Goal: Task Accomplishment & Management: Complete application form

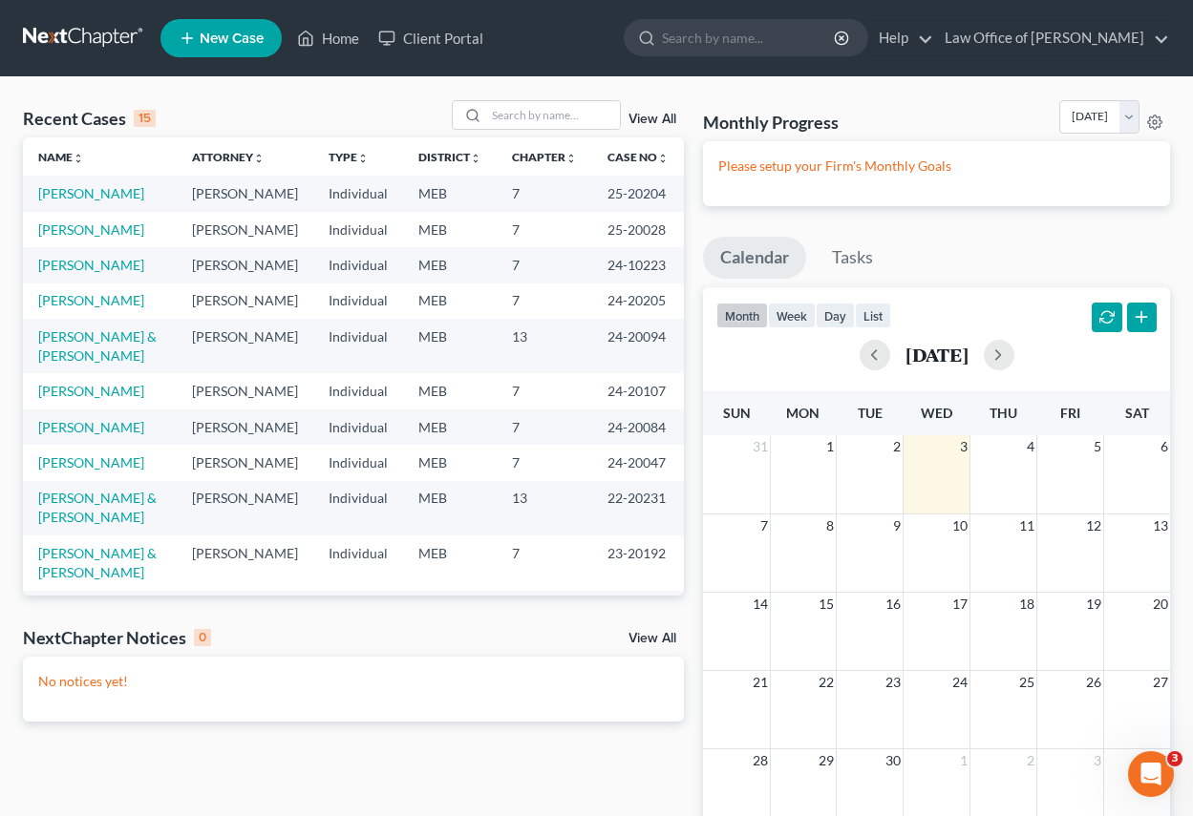
click at [221, 37] on span "New Case" at bounding box center [232, 39] width 64 height 14
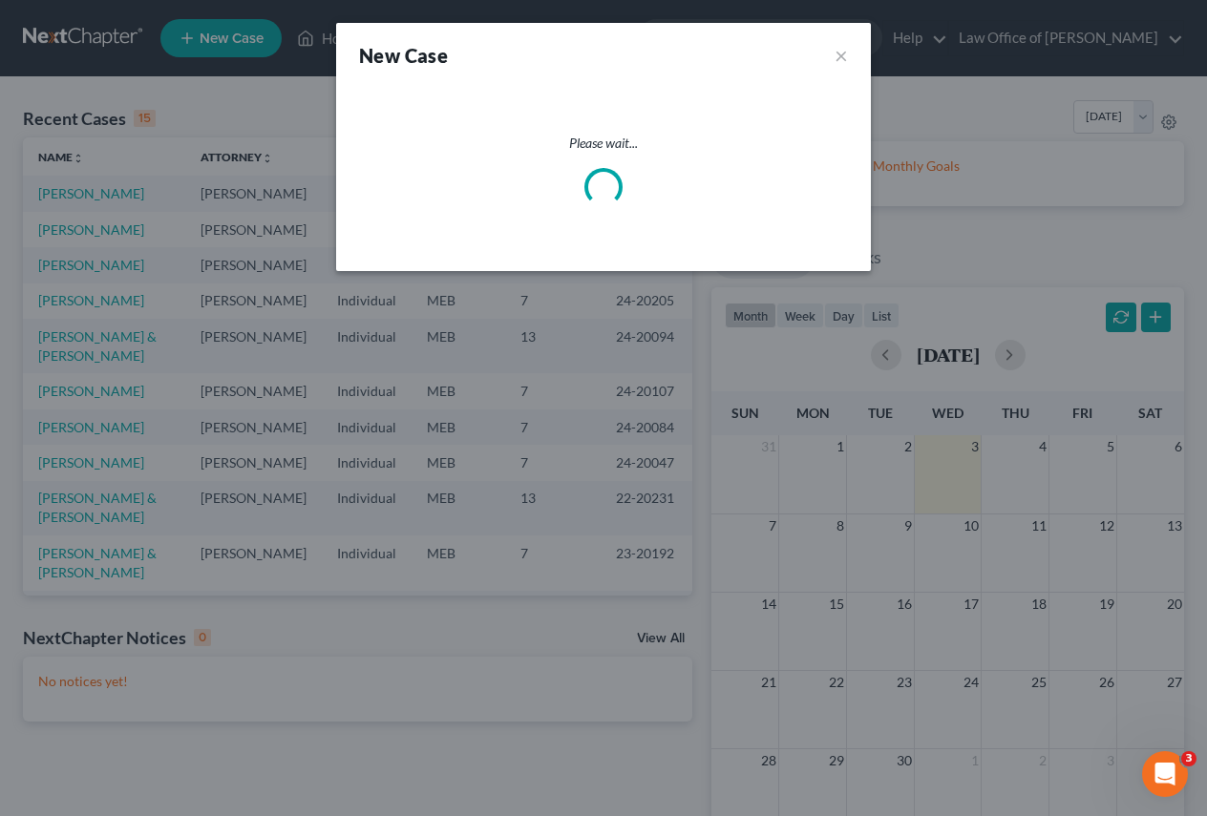
select select "37"
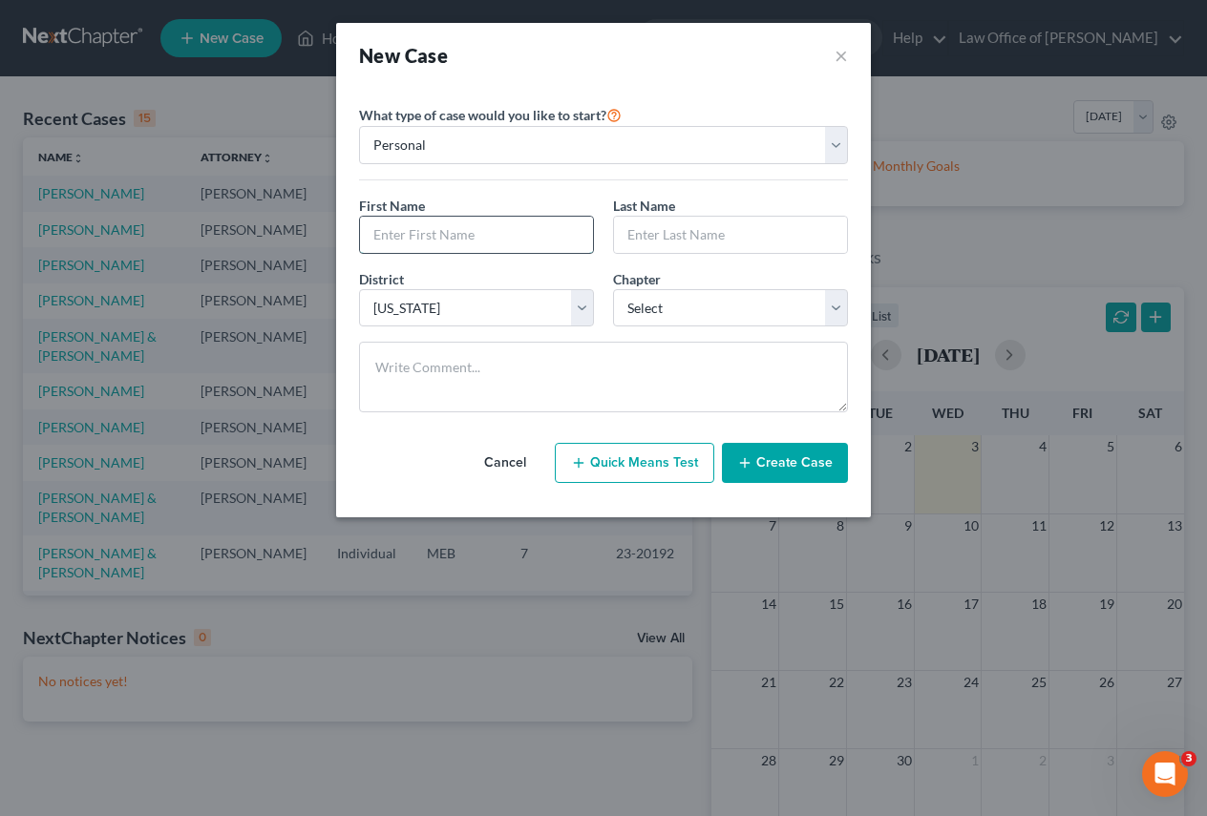
click at [492, 235] on input "text" at bounding box center [476, 235] width 233 height 36
type input "[PERSON_NAME]"
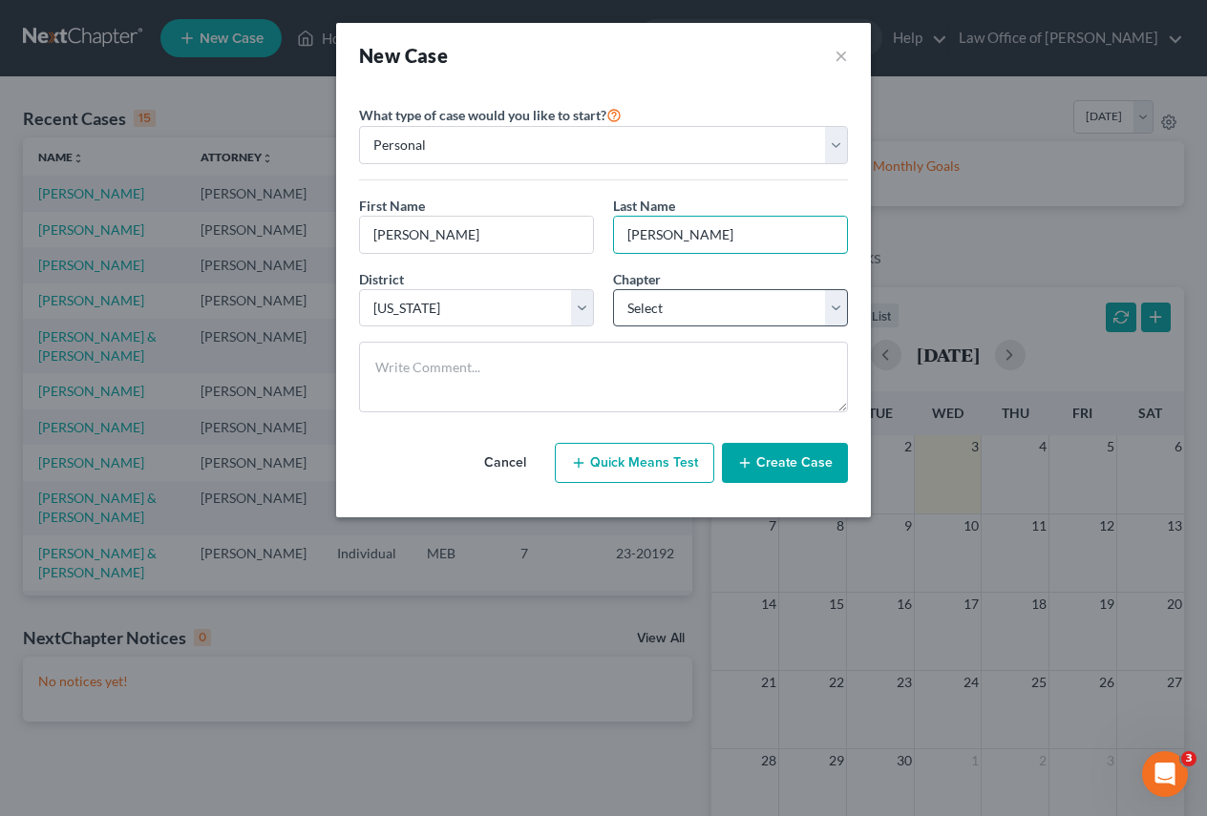
type input "[PERSON_NAME]"
click at [841, 305] on select "Select 7 11 12 13" at bounding box center [730, 308] width 235 height 38
select select "0"
click at [613, 289] on select "Select 7 11 12 13" at bounding box center [730, 308] width 235 height 38
click at [794, 453] on button "Create Case" at bounding box center [785, 463] width 126 height 40
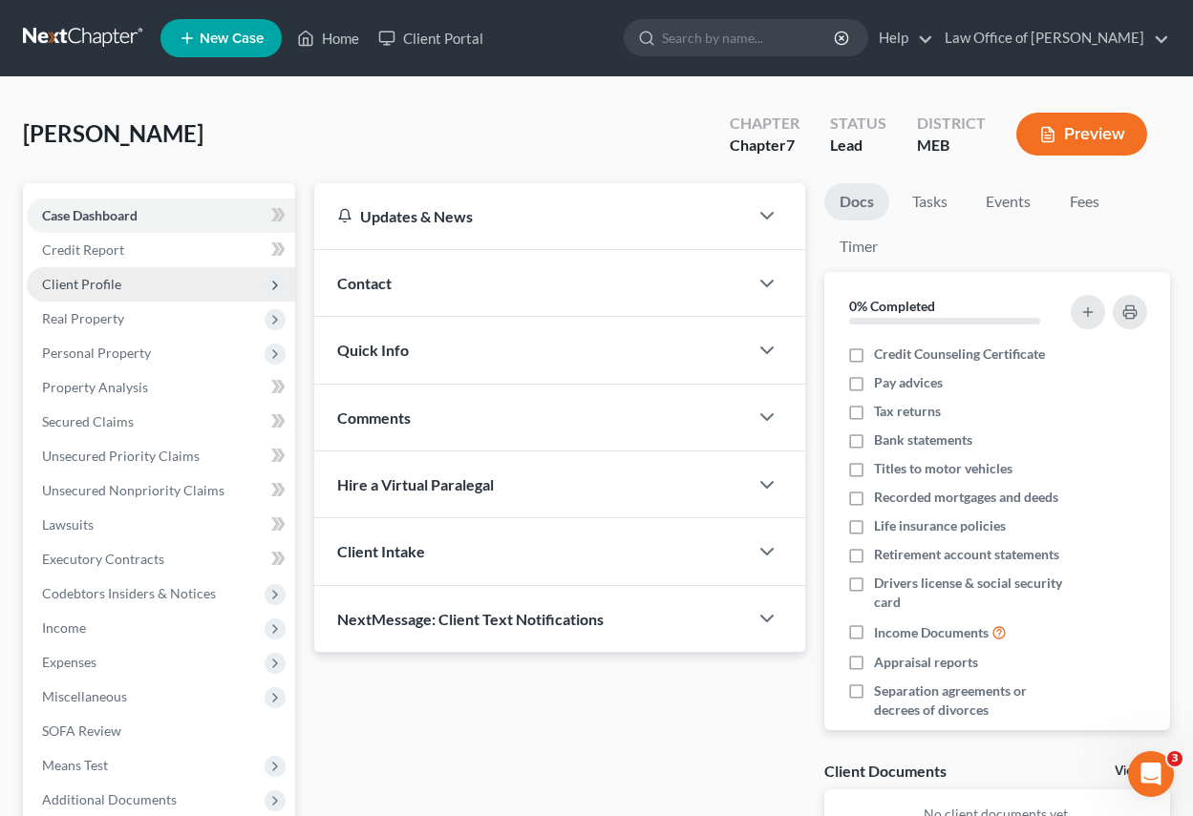
click at [92, 286] on span "Client Profile" at bounding box center [81, 284] width 79 height 16
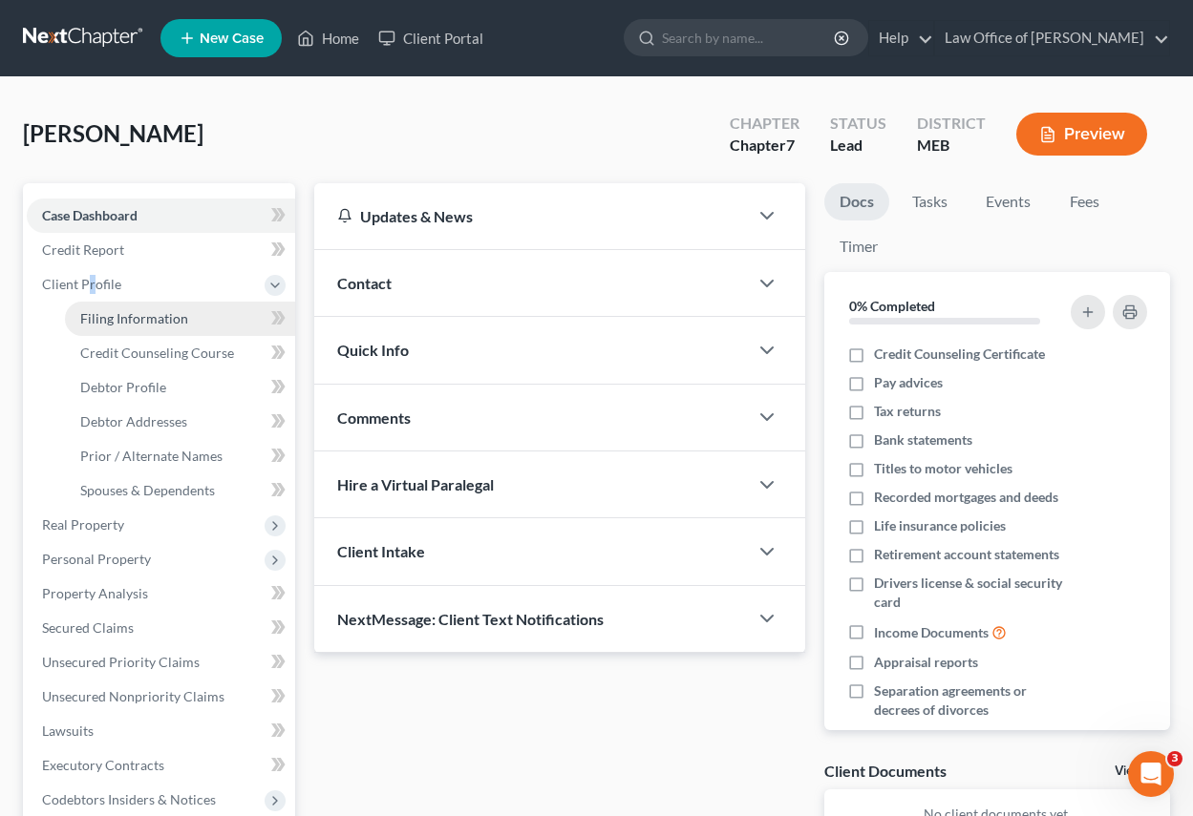
click at [132, 322] on span "Filing Information" at bounding box center [134, 318] width 108 height 16
select select "1"
select select "0"
select select "37"
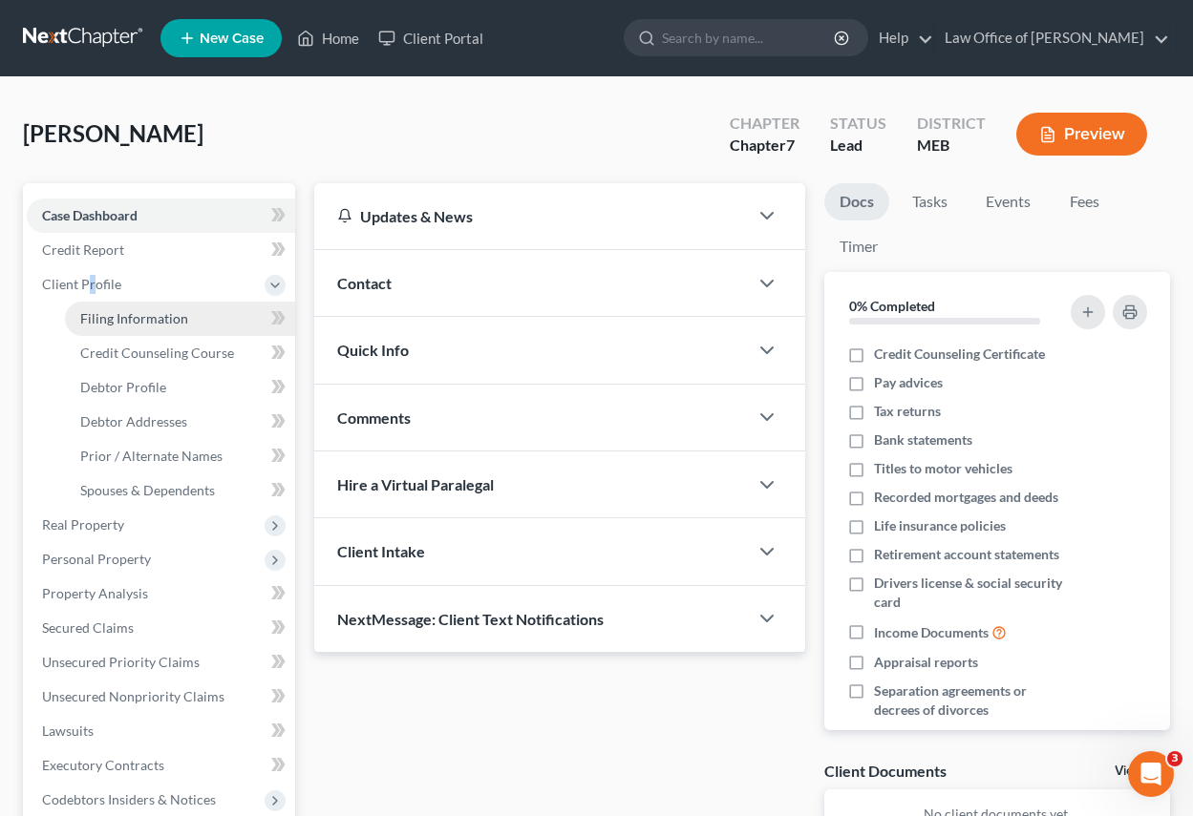
select select "20"
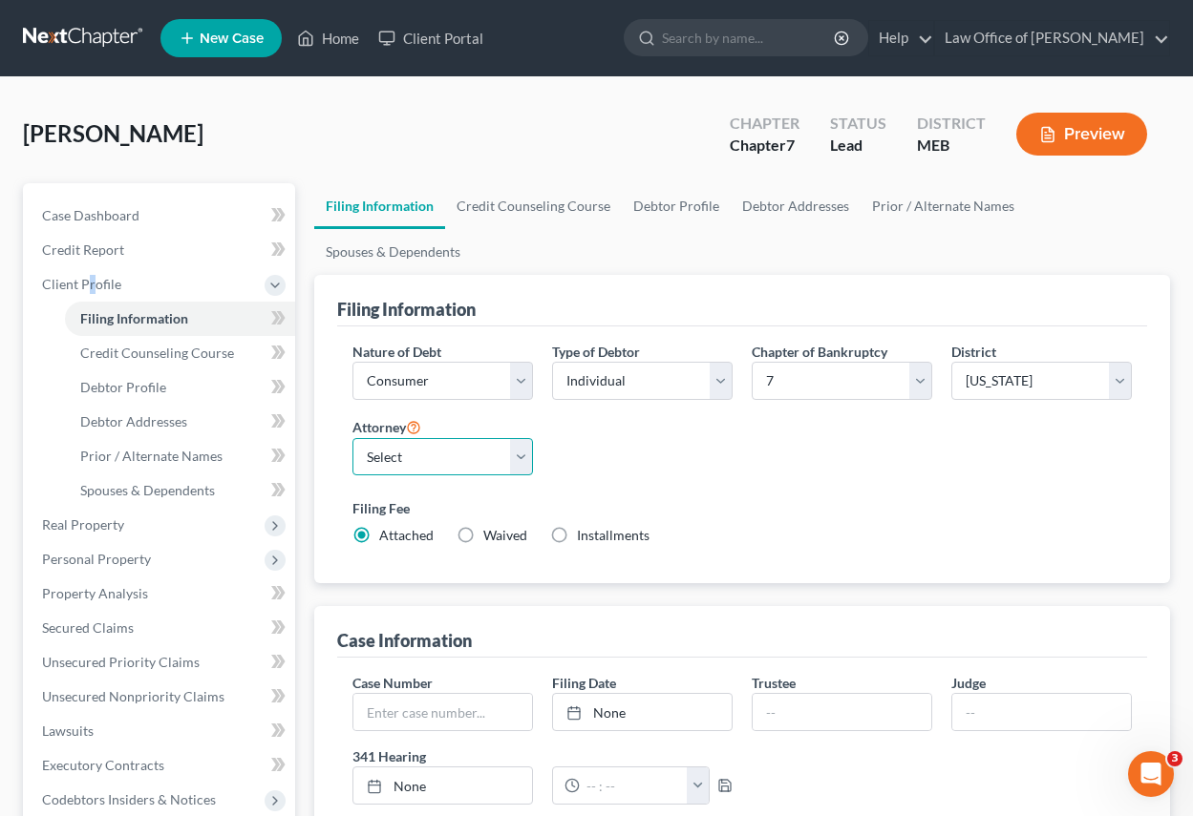
click at [532, 453] on select "Select [PERSON_NAME] - MEB" at bounding box center [442, 457] width 180 height 38
click at [352, 438] on select "Select [PERSON_NAME] - MEB" at bounding box center [442, 457] width 180 height 38
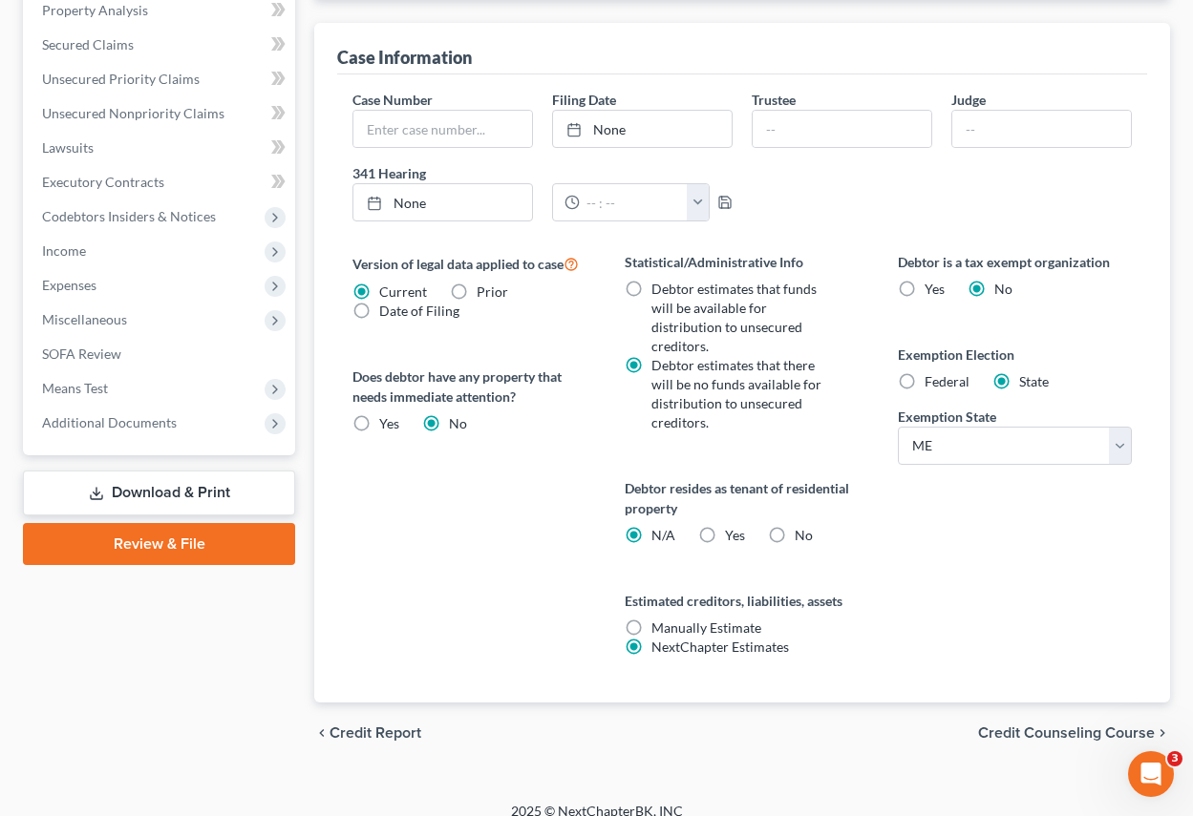
scroll to position [584, 0]
click at [725, 525] on label "Yes Yes" at bounding box center [735, 534] width 20 height 19
click at [732, 525] on input "Yes Yes" at bounding box center [738, 531] width 12 height 12
radio input "true"
radio input "false"
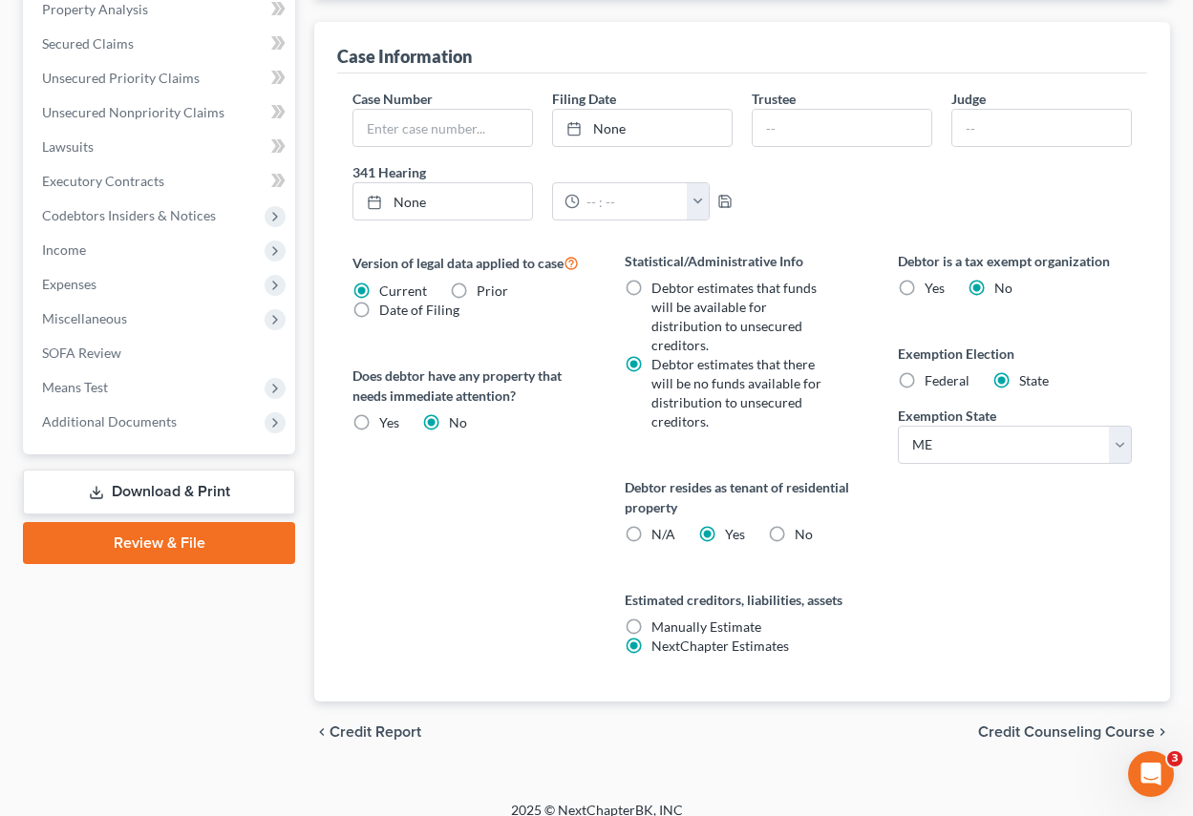
scroll to position [539, 0]
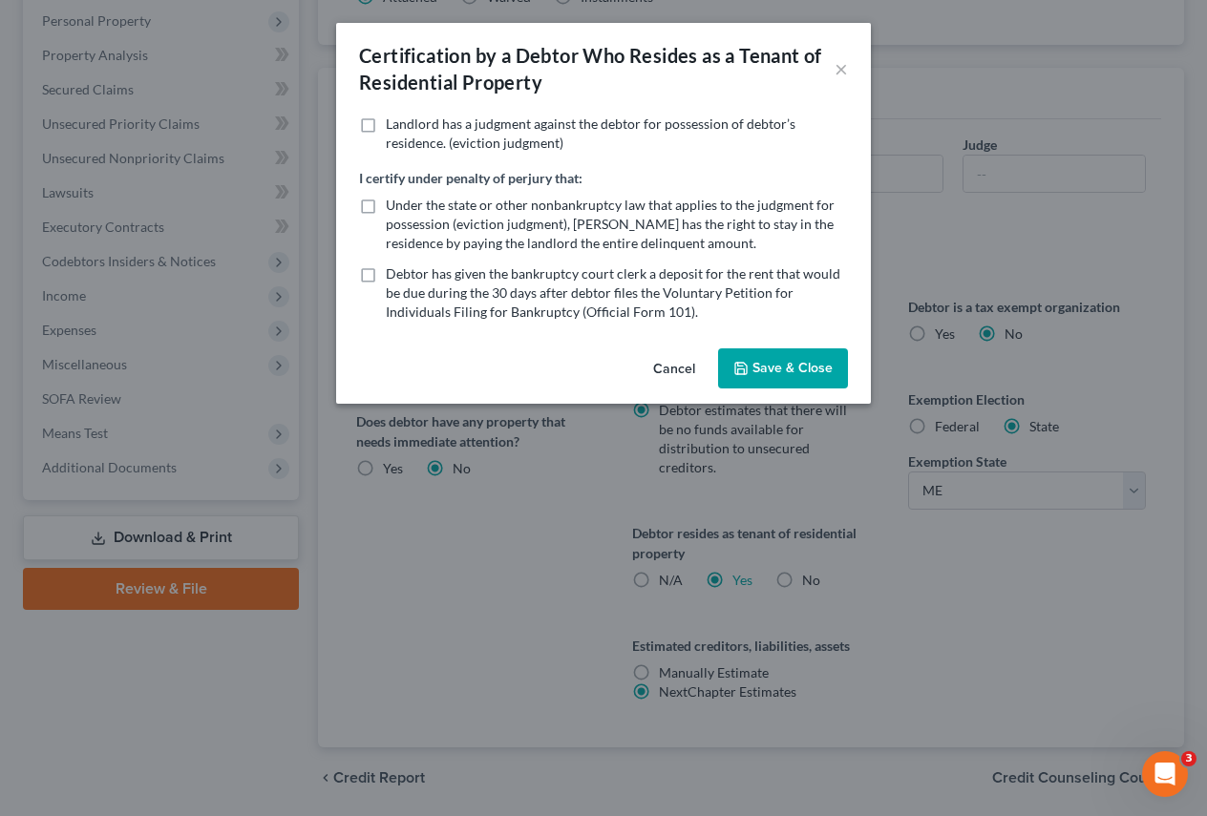
click at [669, 371] on button "Cancel" at bounding box center [674, 369] width 73 height 38
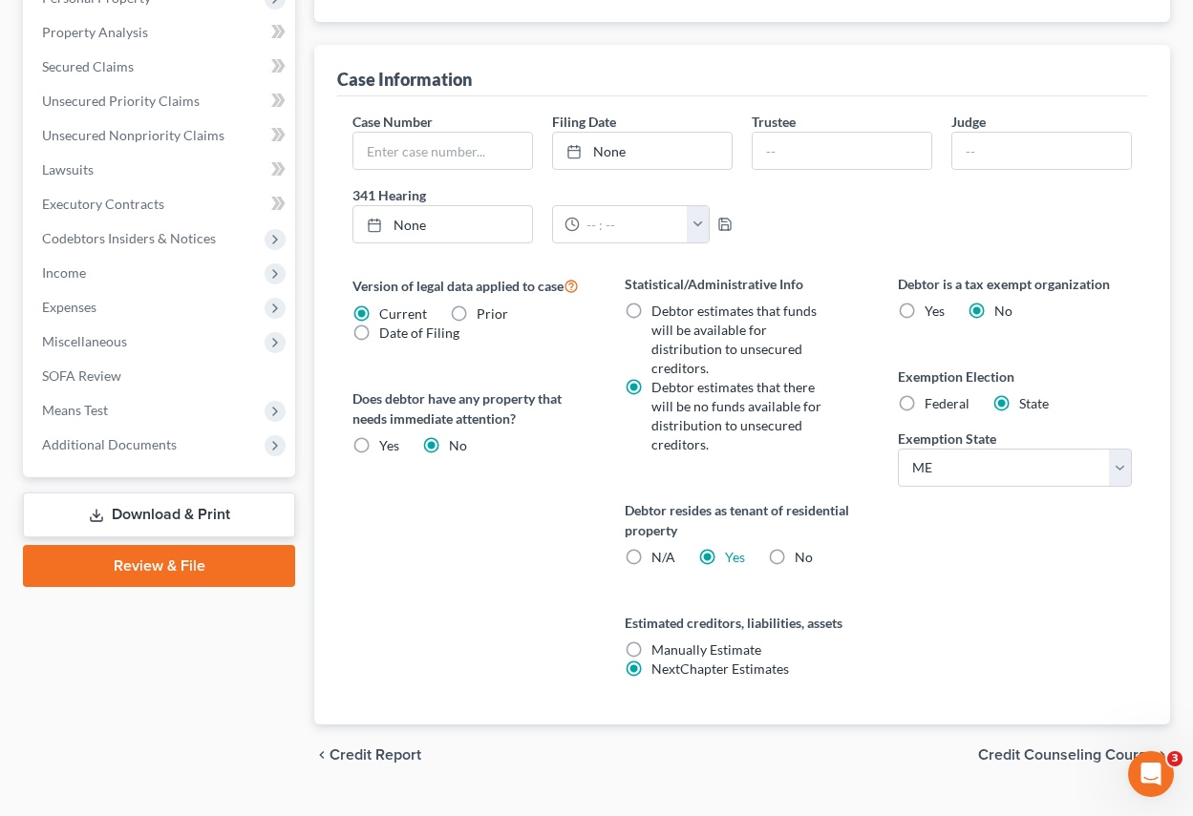
scroll to position [584, 0]
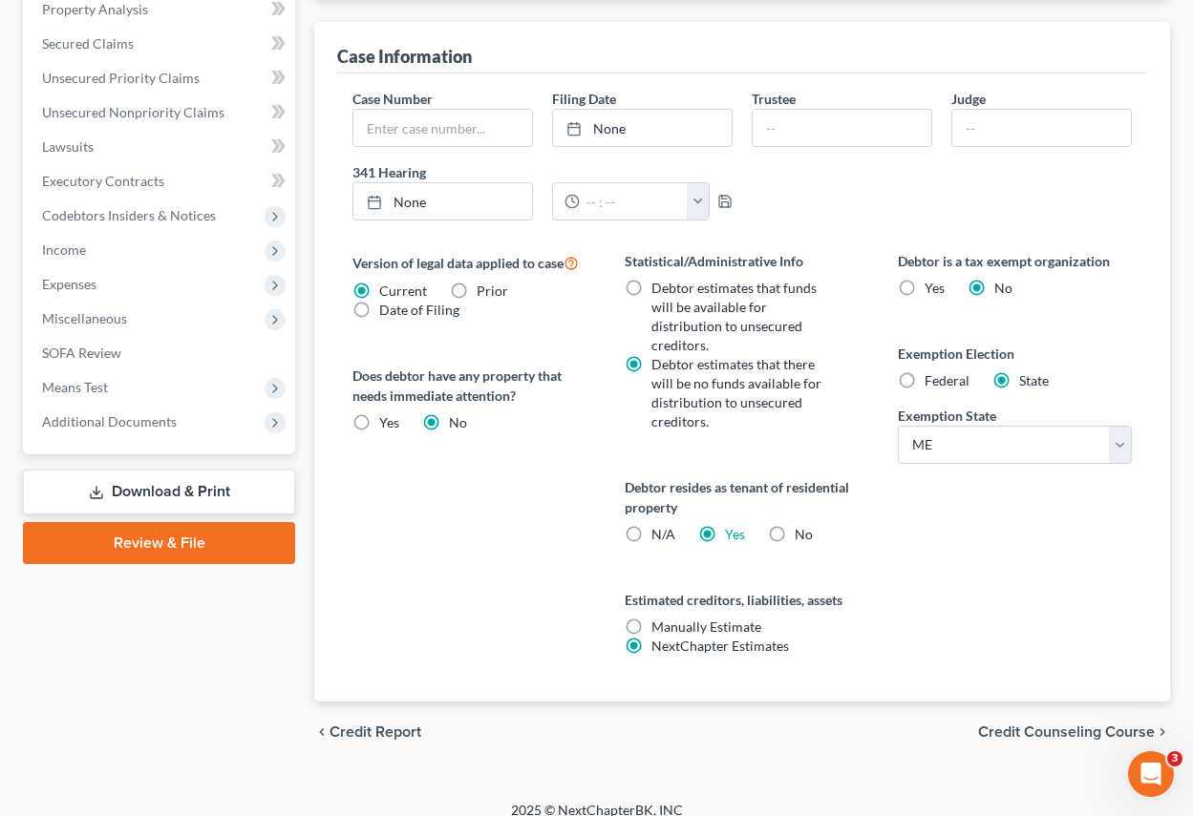
click at [1036, 725] on span "Credit Counseling Course" at bounding box center [1066, 732] width 177 height 15
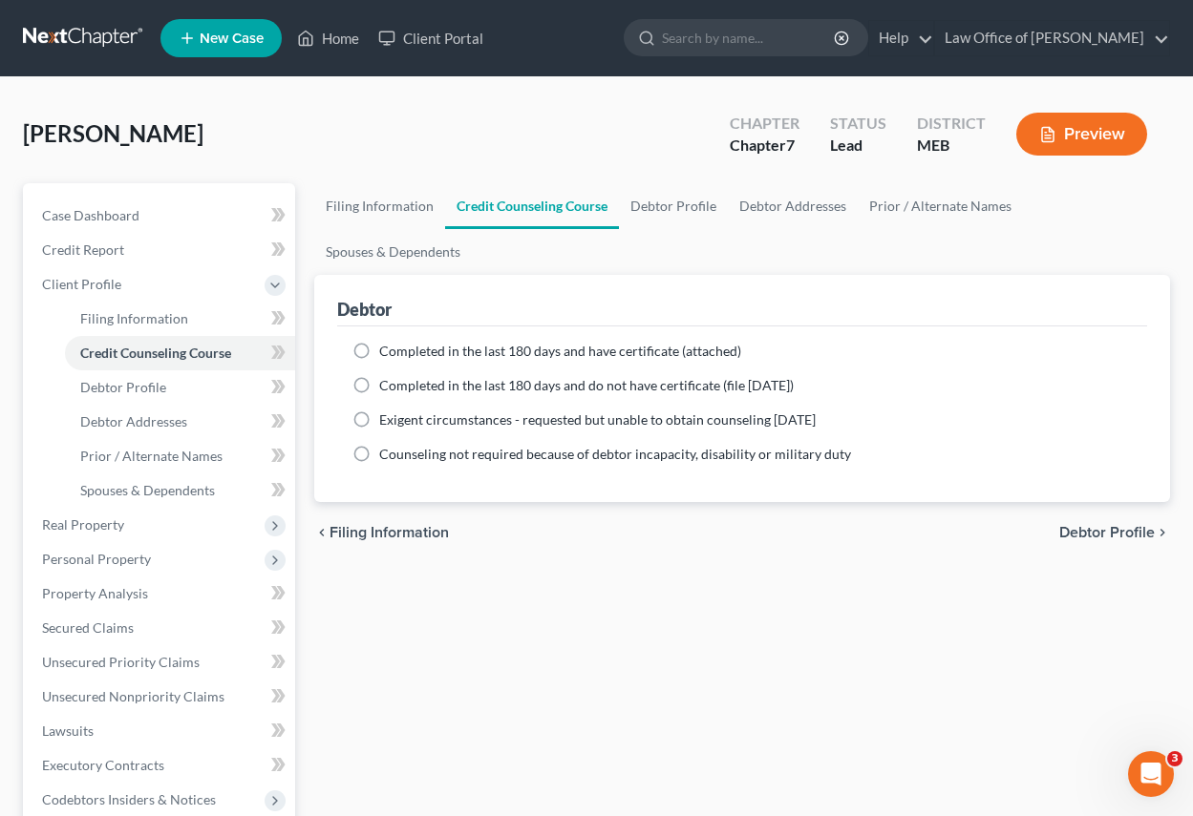
click at [379, 351] on label "Completed in the last 180 days and have certificate (attached)" at bounding box center [560, 351] width 362 height 19
click at [387, 351] on input "Completed in the last 180 days and have certificate (attached)" at bounding box center [393, 348] width 12 height 12
radio input "true"
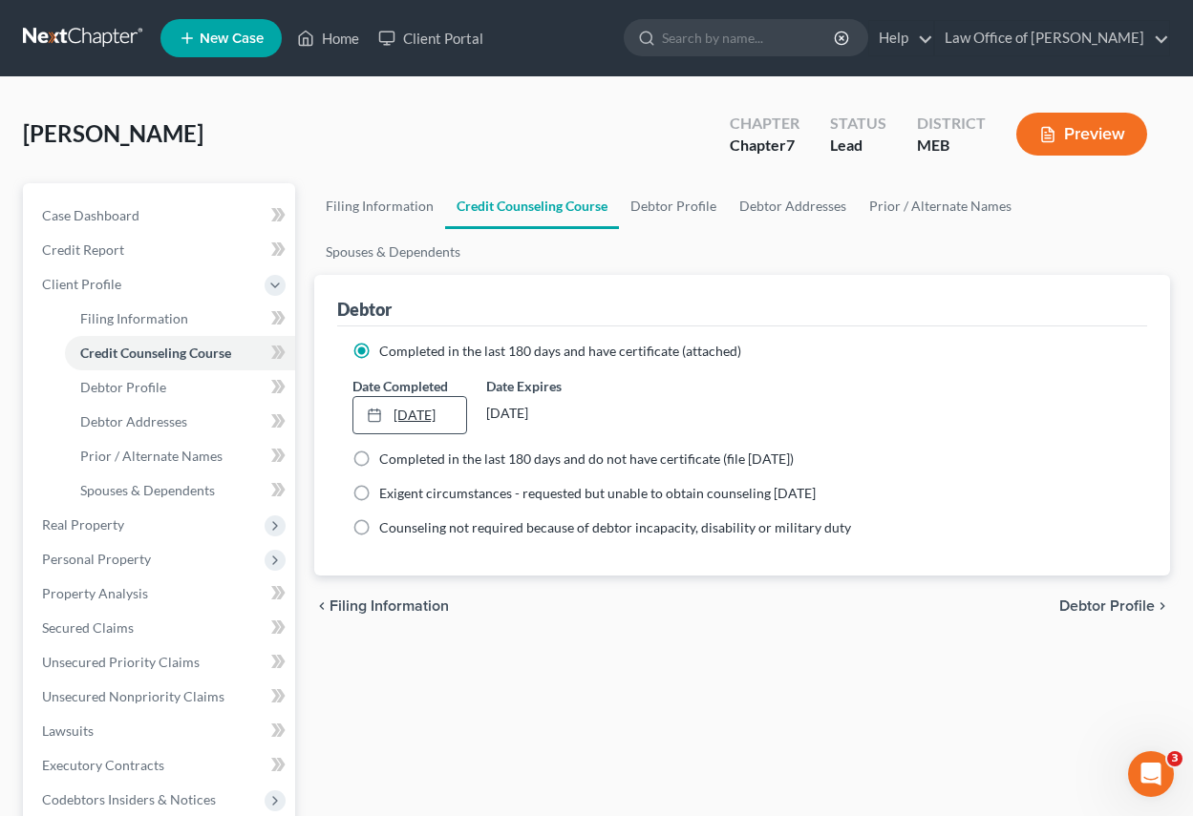
type input "[DATE]"
click at [418, 416] on link "[DATE]" at bounding box center [409, 415] width 112 height 36
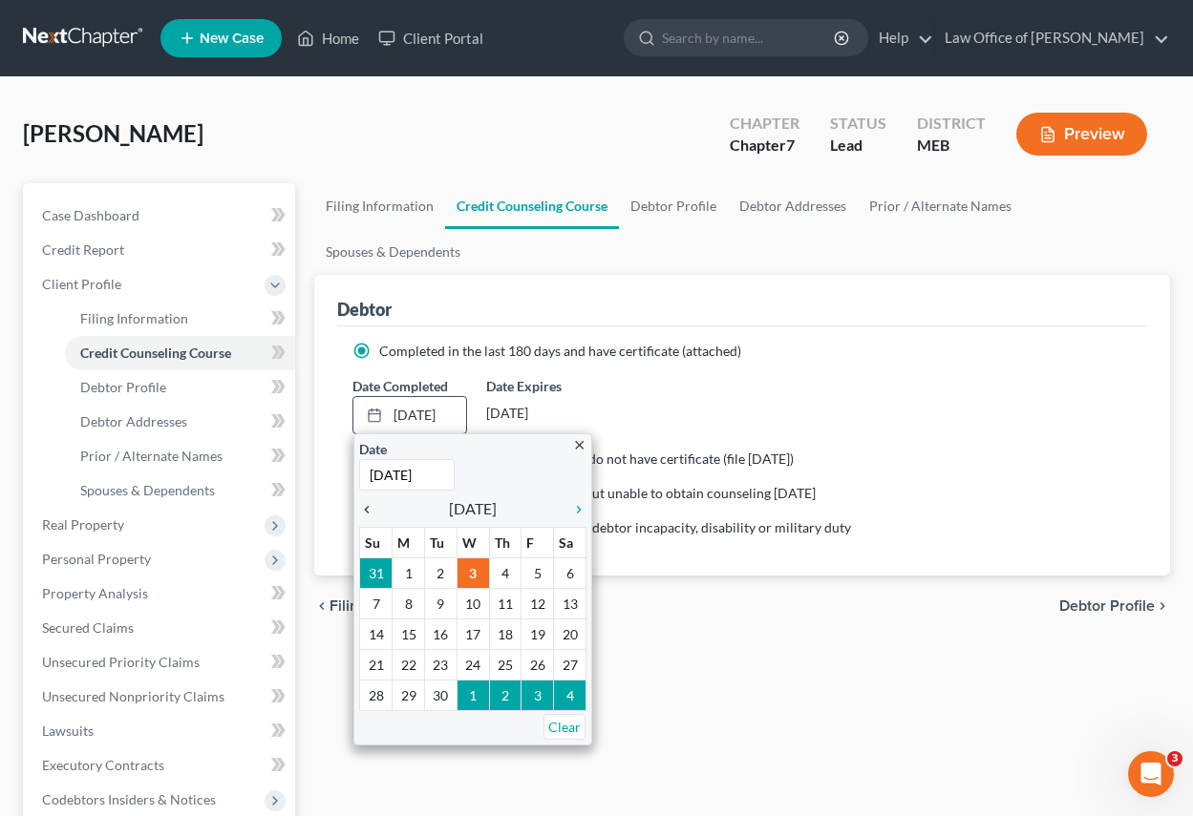
click at [366, 513] on icon "chevron_left" at bounding box center [371, 509] width 25 height 15
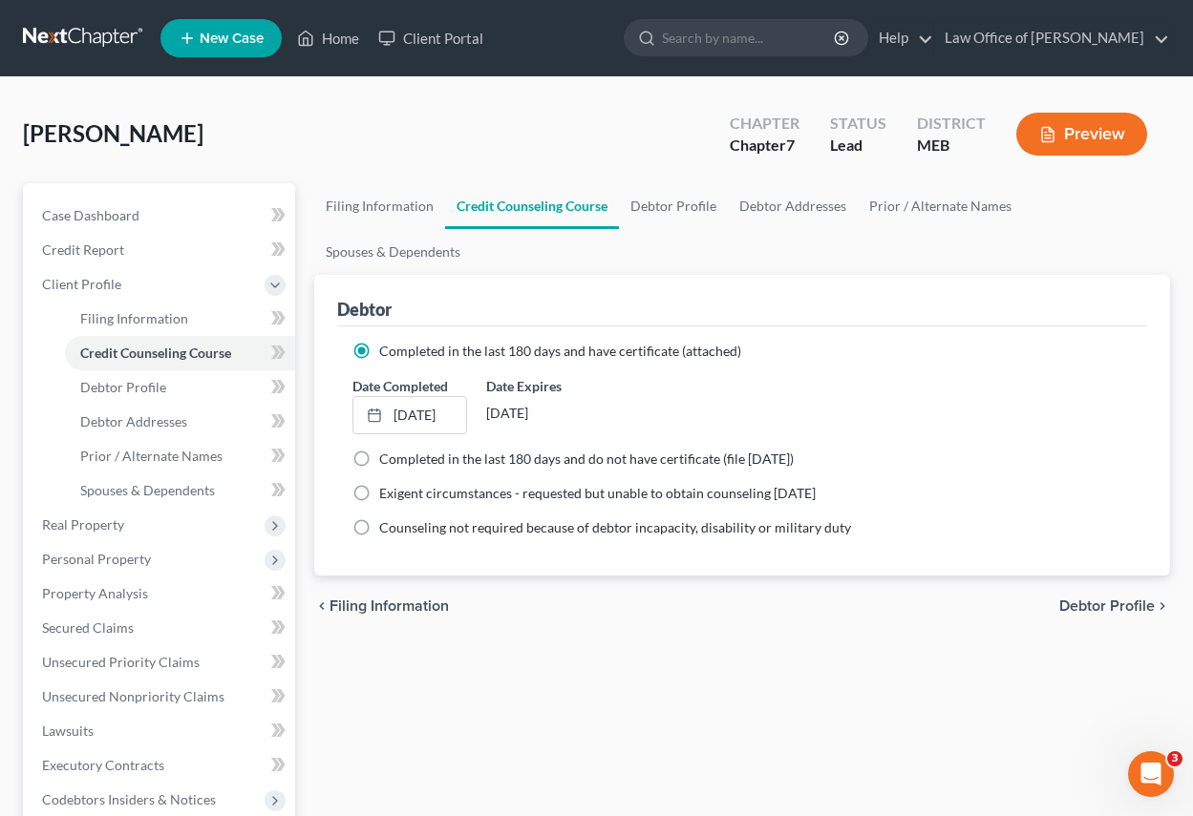
click at [1133, 602] on span "Debtor Profile" at bounding box center [1106, 606] width 95 height 15
select select "0"
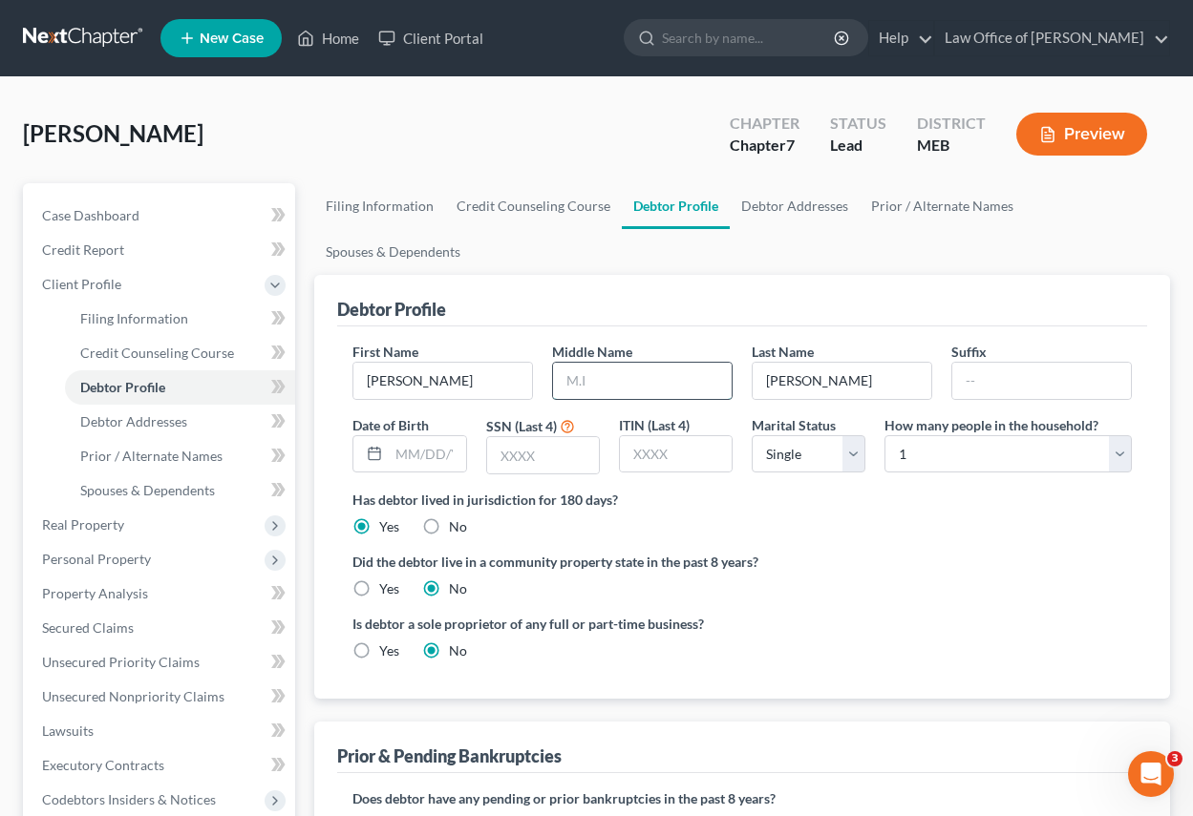
click at [630, 382] on input "text" at bounding box center [642, 381] width 179 height 36
type input "A."
type input "0252"
click at [1118, 452] on select "Select 1 2 3 4 5 6 7 8 9 10 11 12 13 14 15 16 17 18 19 20" at bounding box center [1007, 454] width 247 height 38
select select "1"
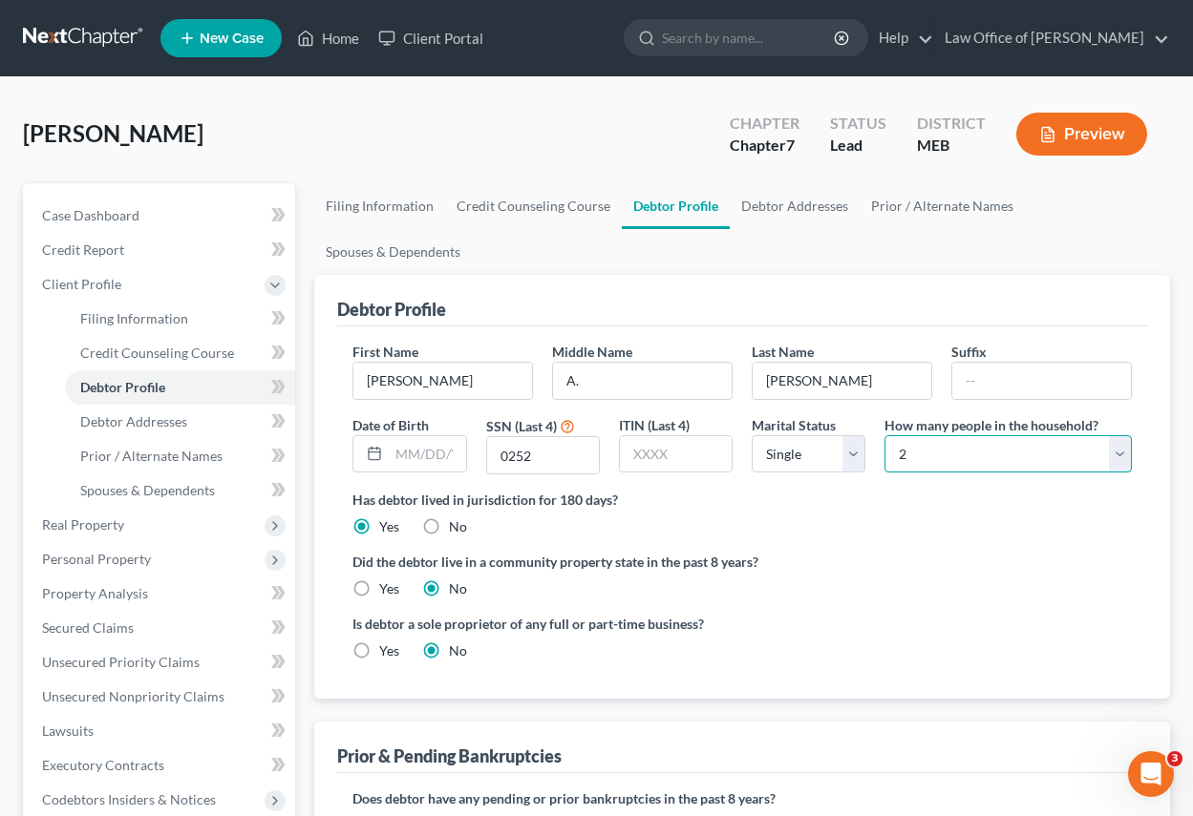
click at [884, 435] on select "Select 1 2 3 4 5 6 7 8 9 10 11 12 13 14 15 16 17 18 19 20" at bounding box center [1007, 454] width 247 height 38
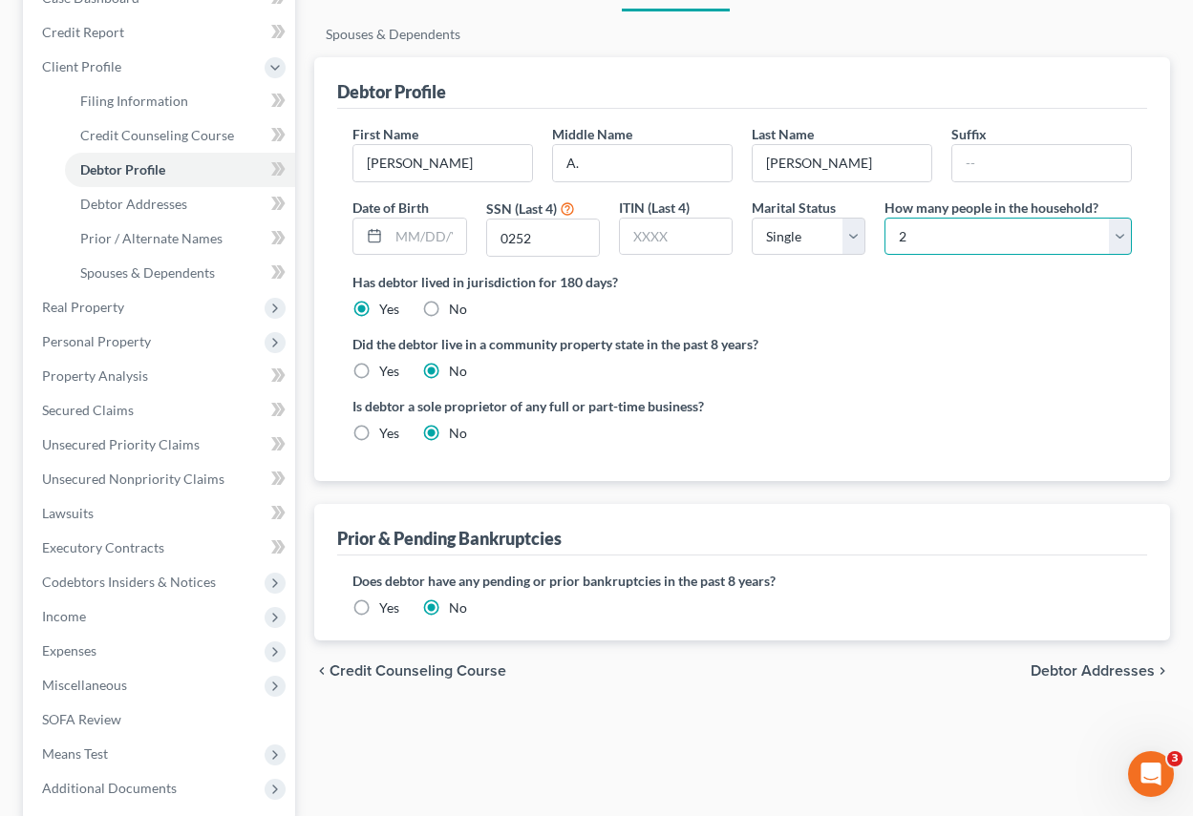
scroll to position [286, 0]
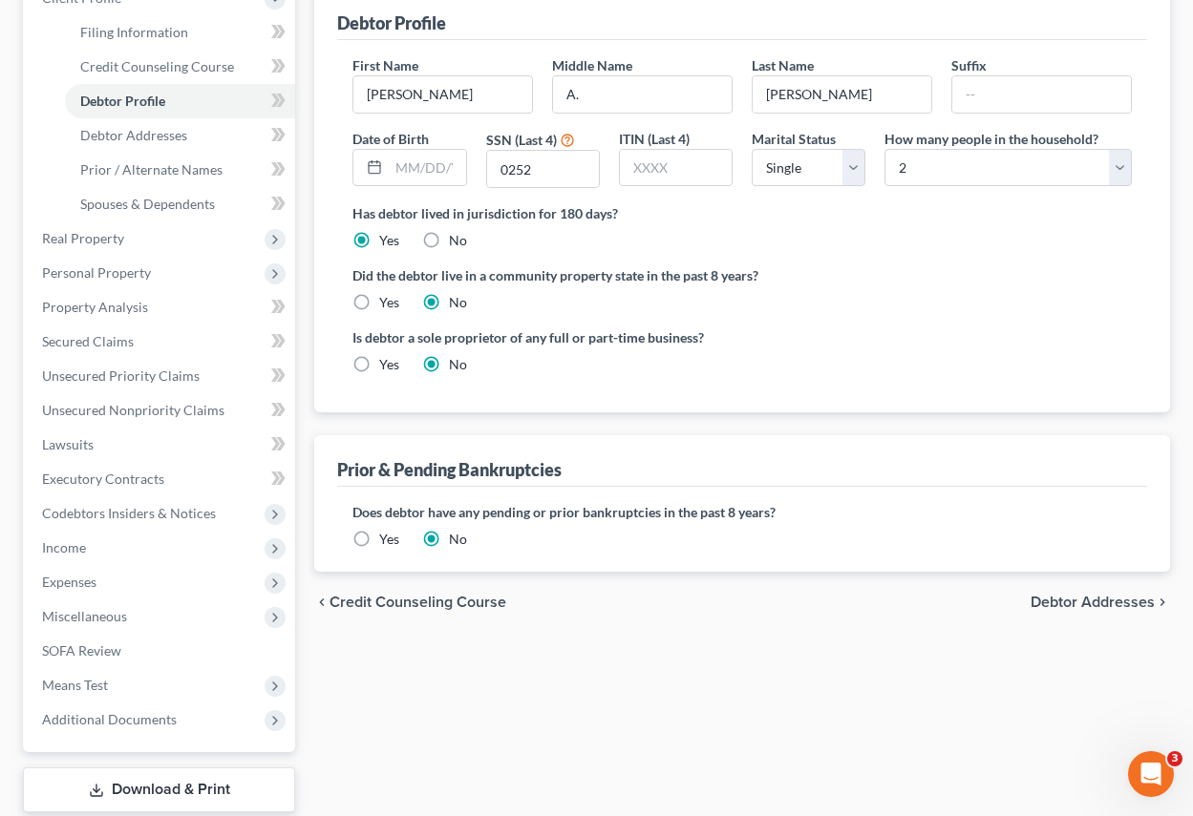
click at [1116, 599] on span "Debtor Addresses" at bounding box center [1092, 602] width 124 height 15
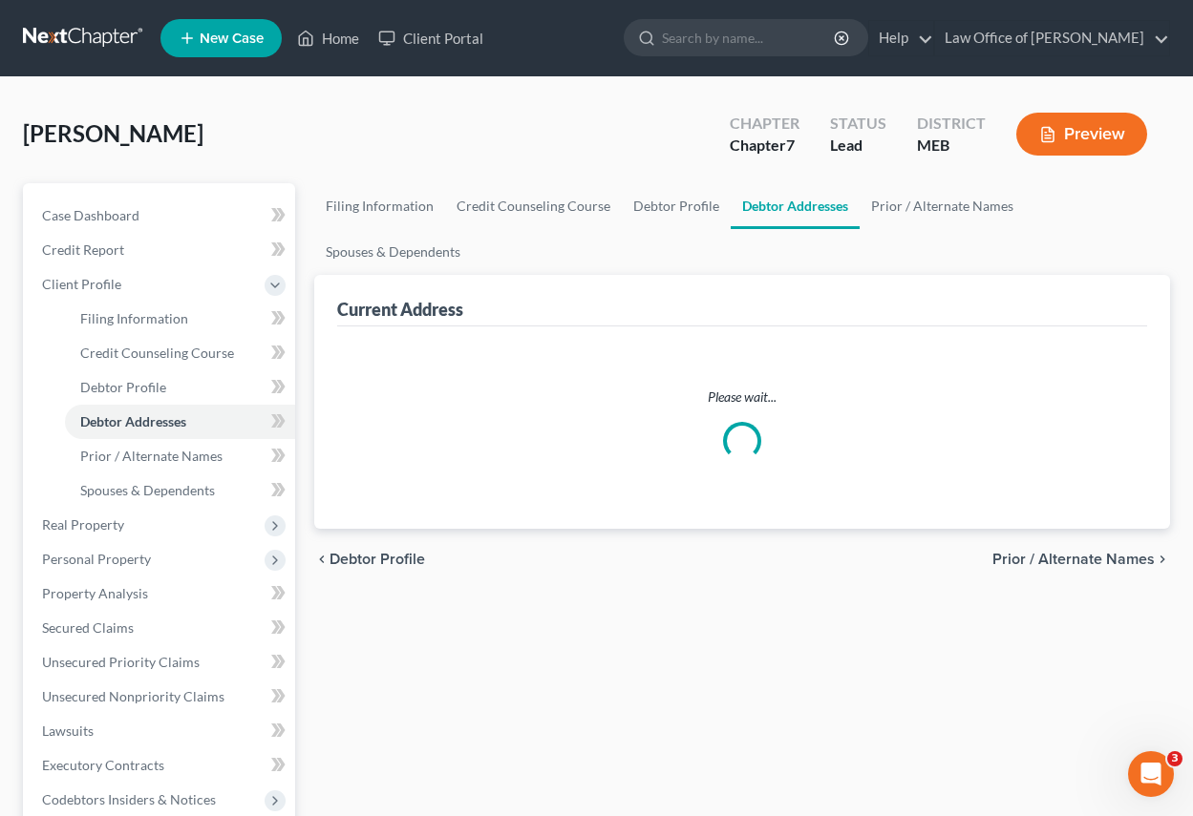
select select "0"
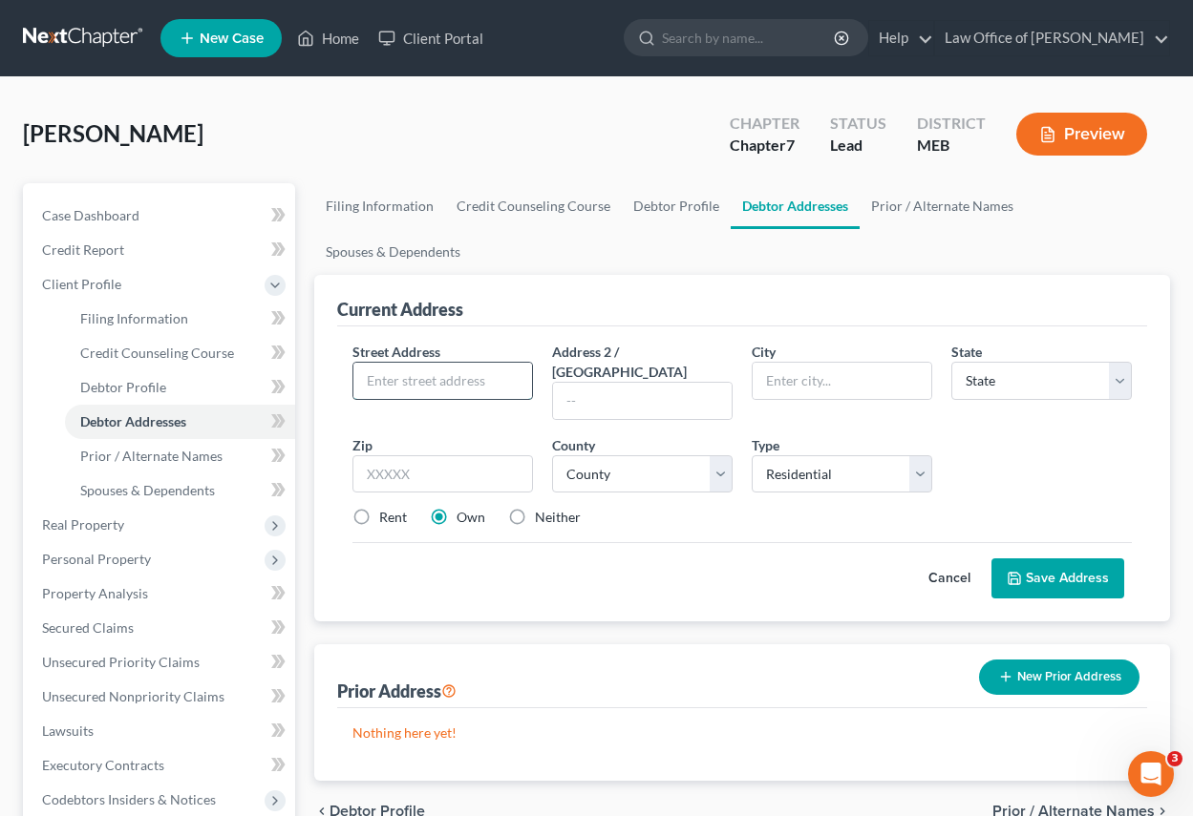
click at [385, 392] on input "text" at bounding box center [442, 381] width 179 height 36
type input "[STREET_ADDRESS]"
type input "[PERSON_NAME]"
select select "20"
type input "04062"
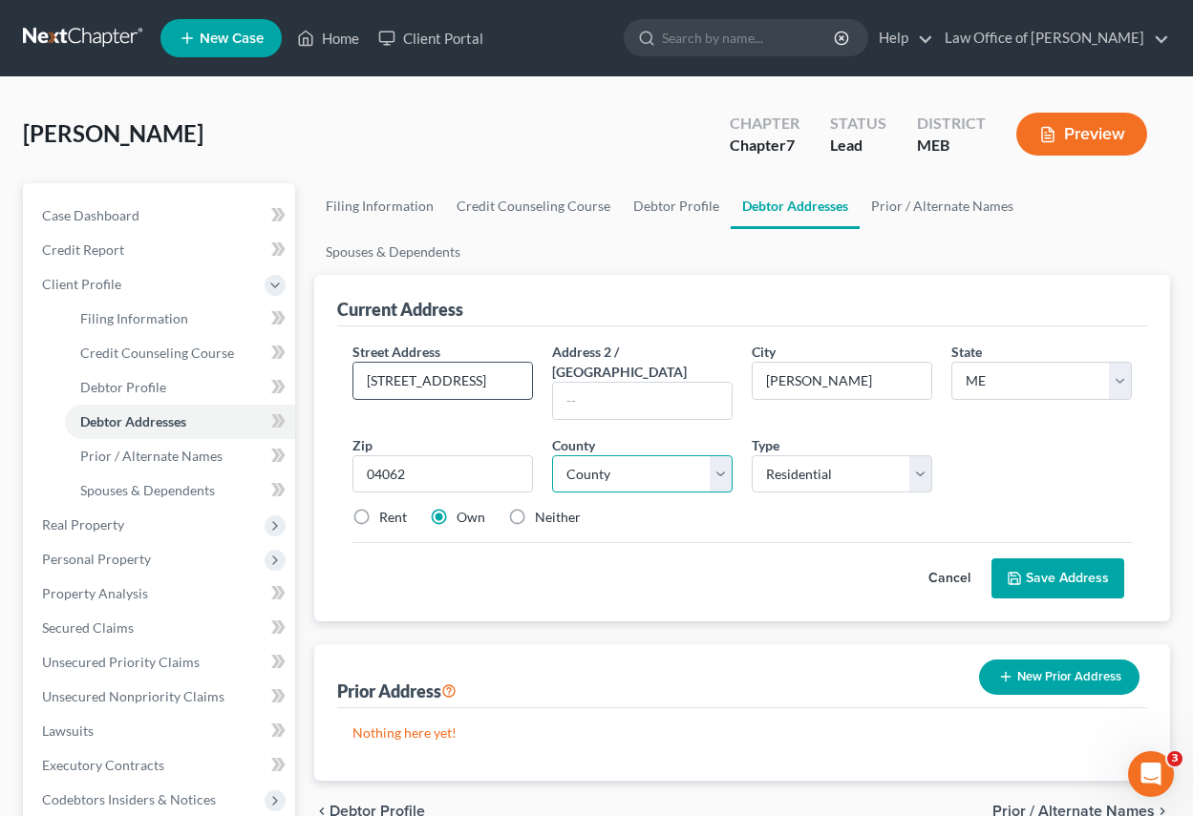
select select "2"
click at [379, 508] on label "Rent" at bounding box center [393, 517] width 28 height 19
click at [387, 508] on input "Rent" at bounding box center [393, 514] width 12 height 12
radio input "true"
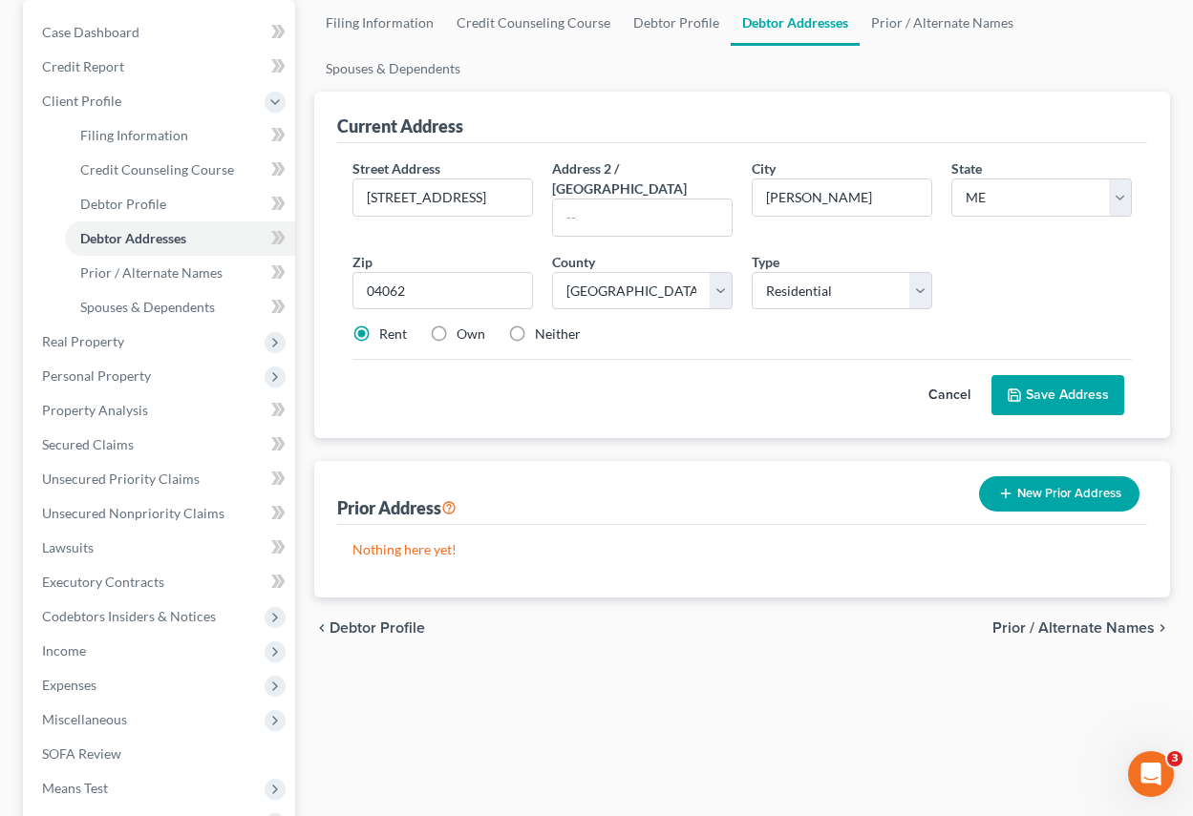
scroll to position [191, 0]
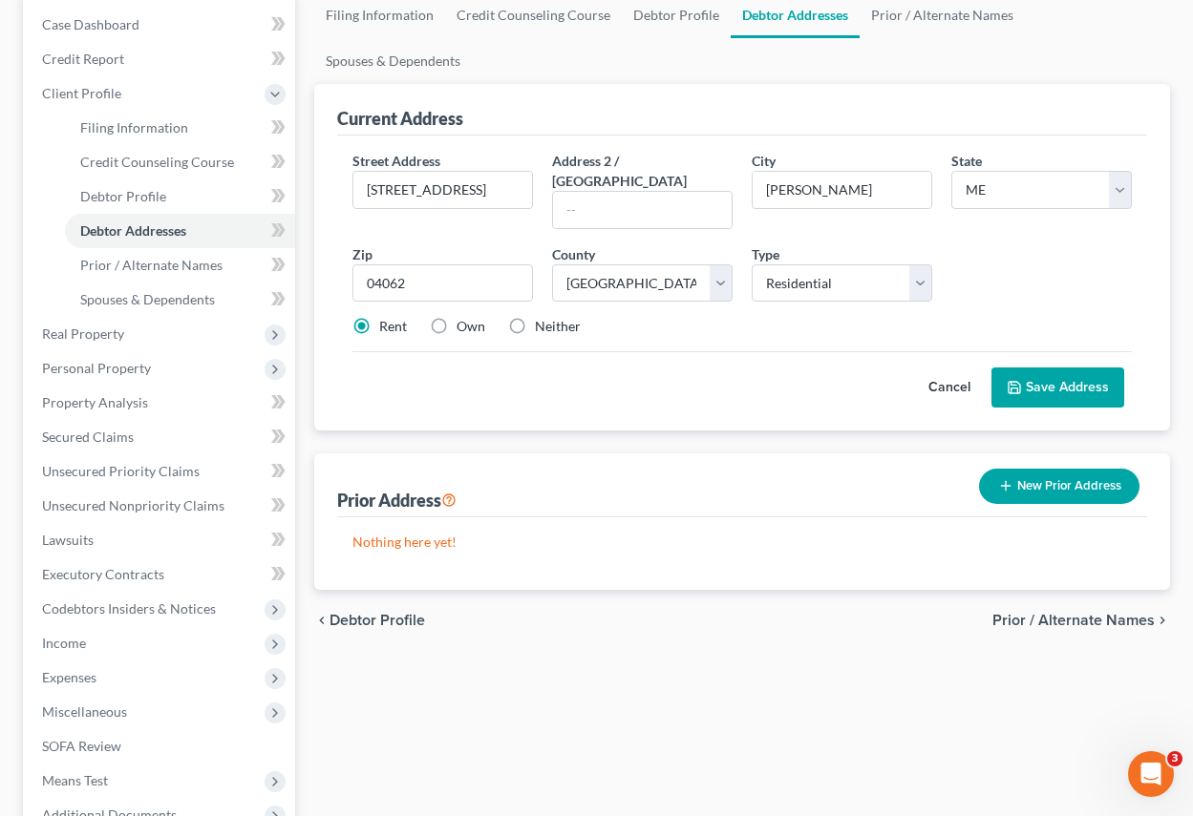
click at [1090, 368] on button "Save Address" at bounding box center [1057, 388] width 133 height 40
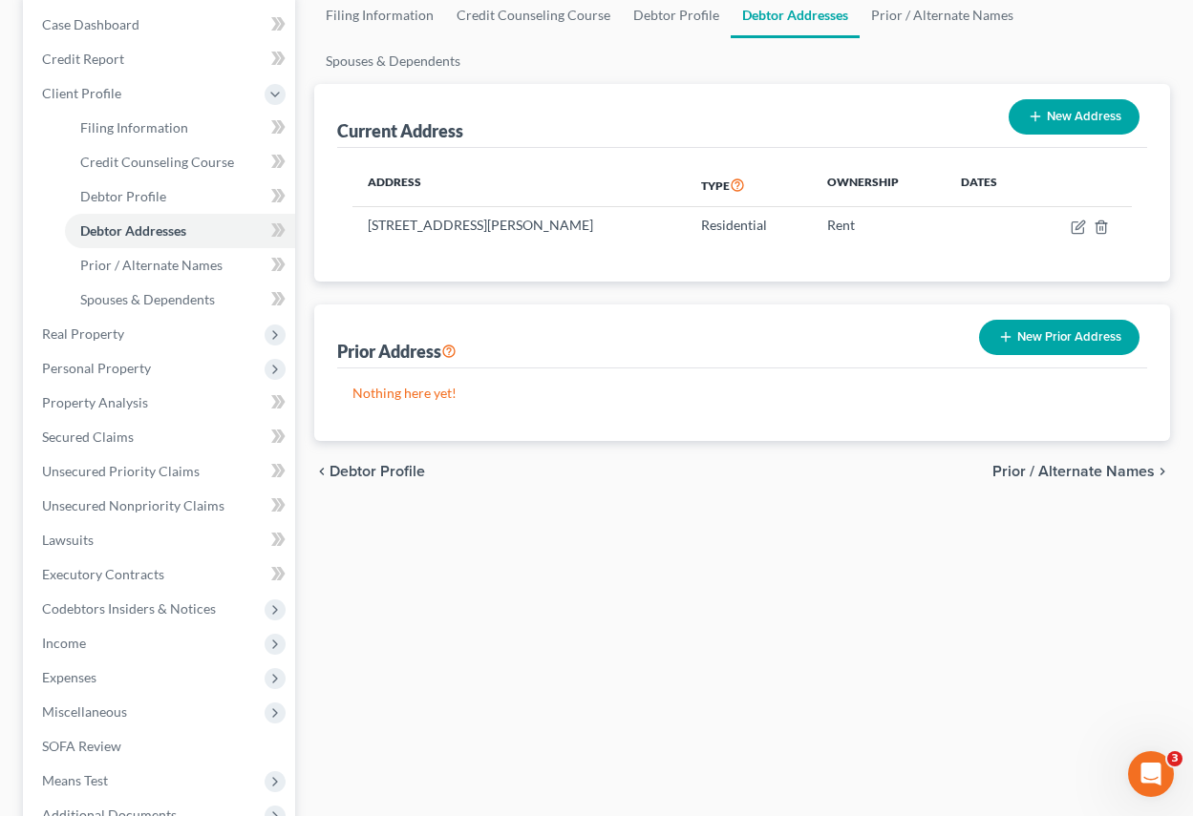
click at [1062, 335] on button "New Prior Address" at bounding box center [1059, 337] width 160 height 35
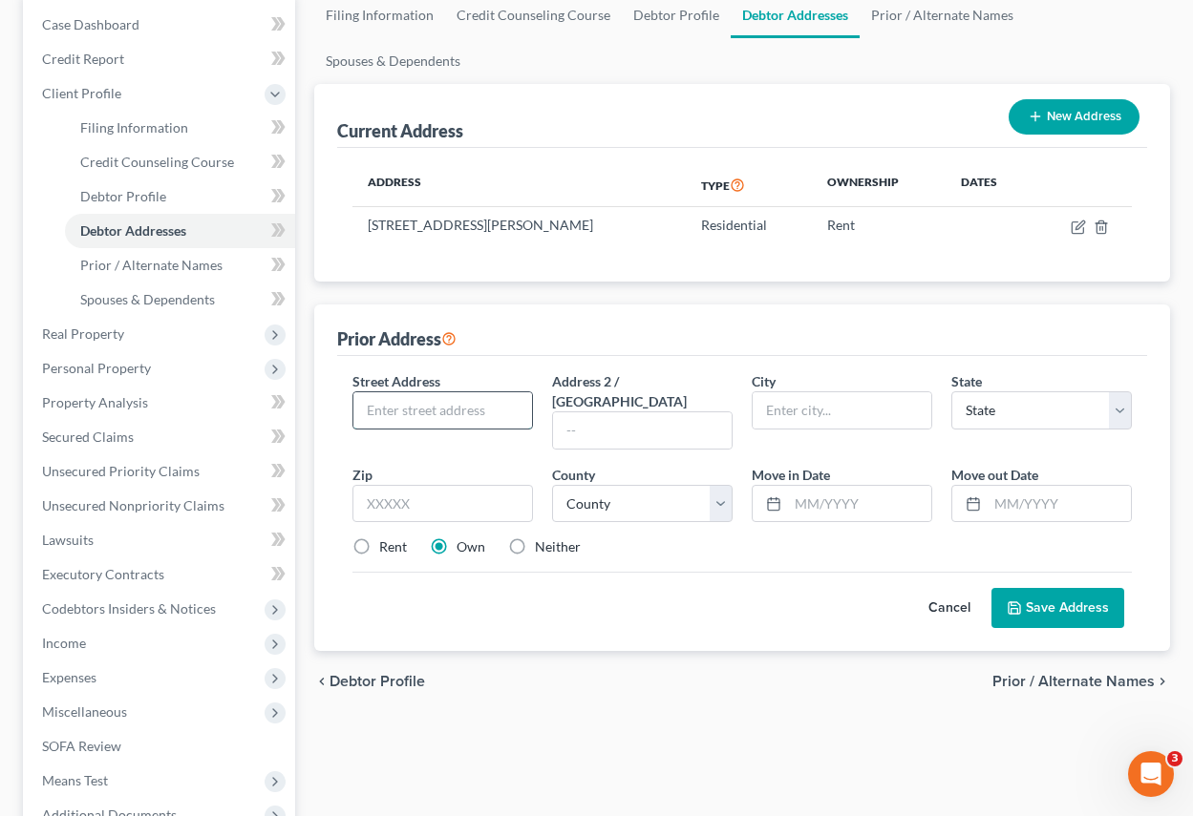
click at [391, 404] on input "text" at bounding box center [442, 410] width 179 height 36
type input "[STREET_ADDRESS]"
type input "Saco"
select select "20"
type input "04072"
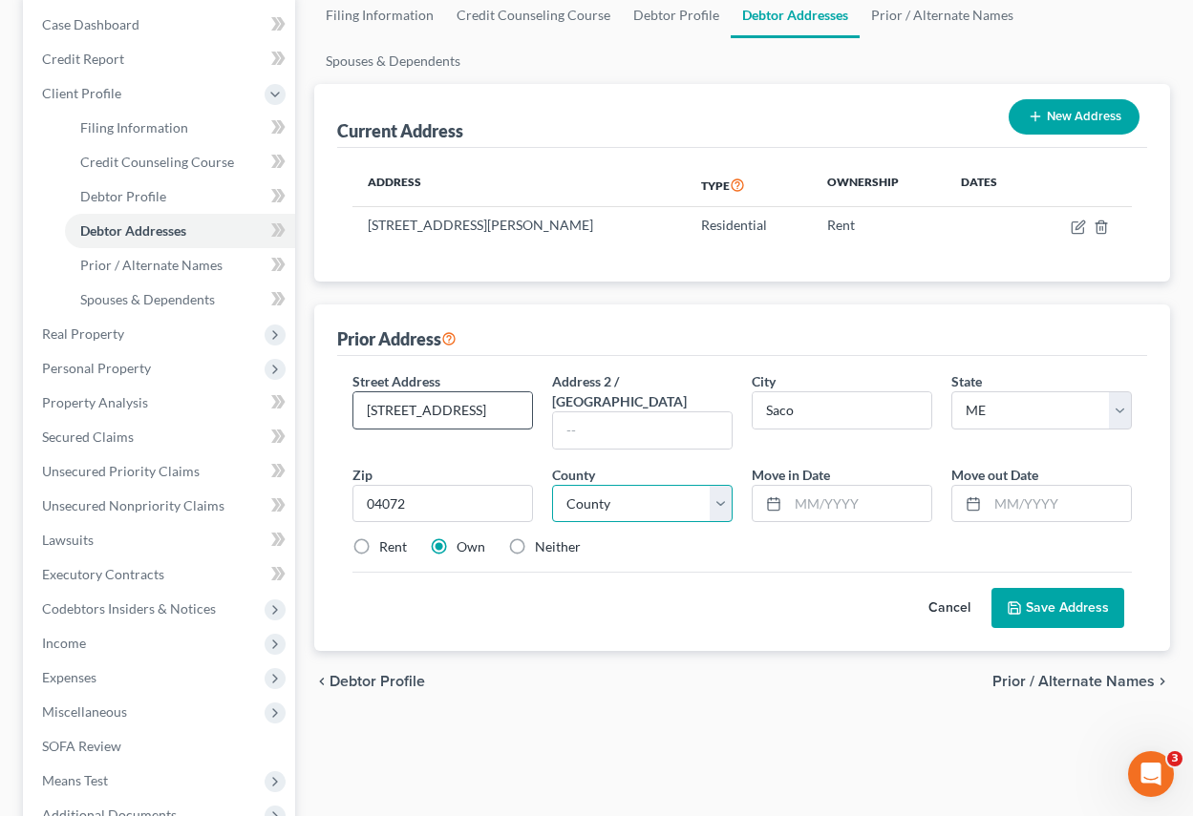
select select "15"
type input "05/2015"
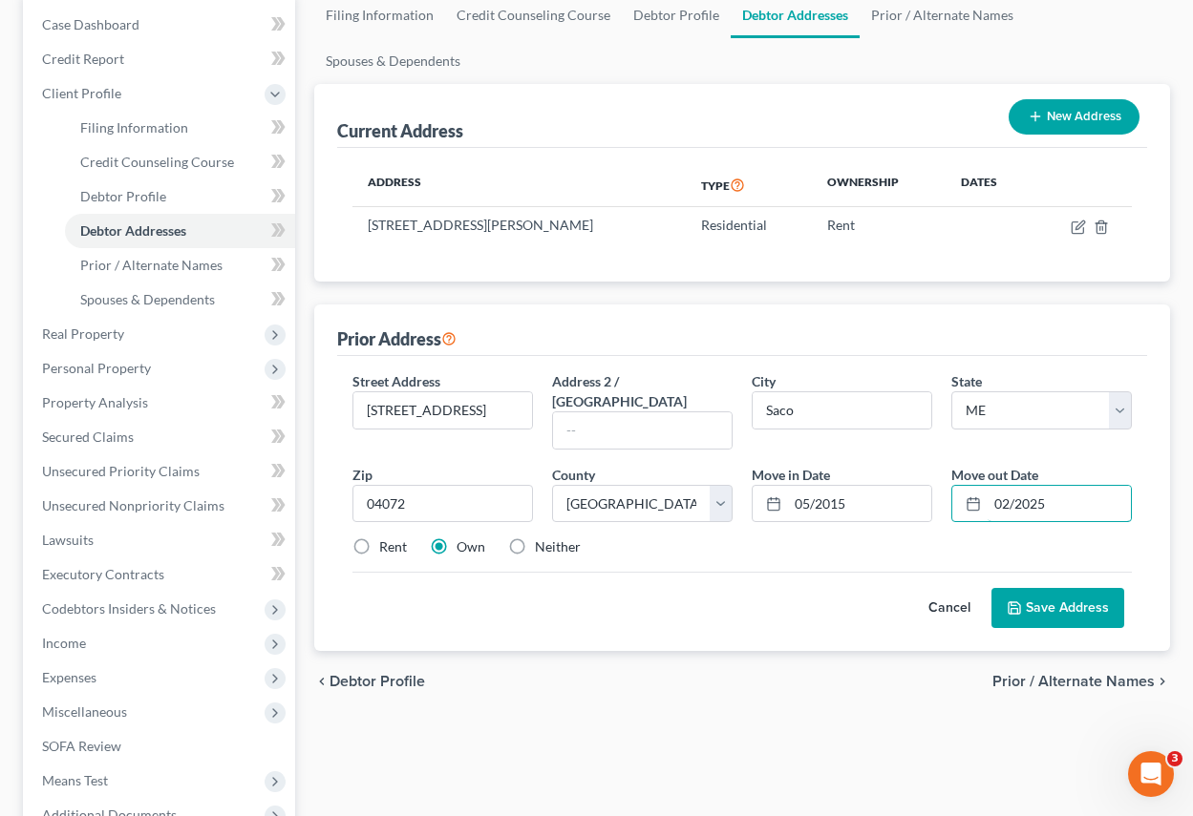
type input "02/2025"
click at [1085, 588] on button "Save Address" at bounding box center [1057, 608] width 133 height 40
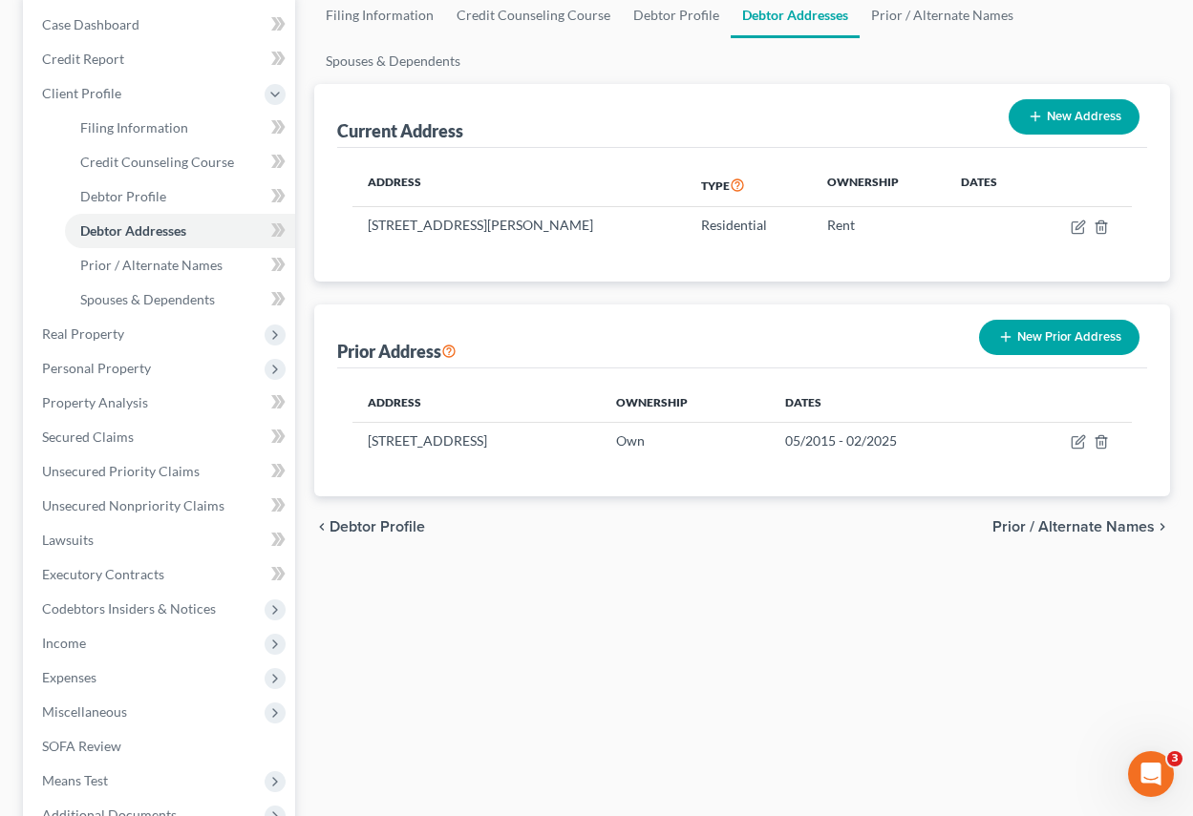
click at [1090, 523] on span "Prior / Alternate Names" at bounding box center [1073, 527] width 162 height 15
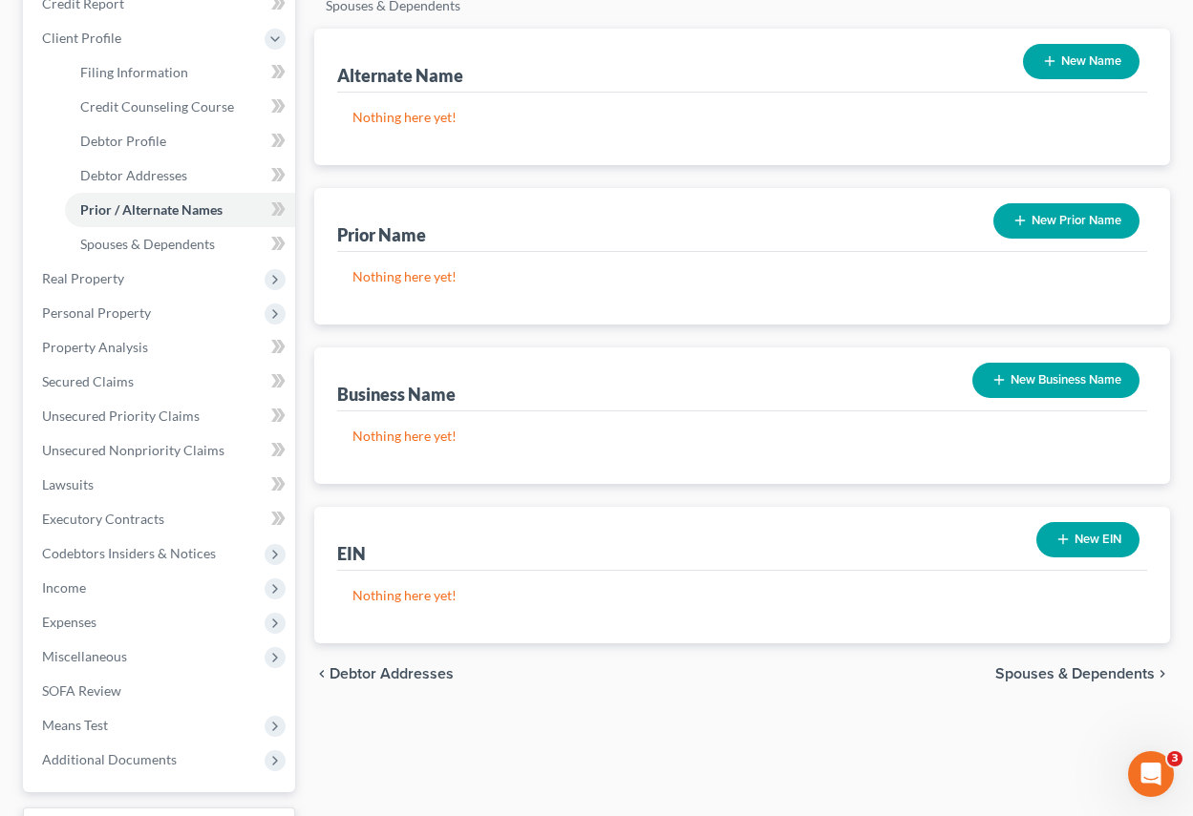
scroll to position [286, 0]
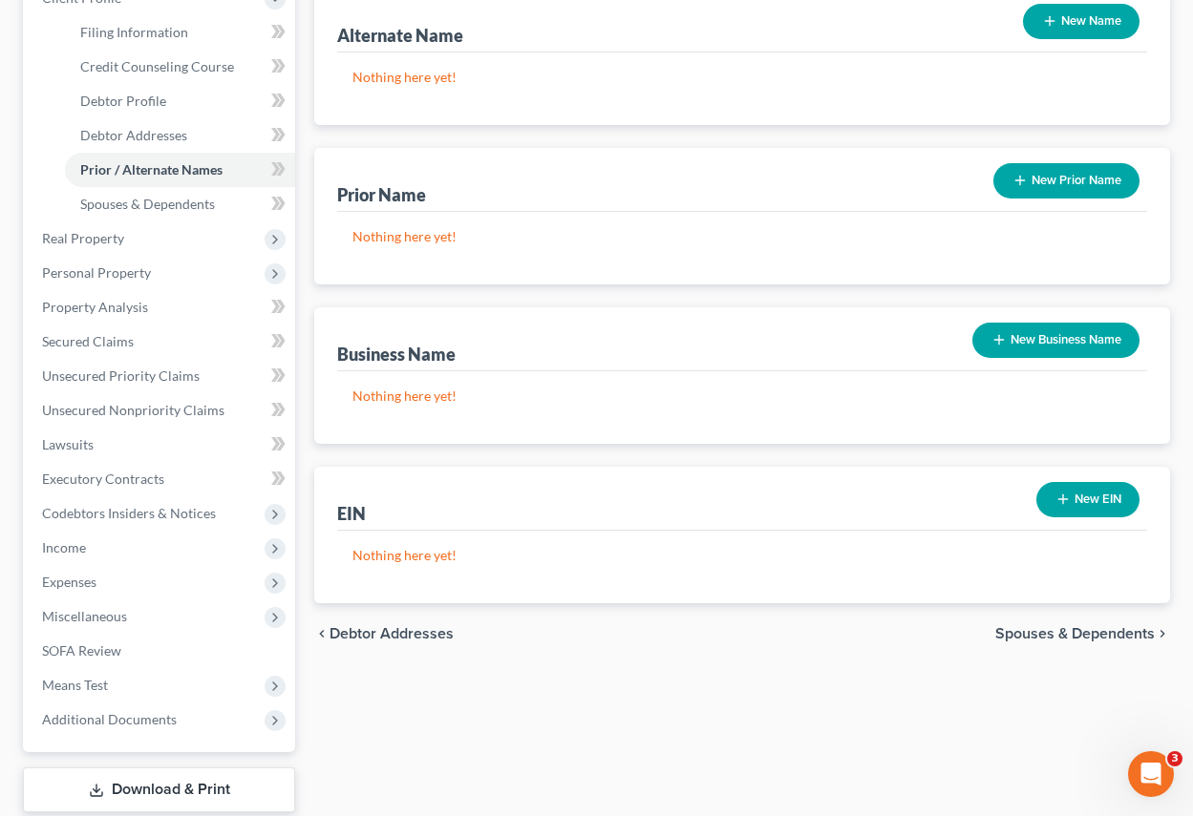
click at [1090, 631] on span "Spouses & Dependents" at bounding box center [1074, 633] width 159 height 15
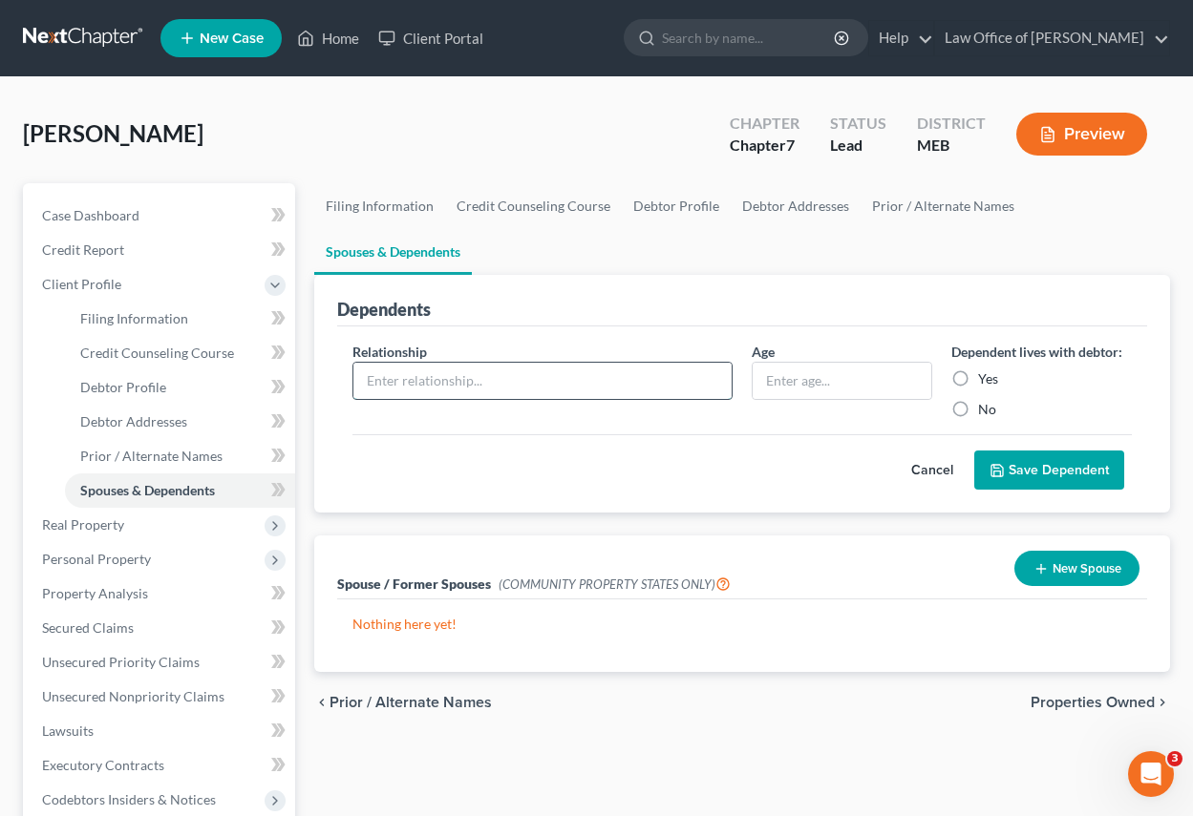
click at [416, 386] on input "text" at bounding box center [542, 381] width 378 height 36
type input "Bayli"
type input "8"
click at [978, 377] on label "Yes" at bounding box center [988, 379] width 20 height 19
click at [986, 377] on input "Yes" at bounding box center [992, 376] width 12 height 12
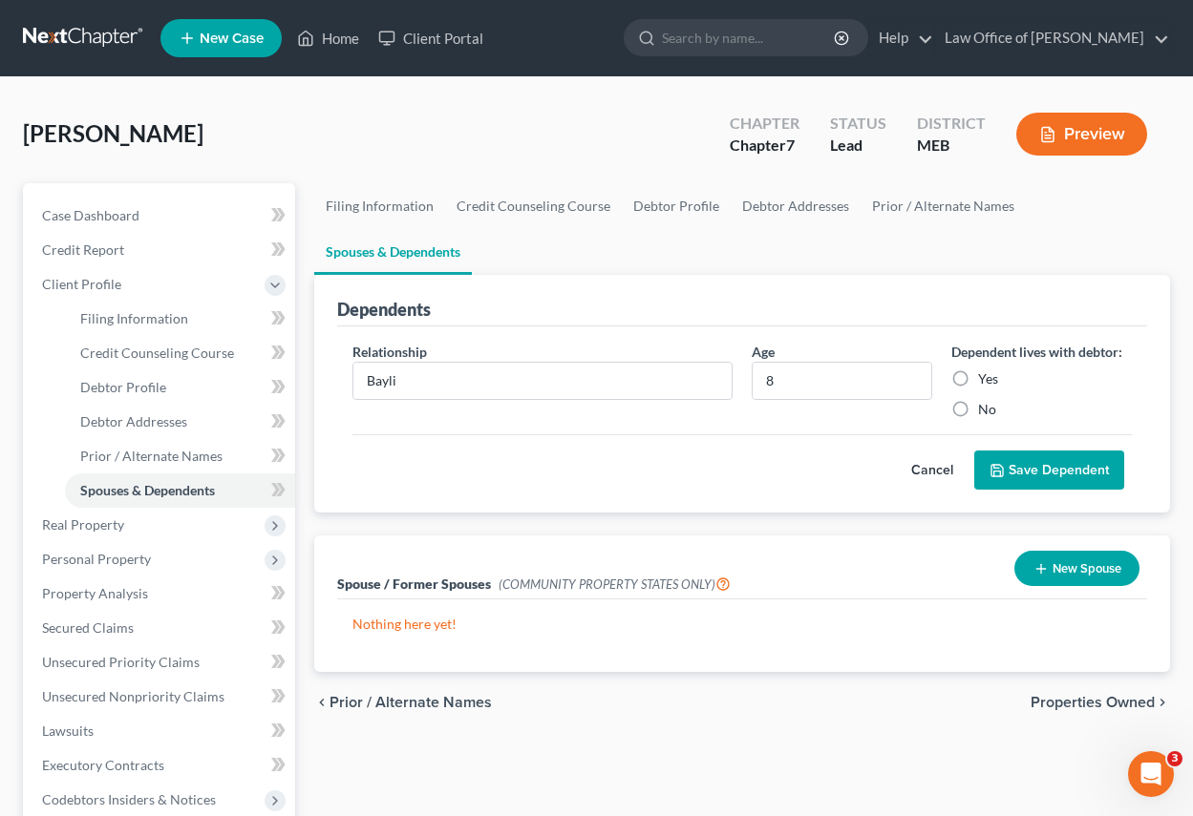
radio input "true"
click at [1018, 466] on button "Save Dependent" at bounding box center [1049, 471] width 150 height 40
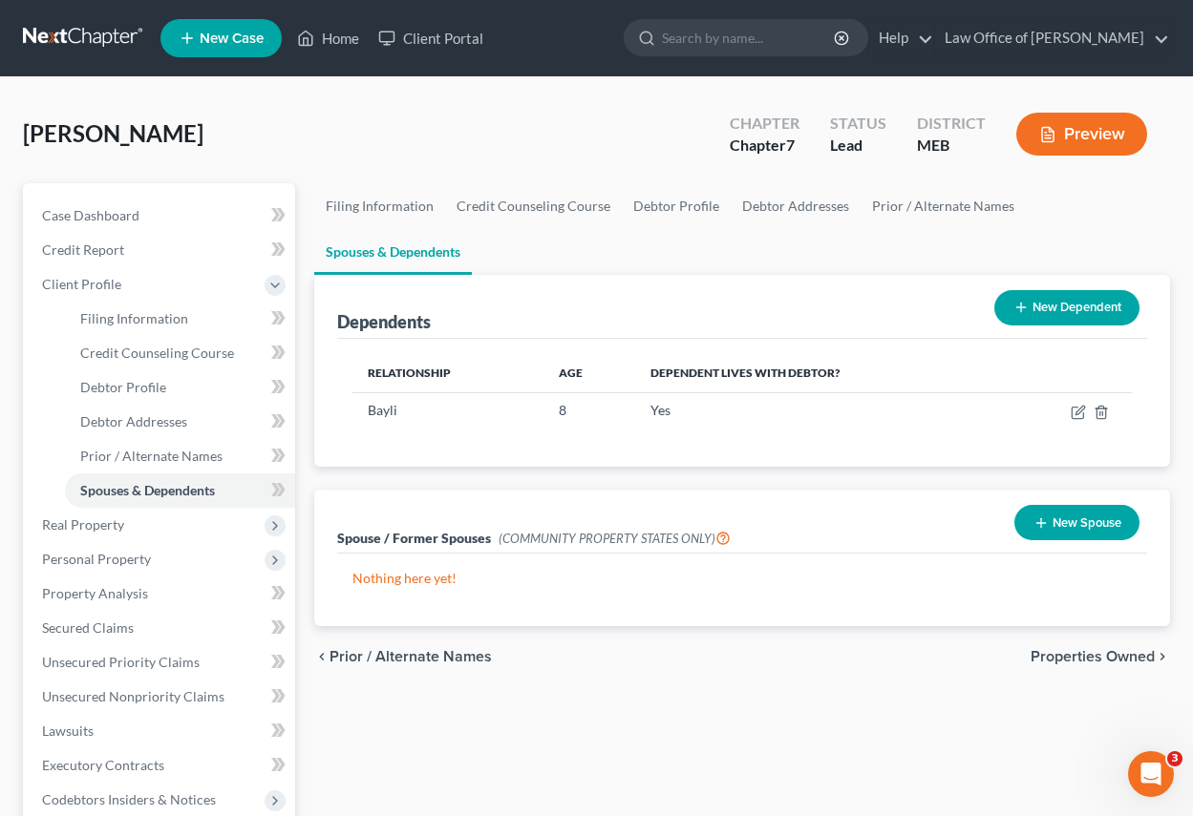
click at [1108, 658] on span "Properties Owned" at bounding box center [1092, 656] width 124 height 15
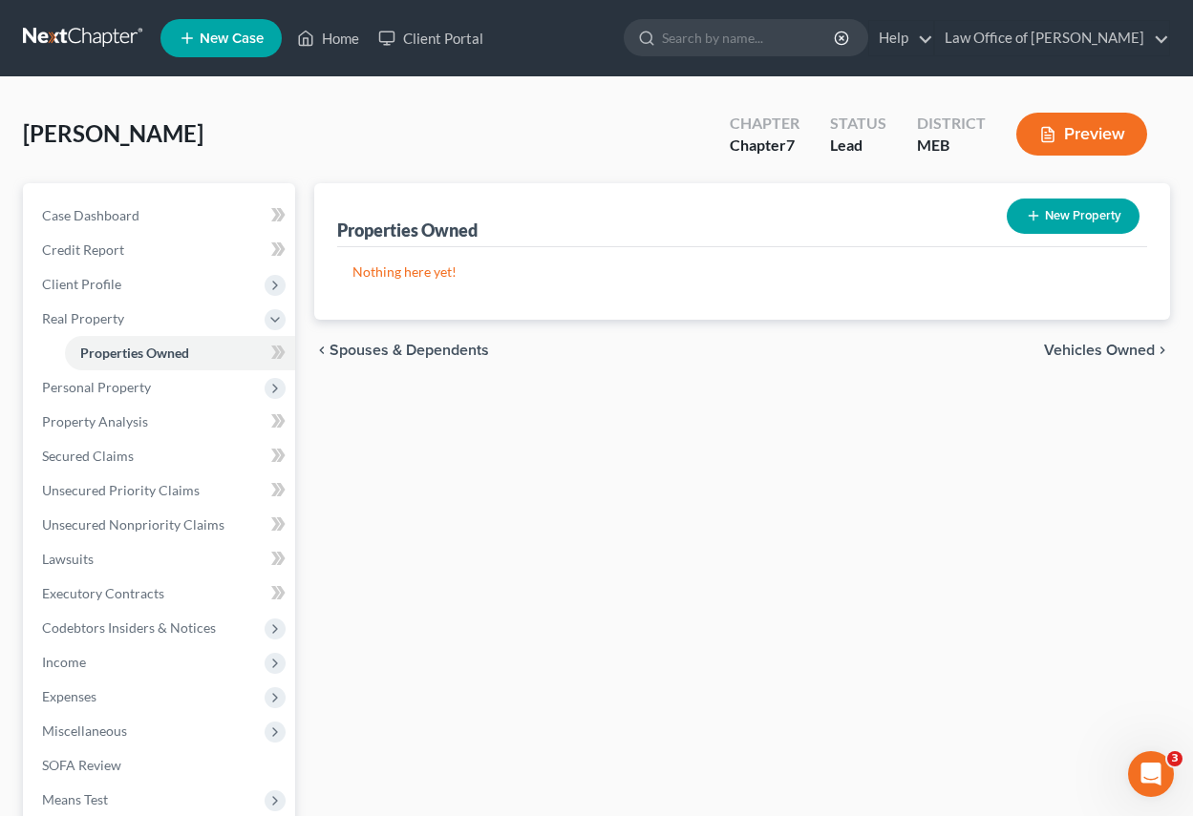
click at [1097, 345] on span "Vehicles Owned" at bounding box center [1099, 350] width 111 height 15
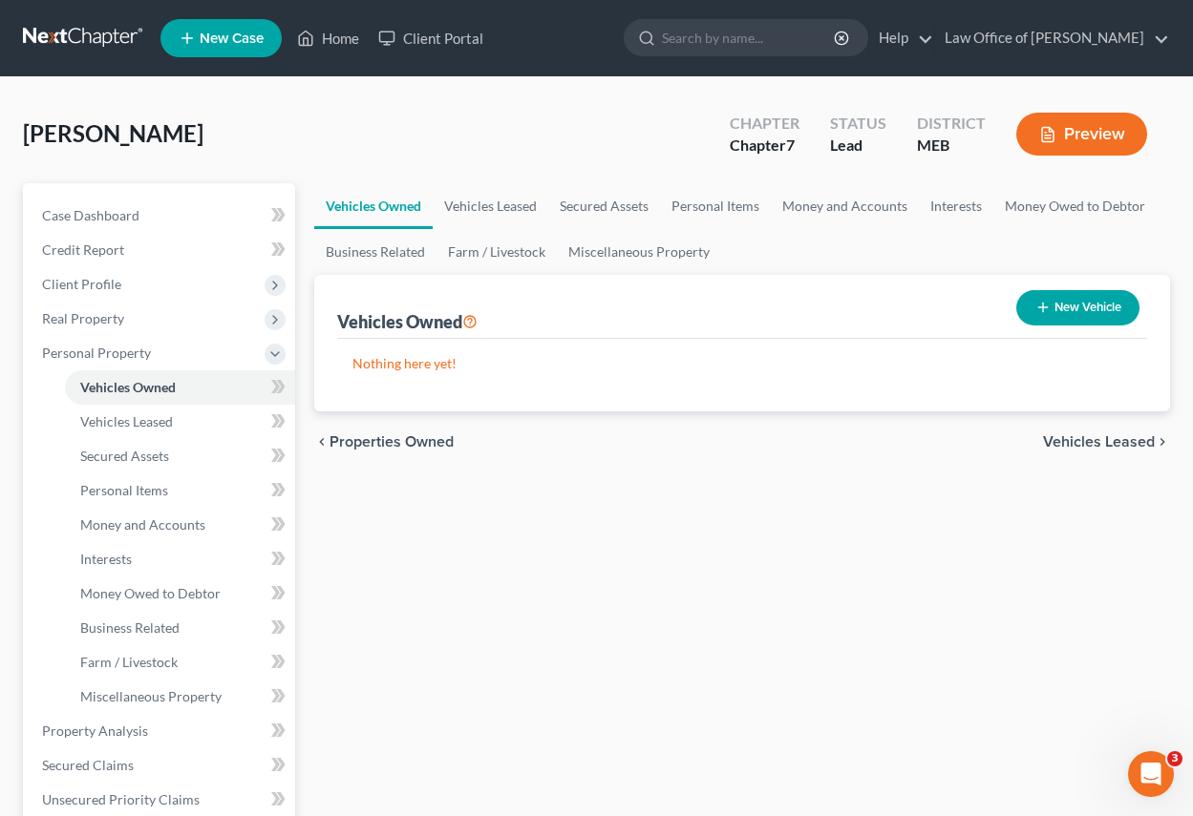
click at [1082, 441] on span "Vehicles Leased" at bounding box center [1099, 442] width 112 height 15
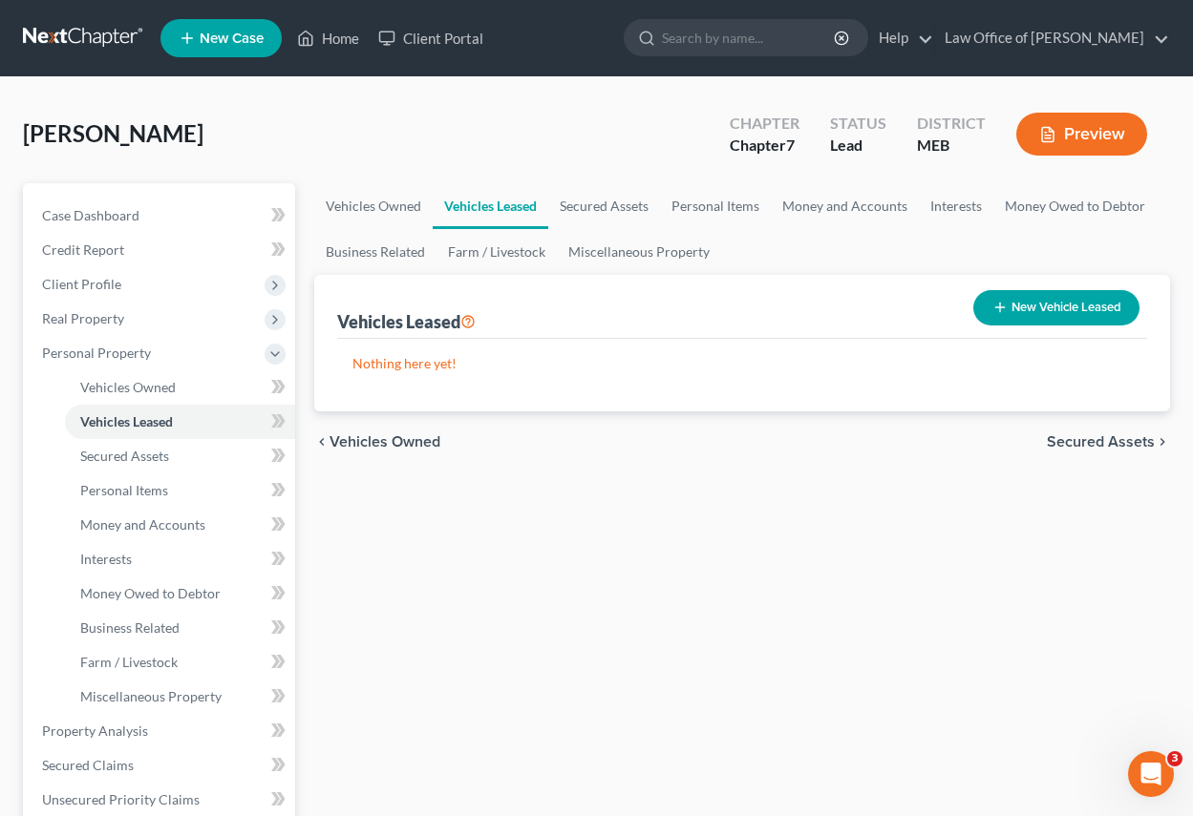
click at [1087, 307] on button "New Vehicle Leased" at bounding box center [1056, 307] width 166 height 35
select select "0"
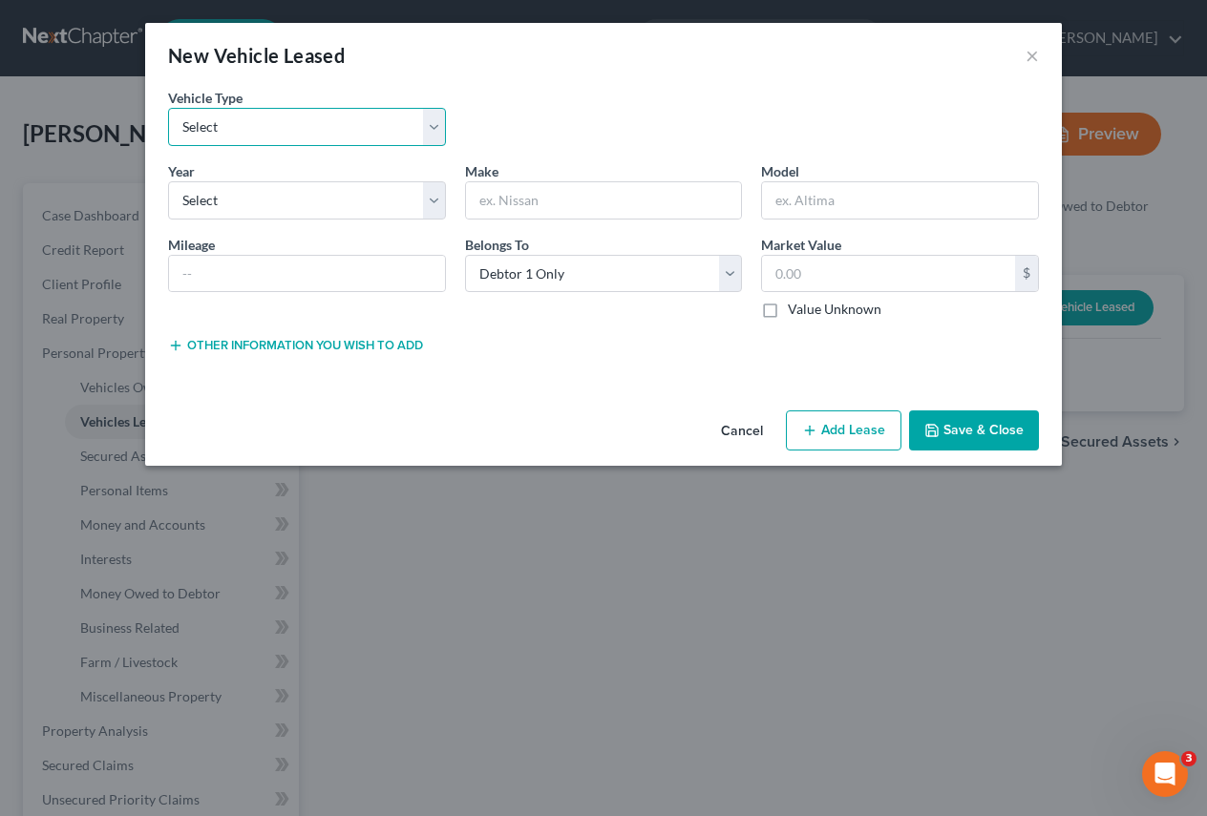
click at [437, 127] on select "Select Automobile Truck Trailer Watercraft Aircraft Motor Home Atv Other Vehicle" at bounding box center [307, 127] width 278 height 38
select select "0"
click at [168, 108] on select "Select Automobile Truck Trailer Watercraft Aircraft Motor Home Atv Other Vehicle" at bounding box center [307, 127] width 278 height 38
click at [970, 430] on button "Save & Close" at bounding box center [974, 431] width 130 height 40
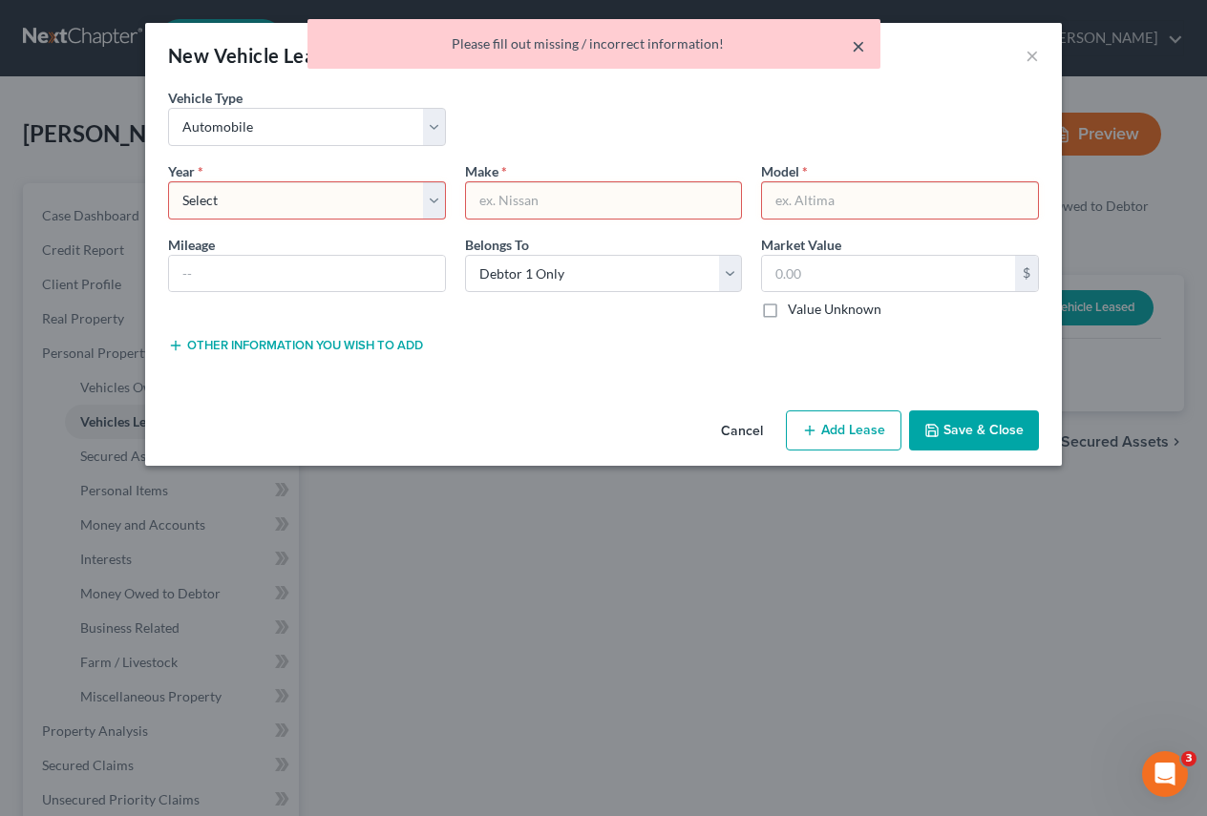
click at [859, 46] on button "×" at bounding box center [858, 45] width 13 height 23
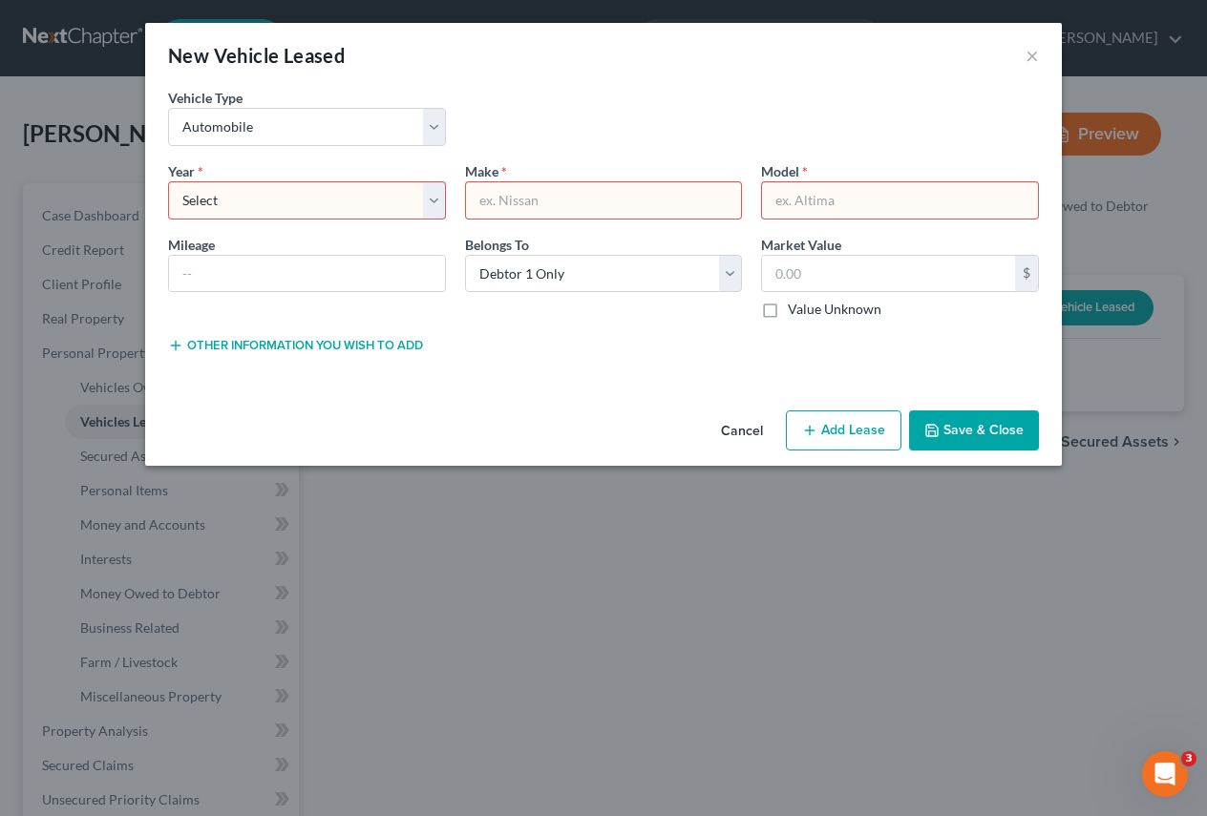
click at [740, 429] on button "Cancel" at bounding box center [742, 432] width 73 height 38
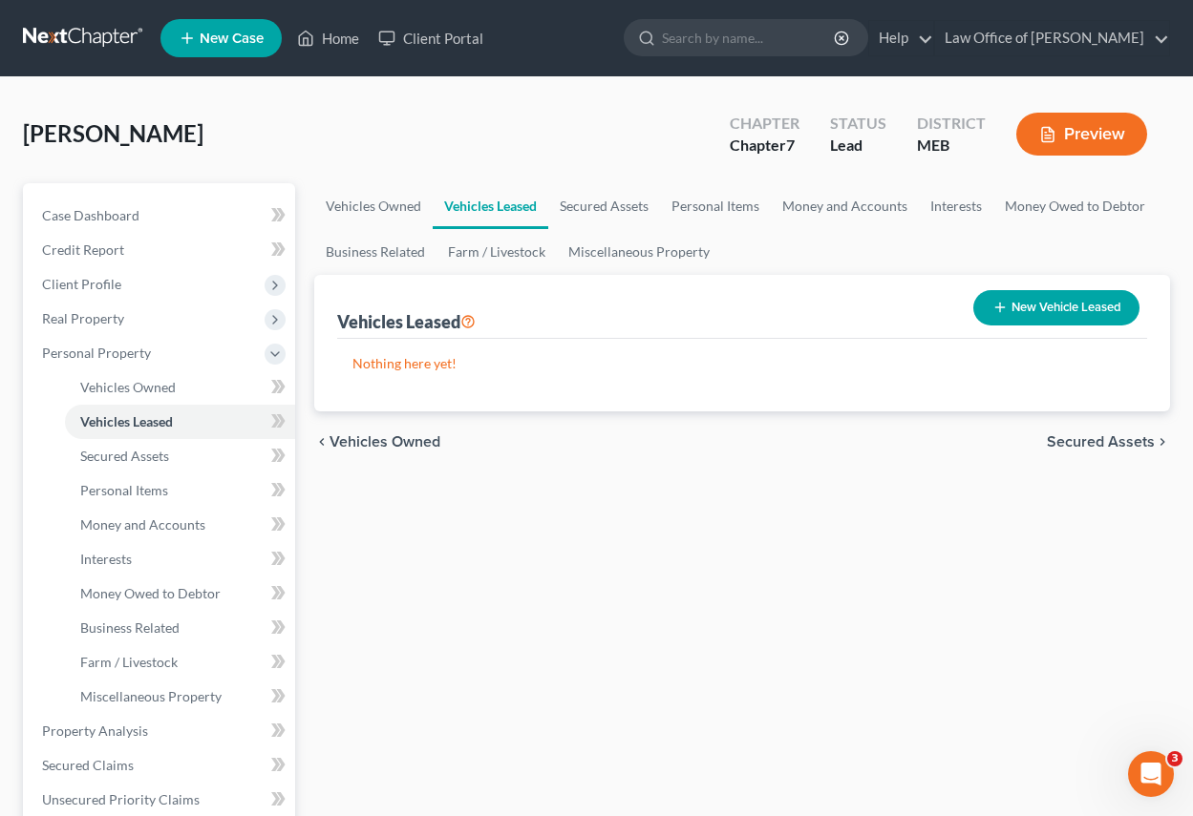
click at [1116, 435] on span "Secured Assets" at bounding box center [1101, 442] width 108 height 15
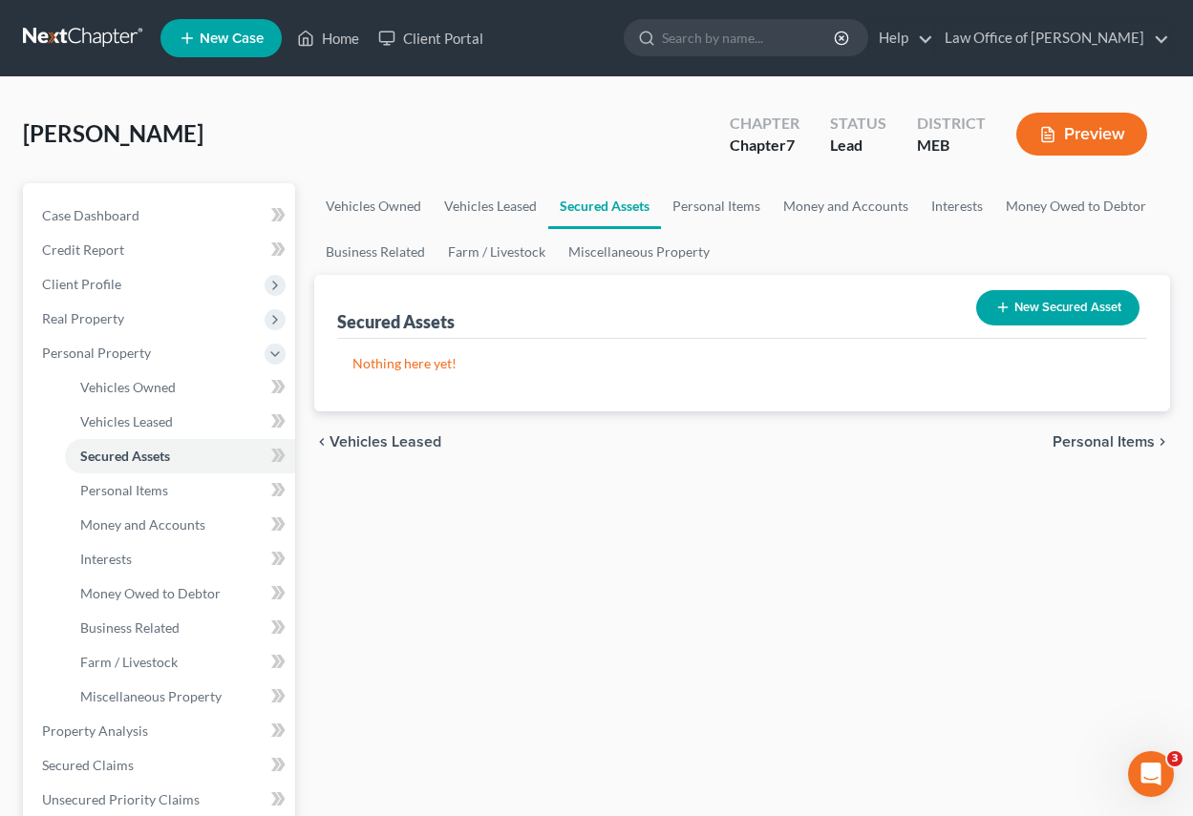
click at [1129, 432] on div "chevron_left Vehicles Leased Personal Items chevron_right" at bounding box center [742, 442] width 856 height 61
click at [1124, 437] on span "Personal Items" at bounding box center [1103, 442] width 102 height 15
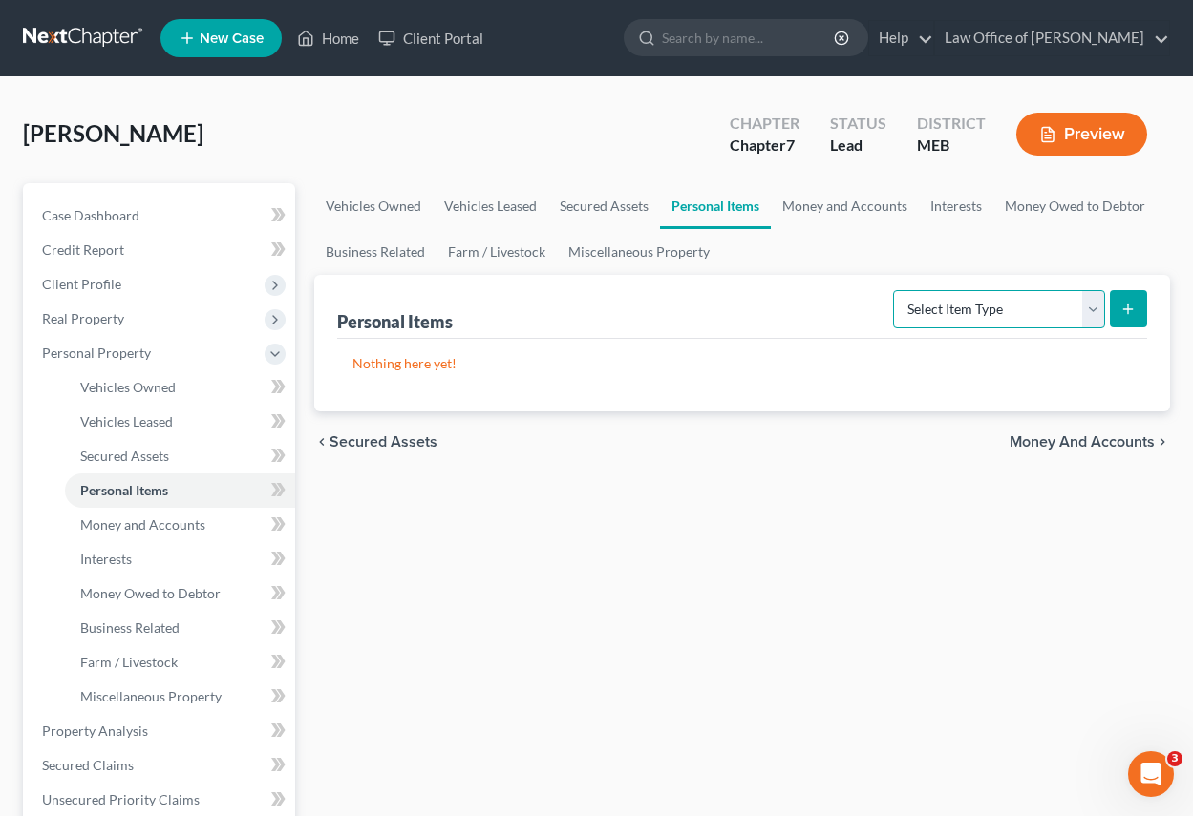
click at [1092, 297] on select "Select Item Type Clothing Collectibles Of Value Electronics Firearms Household …" at bounding box center [999, 309] width 212 height 38
select select "household_goods"
click at [895, 290] on select "Select Item Type Clothing Collectibles Of Value Electronics Firearms Household …" at bounding box center [999, 309] width 212 height 38
click at [1130, 304] on icon "submit" at bounding box center [1127, 309] width 15 height 15
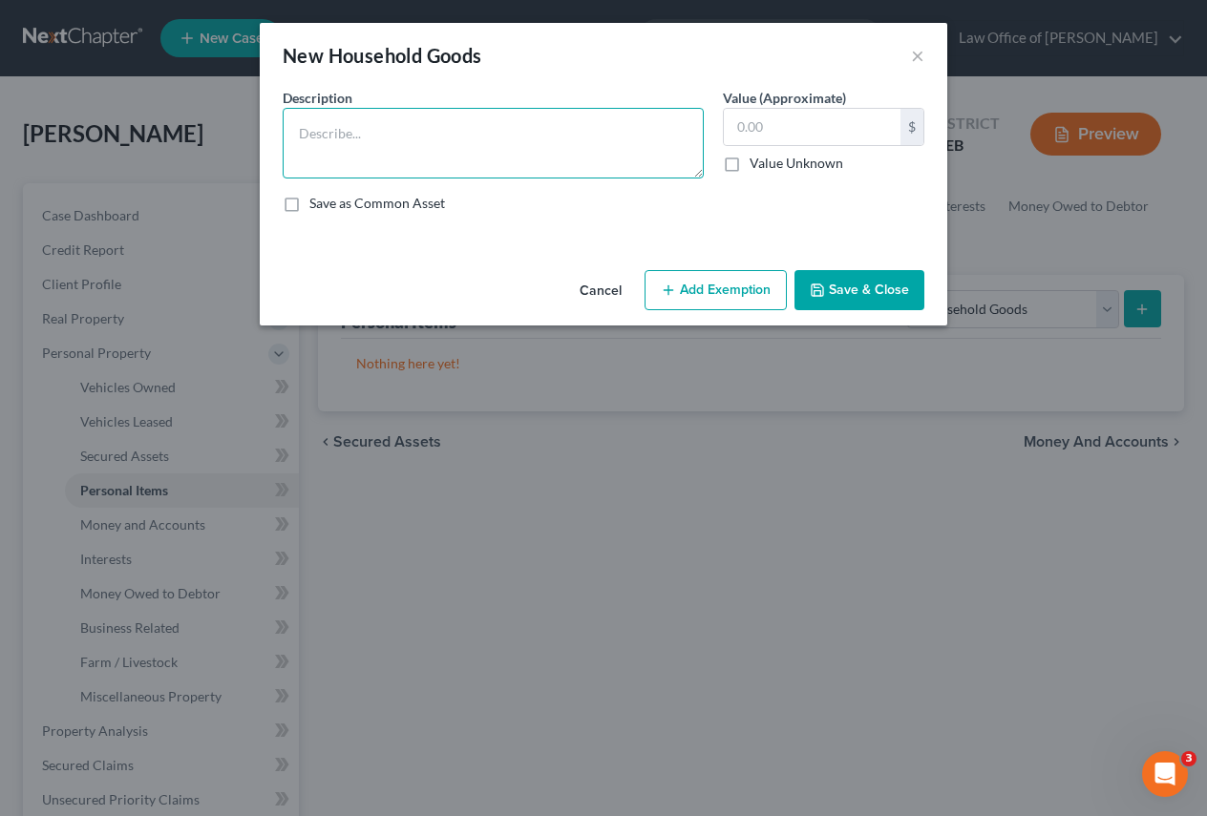
click at [302, 126] on textarea at bounding box center [493, 143] width 421 height 71
type textarea "Furniture"
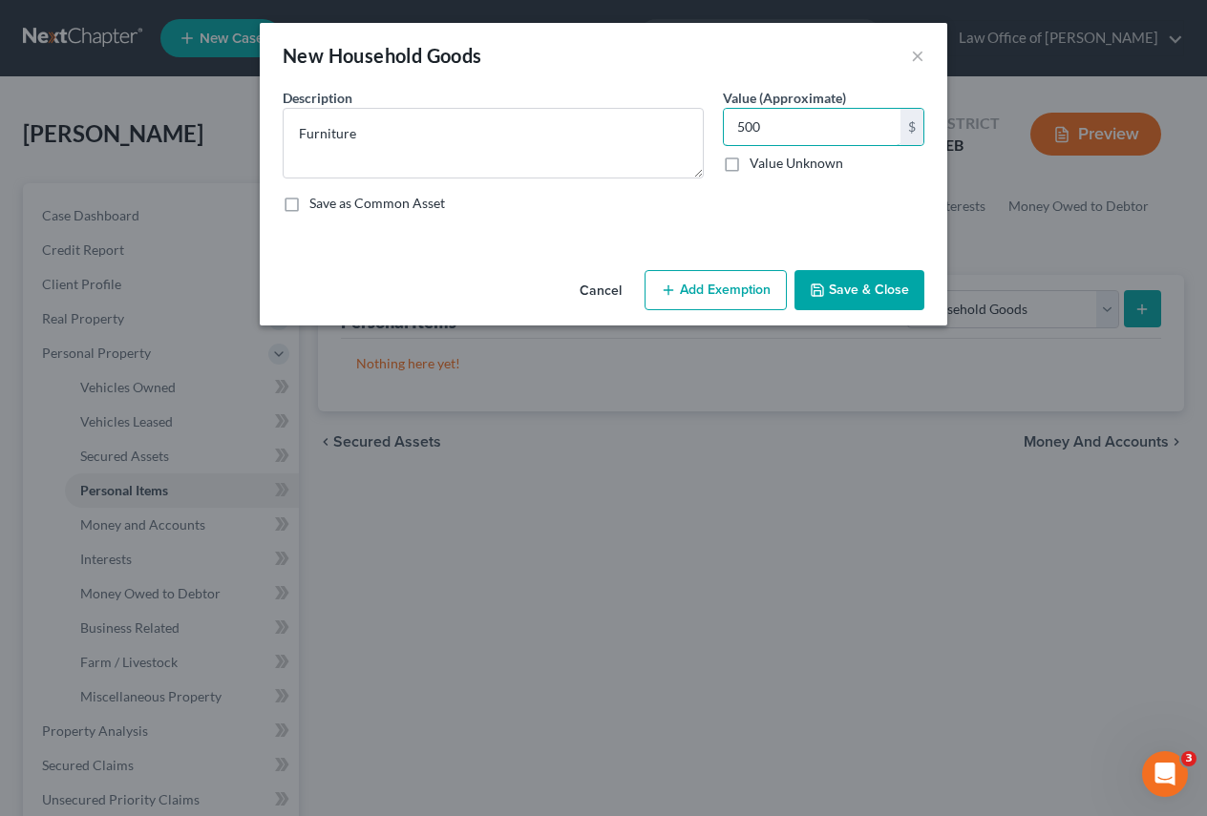
type input "500"
click at [746, 290] on button "Add Exemption" at bounding box center [716, 290] width 142 height 40
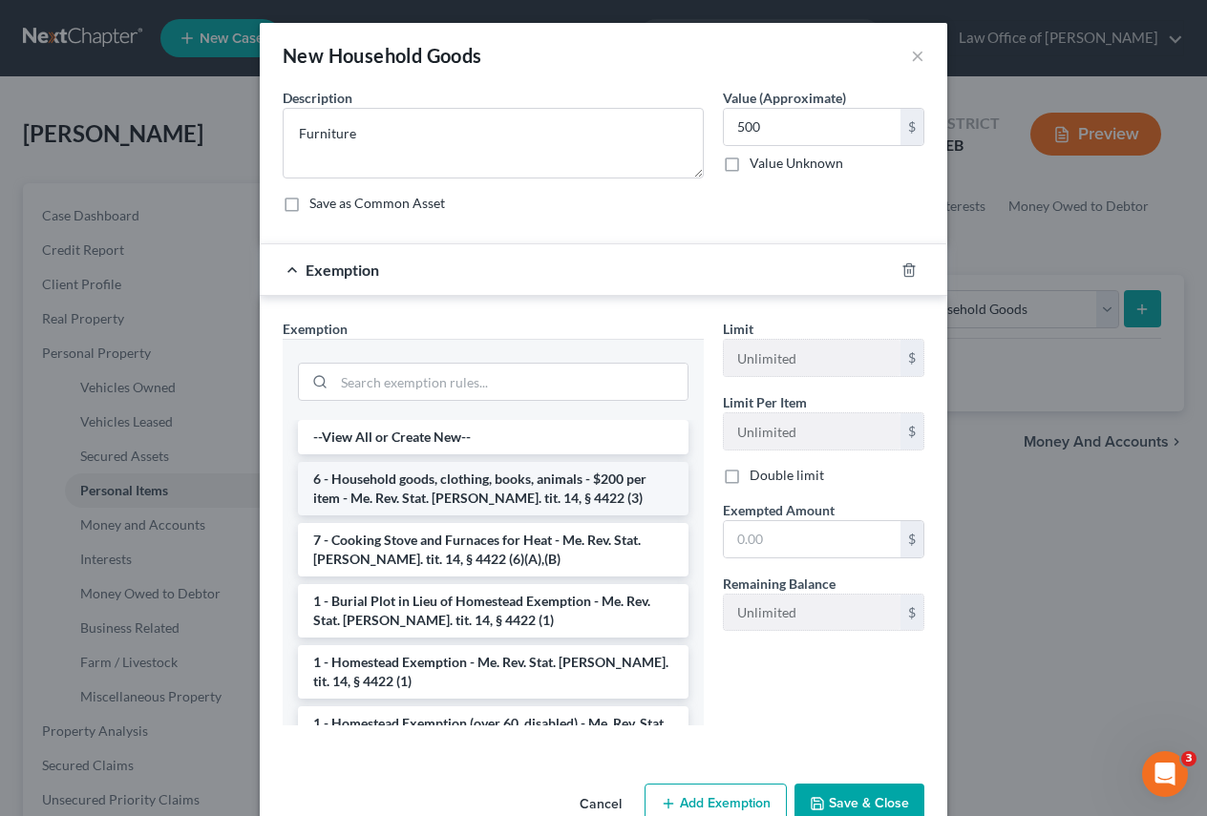
click at [534, 479] on li "6 - Household goods, clothing, books, animals - $200 per item - Me. Rev. Stat. …" at bounding box center [493, 488] width 391 height 53
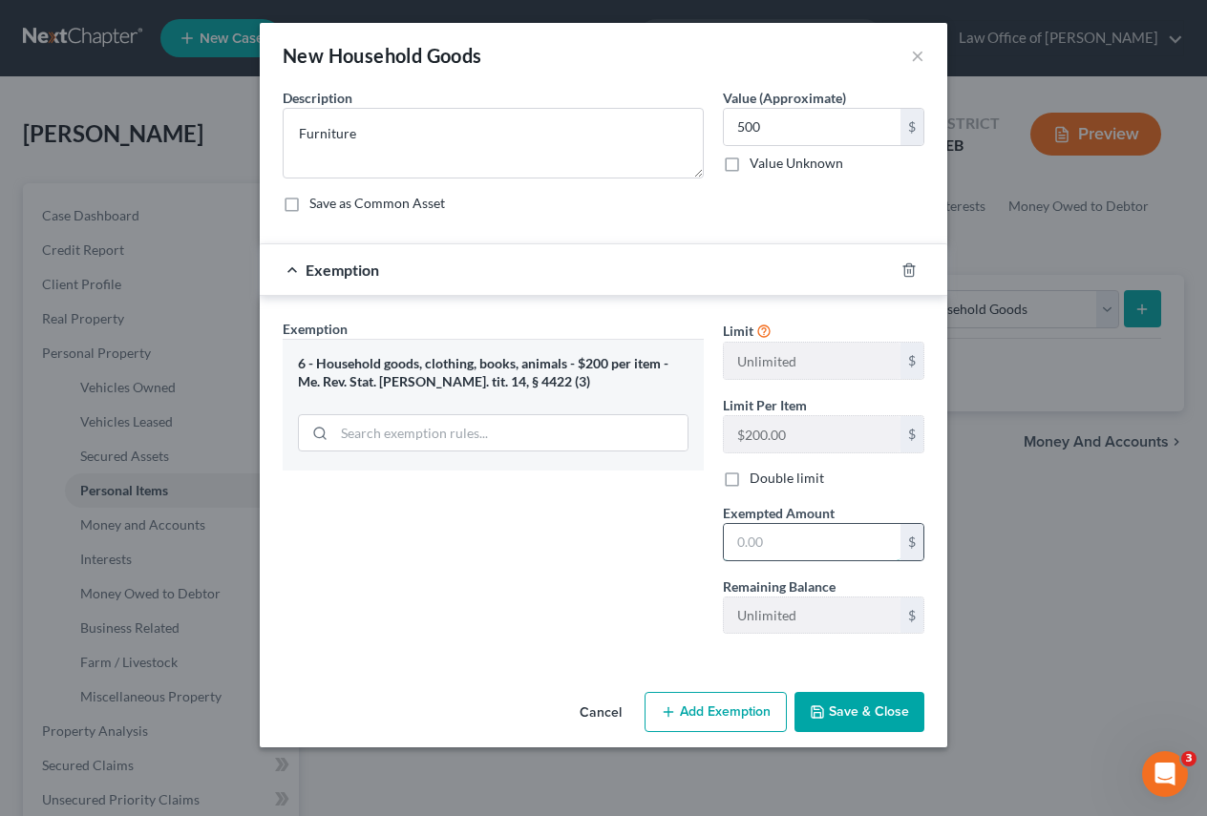
click at [817, 549] on input "text" at bounding box center [812, 542] width 177 height 36
type input "500"
click at [858, 704] on button "Save & Close" at bounding box center [860, 712] width 130 height 40
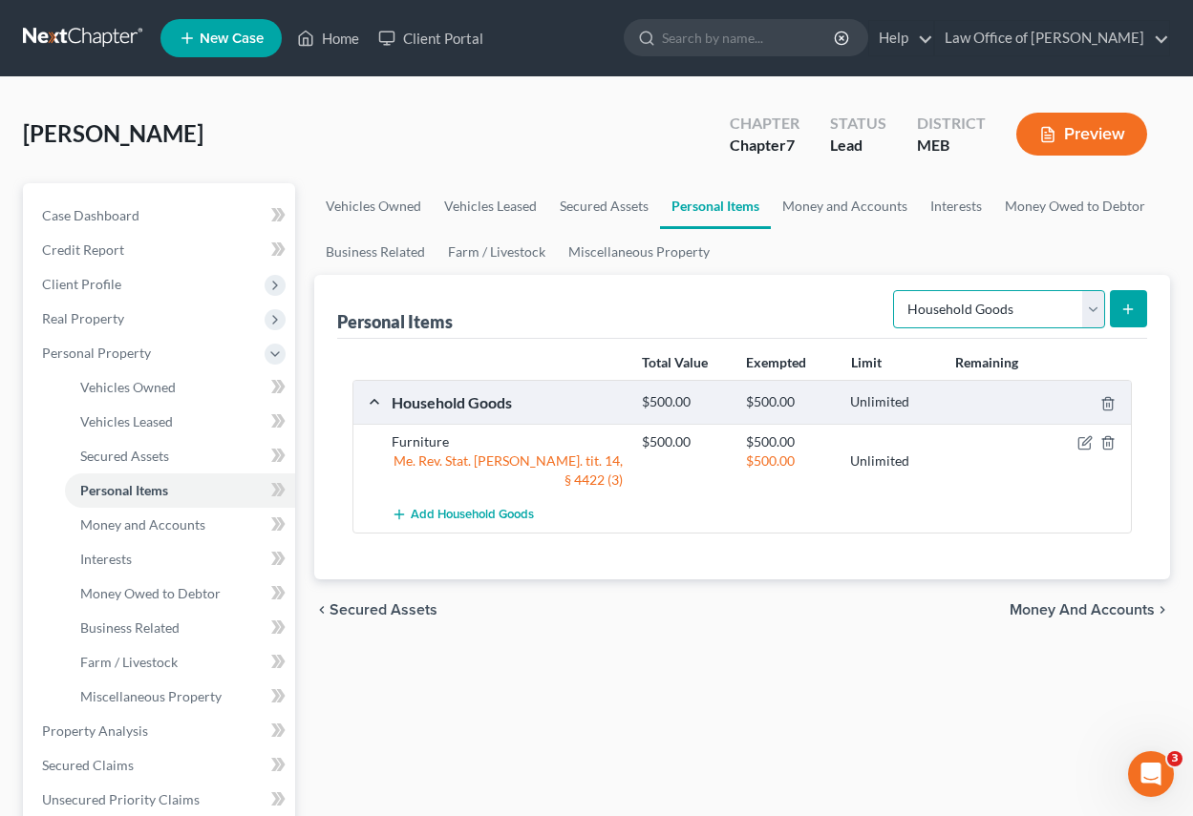
click at [1094, 309] on select "Select Item Type Clothing Collectibles Of Value Electronics Firearms Household …" at bounding box center [999, 309] width 212 height 38
select select "clothing"
click at [895, 290] on select "Select Item Type Clothing Collectibles Of Value Electronics Firearms Household …" at bounding box center [999, 309] width 212 height 38
click at [1128, 304] on icon "submit" at bounding box center [1127, 309] width 15 height 15
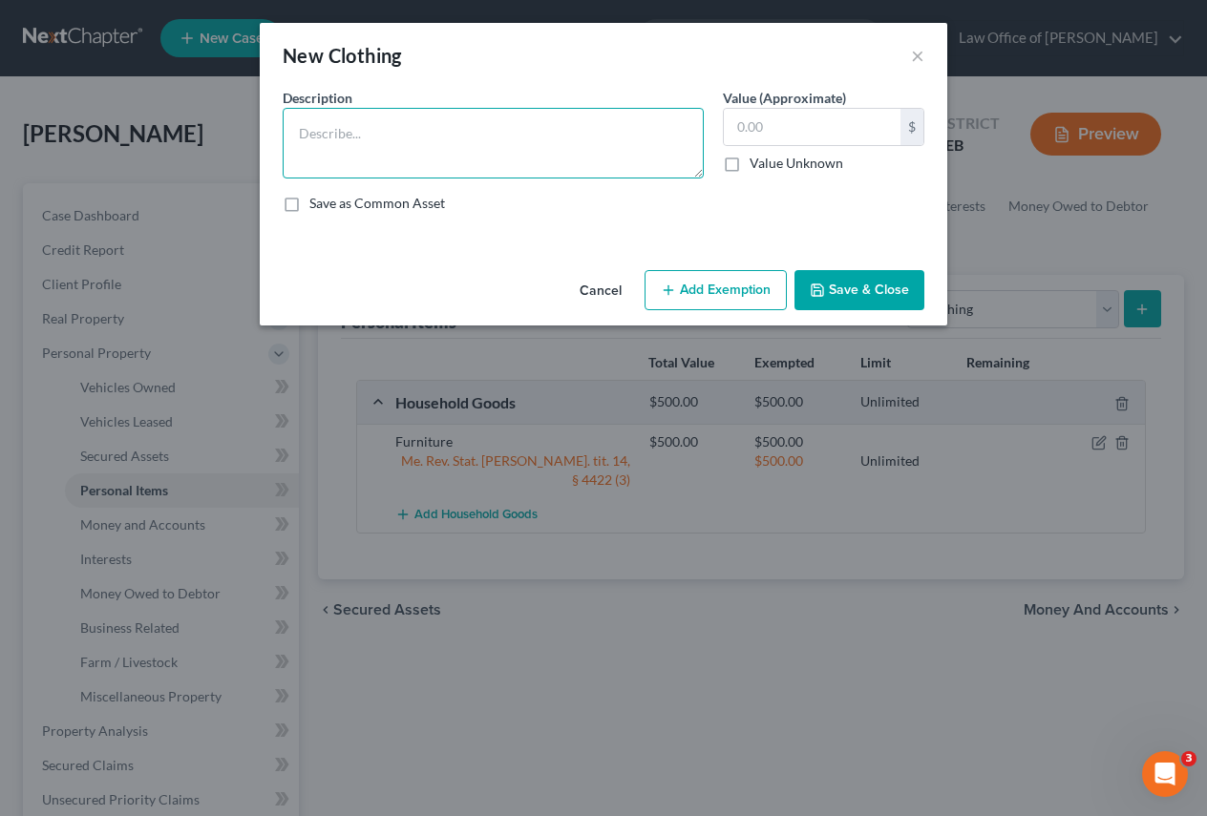
click at [309, 134] on textarea at bounding box center [493, 143] width 421 height 71
type textarea "Wearing apparel"
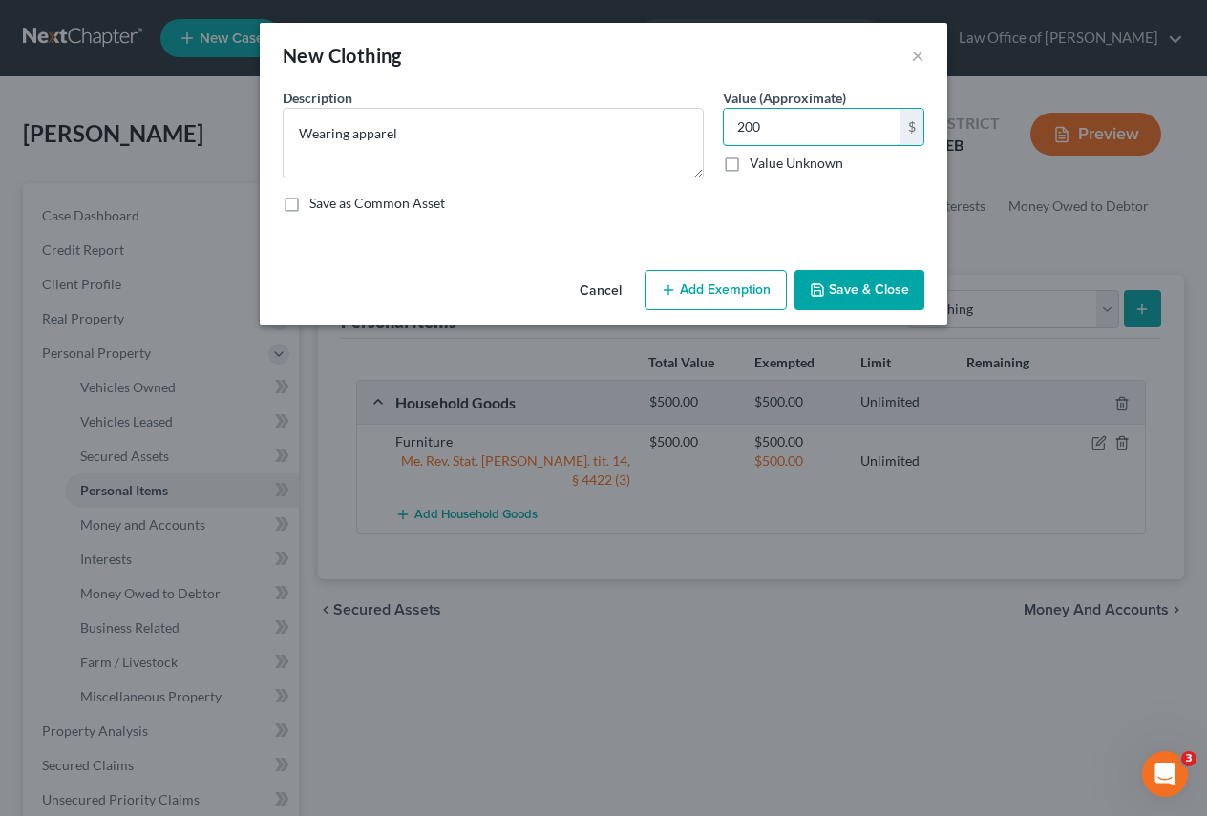
type input "200"
click at [743, 284] on button "Add Exemption" at bounding box center [716, 290] width 142 height 40
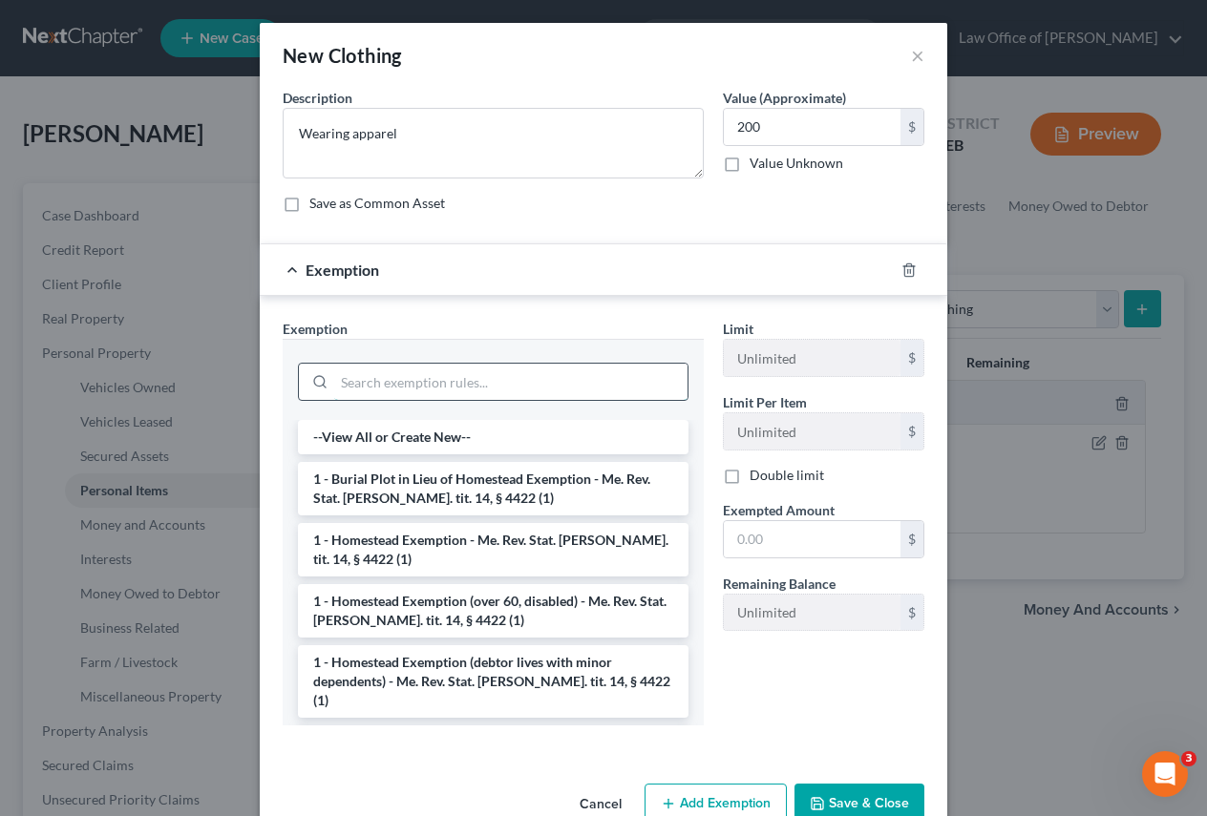
click at [393, 380] on input "search" at bounding box center [510, 382] width 353 height 36
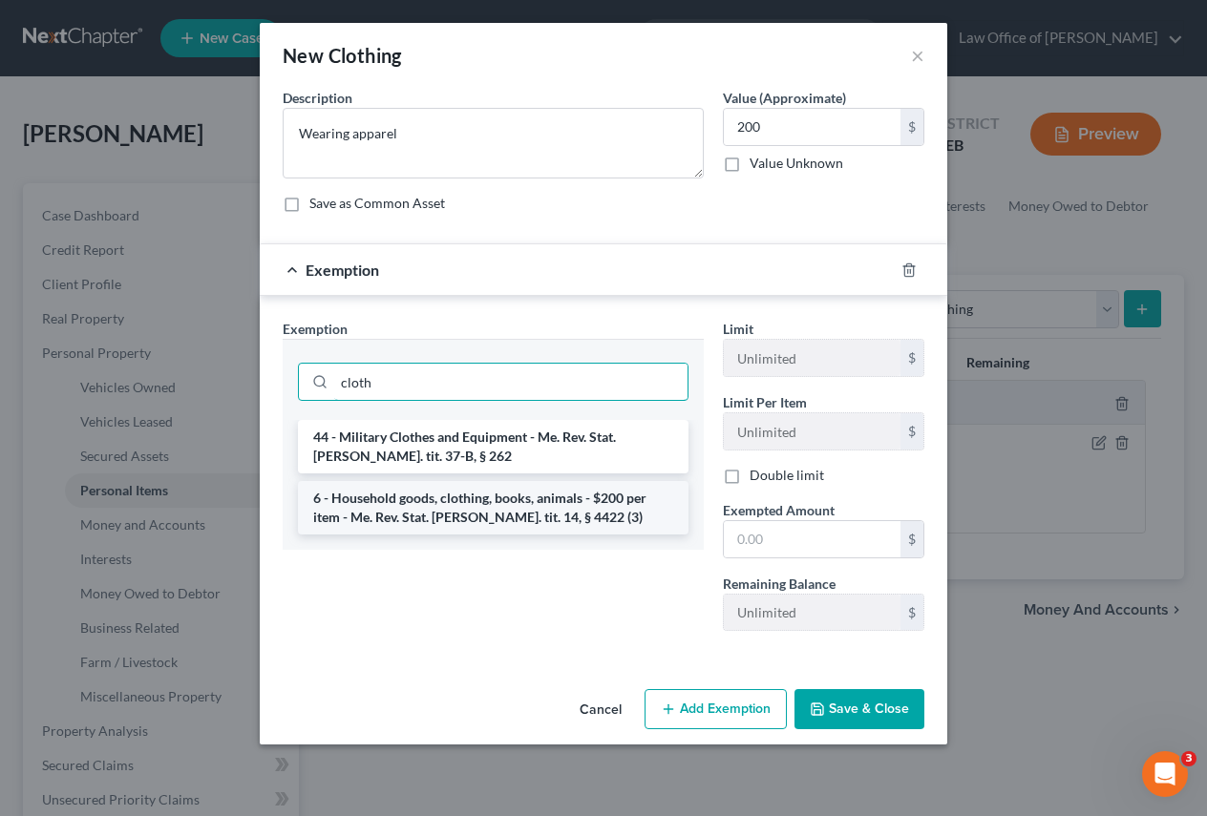
type input "cloth"
click at [453, 507] on li "6 - Household goods, clothing, books, animals - $200 per item - Me. Rev. Stat. …" at bounding box center [493, 507] width 391 height 53
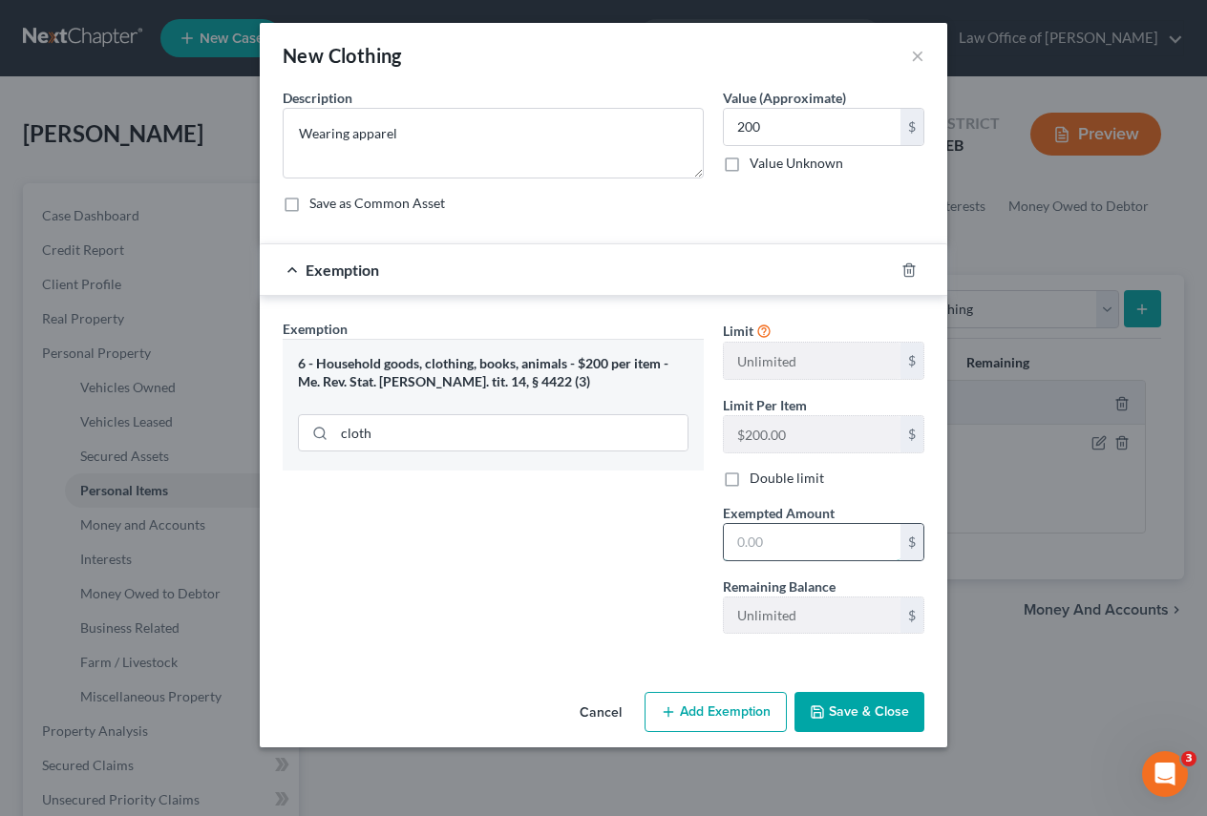
click at [745, 534] on input "text" at bounding box center [812, 542] width 177 height 36
type input "200"
click at [839, 706] on button "Save & Close" at bounding box center [860, 712] width 130 height 40
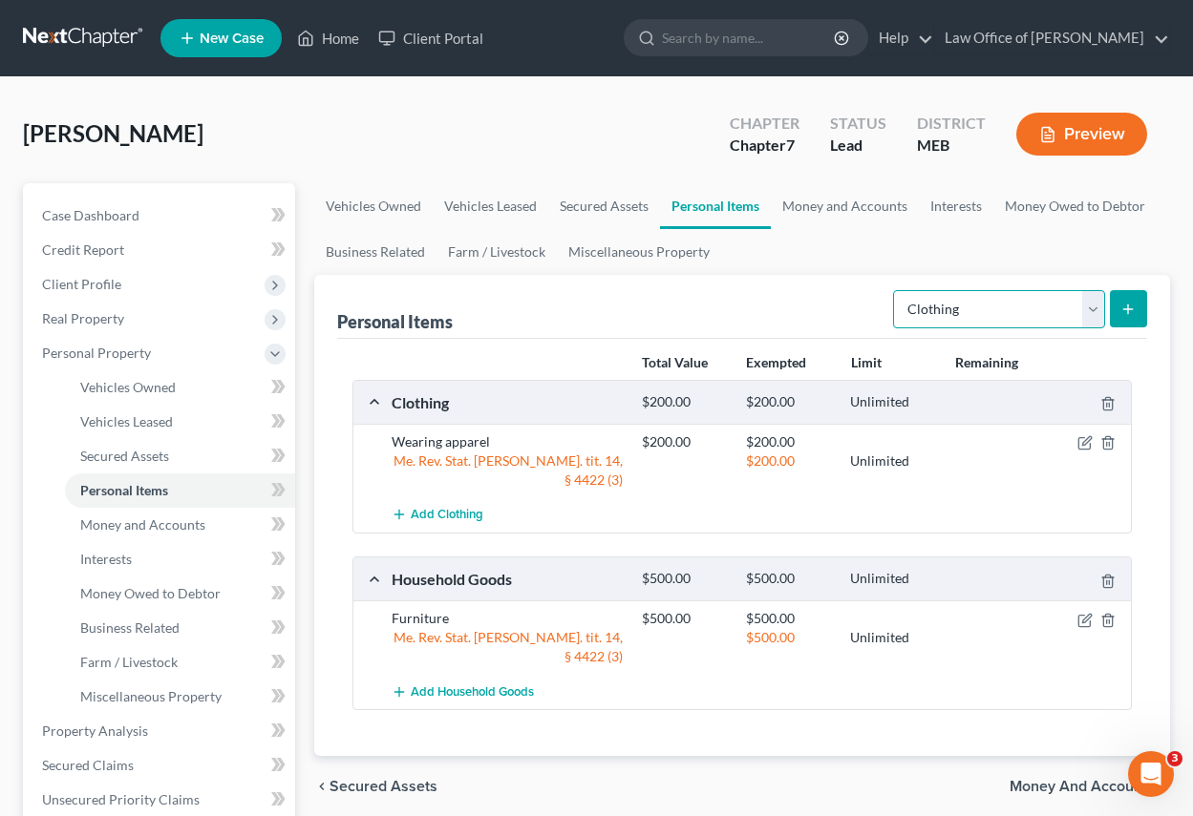
click at [1097, 301] on select "Select Item Type Clothing Collectibles Of Value Electronics Firearms Household …" at bounding box center [999, 309] width 212 height 38
select select "collectibles_of_value"
click at [895, 290] on select "Select Item Type Clothing Collectibles Of Value Electronics Firearms Household …" at bounding box center [999, 309] width 212 height 38
click at [1130, 307] on icon "submit" at bounding box center [1127, 309] width 15 height 15
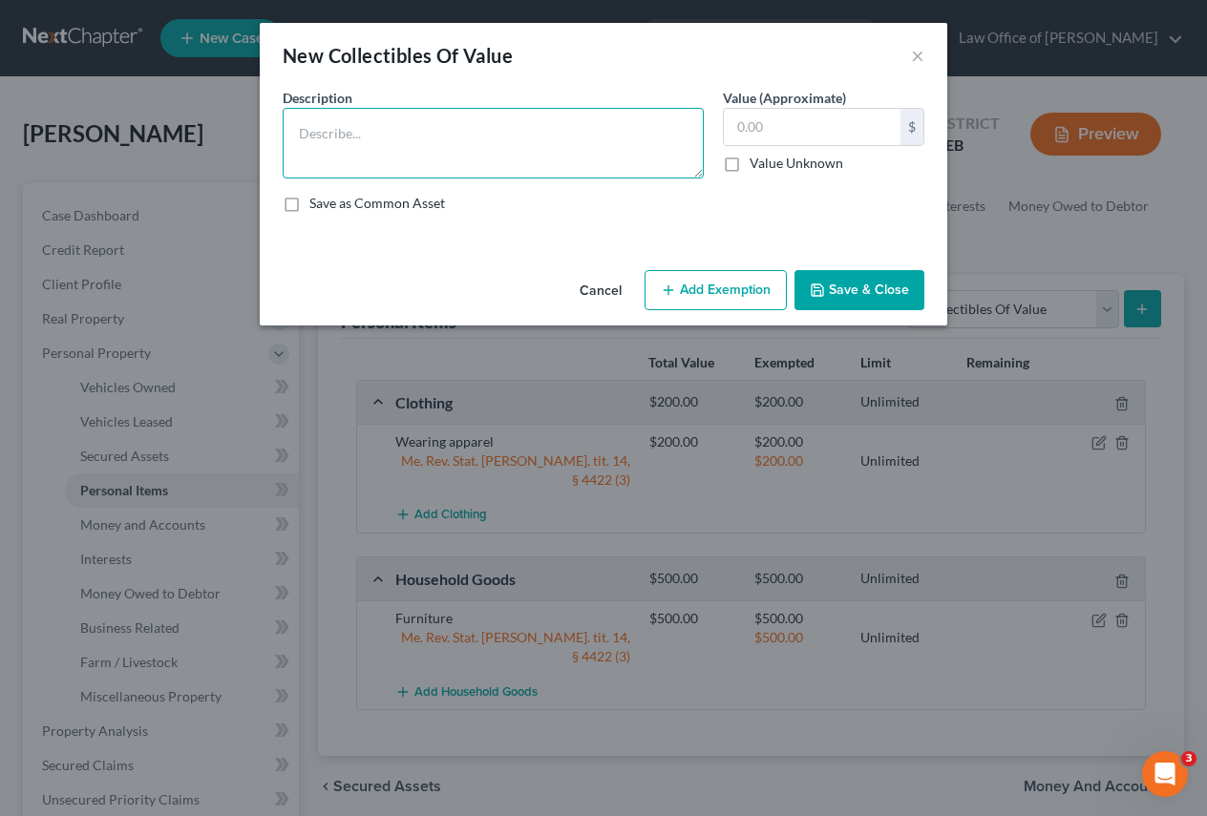
click at [304, 138] on textarea at bounding box center [493, 143] width 421 height 71
type textarea "Vinyl records (200)"
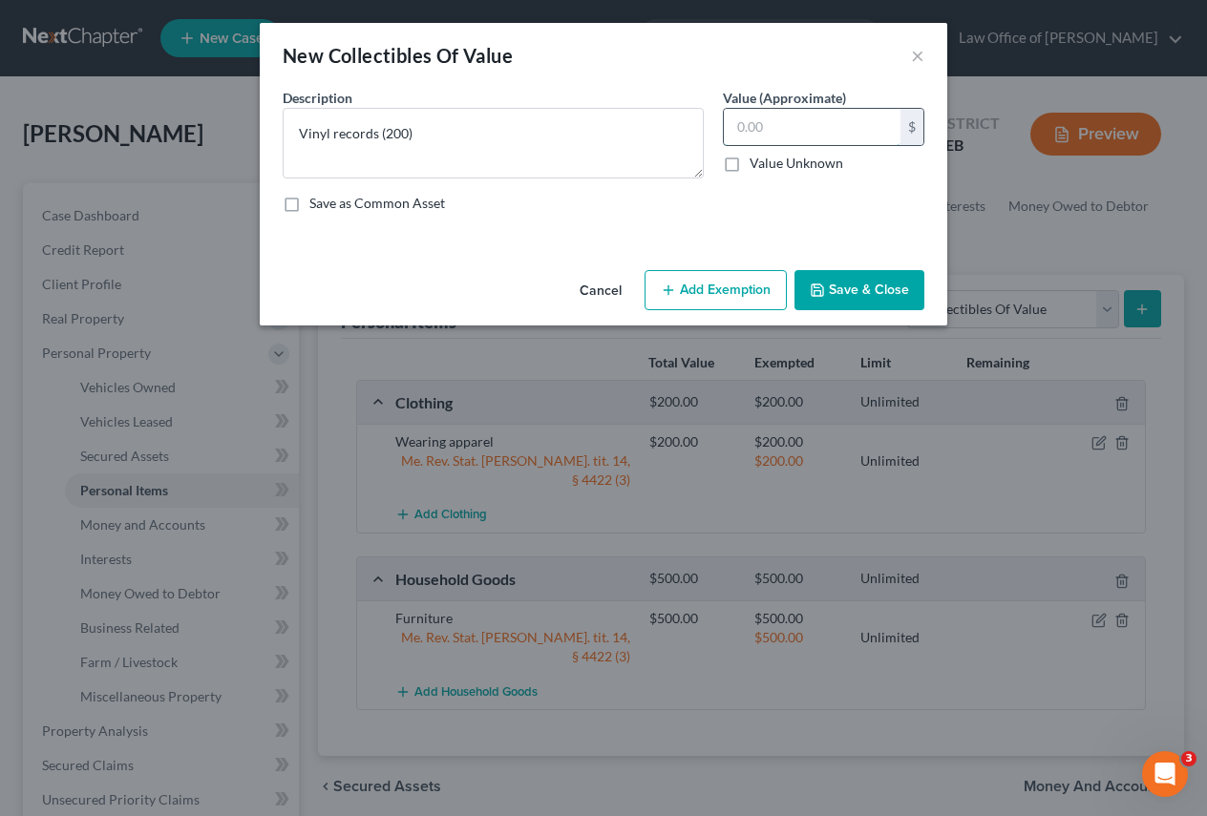
click at [807, 124] on input "text" at bounding box center [812, 127] width 177 height 36
type input "400"
click at [727, 282] on button "Add Exemption" at bounding box center [716, 290] width 142 height 40
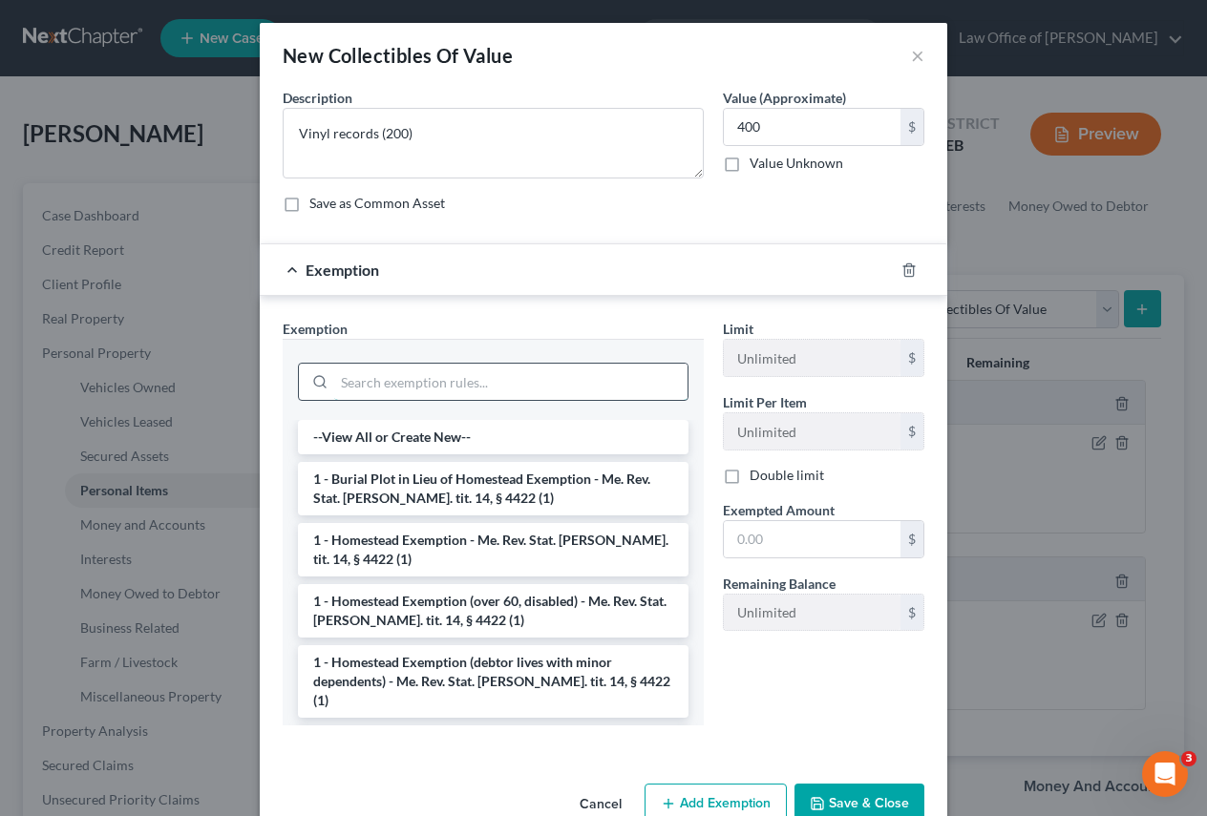
click at [415, 373] on input "search" at bounding box center [510, 382] width 353 height 36
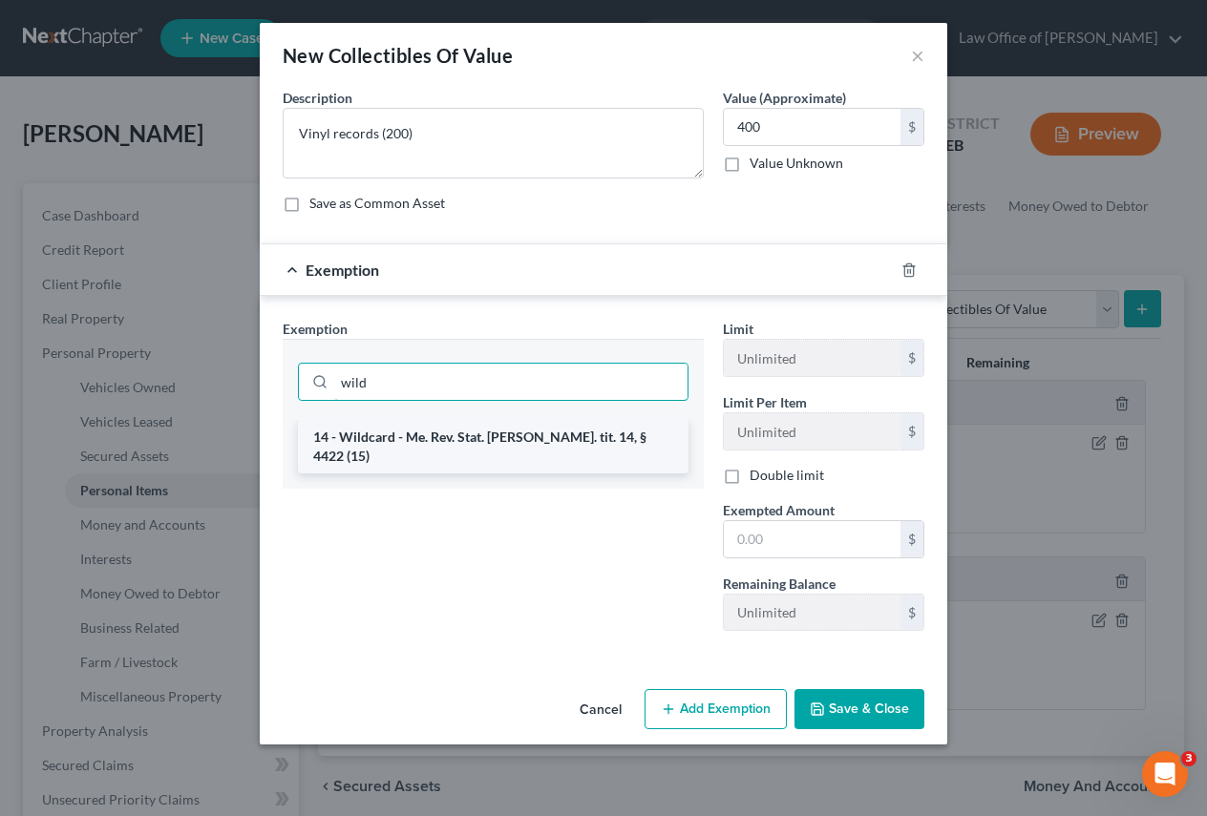
type input "wild"
click at [484, 432] on li "14 - Wildcard - Me. Rev. Stat. [PERSON_NAME]. tit. 14, § 4422 (15)" at bounding box center [493, 446] width 391 height 53
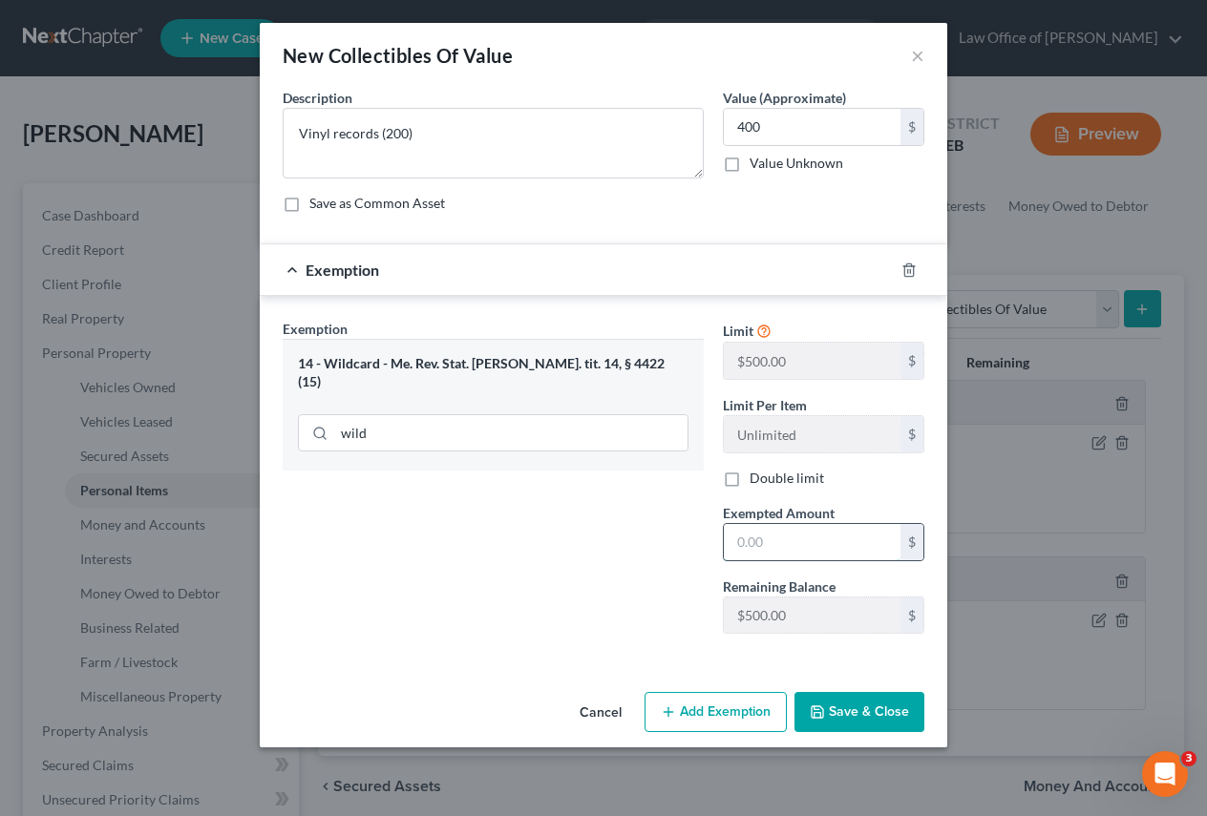
click at [759, 547] on input "text" at bounding box center [812, 542] width 177 height 36
type input "400"
click at [845, 711] on button "Save & Close" at bounding box center [860, 712] width 130 height 40
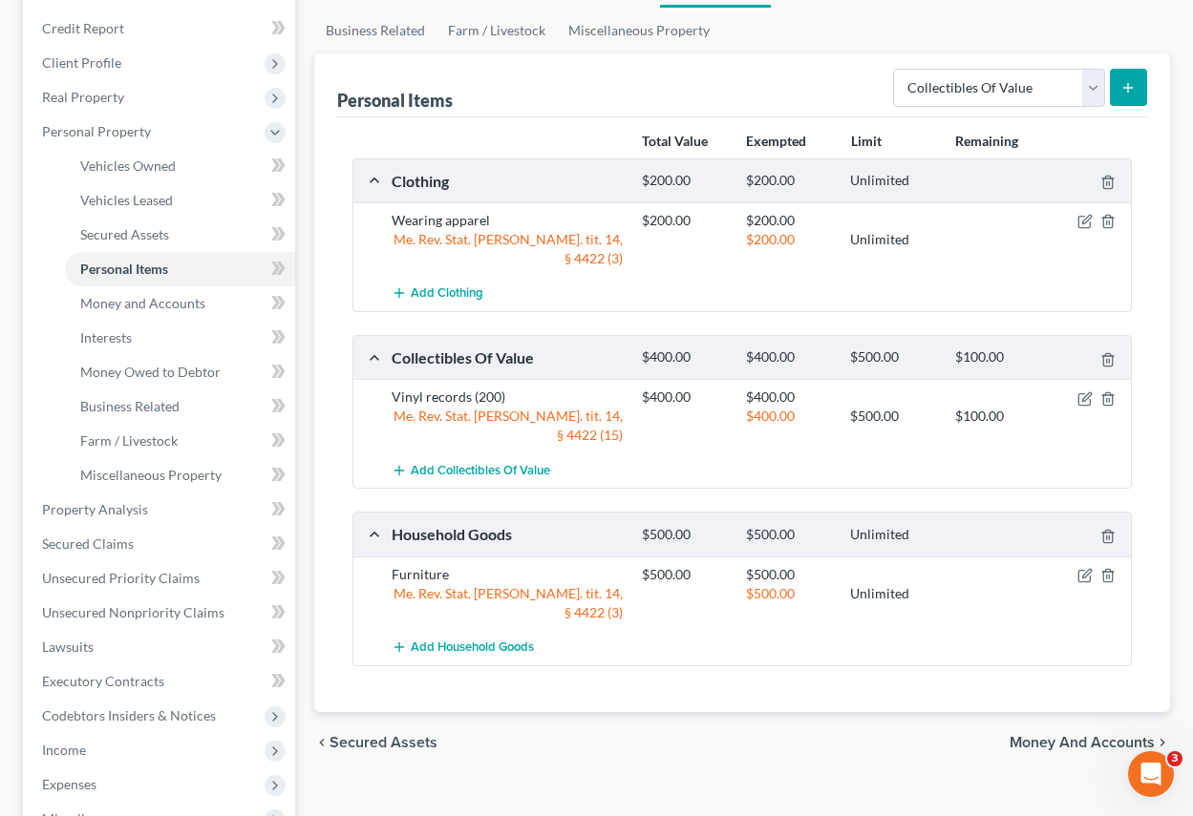
scroll to position [286, 0]
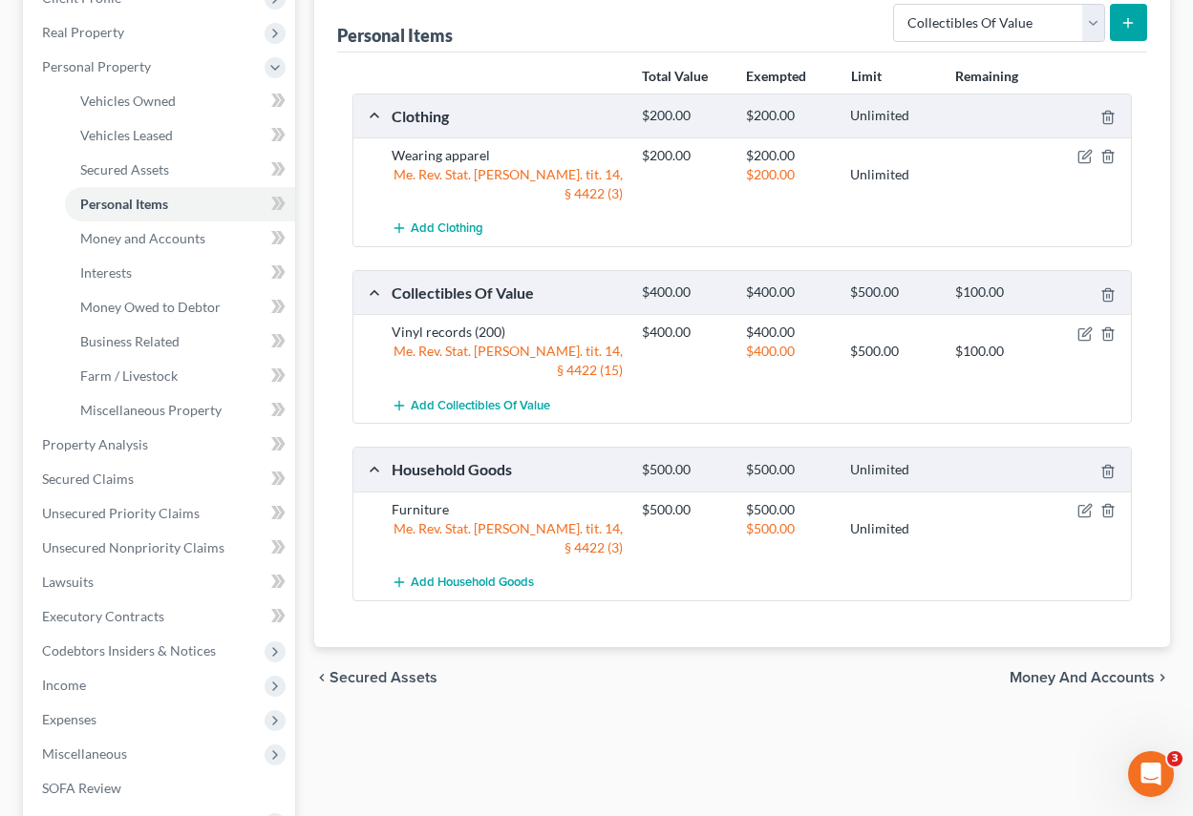
click at [1050, 670] on span "Money and Accounts" at bounding box center [1081, 677] width 145 height 15
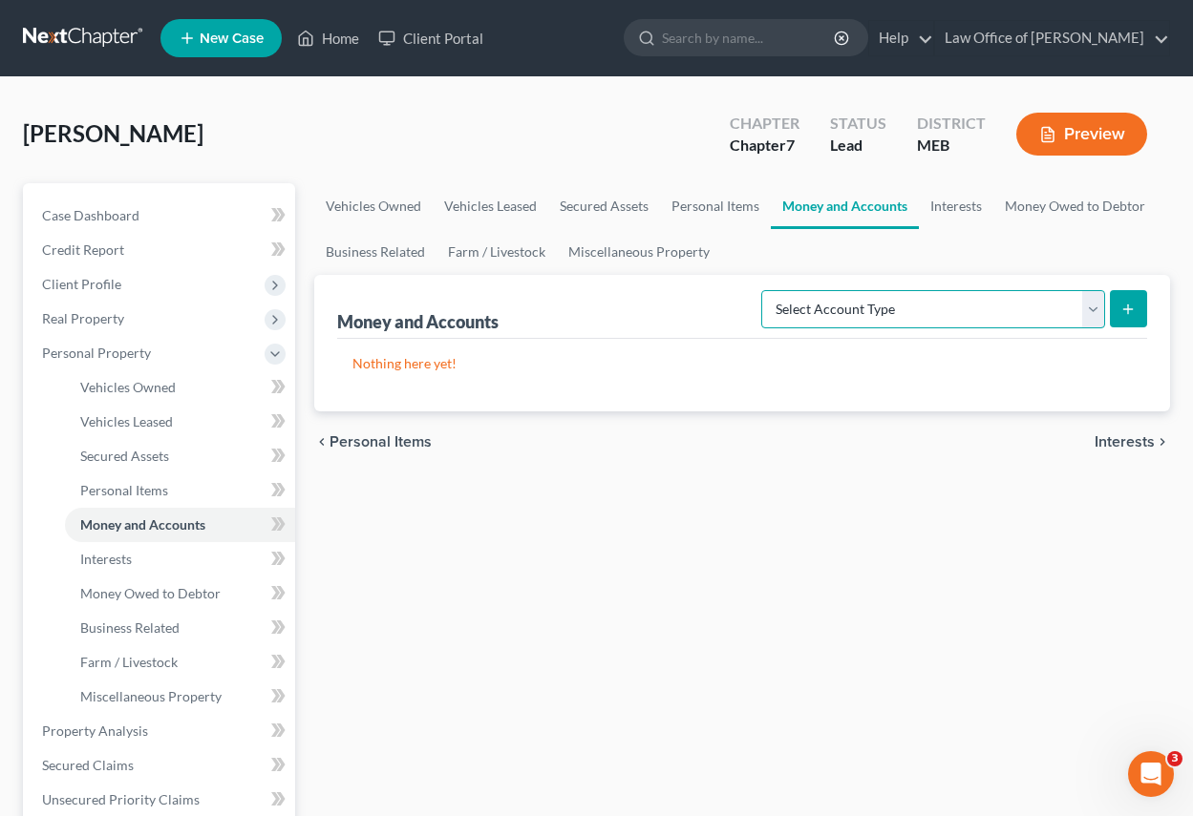
click at [1089, 309] on select "Select Account Type Brokerage Cash on Hand Certificates of Deposit Checking Acc…" at bounding box center [933, 309] width 344 height 38
select select "checking"
click at [765, 290] on select "Select Account Type Brokerage Cash on Hand Certificates of Deposit Checking Acc…" at bounding box center [933, 309] width 344 height 38
click at [1131, 304] on icon "submit" at bounding box center [1127, 309] width 15 height 15
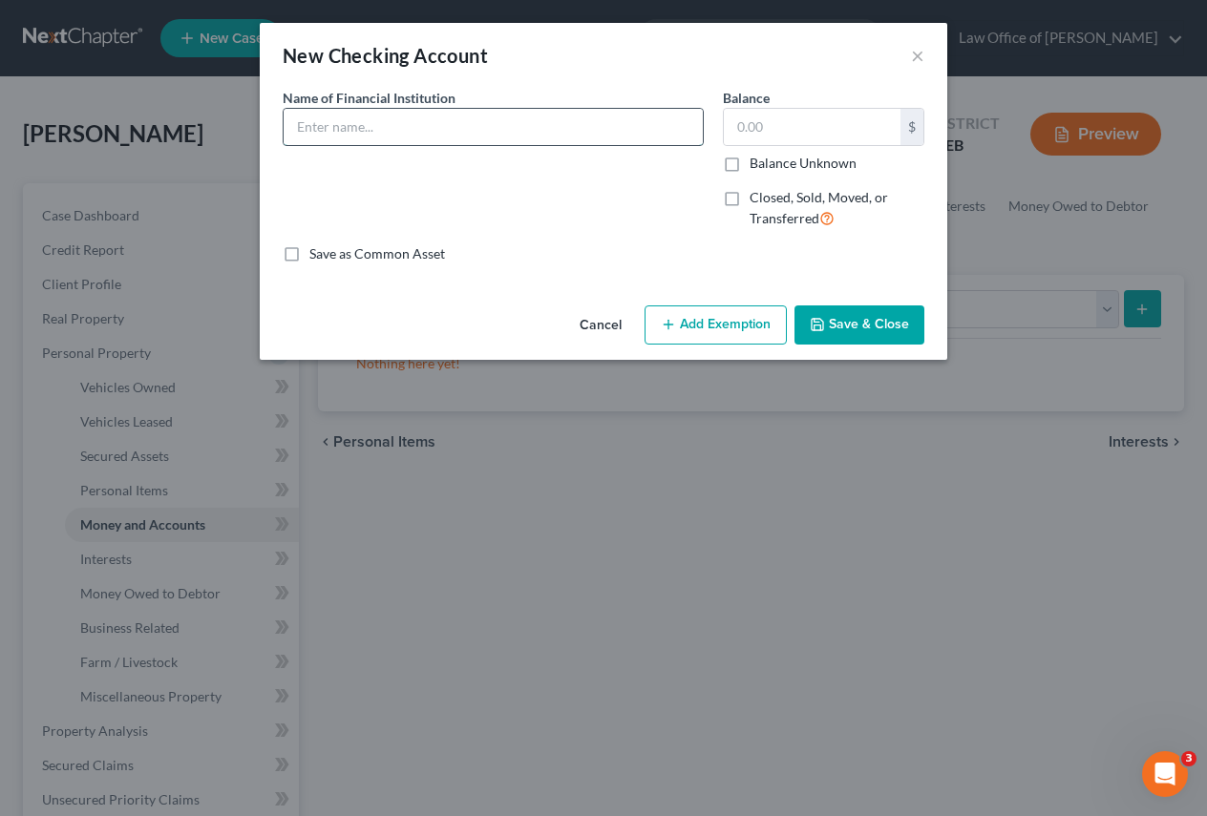
click at [329, 128] on input "text" at bounding box center [493, 127] width 419 height 36
type input "Evergreen FCU"
click at [891, 319] on button "Save & Close" at bounding box center [860, 326] width 130 height 40
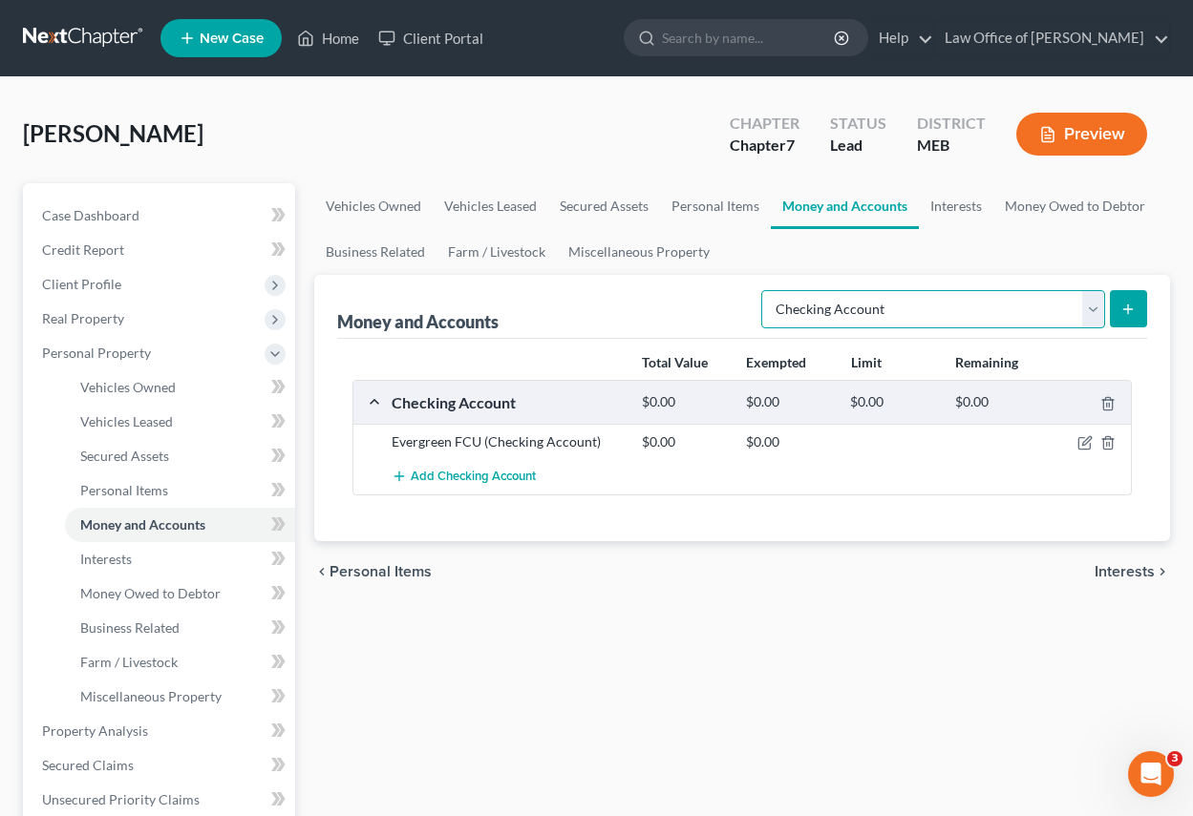
click at [1096, 312] on select "Select Account Type Brokerage Cash on Hand Certificates of Deposit Checking Acc…" at bounding box center [933, 309] width 344 height 38
select select "savings"
click at [765, 290] on select "Select Account Type Brokerage Cash on Hand Certificates of Deposit Checking Acc…" at bounding box center [933, 309] width 344 height 38
click at [1130, 306] on icon "submit" at bounding box center [1127, 309] width 15 height 15
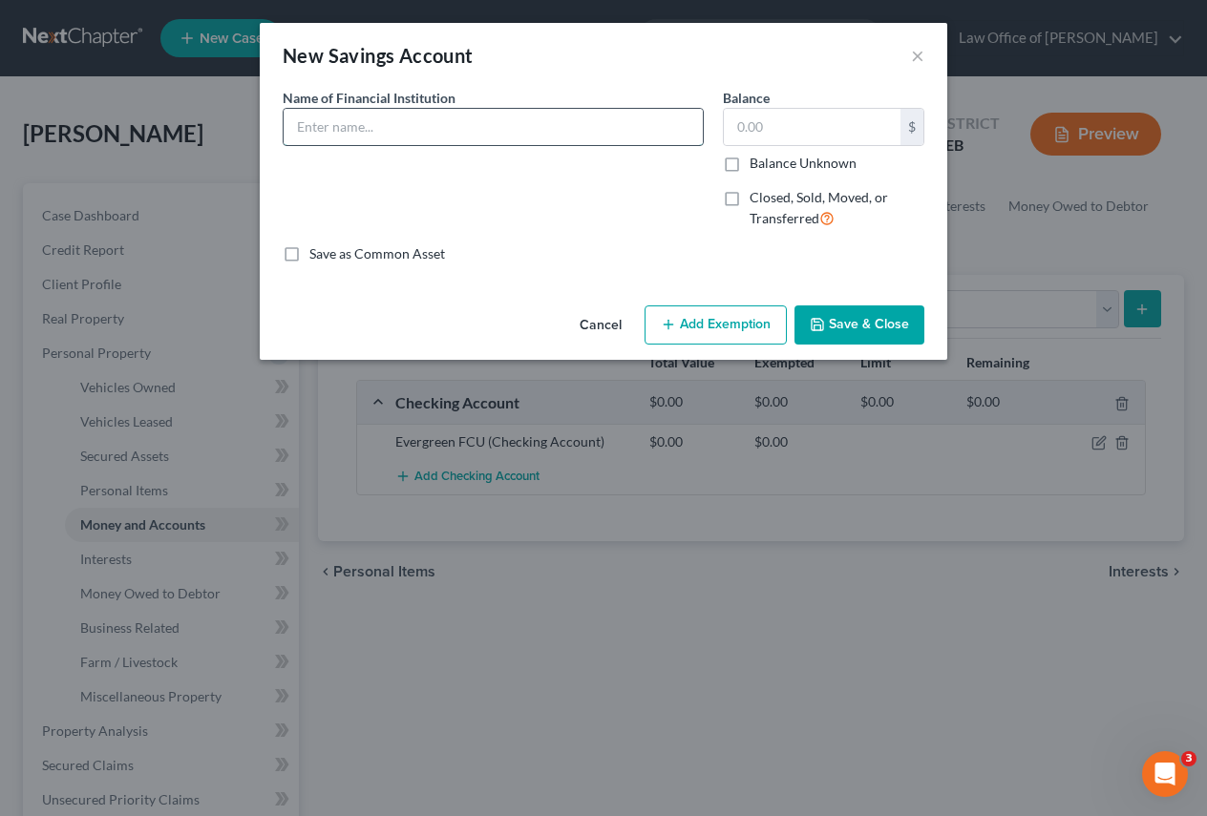
click at [404, 119] on input "text" at bounding box center [493, 127] width 419 height 36
type input "Evergreen FCU"
click at [796, 116] on input "text" at bounding box center [812, 127] width 177 height 36
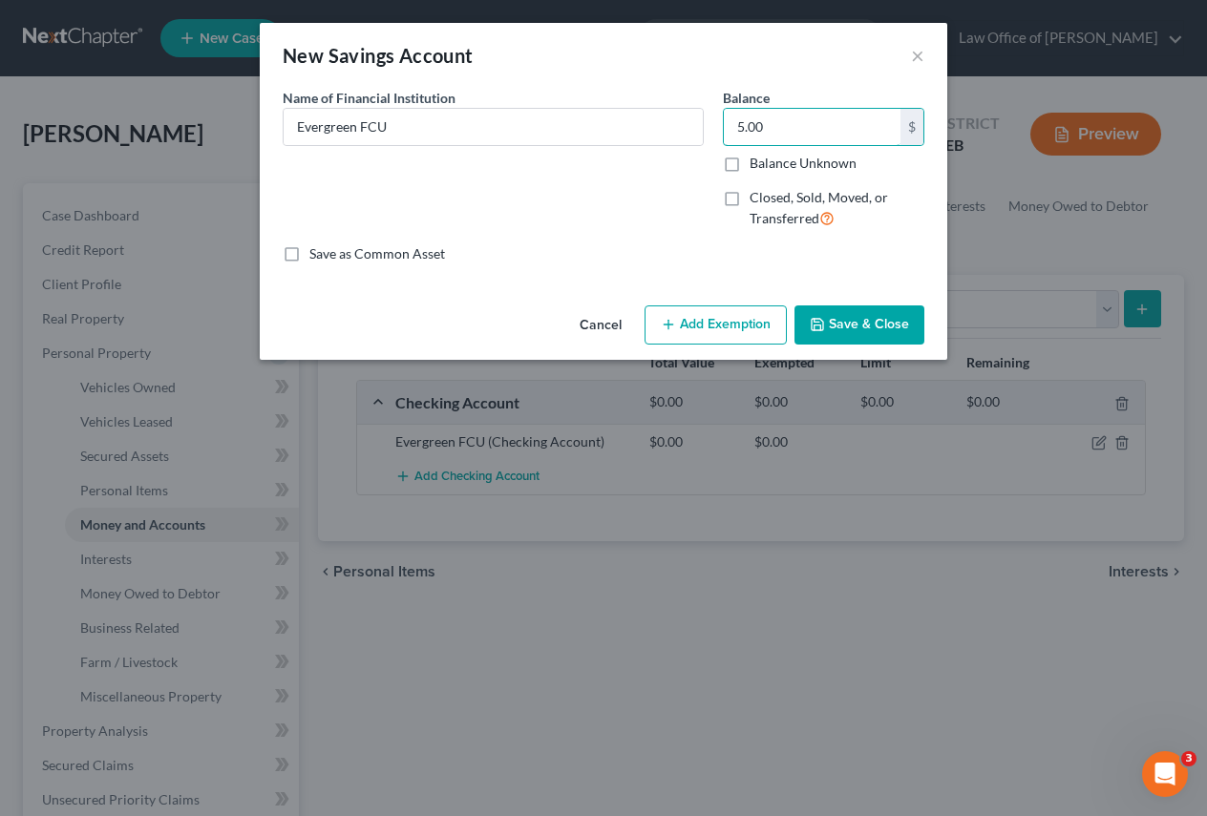
type input "5.00"
click at [882, 322] on button "Save & Close" at bounding box center [860, 326] width 130 height 40
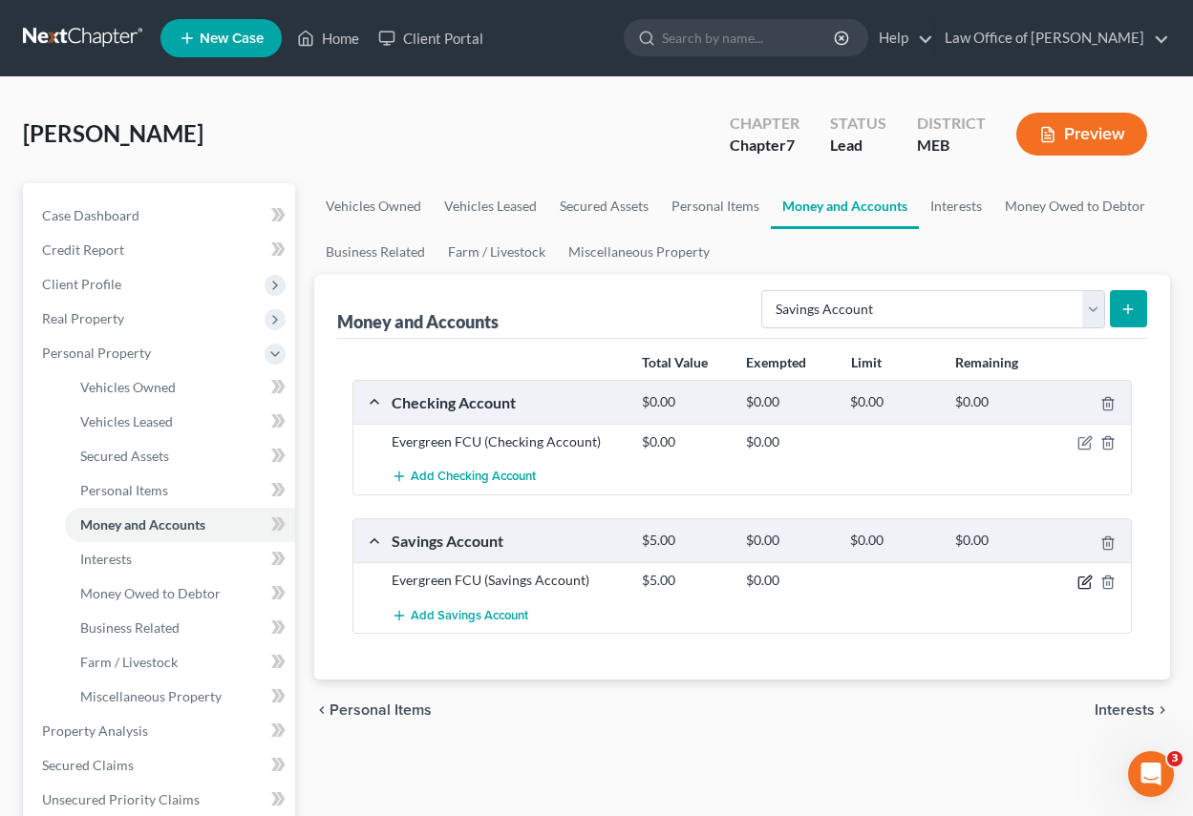
click at [1082, 580] on icon "button" at bounding box center [1084, 582] width 15 height 15
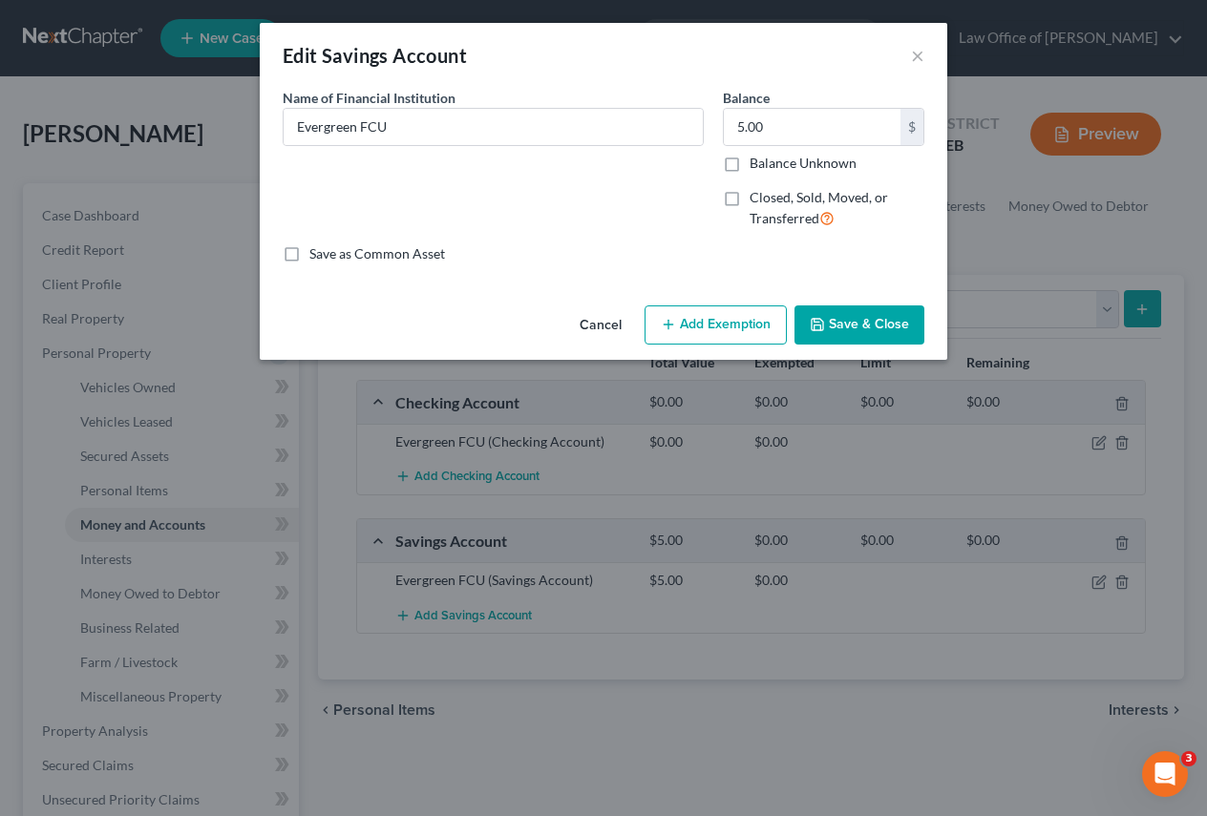
click at [701, 318] on button "Add Exemption" at bounding box center [716, 326] width 142 height 40
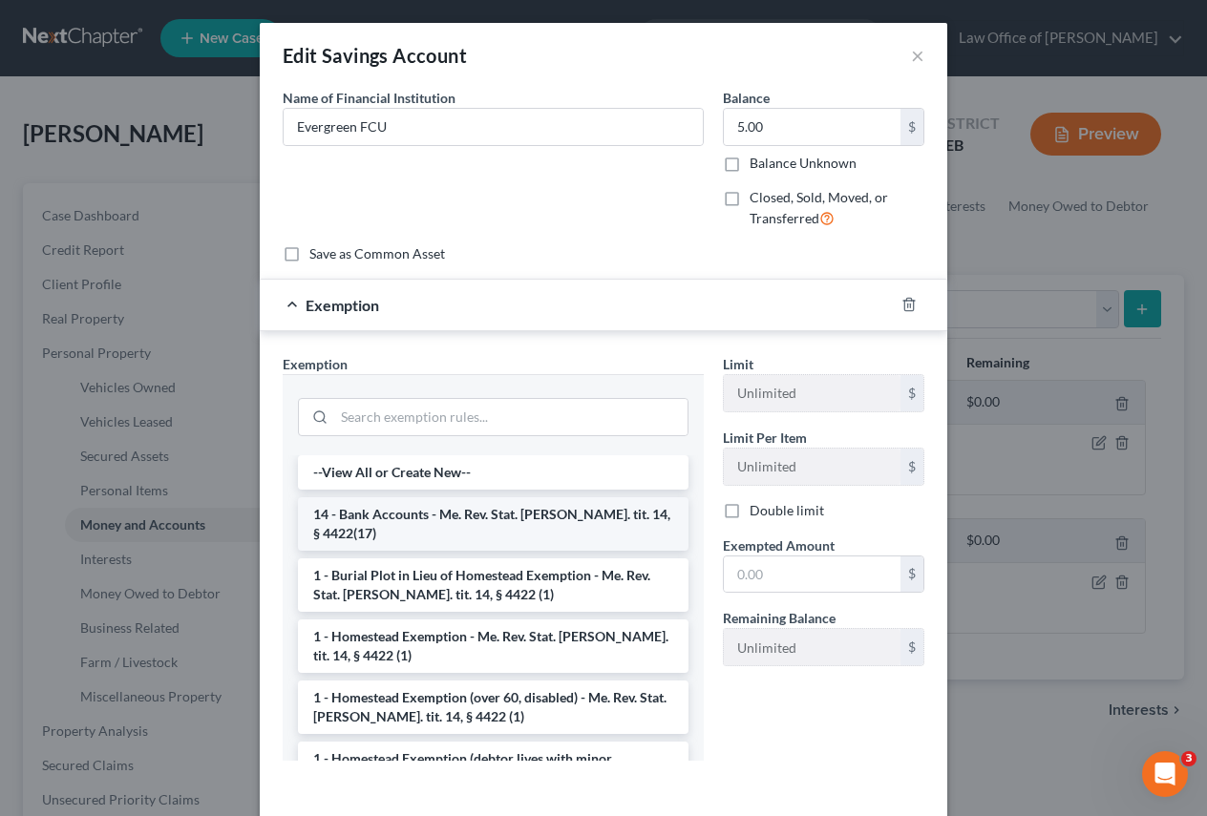
click at [559, 515] on li "14 - Bank Accounts - Me. Rev. Stat. [PERSON_NAME]. tit. 14, § 4422(17)" at bounding box center [493, 524] width 391 height 53
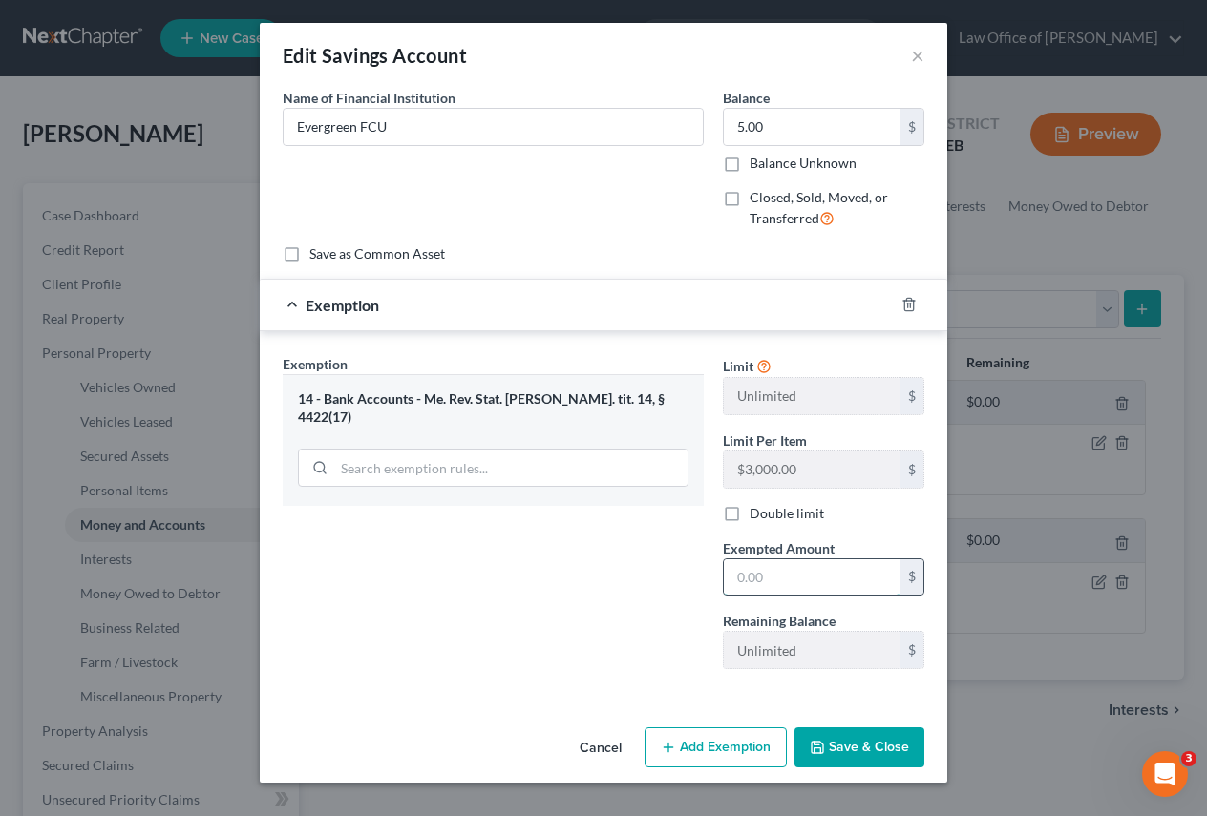
click at [771, 589] on input "text" at bounding box center [812, 578] width 177 height 36
type input "5.00"
click at [885, 740] on button "Save & Close" at bounding box center [860, 748] width 130 height 40
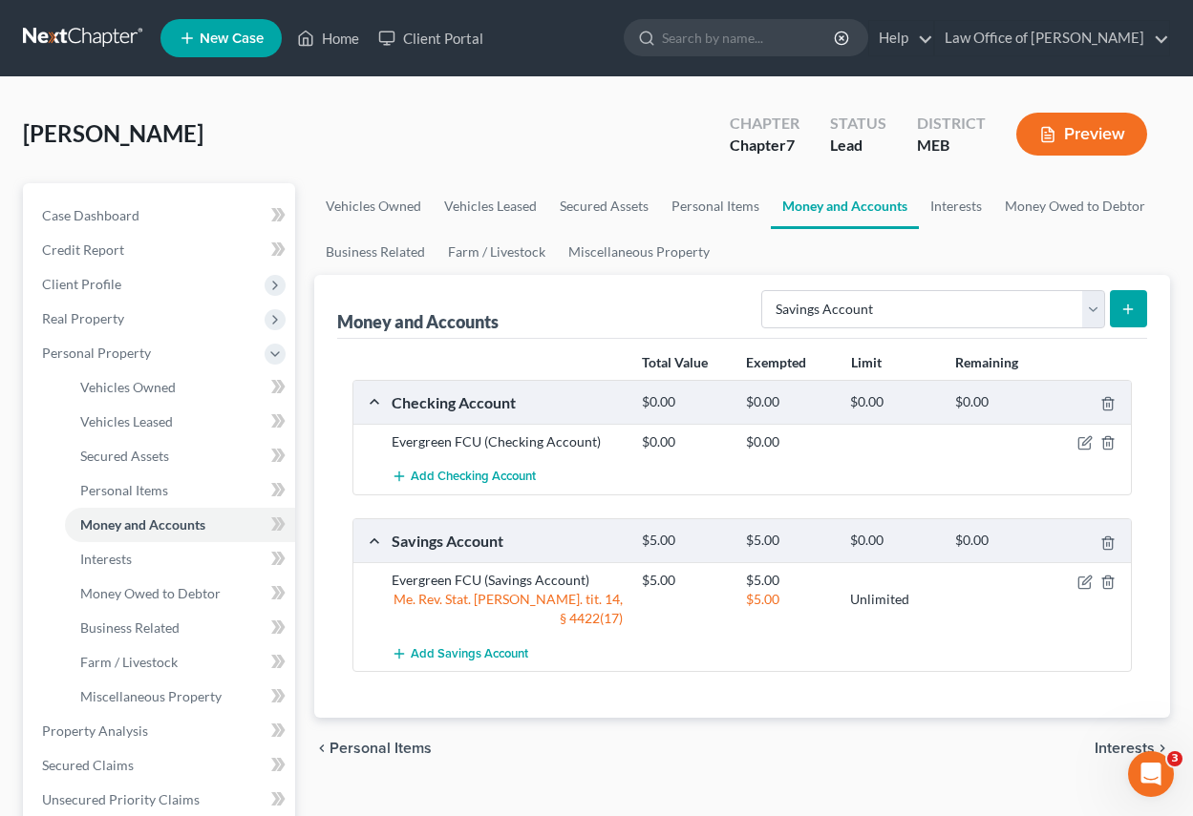
click at [1119, 741] on span "Interests" at bounding box center [1124, 748] width 60 height 15
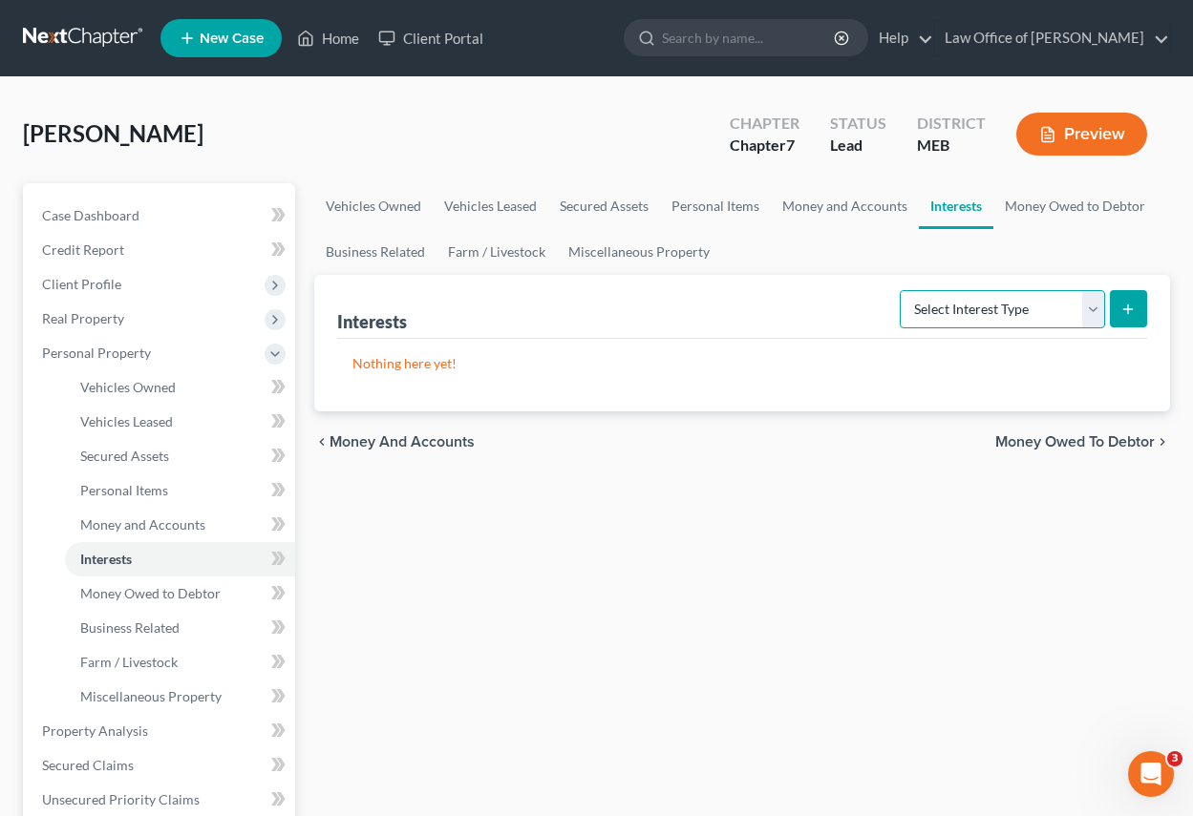
click at [1098, 306] on select "Select Interest Type 401K Annuity Bond Education IRA Government Bond Government…" at bounding box center [1002, 309] width 205 height 38
select select "pension_plan"
click at [901, 290] on select "Select Interest Type 401K Annuity Bond Education IRA Government Bond Government…" at bounding box center [1002, 309] width 205 height 38
click at [1126, 299] on button "submit" at bounding box center [1128, 308] width 37 height 37
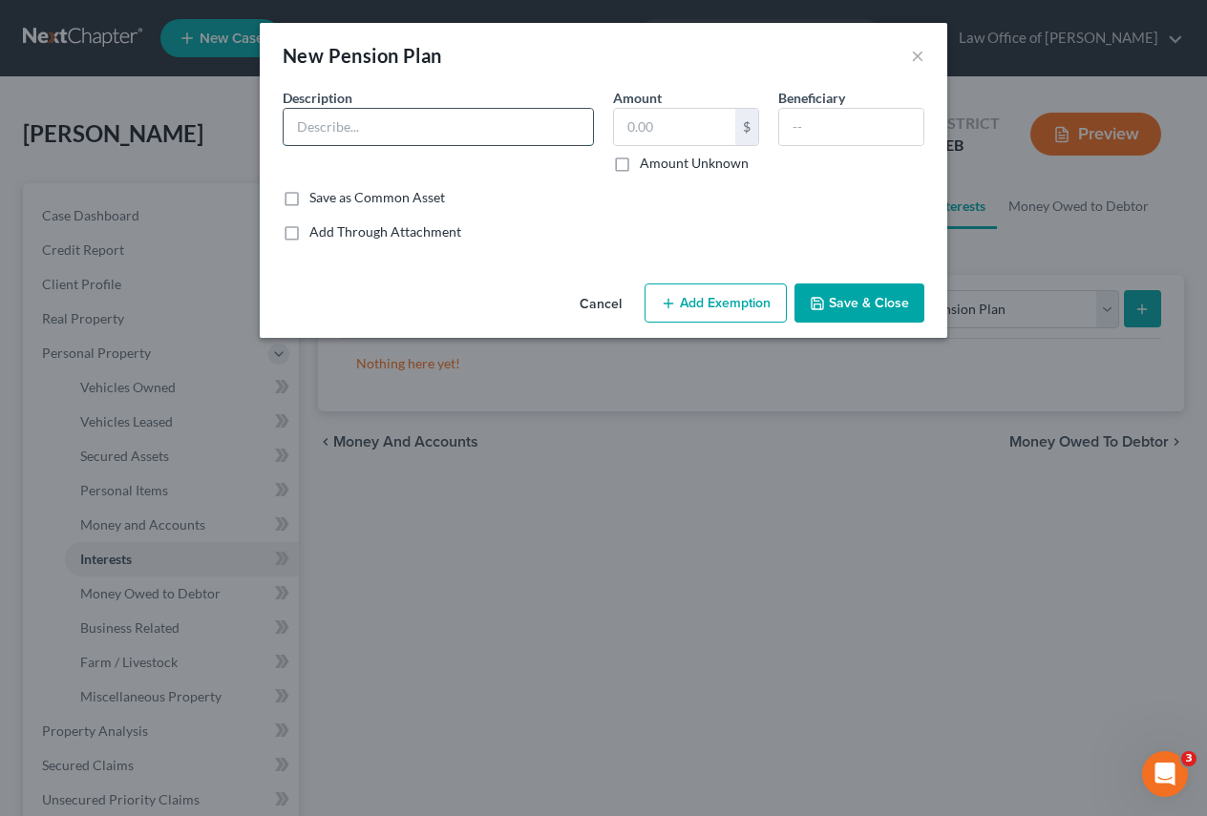
click at [297, 127] on input "text" at bounding box center [438, 127] width 309 height 36
type input "[US_STATE] State Retirement System"
click at [640, 166] on label "Amount Unknown" at bounding box center [694, 163] width 109 height 19
click at [647, 166] on input "Amount Unknown" at bounding box center [653, 160] width 12 height 12
checkbox input "true"
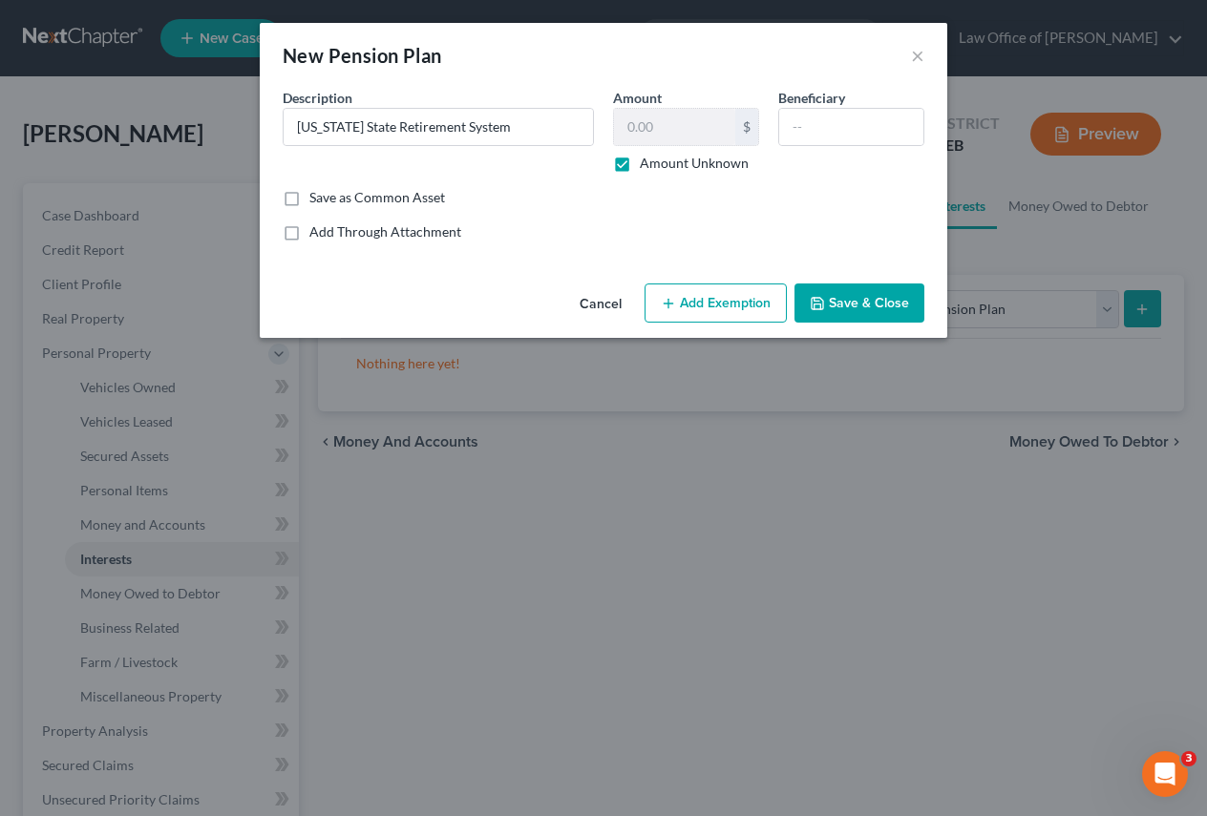
click at [744, 307] on button "Add Exemption" at bounding box center [716, 304] width 142 height 40
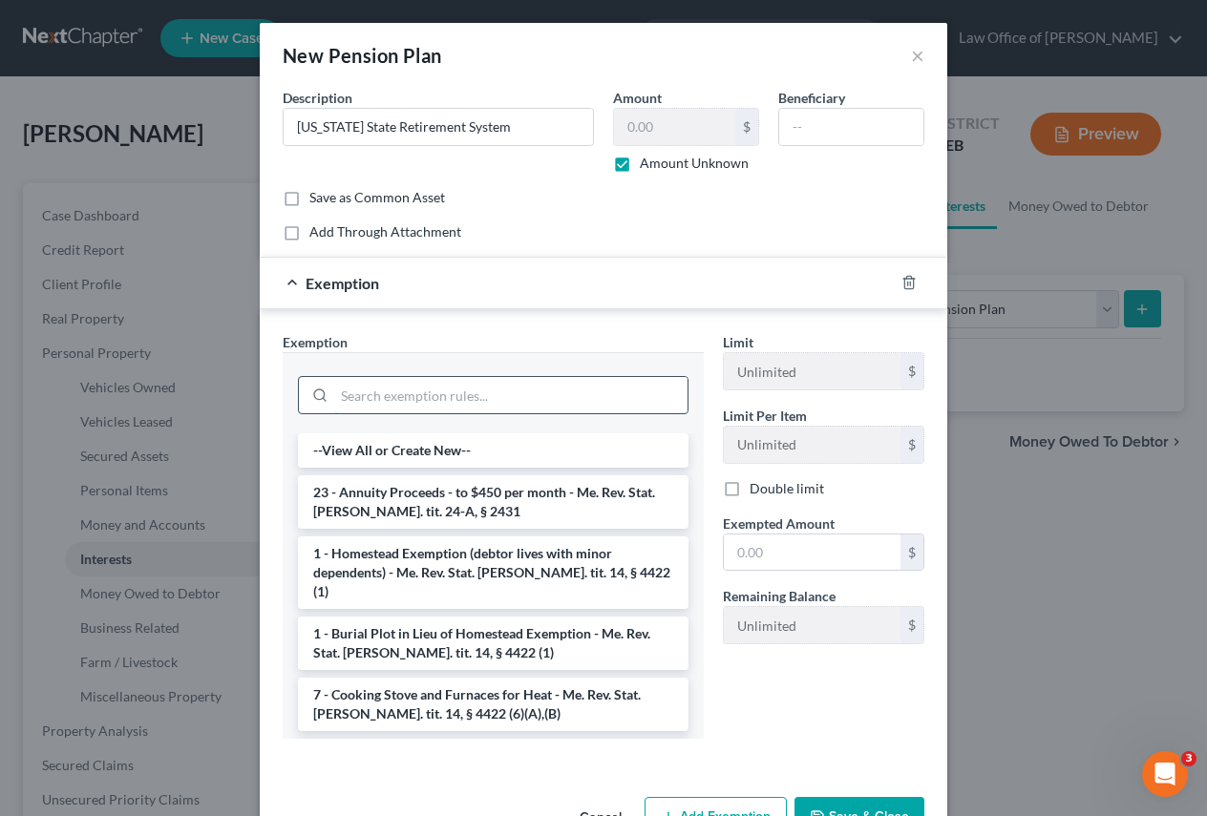
click at [410, 393] on input "search" at bounding box center [510, 395] width 353 height 36
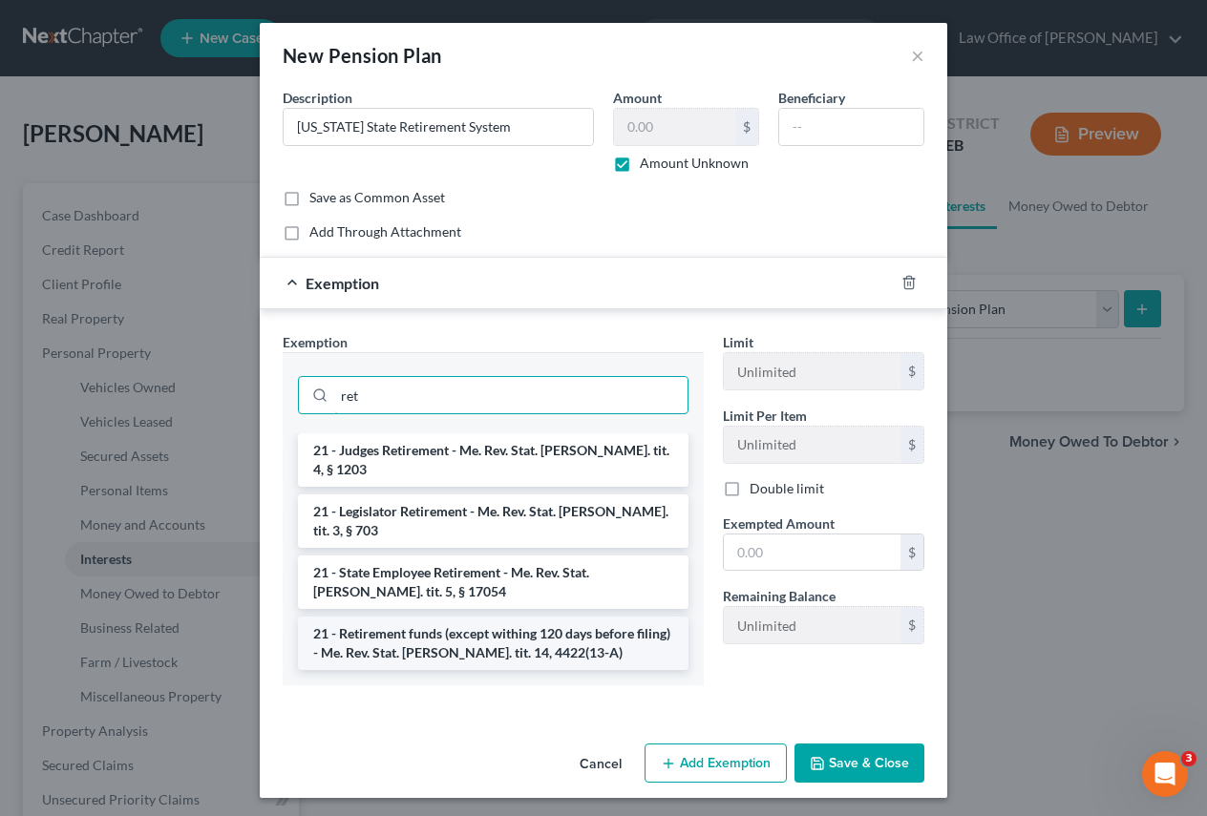
type input "ret"
click at [480, 617] on li "21 - Retirement funds (except withing 120 days before filing) - Me. Rev. Stat. …" at bounding box center [493, 643] width 391 height 53
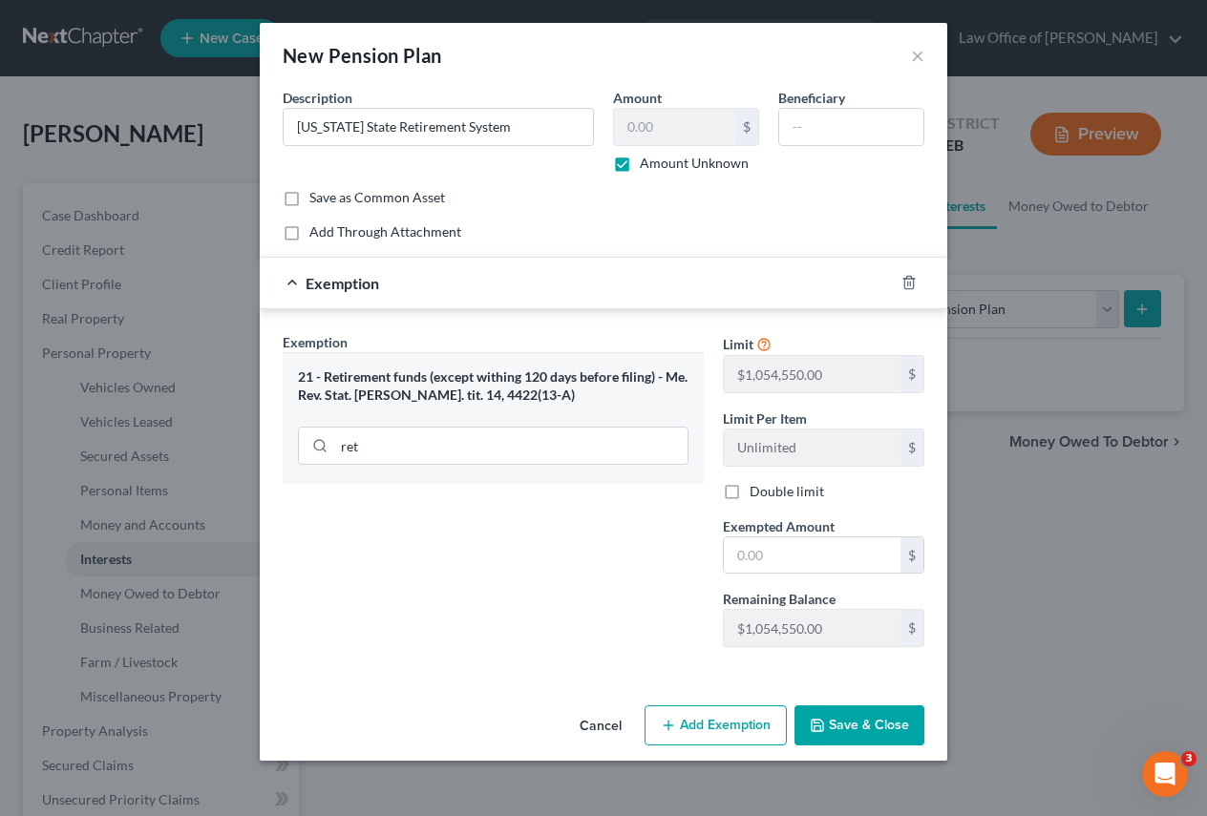
click at [882, 722] on button "Save & Close" at bounding box center [860, 726] width 130 height 40
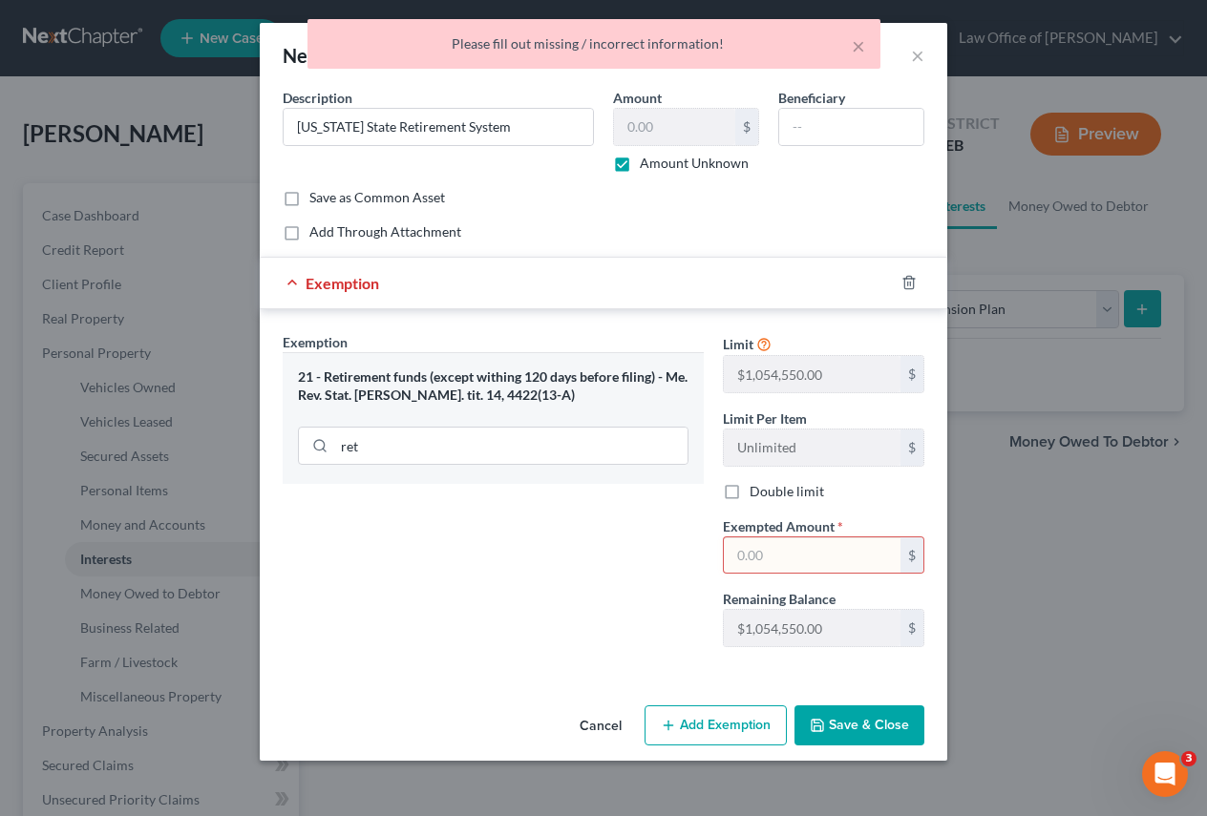
click at [775, 553] on input "text" at bounding box center [812, 556] width 177 height 36
type input "0"
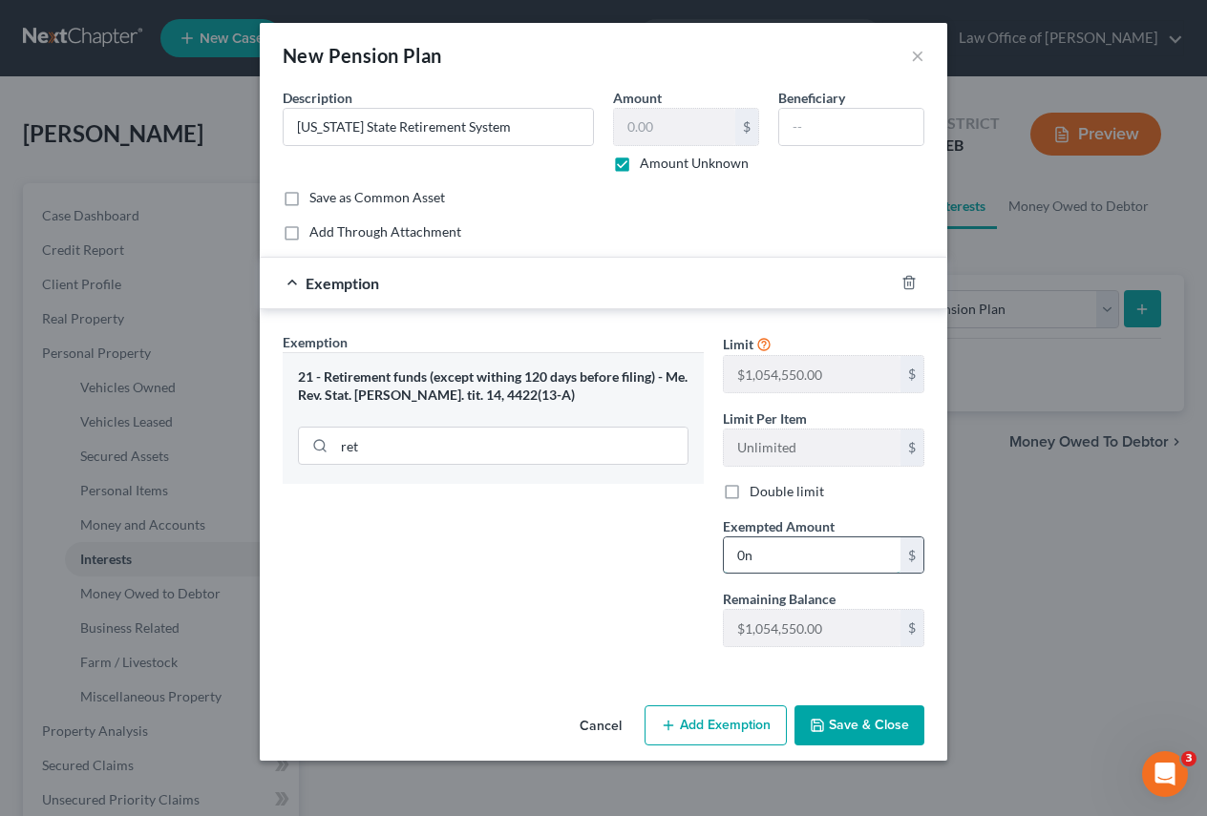
type input "0"
type input "15,000"
click at [859, 723] on button "Save & Close" at bounding box center [860, 726] width 130 height 40
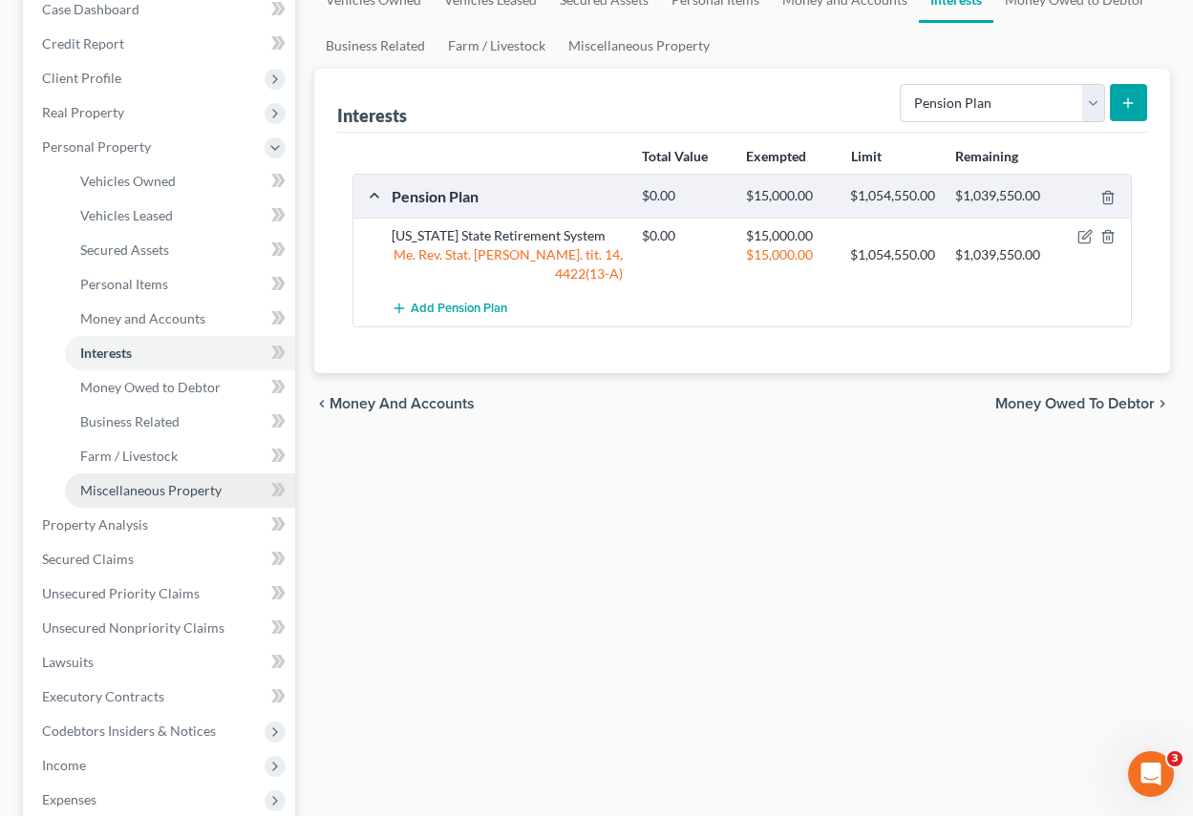
scroll to position [286, 0]
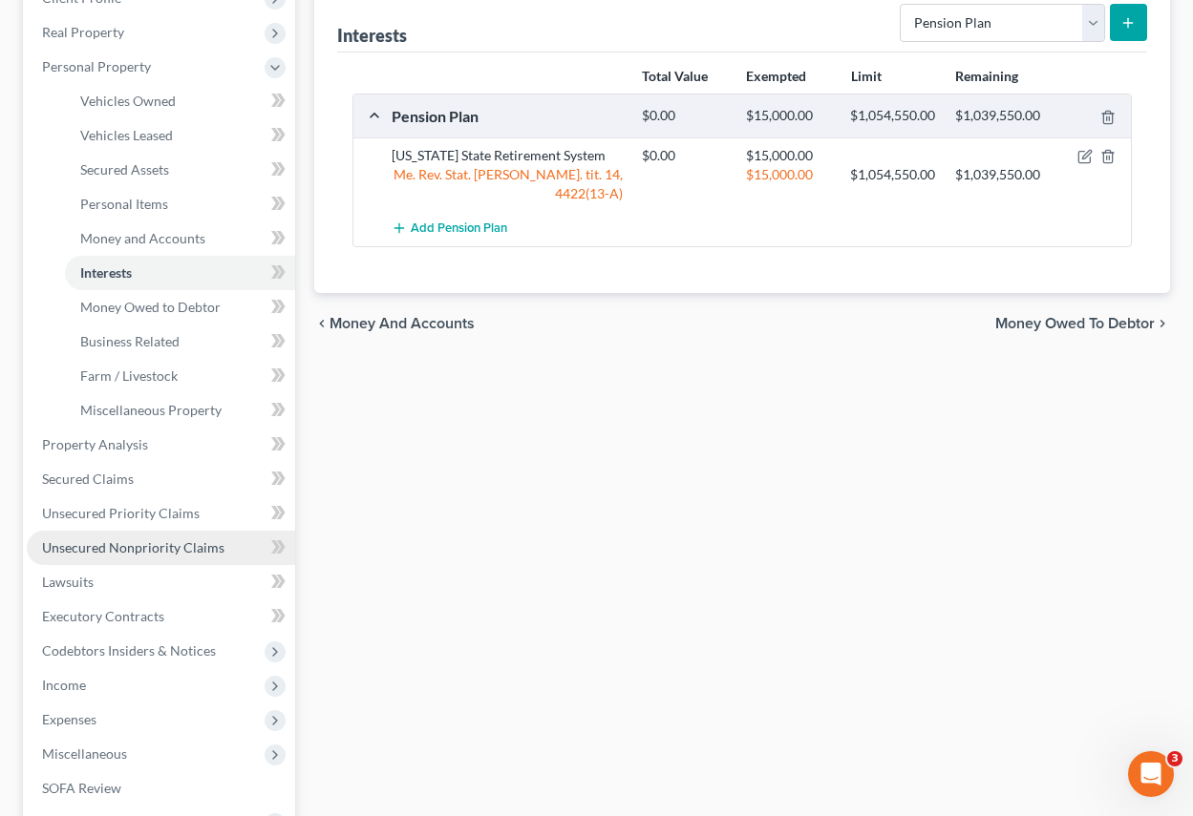
click at [119, 546] on span "Unsecured Nonpriority Claims" at bounding box center [133, 548] width 182 height 16
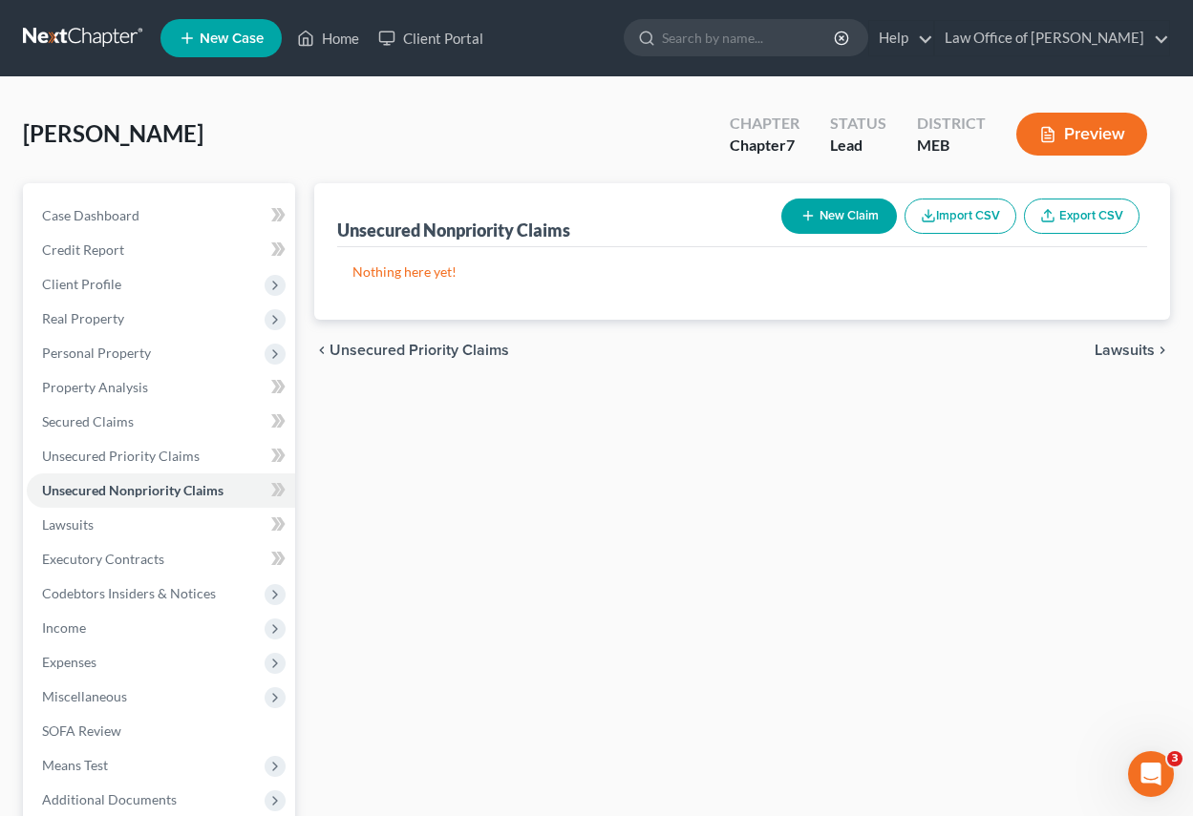
click at [855, 213] on button "New Claim" at bounding box center [839, 216] width 116 height 35
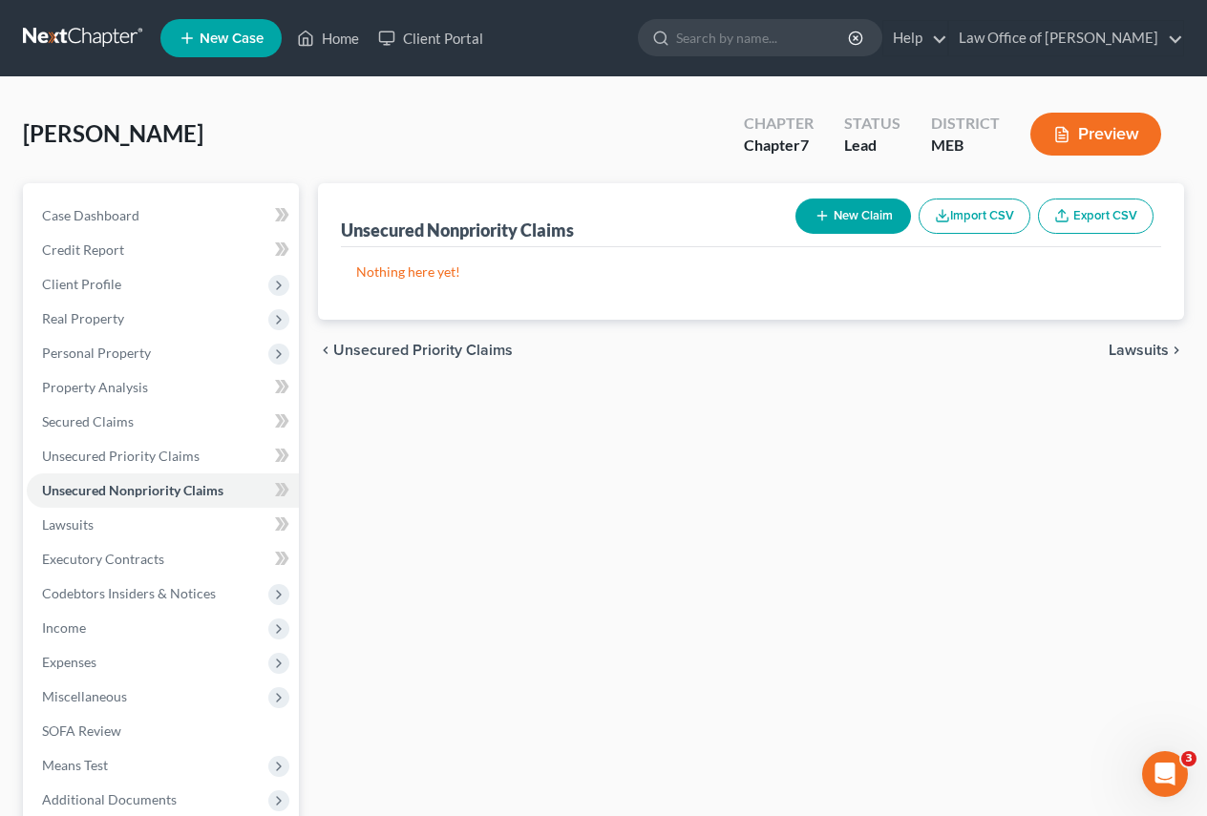
select select "0"
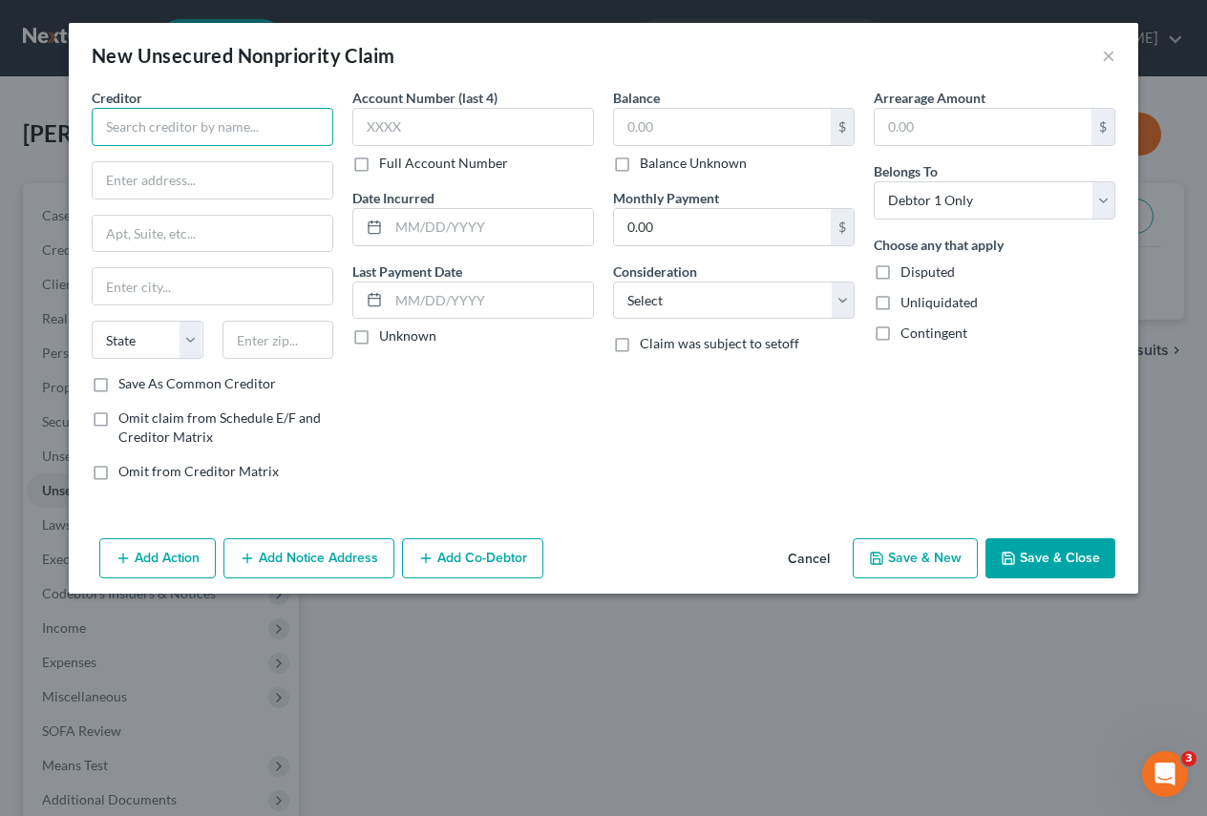
click at [147, 119] on input "text" at bounding box center [213, 127] width 242 height 38
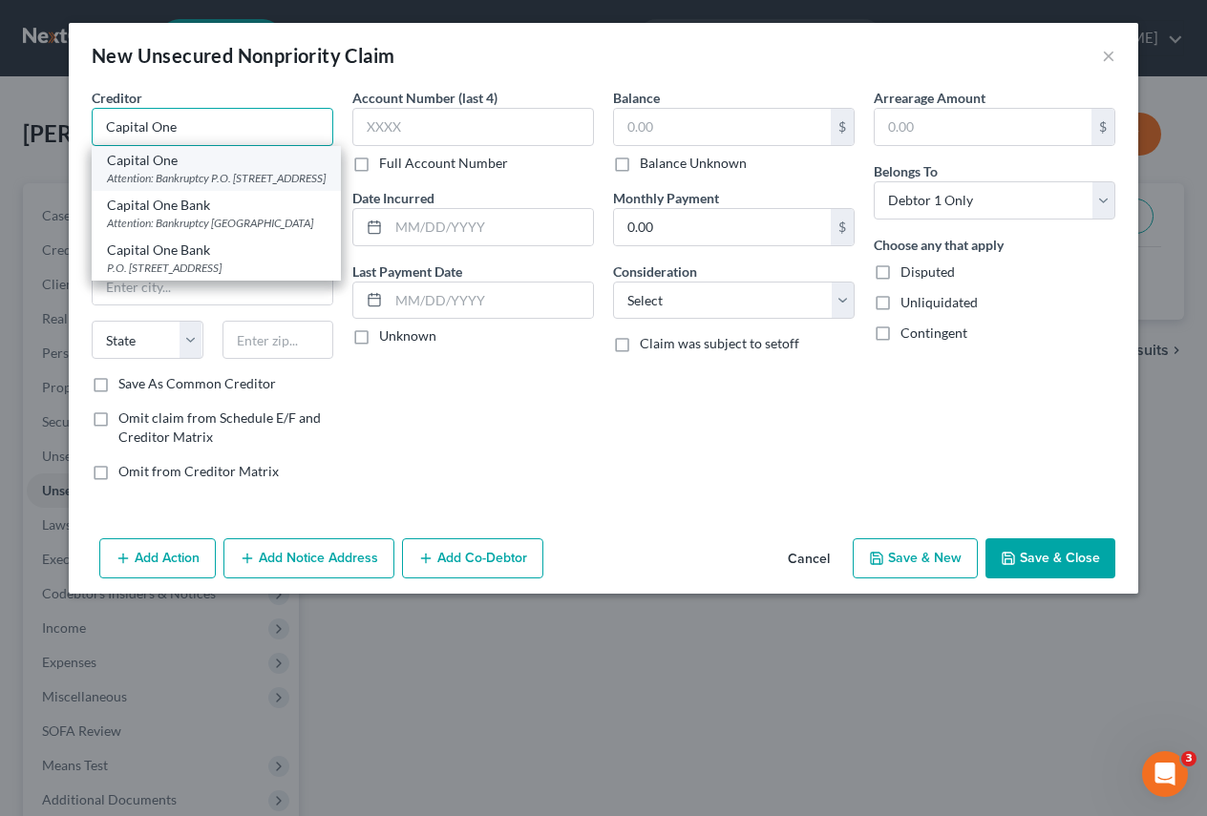
type input "Capital One"
click at [174, 159] on div "Capital One" at bounding box center [216, 160] width 219 height 19
type input "Attention: Bankruptcy"
type input "P.O. Box 30285"
type input "[GEOGRAPHIC_DATA]"
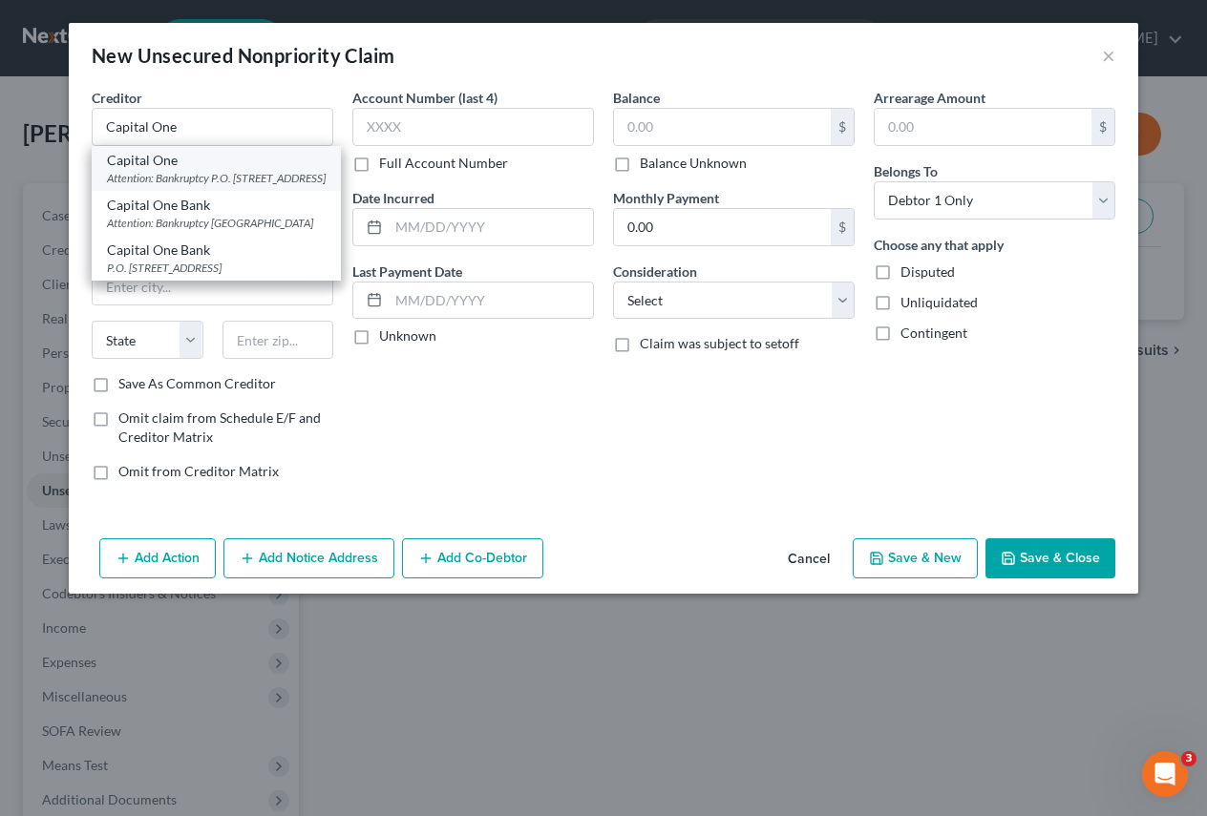
select select "46"
type input "84130"
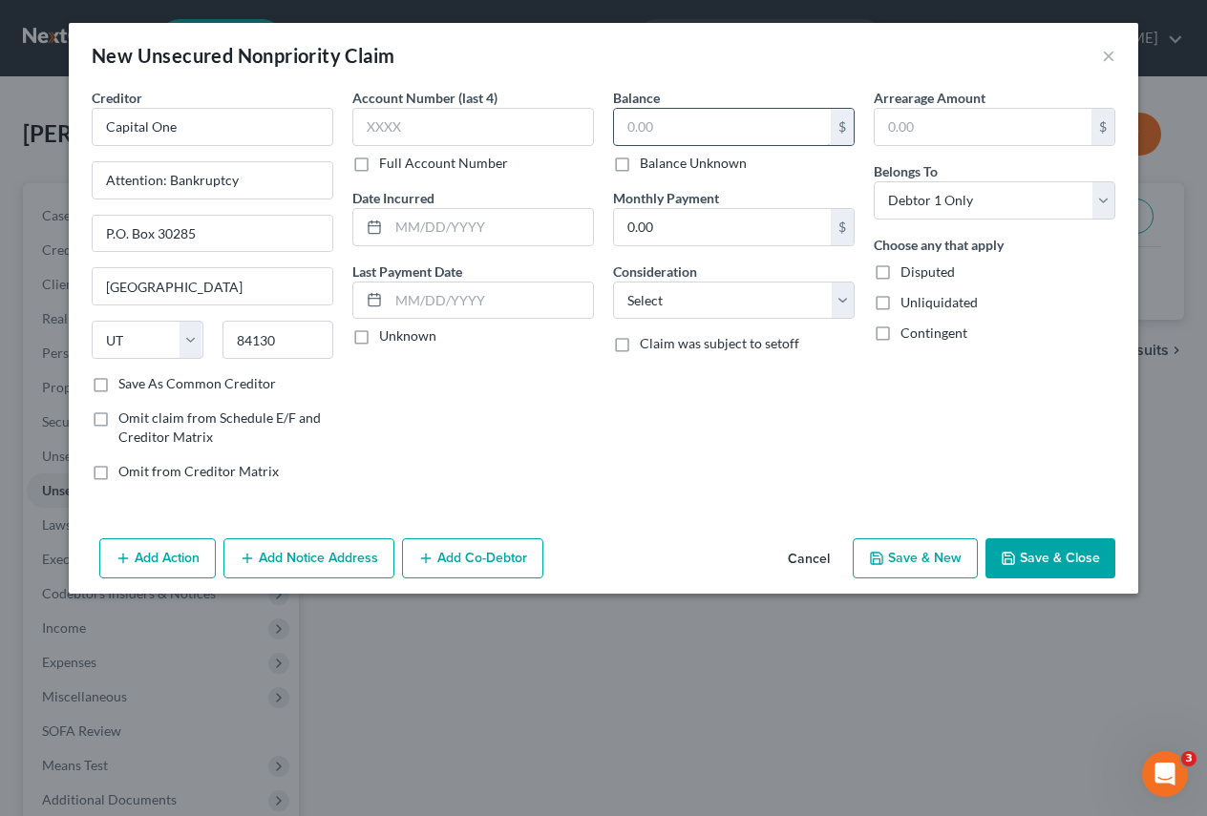
click at [621, 119] on input "text" at bounding box center [722, 127] width 217 height 36
type input "3,203"
click at [844, 304] on select "Select Cable / Satellite Services Collection Agency Credit Card Debt Debt Couns…" at bounding box center [734, 301] width 242 height 38
select select "2"
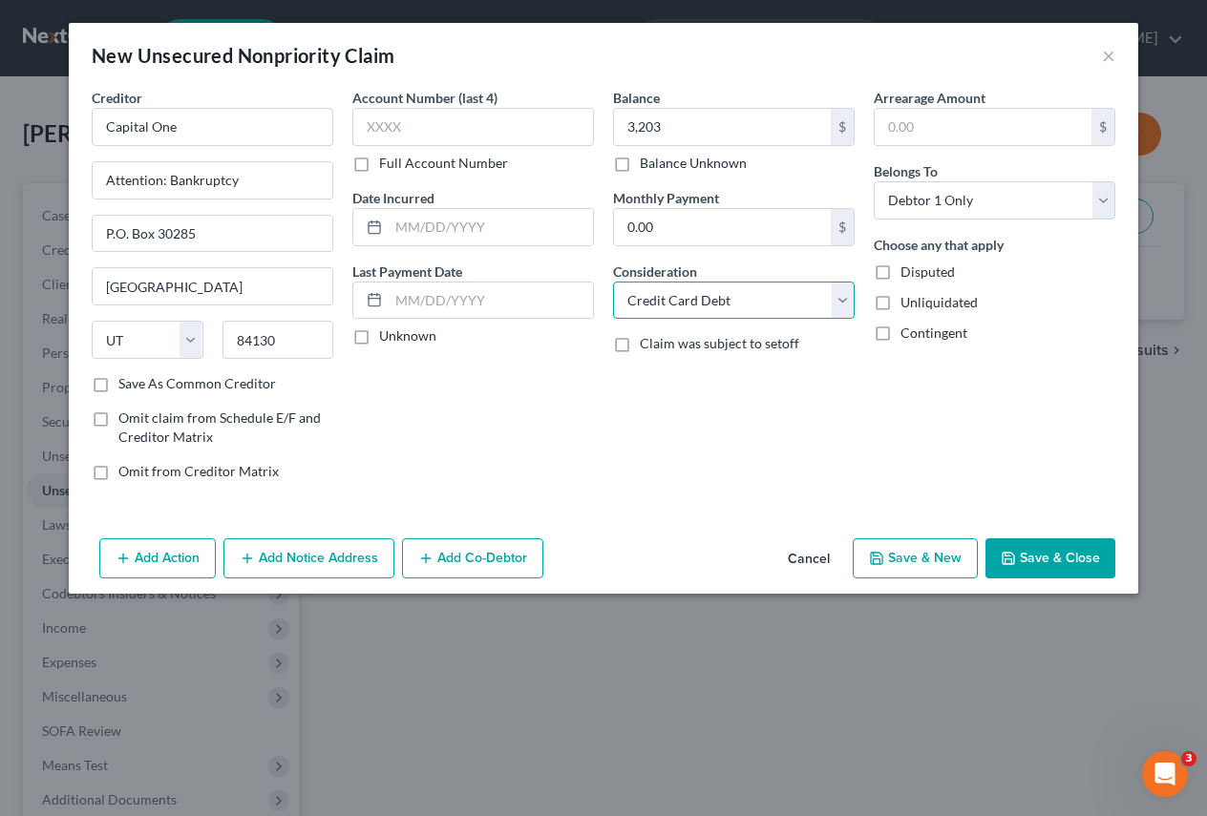
click at [613, 282] on select "Select Cable / Satellite Services Collection Agency Credit Card Debt Debt Couns…" at bounding box center [734, 301] width 242 height 38
click at [965, 557] on button "Save & New" at bounding box center [915, 559] width 125 height 40
select select "0"
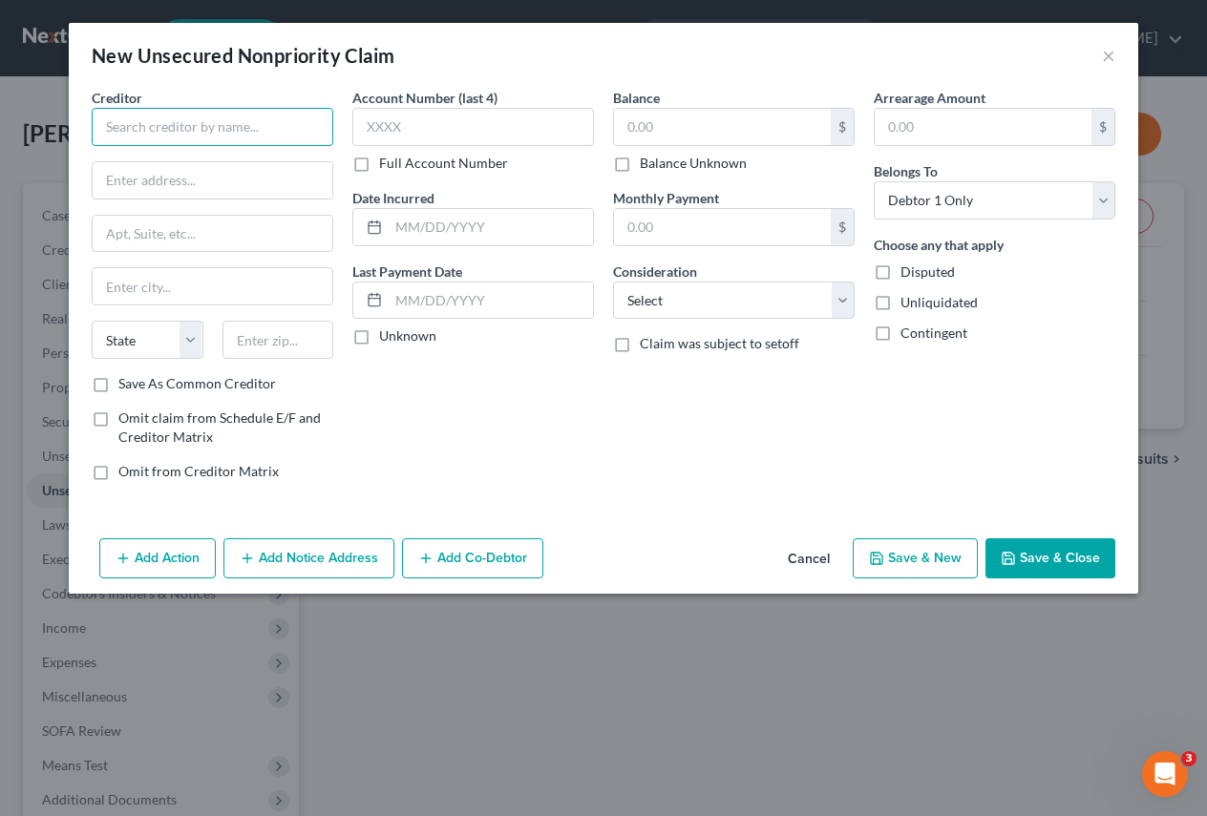
click at [292, 125] on input "text" at bounding box center [213, 127] width 242 height 38
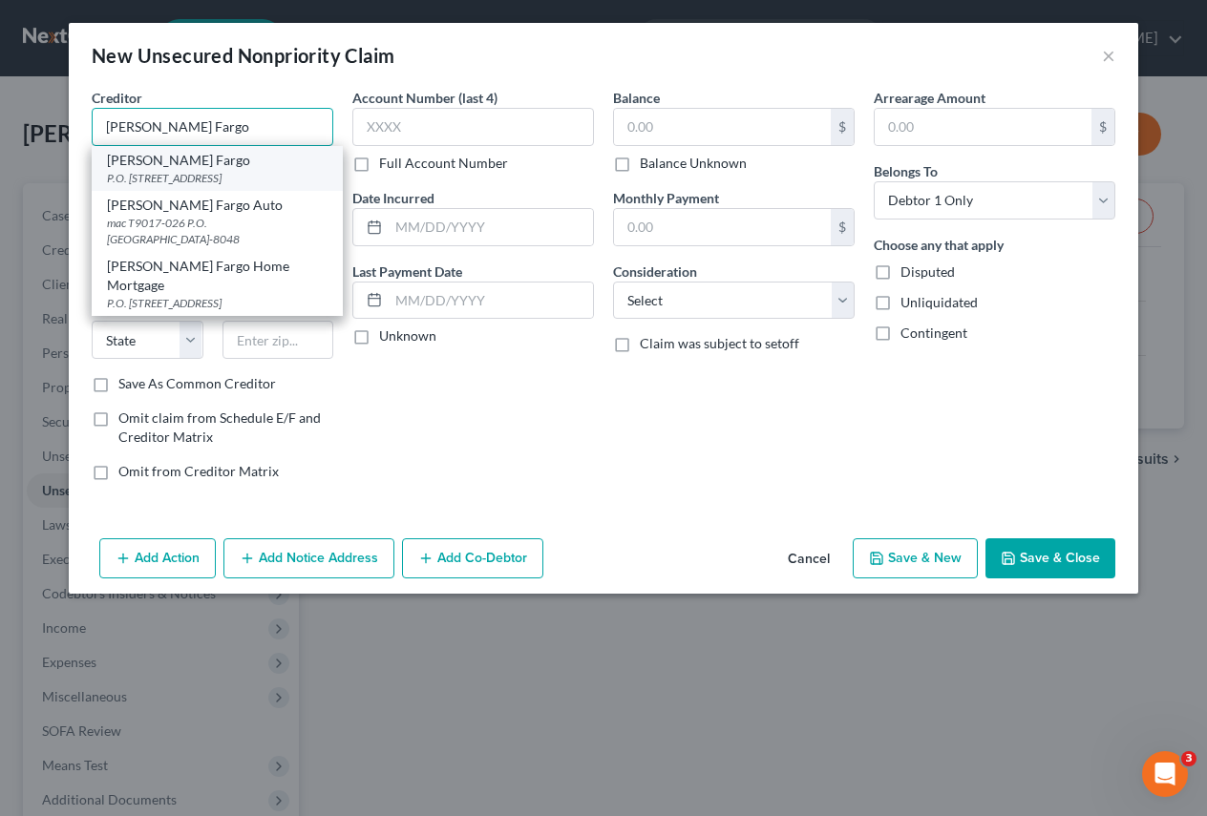
type input "[PERSON_NAME] Fargo"
click at [159, 160] on div "[PERSON_NAME] Fargo" at bounding box center [217, 160] width 221 height 19
type input "P.O. Box 10347"
type input "Des Moines"
select select "16"
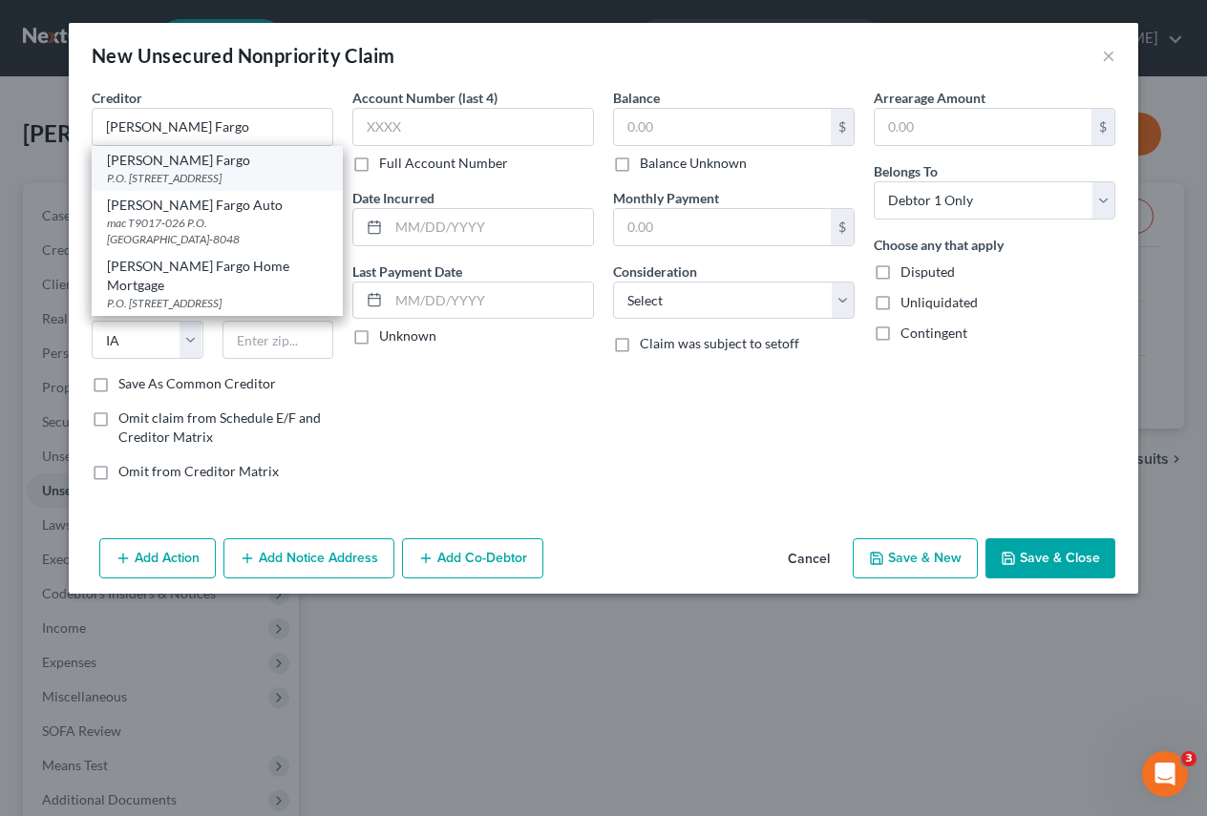
type input "50306-0347"
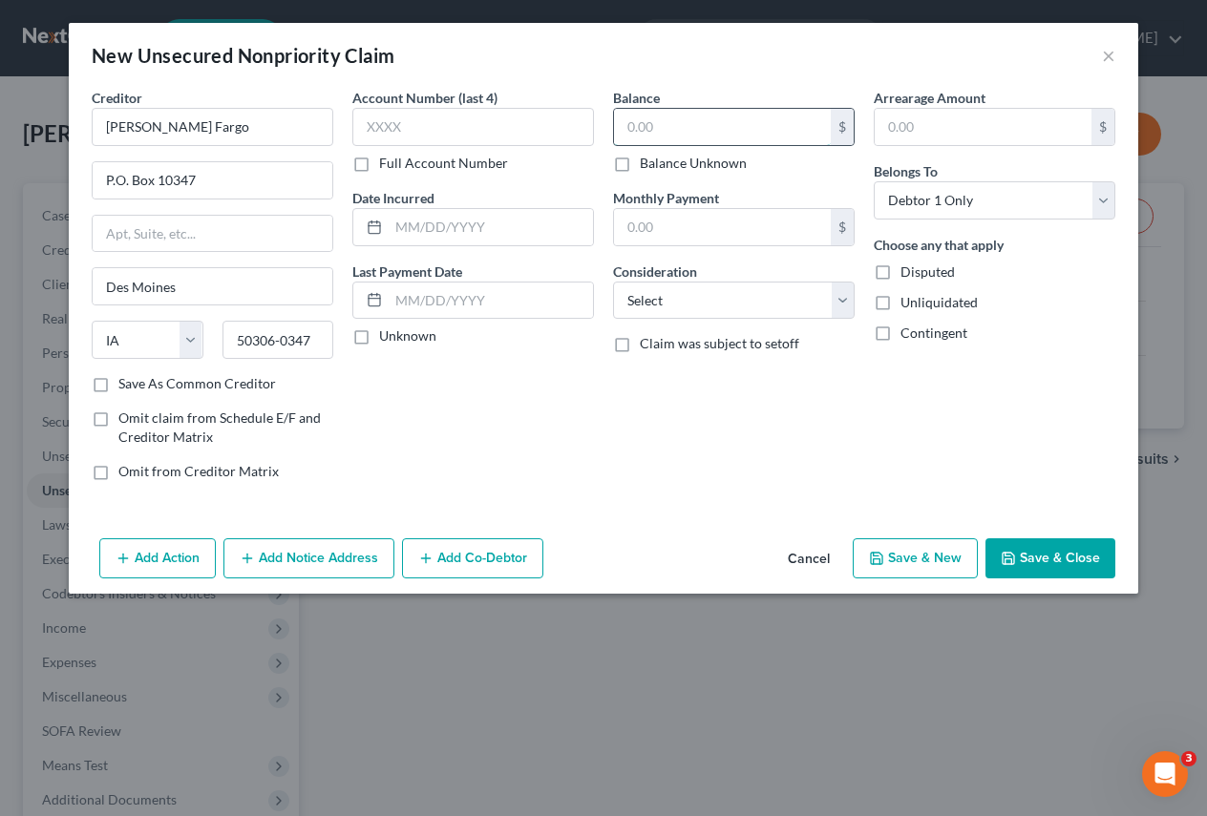
click at [664, 130] on input "text" at bounding box center [722, 127] width 217 height 36
type input "1,605"
click at [842, 290] on select "Select Cable / Satellite Services Collection Agency Credit Card Debt Debt Couns…" at bounding box center [734, 301] width 242 height 38
select select "2"
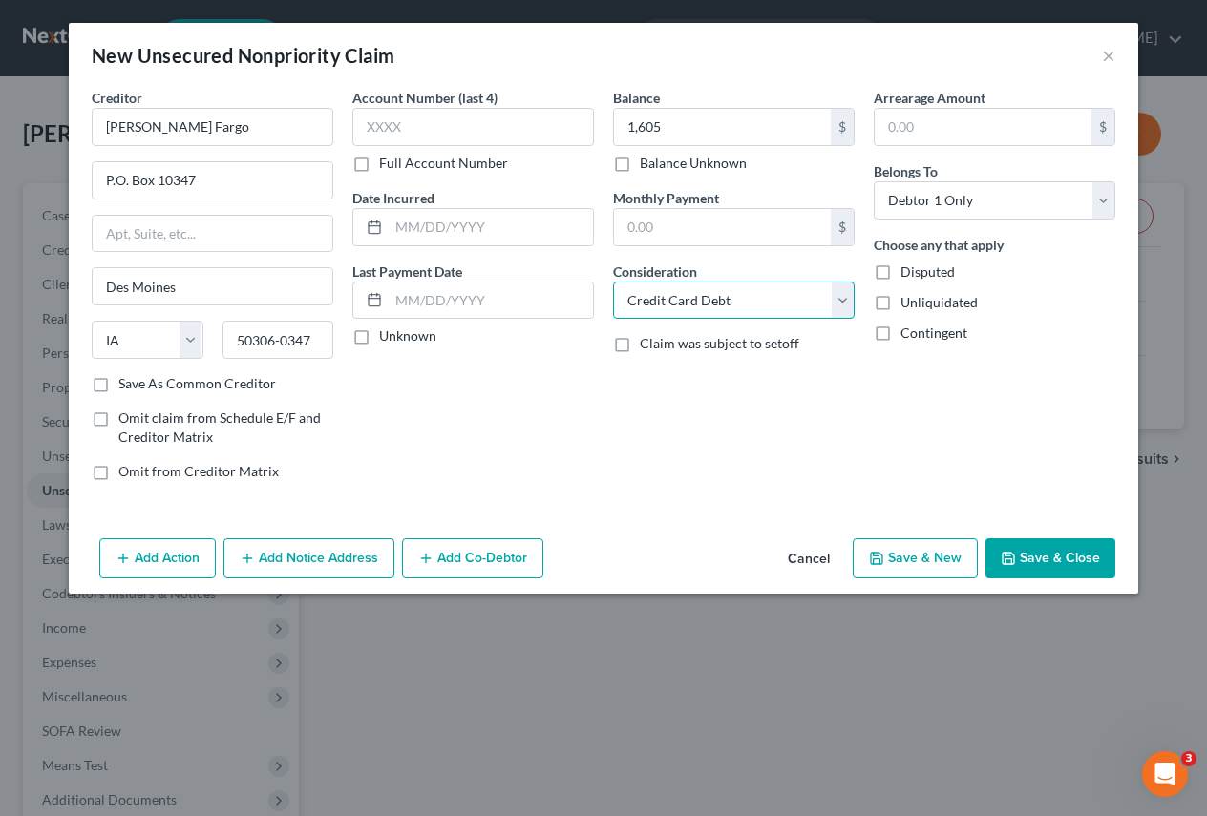
click at [613, 282] on select "Select Cable / Satellite Services Collection Agency Credit Card Debt Debt Couns…" at bounding box center [734, 301] width 242 height 38
click at [945, 554] on button "Save & New" at bounding box center [915, 559] width 125 height 40
select select "0"
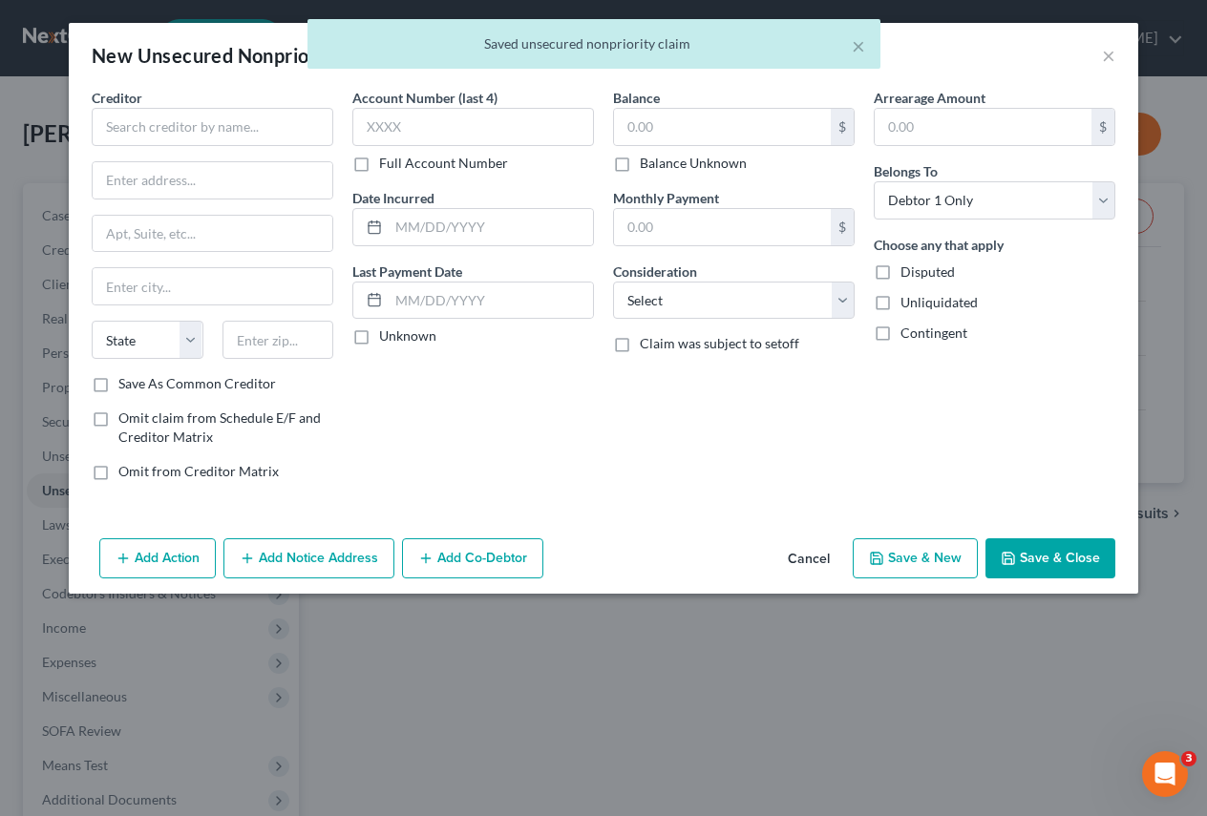
type input "1,605.00"
type input "0.00"
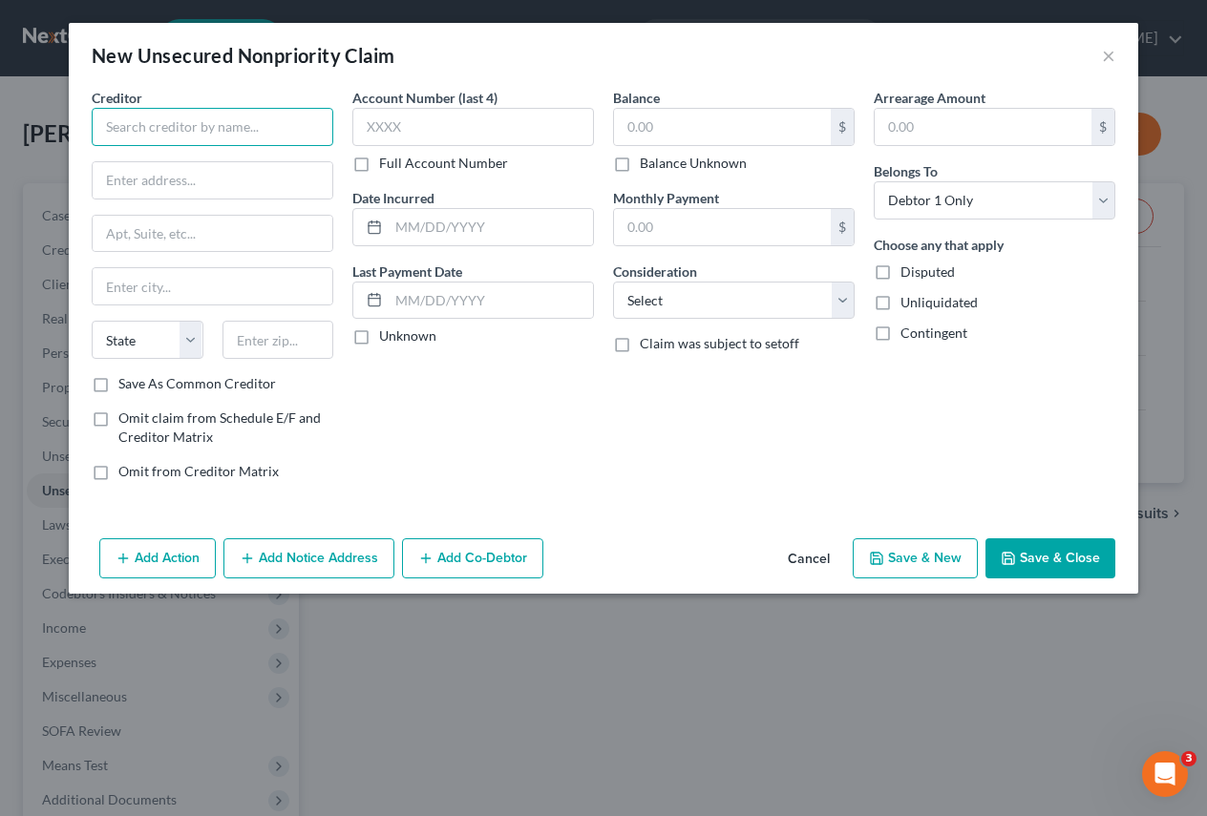
click at [112, 117] on input "text" at bounding box center [213, 127] width 242 height 38
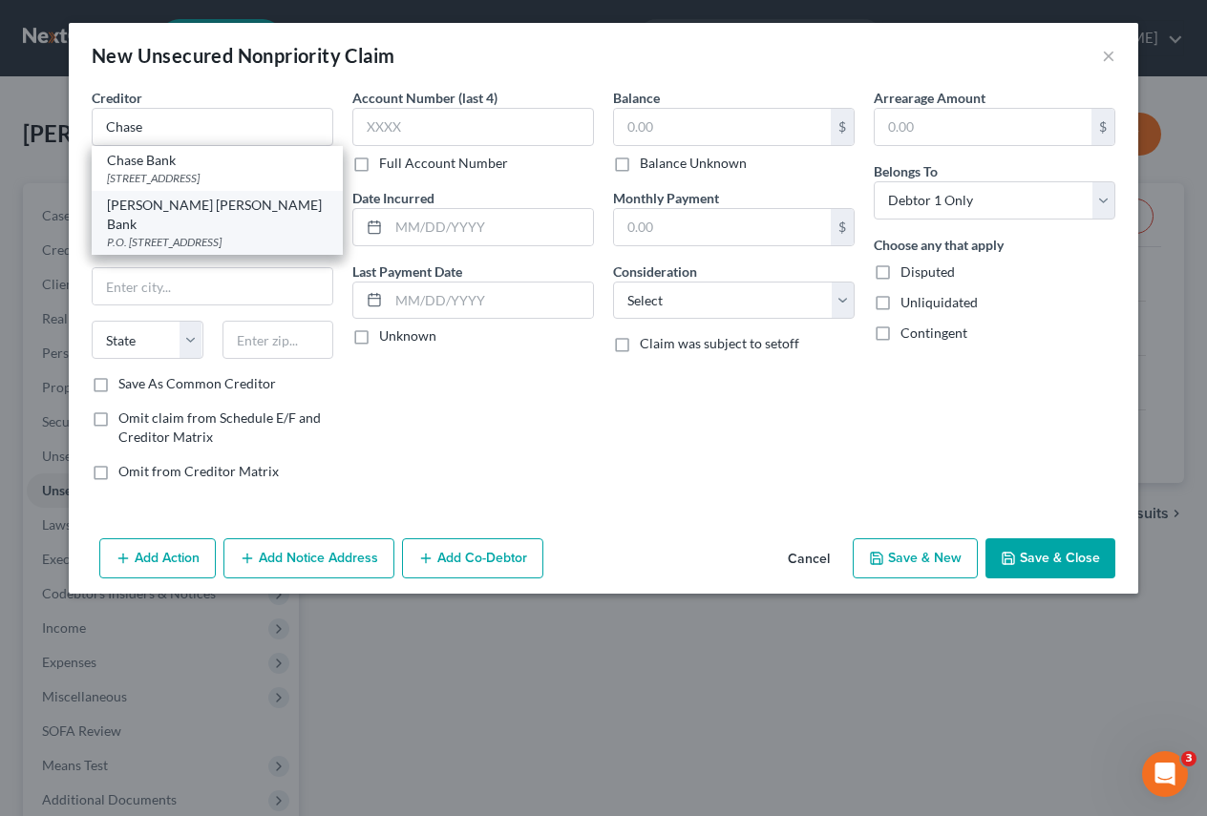
click at [185, 203] on div "[PERSON_NAME] [PERSON_NAME] Bank" at bounding box center [217, 215] width 221 height 38
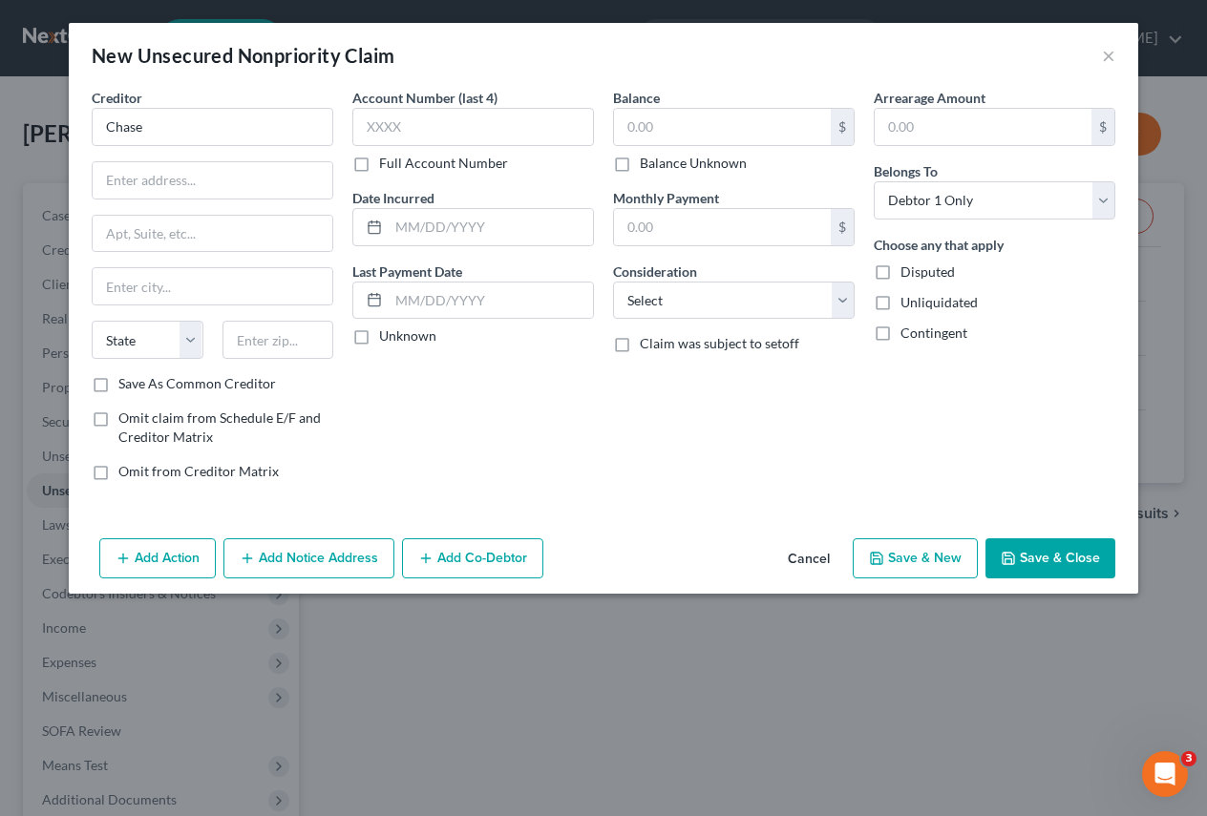
type input "[PERSON_NAME] [PERSON_NAME] Bank"
type input "P.O. Box 15298"
type input "Wilmington"
select select "7"
type input "19850"
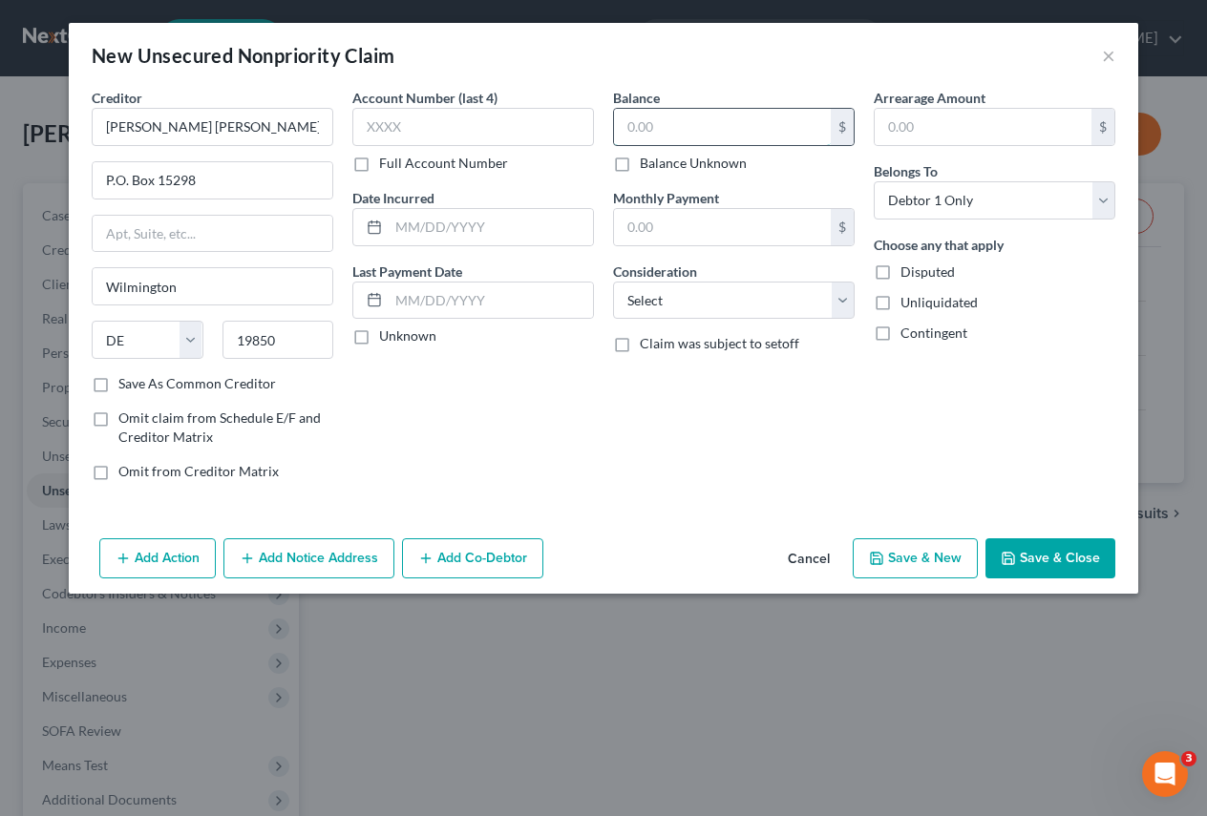
click at [676, 128] on input "text" at bounding box center [722, 127] width 217 height 36
type input "3,252"
click at [839, 298] on select "Select Cable / Satellite Services Collection Agency Credit Card Debt Debt Couns…" at bounding box center [734, 301] width 242 height 38
select select "2"
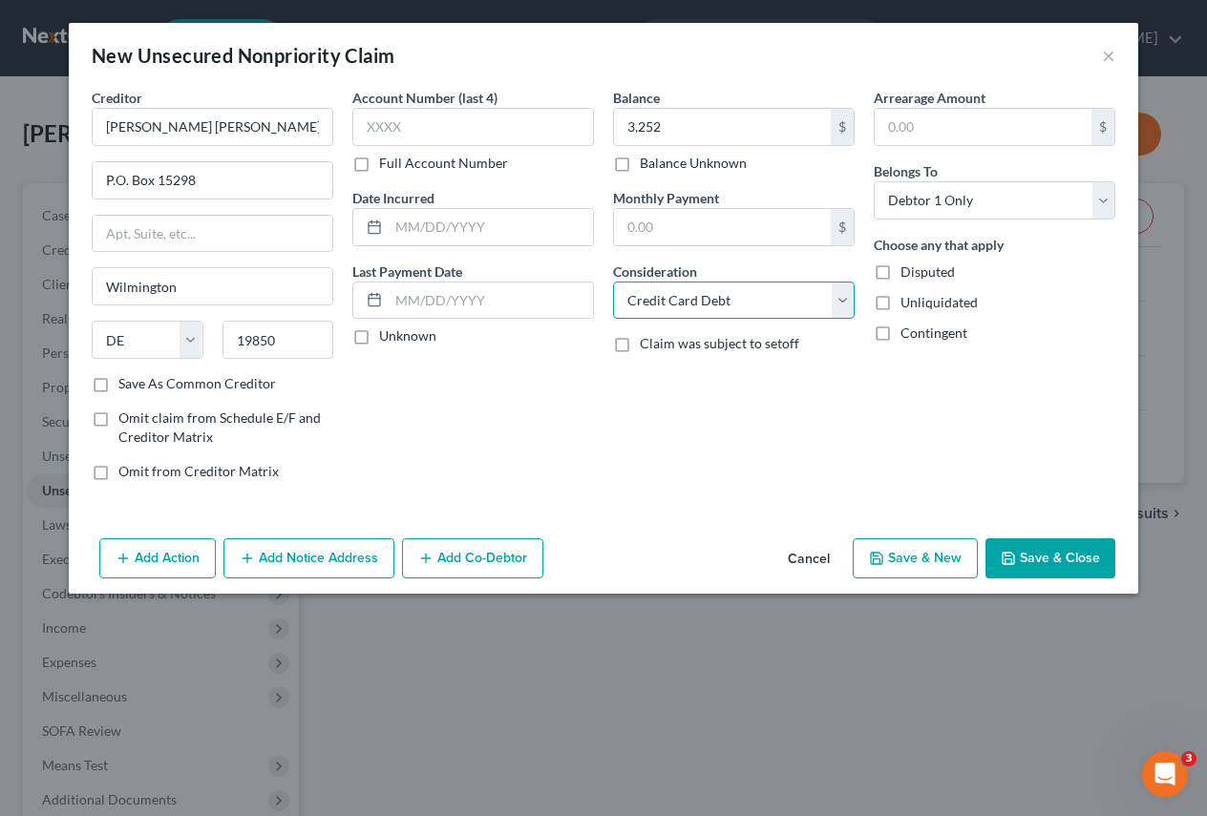
click at [613, 282] on select "Select Cable / Satellite Services Collection Agency Credit Card Debt Debt Couns…" at bounding box center [734, 301] width 242 height 38
click at [901, 553] on button "Save & New" at bounding box center [915, 559] width 125 height 40
select select "0"
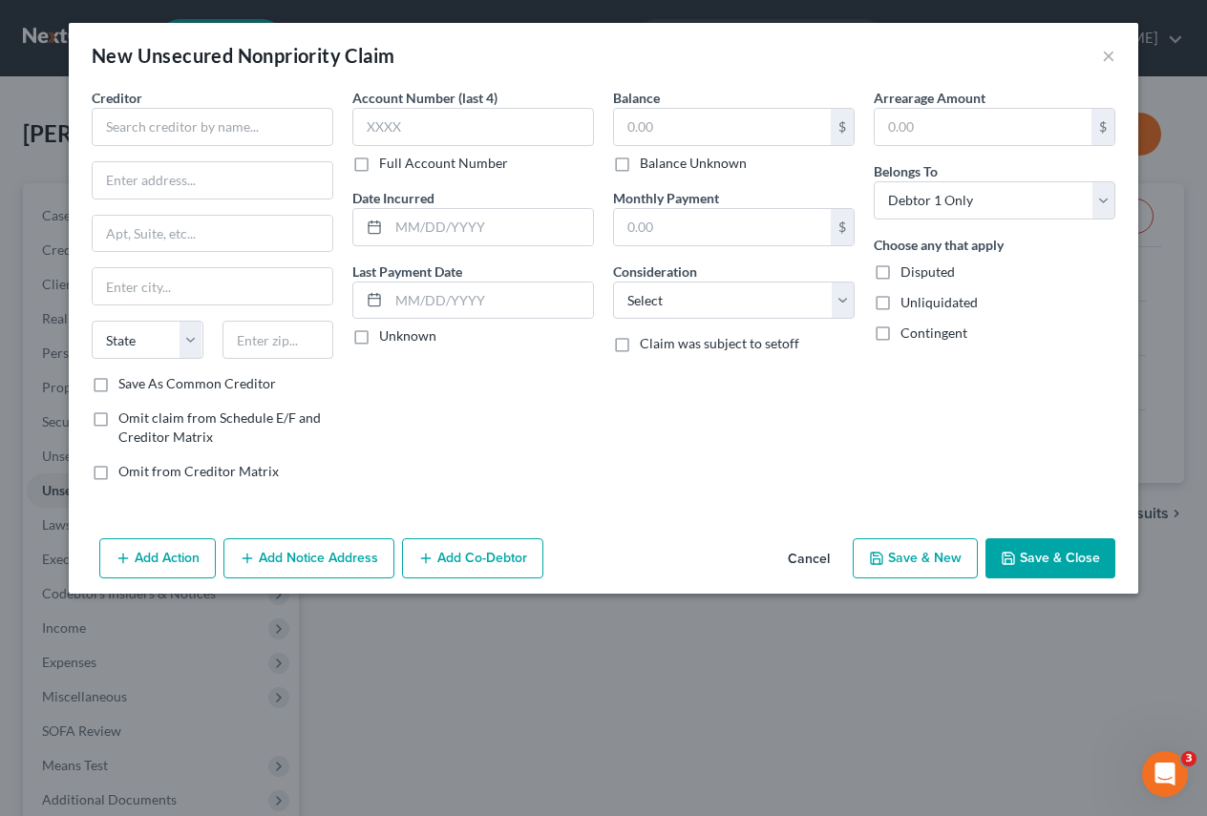
type input "3,252.00"
type input "0.00"
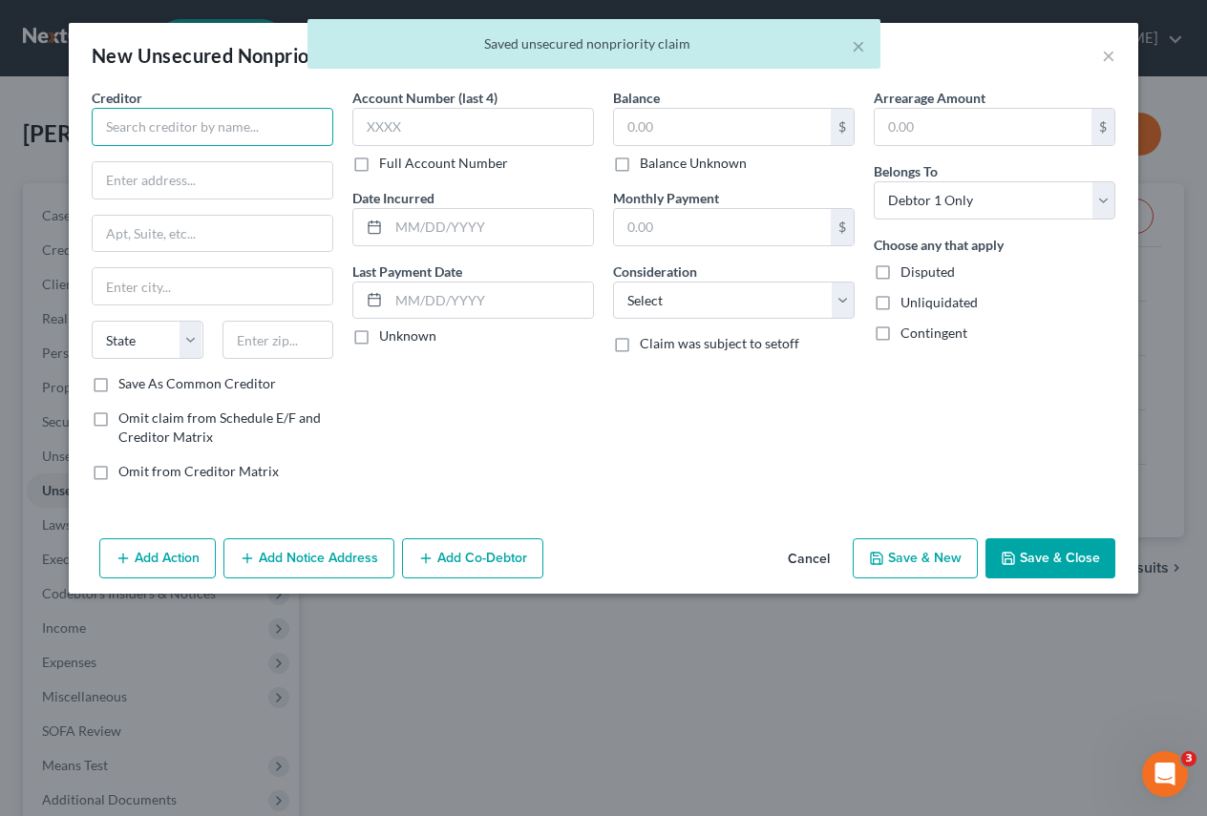
click at [127, 129] on input "text" at bounding box center [213, 127] width 242 height 38
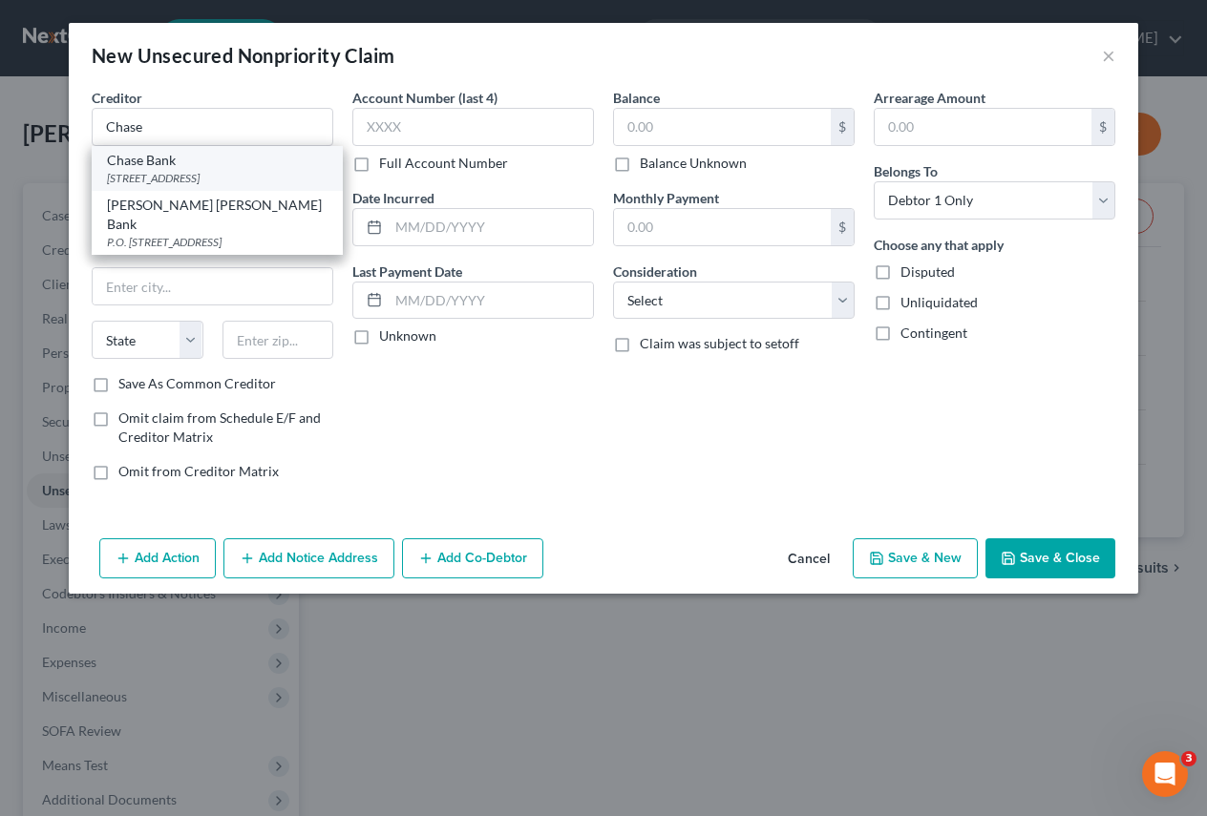
click at [138, 164] on div "Chase Bank" at bounding box center [217, 160] width 221 height 19
type input "Chase Bank"
type input "PO Box 15145"
type input "Wilmington"
select select "7"
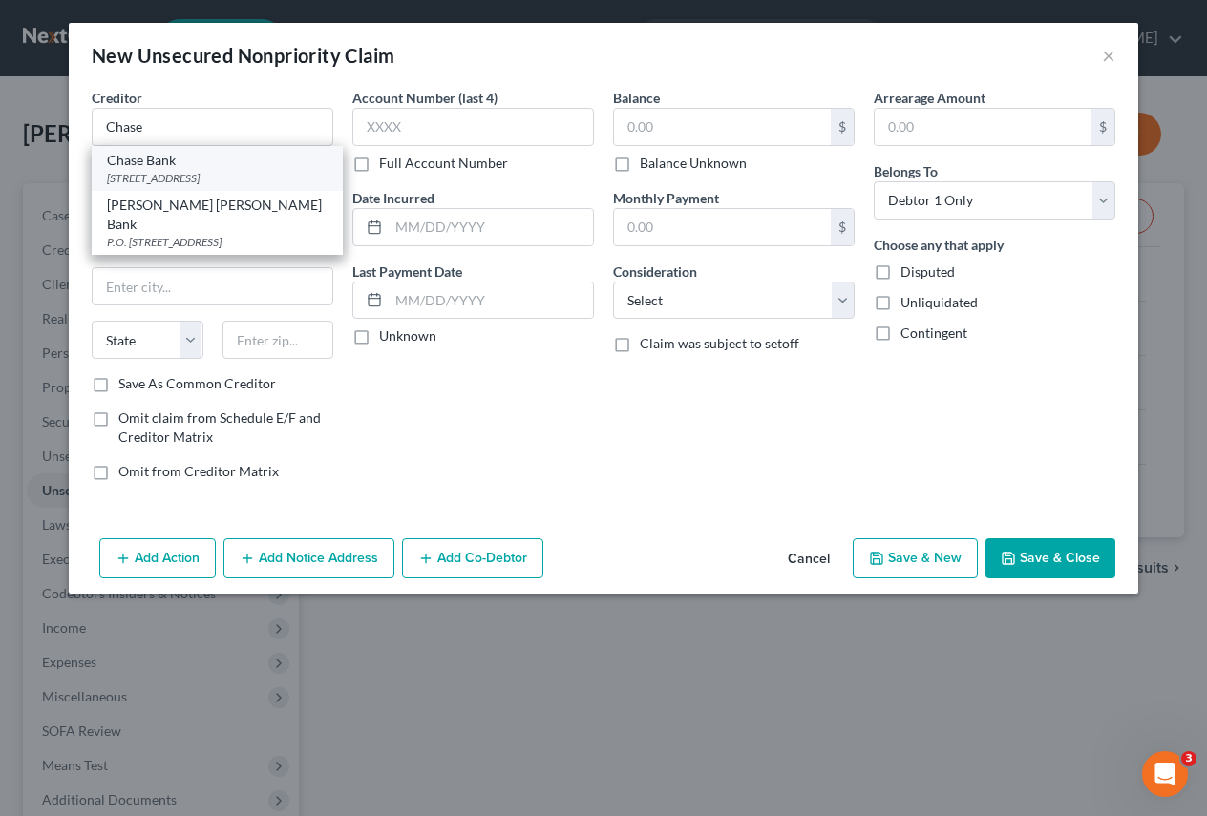
type input "19850"
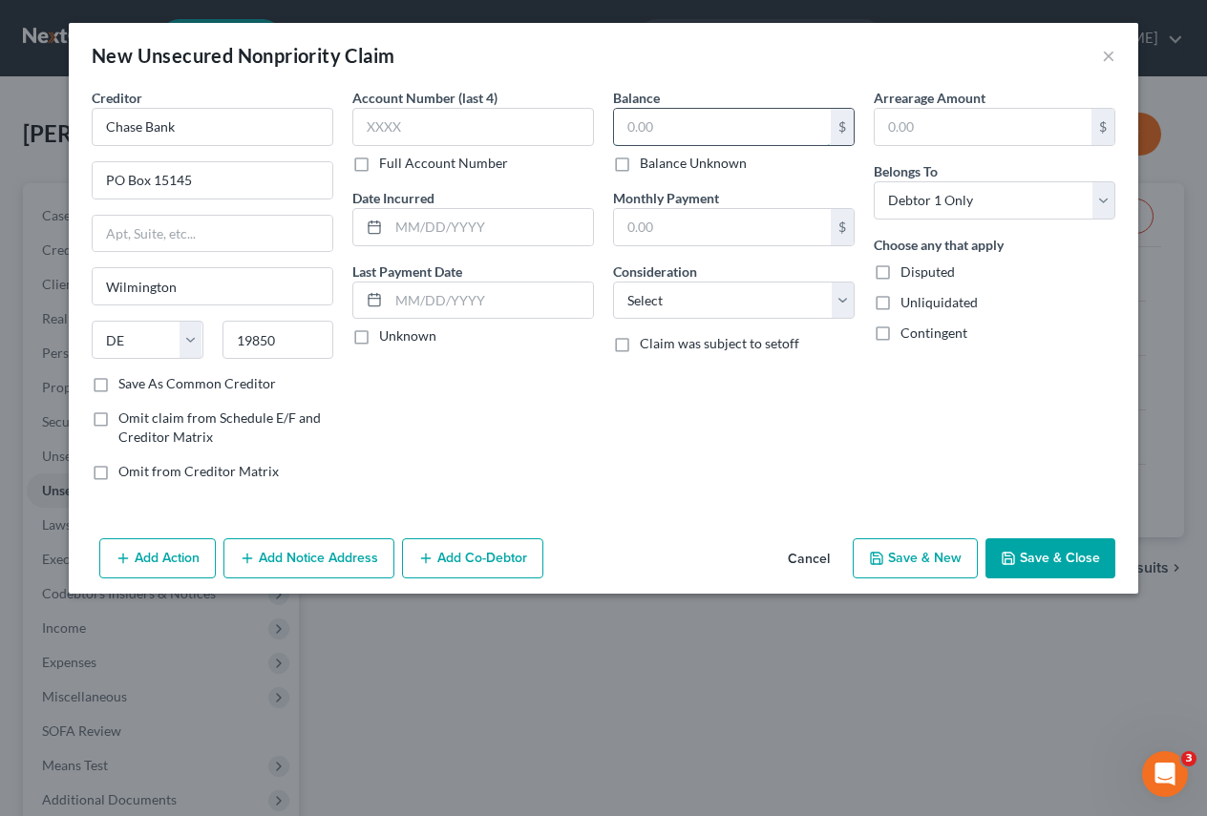
click at [708, 126] on input "text" at bounding box center [722, 127] width 217 height 36
type input "3,252"
click at [848, 296] on select "Select Cable / Satellite Services Collection Agency Credit Card Debt Debt Couns…" at bounding box center [734, 301] width 242 height 38
select select "2"
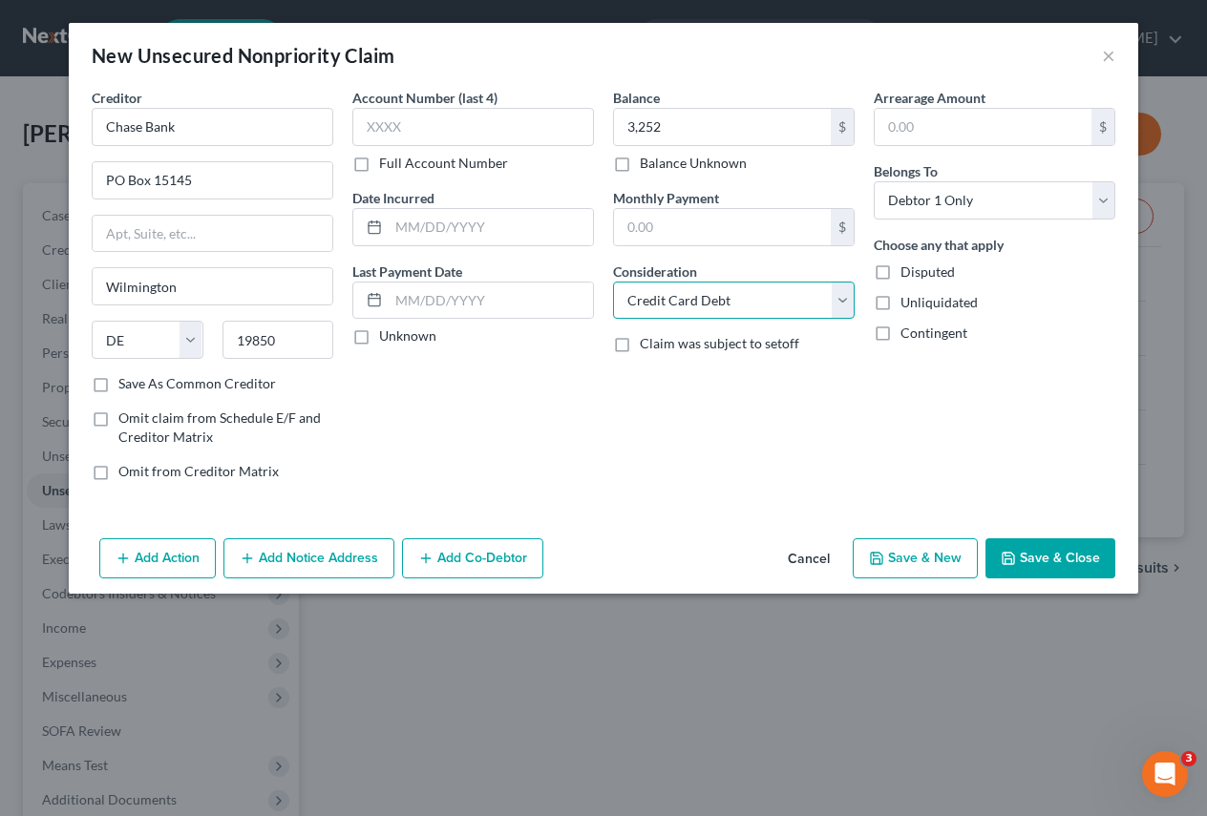
click at [613, 282] on select "Select Cable / Satellite Services Collection Agency Credit Card Debt Debt Couns…" at bounding box center [734, 301] width 242 height 38
click at [905, 550] on button "Save & New" at bounding box center [915, 559] width 125 height 40
select select "0"
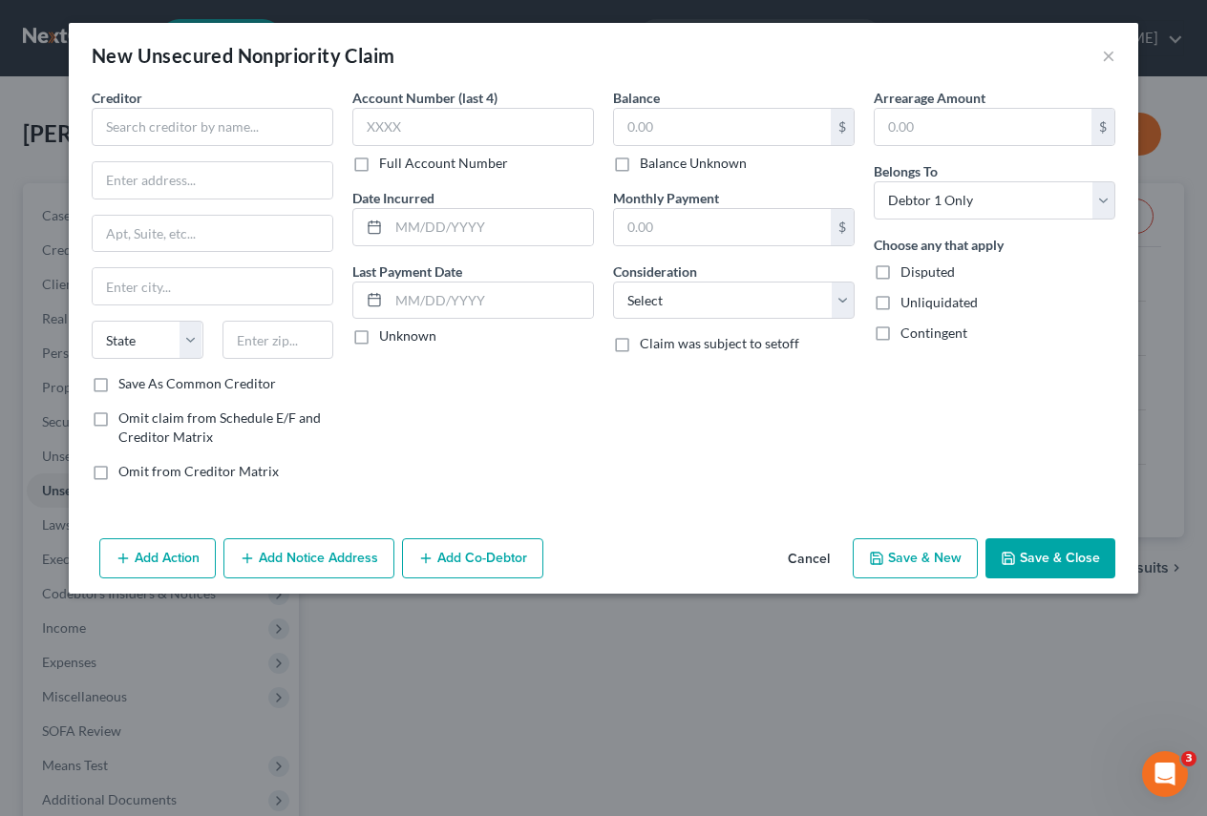
type input "3,252.00"
type input "0.00"
click at [134, 129] on input "text" at bounding box center [213, 127] width 242 height 38
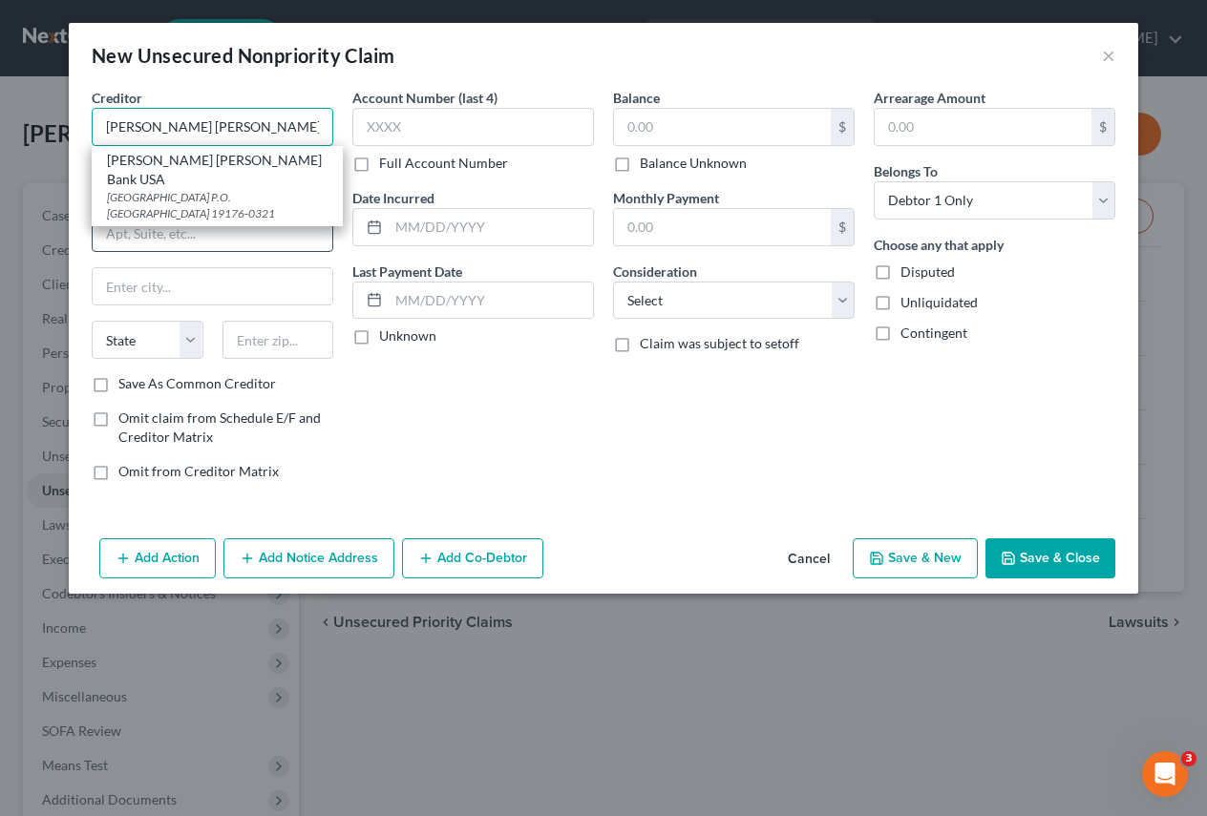
type input "[PERSON_NAME] [PERSON_NAME] Bank"
click at [133, 248] on input "text" at bounding box center [213, 234] width 240 height 36
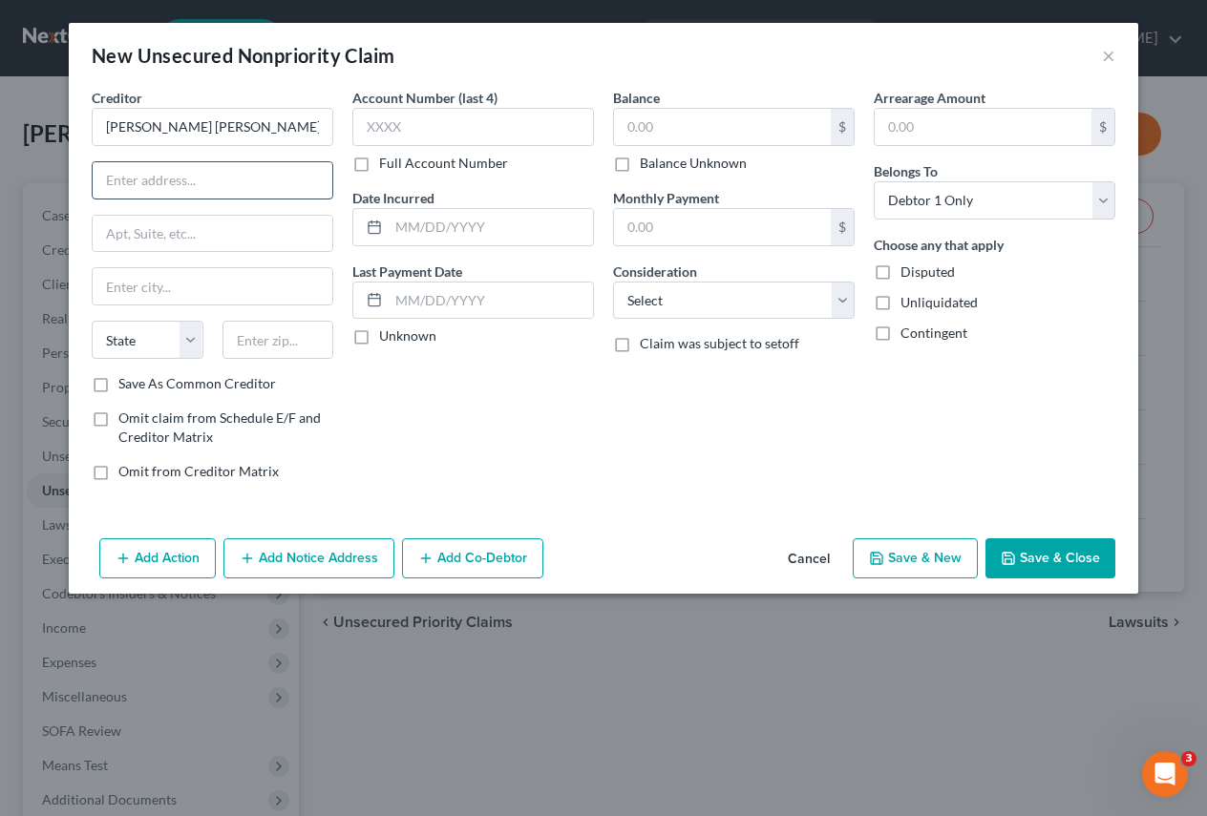
click at [114, 171] on input "text" at bounding box center [213, 180] width 240 height 36
type input "Lockbox 6112"
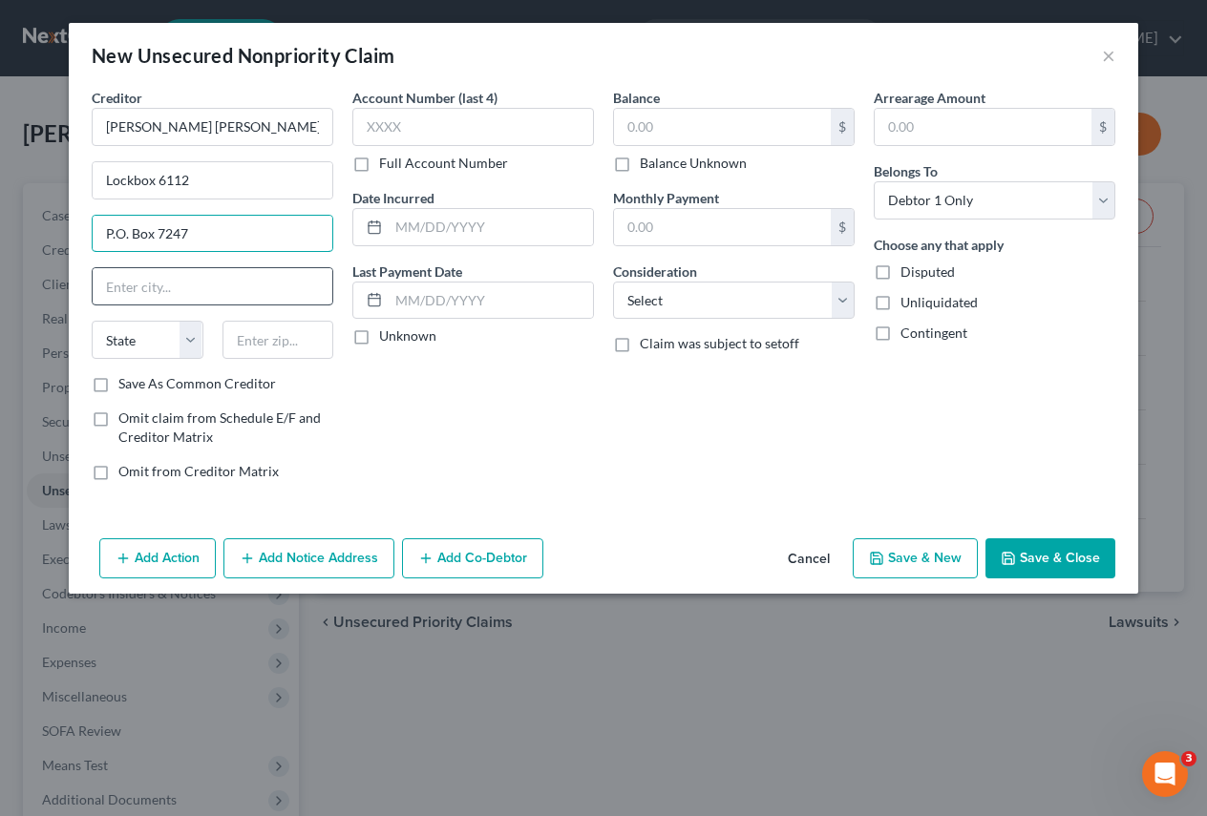
type input "P.O. Box 7247"
click at [111, 281] on input "text" at bounding box center [213, 286] width 240 height 36
type input "[GEOGRAPHIC_DATA]"
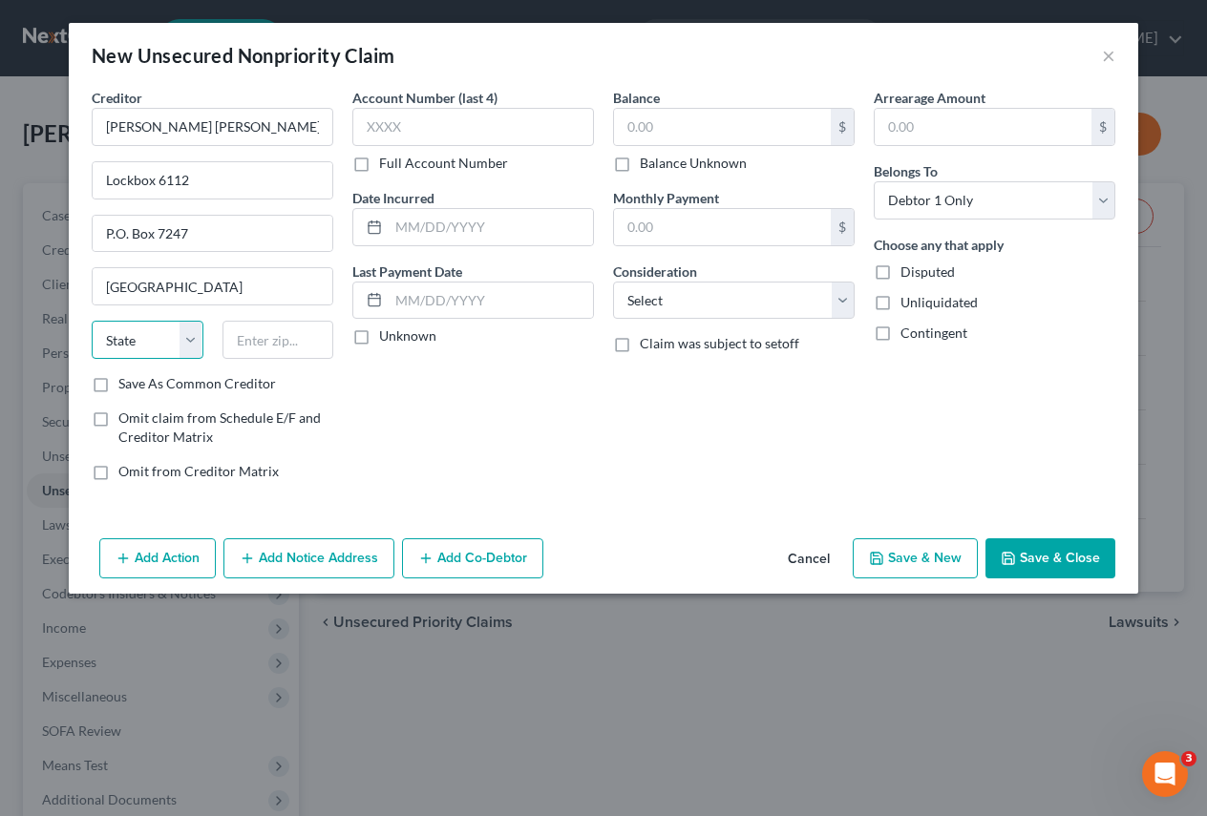
select select "39"
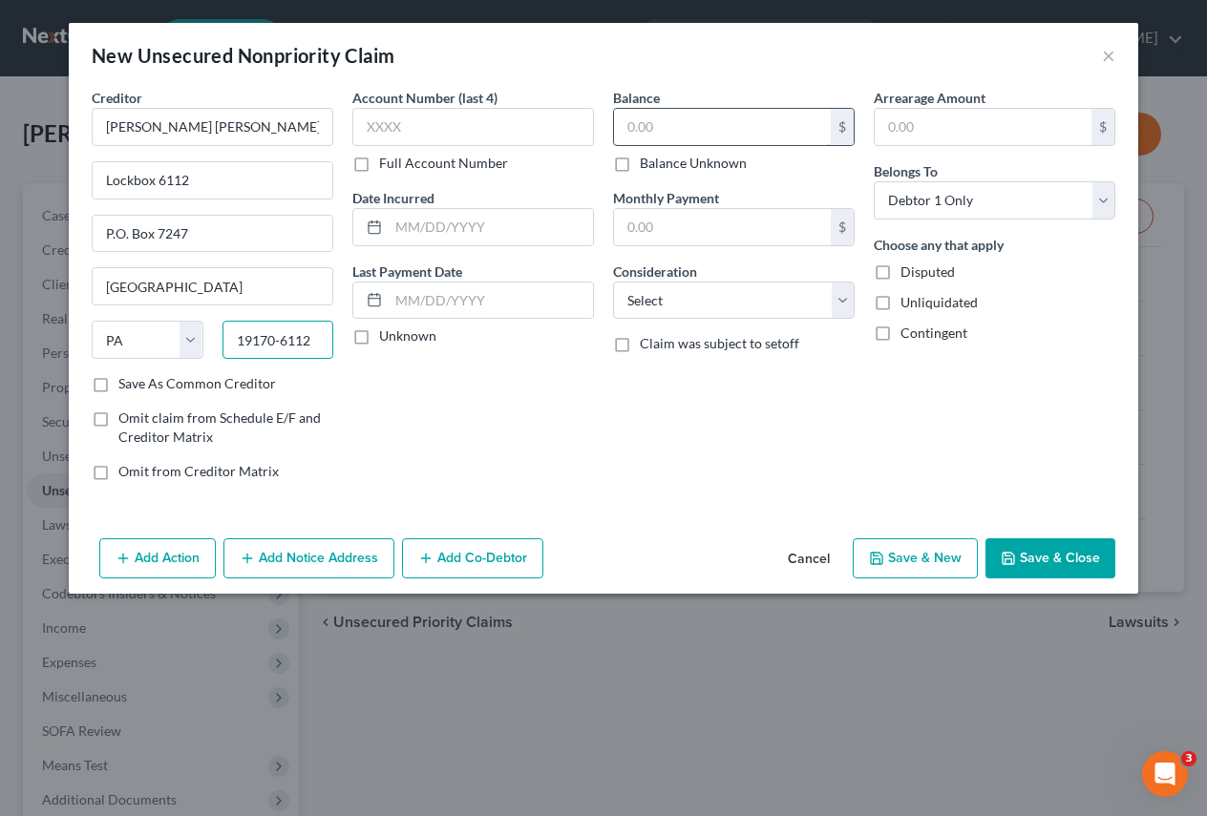
type input "19170-6112"
click at [665, 129] on input "text" at bounding box center [722, 127] width 217 height 36
click at [118, 382] on label "Save As Common Creditor" at bounding box center [197, 383] width 158 height 19
click at [126, 382] on input "Save As Common Creditor" at bounding box center [132, 380] width 12 height 12
checkbox input "true"
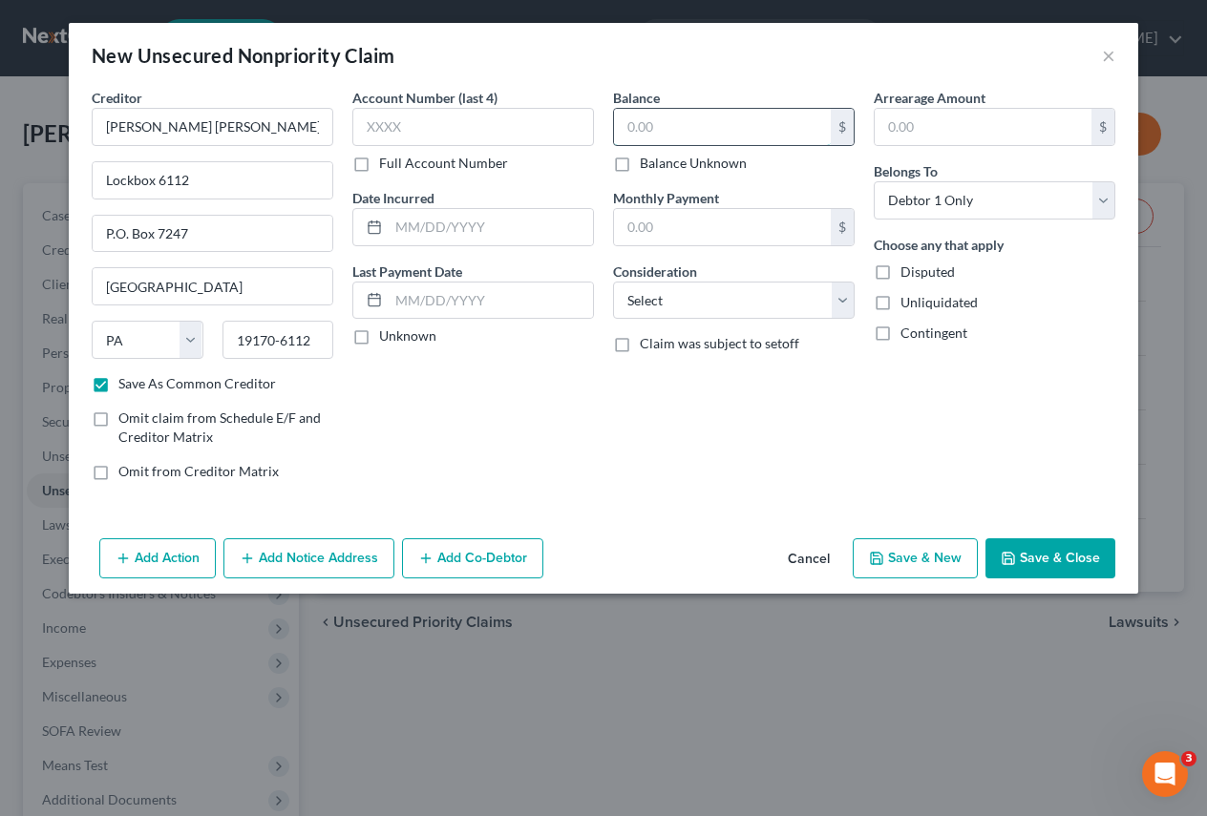
click at [691, 130] on input "text" at bounding box center [722, 127] width 217 height 36
type input "8,683"
click at [844, 299] on select "Select Cable / Satellite Services Collection Agency Credit Card Debt Debt Couns…" at bounding box center [734, 301] width 242 height 38
select select "2"
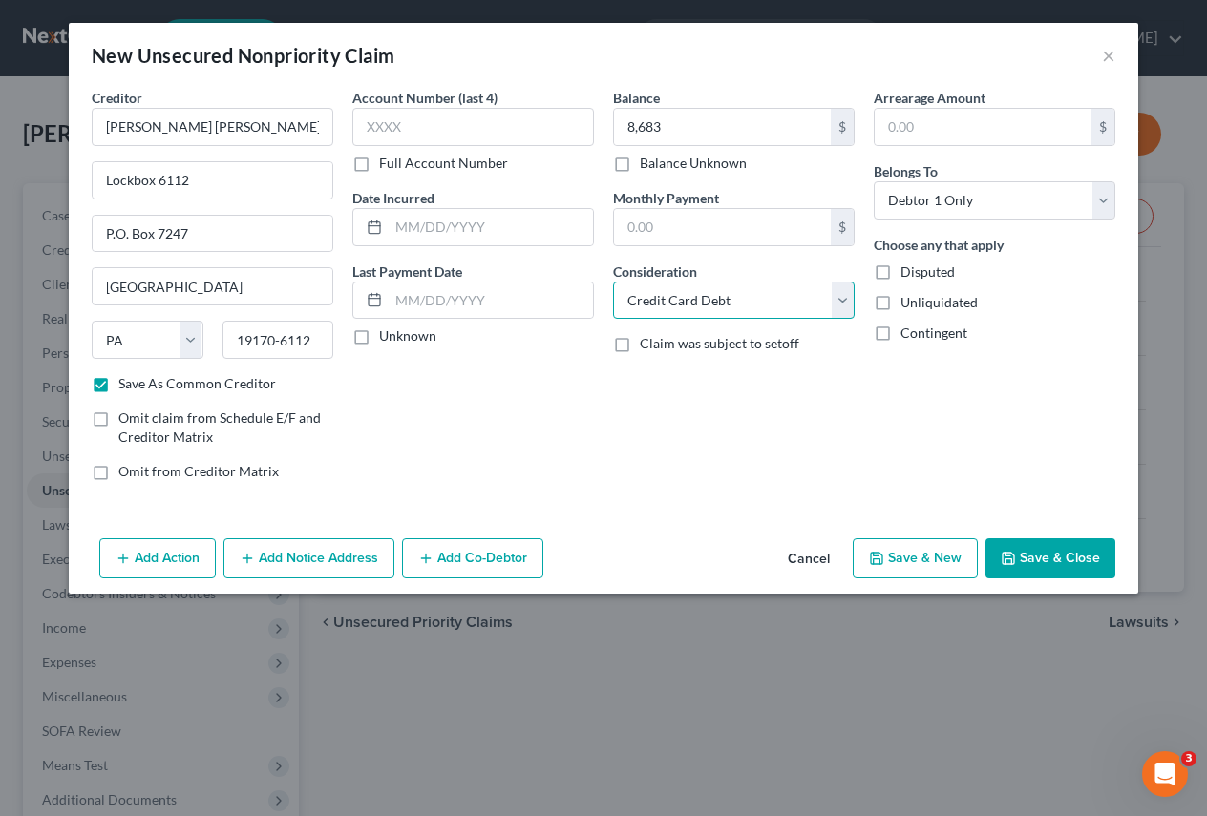
click at [613, 282] on select "Select Cable / Satellite Services Collection Agency Credit Card Debt Debt Couns…" at bounding box center [734, 301] width 242 height 38
click at [910, 555] on button "Save & New" at bounding box center [915, 559] width 125 height 40
checkbox input "false"
select select "0"
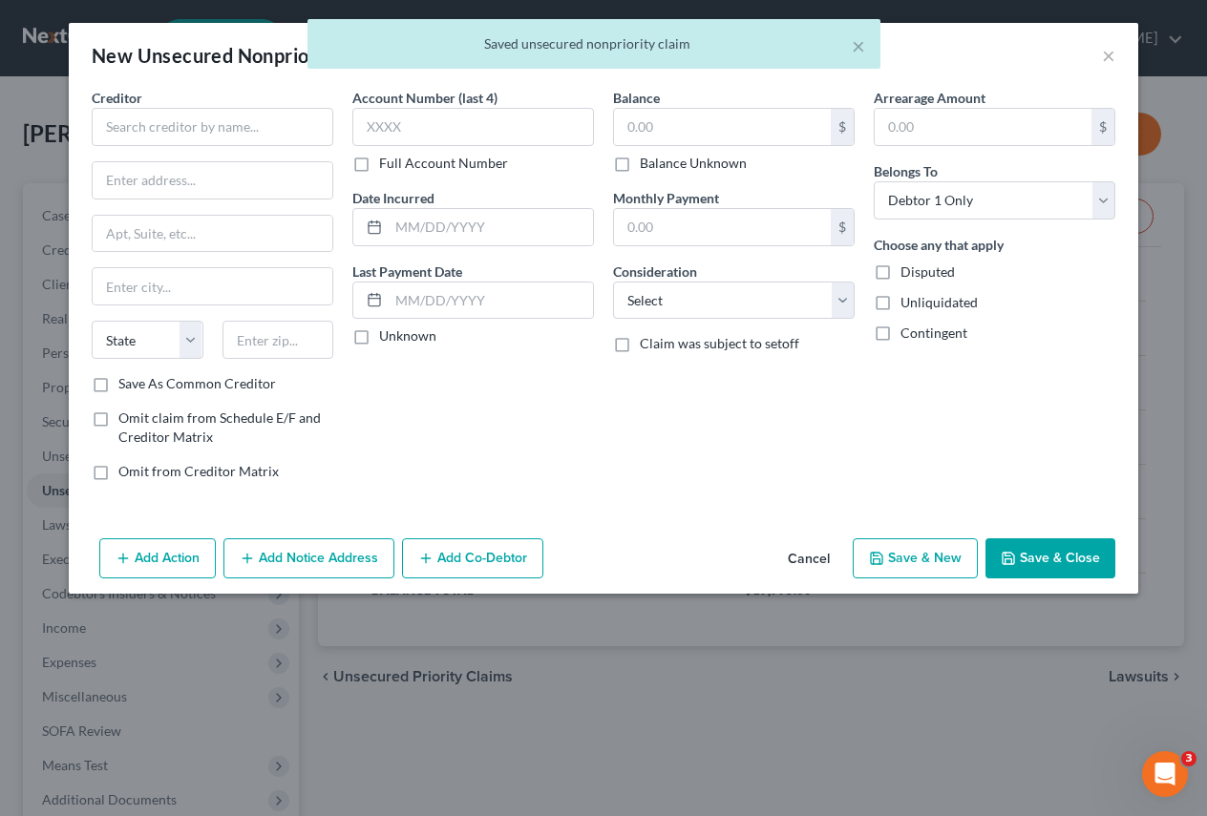
type input "8,683.00"
type input "0.00"
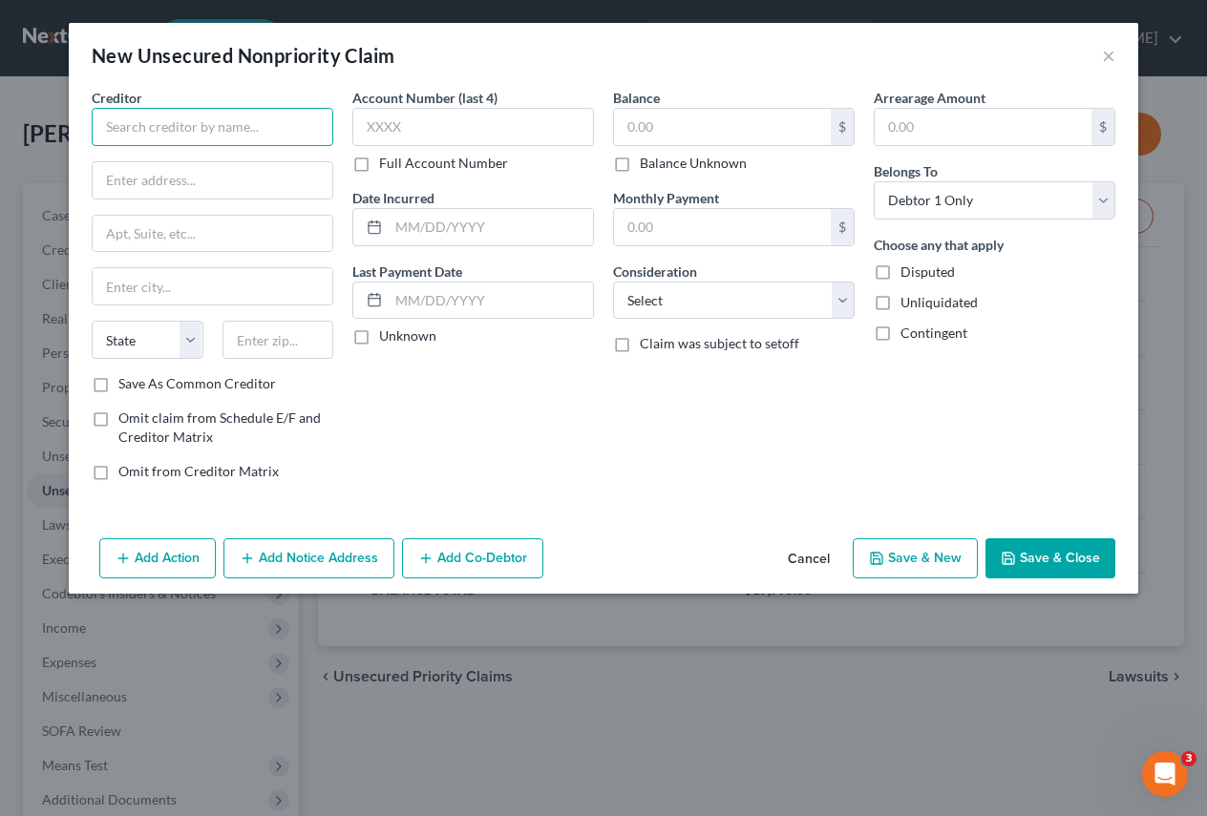
click at [167, 124] on input "text" at bounding box center [213, 127] width 242 height 38
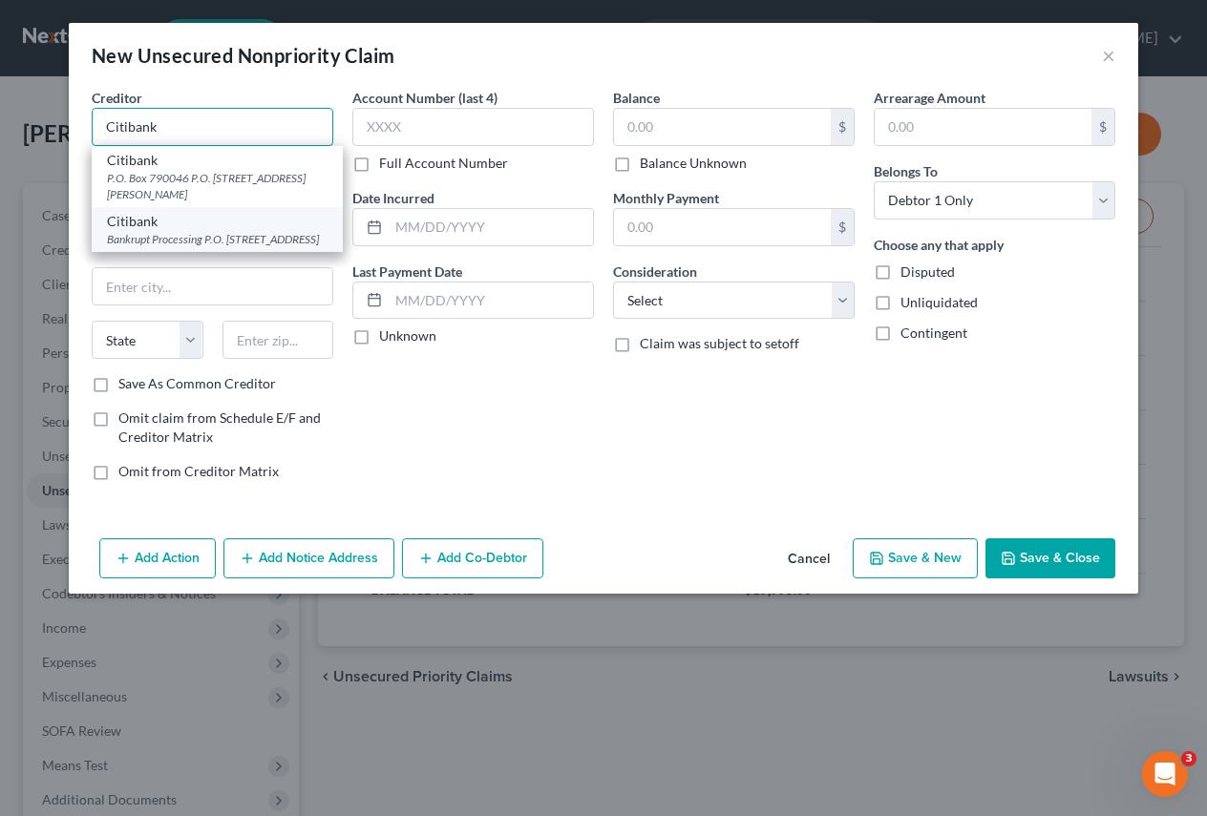
type input "Citibank"
click at [145, 224] on div "Citibank" at bounding box center [217, 221] width 221 height 19
type input "Bankrupt Processing"
type input "P.O. Box 6786"
type input "[GEOGRAPHIC_DATA]"
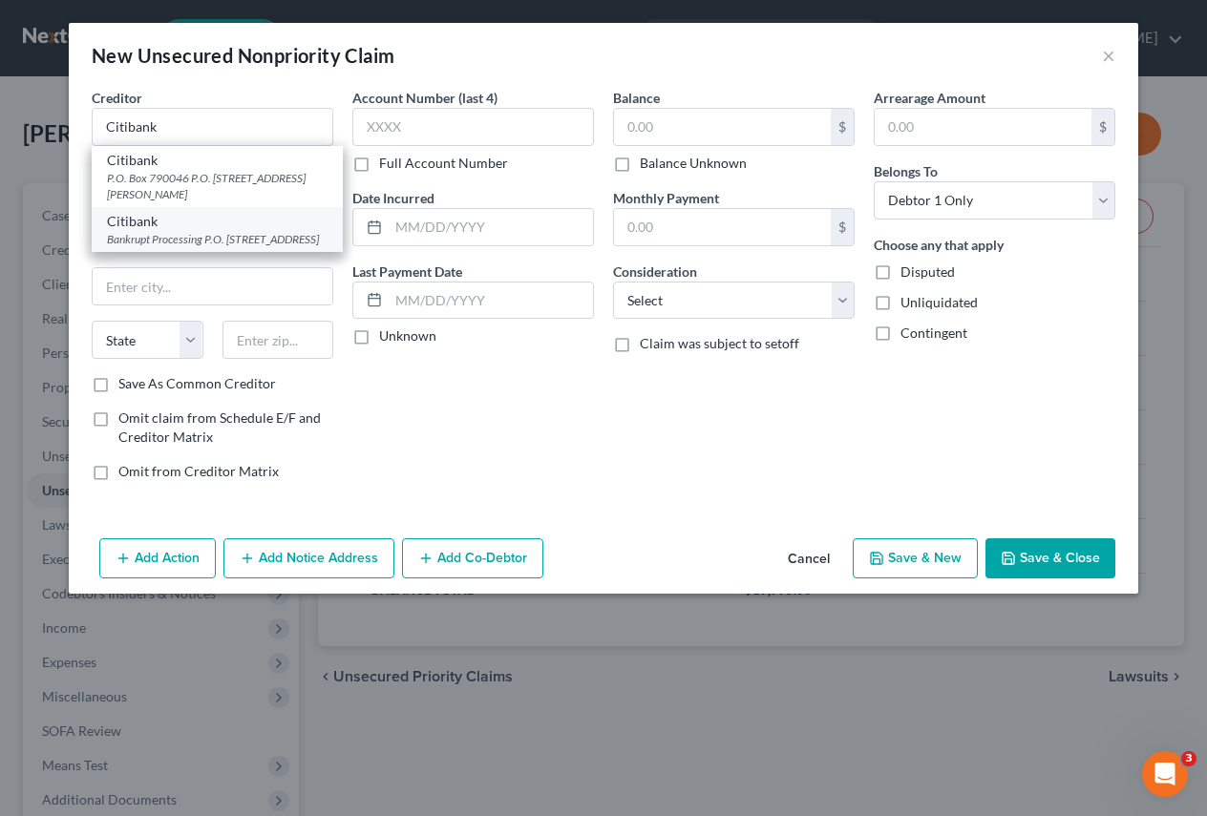
select select "43"
type input "57117-6786"
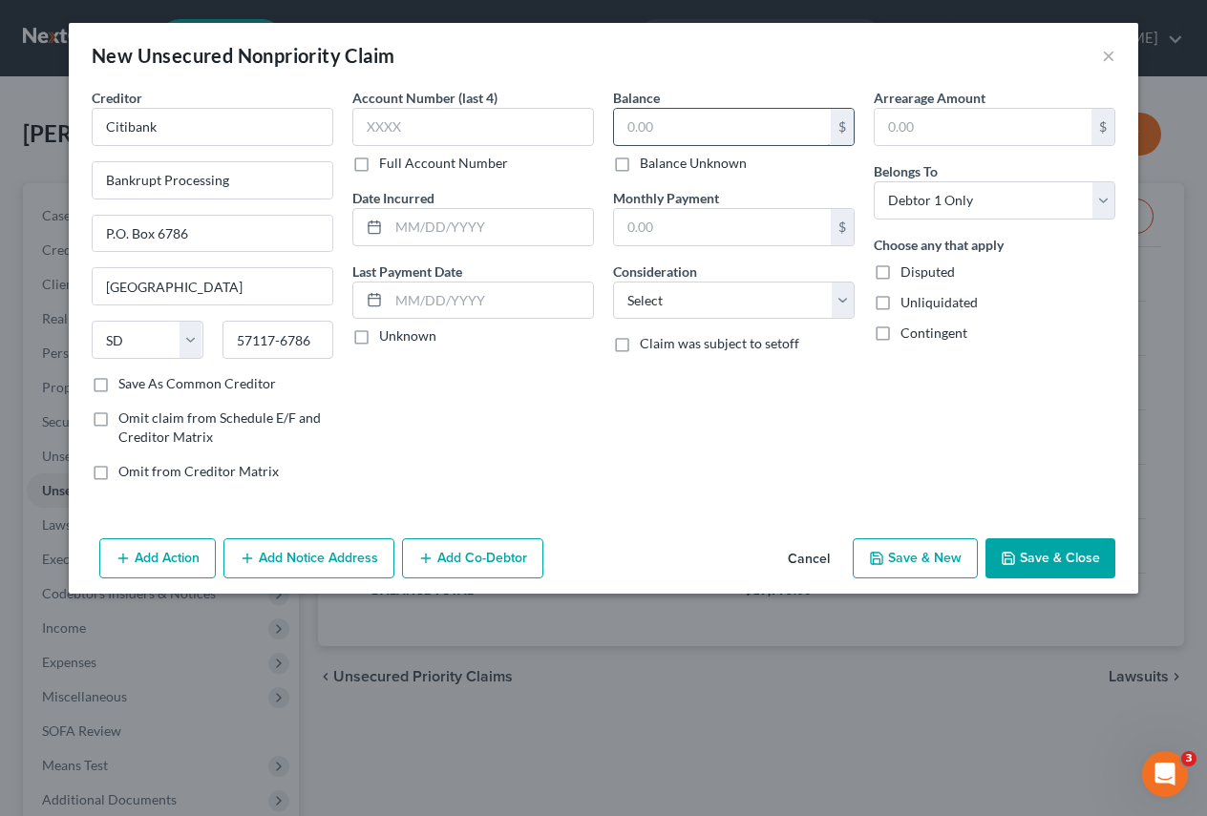
click at [704, 117] on input "text" at bounding box center [722, 127] width 217 height 36
type input "5,627"
click at [841, 302] on select "Select Cable / Satellite Services Collection Agency Credit Card Debt Debt Couns…" at bounding box center [734, 301] width 242 height 38
select select "2"
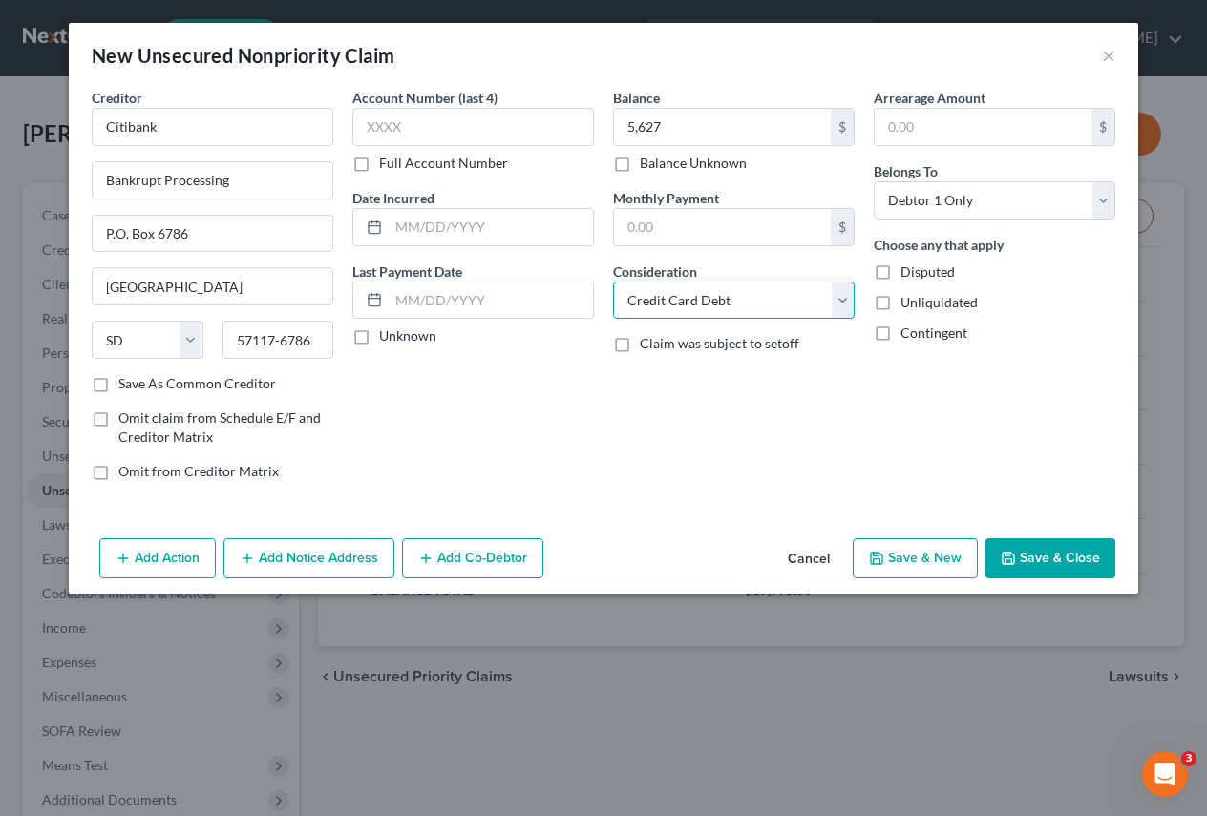
click at [613, 282] on select "Select Cable / Satellite Services Collection Agency Credit Card Debt Debt Couns…" at bounding box center [734, 301] width 242 height 38
click at [929, 556] on button "Save & New" at bounding box center [915, 559] width 125 height 40
select select "0"
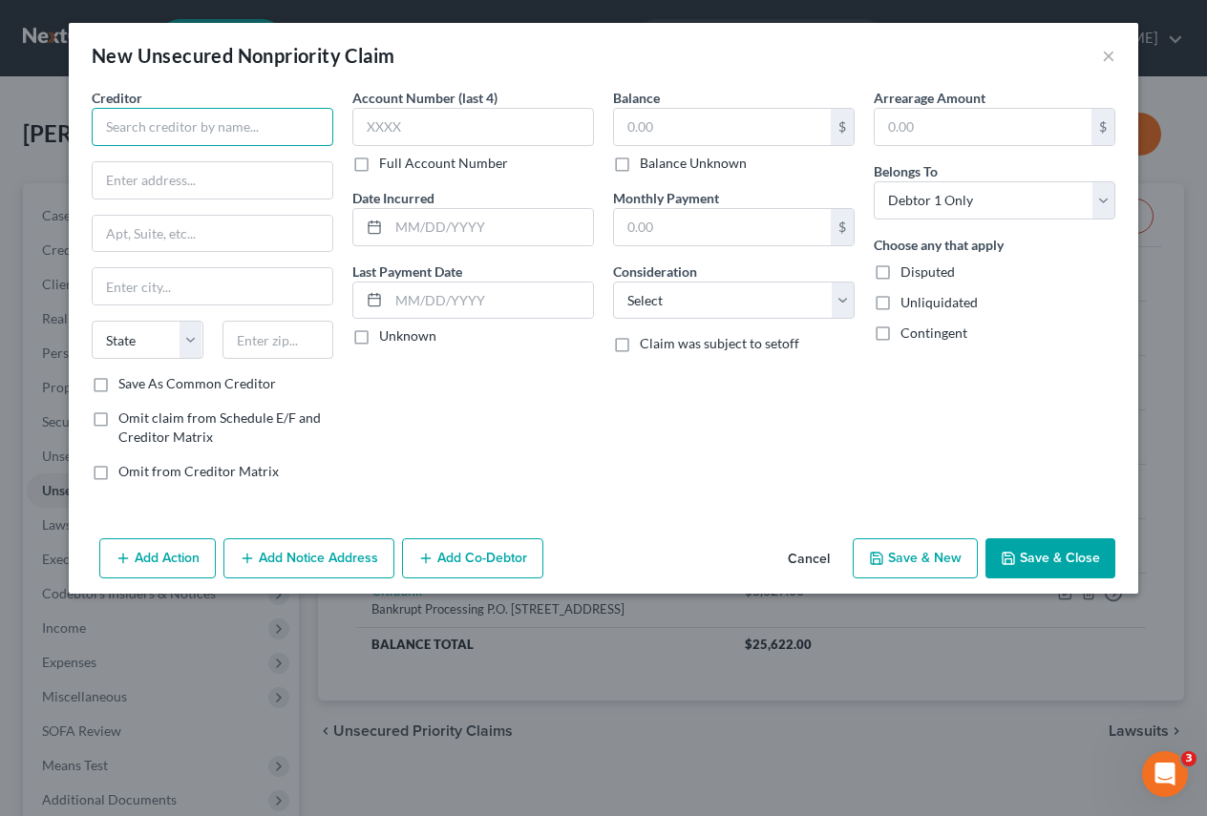
click at [103, 130] on input "text" at bounding box center [213, 127] width 242 height 38
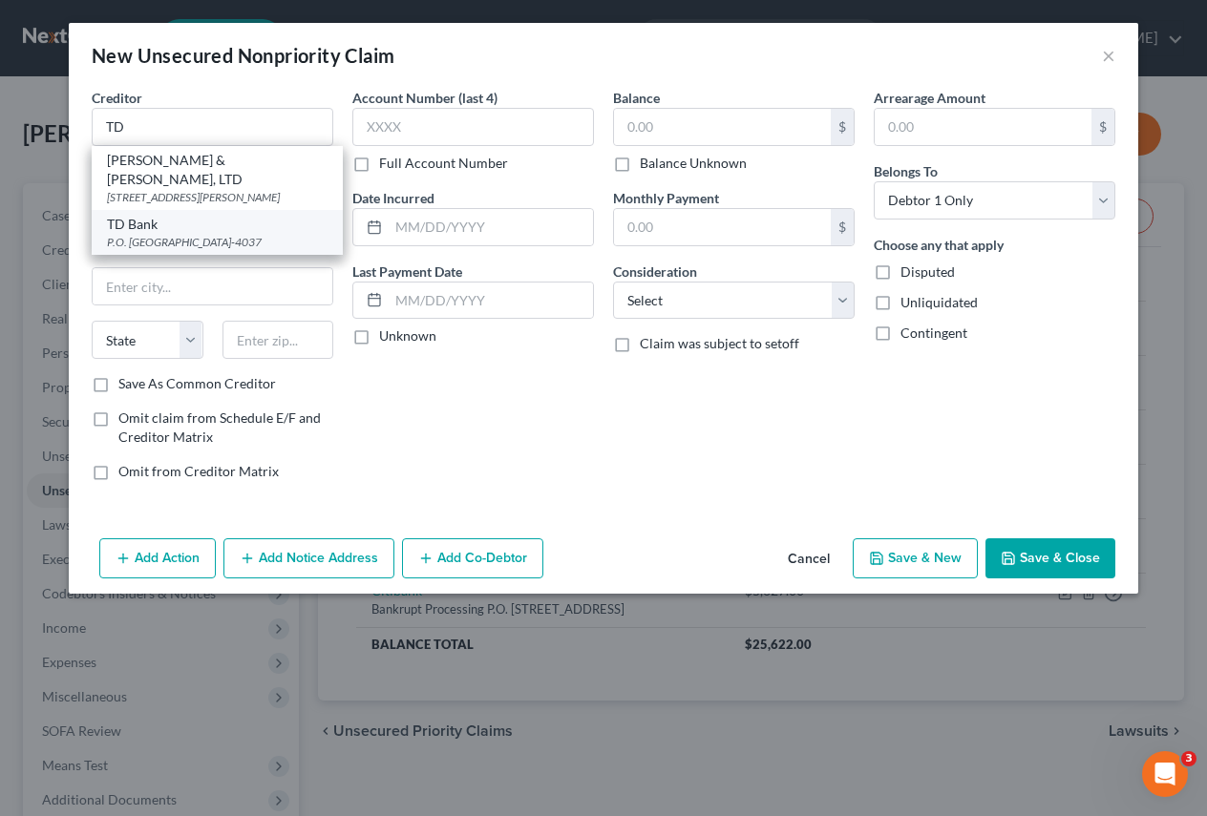
click at [142, 220] on div "TD Bank" at bounding box center [217, 224] width 221 height 19
type input "TD Bank"
type input "P.O. Box 84037"
type input "Columbus"
select select "10"
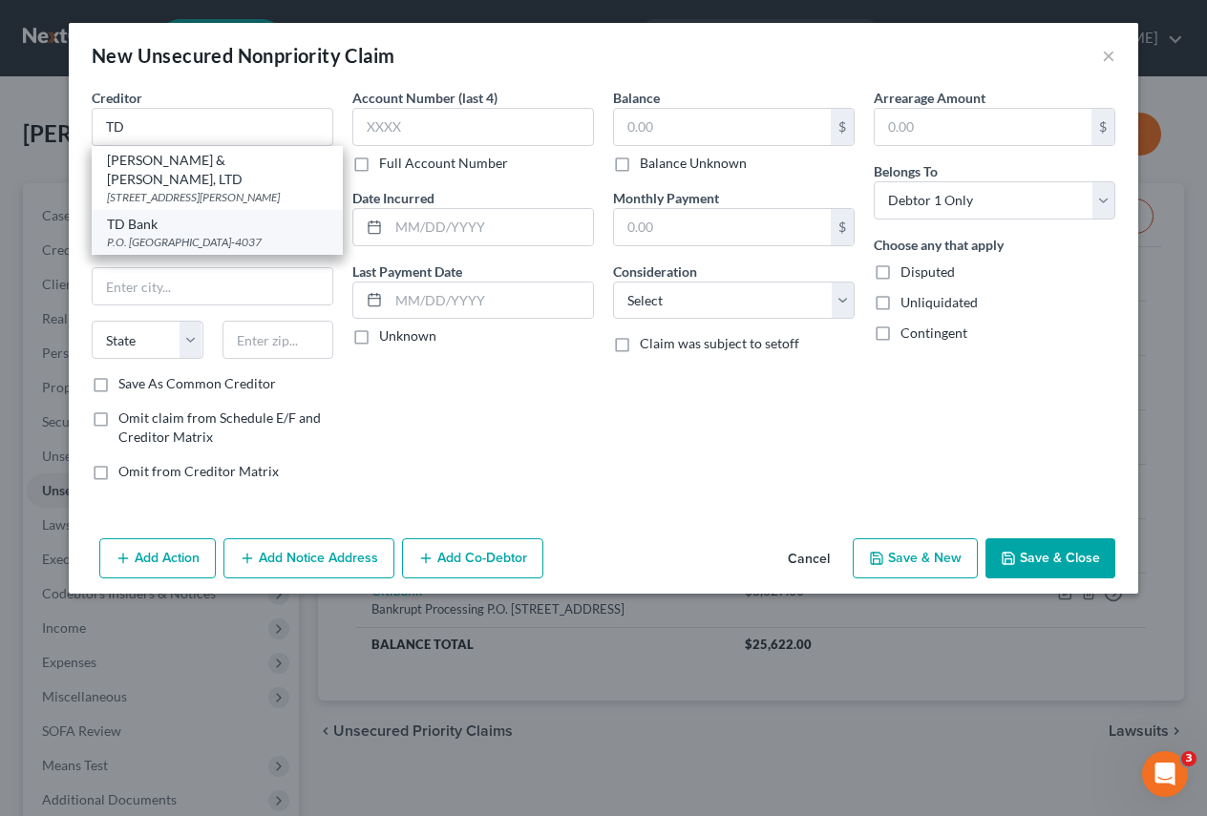
type input "31908-4037"
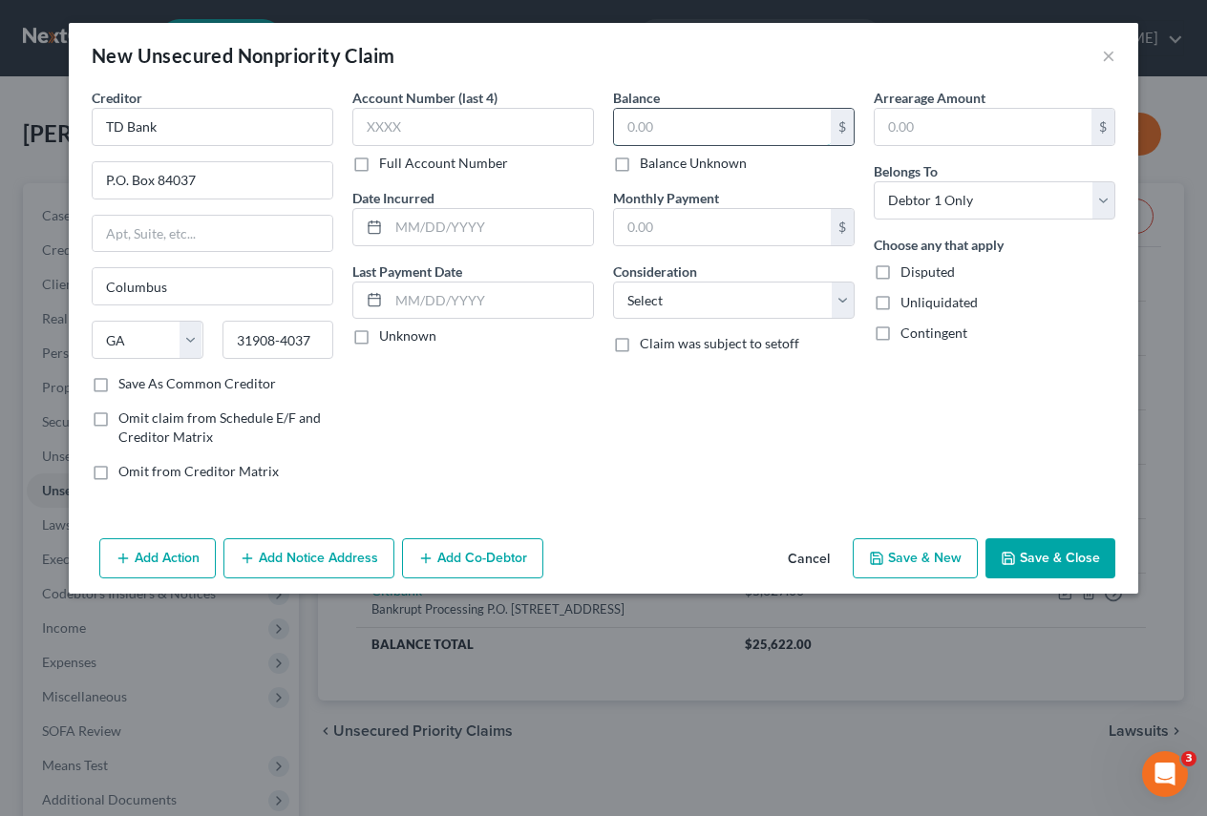
click at [670, 123] on input "text" at bounding box center [722, 127] width 217 height 36
type input "3,425"
click at [840, 300] on select "Select Cable / Satellite Services Collection Agency Credit Card Debt Debt Couns…" at bounding box center [734, 301] width 242 height 38
select select "2"
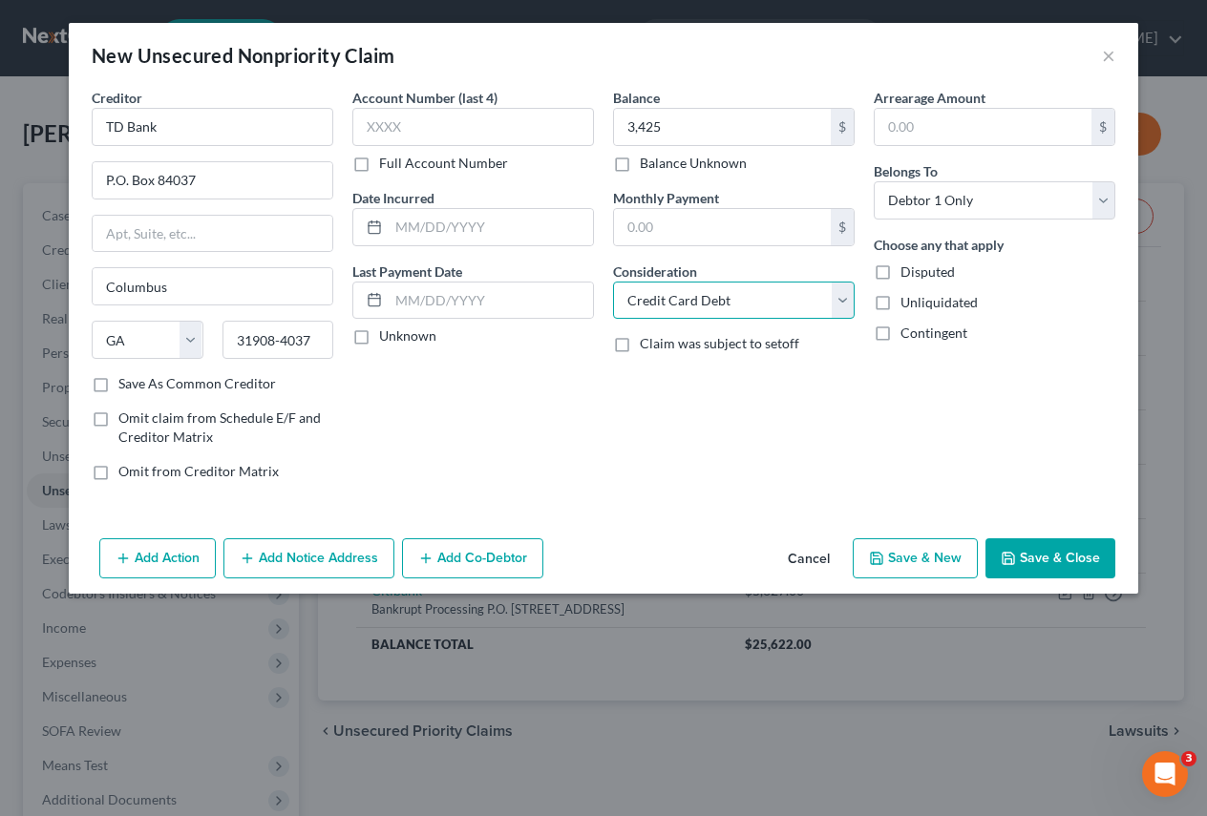
click at [613, 282] on select "Select Cable / Satellite Services Collection Agency Credit Card Debt Debt Couns…" at bounding box center [734, 301] width 242 height 38
click at [941, 553] on button "Save & New" at bounding box center [915, 559] width 125 height 40
select select "0"
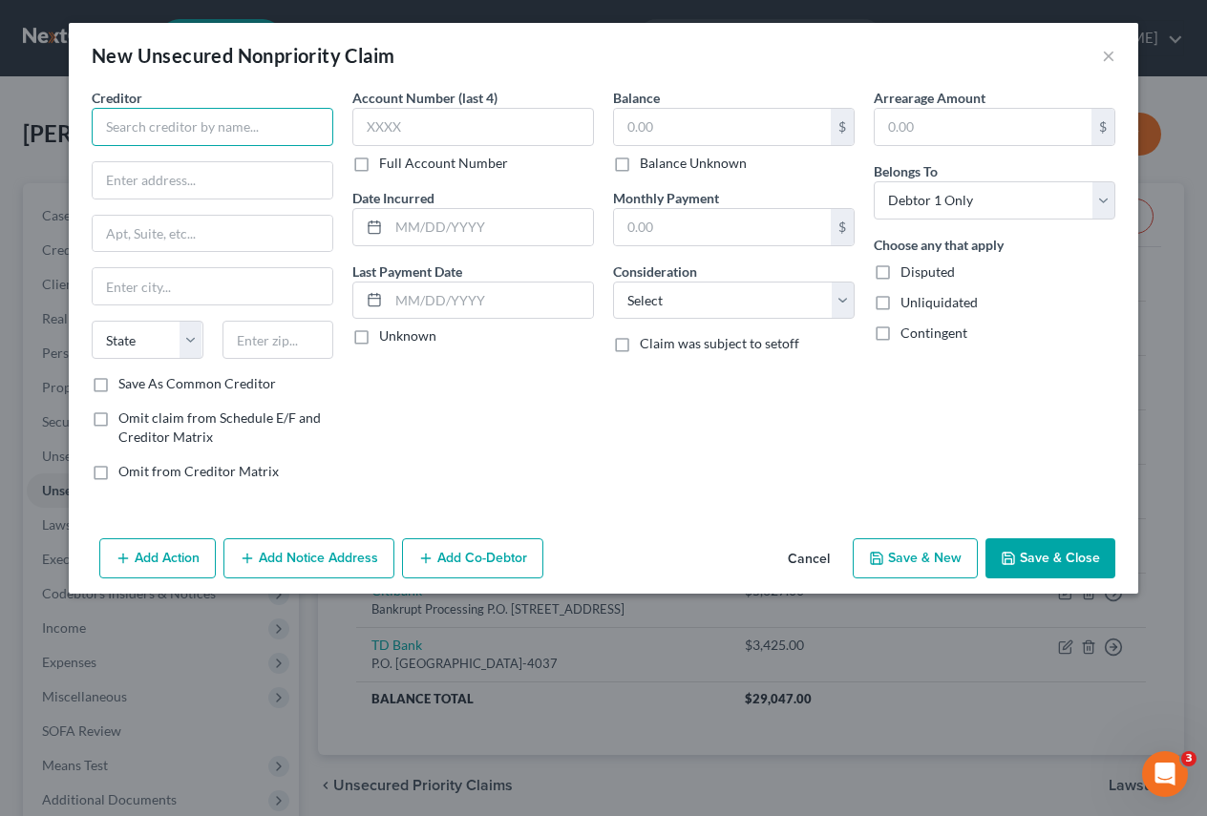
click at [111, 124] on input "text" at bounding box center [213, 127] width 242 height 38
type input "One Main"
click at [112, 175] on input "text" at bounding box center [213, 180] width 240 height 36
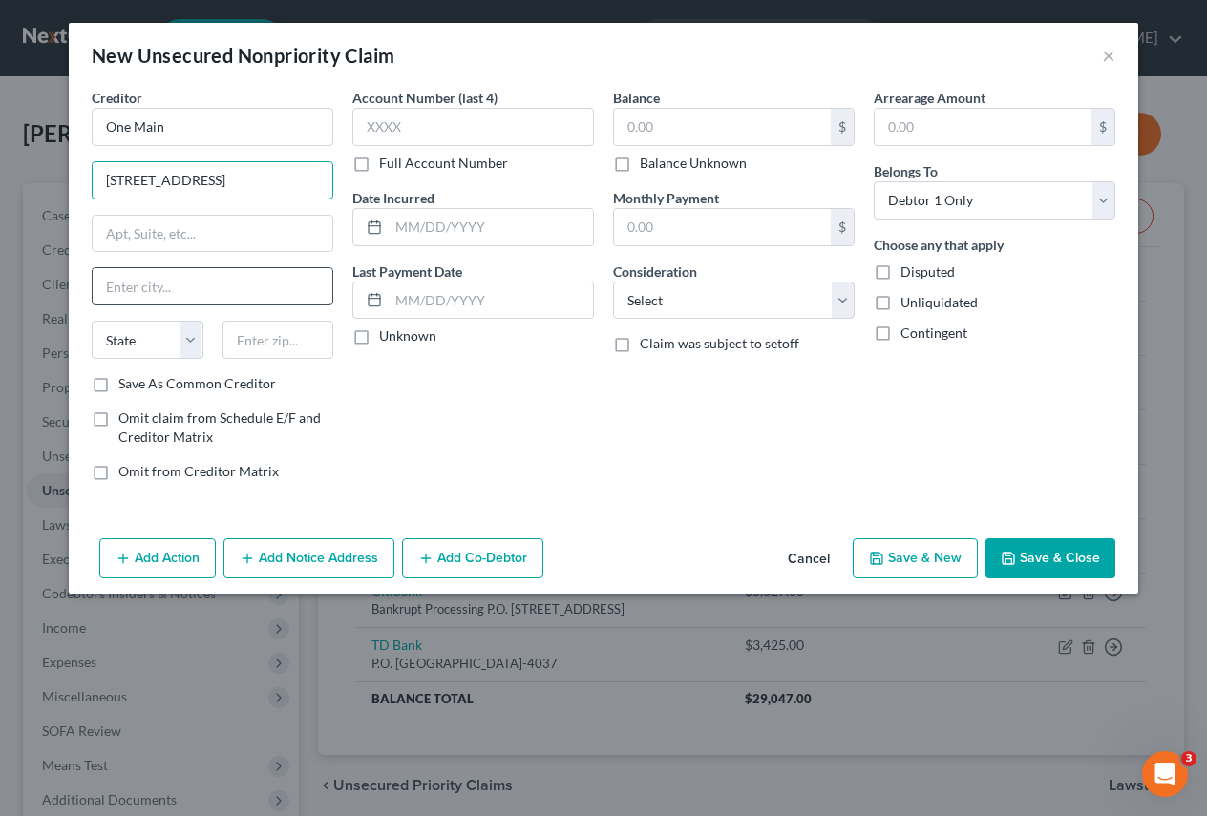
type input "[STREET_ADDRESS]"
type input "[GEOGRAPHIC_DATA]"
select select "15"
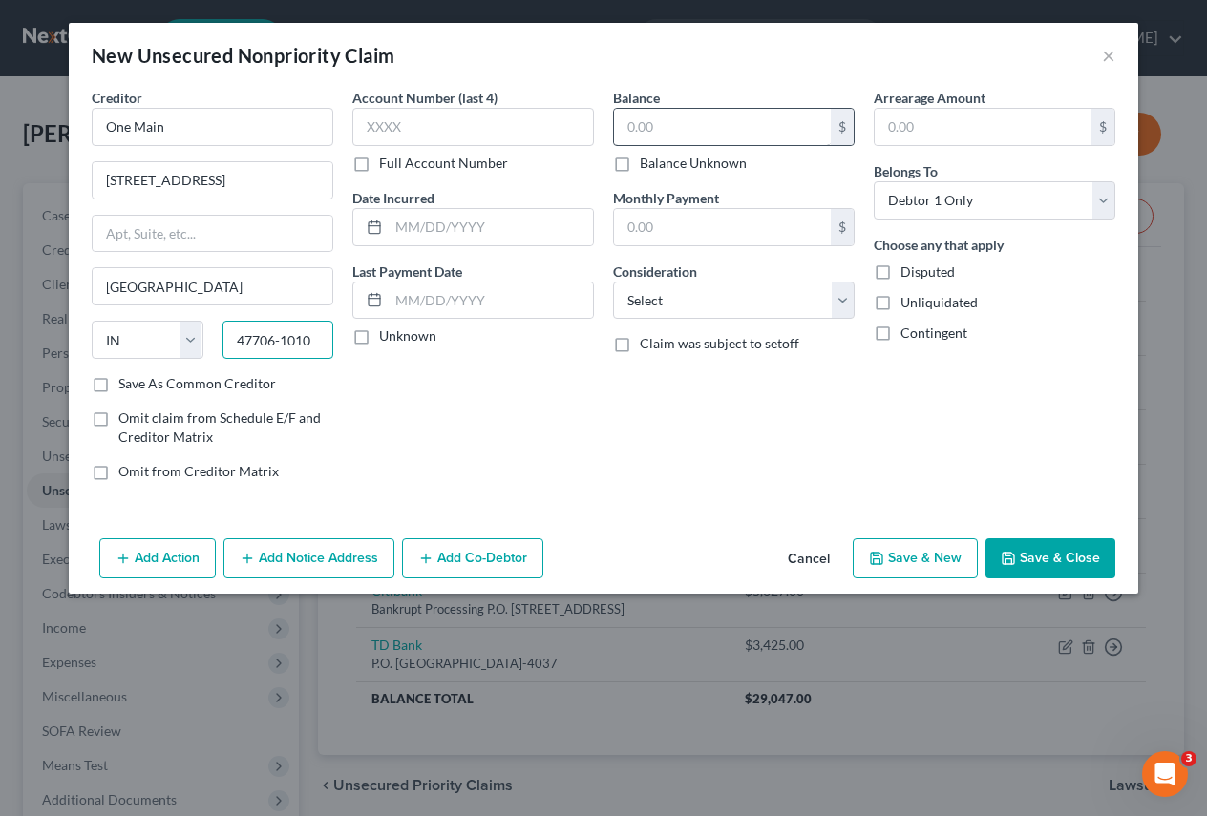
type input "47706-1010"
drag, startPoint x: 679, startPoint y: 138, endPoint x: 676, endPoint y: 128, distance: 10.0
click at [681, 137] on input "text" at bounding box center [722, 127] width 217 height 36
type input "5,316"
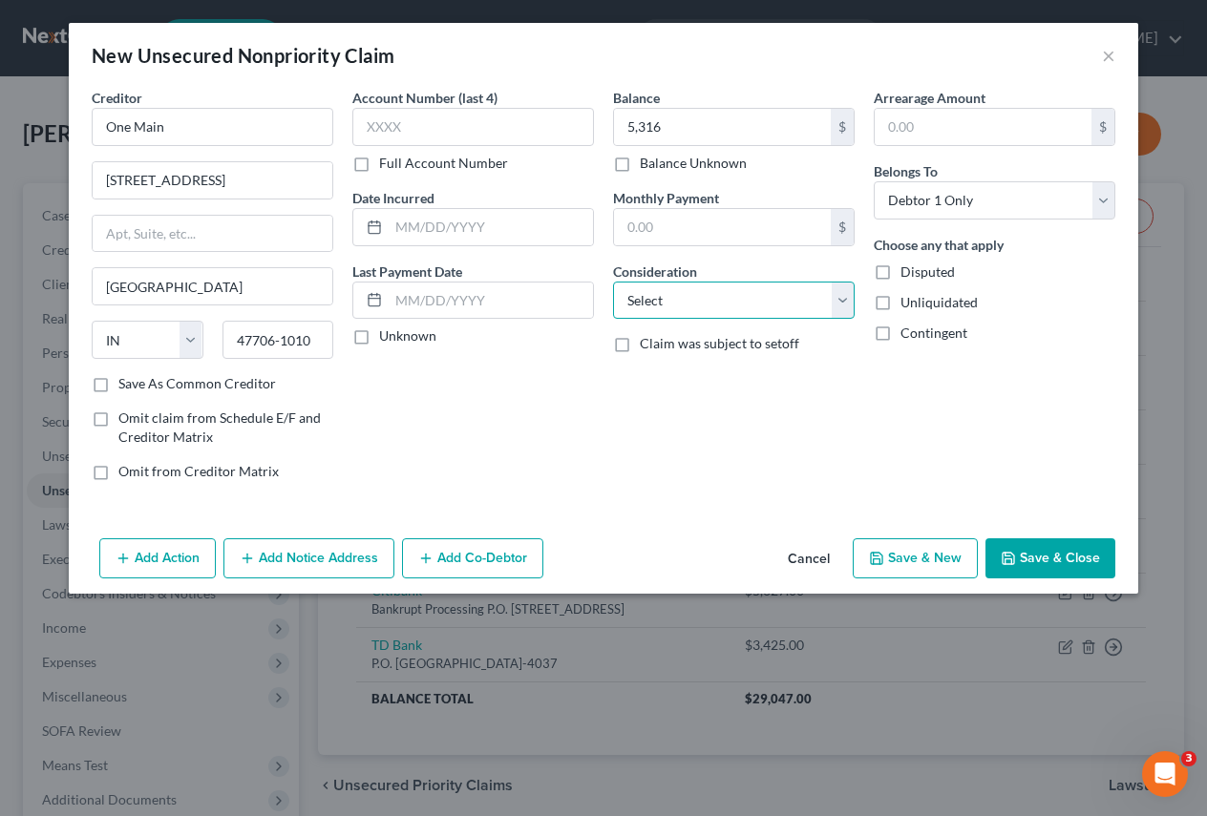
click at [843, 296] on select "Select Cable / Satellite Services Collection Agency Credit Card Debt Debt Couns…" at bounding box center [734, 301] width 242 height 38
select select "10"
click at [613, 282] on select "Select Cable / Satellite Services Collection Agency Credit Card Debt Debt Couns…" at bounding box center [734, 301] width 242 height 38
click at [118, 386] on label "Save As Common Creditor" at bounding box center [197, 383] width 158 height 19
click at [126, 386] on input "Save As Common Creditor" at bounding box center [132, 380] width 12 height 12
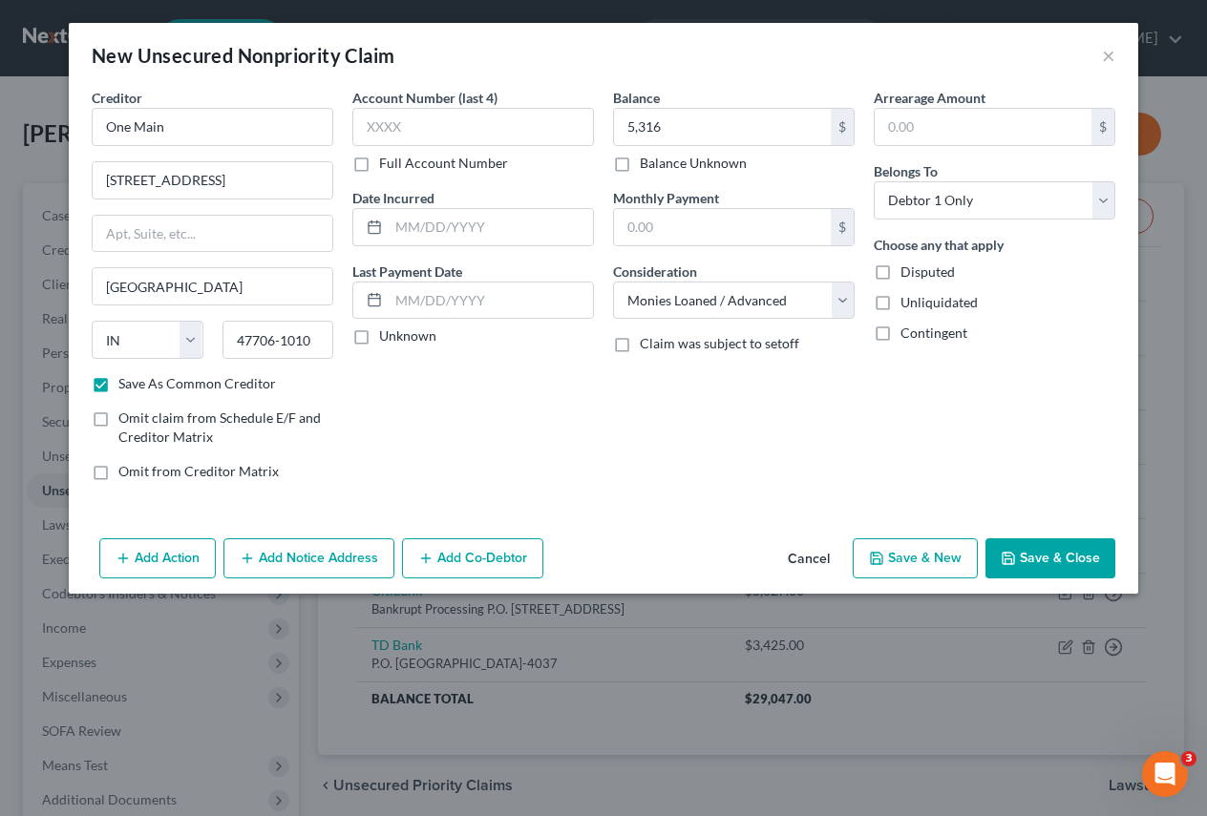
click at [954, 562] on button "Save & New" at bounding box center [915, 559] width 125 height 40
checkbox input "false"
select select "0"
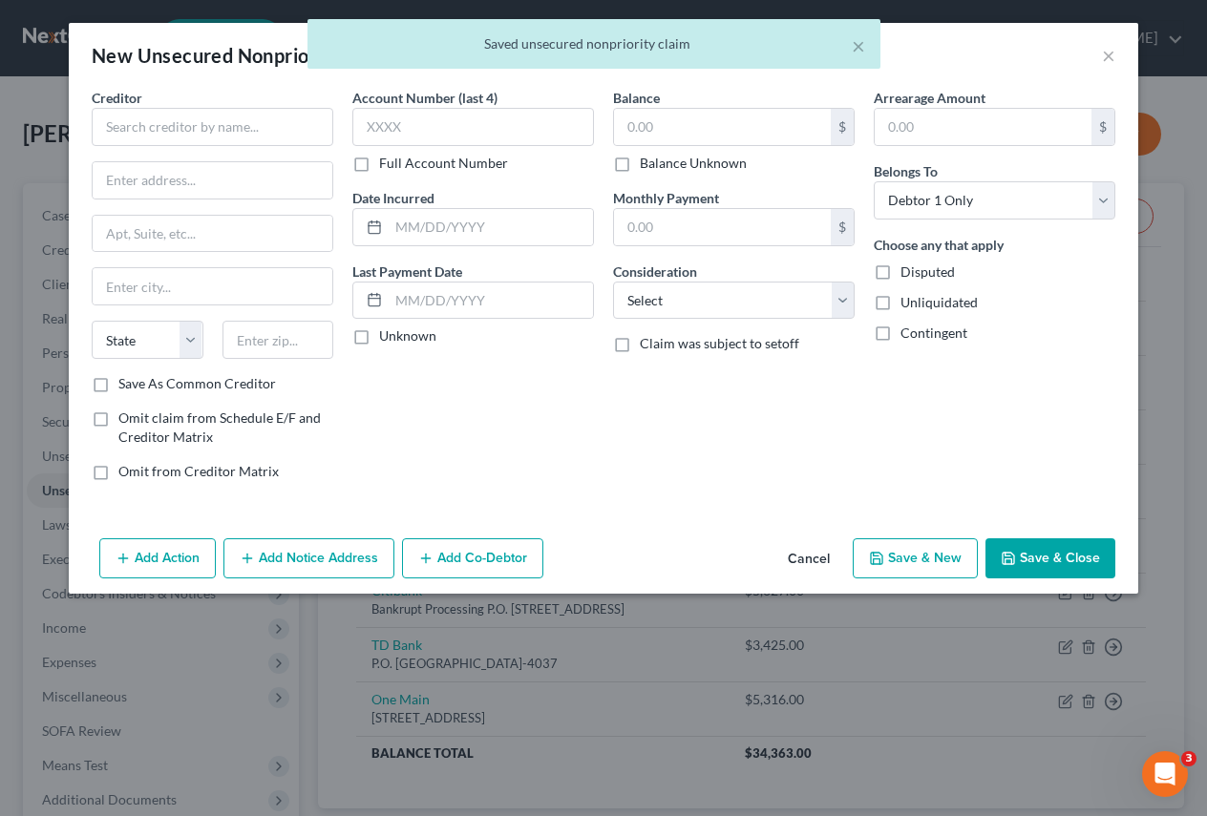
type input "5,316.00"
type input "0.00"
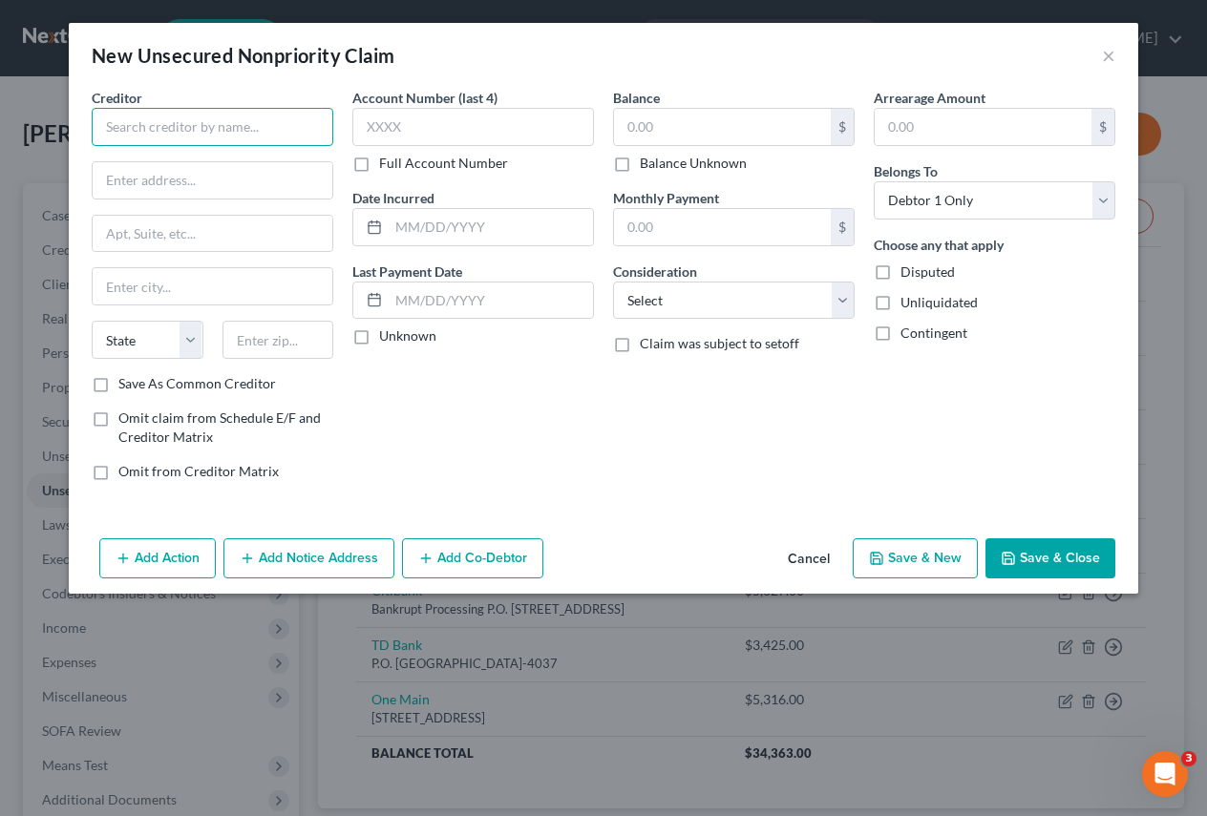
click at [105, 126] on input "text" at bounding box center [213, 127] width 242 height 38
type input "p"
type input "People's Choice FCU"
click at [115, 181] on input "text" at bounding box center [213, 180] width 240 height 36
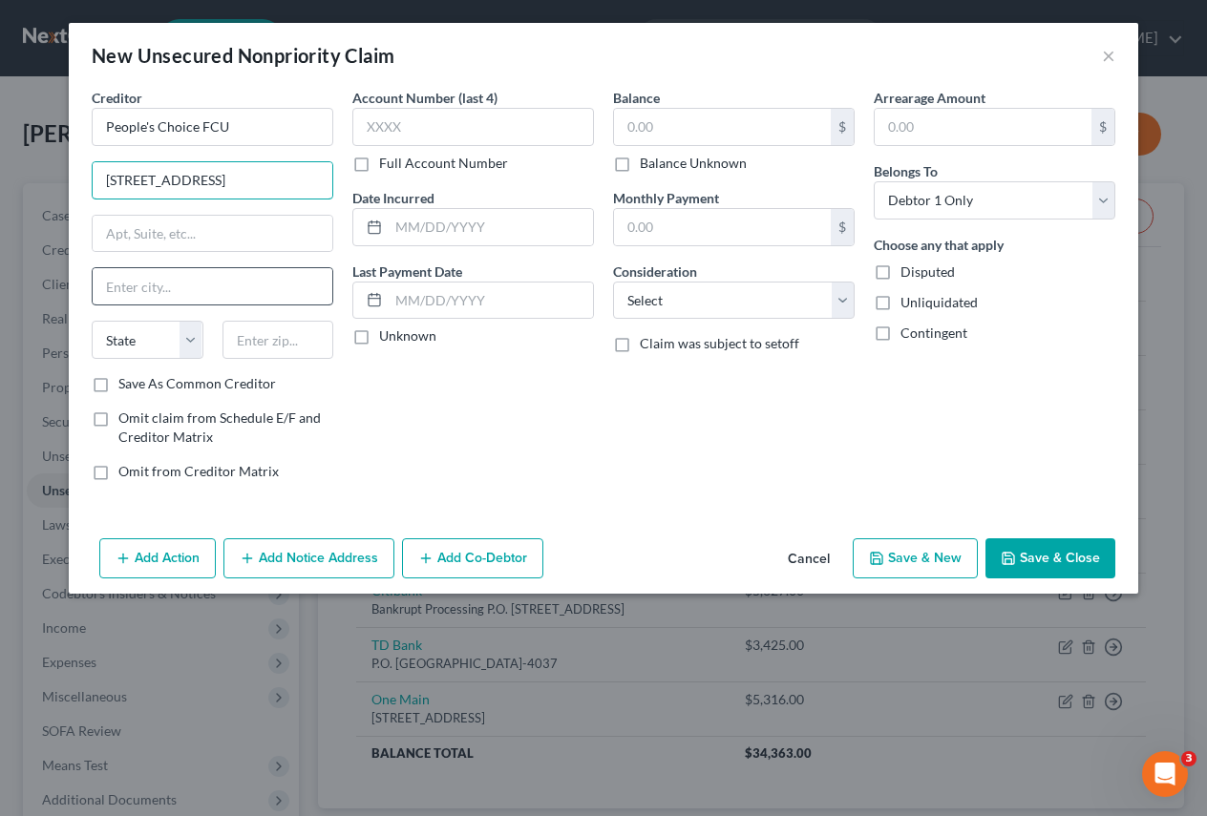
type input "[STREET_ADDRESS]"
click at [145, 286] on input "text" at bounding box center [213, 286] width 240 height 36
type input "Saco"
select select "20"
type input "04072"
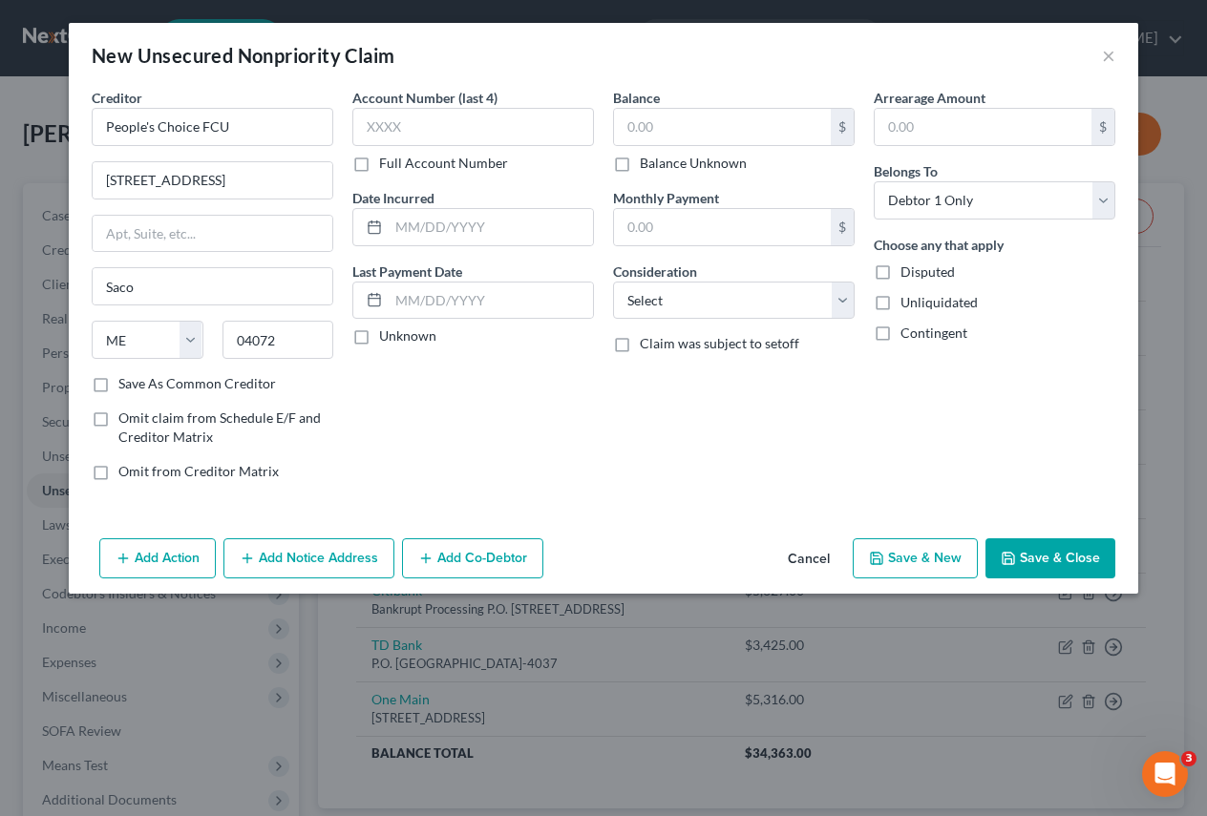
click at [118, 380] on label "Save As Common Creditor" at bounding box center [197, 383] width 158 height 19
click at [126, 380] on input "Save As Common Creditor" at bounding box center [132, 380] width 12 height 12
checkbox input "true"
click at [711, 117] on input "text" at bounding box center [722, 127] width 217 height 36
type input "11,897"
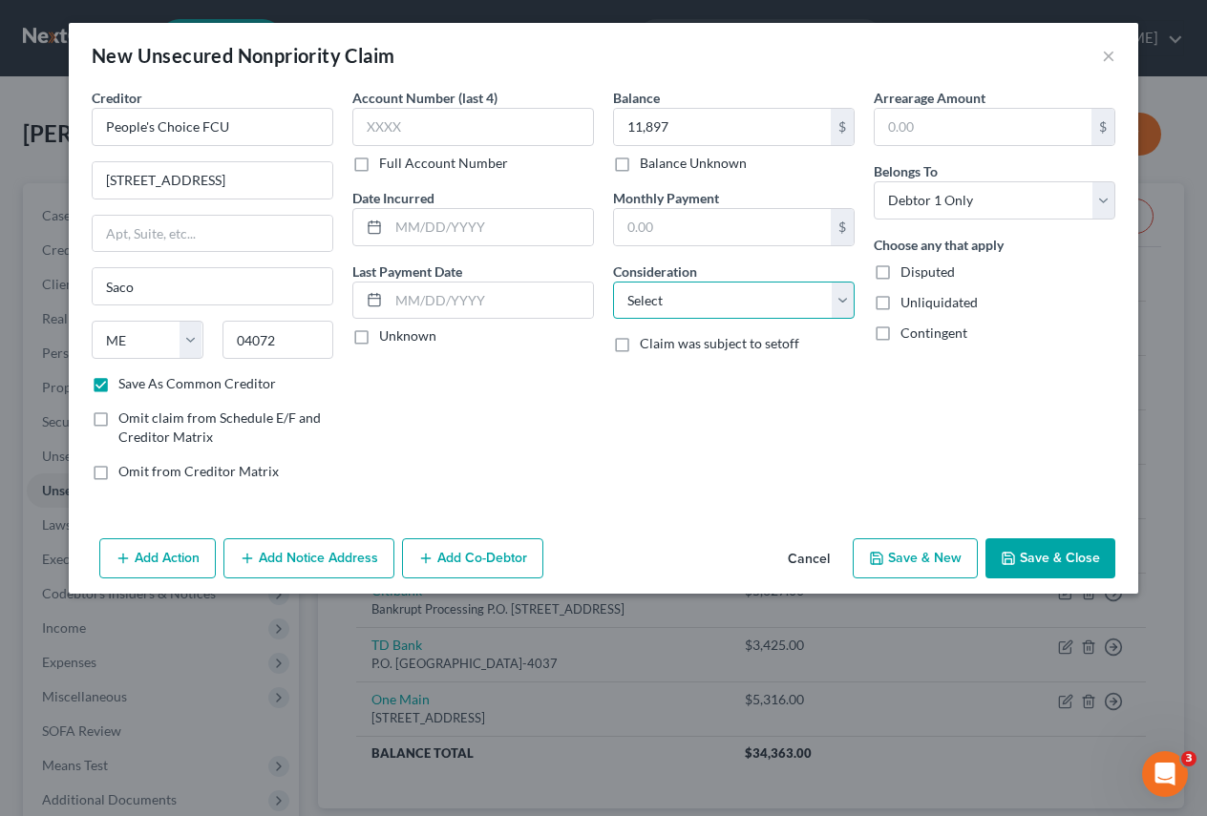
click at [845, 302] on select "Select Cable / Satellite Services Collection Agency Credit Card Debt Debt Couns…" at bounding box center [734, 301] width 242 height 38
select select "10"
click at [613, 282] on select "Select Cable / Satellite Services Collection Agency Credit Card Debt Debt Couns…" at bounding box center [734, 301] width 242 height 38
click at [1089, 558] on button "Save & Close" at bounding box center [1051, 559] width 130 height 40
checkbox input "false"
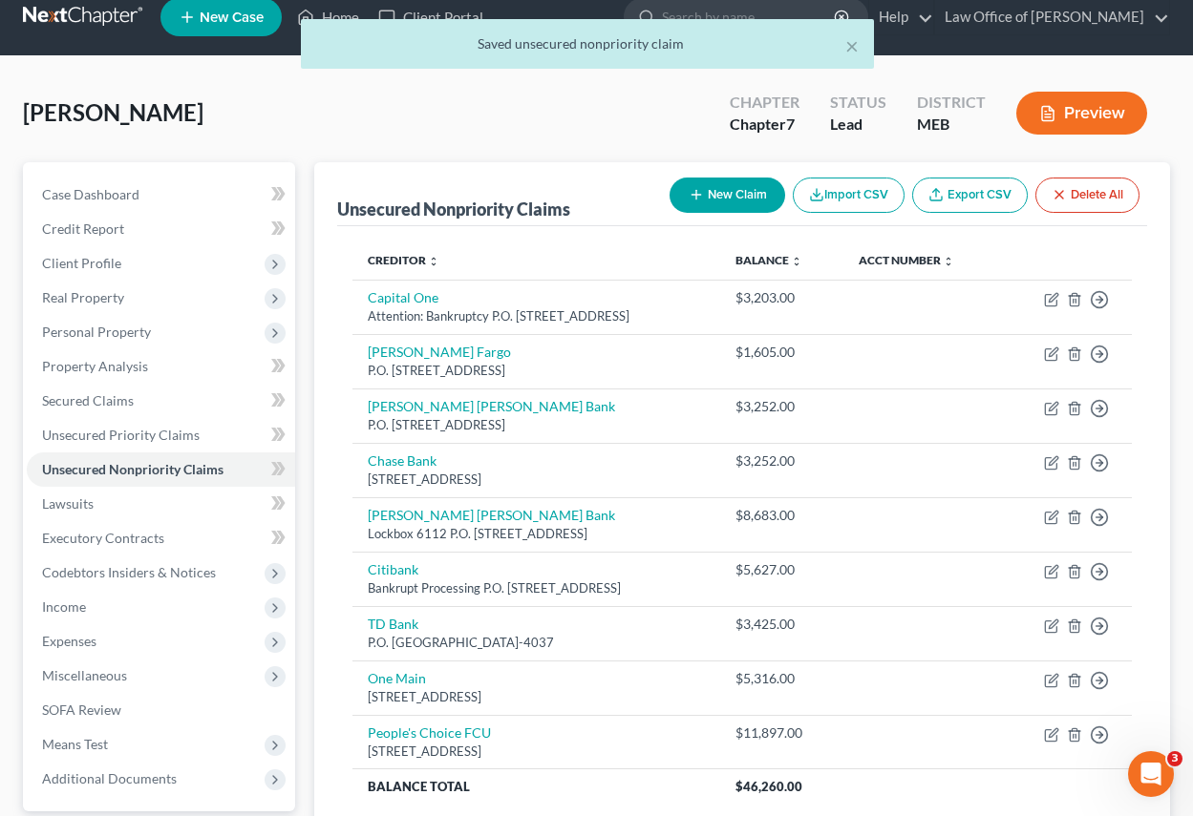
scroll to position [8, 0]
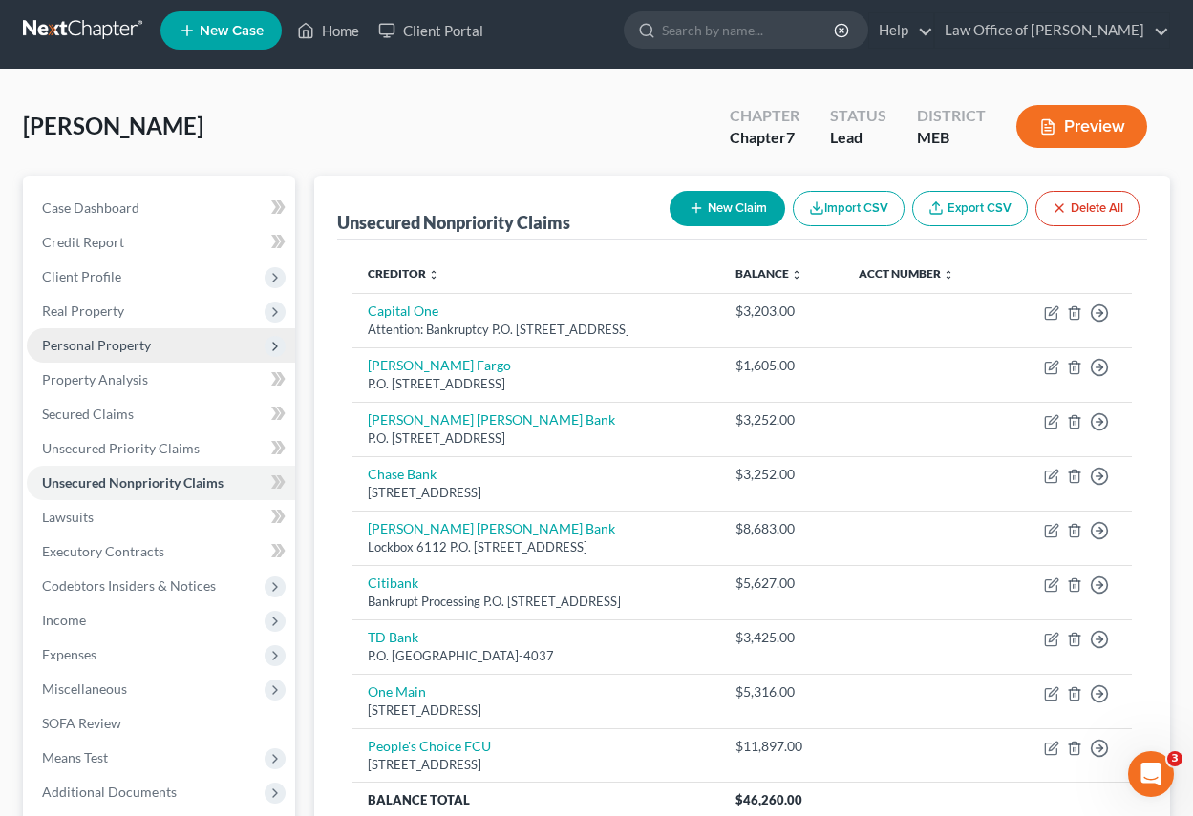
click at [120, 343] on span "Personal Property" at bounding box center [96, 345] width 109 height 16
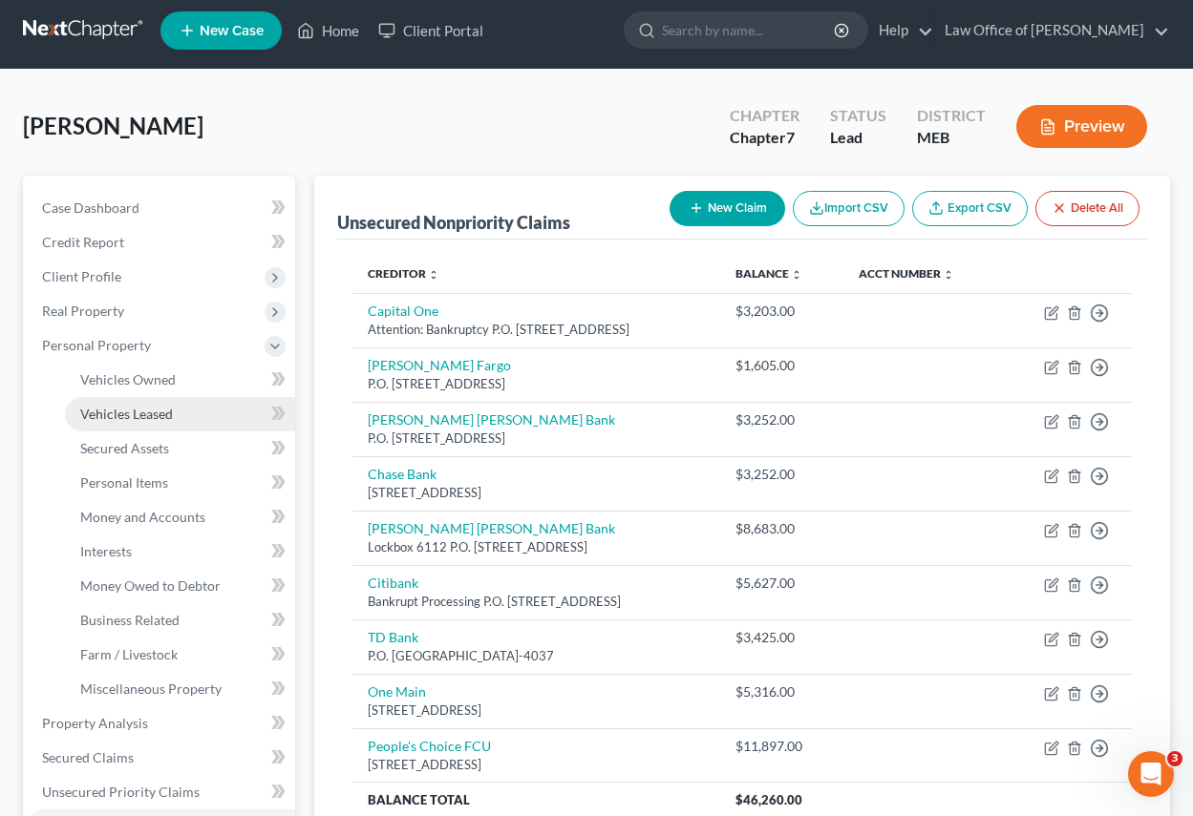
click at [142, 414] on span "Vehicles Leased" at bounding box center [126, 414] width 93 height 16
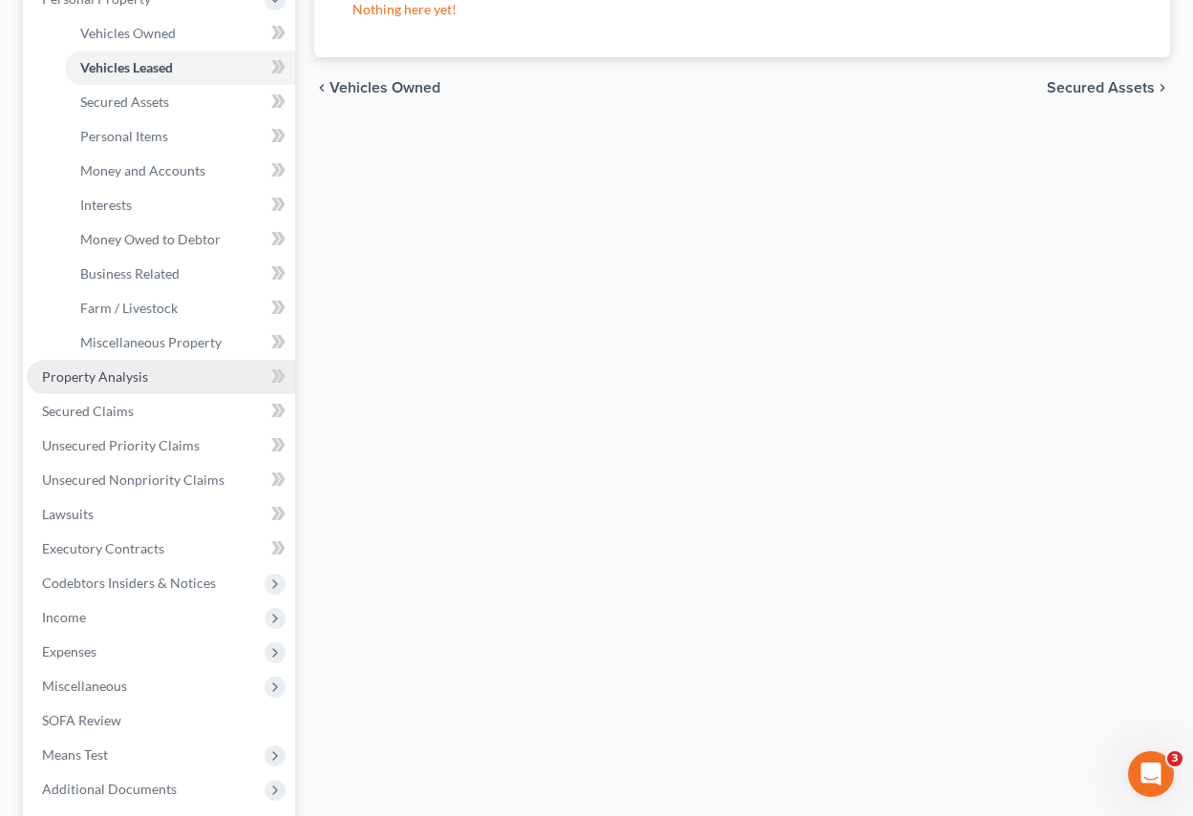
scroll to position [382, 0]
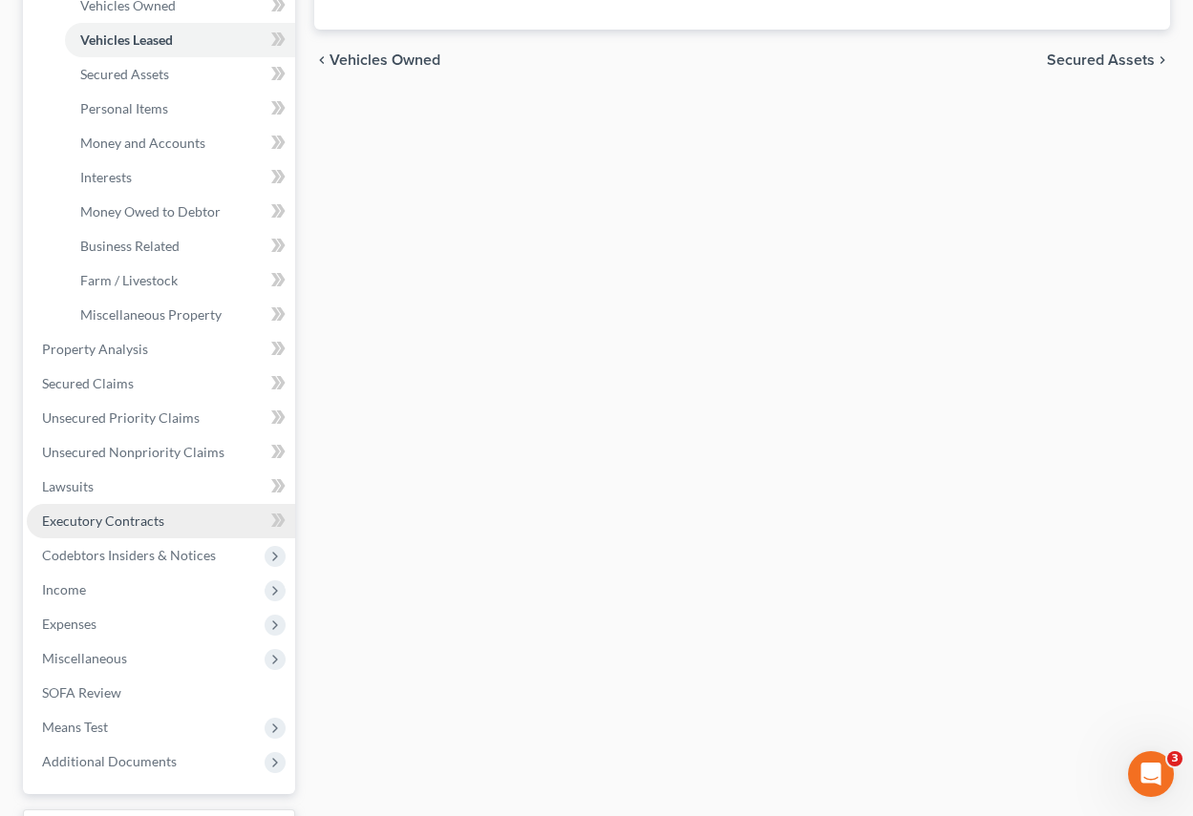
click at [128, 516] on span "Executory Contracts" at bounding box center [103, 521] width 122 height 16
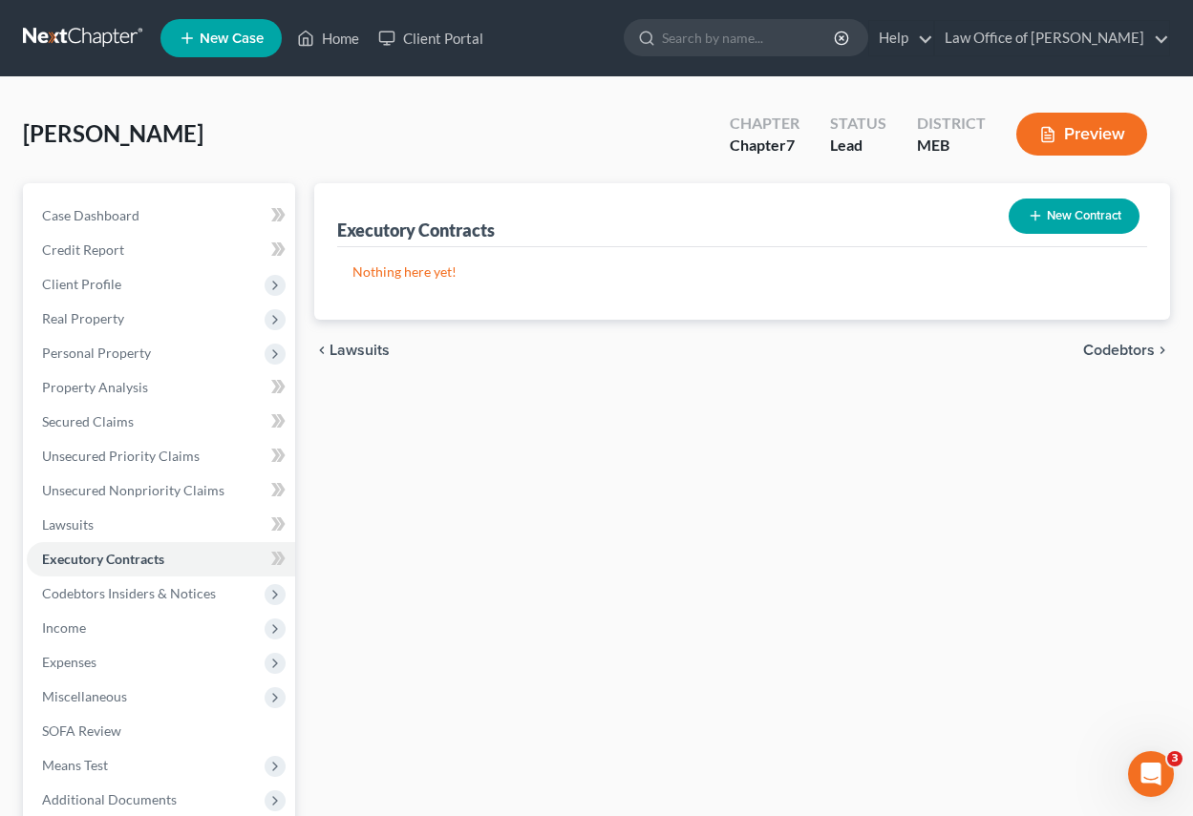
click at [1080, 214] on button "New Contract" at bounding box center [1073, 216] width 131 height 35
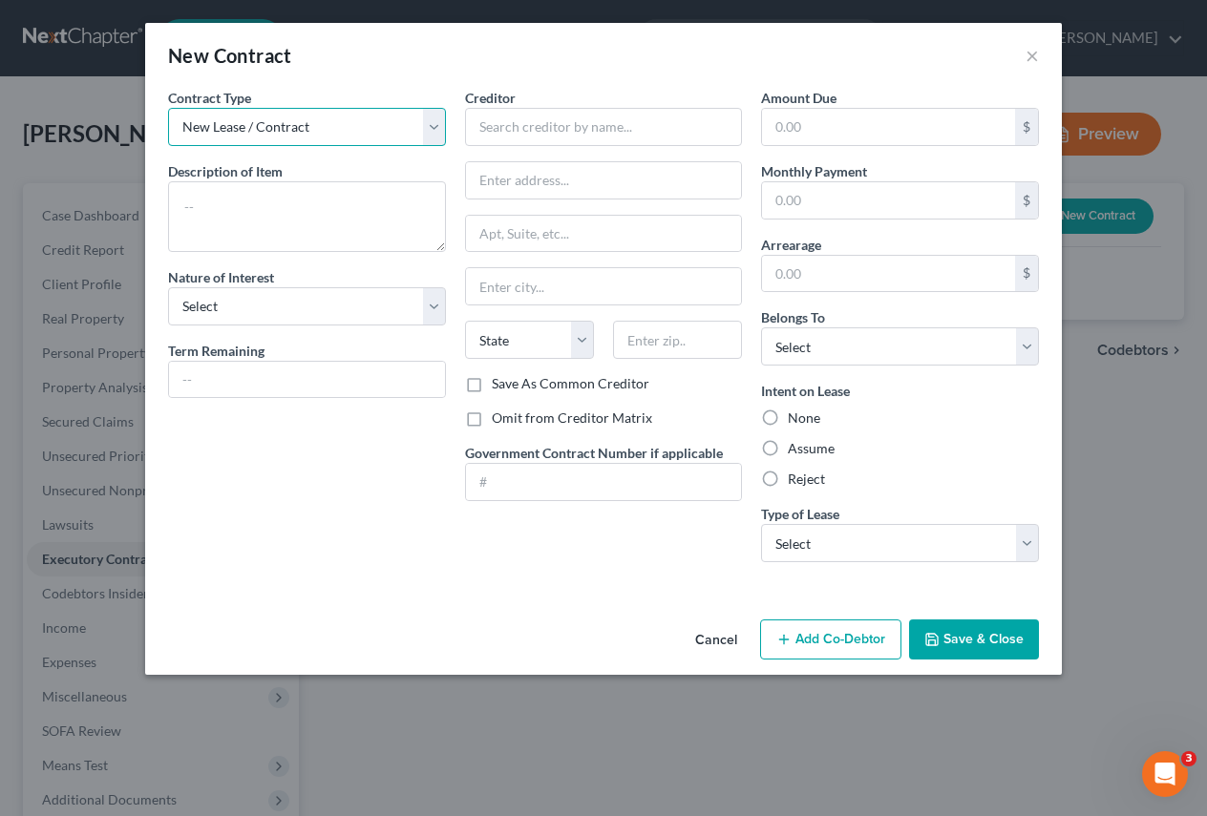
click at [441, 127] on select "New Lease / Contract New Timeshare" at bounding box center [307, 127] width 278 height 38
click at [426, 128] on select "New Lease / Contract New Timeshare" at bounding box center [307, 127] width 278 height 38
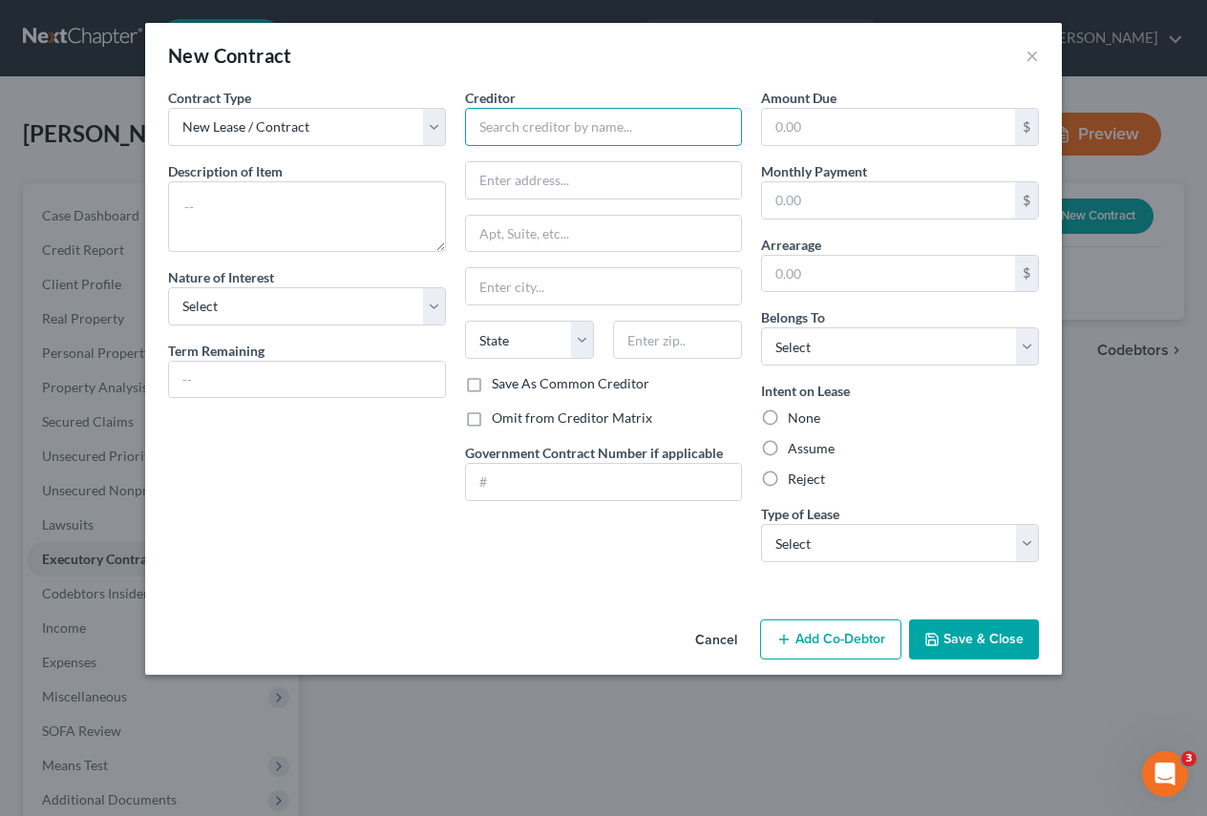
click at [483, 120] on input "text" at bounding box center [604, 127] width 278 height 38
type input "Chrysler Capital"
click at [775, 128] on input "text" at bounding box center [888, 127] width 253 height 36
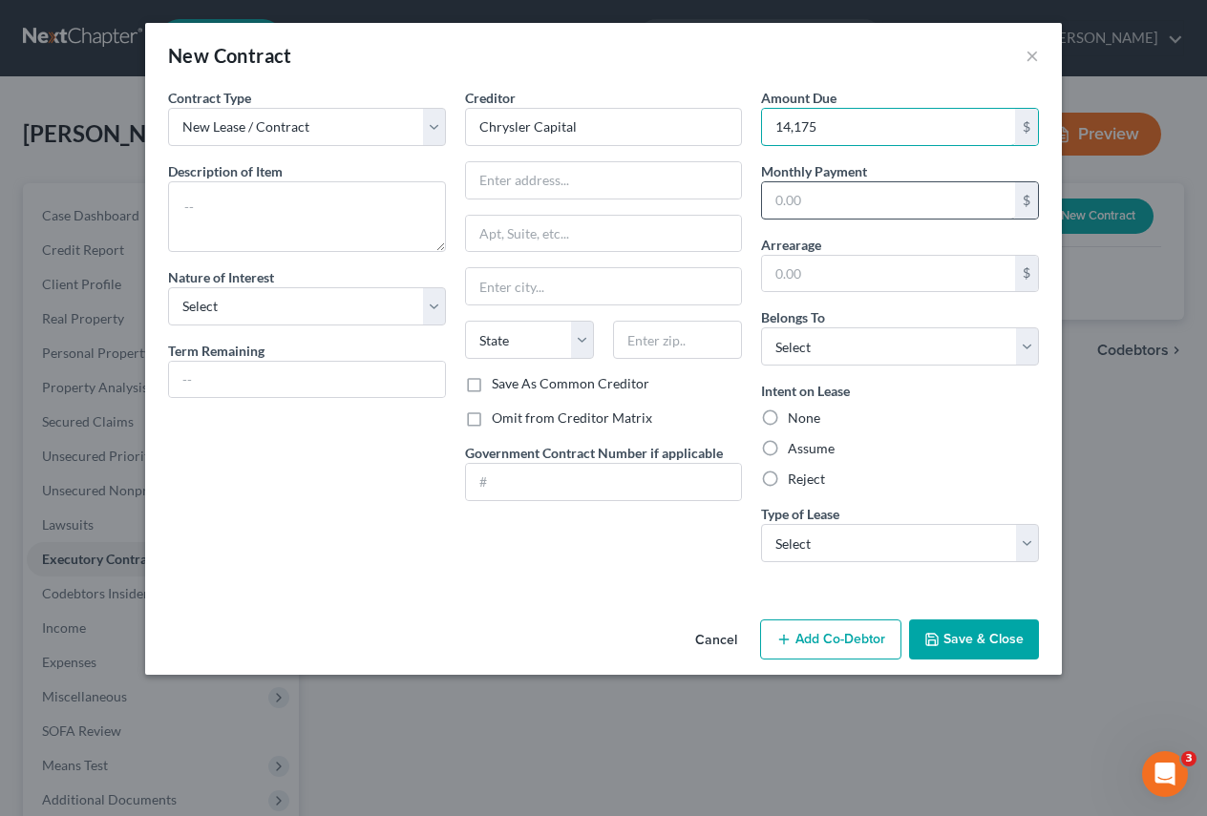
type input "14,175"
click at [856, 199] on input "text" at bounding box center [888, 200] width 253 height 36
type input "675"
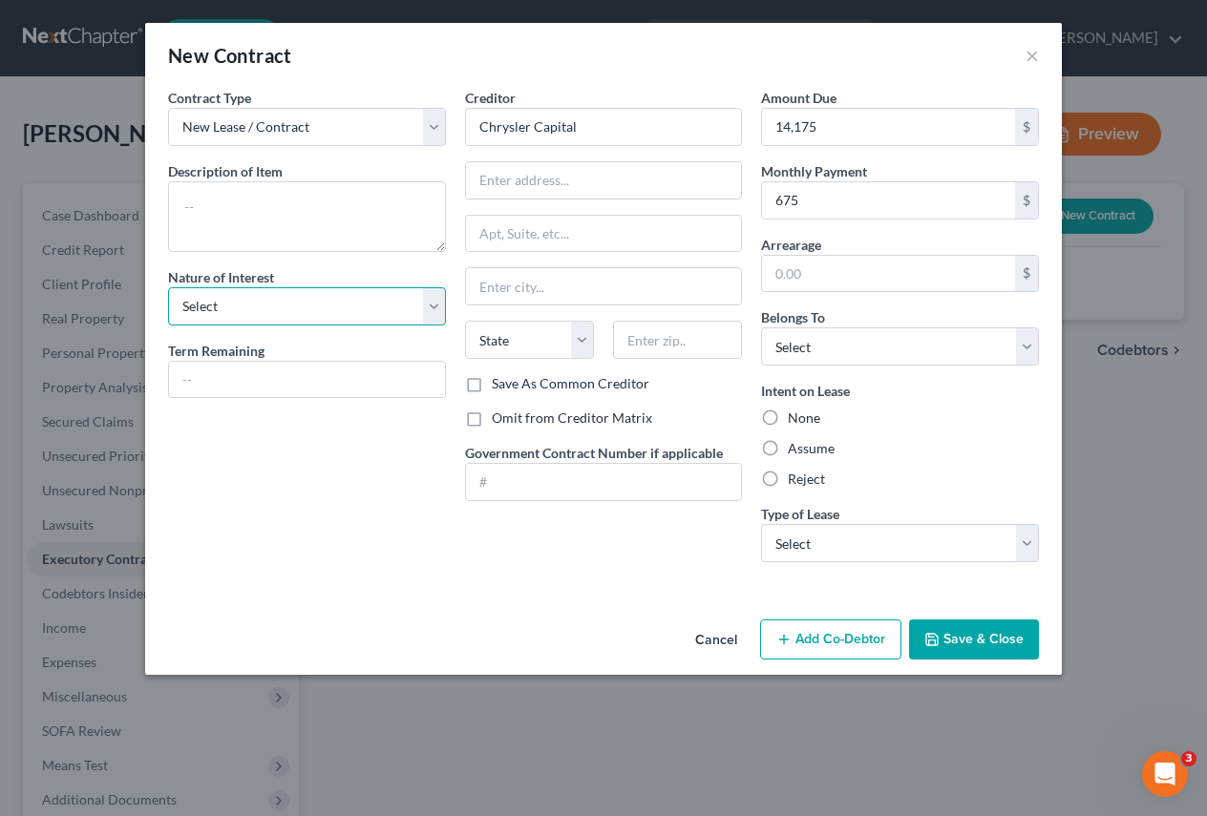
click at [438, 307] on select "Select Purchaser Agent Lessor Lessee" at bounding box center [307, 306] width 278 height 38
select select "2"
click at [168, 287] on select "Select Purchaser Agent Lessor Lessee" at bounding box center [307, 306] width 278 height 38
click at [498, 177] on input "text" at bounding box center [604, 180] width 276 height 36
type input "[STREET_ADDRESS]"
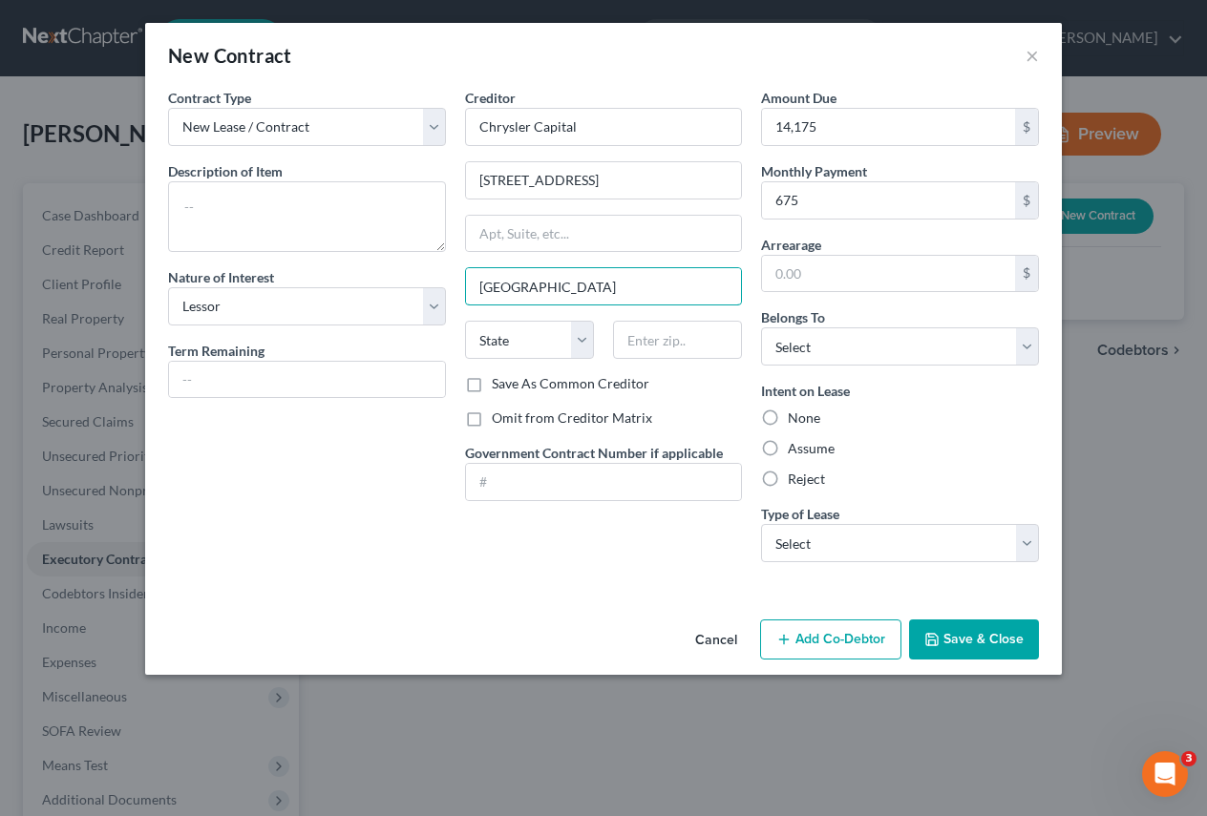
type input "[GEOGRAPHIC_DATA]"
select select "45"
type input "75201"
click at [492, 383] on label "Save As Common Creditor" at bounding box center [571, 383] width 158 height 19
click at [499, 383] on input "Save As Common Creditor" at bounding box center [505, 380] width 12 height 12
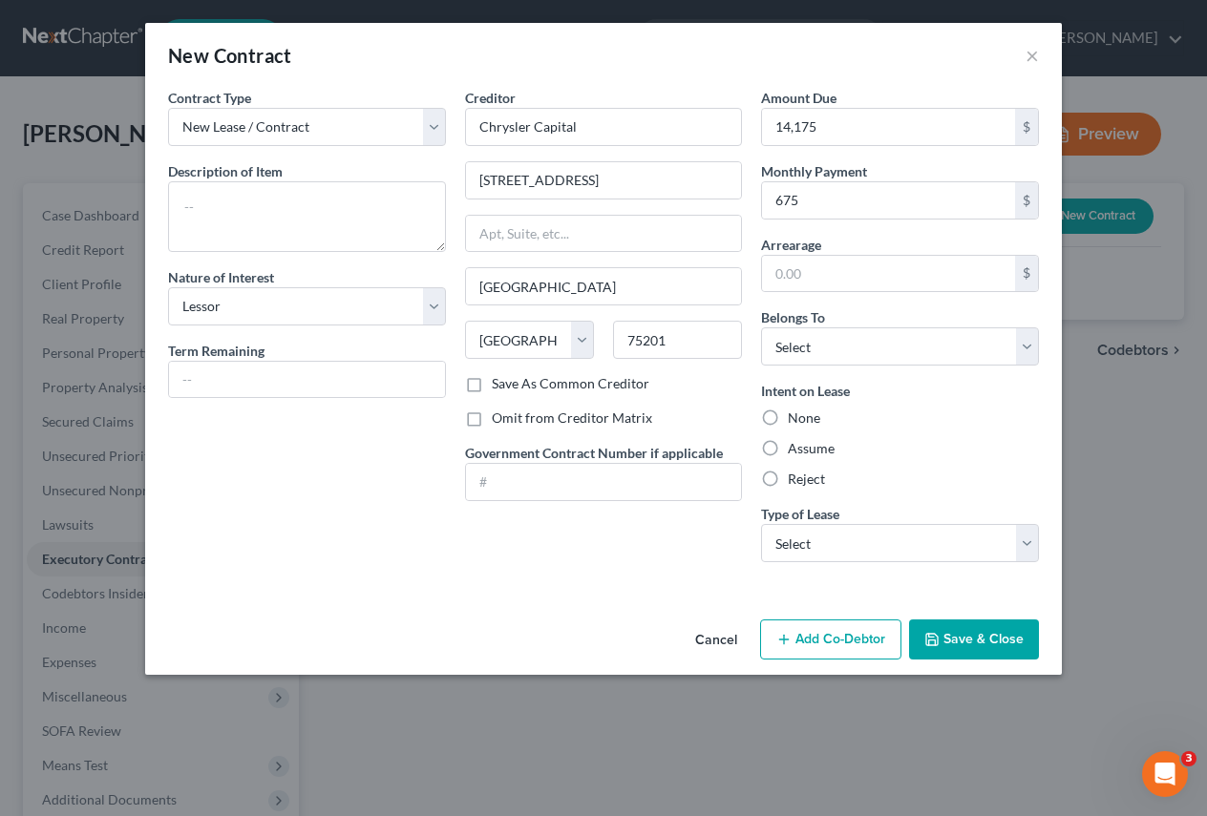
checkbox input "true"
click at [788, 446] on label "Assume" at bounding box center [811, 448] width 47 height 19
click at [795, 446] on input "Assume" at bounding box center [801, 445] width 12 height 12
radio input "true"
click at [1025, 540] on select "Select Real Estate Car Other" at bounding box center [900, 543] width 278 height 38
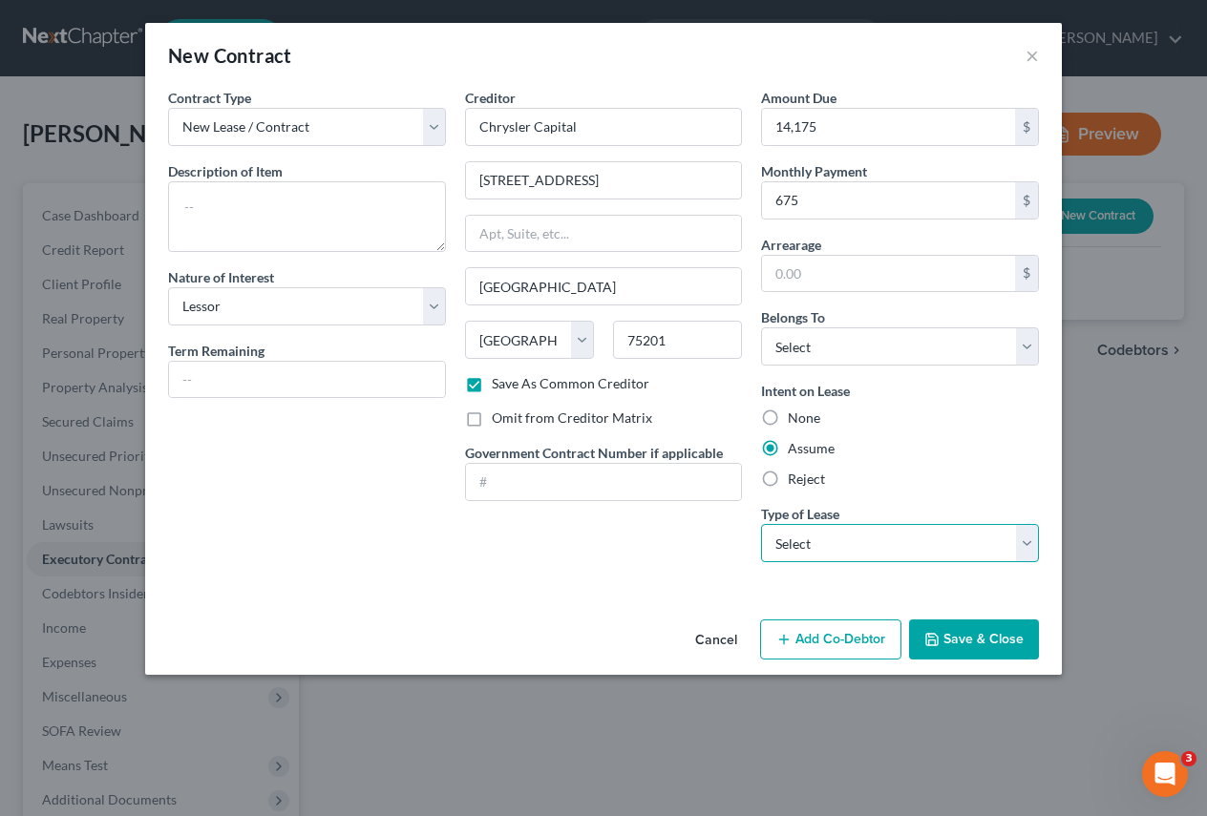
select select "1"
click at [761, 524] on select "Select Real Estate Car Other" at bounding box center [900, 543] width 278 height 38
drag, startPoint x: 193, startPoint y: 371, endPoint x: 175, endPoint y: 471, distance: 101.9
click at [193, 371] on input "text" at bounding box center [307, 380] width 276 height 36
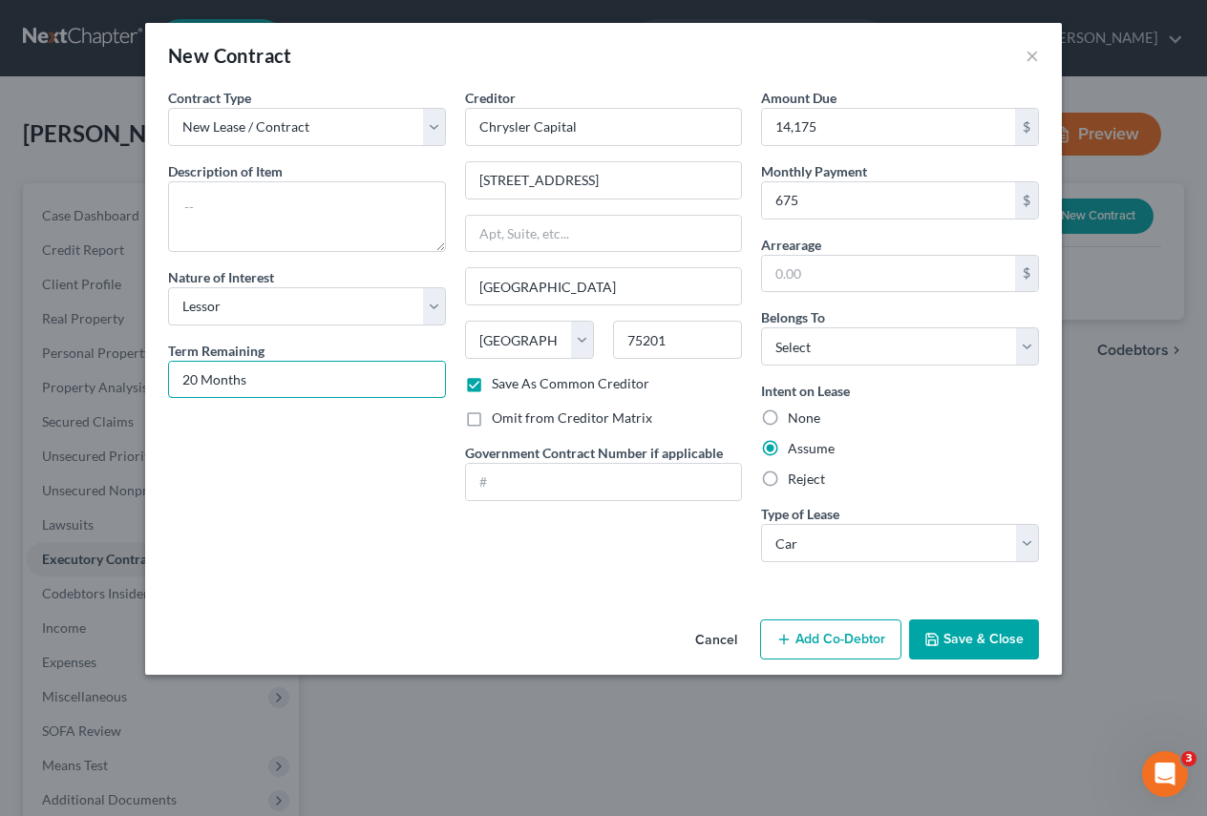
type input "20 Months"
click at [983, 632] on button "Save & Close" at bounding box center [974, 640] width 130 height 40
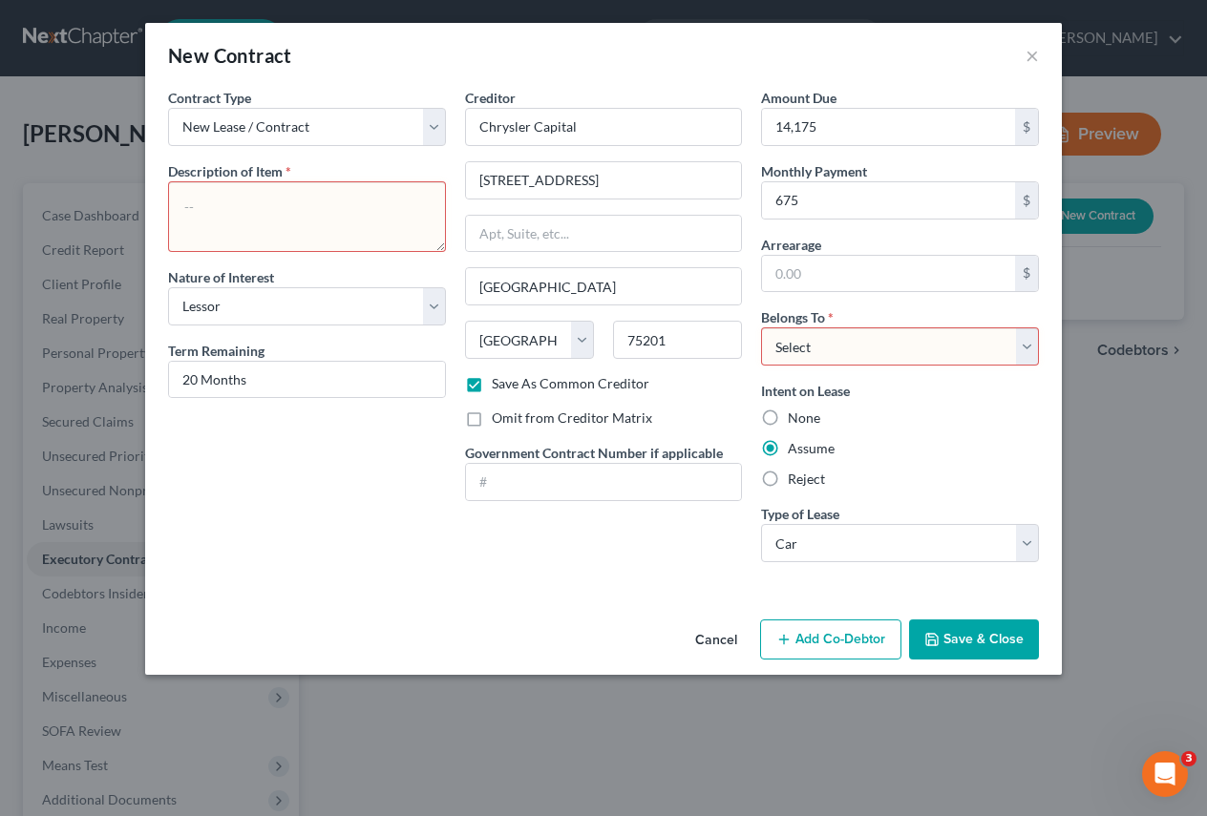
click at [1013, 632] on button "Save & Close" at bounding box center [974, 640] width 130 height 40
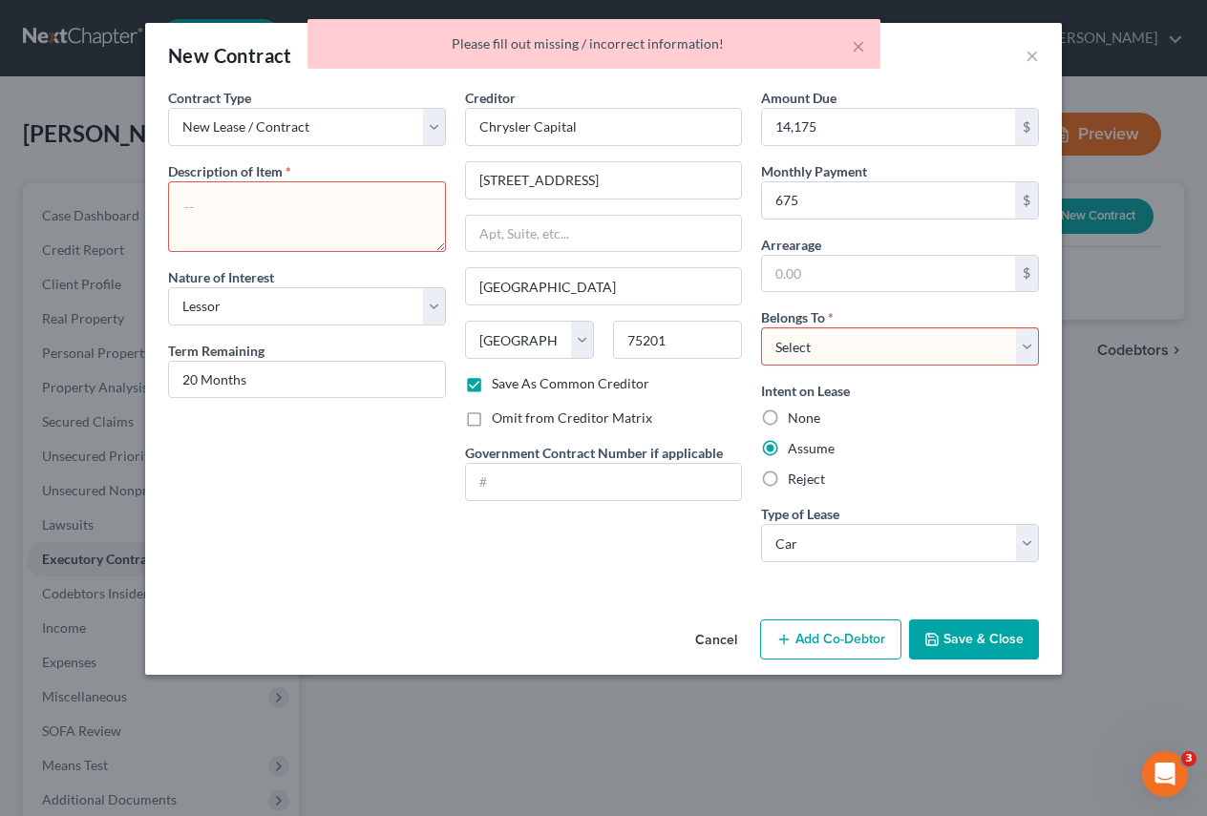
click at [212, 201] on textarea at bounding box center [307, 216] width 278 height 71
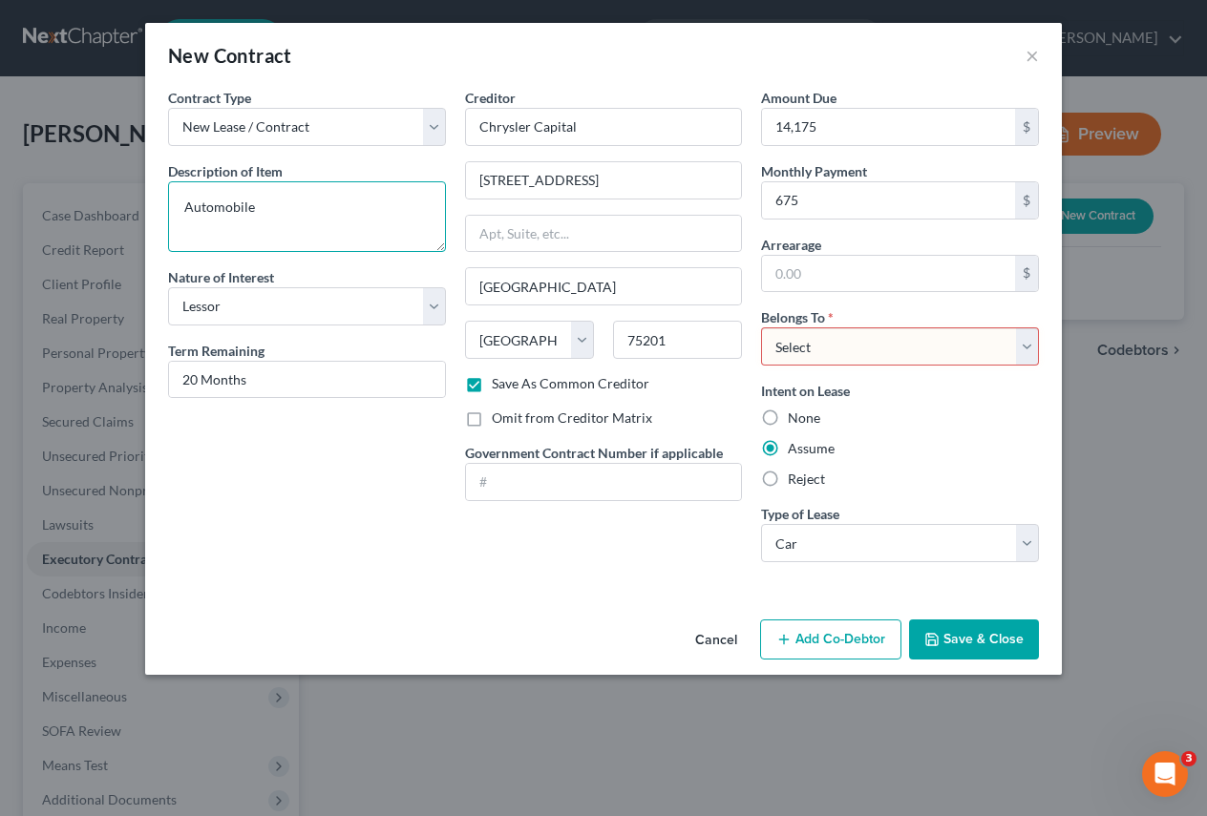
type textarea "Automobile"
click at [989, 627] on button "Save & Close" at bounding box center [974, 640] width 130 height 40
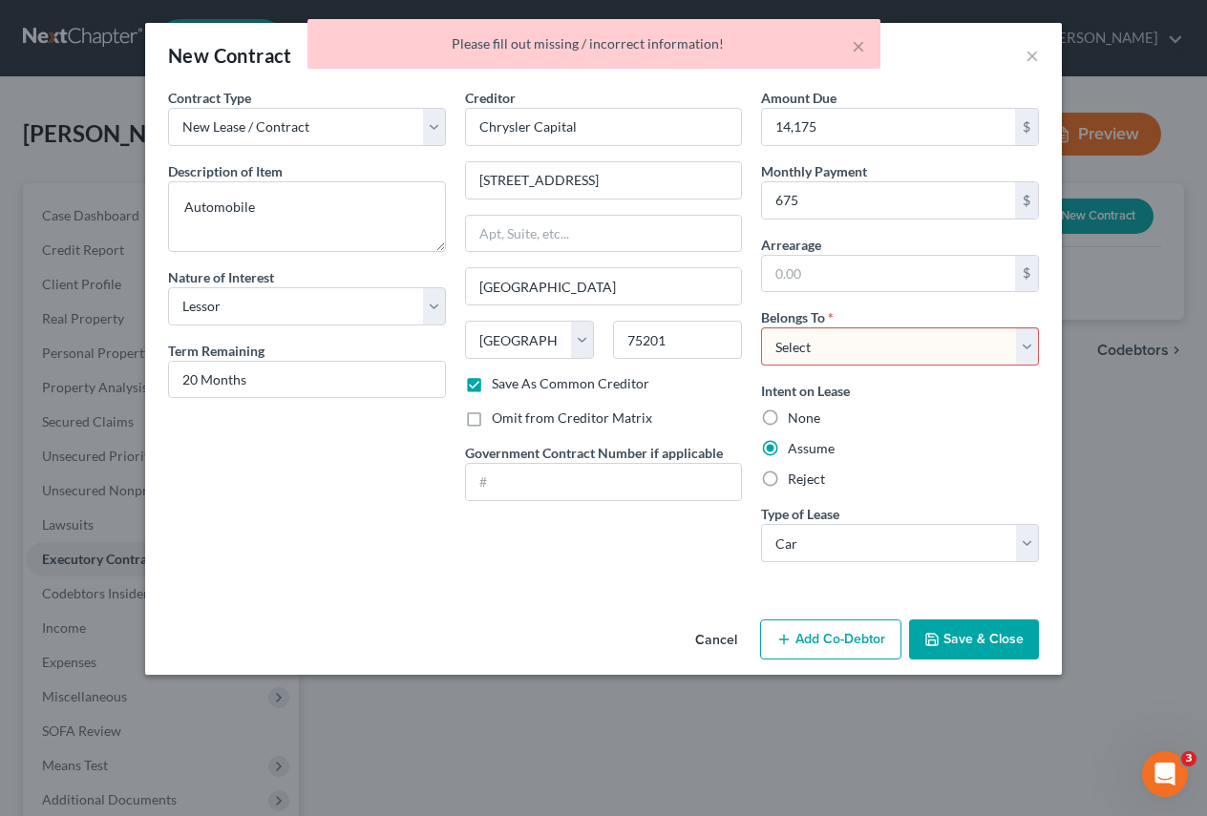
click at [1034, 355] on select "Select Debtor 1 Only Debtor 2 Only Debtor 1 And Debtor 2 Only At Least One Of T…" at bounding box center [900, 347] width 278 height 38
select select "0"
click at [761, 328] on select "Select Debtor 1 Only Debtor 2 Only Debtor 1 And Debtor 2 Only At Least One Of T…" at bounding box center [900, 347] width 278 height 38
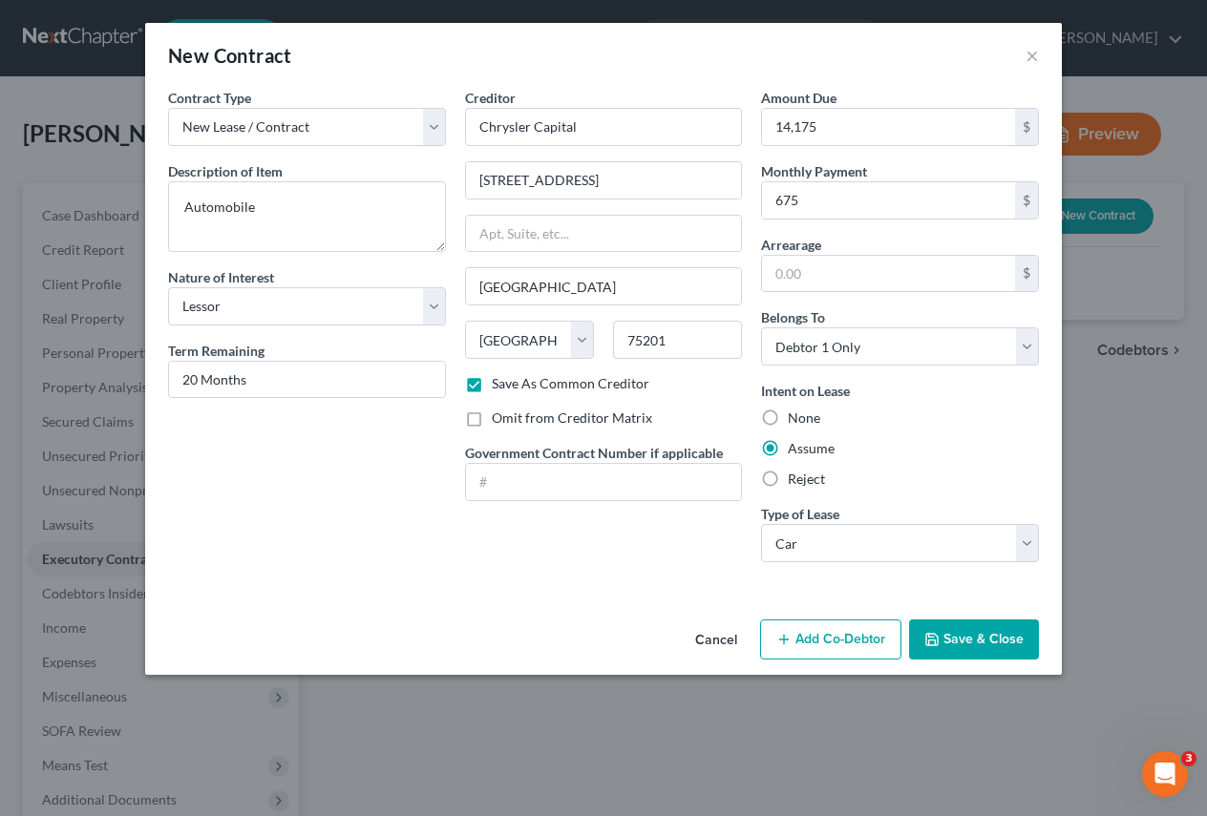
click at [969, 633] on button "Save & Close" at bounding box center [974, 640] width 130 height 40
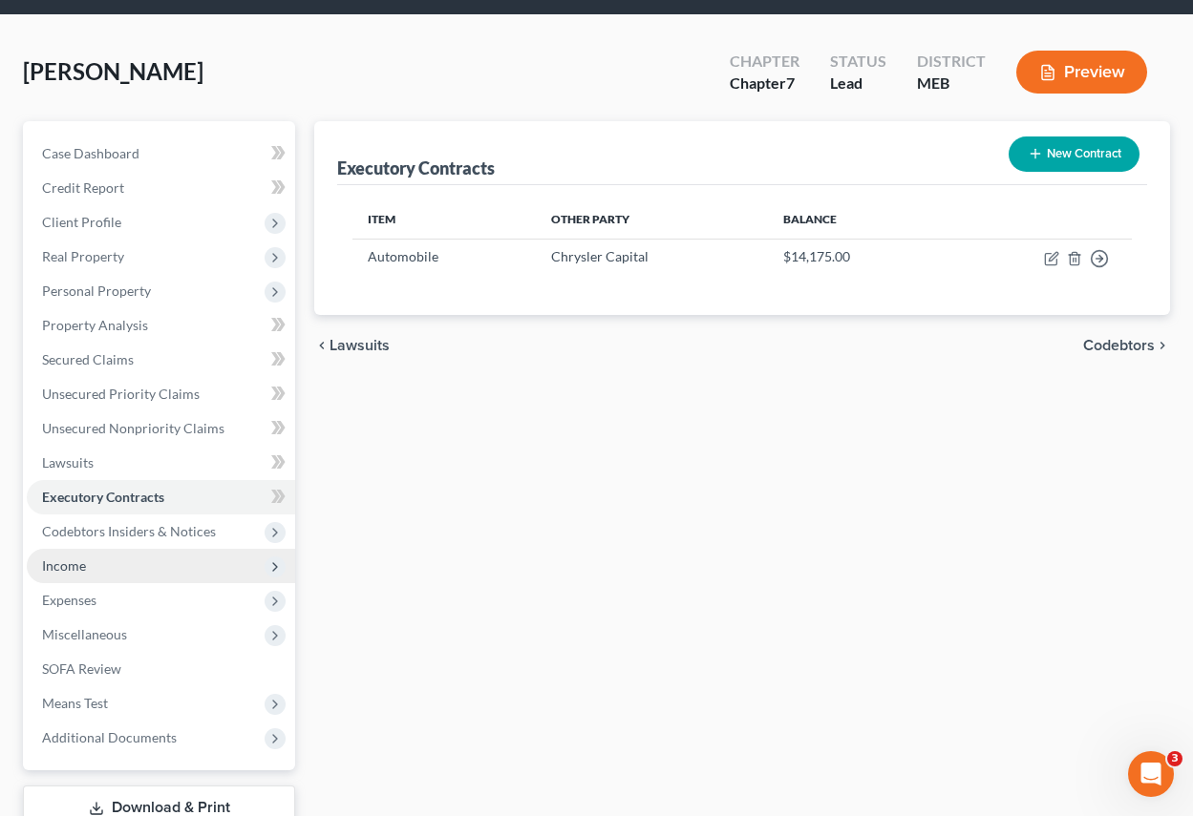
scroll to position [95, 0]
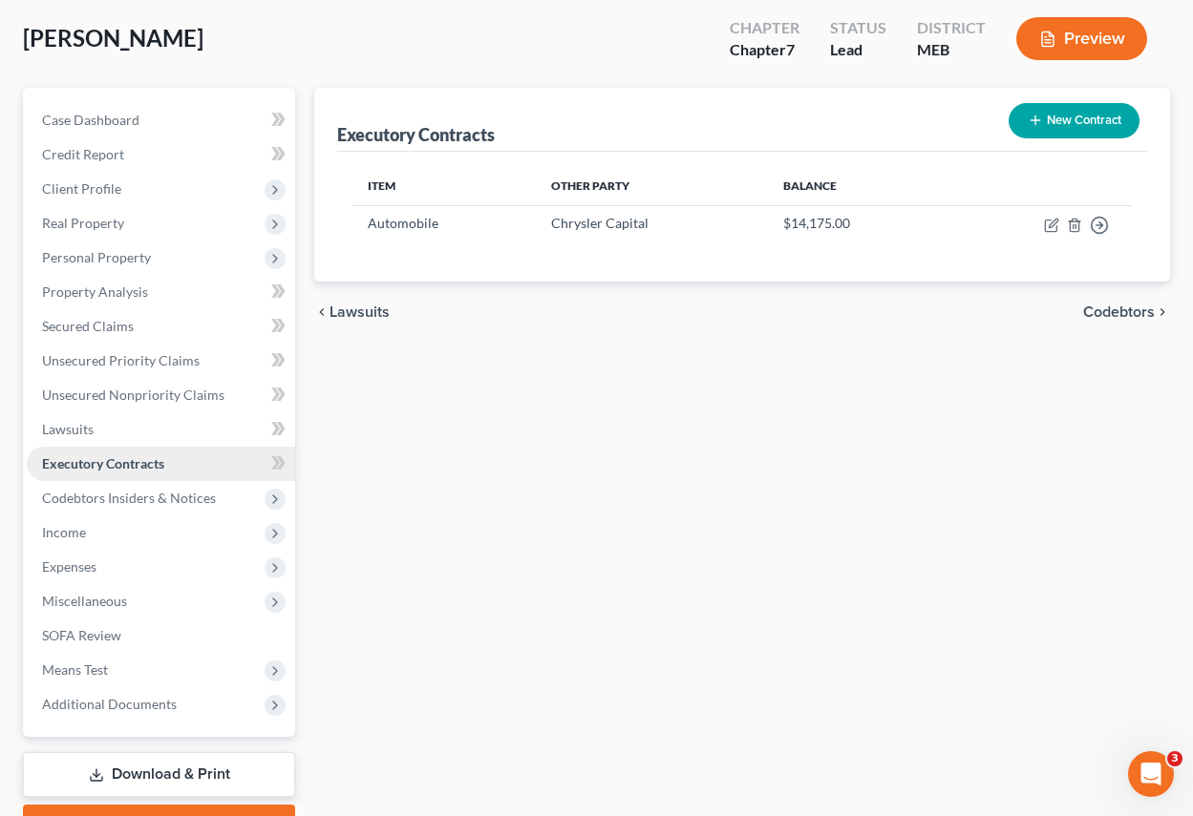
click at [133, 467] on span "Executory Contracts" at bounding box center [103, 464] width 122 height 16
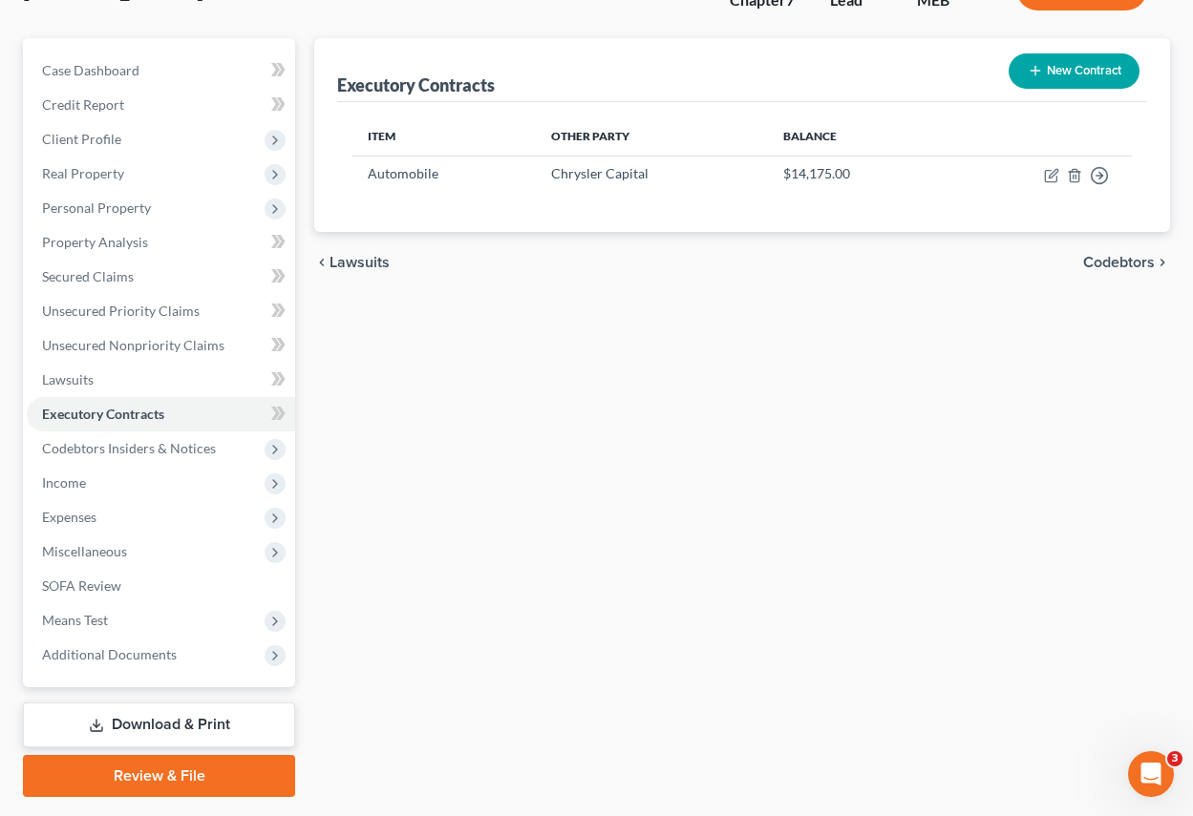
scroll to position [199, 0]
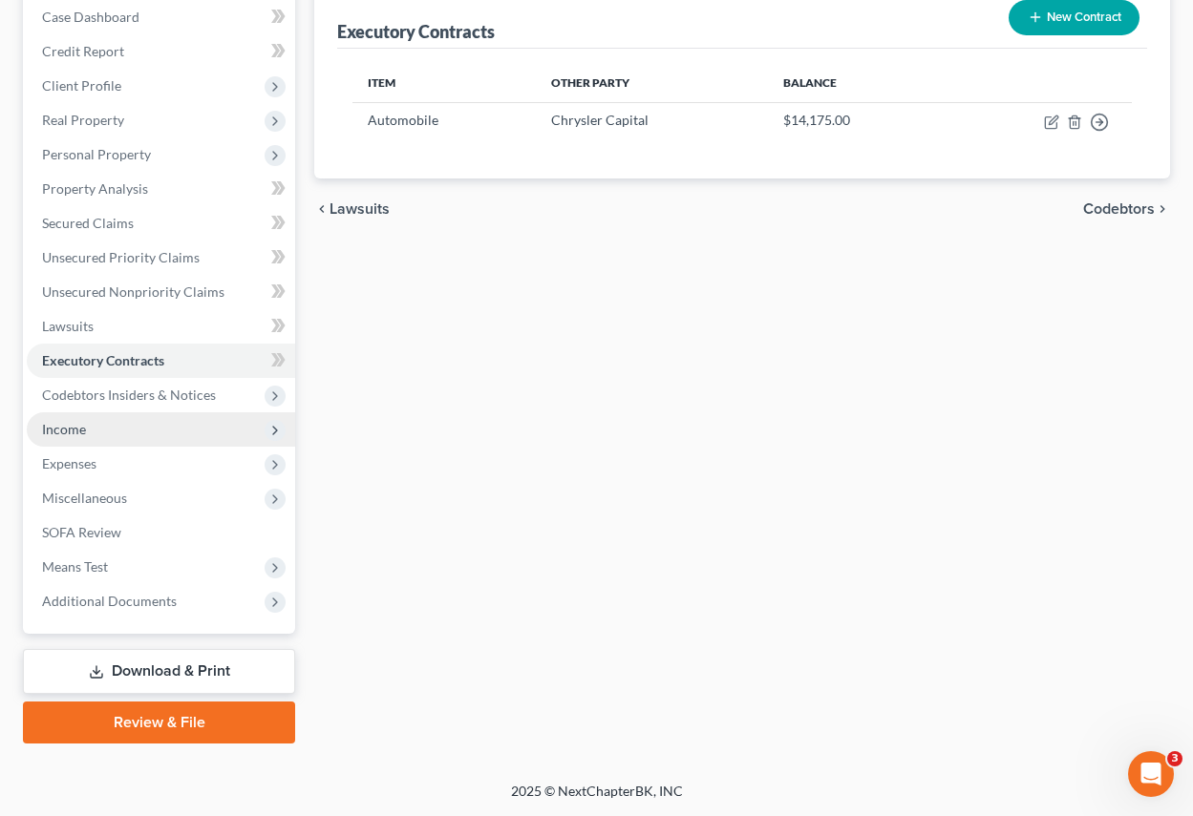
click at [62, 431] on span "Income" at bounding box center [64, 429] width 44 height 16
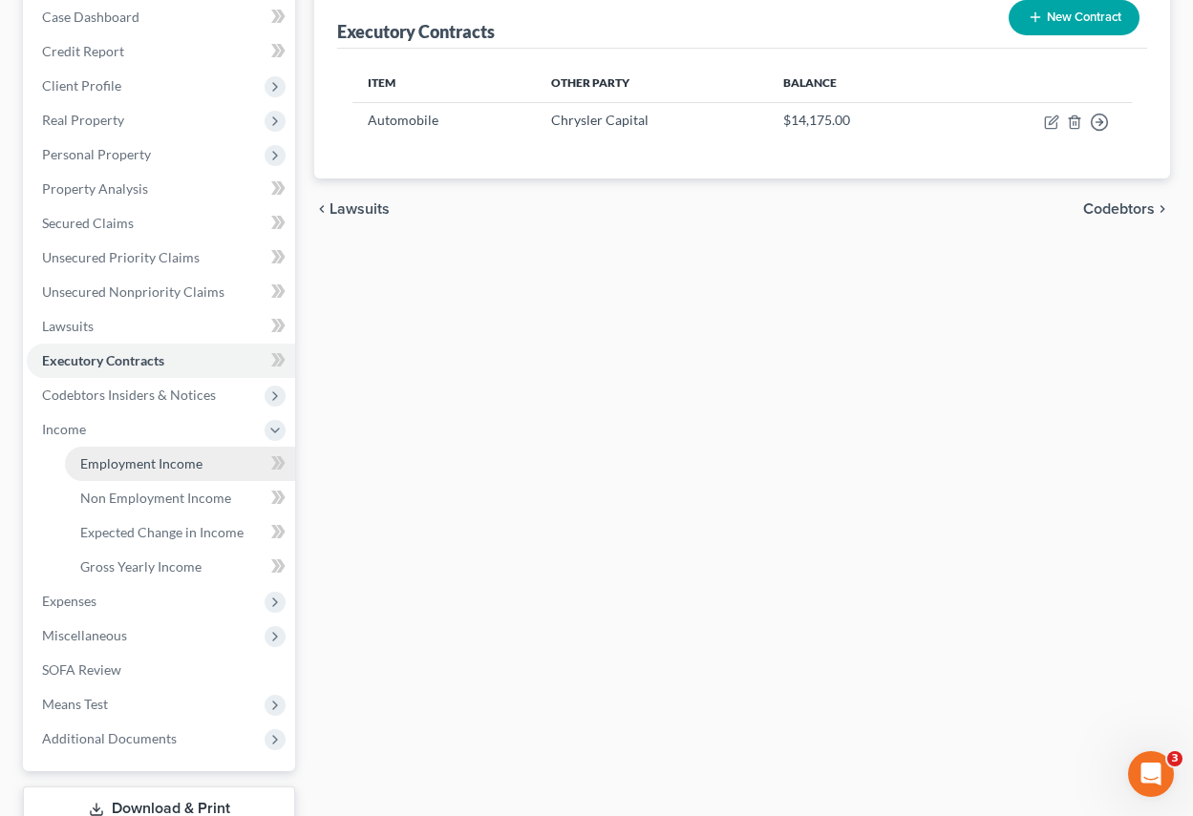
click at [108, 466] on span "Employment Income" at bounding box center [141, 464] width 122 height 16
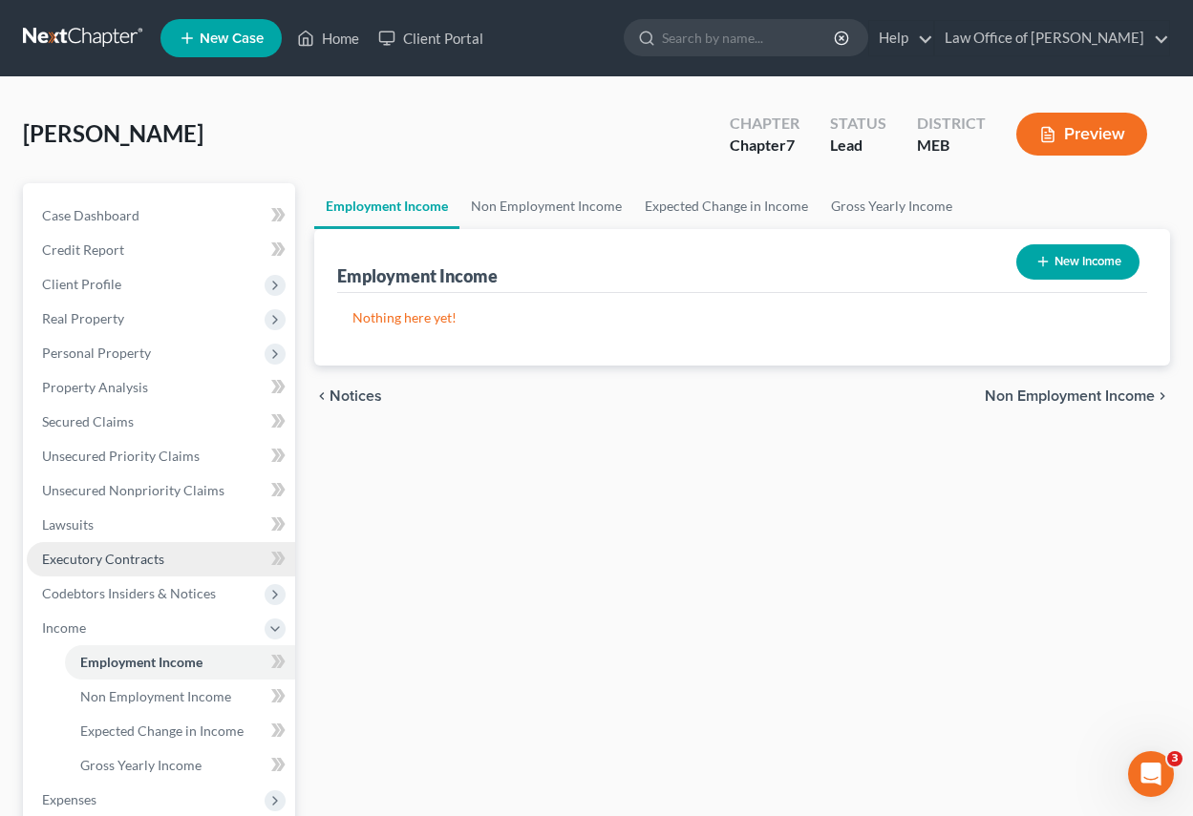
click at [112, 562] on span "Executory Contracts" at bounding box center [103, 559] width 122 height 16
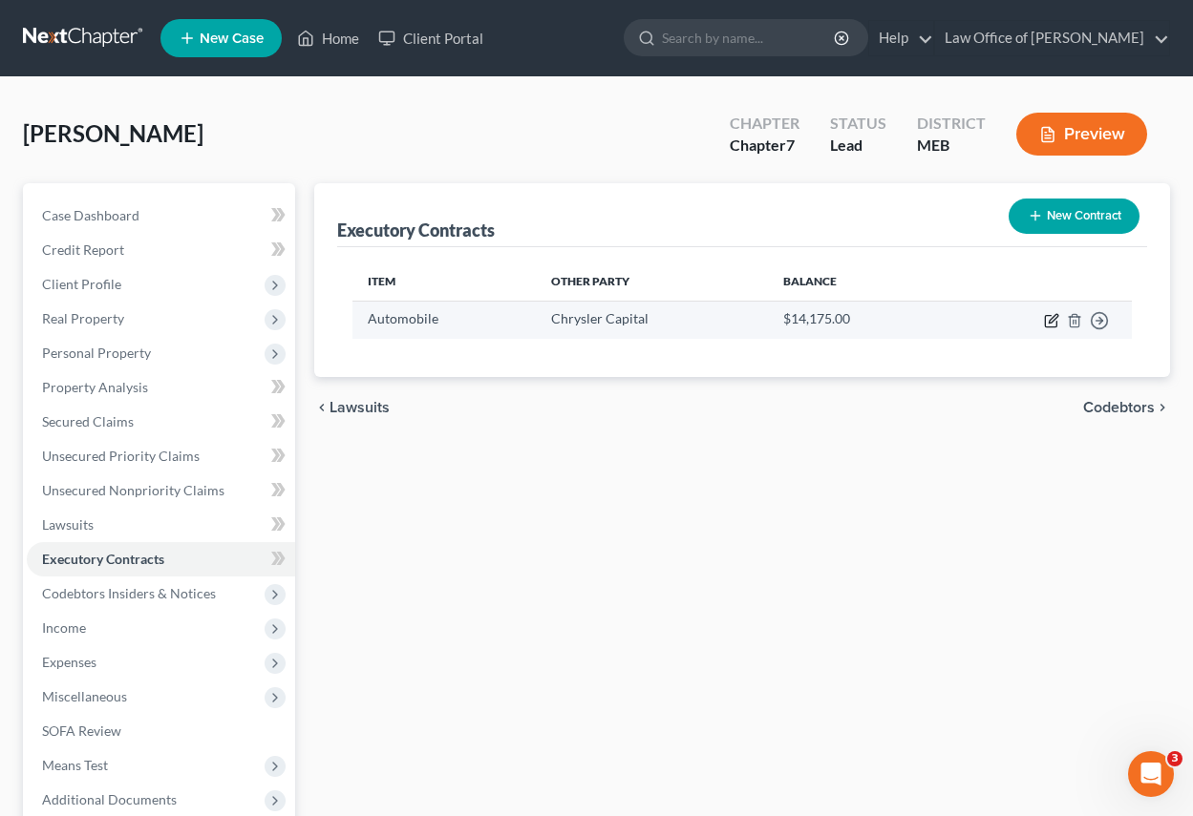
click at [1054, 326] on icon "button" at bounding box center [1051, 320] width 15 height 15
select select "2"
select select "45"
select select "0"
select select "1"
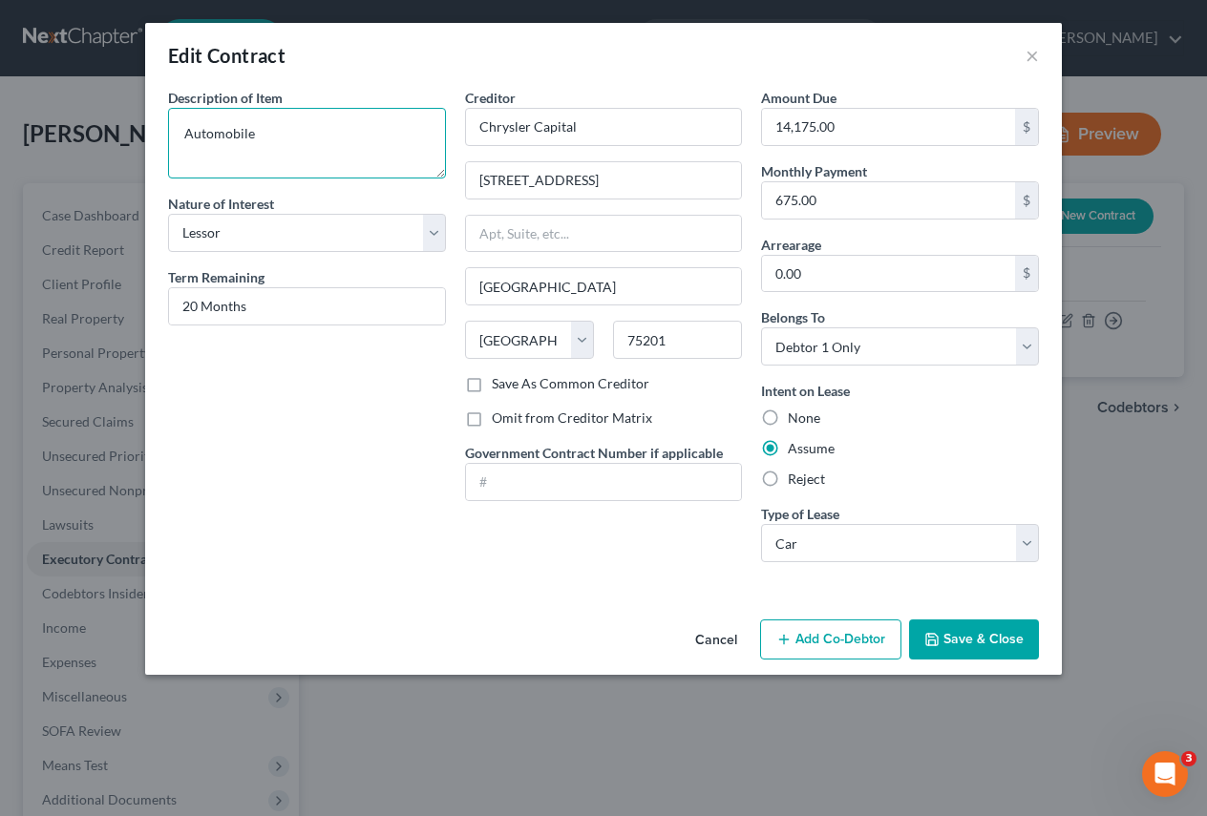
drag, startPoint x: 274, startPoint y: 139, endPoint x: 6, endPoint y: 125, distance: 268.7
click at [28, 123] on div "Edit Contract × Description of non-residential real property * Description of I…" at bounding box center [603, 408] width 1207 height 816
type textarea "2023 Dodge Ram"
click at [987, 637] on button "Save & Close" at bounding box center [974, 640] width 130 height 40
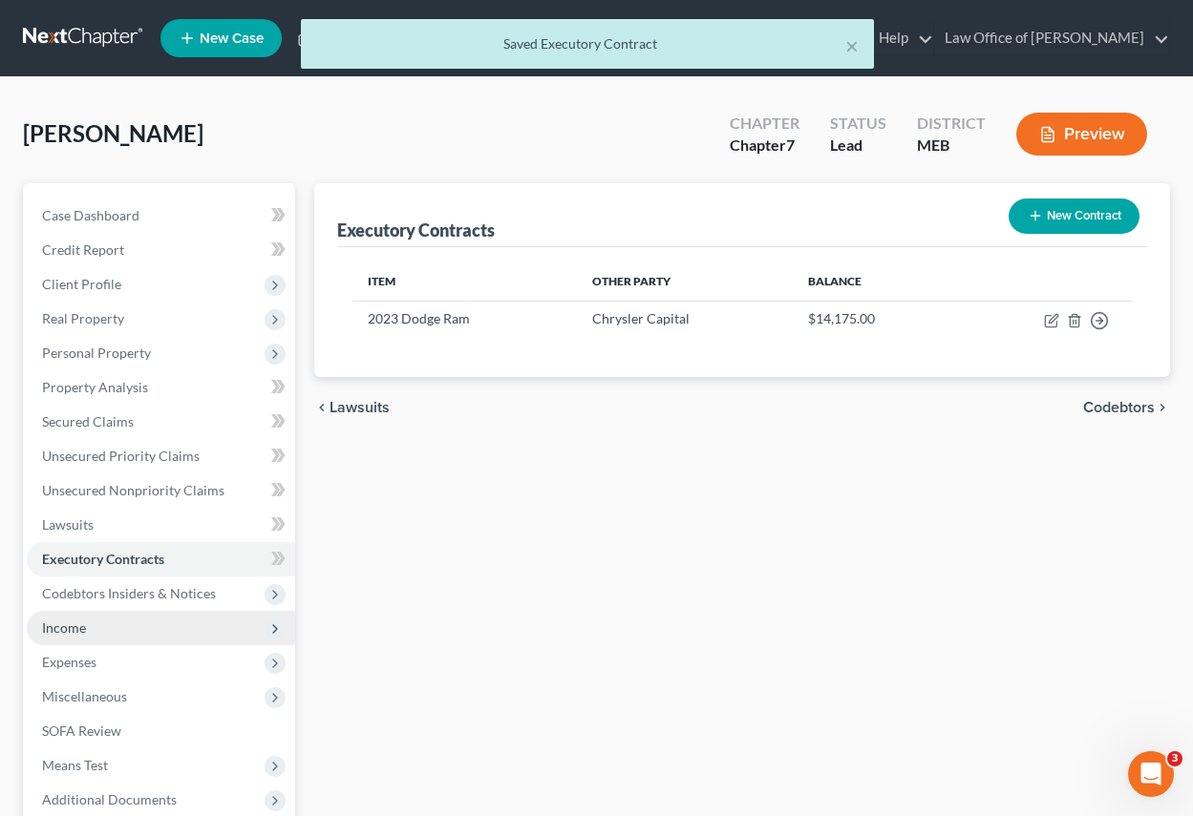
click at [94, 624] on span "Income" at bounding box center [161, 628] width 268 height 34
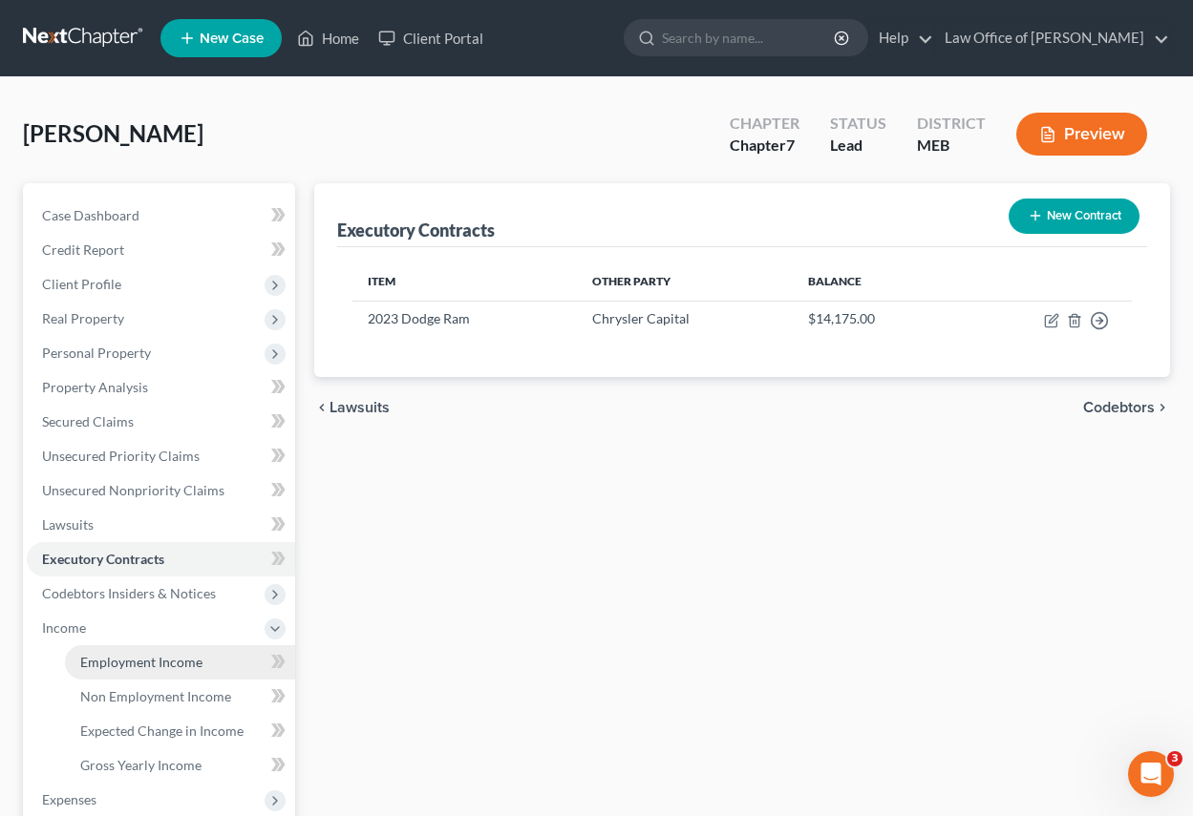
click at [110, 654] on span "Employment Income" at bounding box center [141, 662] width 122 height 16
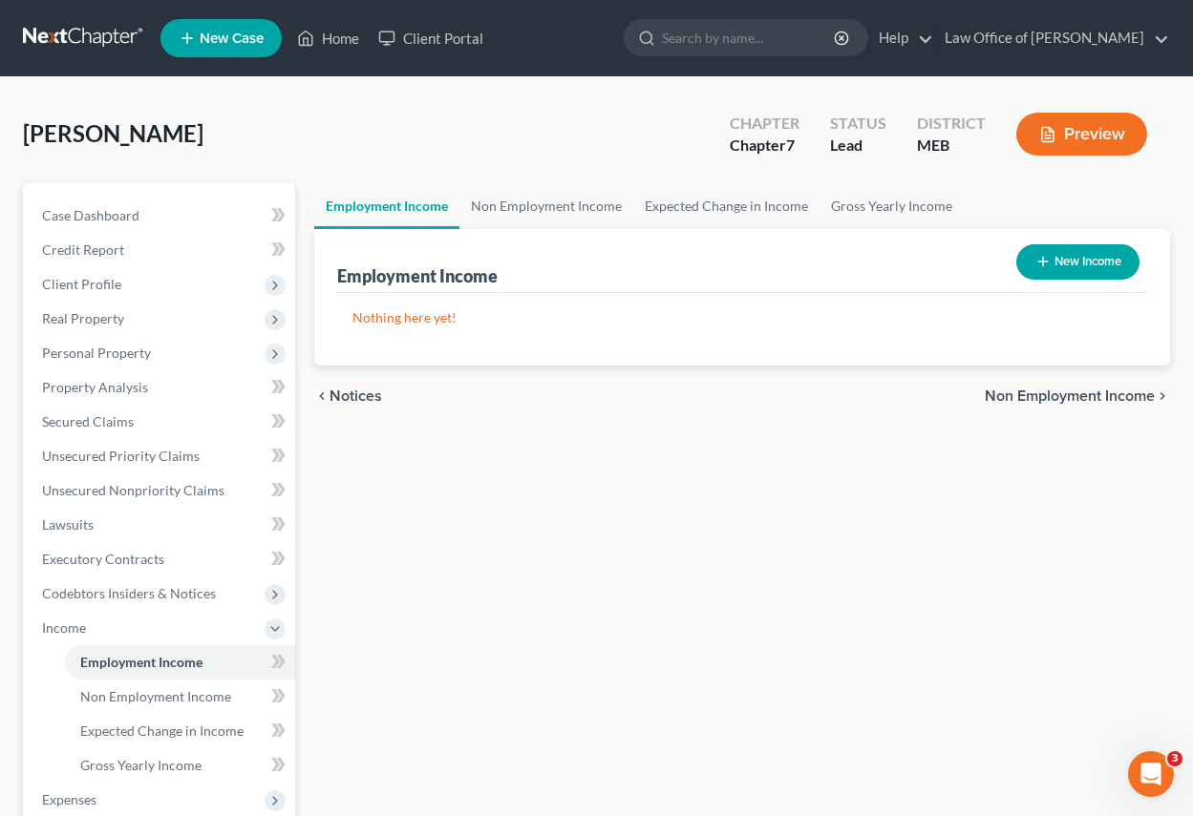
click at [1094, 255] on button "New Income" at bounding box center [1077, 261] width 123 height 35
select select "0"
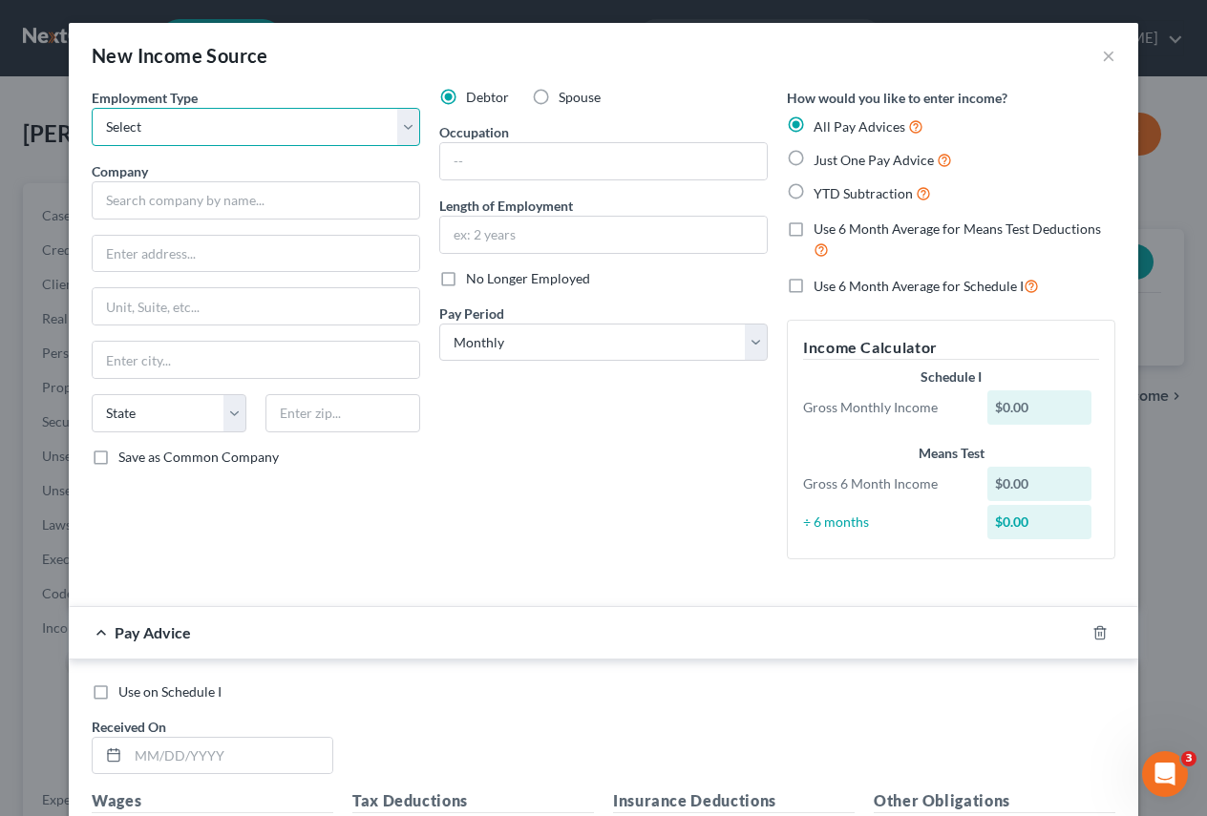
click at [400, 124] on select "Select Full or [DEMOGRAPHIC_DATA] Employment Self Employment" at bounding box center [256, 127] width 329 height 38
select select "0"
click at [92, 108] on select "Select Full or [DEMOGRAPHIC_DATA] Employment Self Employment" at bounding box center [256, 127] width 329 height 38
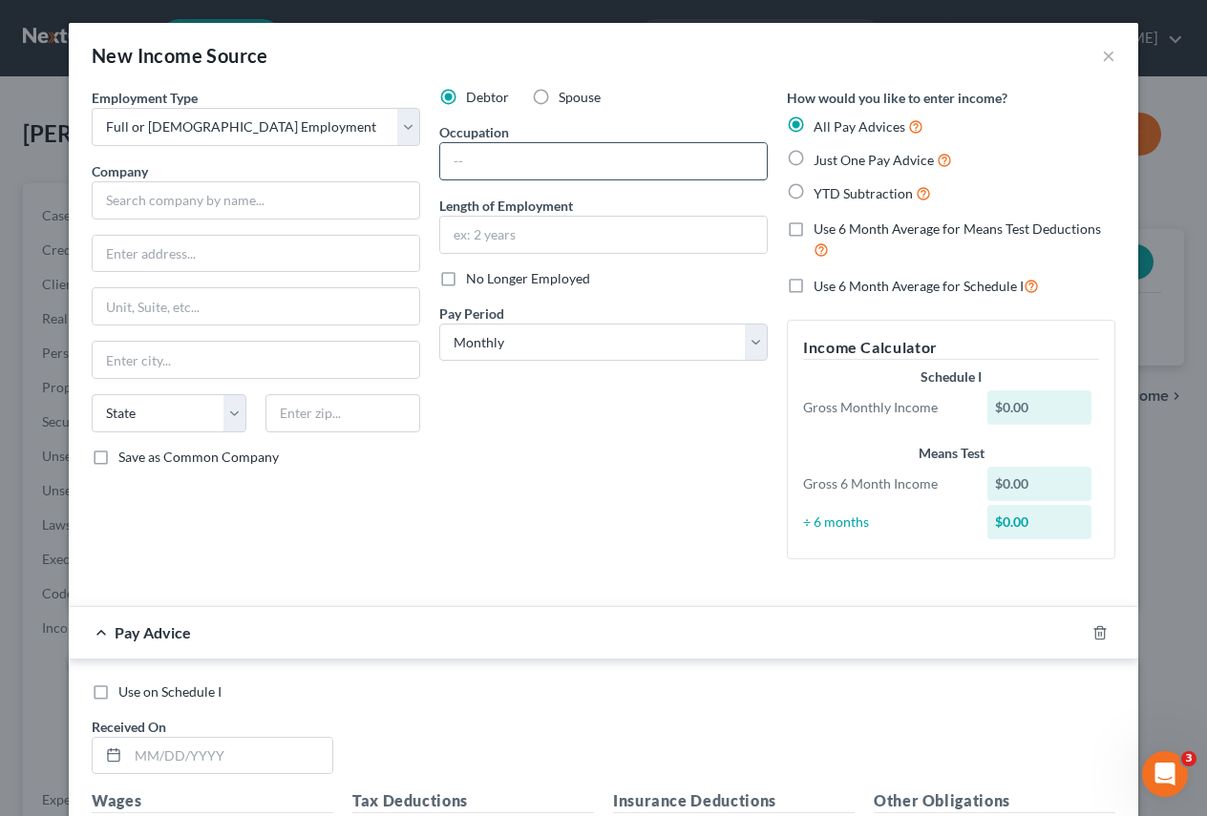
click at [466, 161] on input "text" at bounding box center [603, 161] width 327 height 36
type input "Facility Director - [GEOGRAPHIC_DATA]"
click at [814, 158] on label "Just One Pay Advice" at bounding box center [883, 160] width 138 height 22
click at [821, 158] on input "Just One Pay Advice" at bounding box center [827, 155] width 12 height 12
radio input "true"
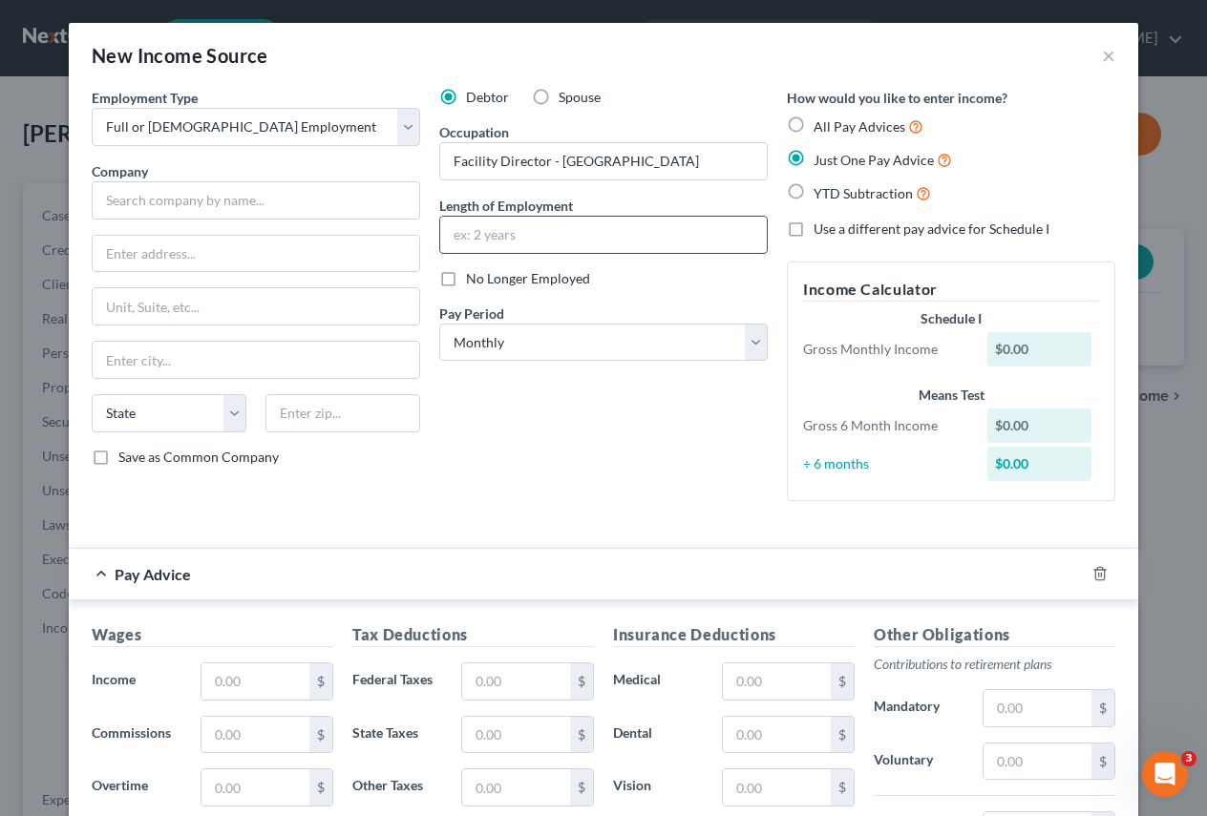
click at [530, 242] on input "text" at bounding box center [603, 235] width 327 height 36
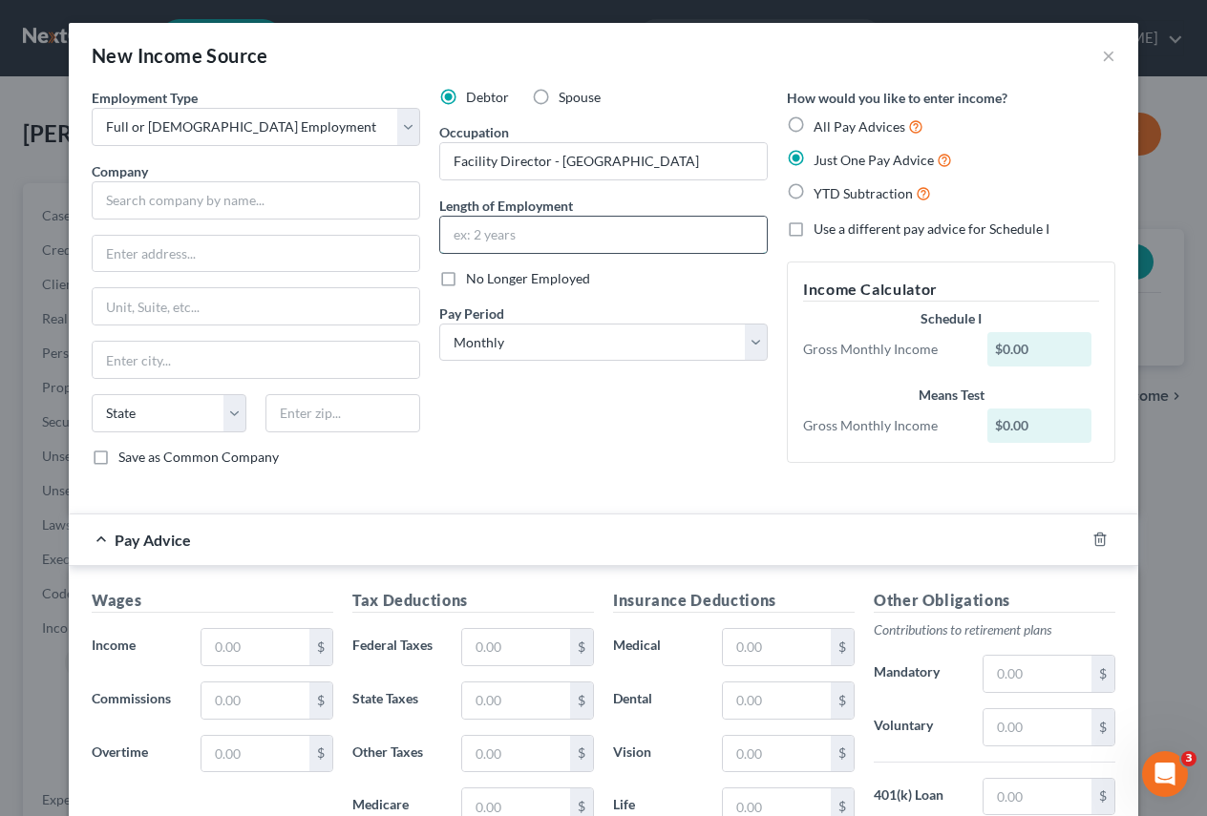
type input "14 years"
click at [756, 341] on select "Select Monthly Twice Monthly Every Other Week Weekly" at bounding box center [603, 343] width 329 height 38
select select "2"
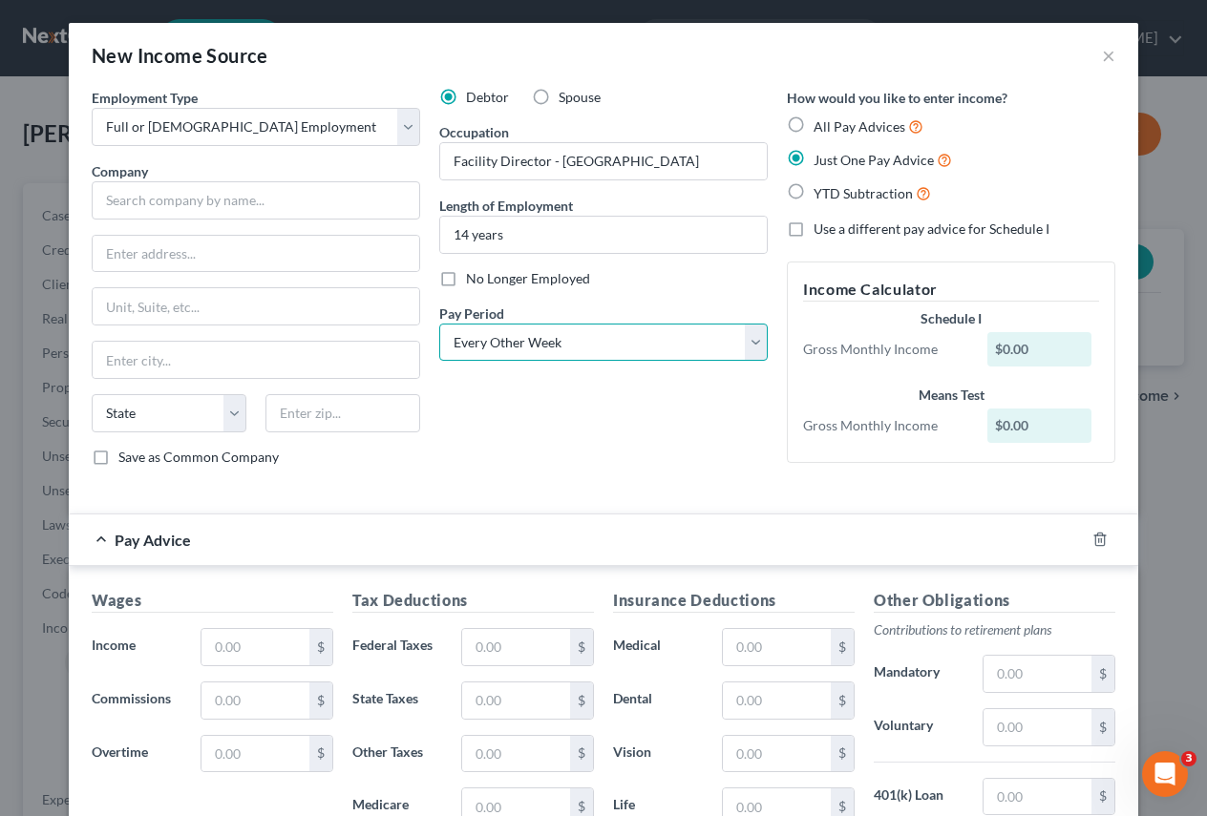
click at [439, 324] on select "Select Monthly Twice Monthly Every Other Week Weekly" at bounding box center [603, 343] width 329 height 38
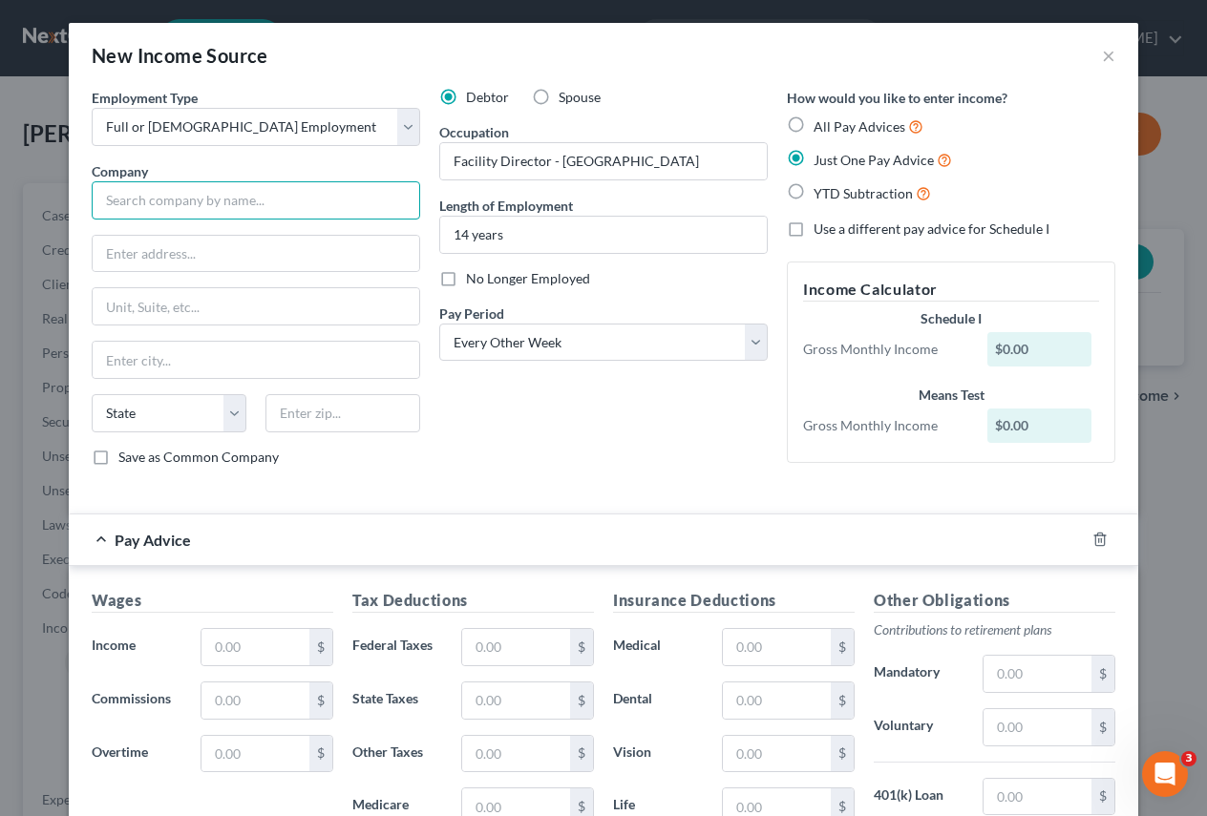
click at [115, 201] on input "text" at bounding box center [256, 200] width 329 height 38
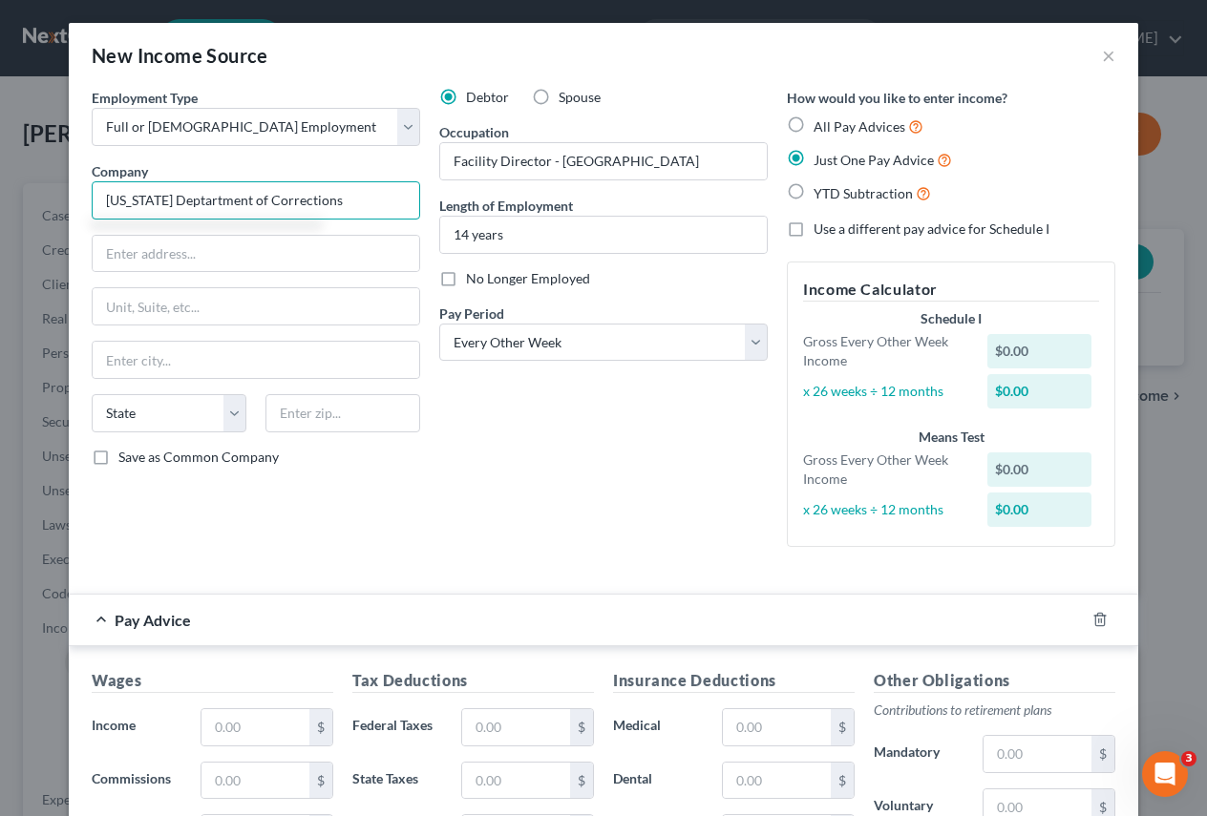
drag, startPoint x: 164, startPoint y: 196, endPoint x: 180, endPoint y: 283, distance: 88.4
click at [165, 197] on input "[US_STATE] Deptartment of Corrections" at bounding box center [256, 200] width 329 height 38
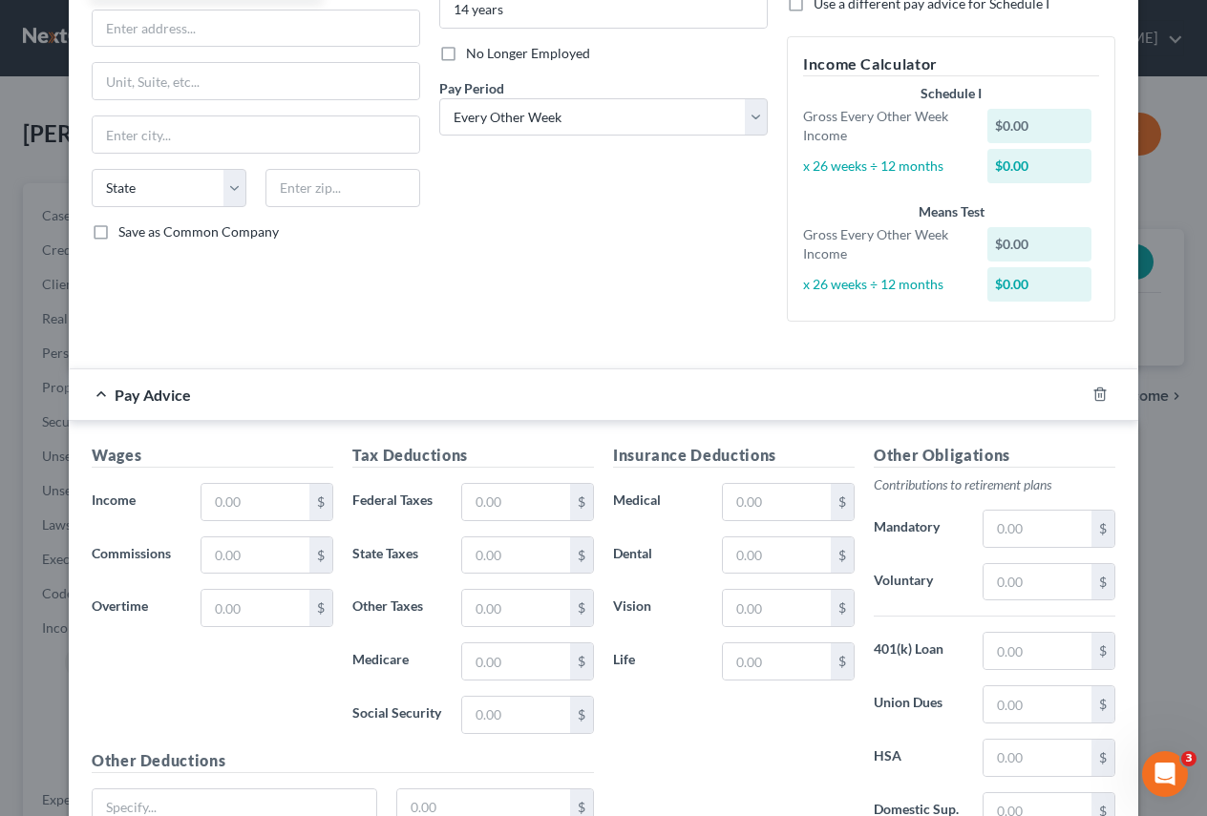
scroll to position [286, 0]
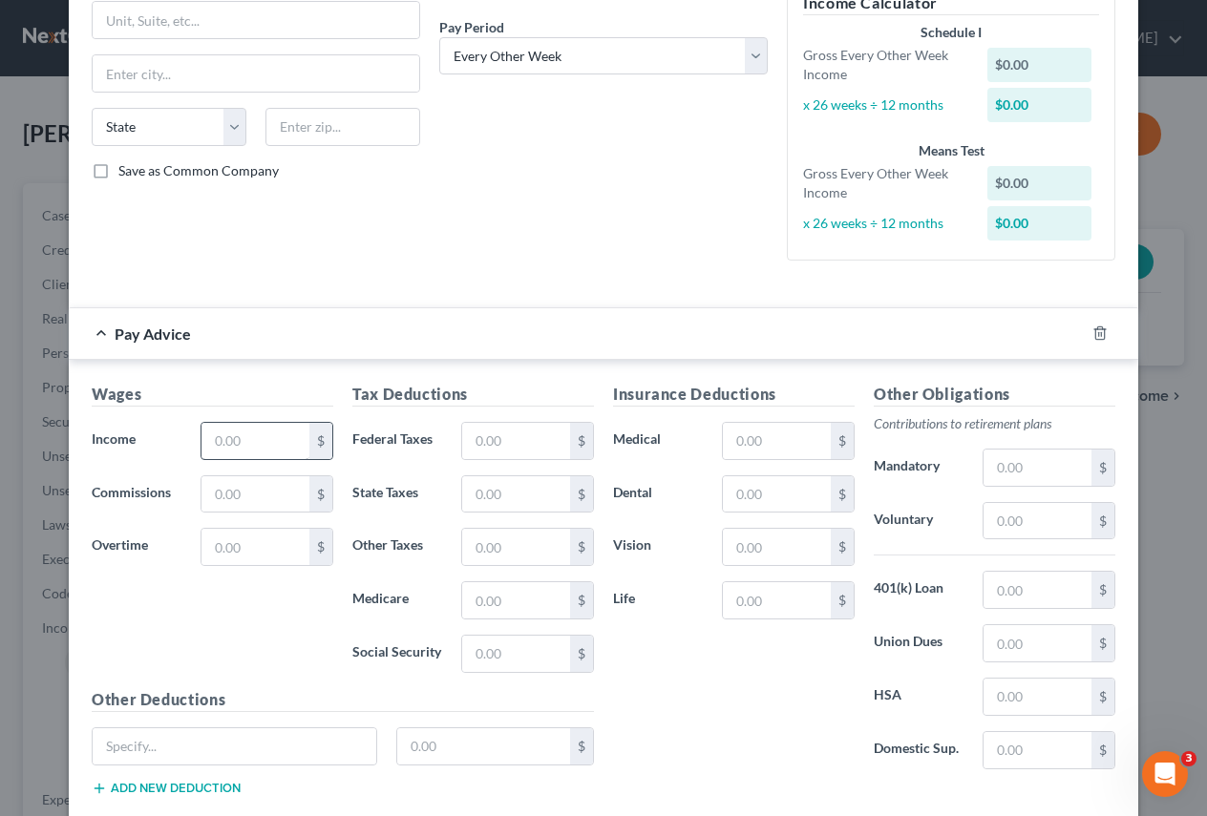
type input "[US_STATE] Department of Corrections"
click at [238, 444] on input "text" at bounding box center [255, 441] width 108 height 36
type input "3,817.60"
click at [470, 442] on input "text" at bounding box center [516, 441] width 108 height 36
type input "160.71"
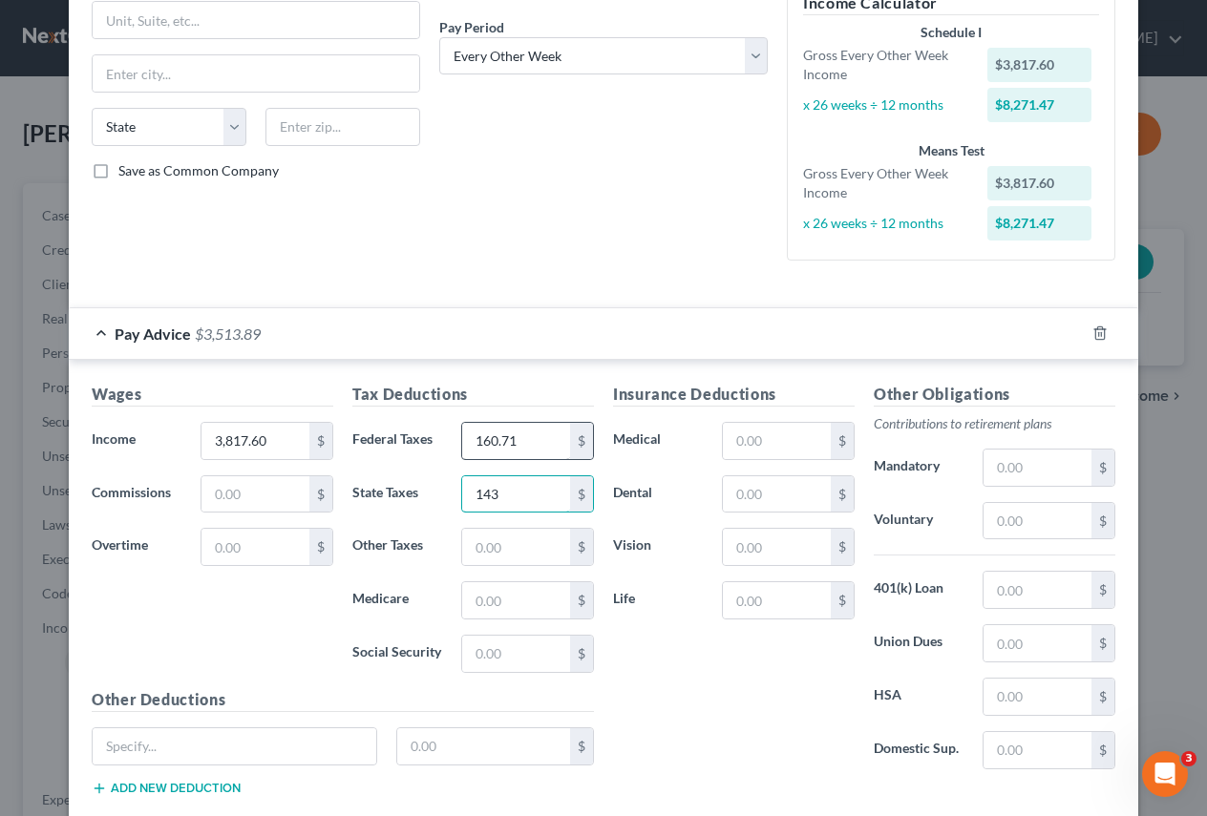
type input "143"
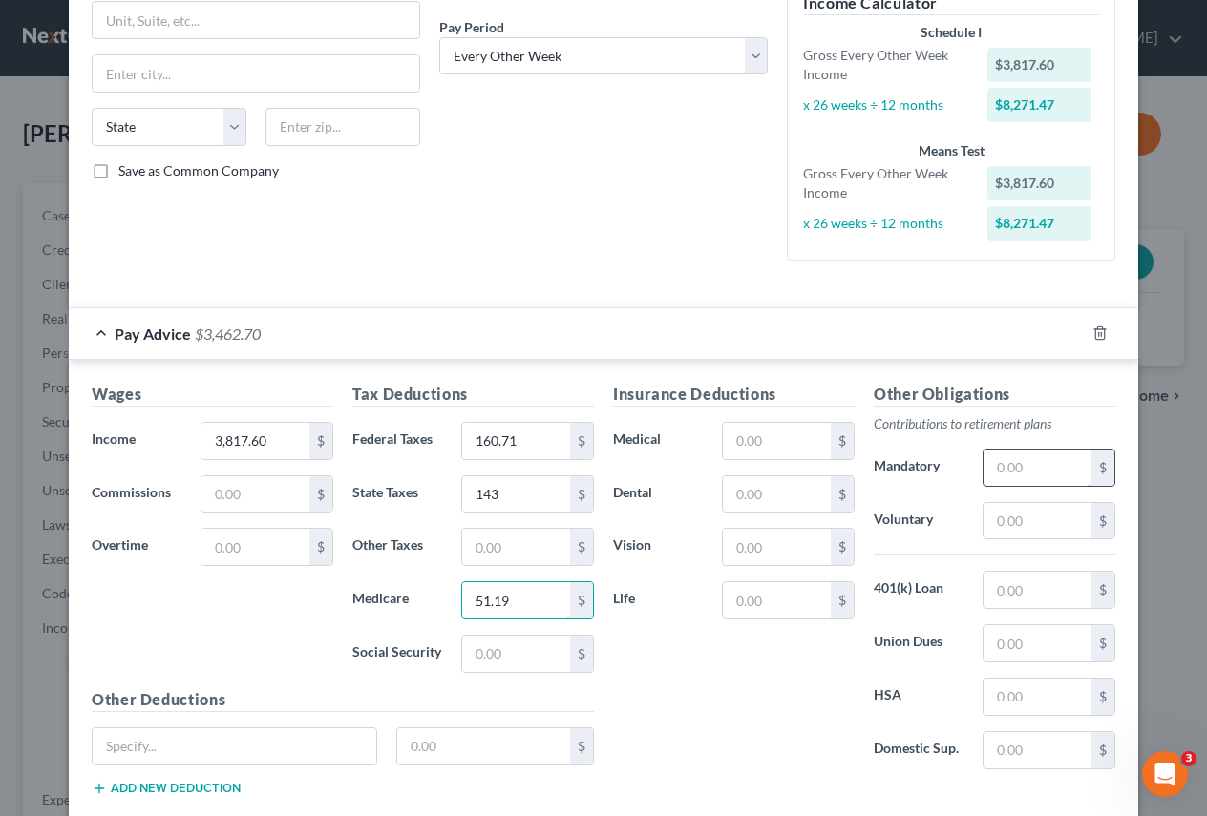
type input "51.19"
click at [986, 467] on input "text" at bounding box center [1038, 468] width 108 height 36
type input "41.79"
click at [723, 434] on input "text" at bounding box center [777, 441] width 108 height 36
type input "60.79"
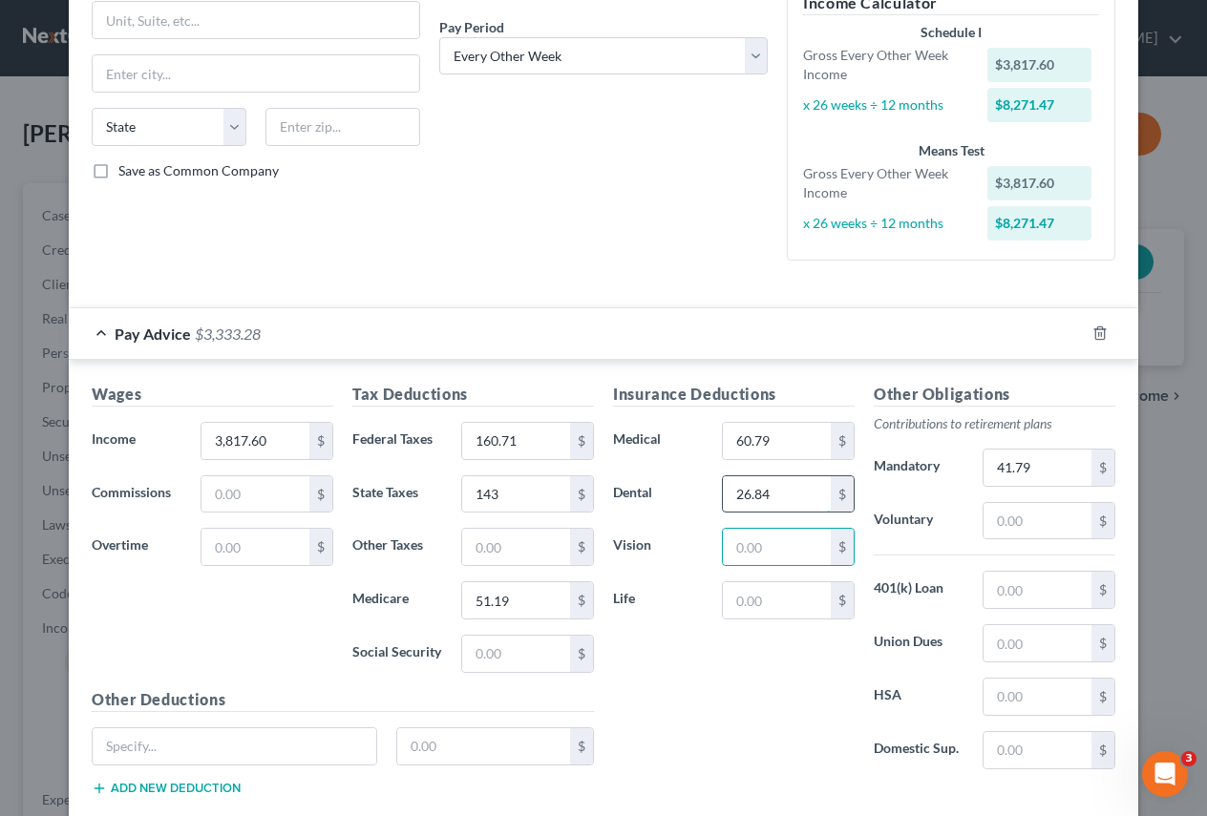
click at [725, 494] on input "26.84" at bounding box center [777, 495] width 108 height 36
type input "36.84"
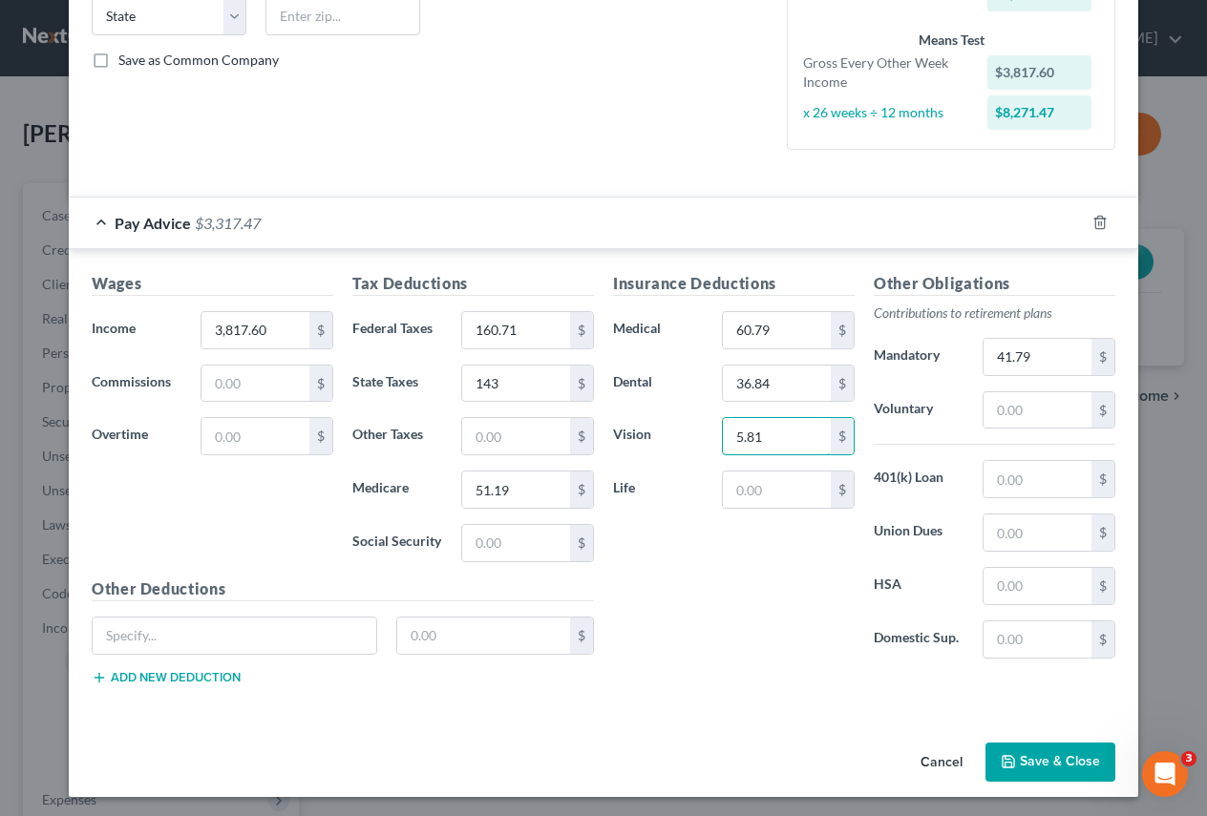
scroll to position [401, 0]
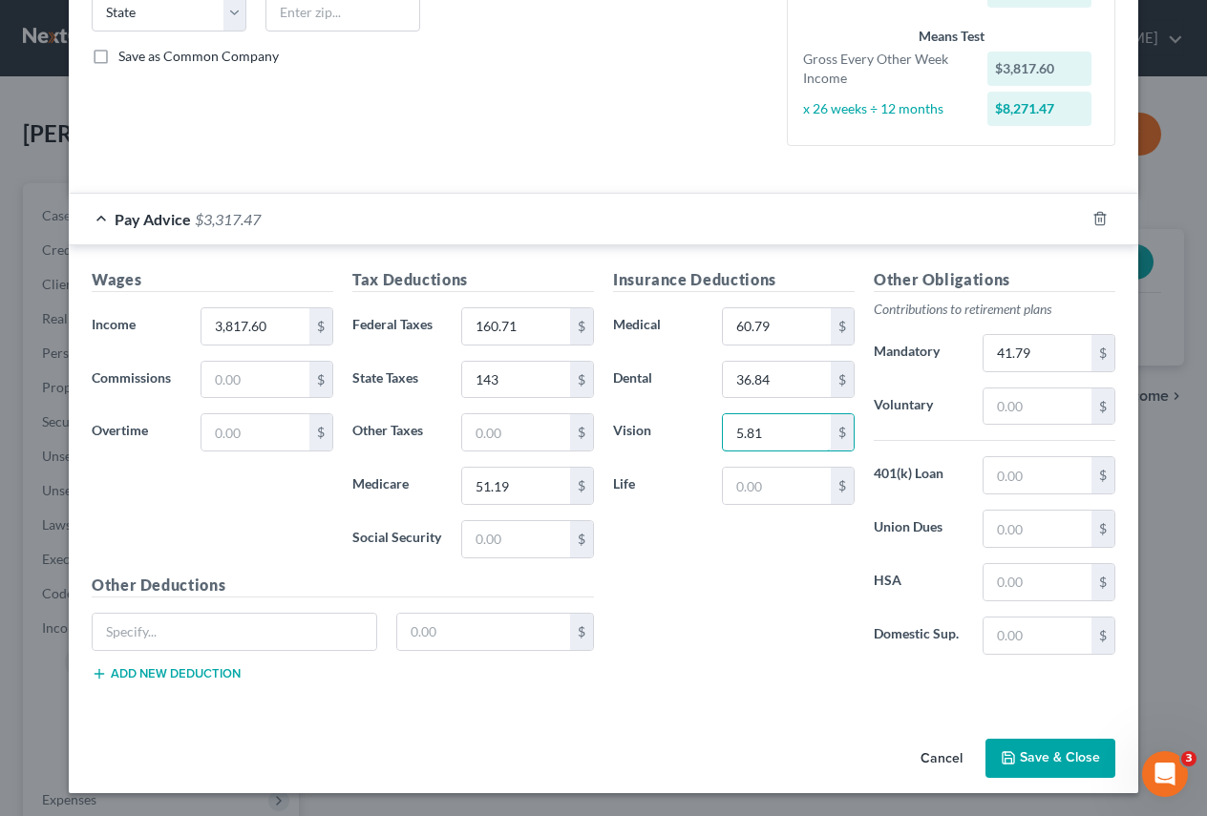
type input "5.81"
click at [1040, 754] on button "Save & Close" at bounding box center [1051, 759] width 130 height 40
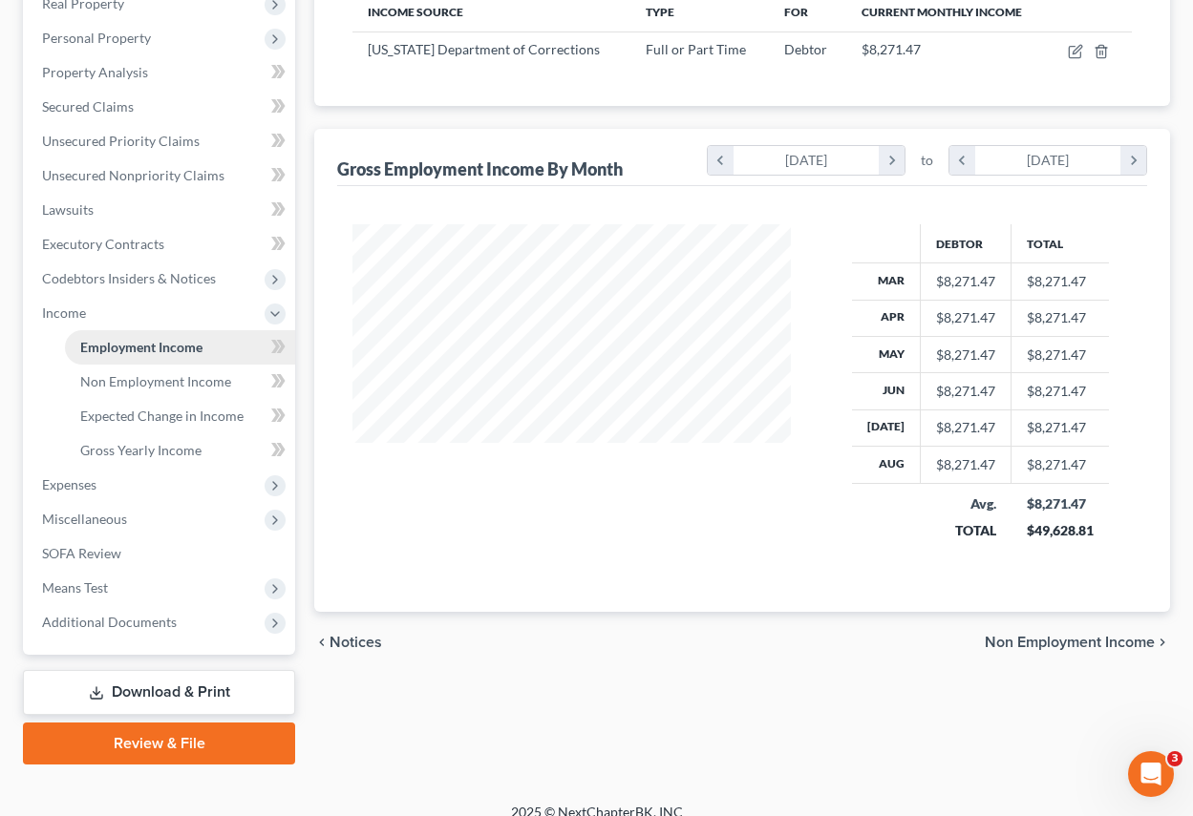
scroll to position [336, 0]
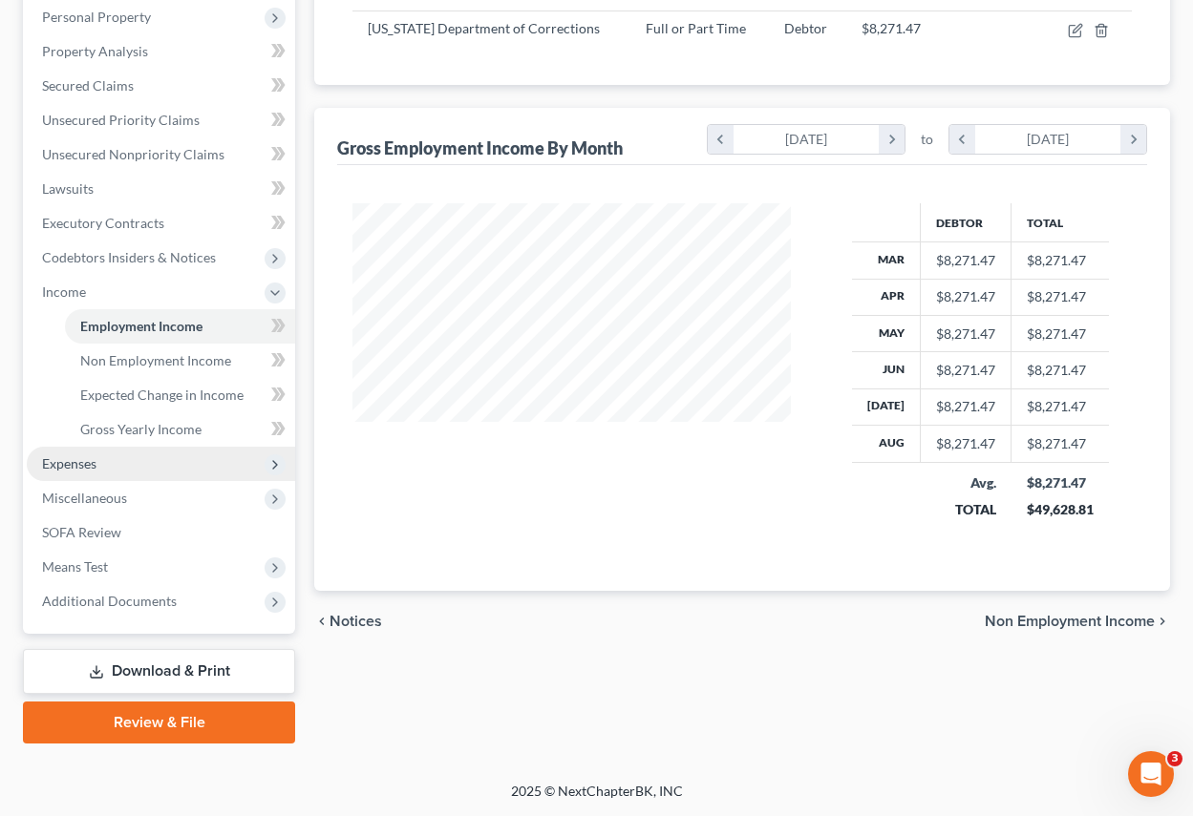
click at [77, 461] on span "Expenses" at bounding box center [69, 464] width 54 height 16
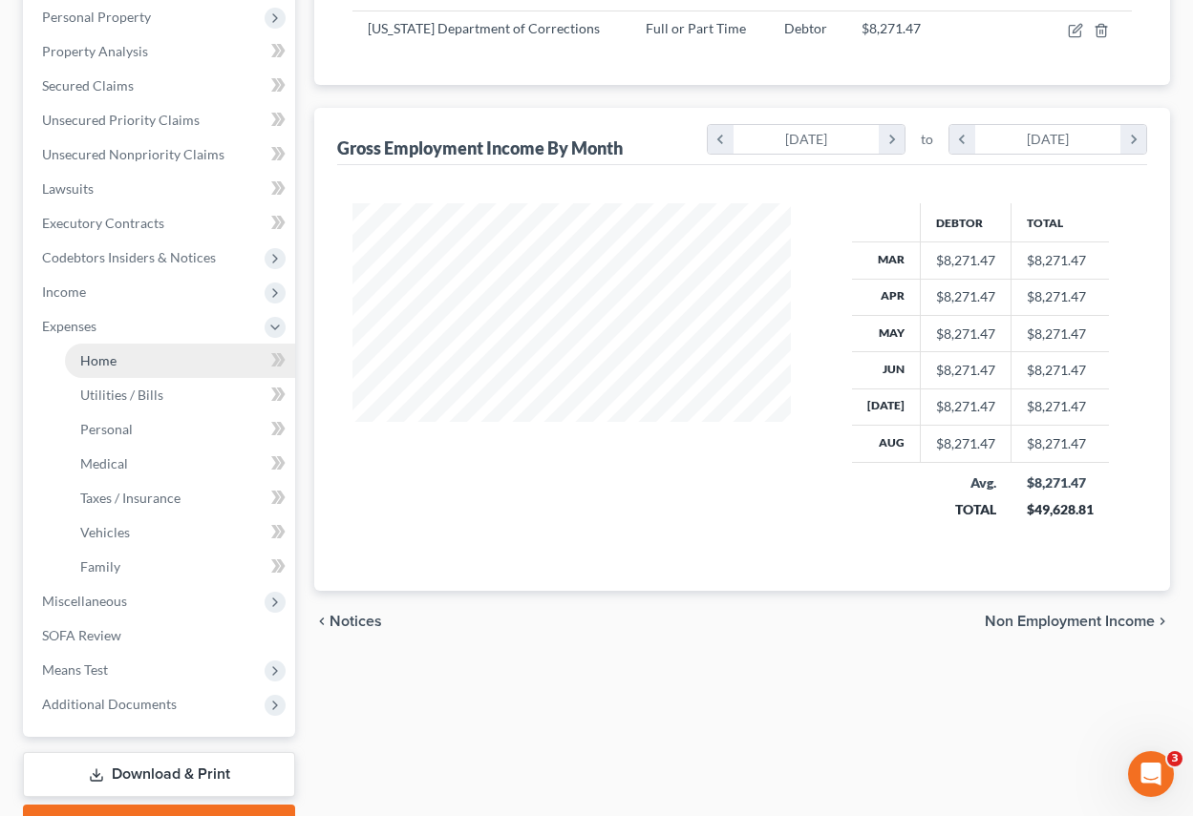
click at [95, 369] on link "Home" at bounding box center [180, 361] width 230 height 34
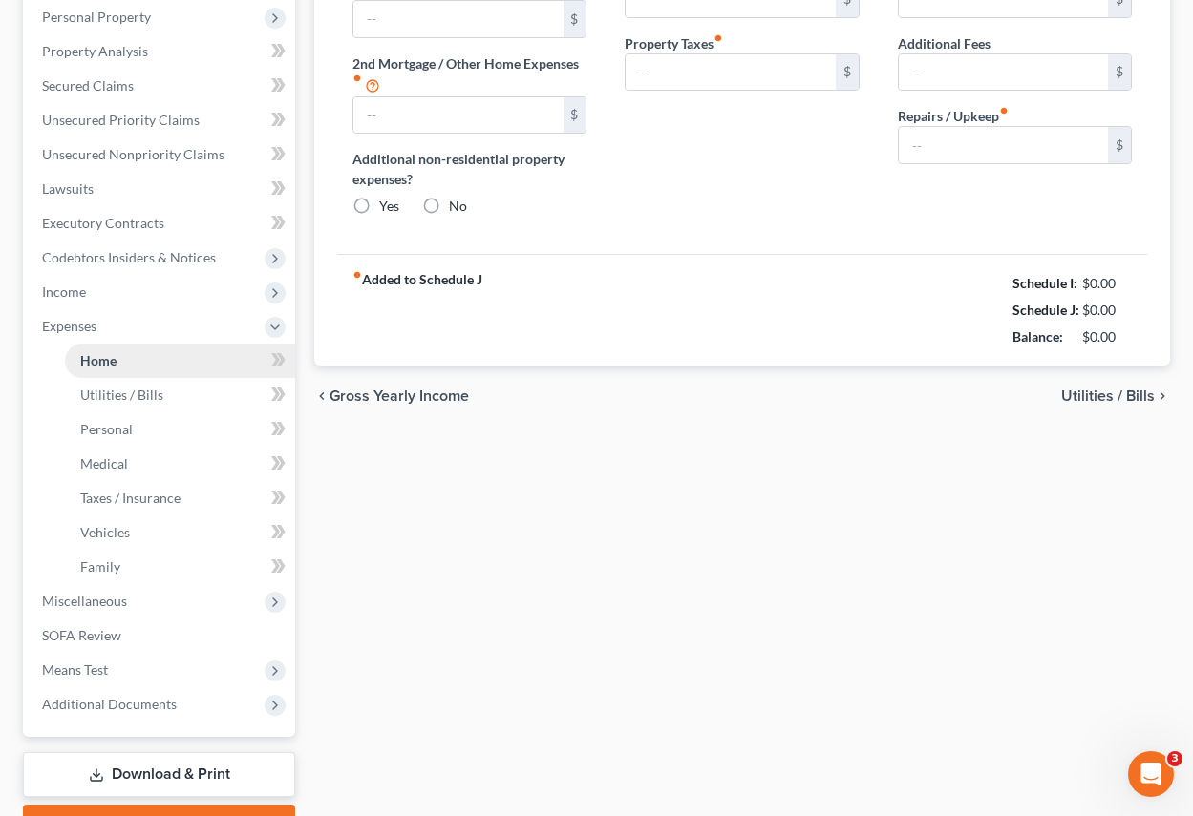
type input "0.00"
radio input "true"
type input "0.00"
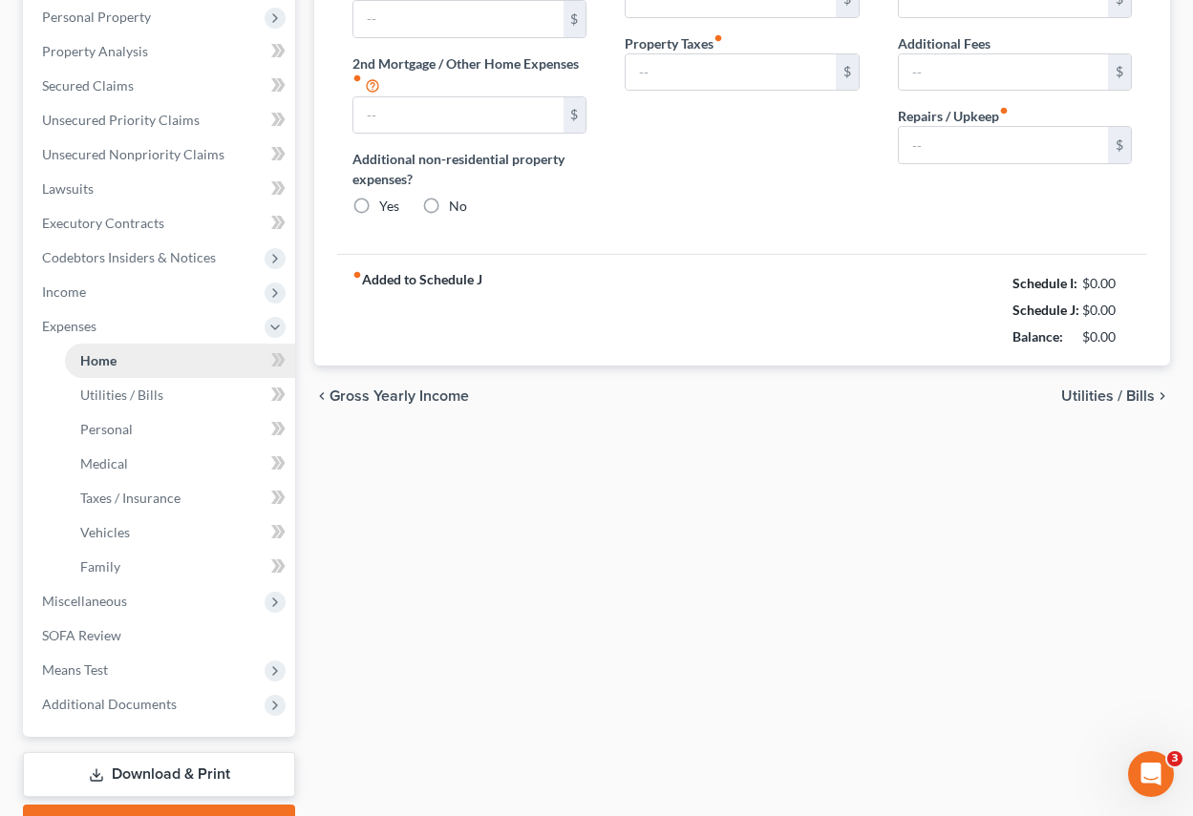
type input "0.00"
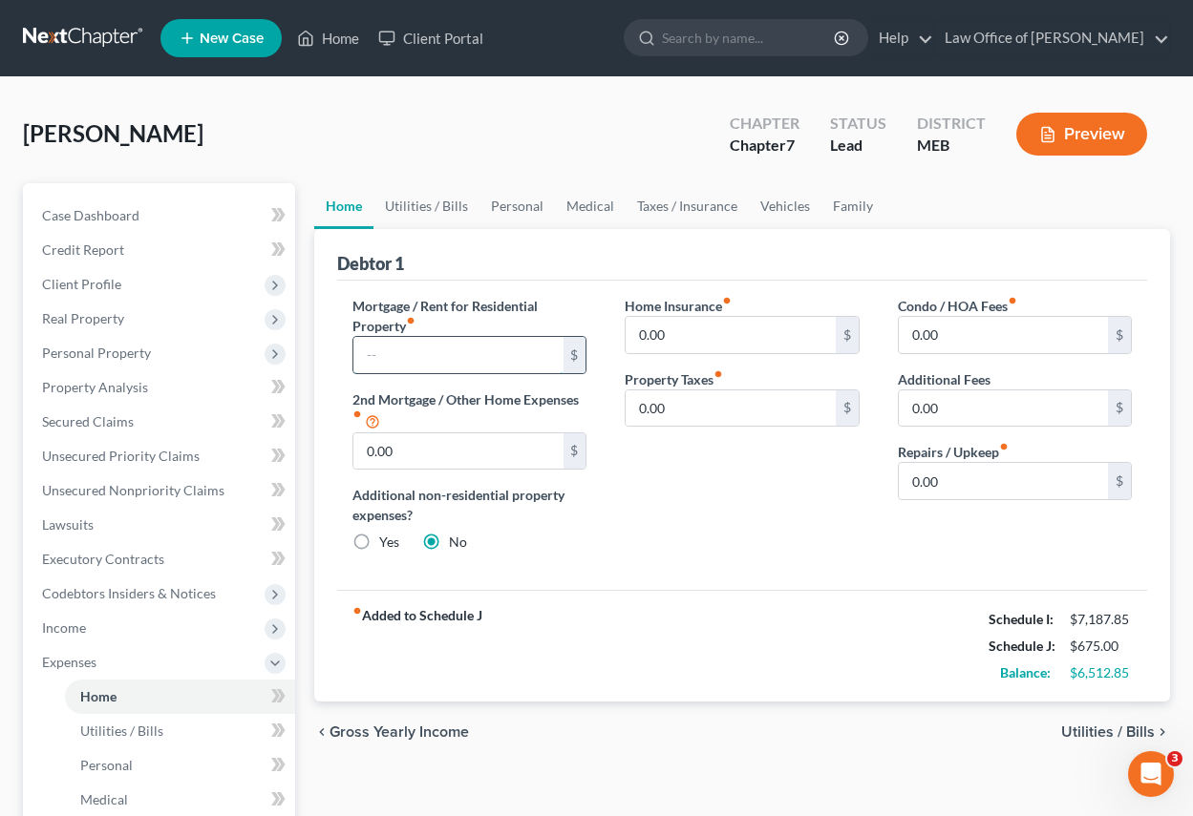
click at [417, 358] on input "text" at bounding box center [457, 355] width 209 height 36
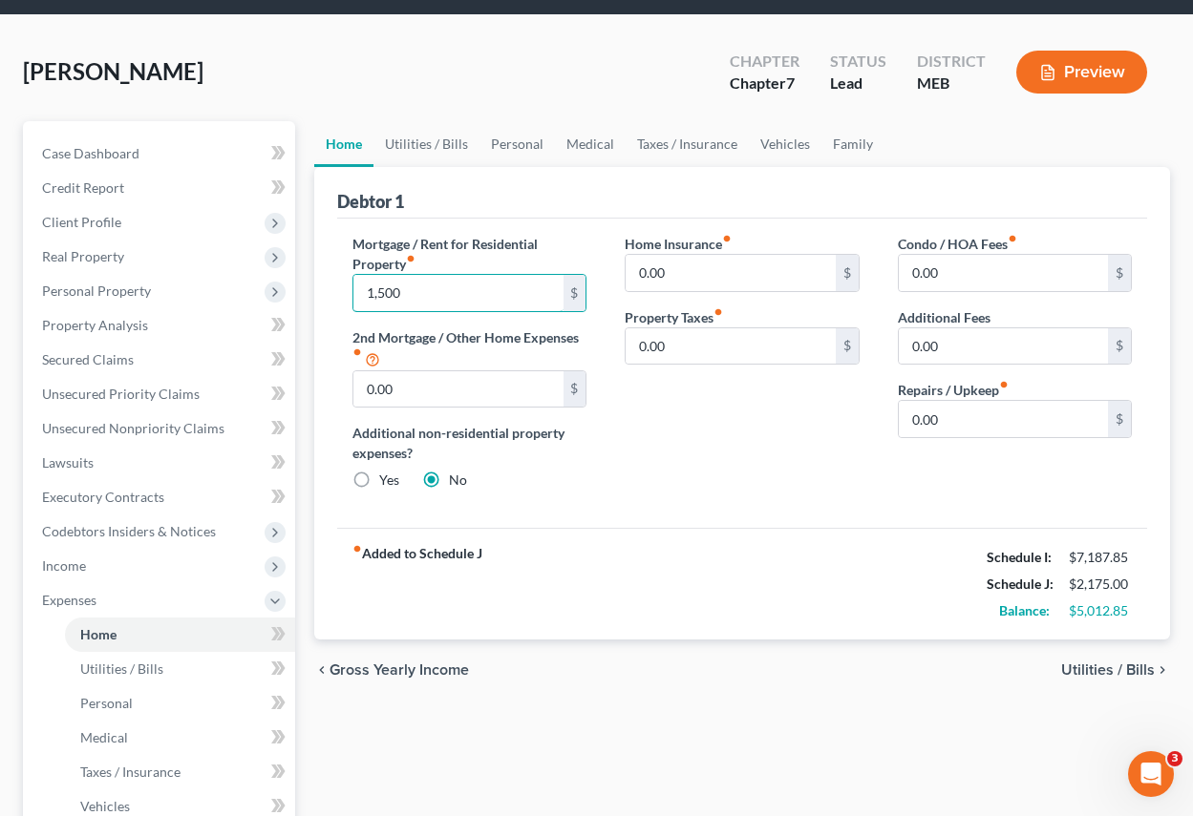
scroll to position [95, 0]
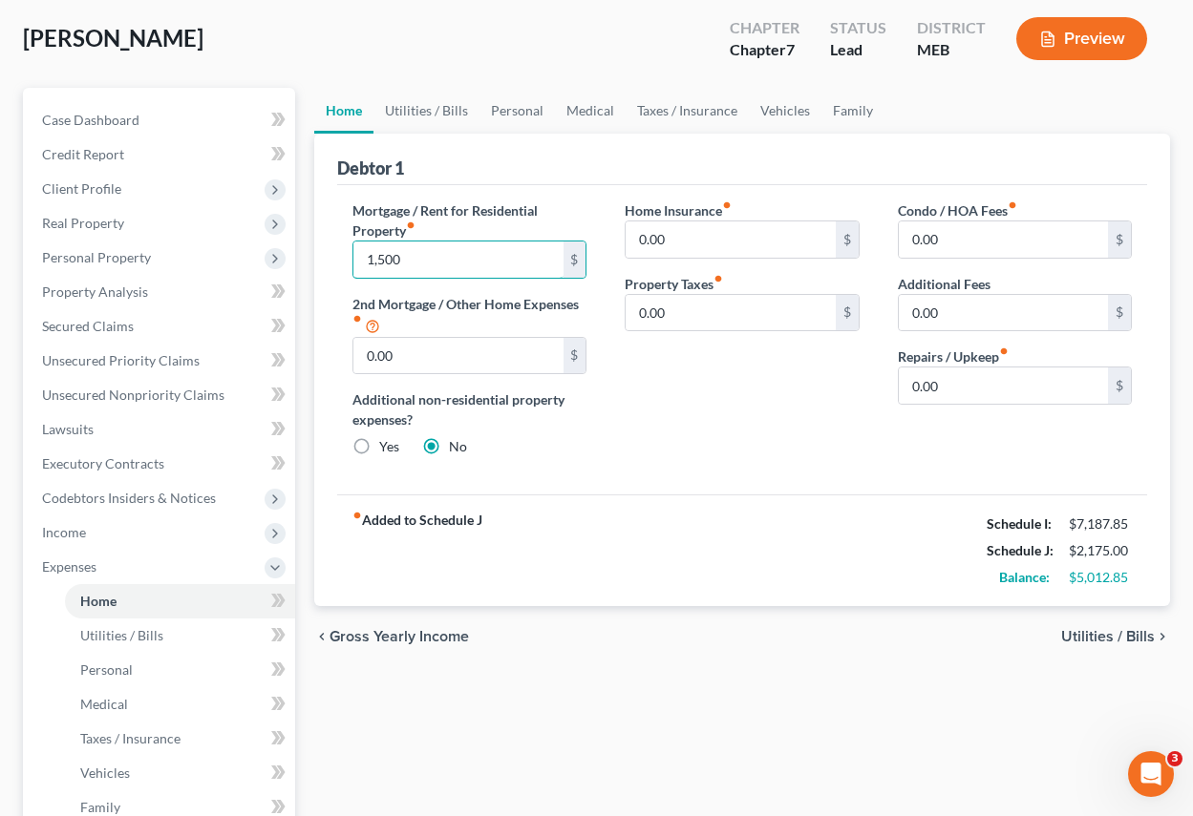
type input "1,500"
click at [1075, 638] on span "Utilities / Bills" at bounding box center [1108, 636] width 94 height 15
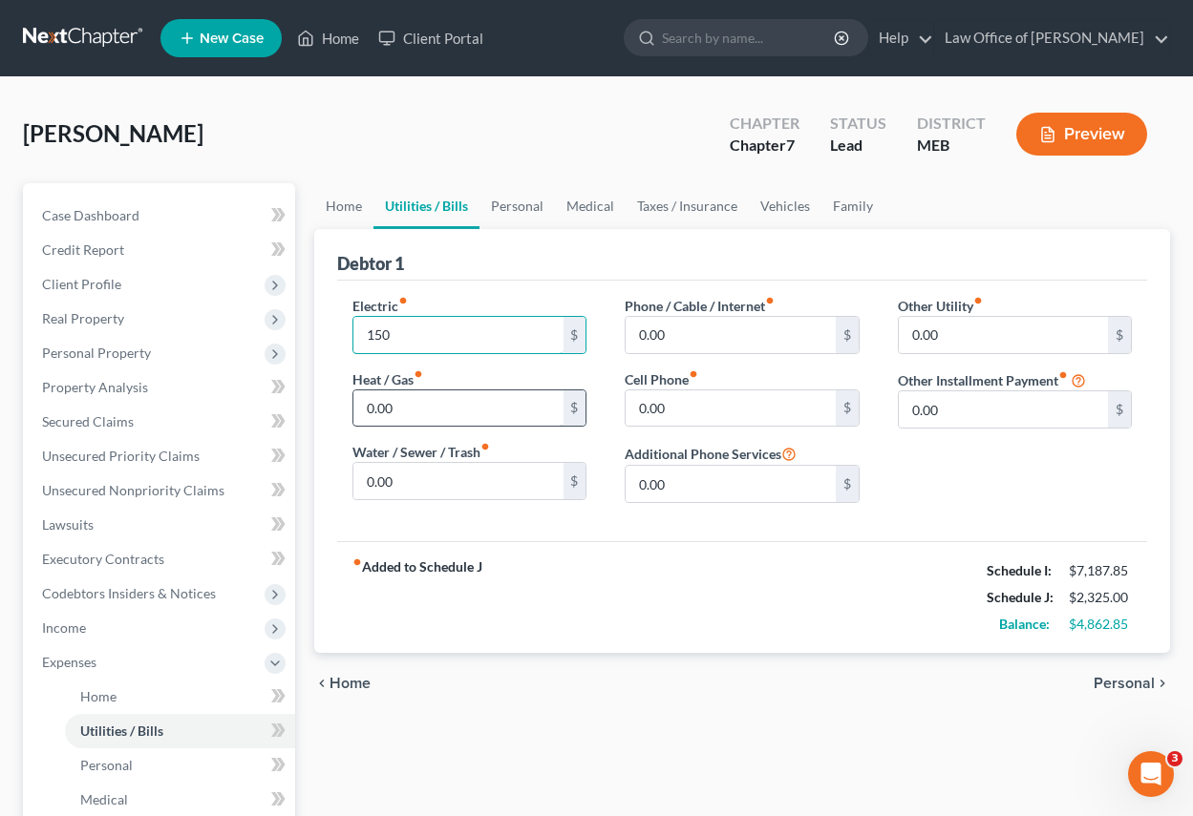
type input "150"
type input "180"
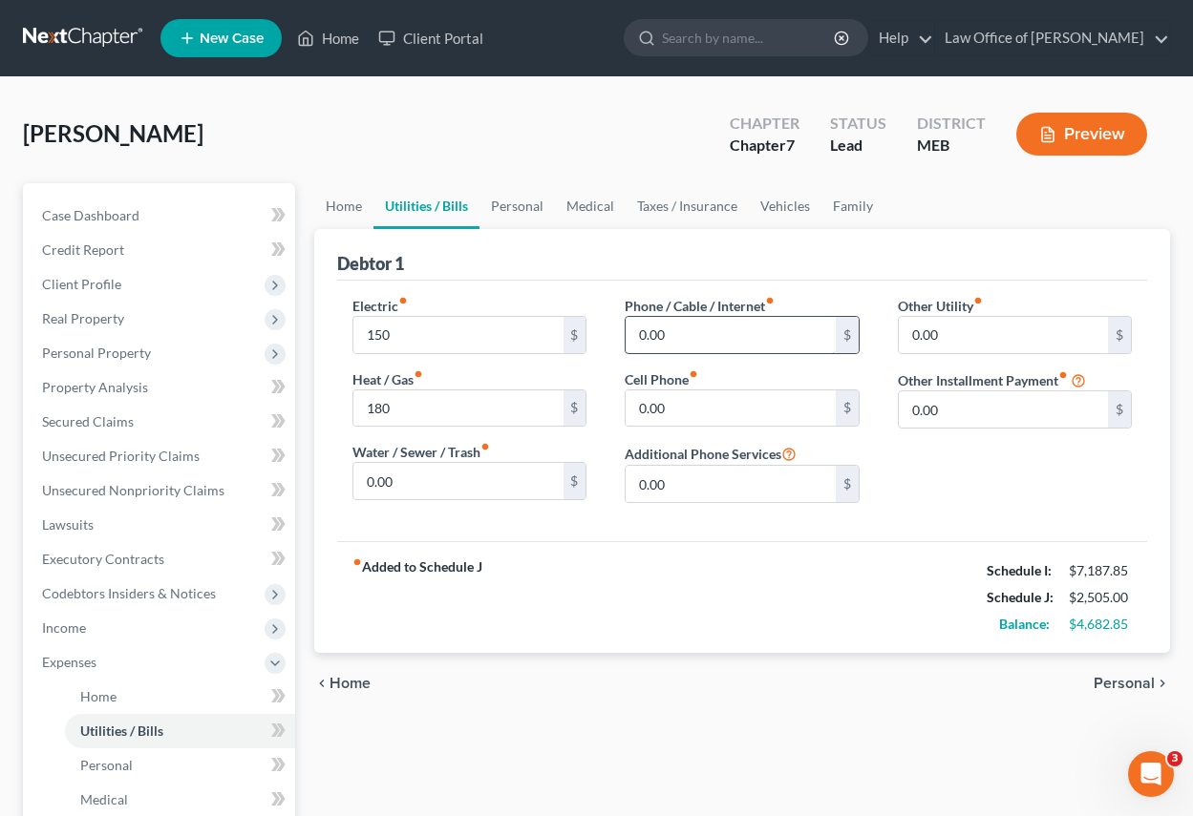
click at [673, 333] on input "0.00" at bounding box center [730, 335] width 209 height 36
click at [673, 410] on input "0.00" at bounding box center [730, 409] width 209 height 36
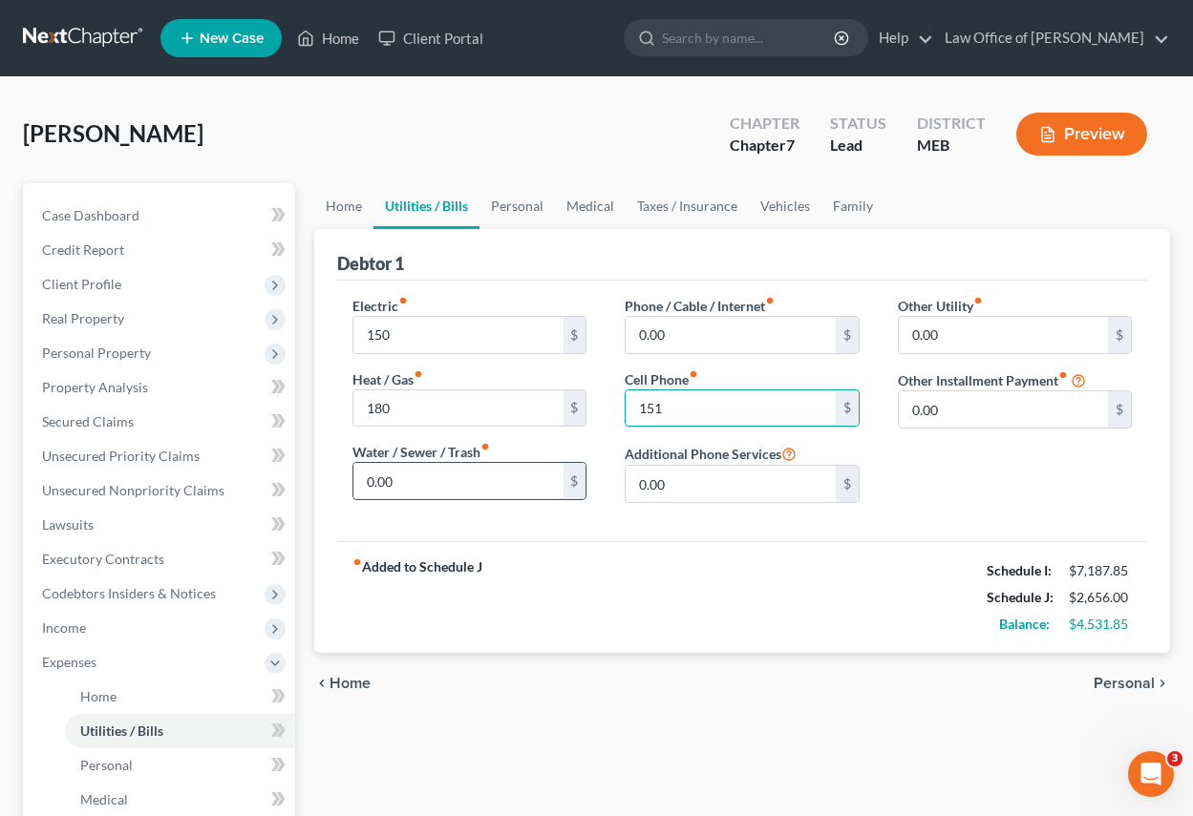
type input "151"
click at [435, 482] on input "0.00" at bounding box center [457, 481] width 209 height 36
click at [1130, 676] on span "Personal" at bounding box center [1123, 683] width 61 height 15
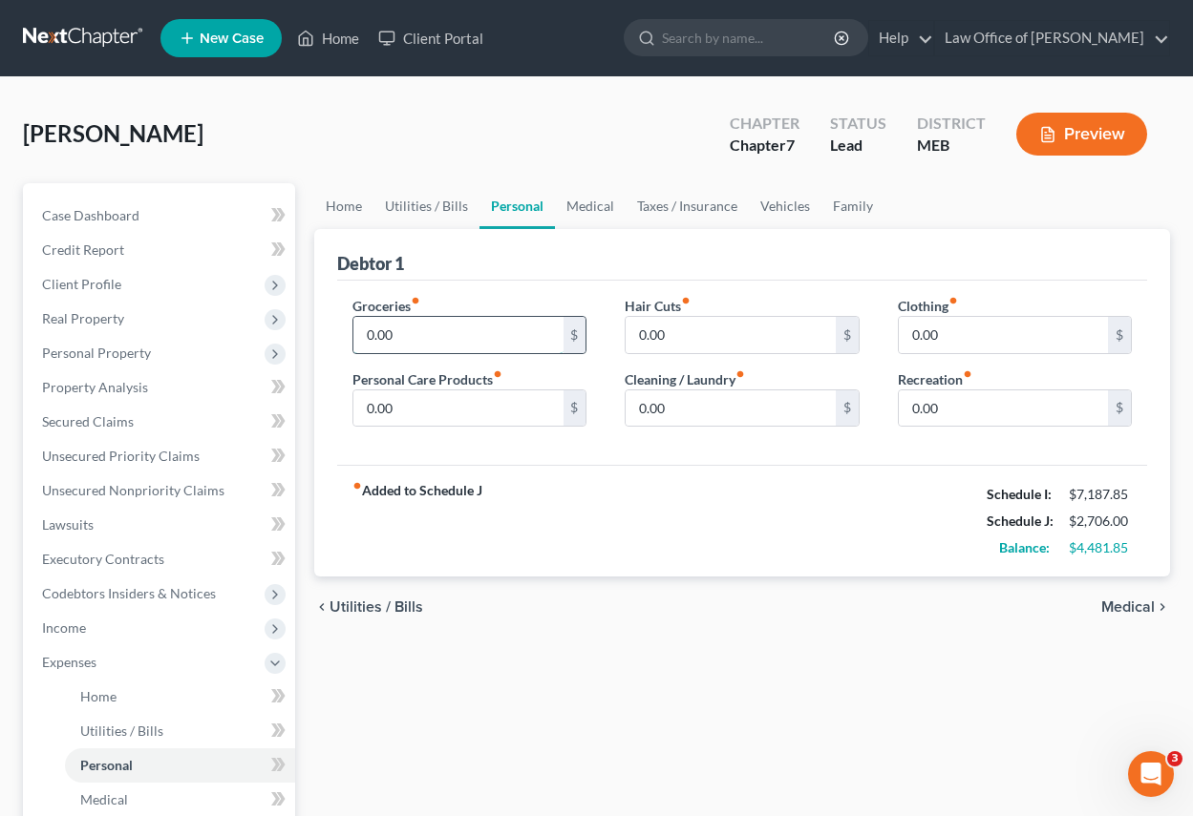
click at [443, 344] on input "0.00" at bounding box center [457, 335] width 209 height 36
click at [695, 323] on input "0.00" at bounding box center [730, 335] width 209 height 36
click at [986, 332] on input "0.00" at bounding box center [1003, 335] width 209 height 36
click at [456, 410] on input "0.00" at bounding box center [457, 409] width 209 height 36
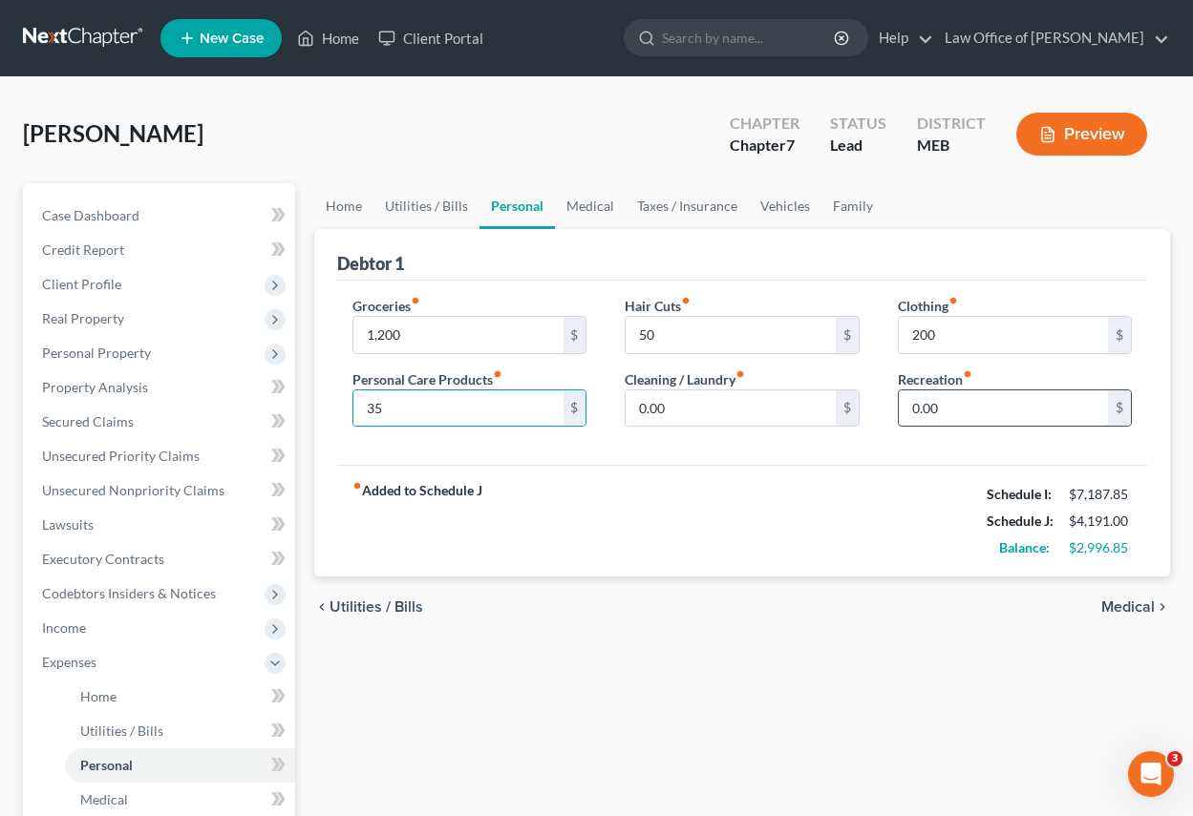
click at [974, 404] on input "0.00" at bounding box center [1003, 409] width 209 height 36
click at [1104, 612] on span "Medical" at bounding box center [1127, 607] width 53 height 15
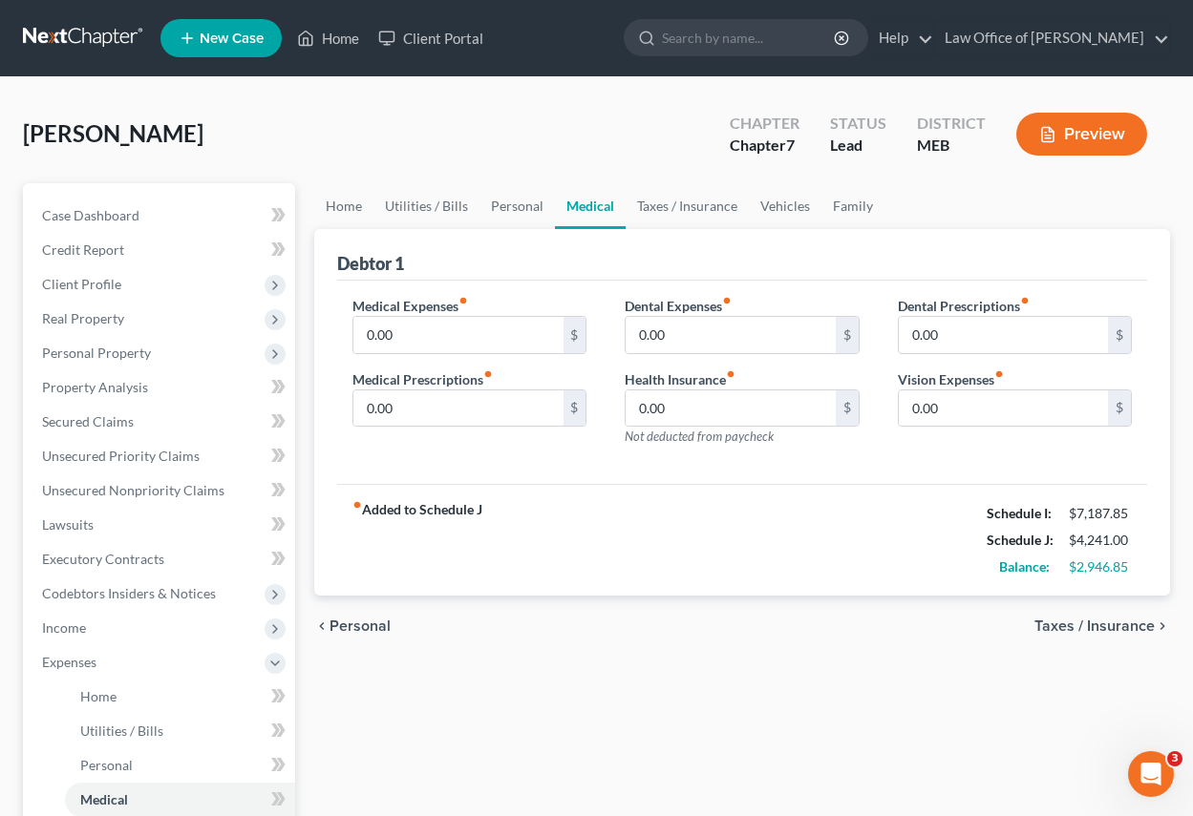
click at [1101, 625] on span "Taxes / Insurance" at bounding box center [1094, 626] width 120 height 15
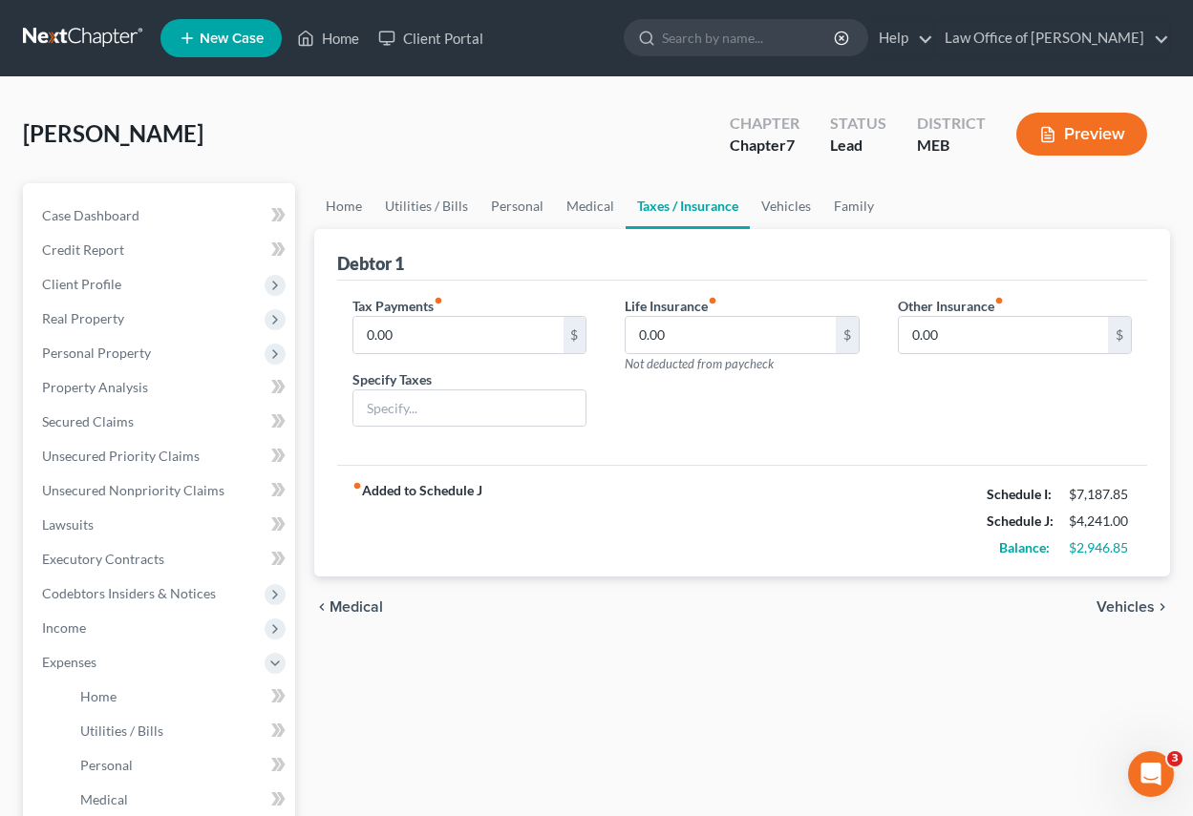
click at [1128, 601] on span "Vehicles" at bounding box center [1125, 607] width 58 height 15
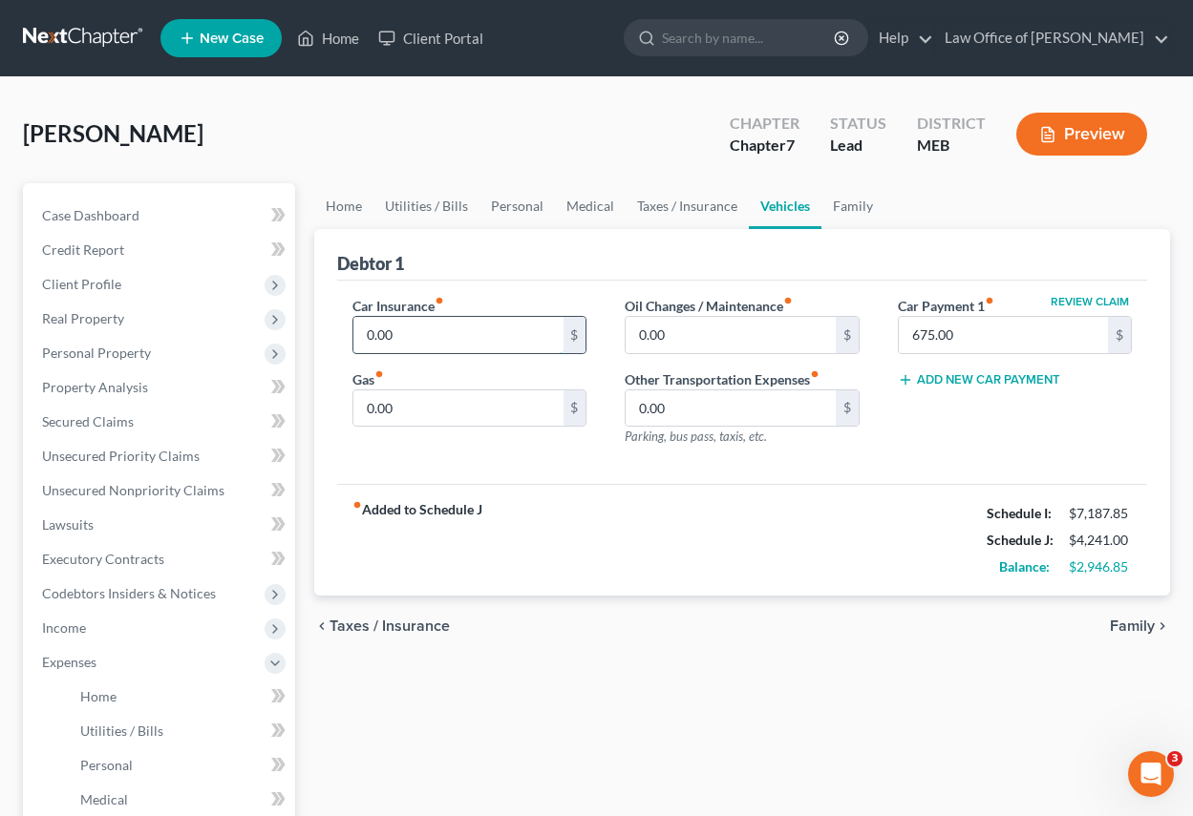
click at [413, 332] on input "0.00" at bounding box center [457, 335] width 209 height 36
click at [422, 413] on input "0.00" at bounding box center [457, 409] width 209 height 36
click at [1137, 624] on span "Family" at bounding box center [1132, 626] width 45 height 15
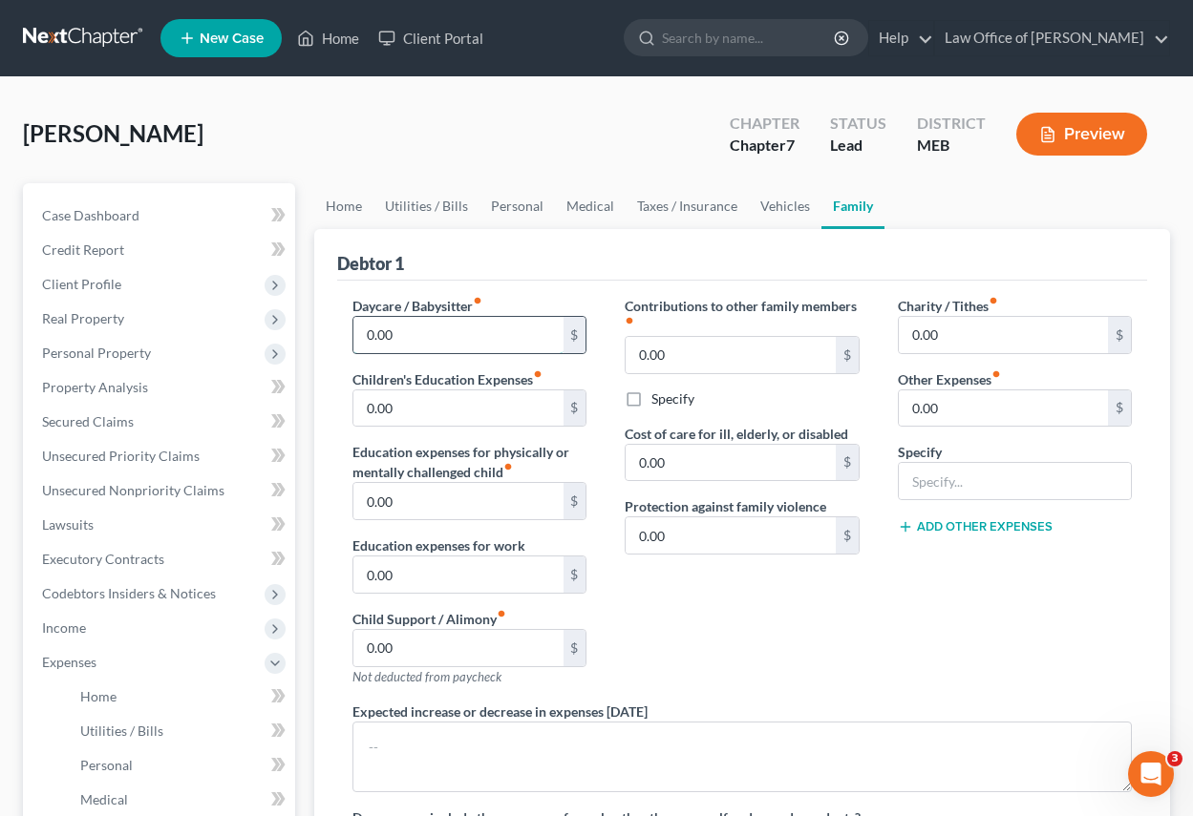
click at [411, 326] on input "0.00" at bounding box center [457, 335] width 209 height 36
click at [470, 645] on input "0.00" at bounding box center [457, 648] width 209 height 36
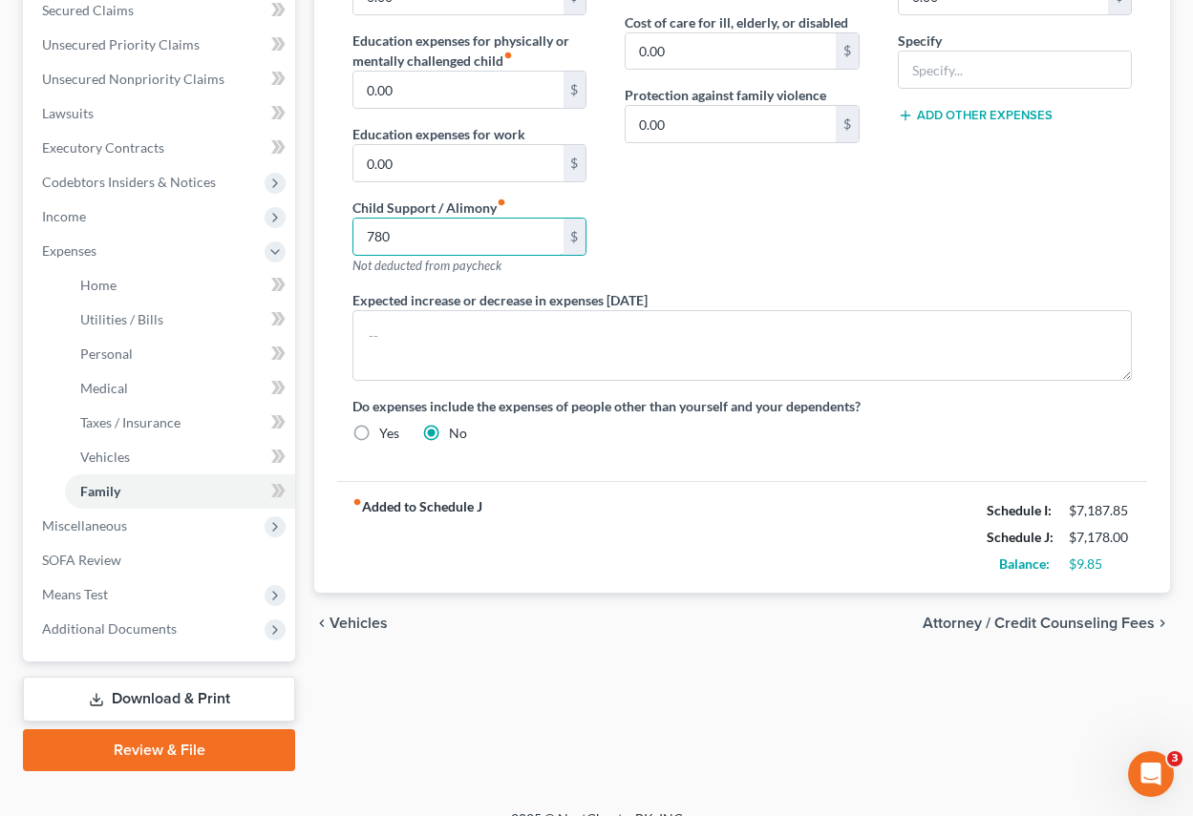
scroll to position [439, 0]
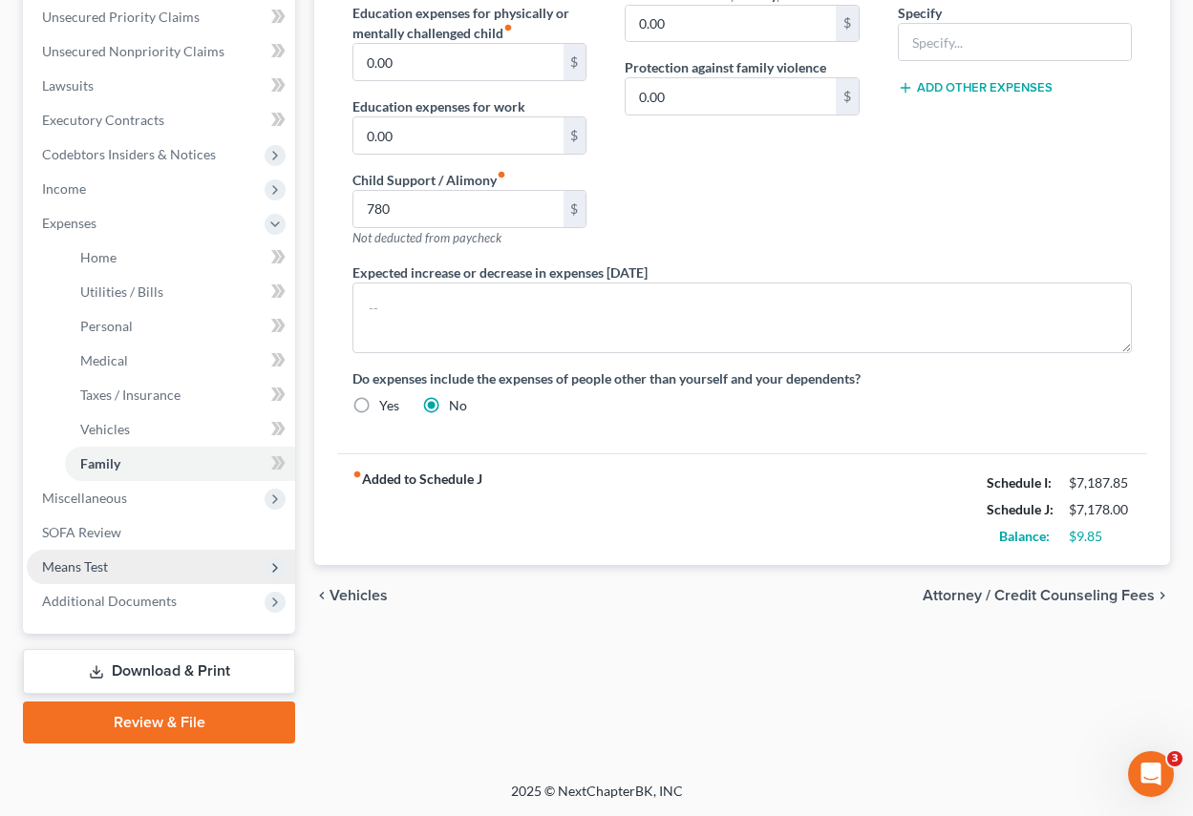
click at [97, 567] on span "Means Test" at bounding box center [75, 567] width 66 height 16
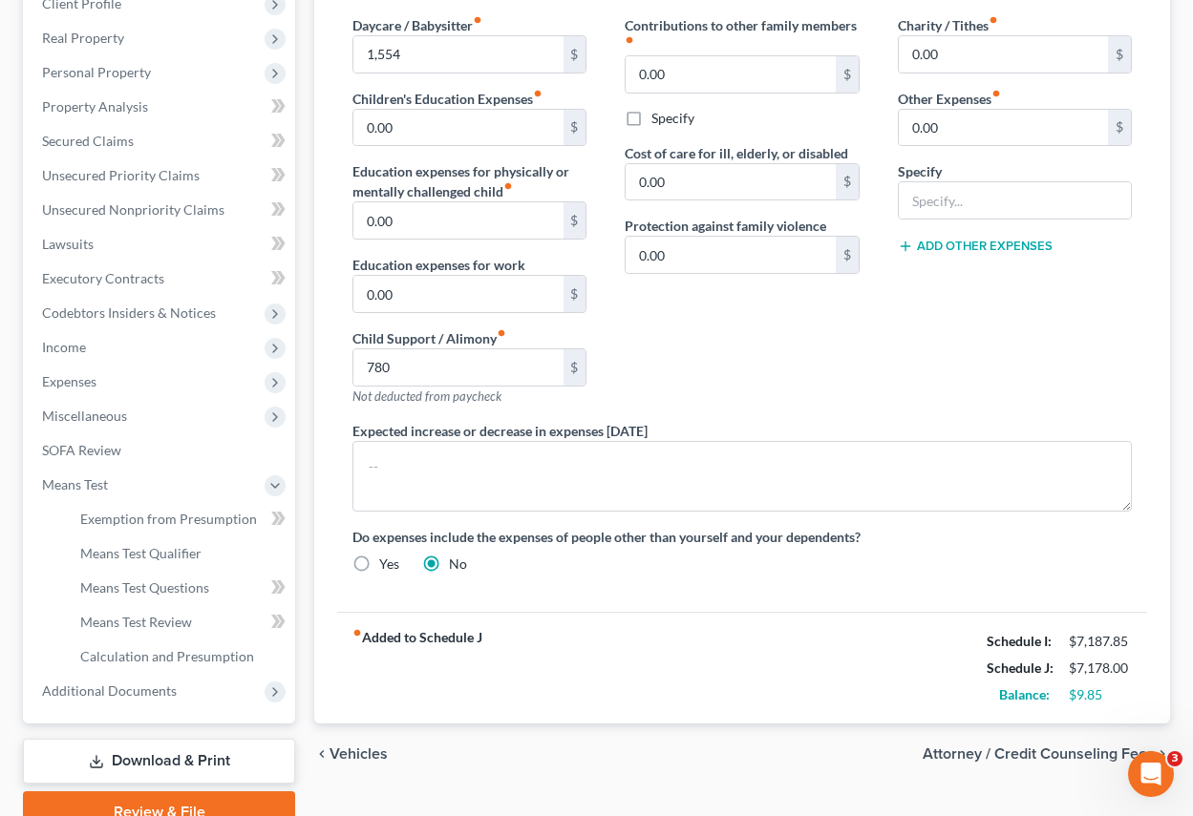
scroll to position [371, 0]
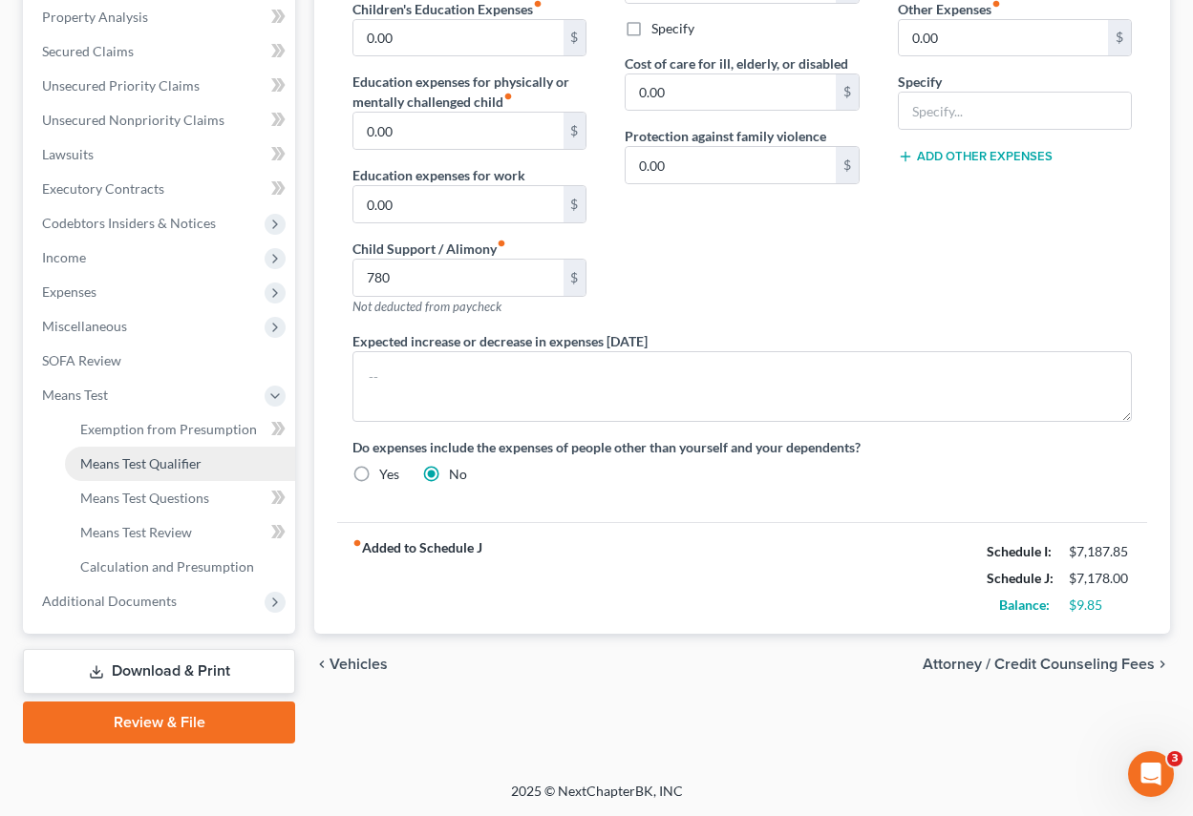
click at [134, 467] on span "Means Test Qualifier" at bounding box center [140, 464] width 121 height 16
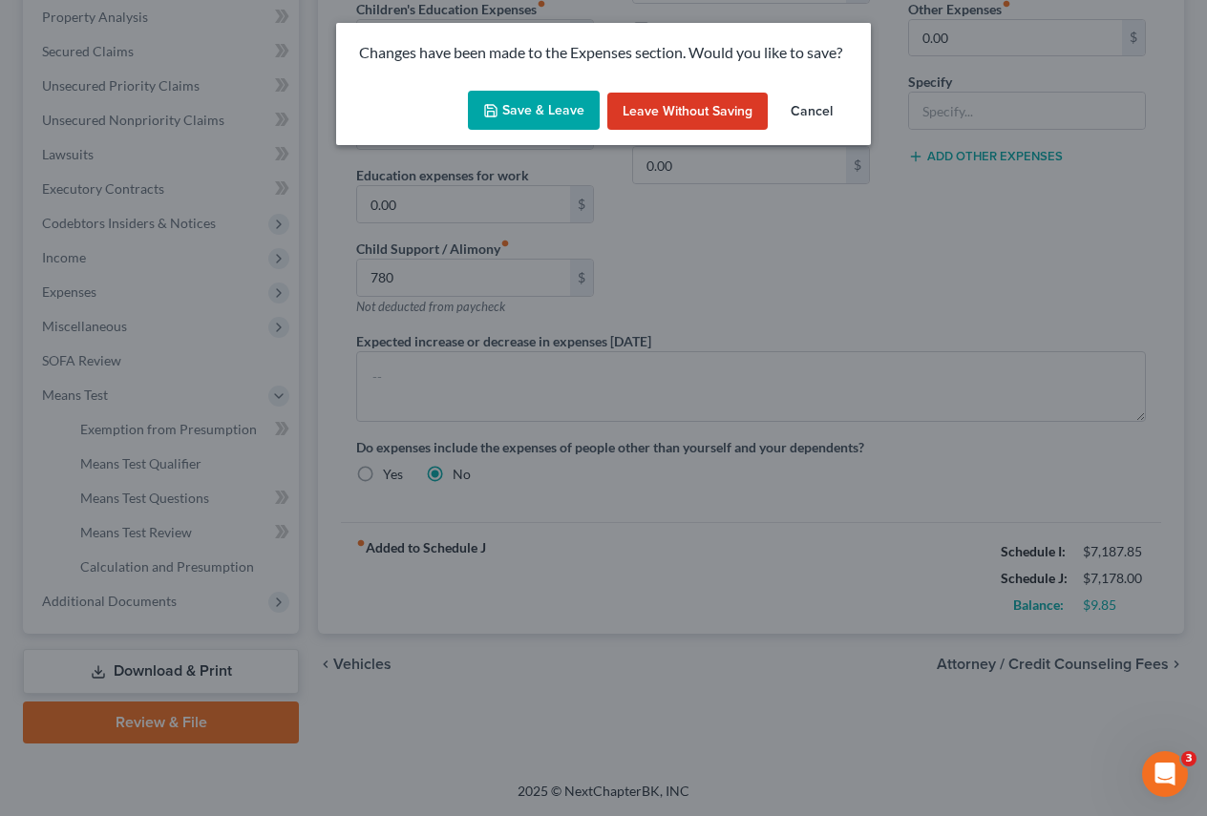
click at [547, 110] on button "Save & Leave" at bounding box center [534, 111] width 132 height 40
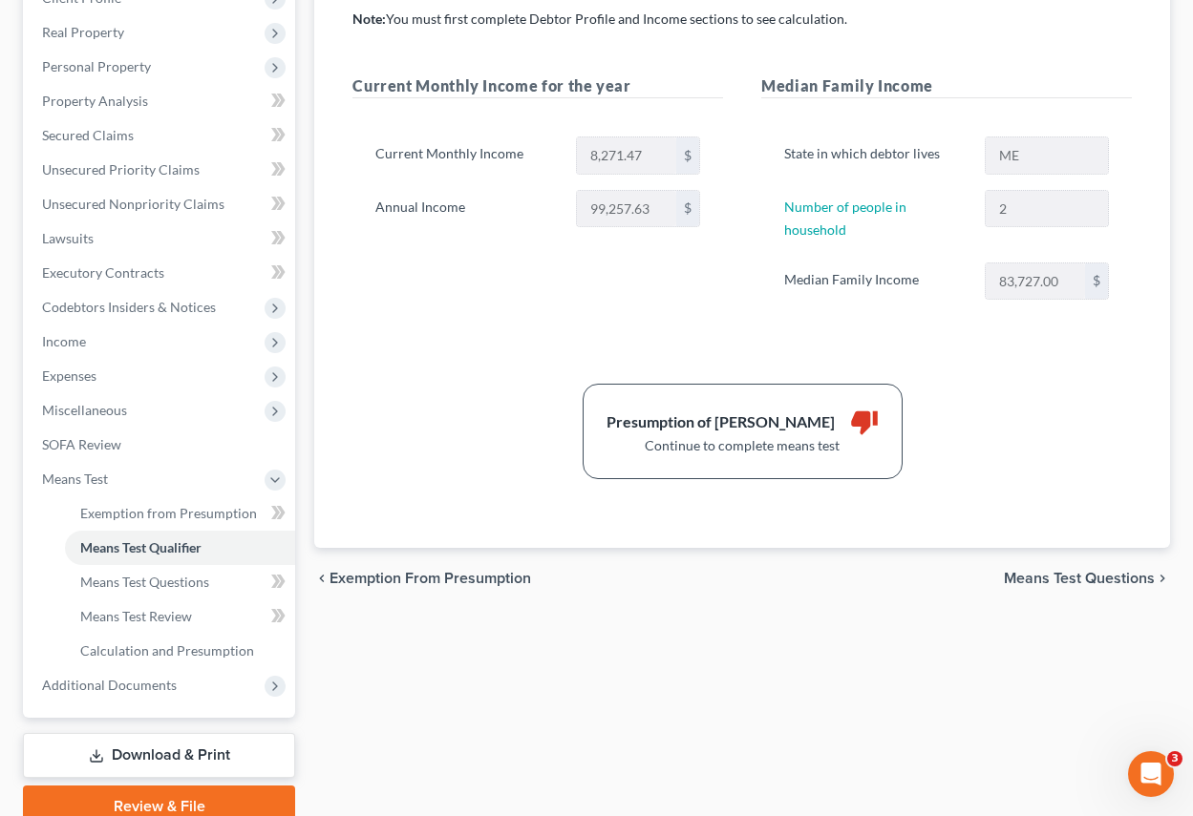
scroll to position [371, 0]
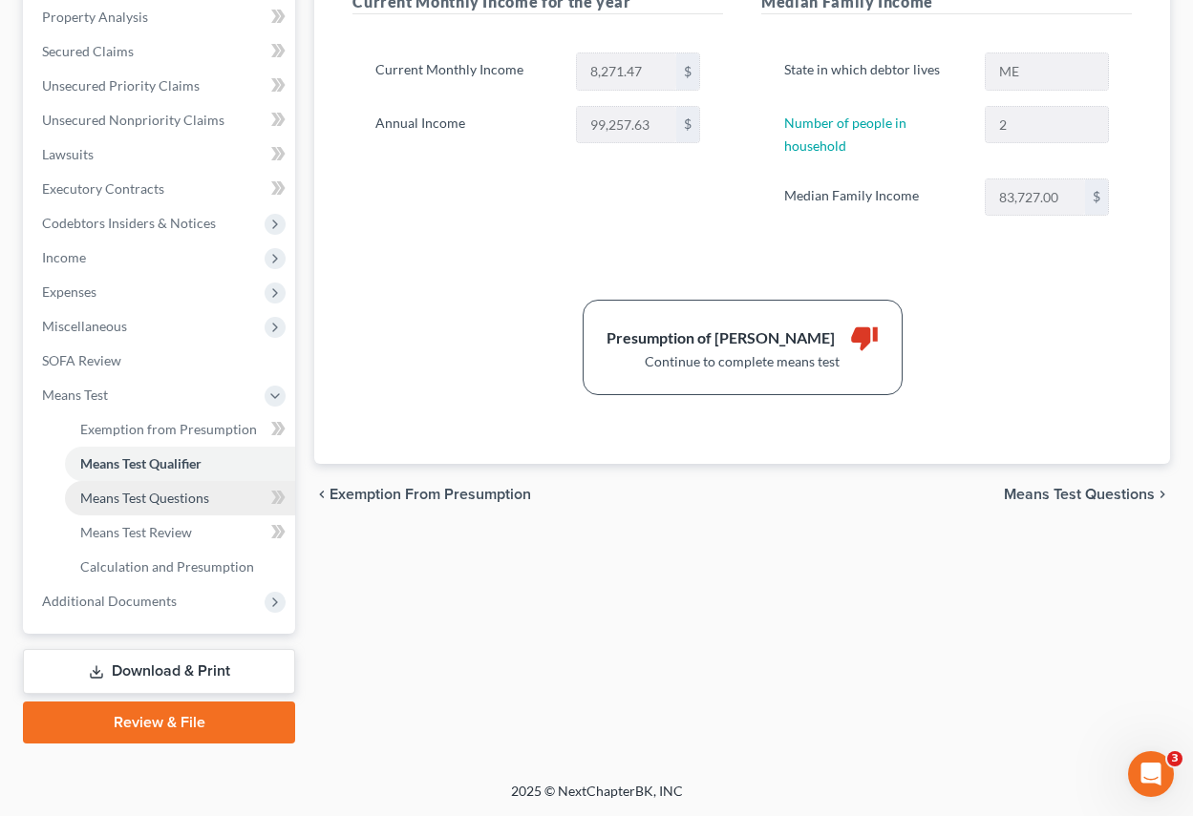
click at [189, 494] on span "Means Test Questions" at bounding box center [144, 498] width 129 height 16
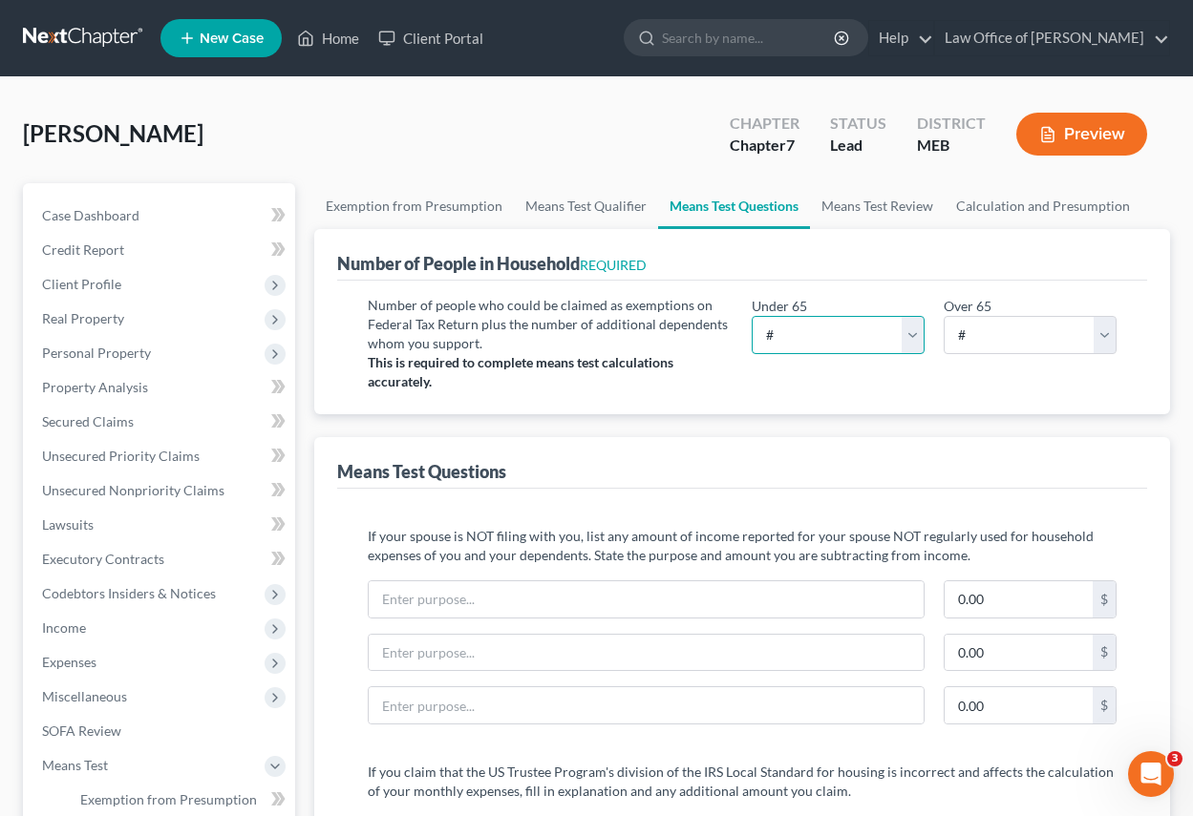
click at [919, 330] on select "# 0 1 2 3 4 5 6 7 8 9 10" at bounding box center [838, 335] width 173 height 38
click at [752, 316] on select "# 0 1 2 3 4 5 6 7 8 9 10" at bounding box center [838, 335] width 173 height 38
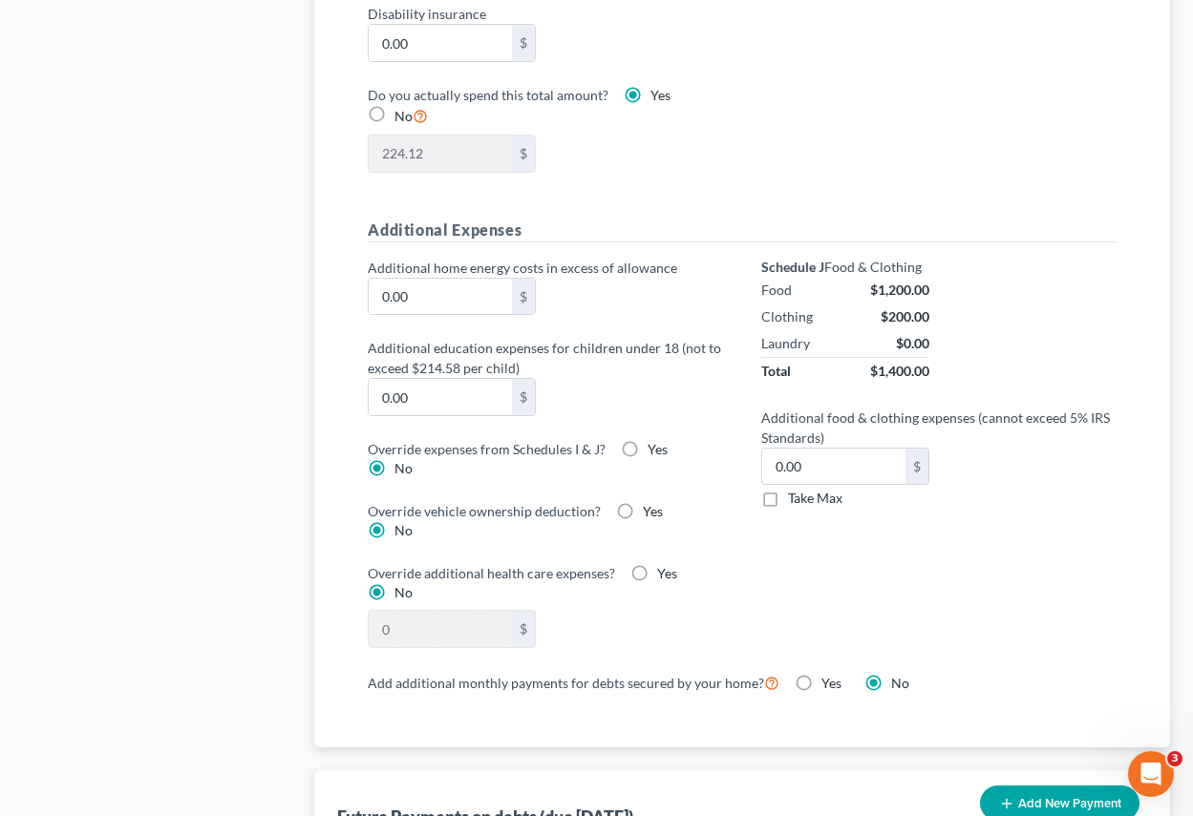
scroll to position [1337, 0]
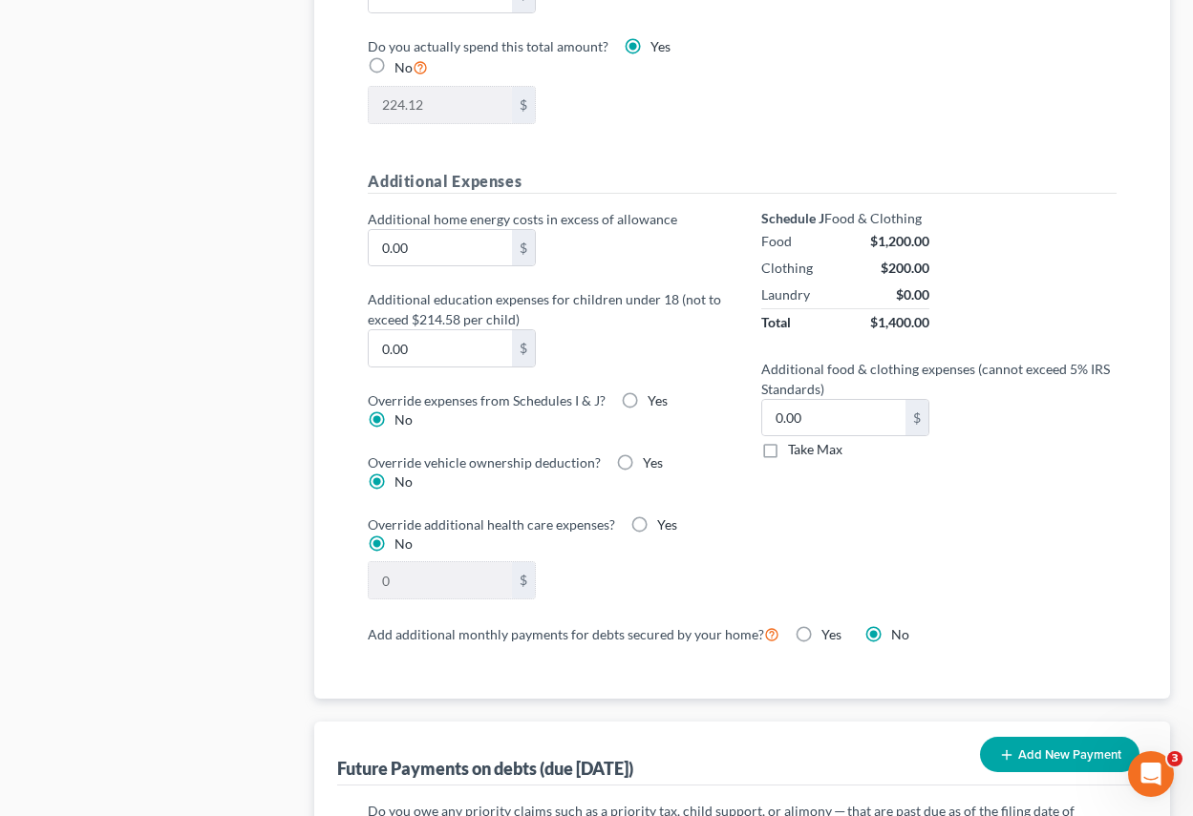
click at [788, 451] on label "Take Max" at bounding box center [815, 449] width 54 height 19
click at [795, 451] on input "Take Max" at bounding box center [801, 446] width 12 height 12
click at [788, 448] on label "Take Max" at bounding box center [815, 449] width 54 height 19
click at [795, 448] on input "Take Max" at bounding box center [801, 446] width 12 height 12
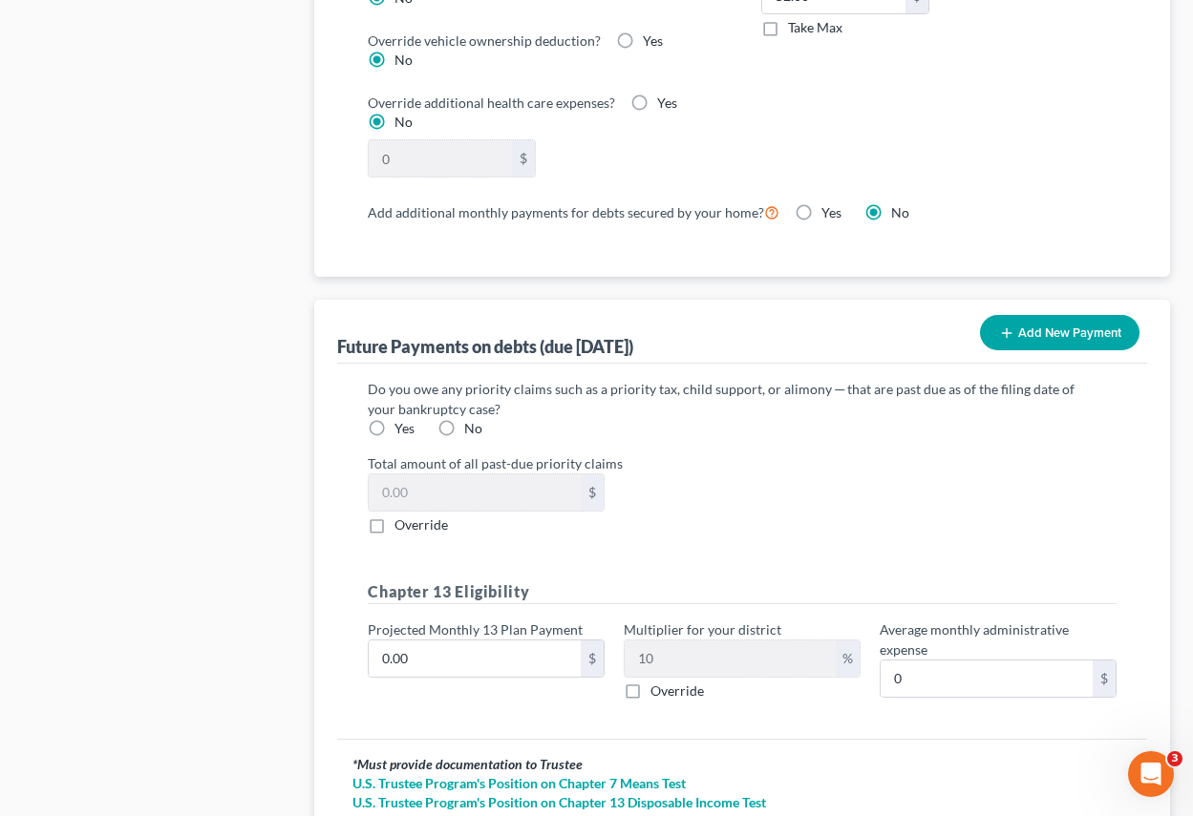
scroll to position [1814, 0]
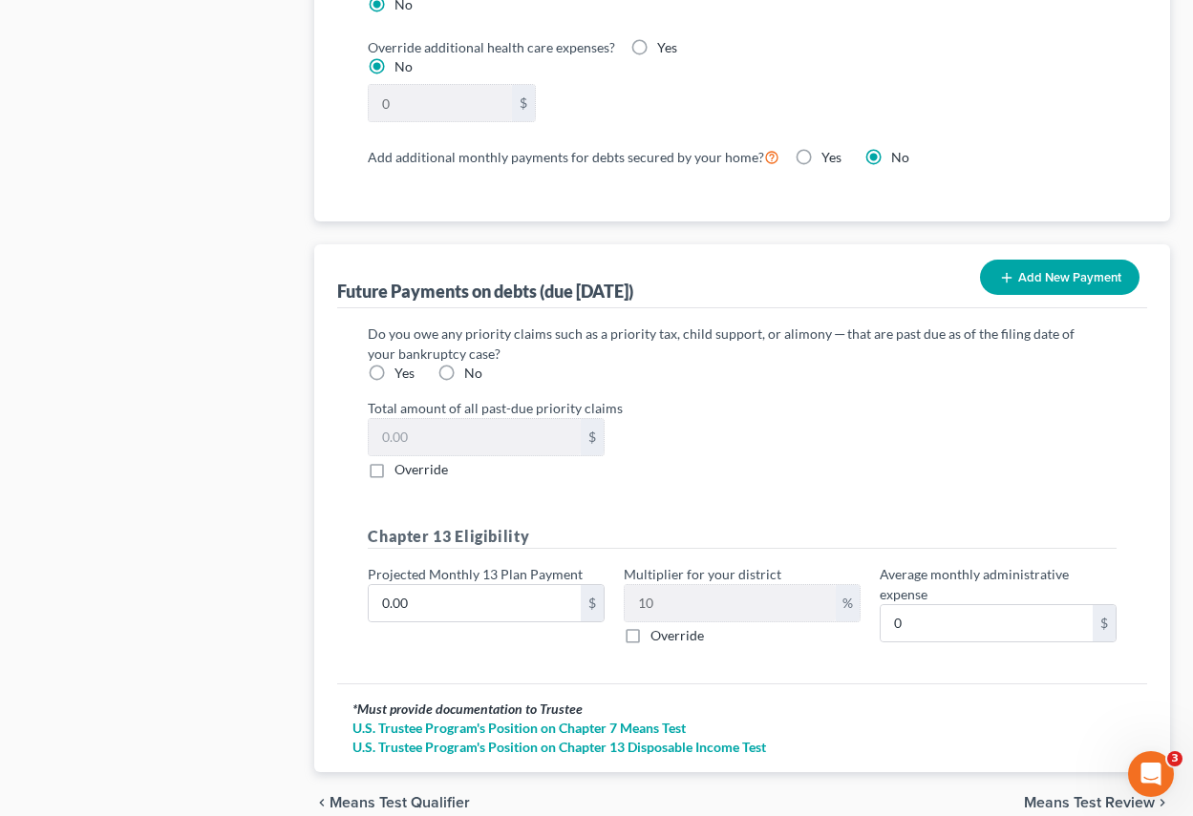
click at [464, 369] on label "No" at bounding box center [473, 373] width 18 height 19
click at [472, 369] on input "No" at bounding box center [478, 370] width 12 height 12
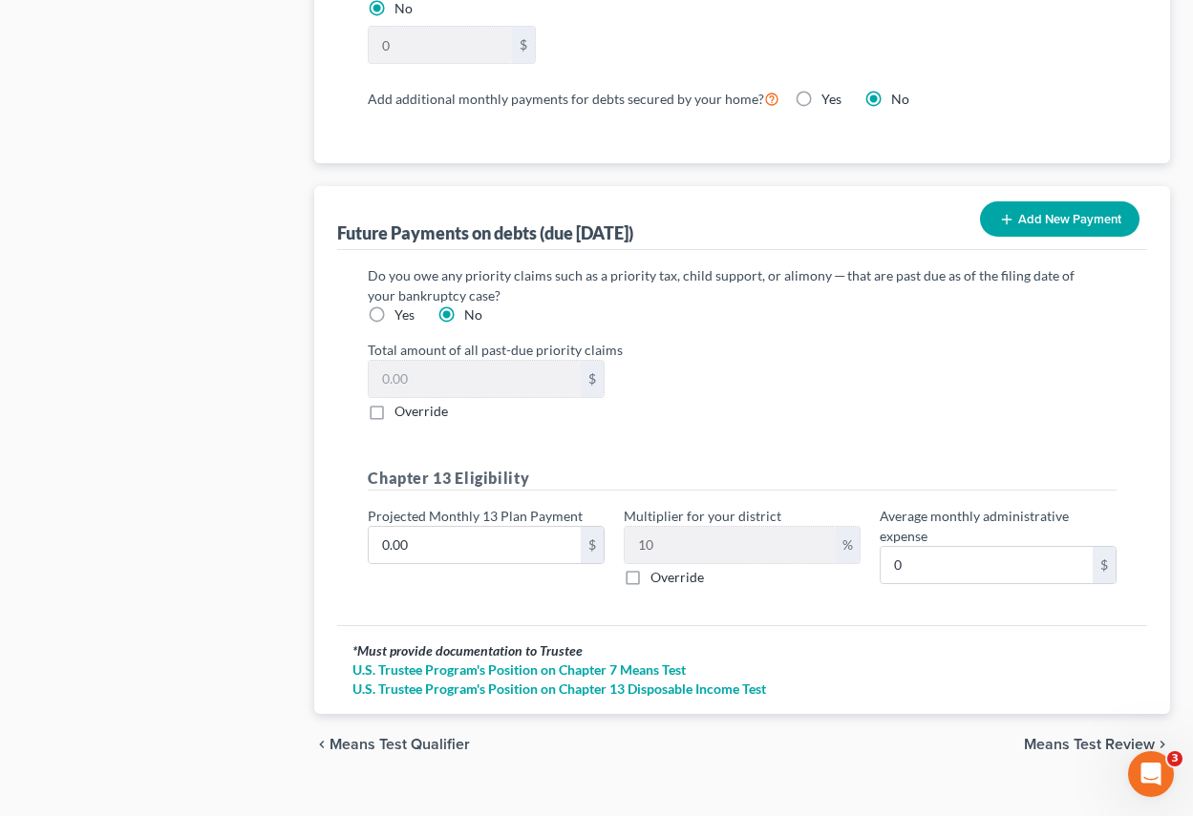
scroll to position [1904, 0]
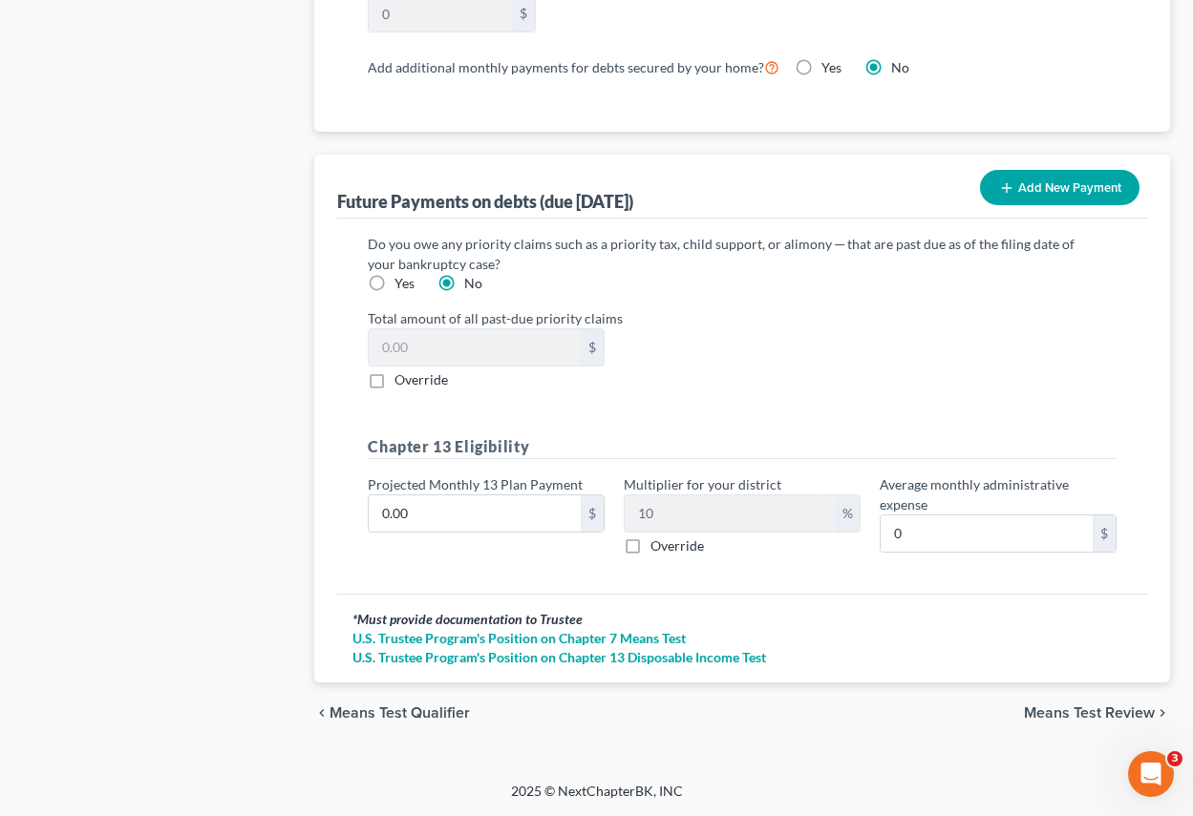
click at [1095, 714] on span "Means Test Review" at bounding box center [1089, 713] width 131 height 15
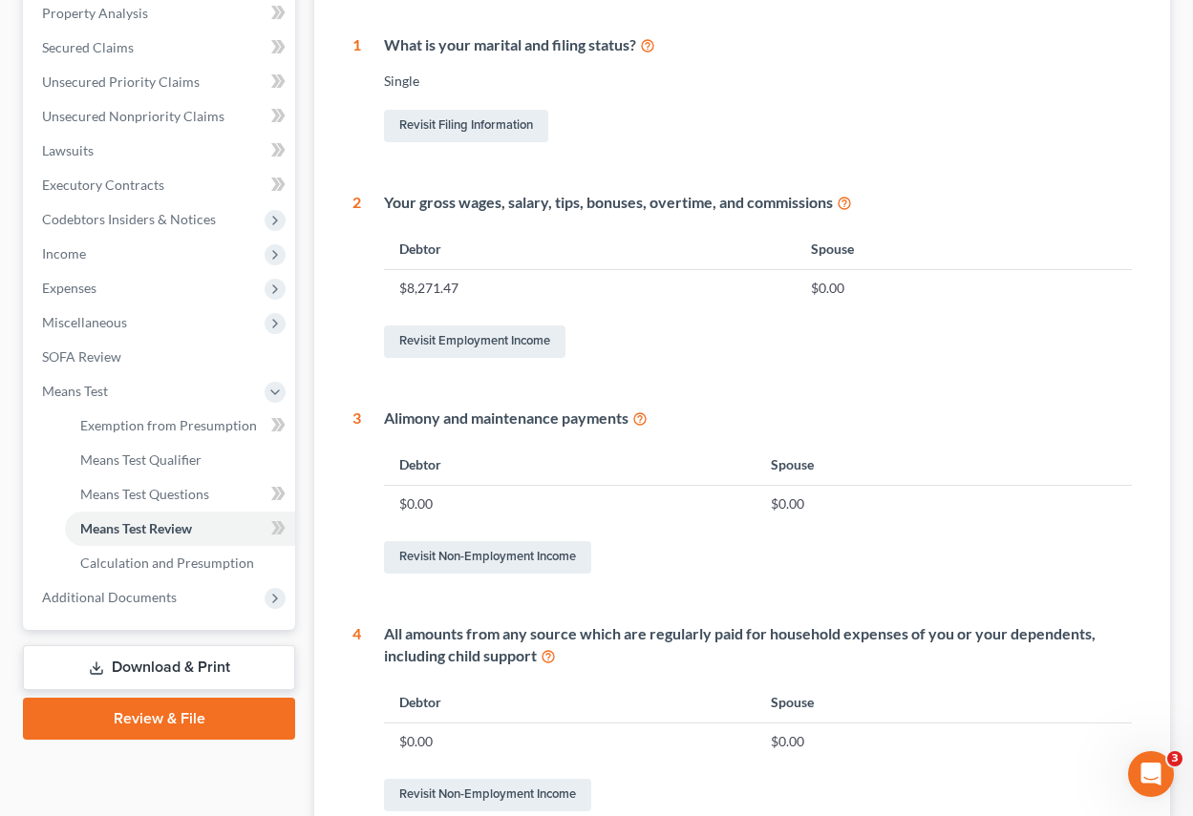
scroll to position [382, 0]
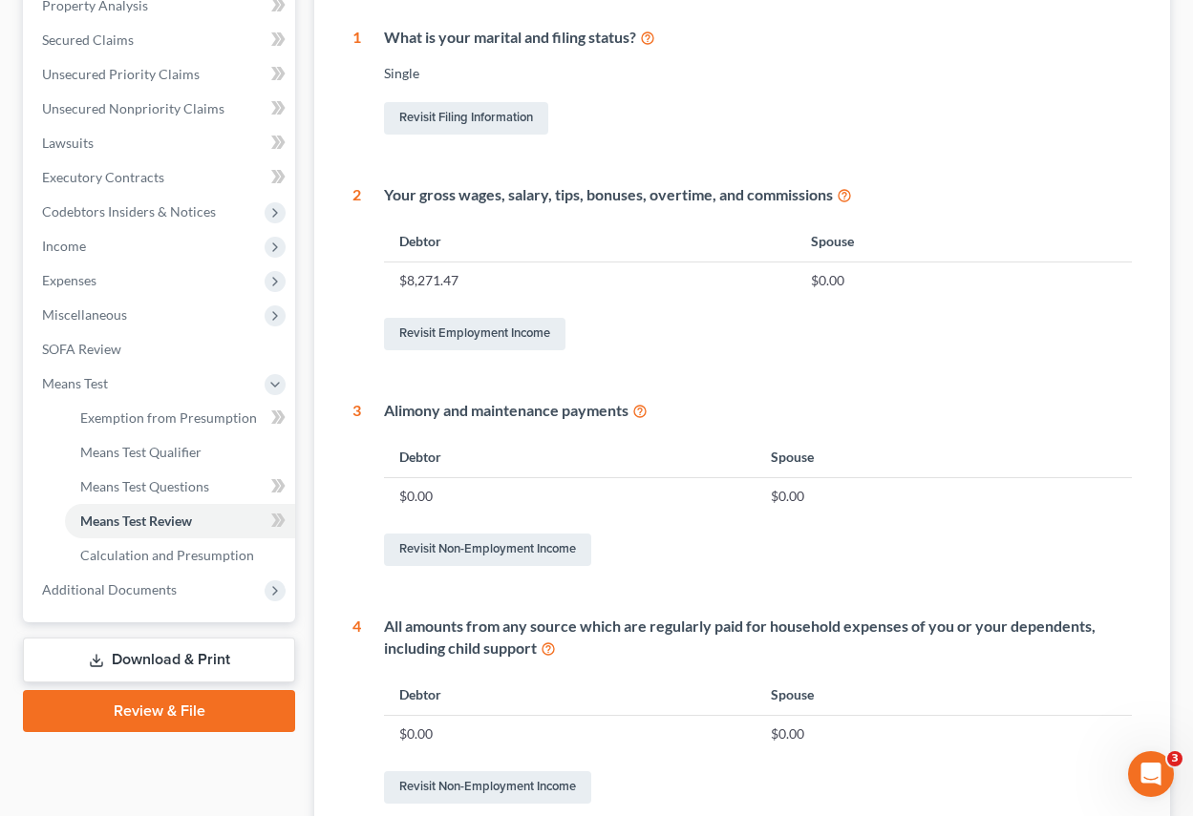
click at [489, 728] on td "$0.00" at bounding box center [569, 734] width 371 height 36
click at [443, 737] on td "$0.00" at bounding box center [569, 734] width 371 height 36
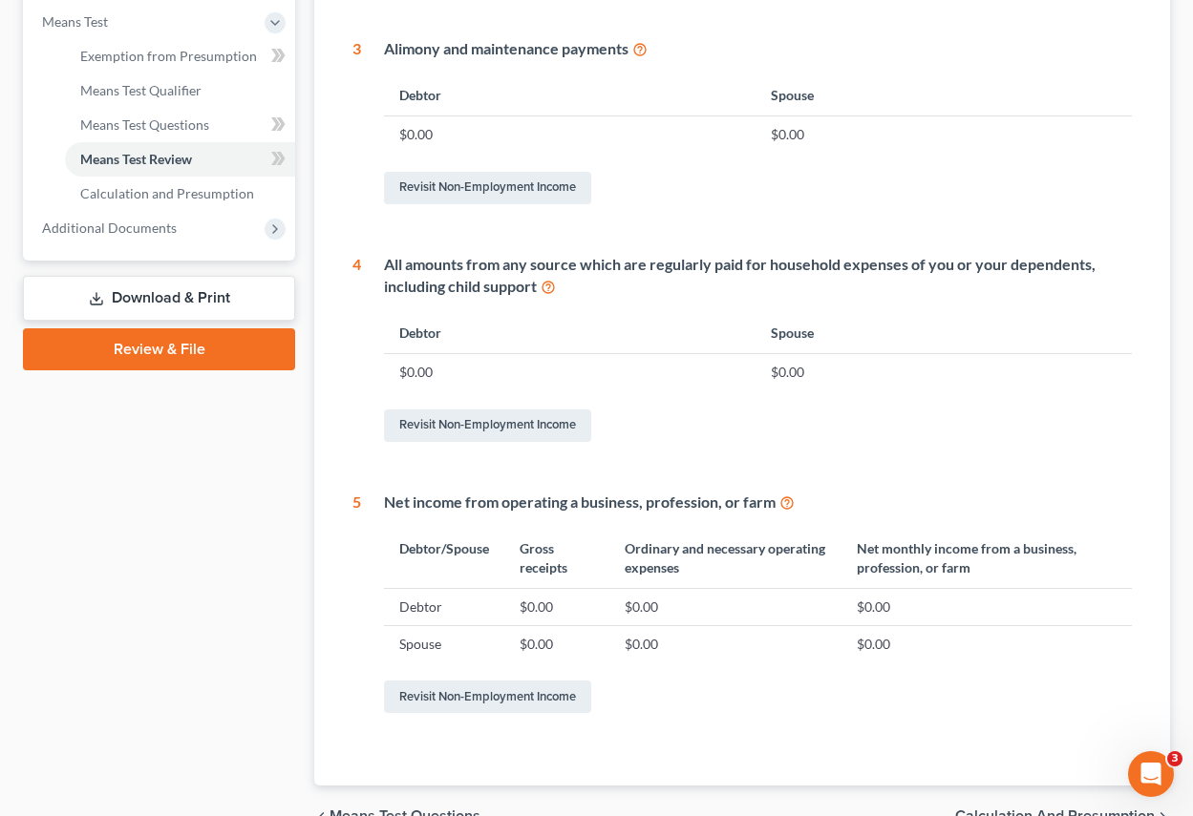
scroll to position [847, 0]
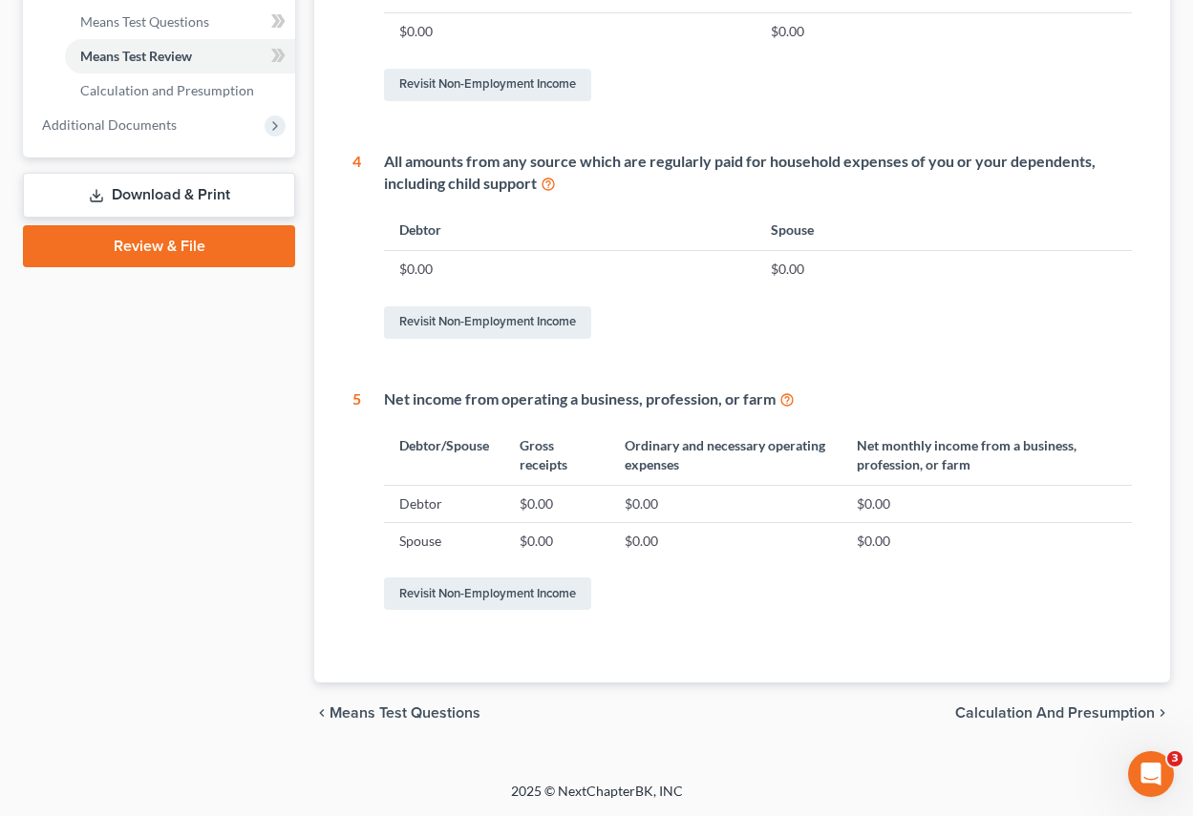
click at [1040, 708] on span "Calculation and Presumption" at bounding box center [1055, 713] width 200 height 15
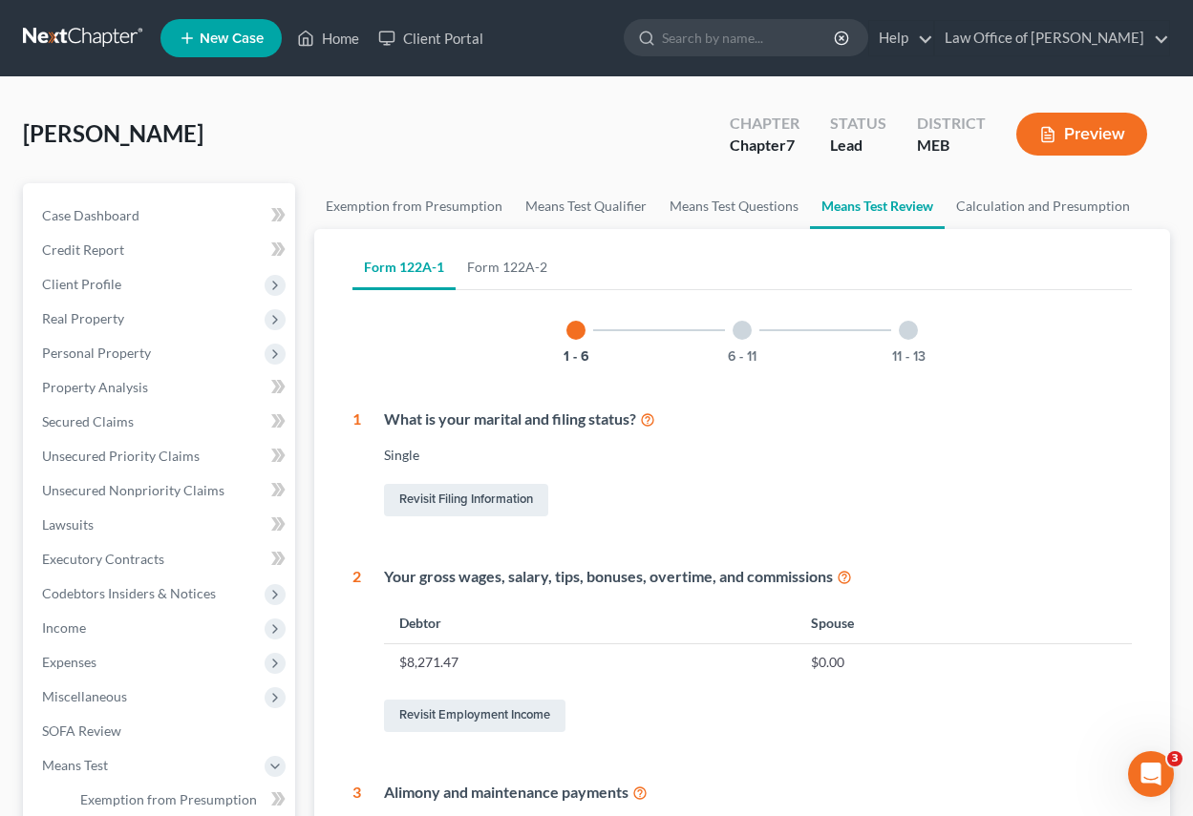
click at [737, 328] on div at bounding box center [741, 330] width 19 height 19
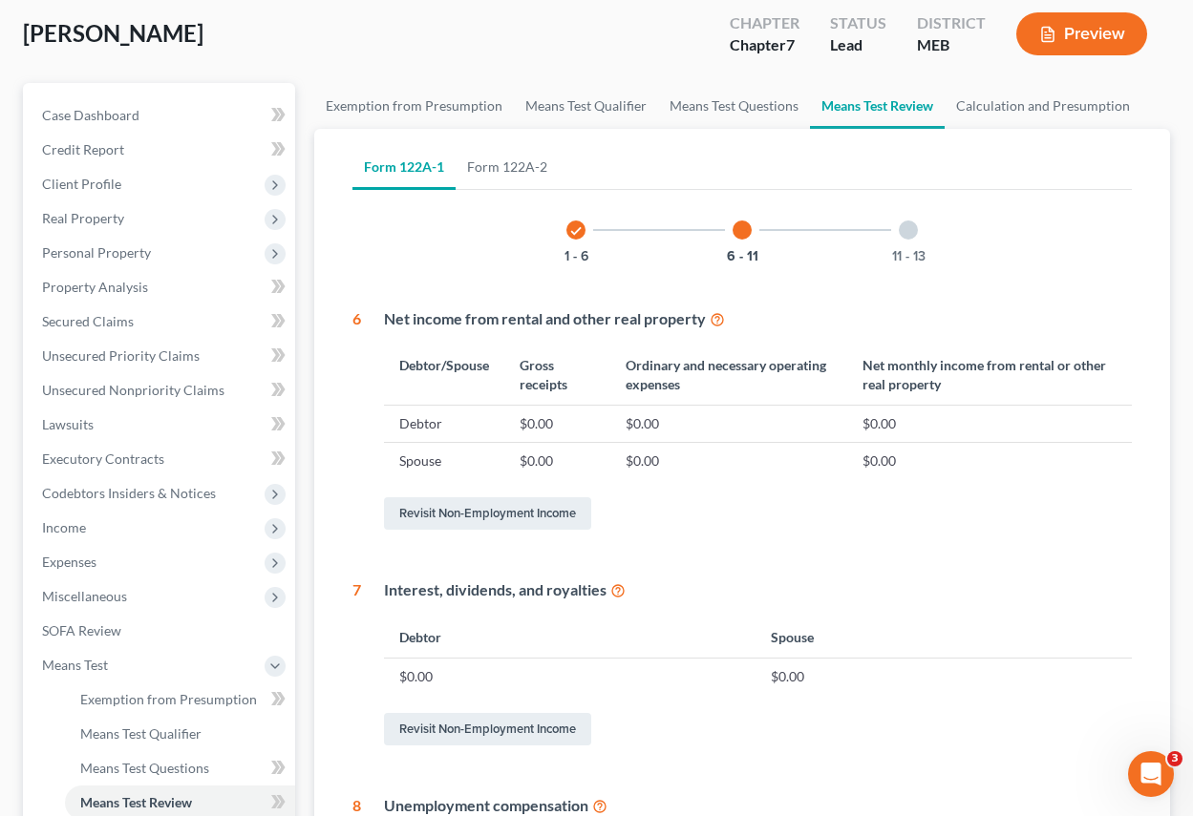
scroll to position [98, 0]
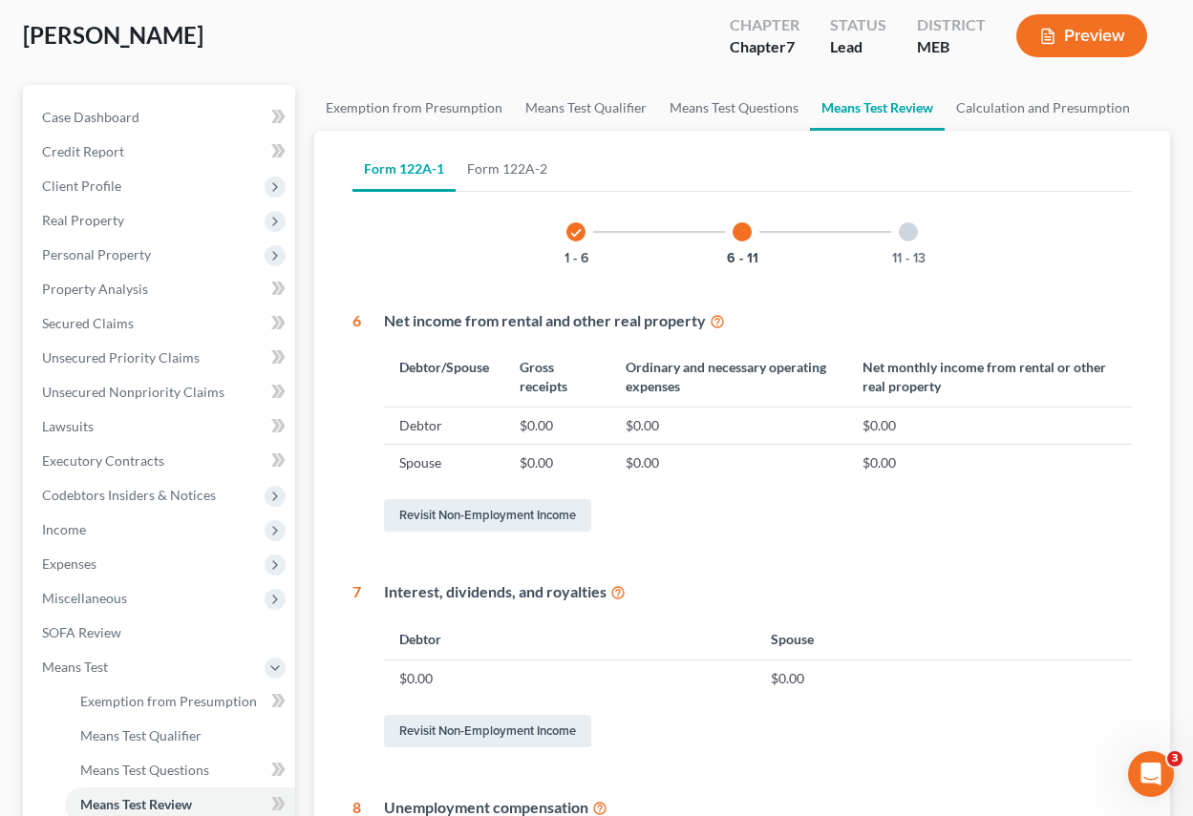
click at [909, 234] on div at bounding box center [908, 232] width 19 height 19
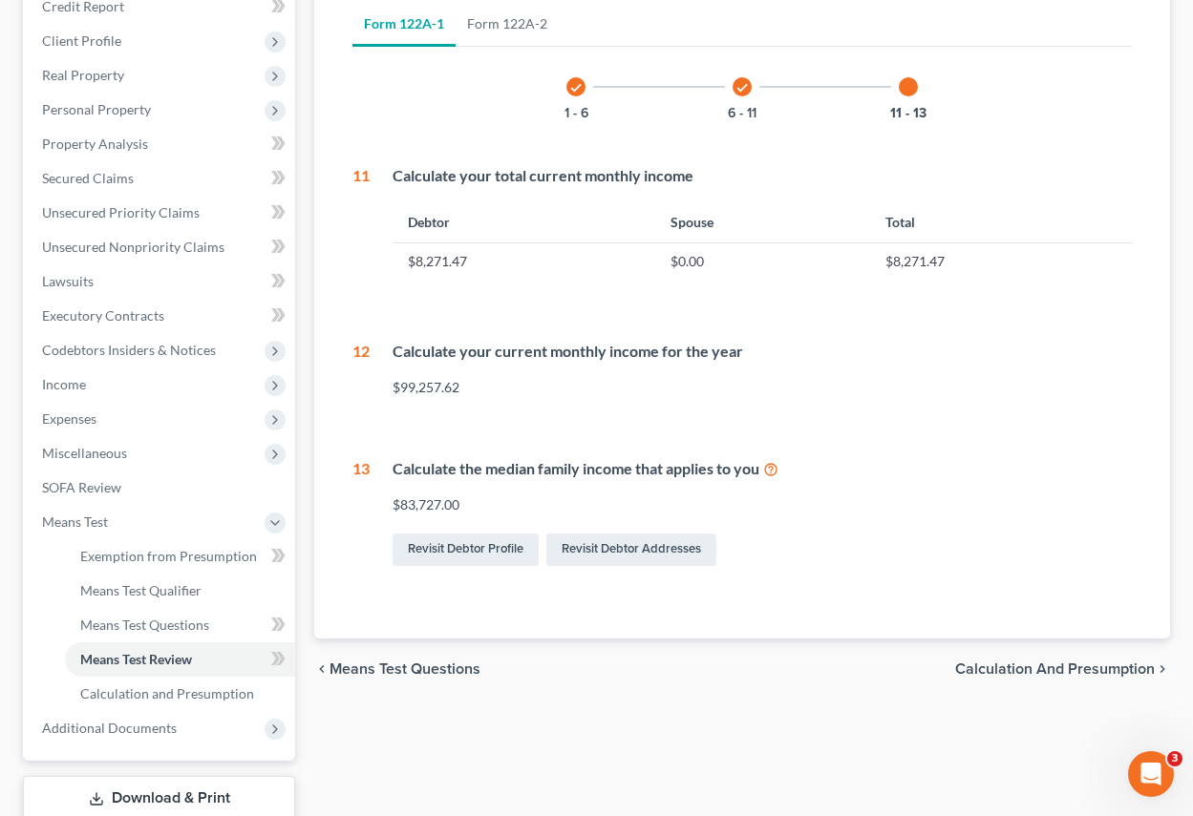
scroll to position [289, 0]
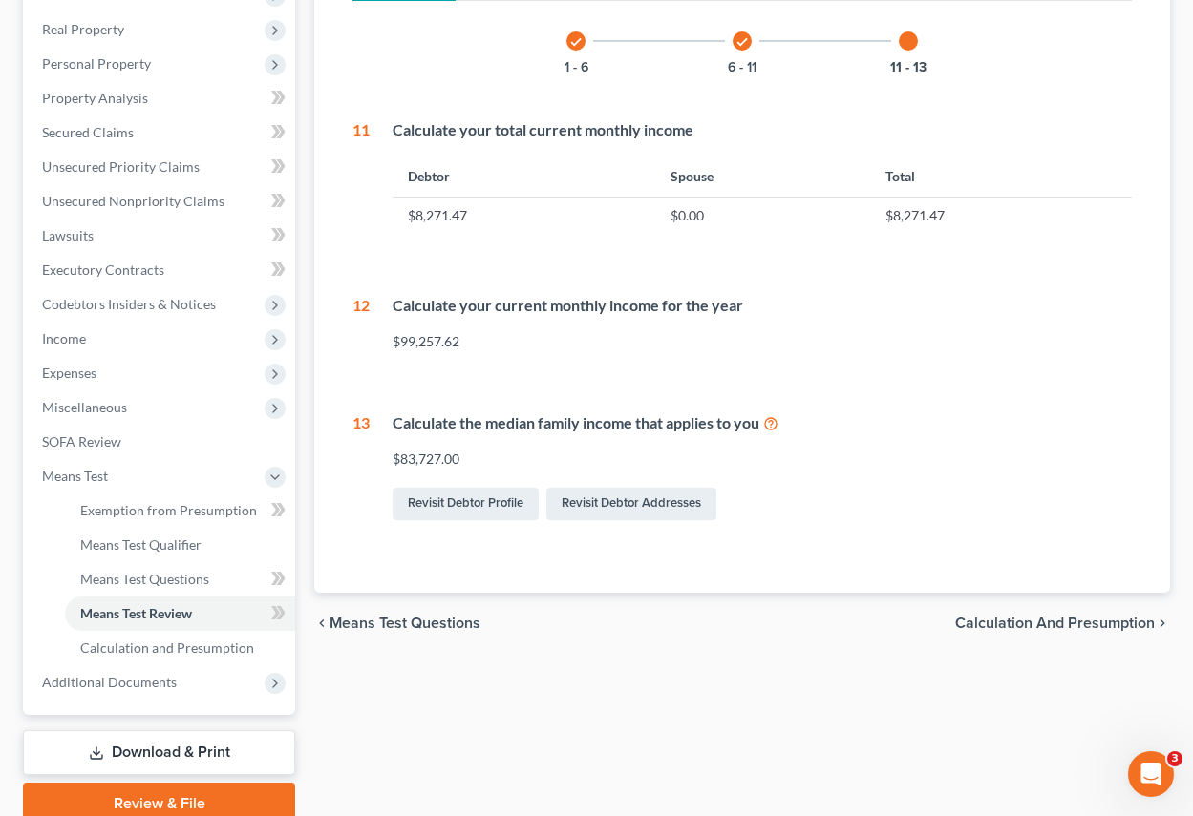
click at [1022, 626] on span "Calculation and Presumption" at bounding box center [1055, 623] width 200 height 15
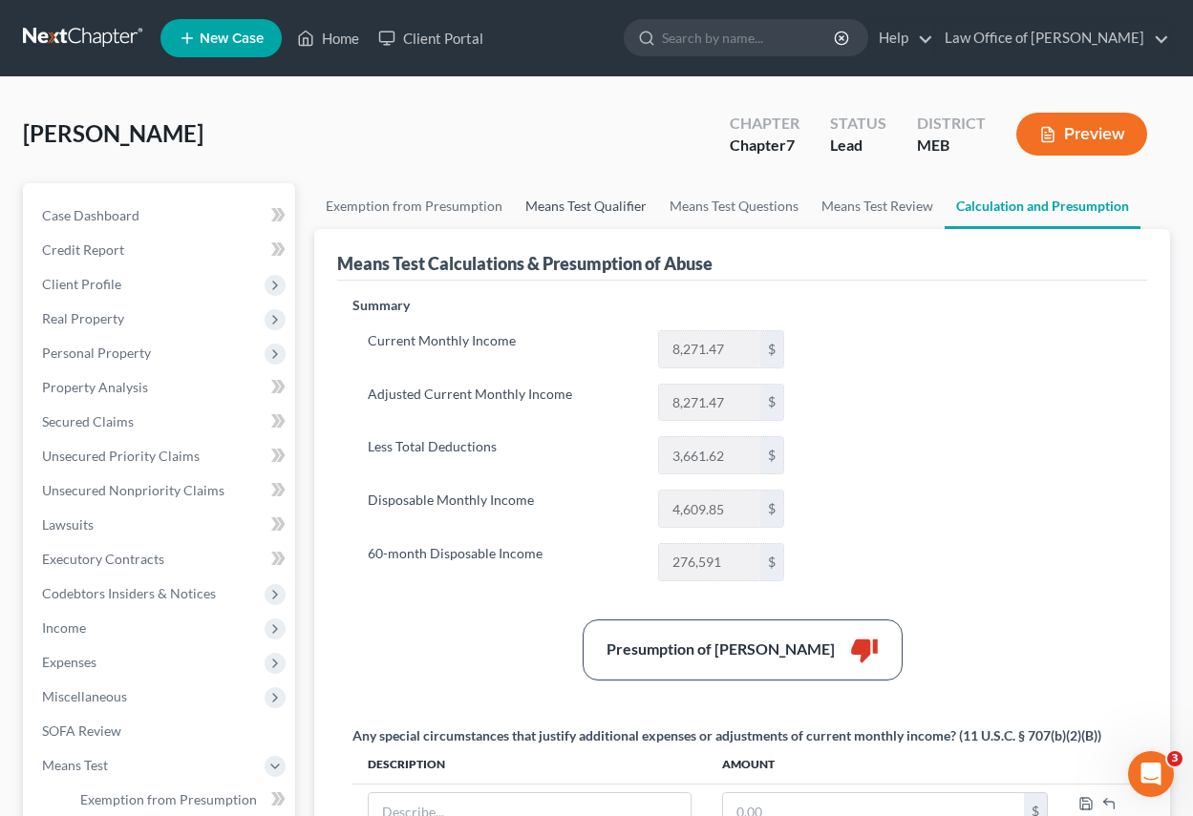
click at [581, 200] on link "Means Test Qualifier" at bounding box center [586, 206] width 144 height 46
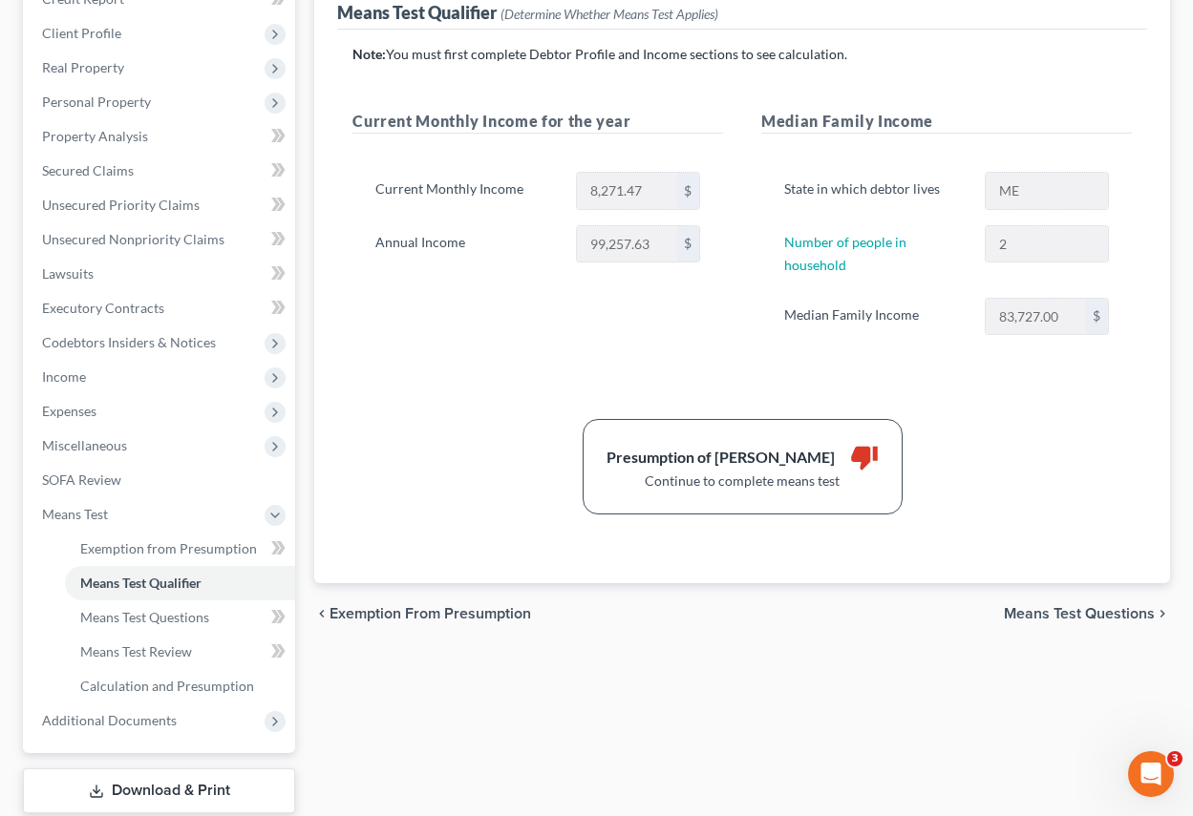
scroll to position [286, 0]
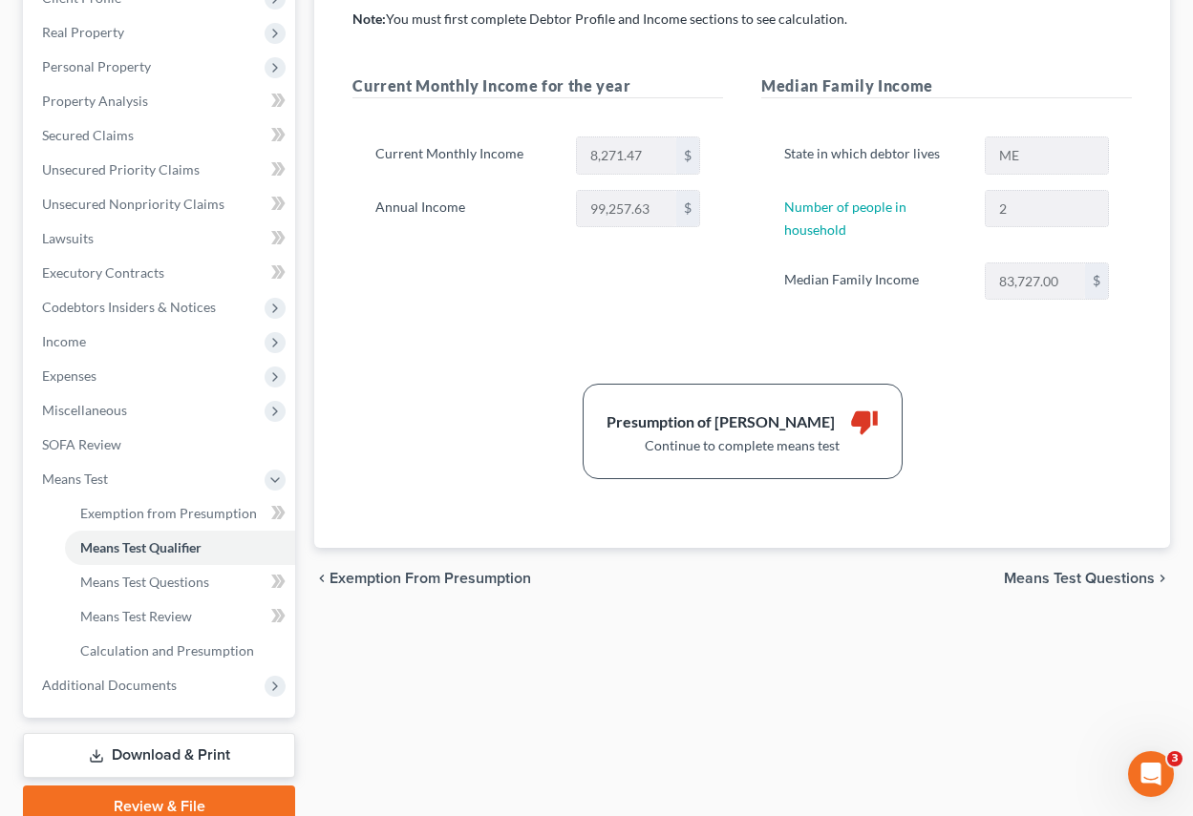
click at [1035, 576] on span "Means Test Questions" at bounding box center [1079, 578] width 151 height 15
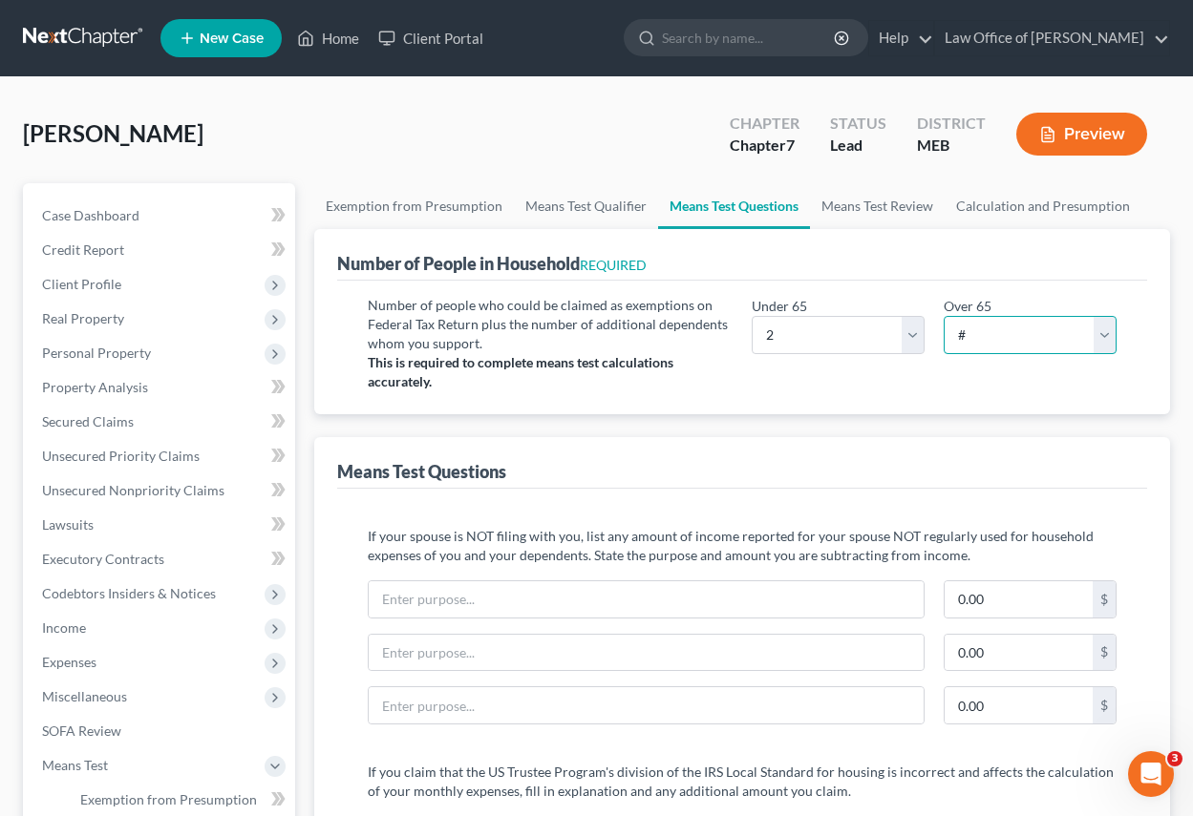
click at [1104, 336] on select "# 0 1 2 3 4 5 6 7 8 9 10" at bounding box center [1030, 335] width 173 height 38
click at [944, 316] on select "# 0 1 2 3 4 5 6 7 8 9 10" at bounding box center [1030, 335] width 173 height 38
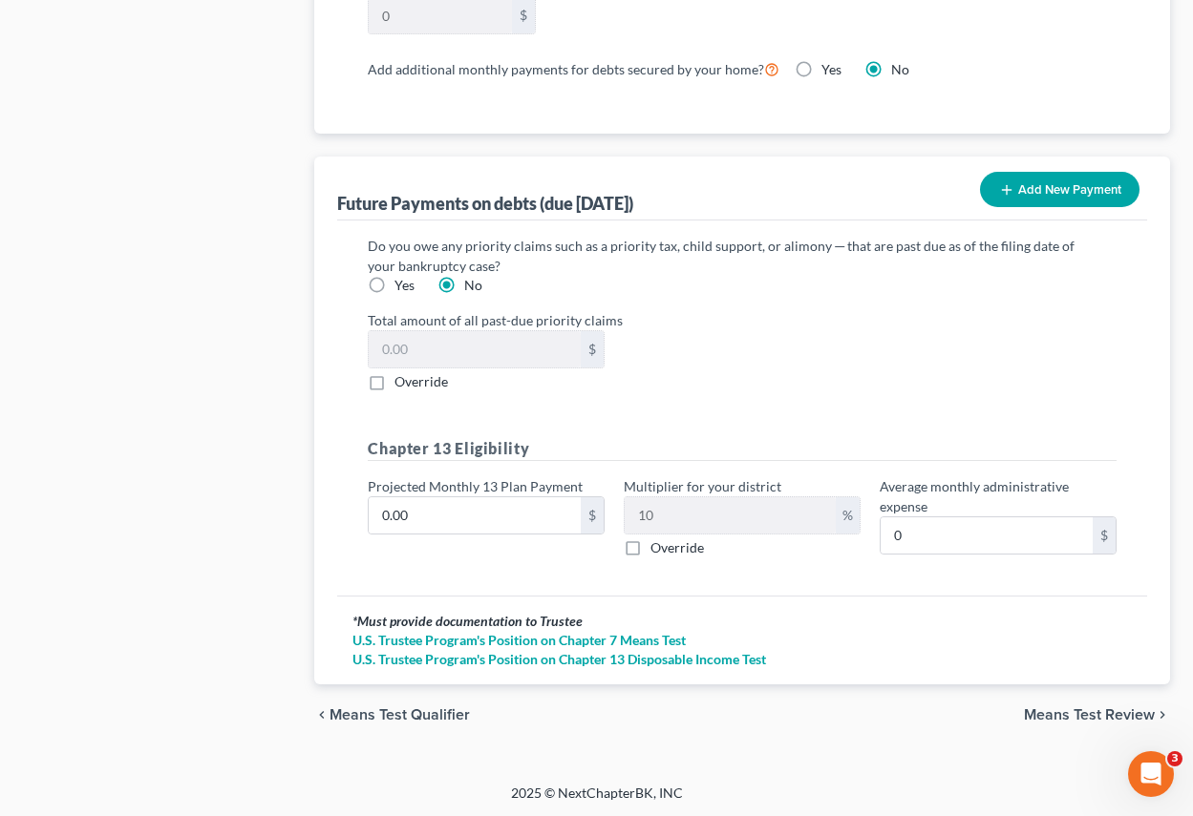
scroll to position [1904, 0]
click at [429, 712] on span "Means Test Qualifier" at bounding box center [399, 713] width 140 height 15
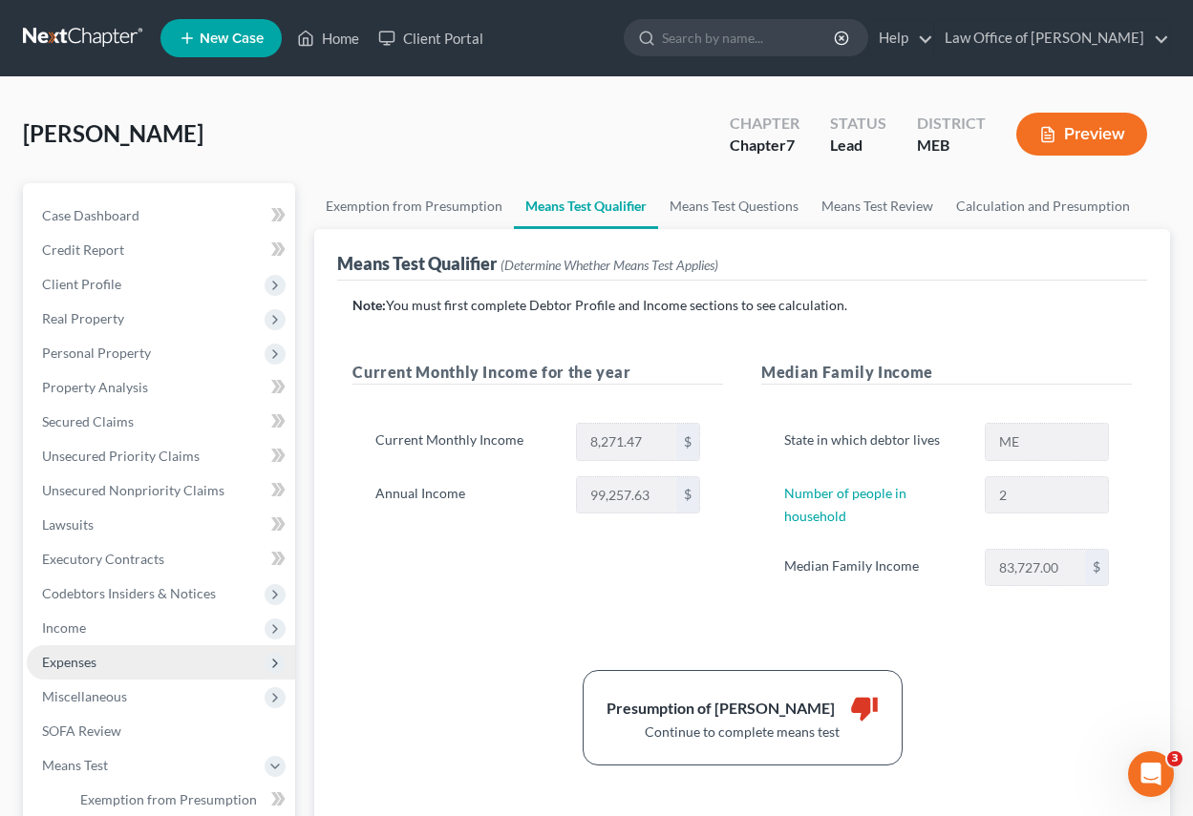
click at [82, 668] on span "Expenses" at bounding box center [69, 662] width 54 height 16
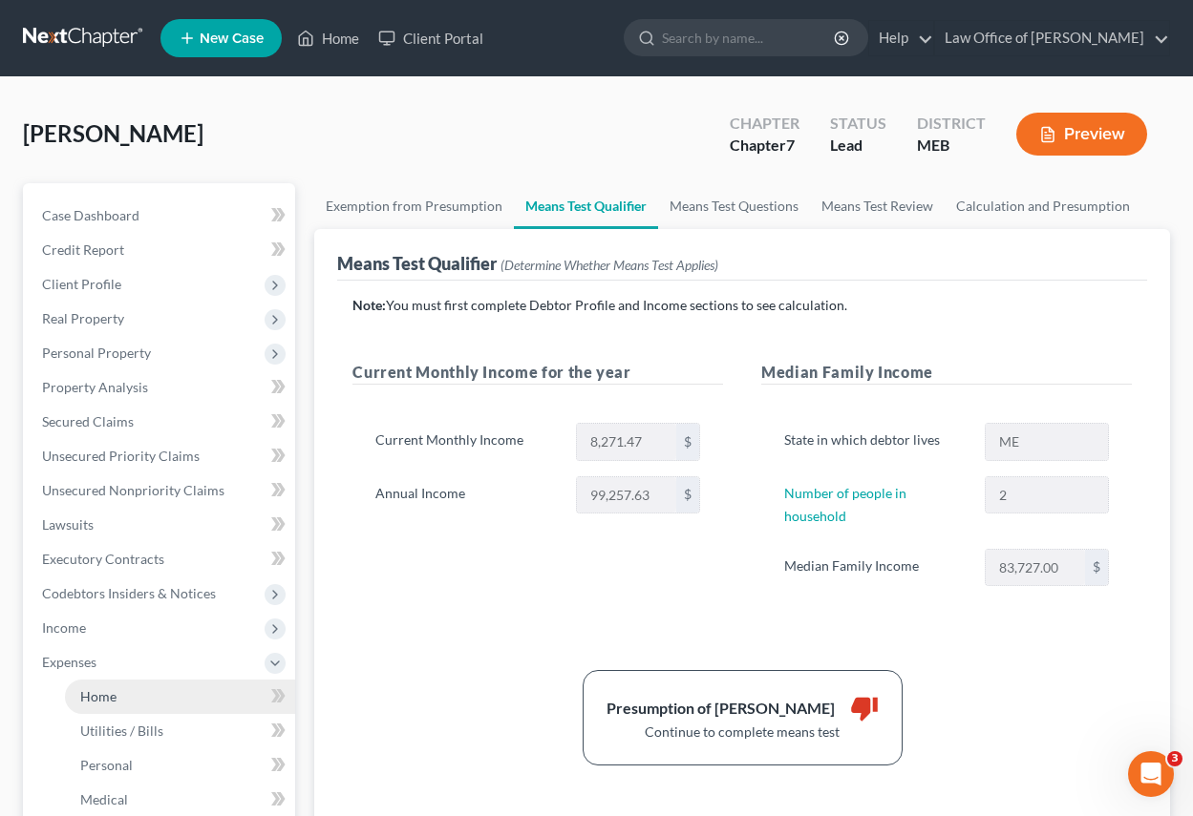
click at [97, 696] on span "Home" at bounding box center [98, 697] width 36 height 16
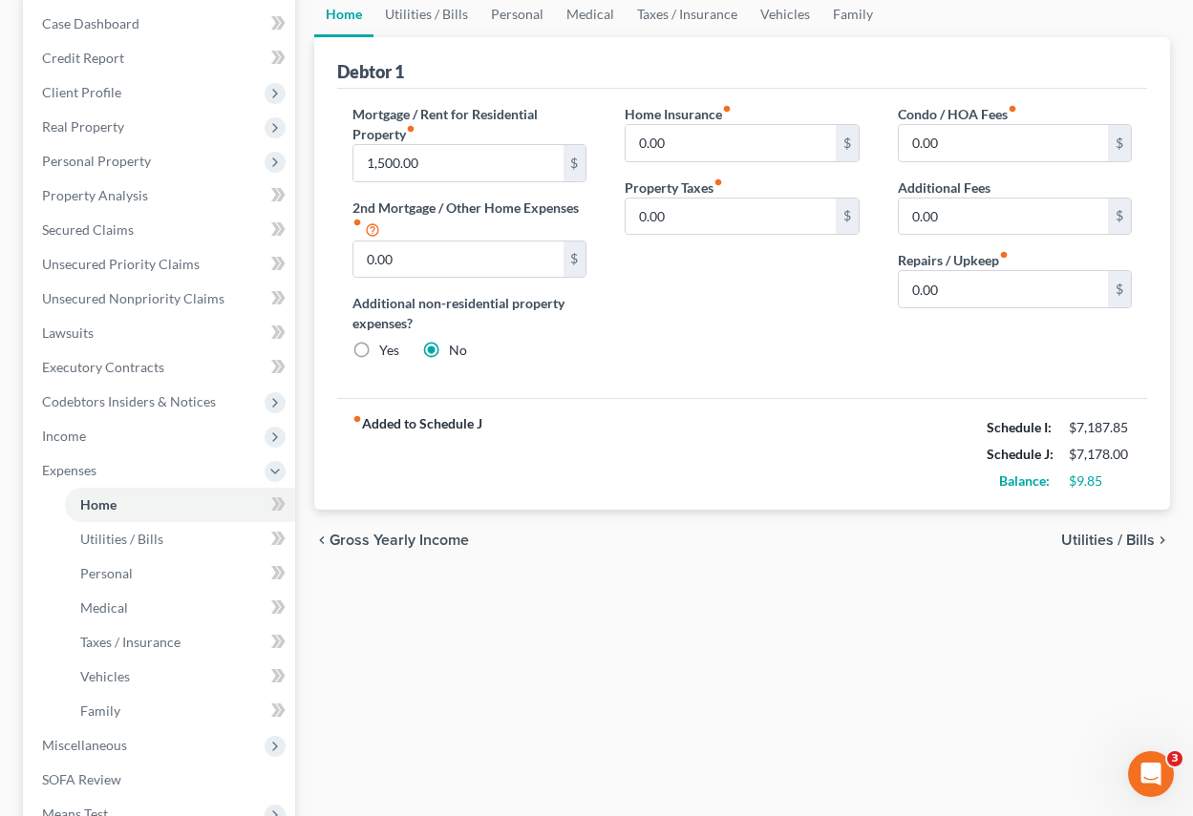
scroll to position [286, 0]
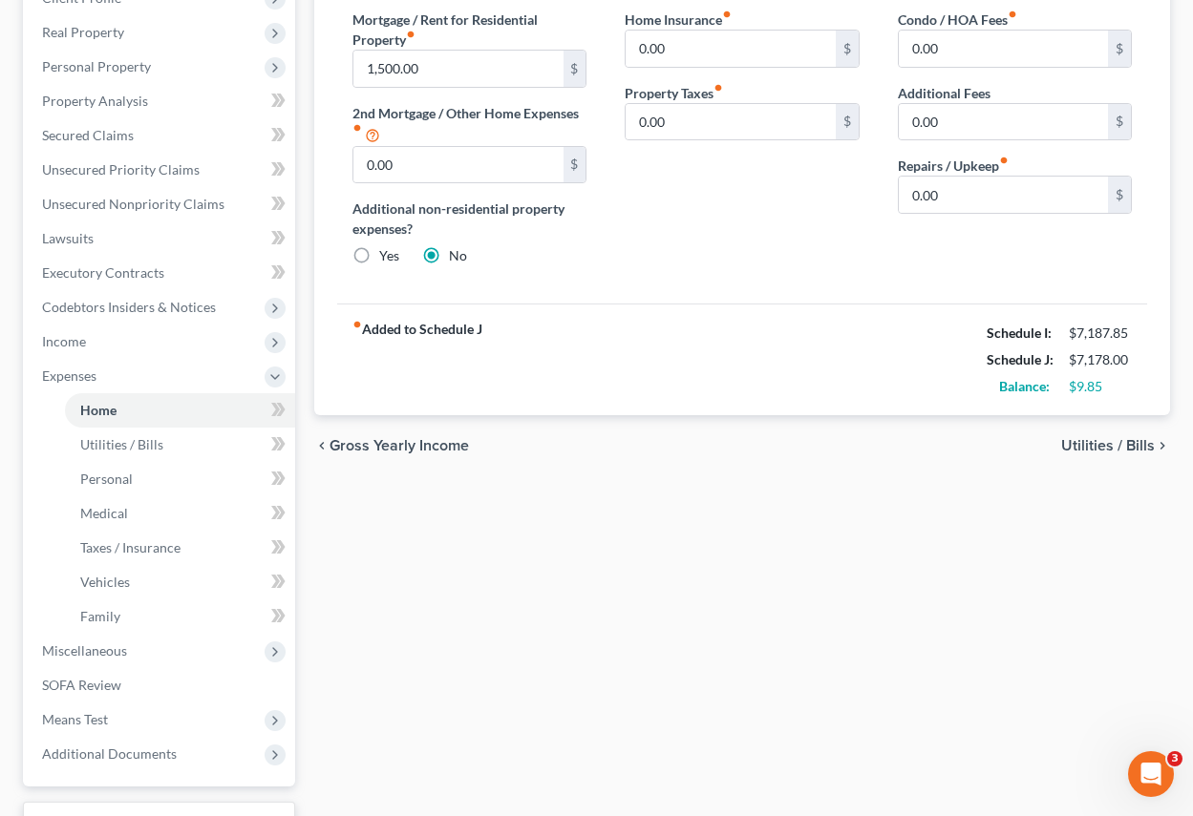
click at [1119, 445] on span "Utilities / Bills" at bounding box center [1108, 445] width 94 height 15
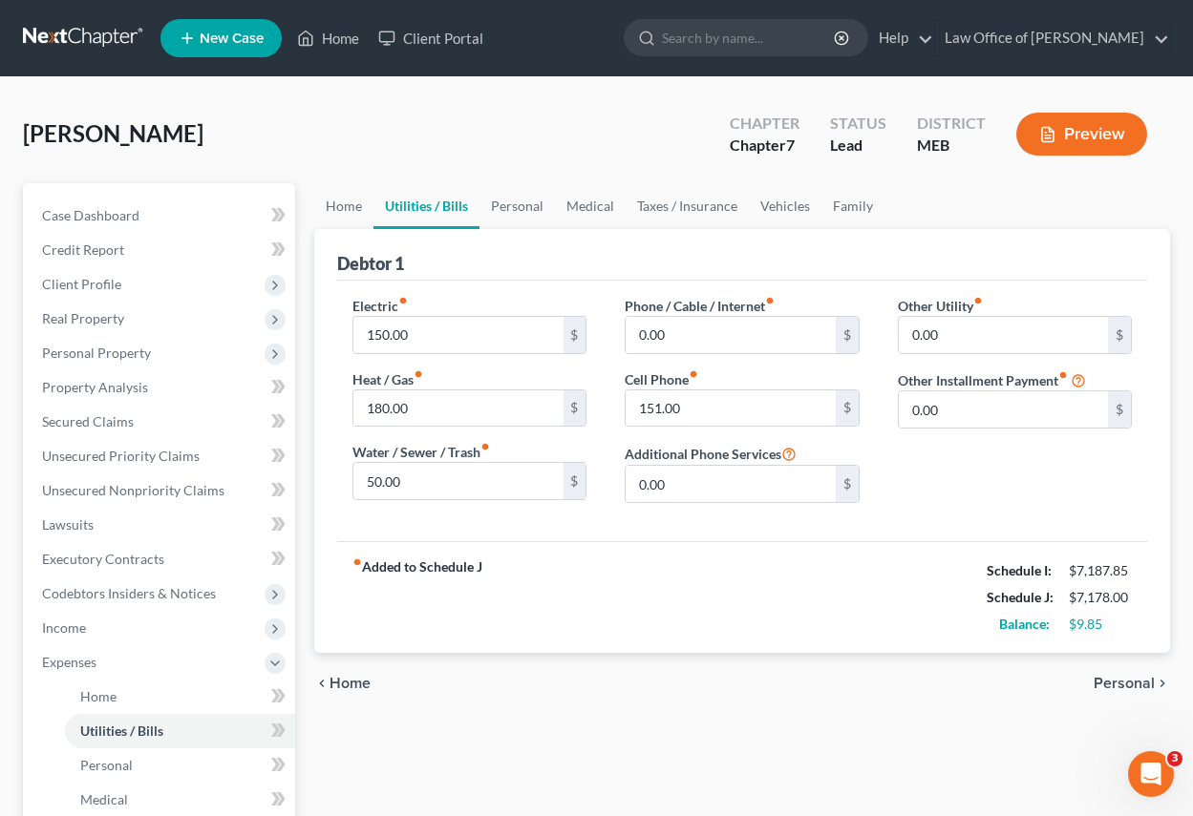
click at [1112, 677] on span "Personal" at bounding box center [1123, 683] width 61 height 15
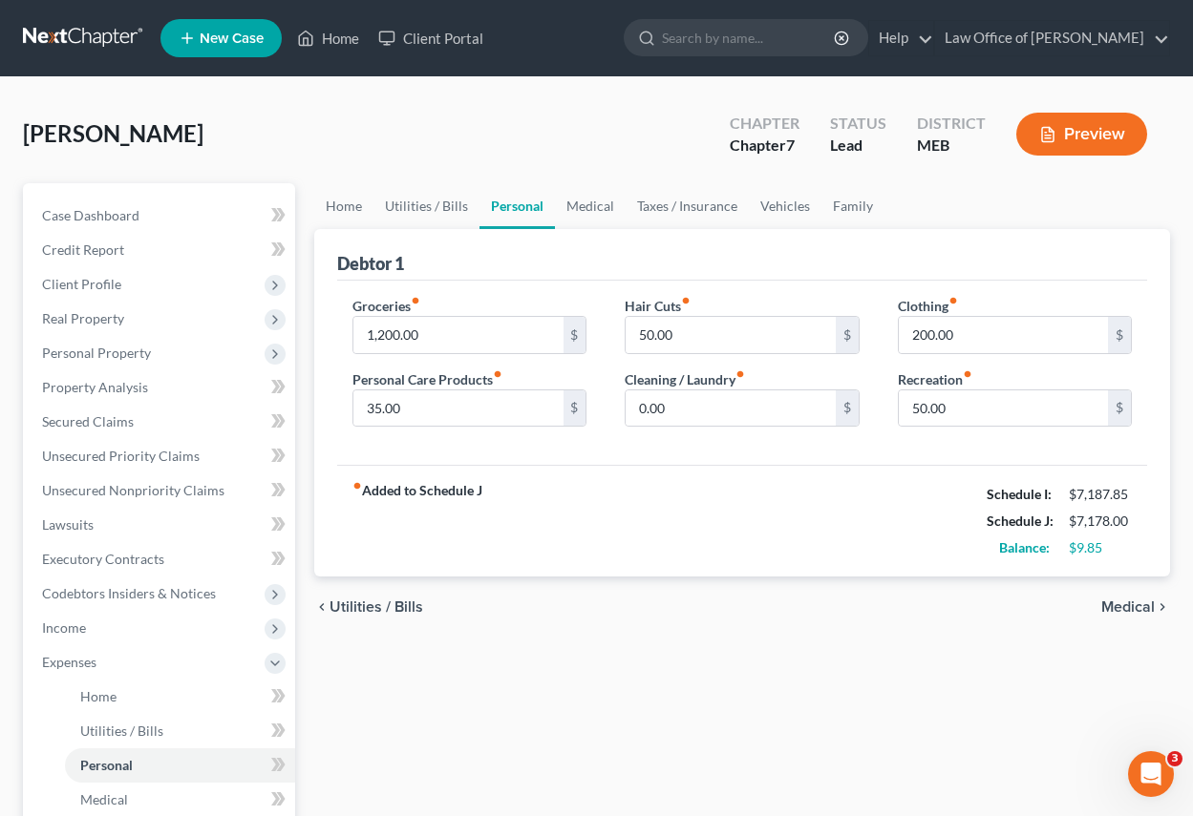
click at [1130, 607] on span "Medical" at bounding box center [1127, 607] width 53 height 15
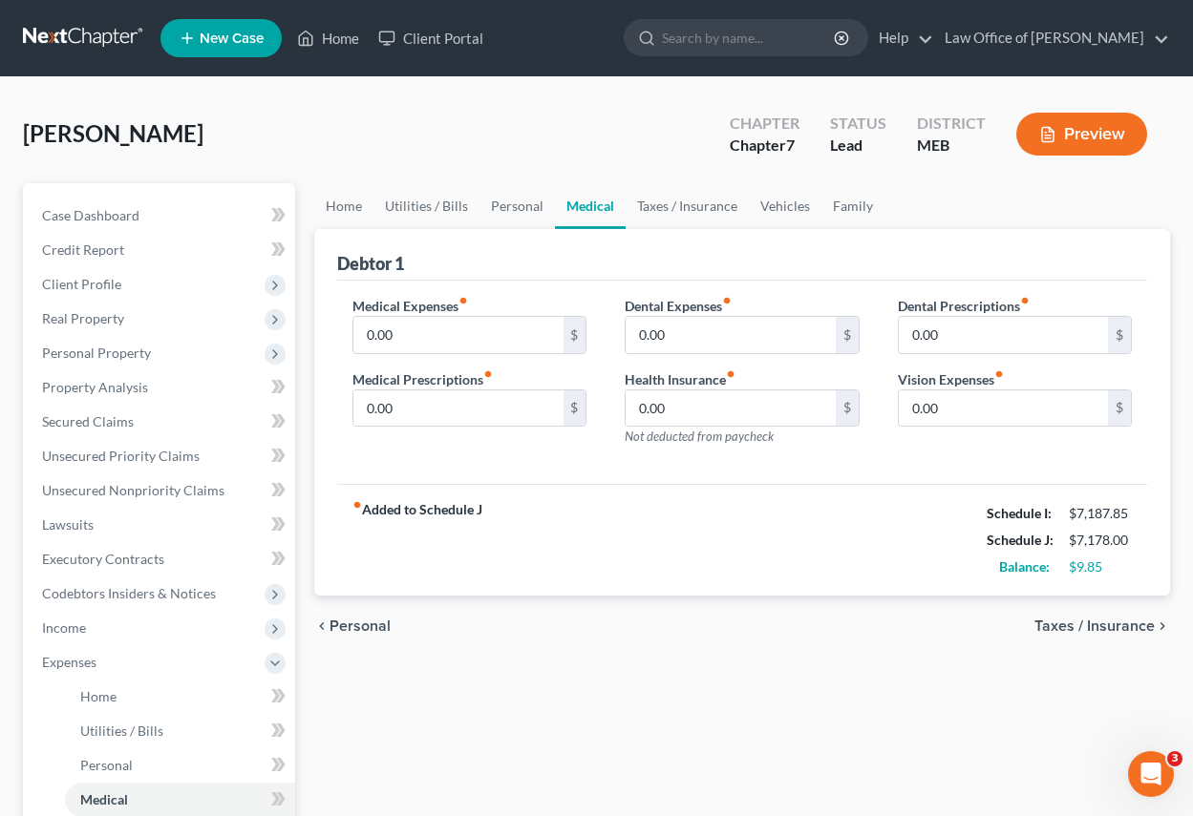
click at [1130, 607] on div "chevron_left Personal Taxes / Insurance chevron_right" at bounding box center [742, 626] width 856 height 61
click at [1116, 623] on span "Taxes / Insurance" at bounding box center [1094, 626] width 120 height 15
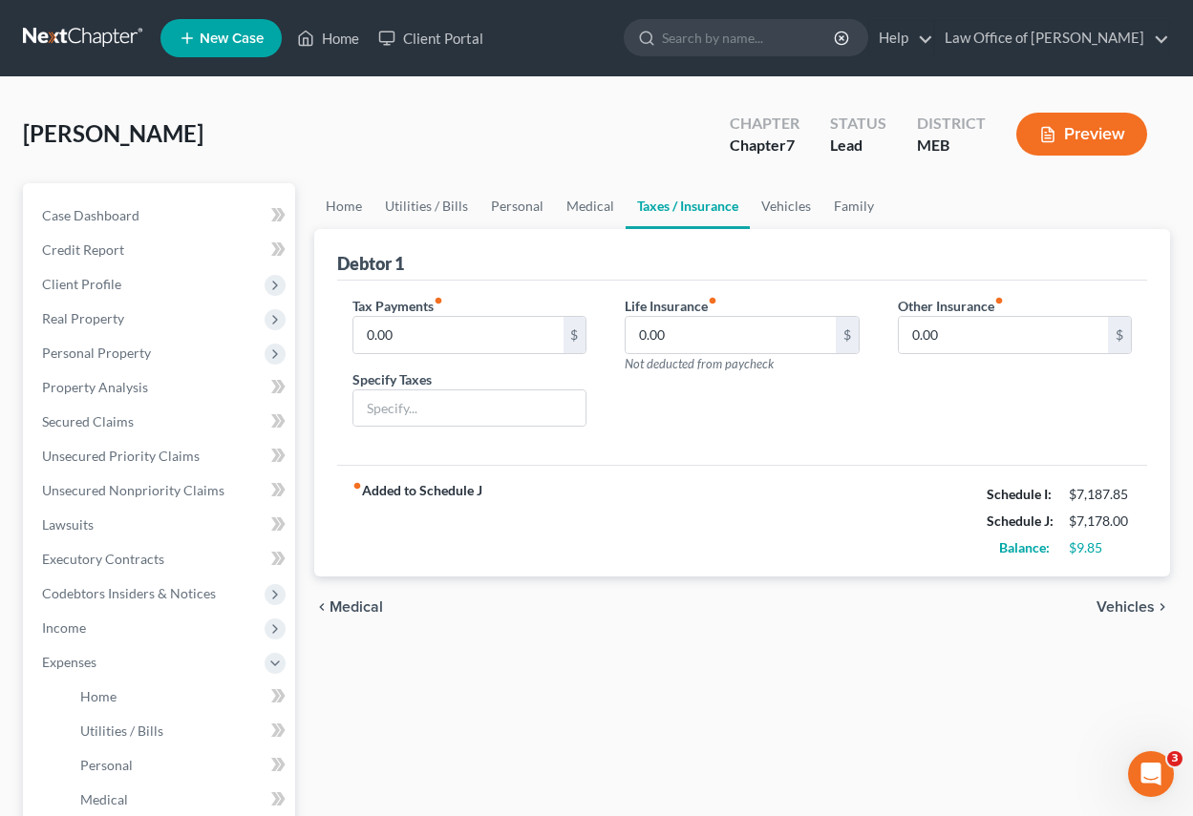
click at [1124, 607] on span "Vehicles" at bounding box center [1125, 607] width 58 height 15
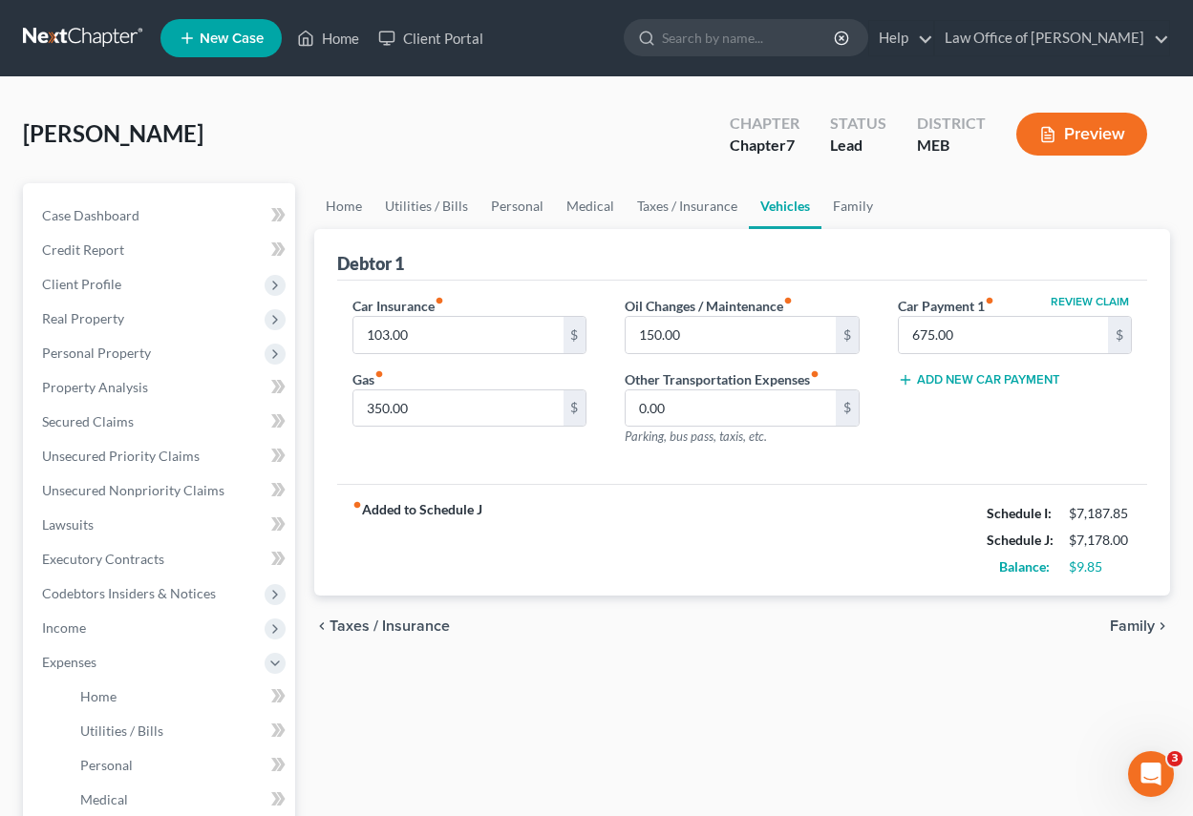
click at [1125, 625] on span "Family" at bounding box center [1132, 626] width 45 height 15
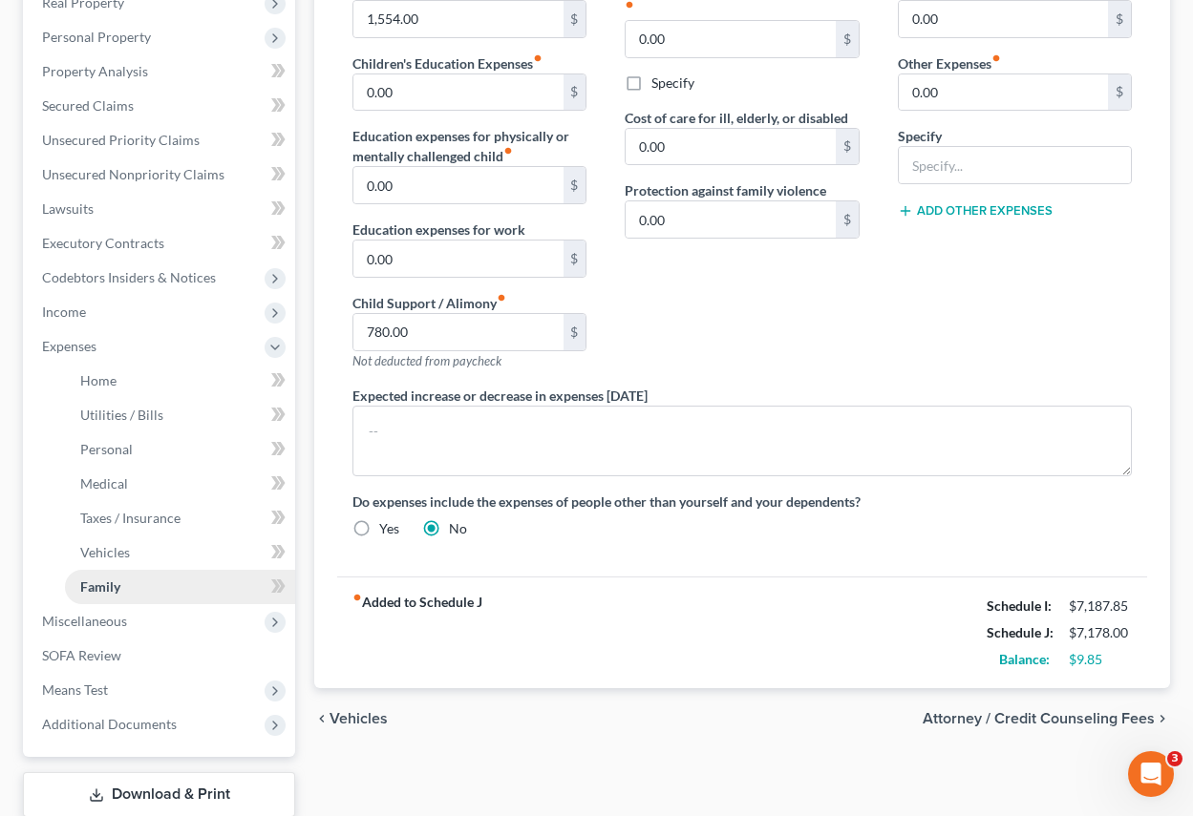
scroll to position [382, 0]
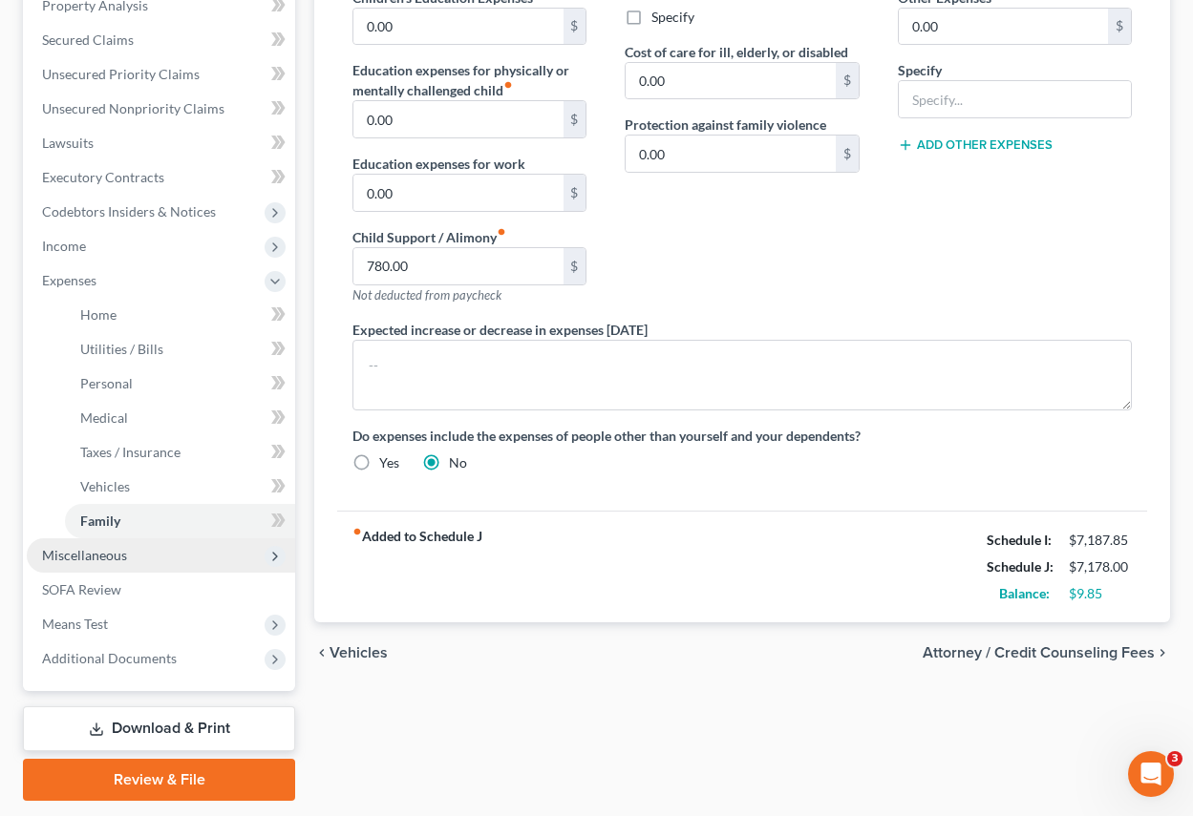
click at [85, 557] on span "Miscellaneous" at bounding box center [84, 555] width 85 height 16
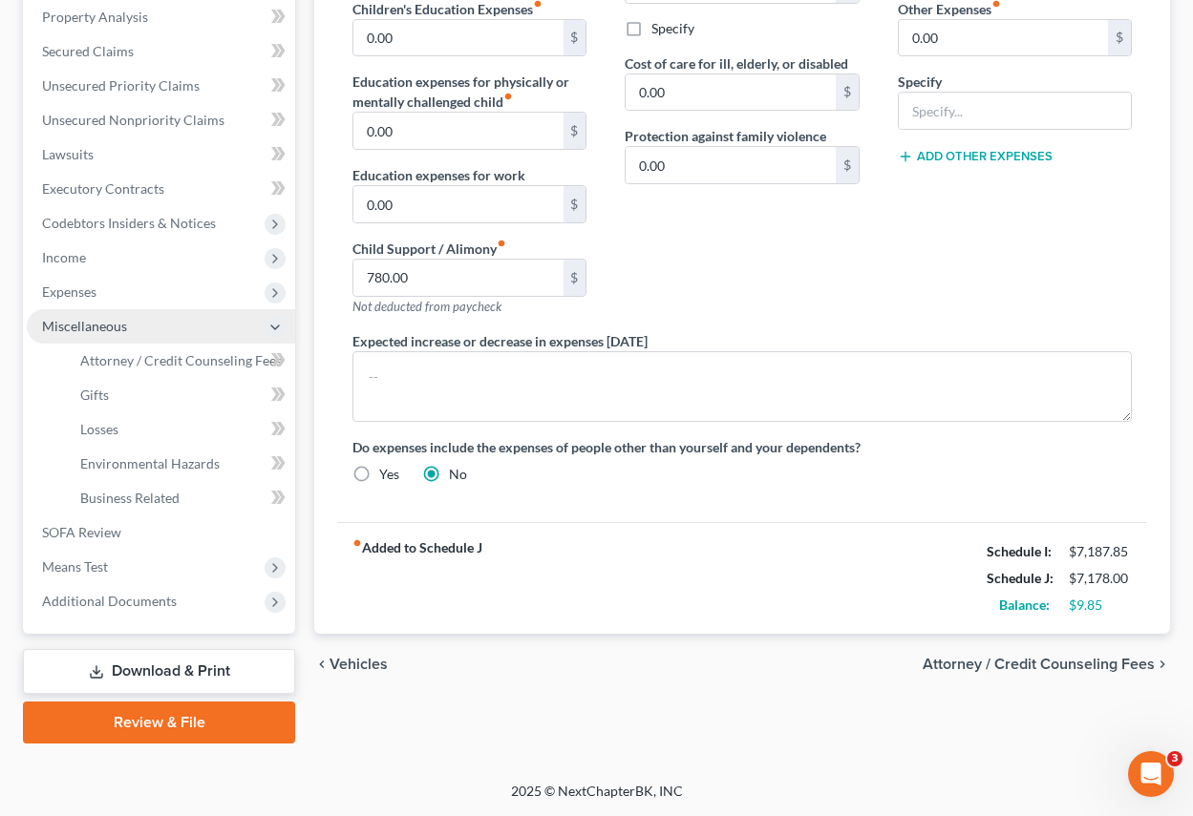
scroll to position [371, 0]
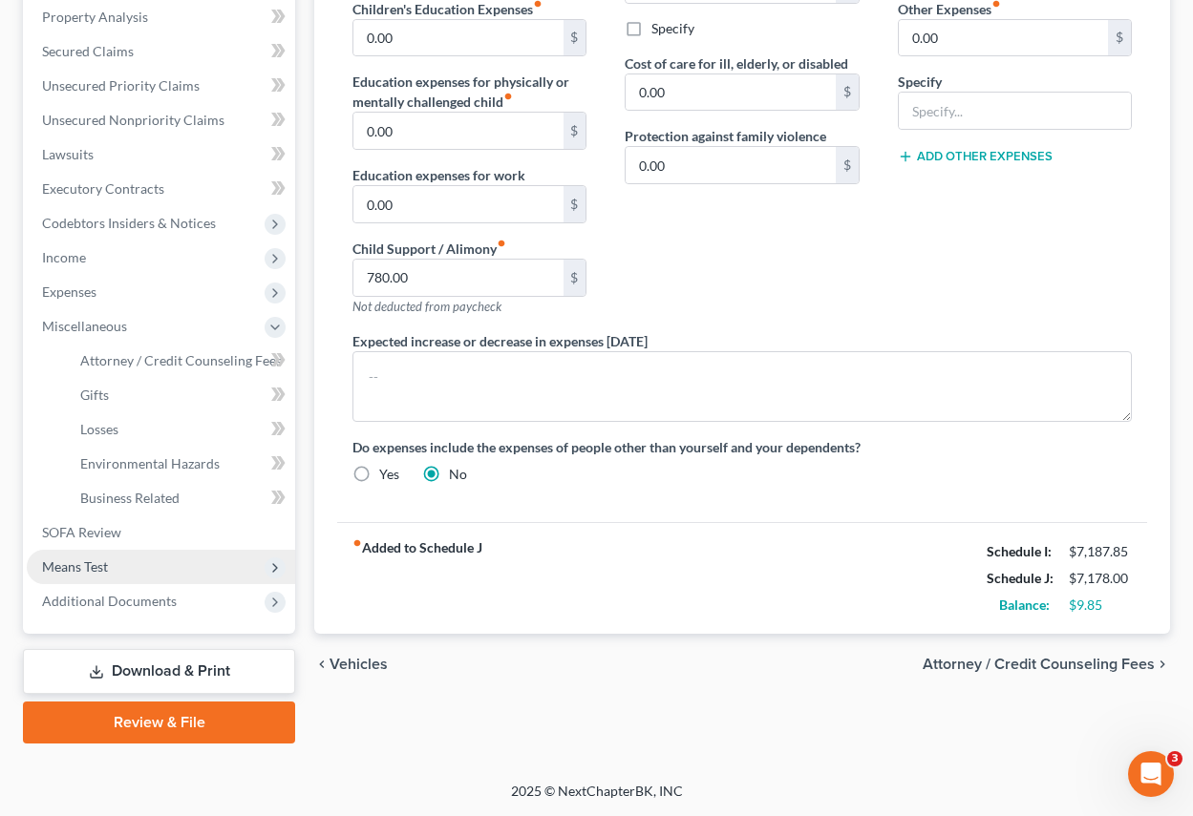
click at [80, 569] on span "Means Test" at bounding box center [75, 567] width 66 height 16
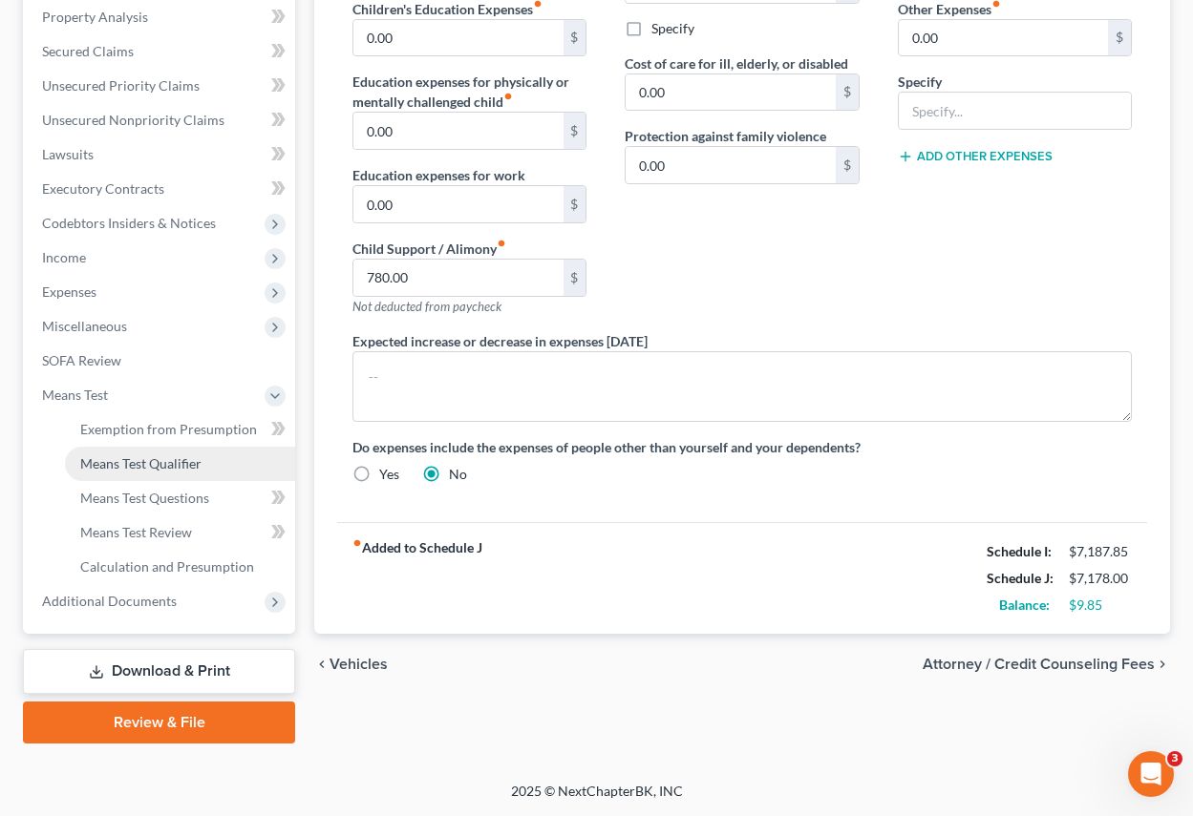
click at [158, 457] on span "Means Test Qualifier" at bounding box center [140, 464] width 121 height 16
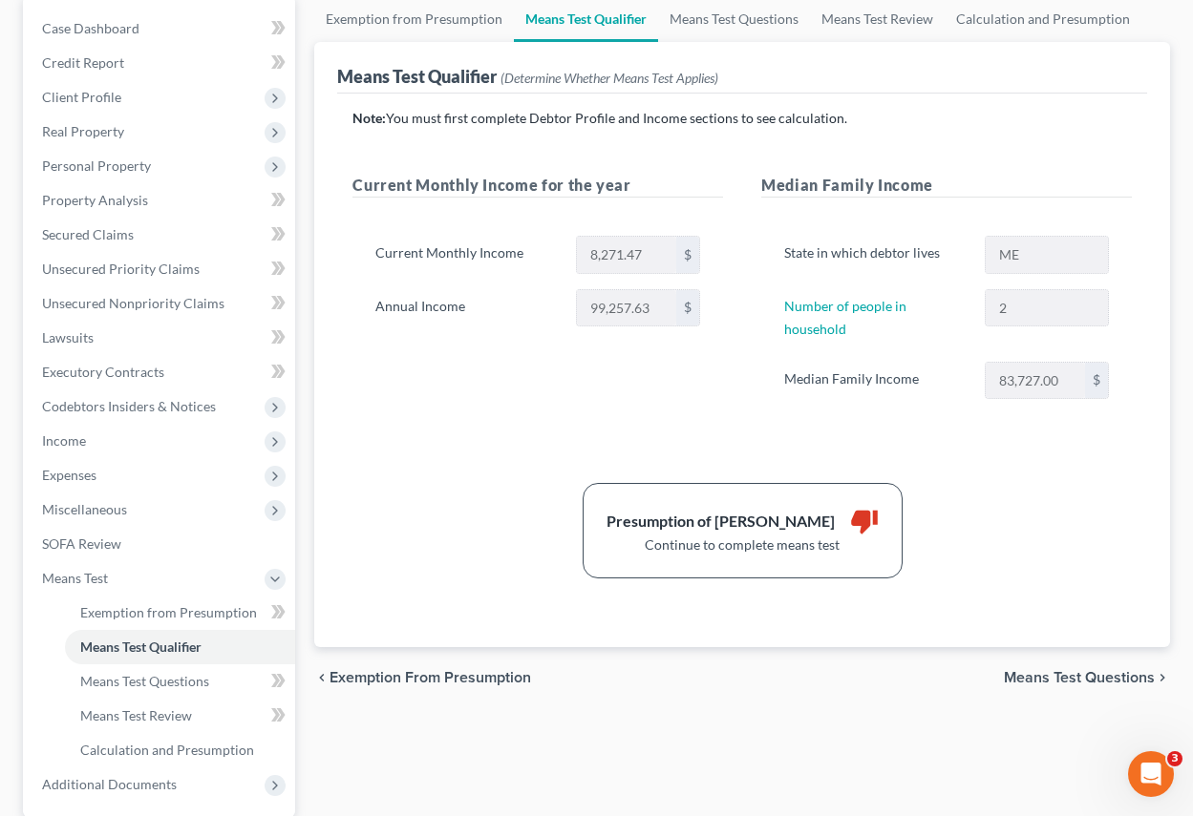
scroll to position [191, 0]
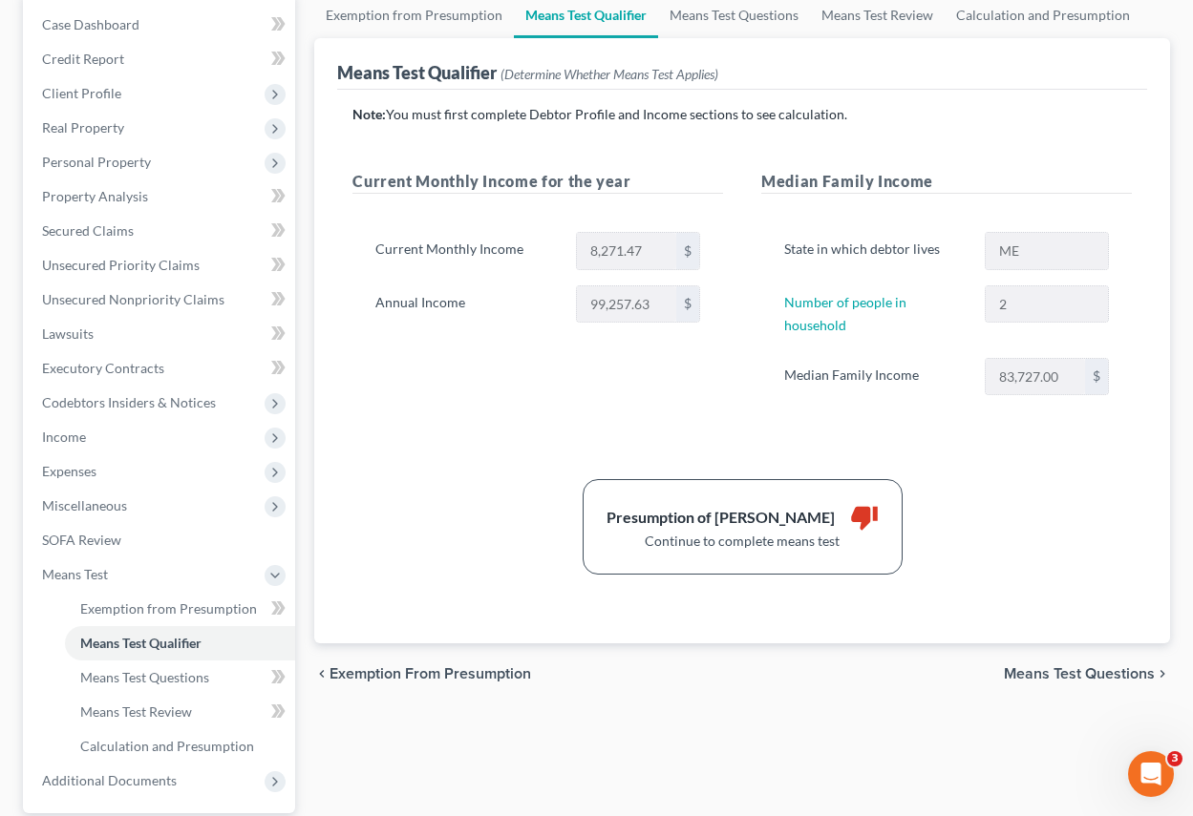
click at [1092, 668] on span "Means Test Questions" at bounding box center [1079, 674] width 151 height 15
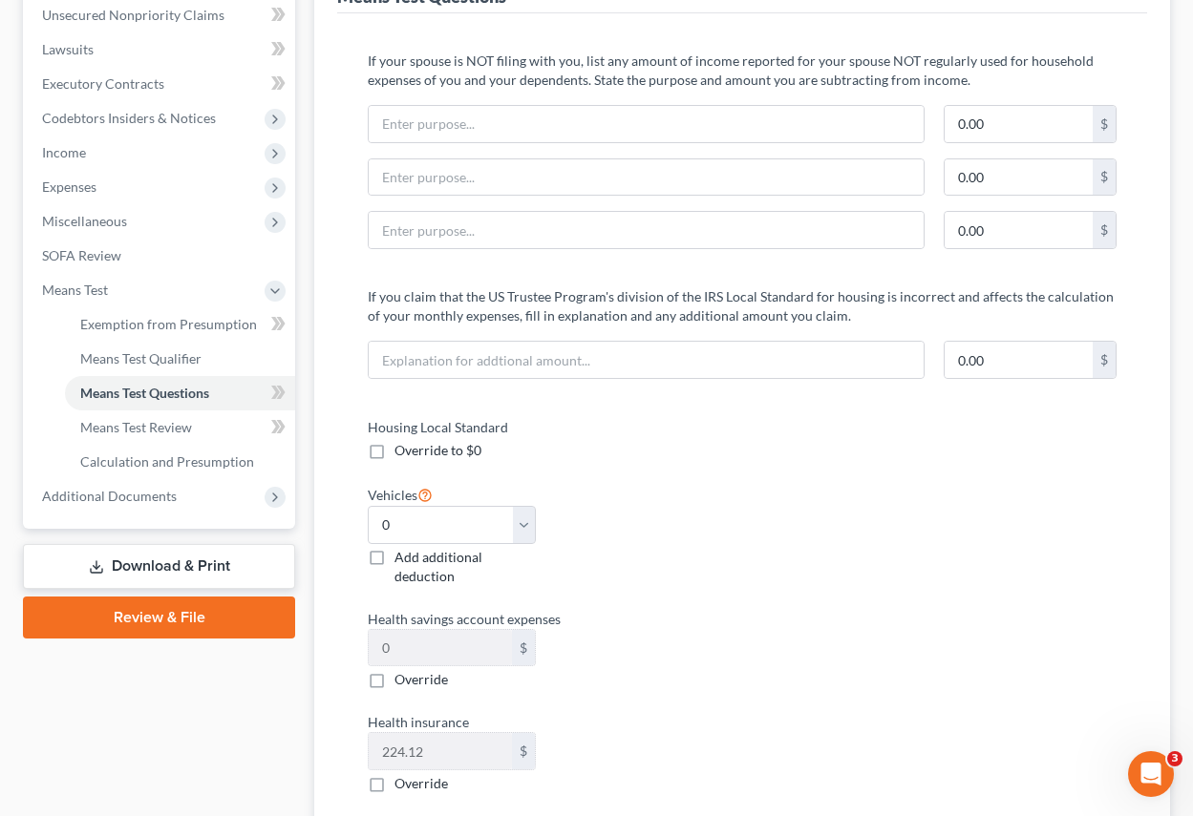
scroll to position [477, 0]
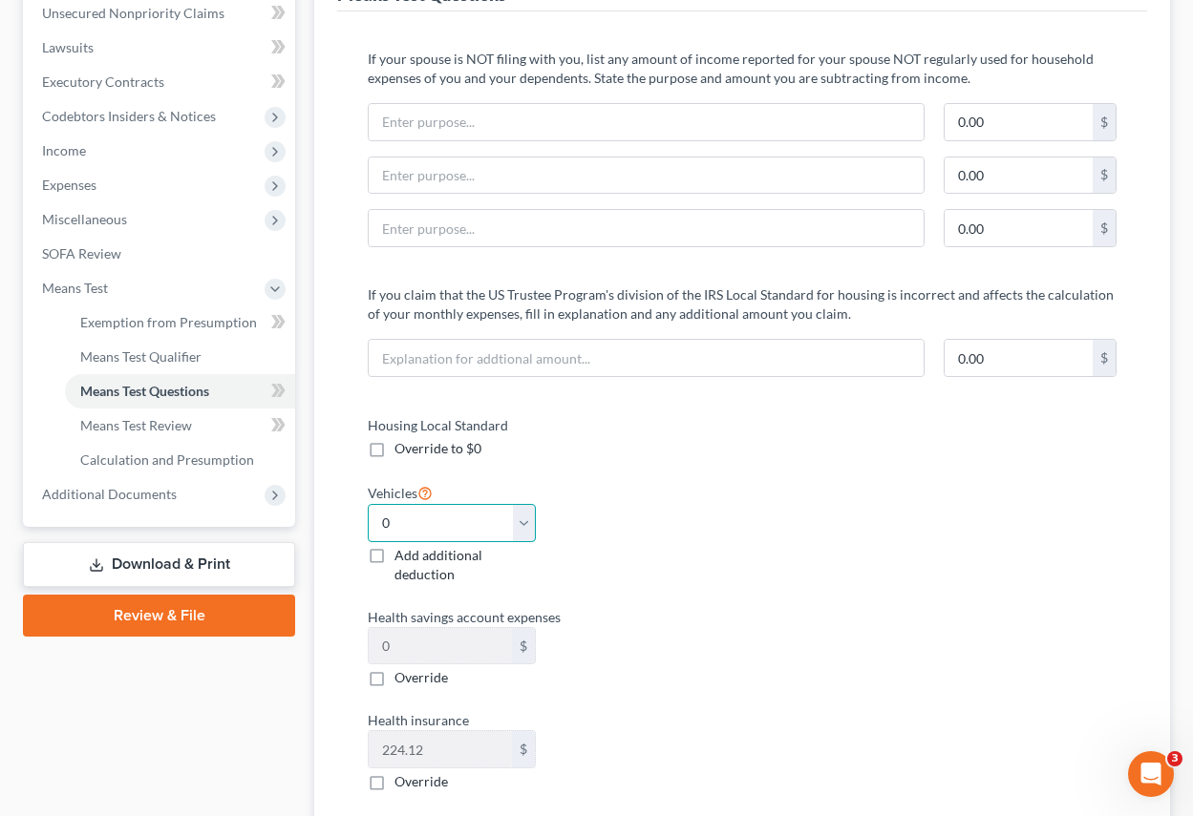
click at [520, 520] on select "Select 0 1 2 3 4 5" at bounding box center [452, 523] width 168 height 38
click at [368, 504] on select "Select 0 1 2 3 4 5" at bounding box center [452, 523] width 168 height 38
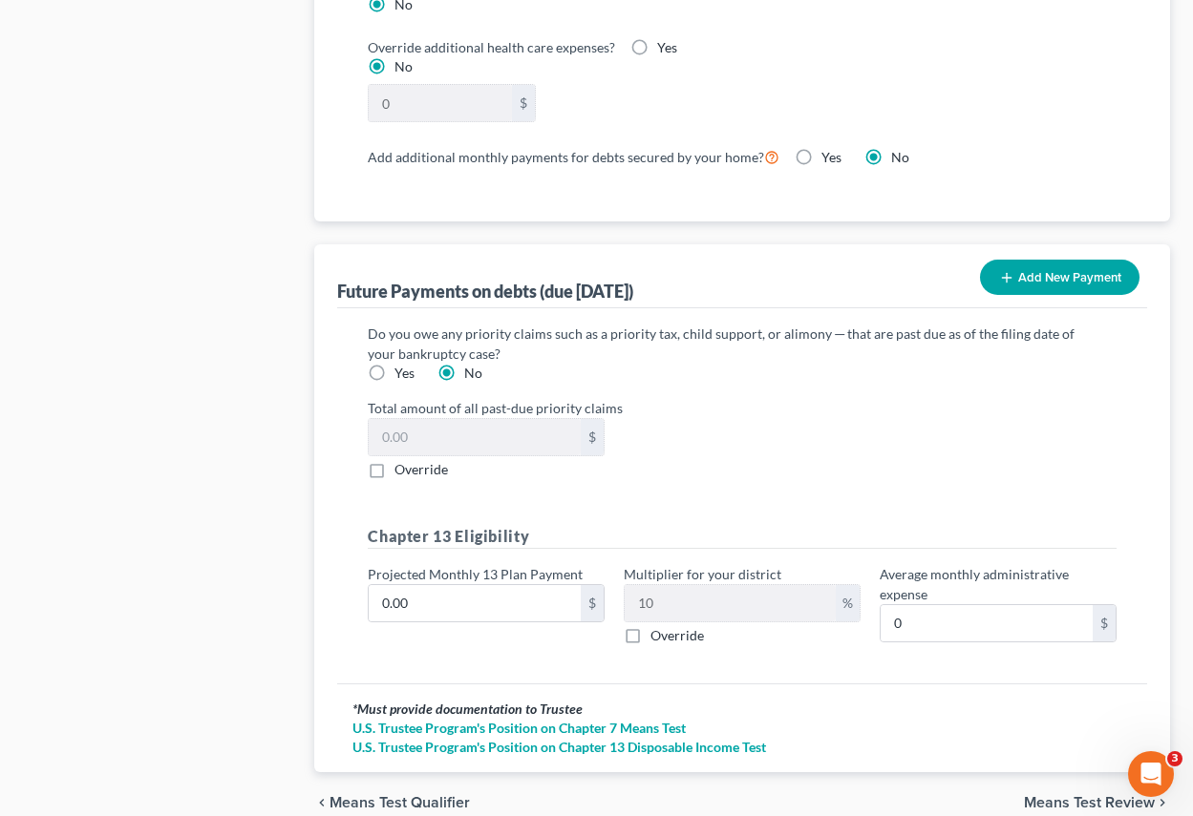
scroll to position [1904, 0]
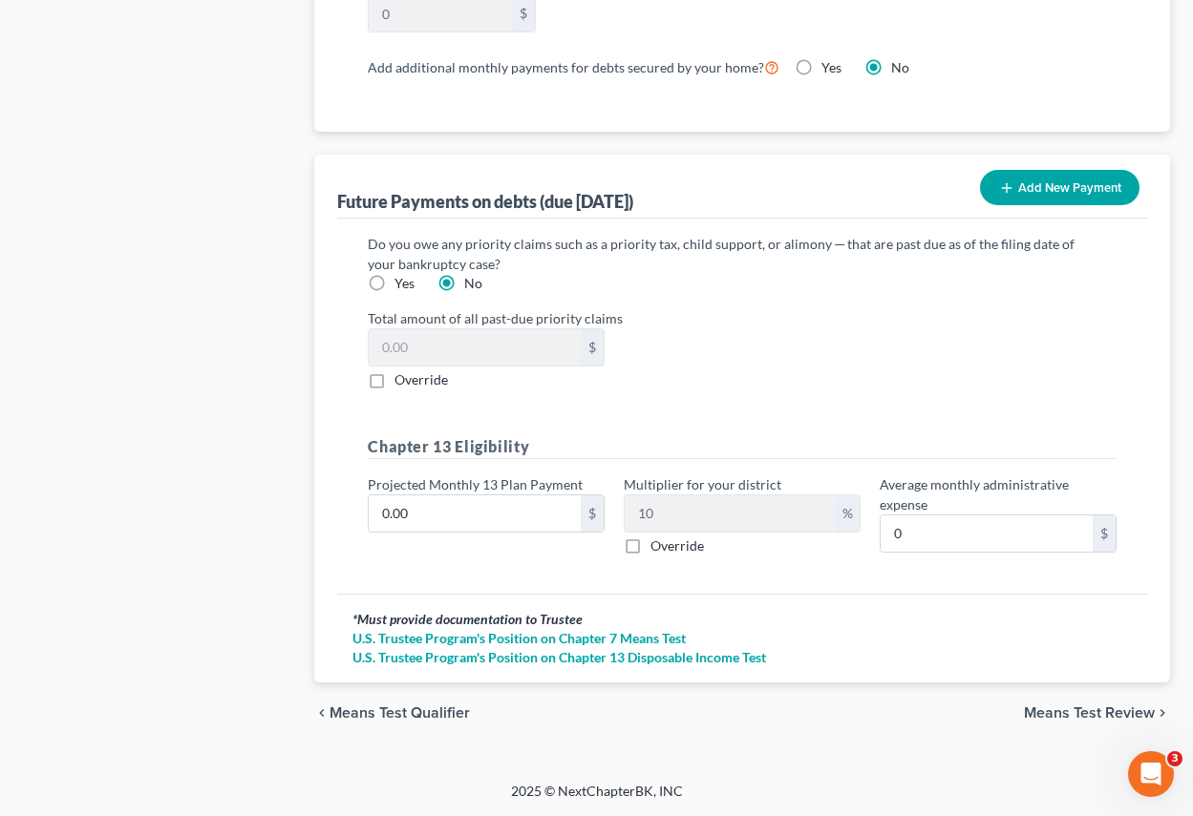
click at [1098, 711] on span "Means Test Review" at bounding box center [1089, 713] width 131 height 15
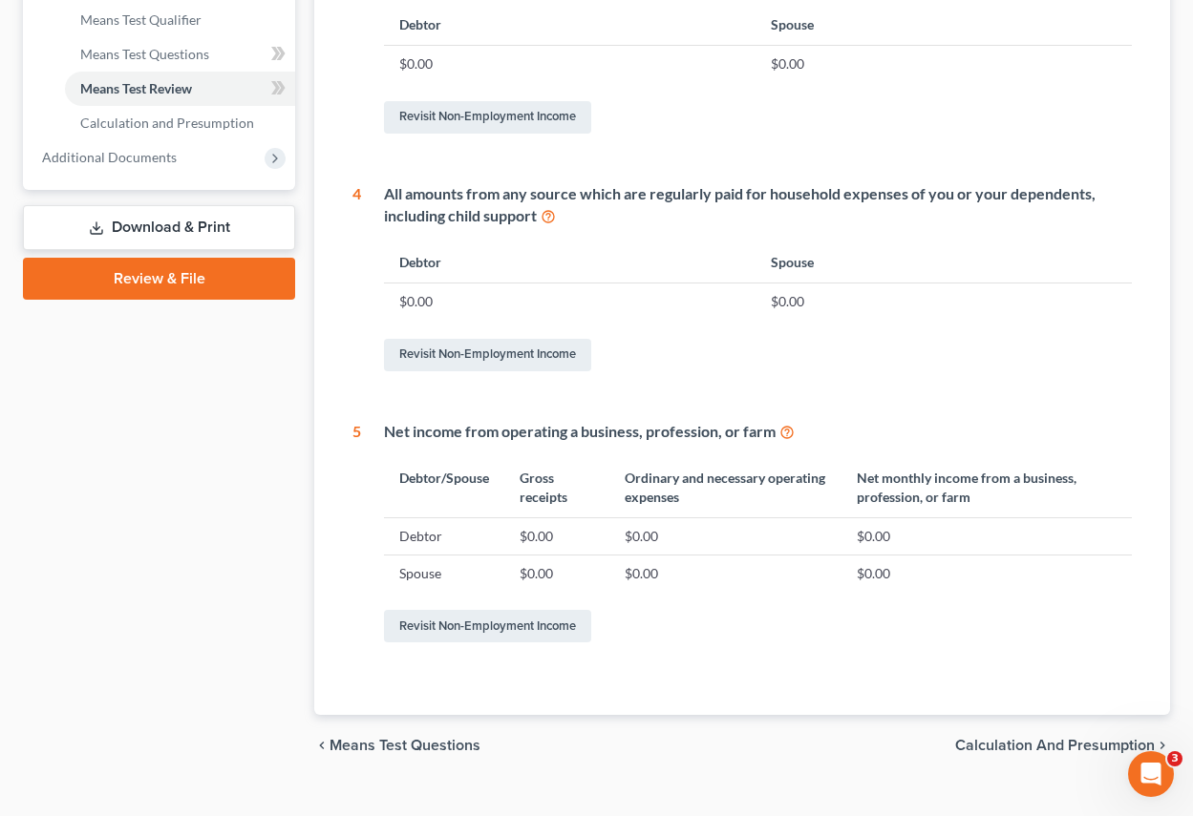
scroll to position [847, 0]
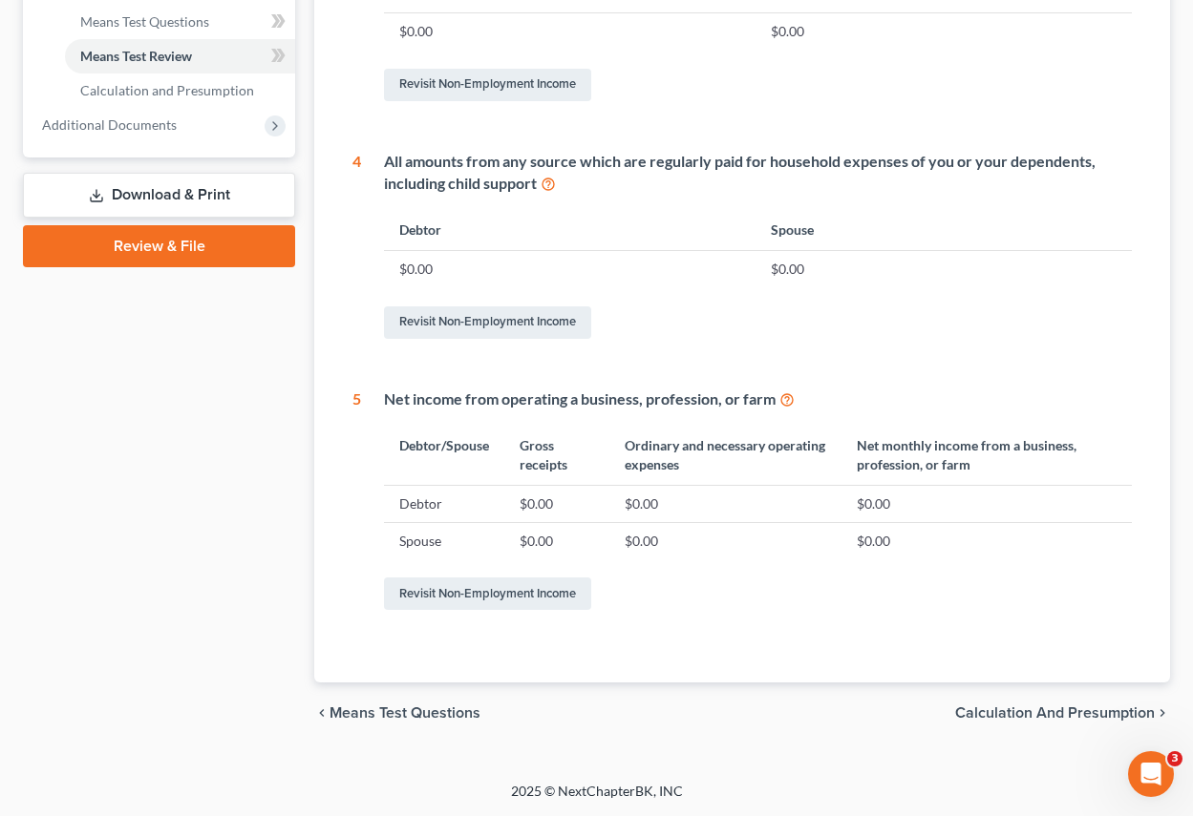
click at [1027, 709] on span "Calculation and Presumption" at bounding box center [1055, 713] width 200 height 15
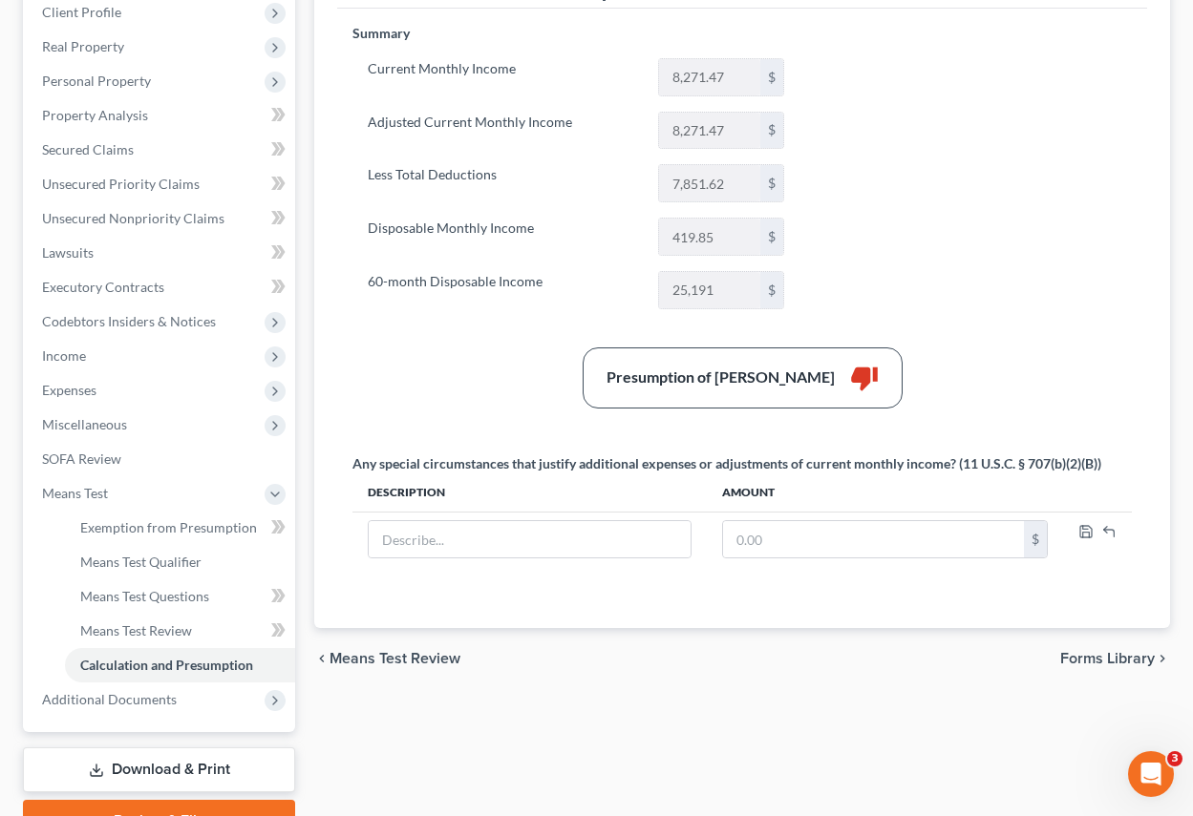
scroll to position [371, 0]
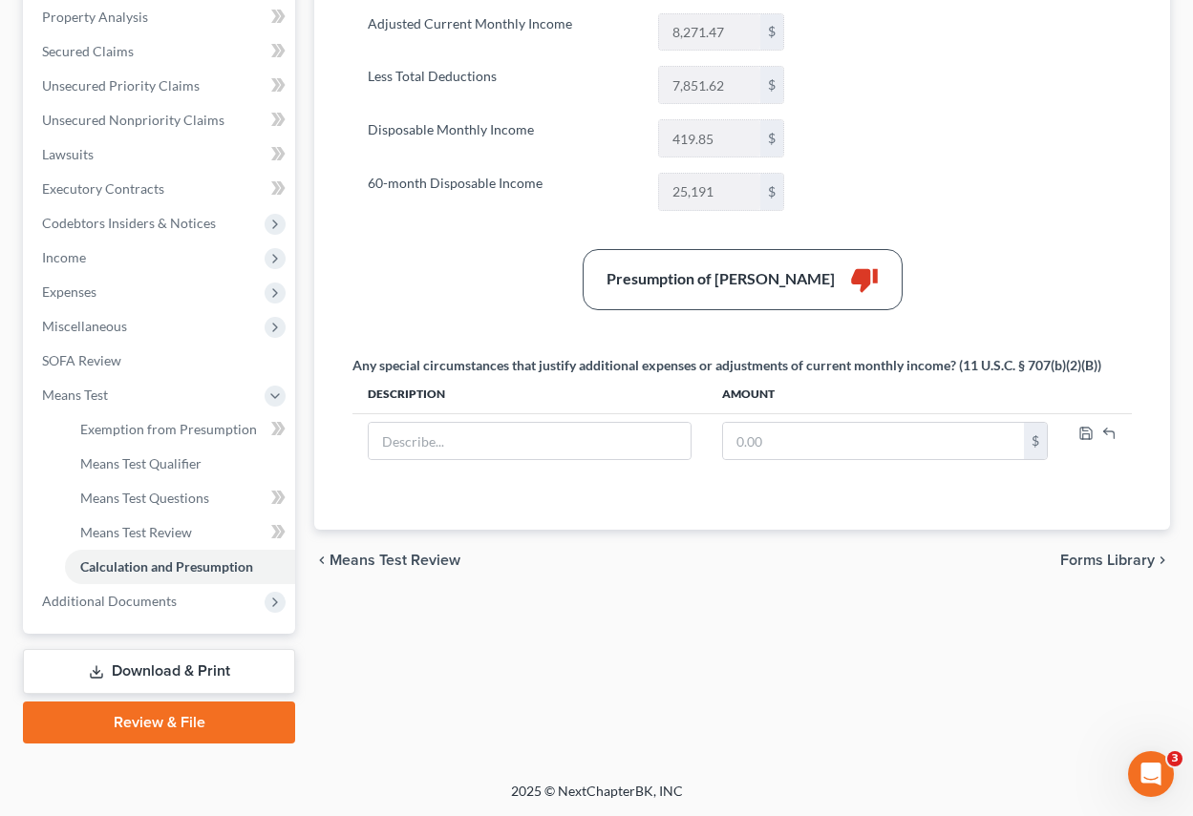
click at [407, 558] on span "Means Test Review" at bounding box center [394, 560] width 131 height 15
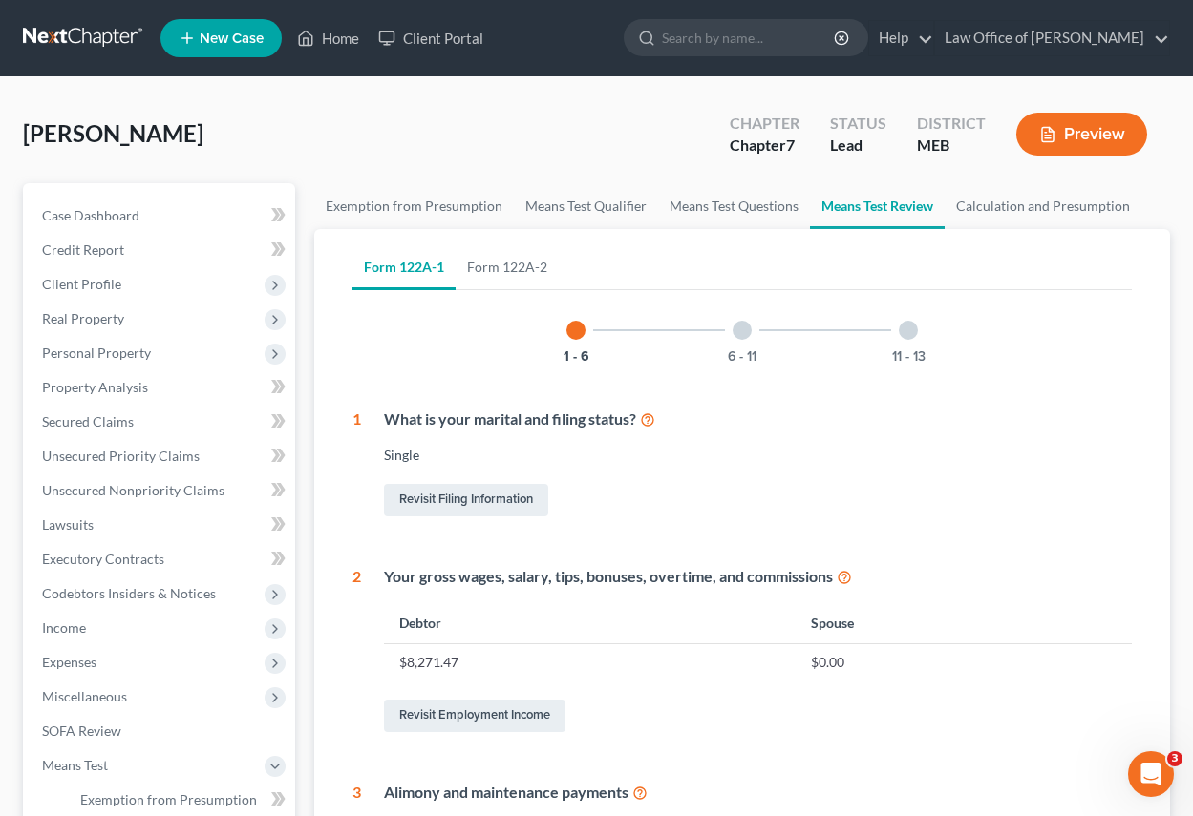
click at [744, 328] on div at bounding box center [741, 330] width 19 height 19
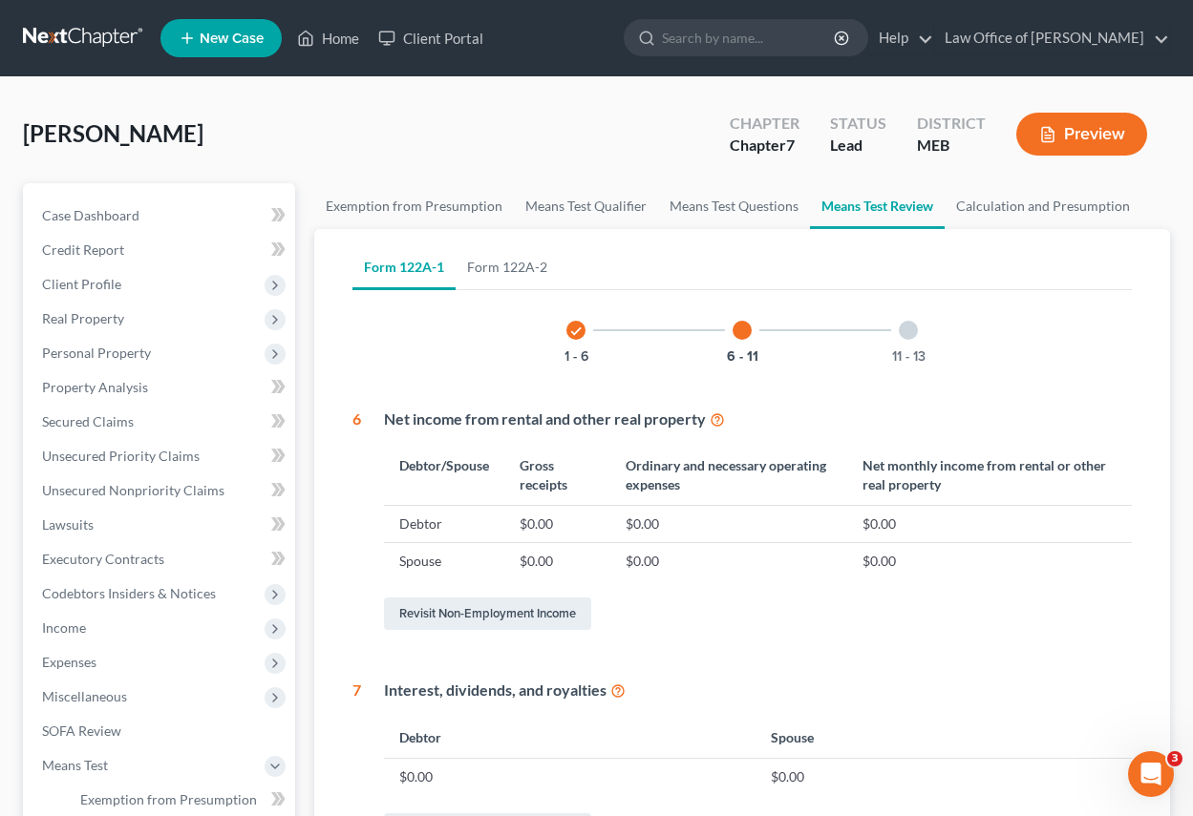
click at [906, 331] on div at bounding box center [908, 330] width 19 height 19
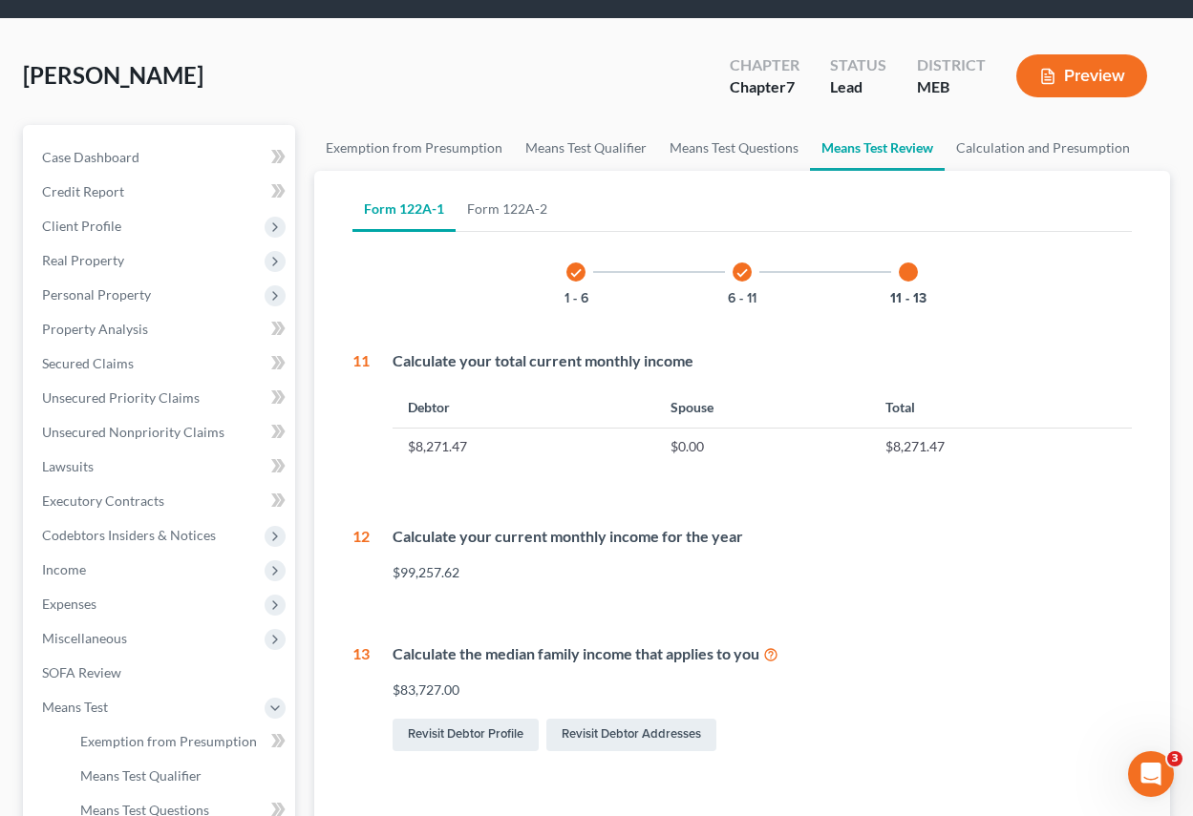
scroll to position [286, 0]
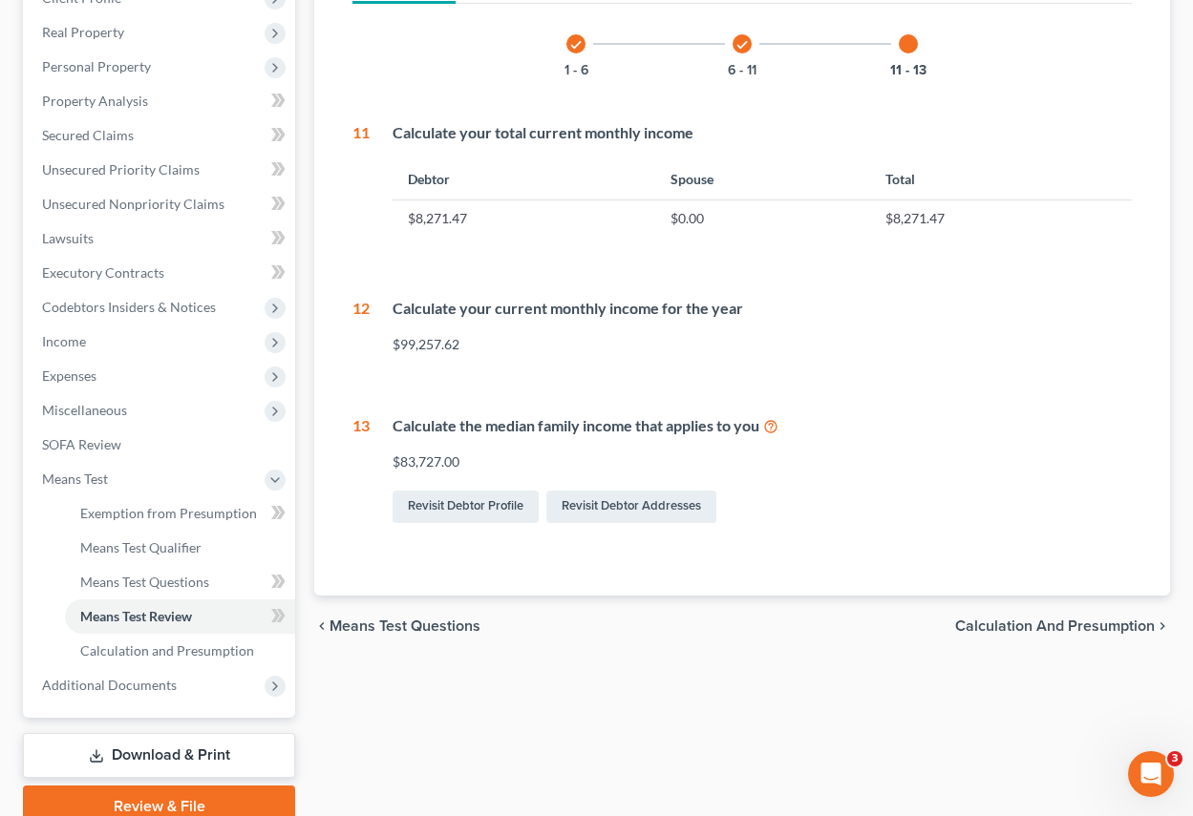
click at [1015, 621] on span "Calculation and Presumption" at bounding box center [1055, 626] width 200 height 15
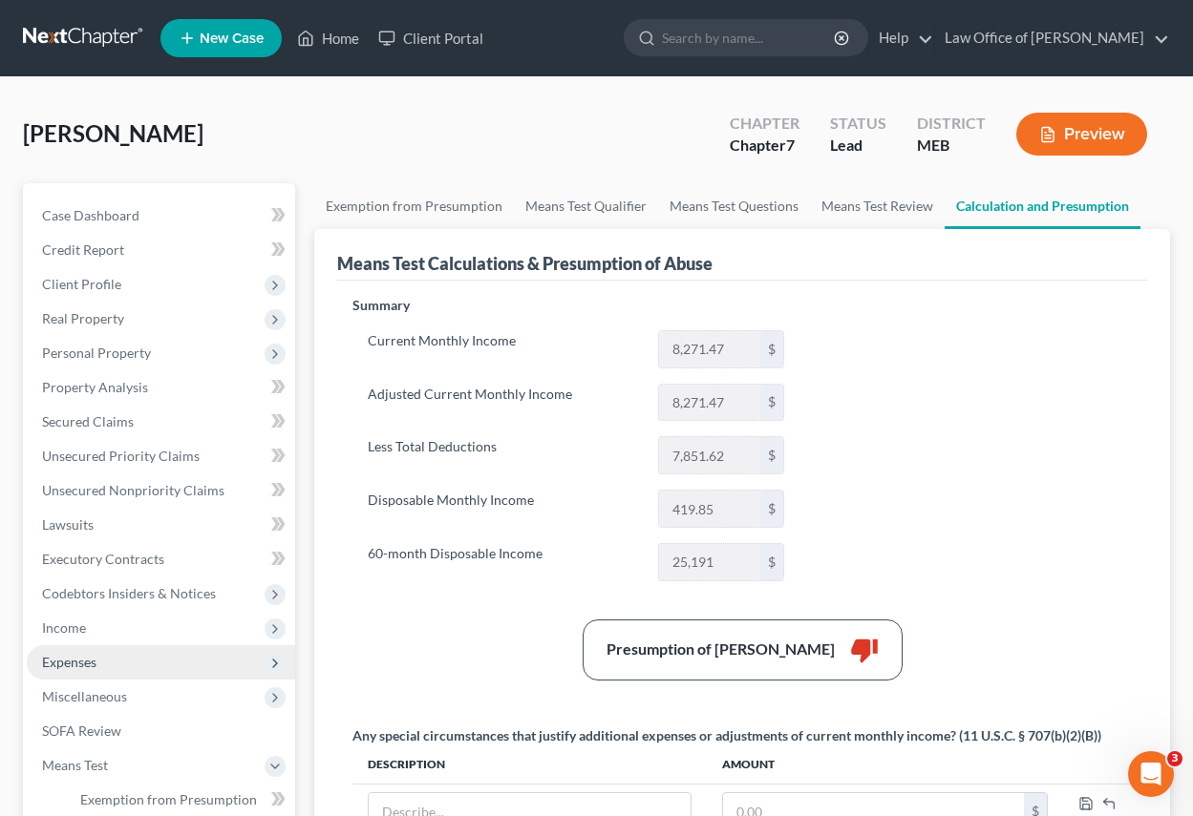
click at [74, 663] on span "Expenses" at bounding box center [69, 662] width 54 height 16
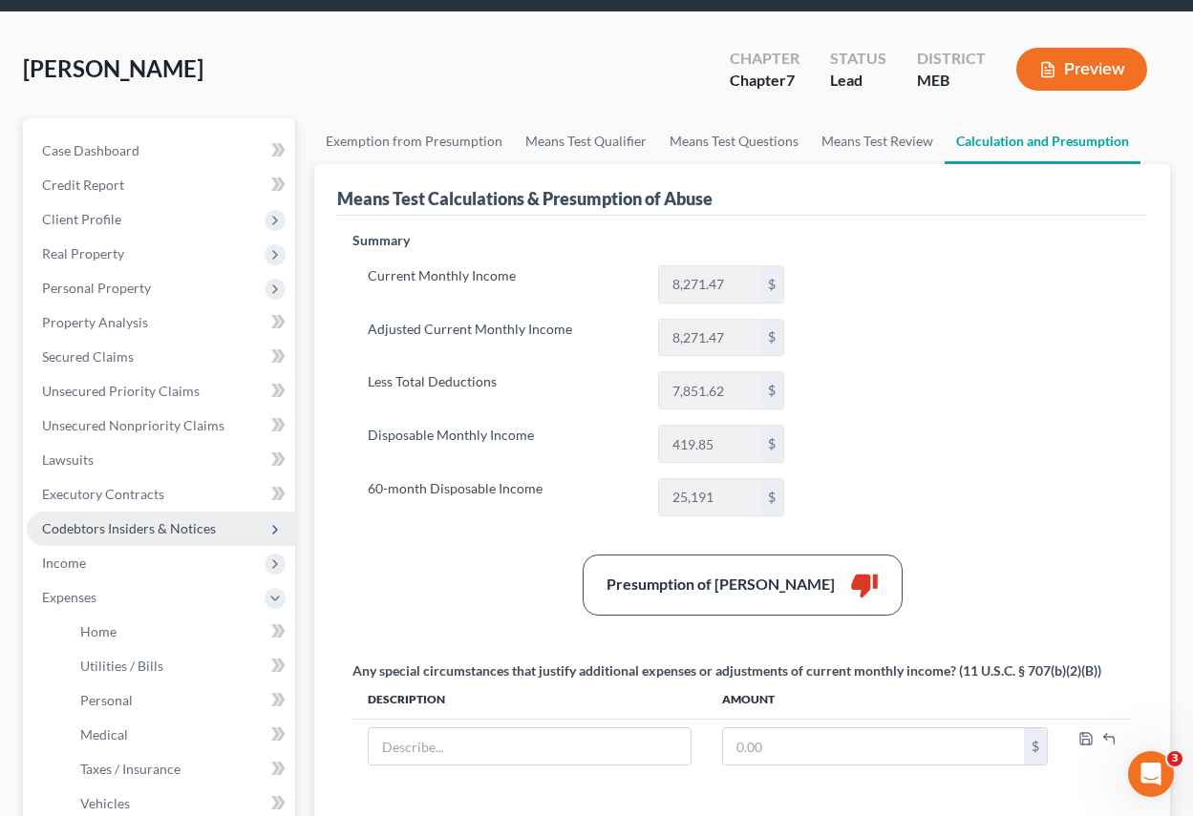
scroll to position [191, 0]
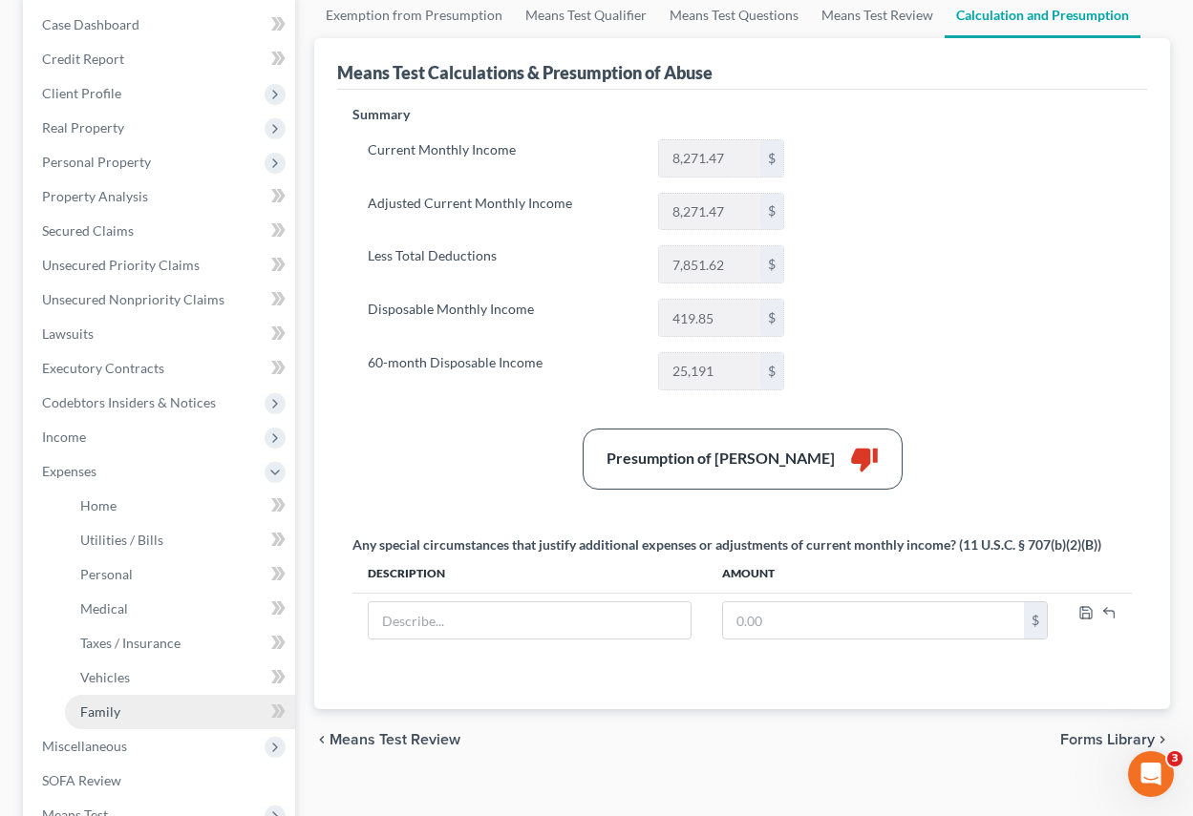
click at [86, 710] on span "Family" at bounding box center [100, 712] width 40 height 16
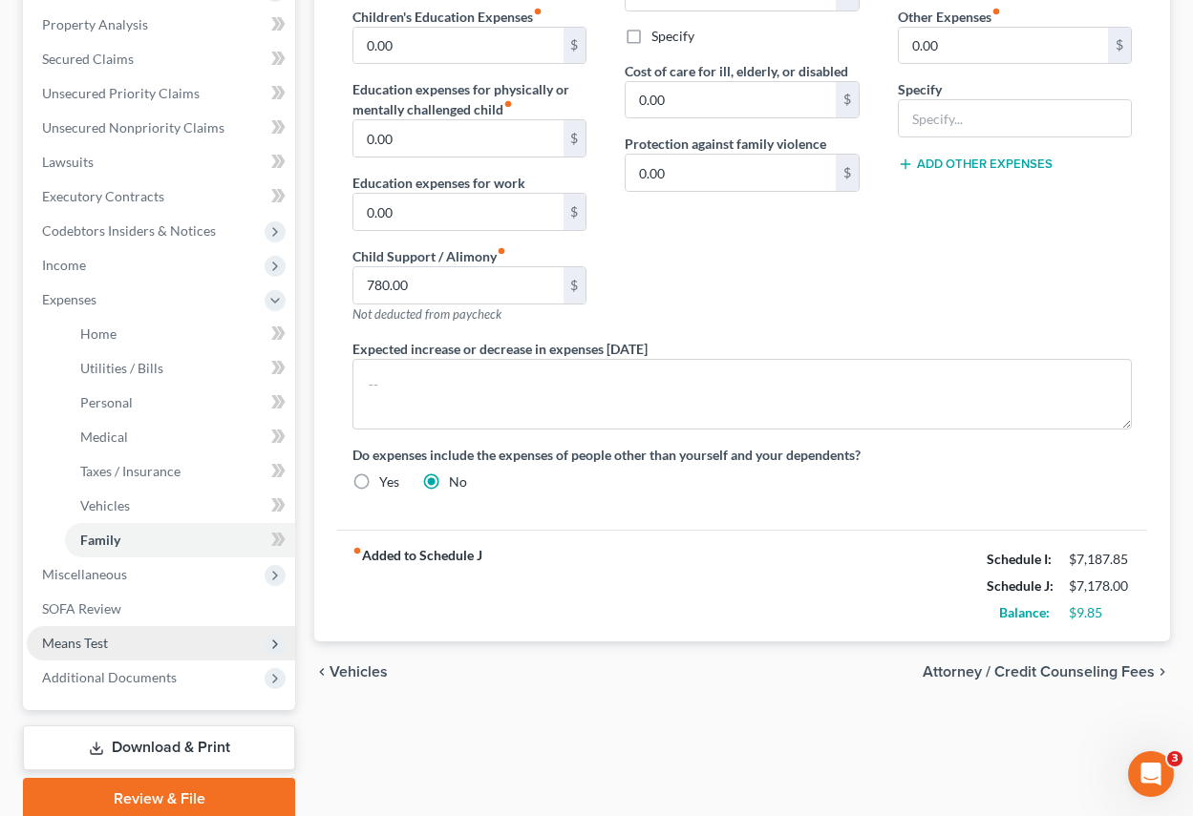
scroll to position [439, 0]
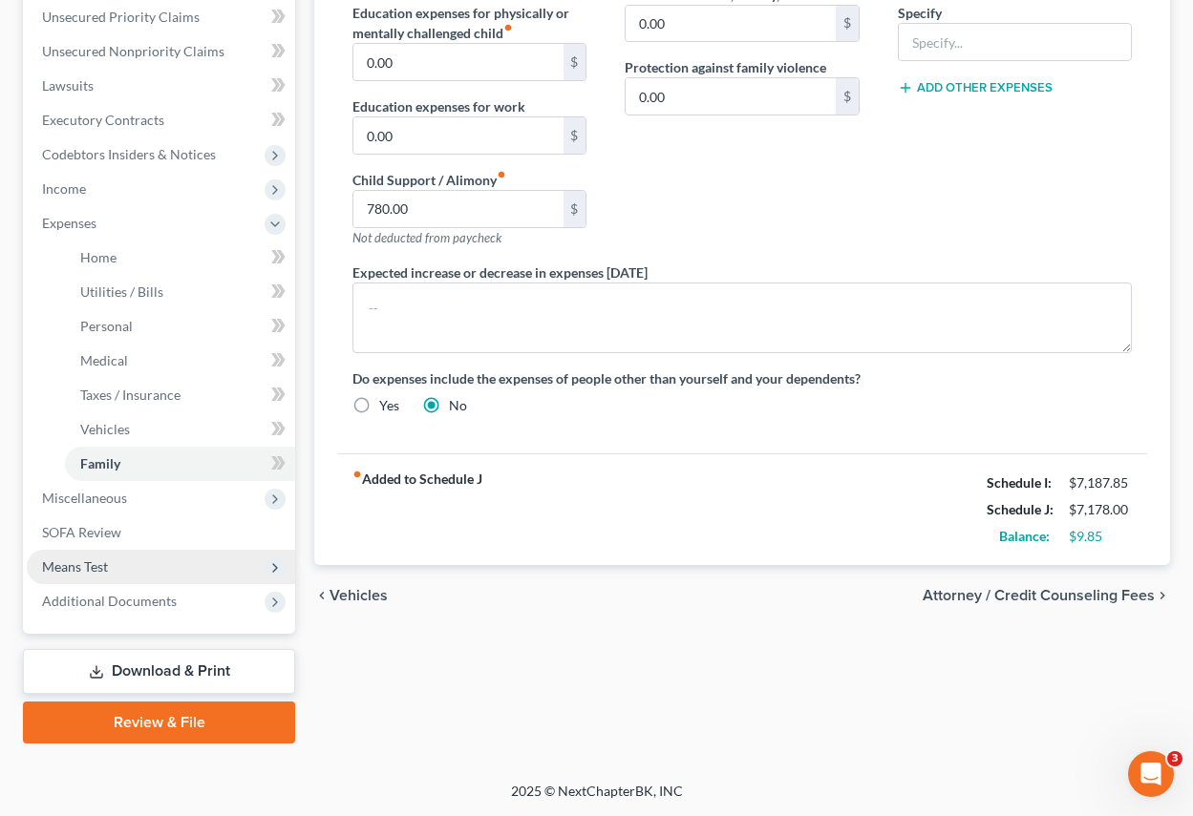
click at [89, 562] on span "Means Test" at bounding box center [75, 567] width 66 height 16
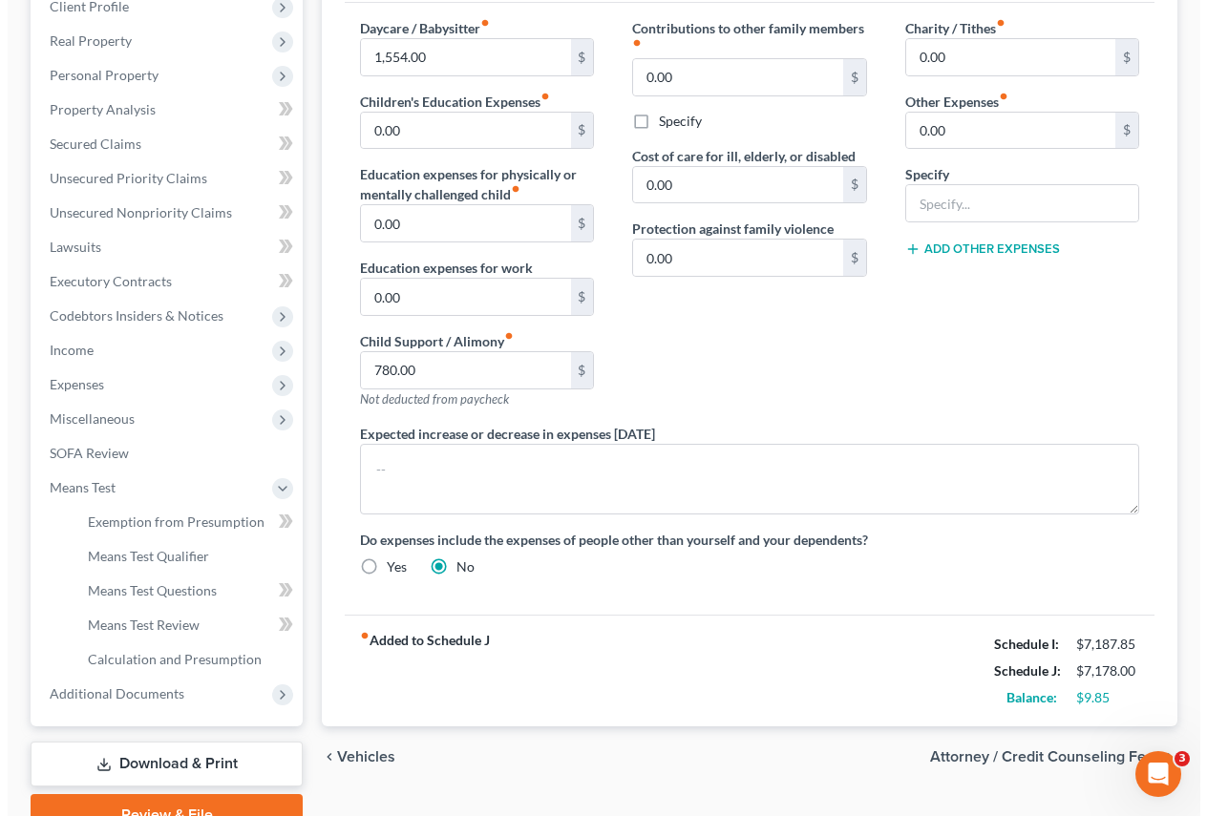
scroll to position [0, 0]
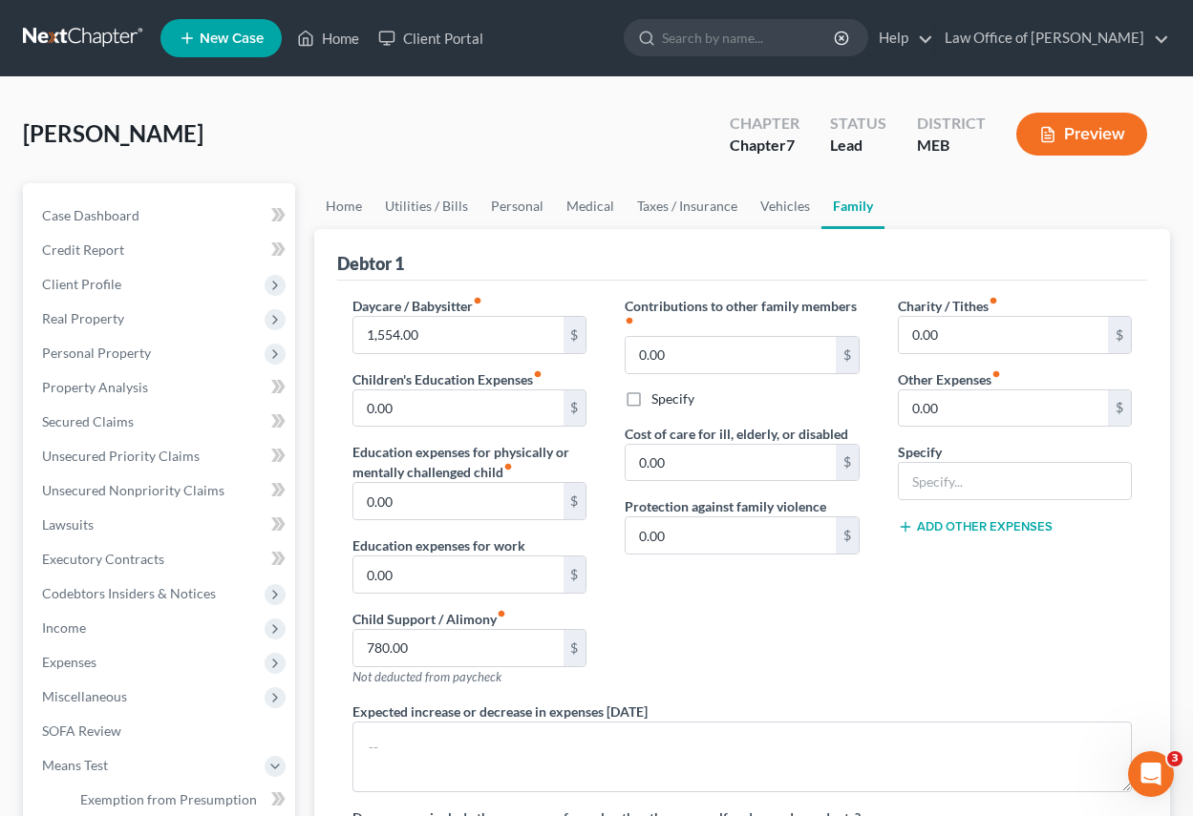
click at [1090, 122] on button "Preview" at bounding box center [1081, 134] width 131 height 43
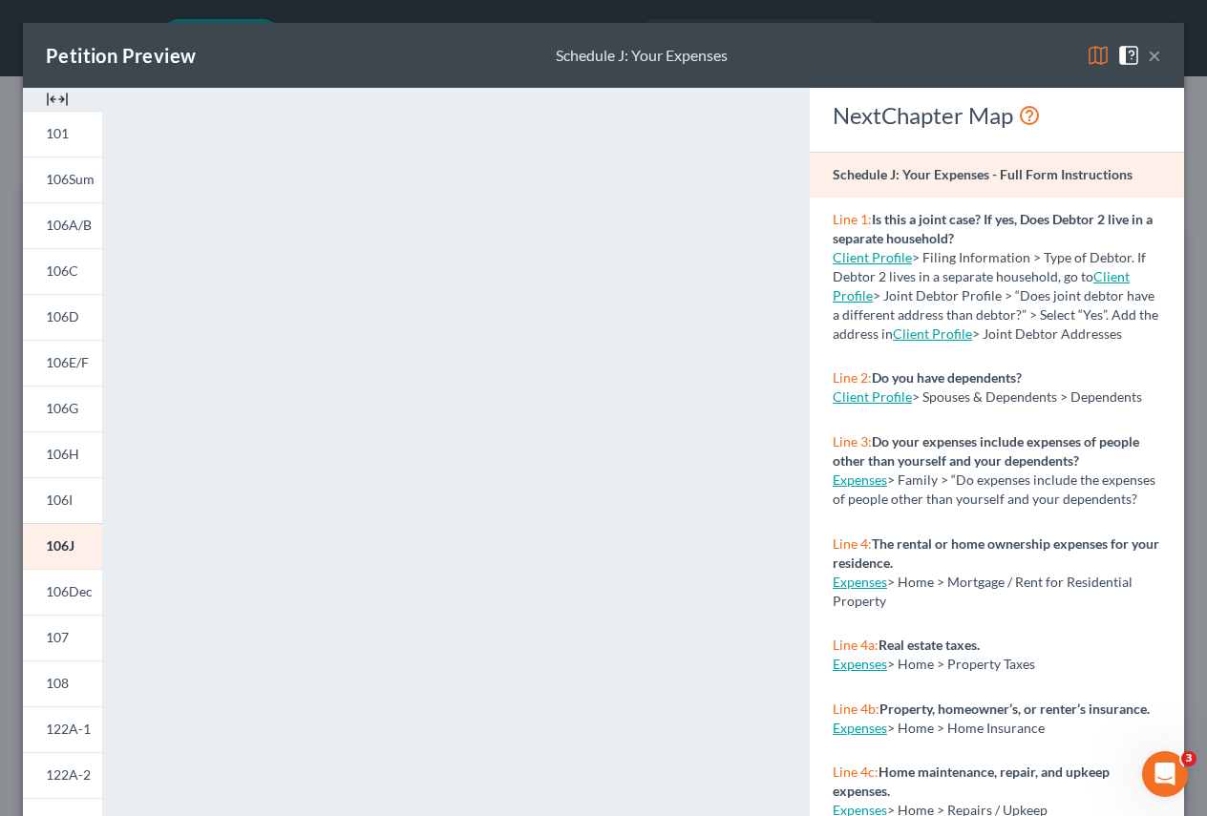
click at [1148, 55] on button "×" at bounding box center [1154, 55] width 13 height 23
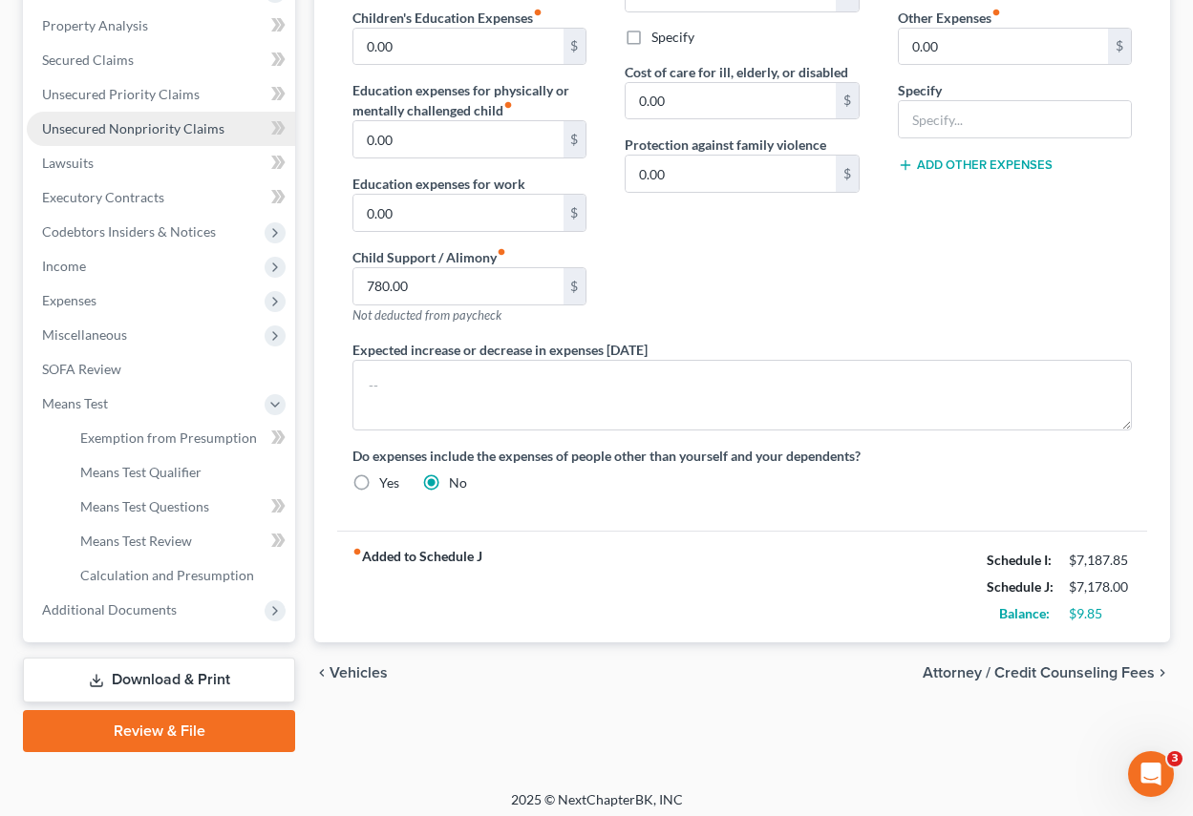
scroll to position [371, 0]
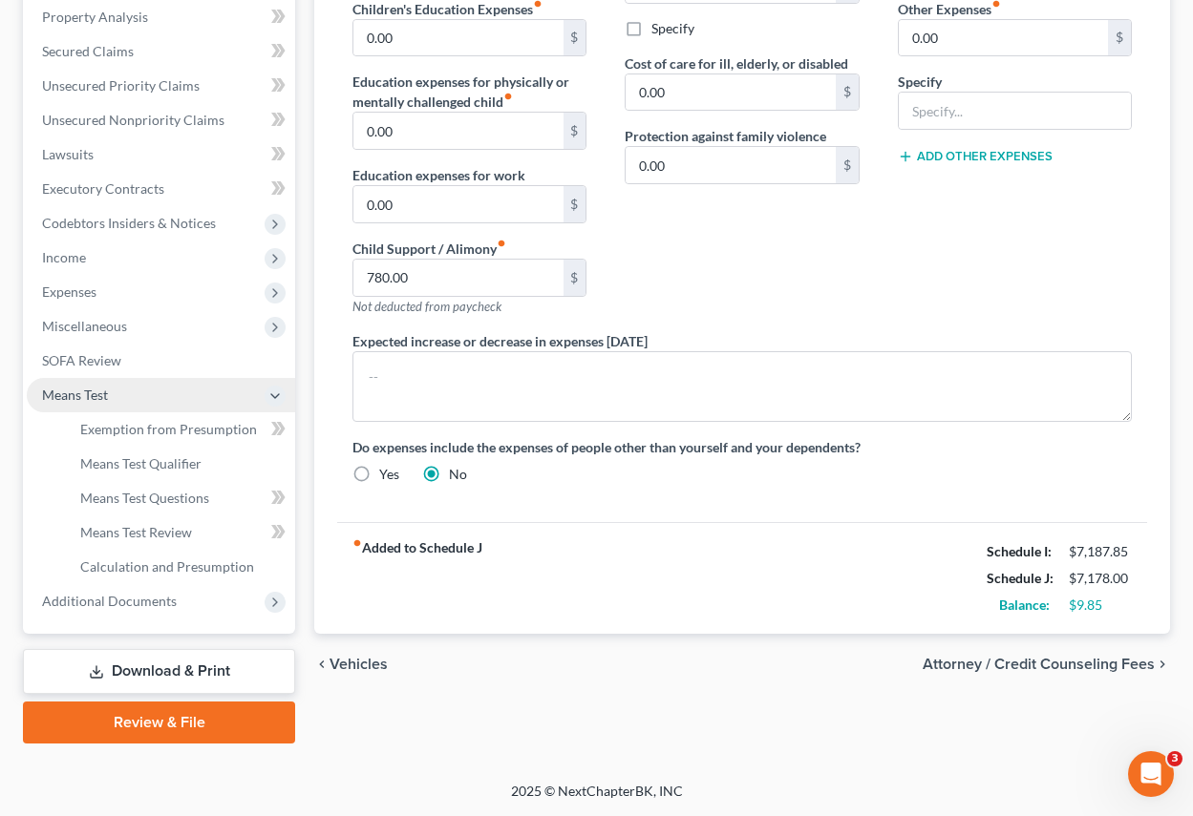
click at [50, 396] on span "Means Test" at bounding box center [75, 395] width 66 height 16
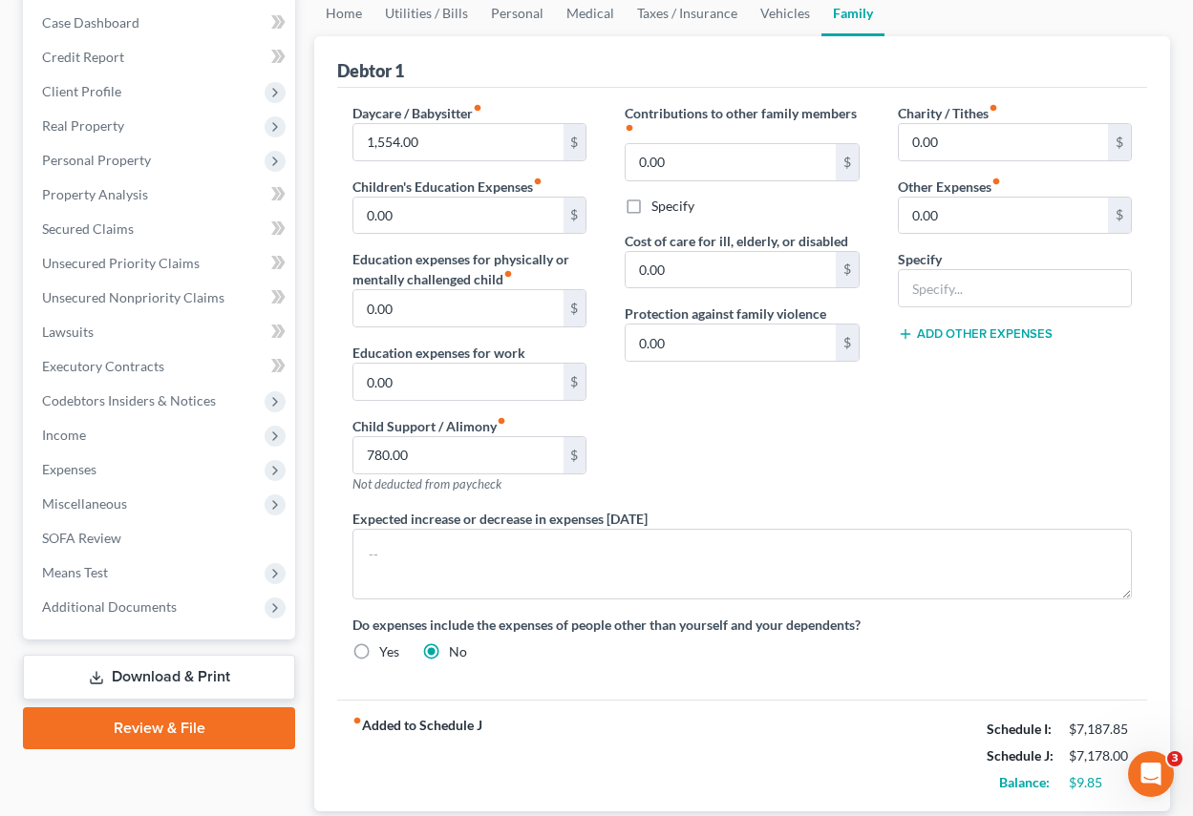
scroll to position [0, 0]
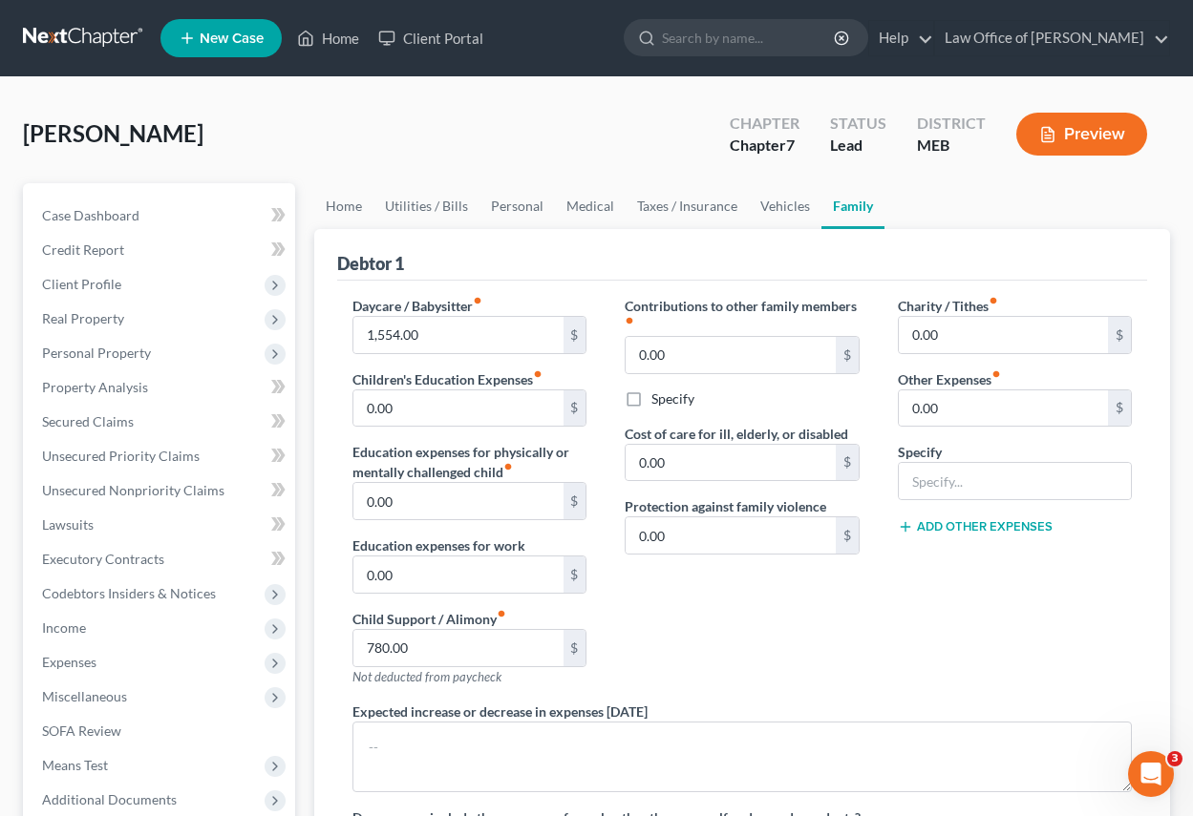
click at [1092, 122] on button "Preview" at bounding box center [1081, 134] width 131 height 43
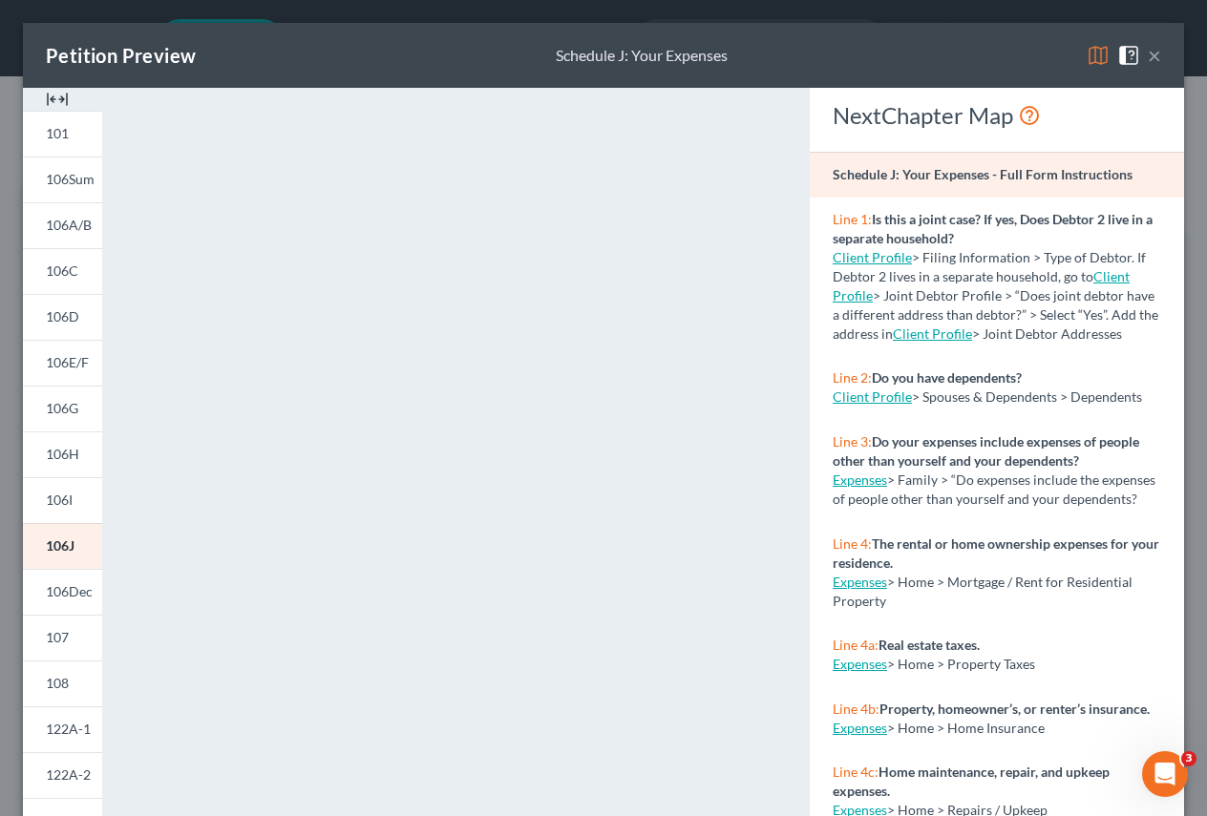
click at [1148, 54] on button "×" at bounding box center [1154, 55] width 13 height 23
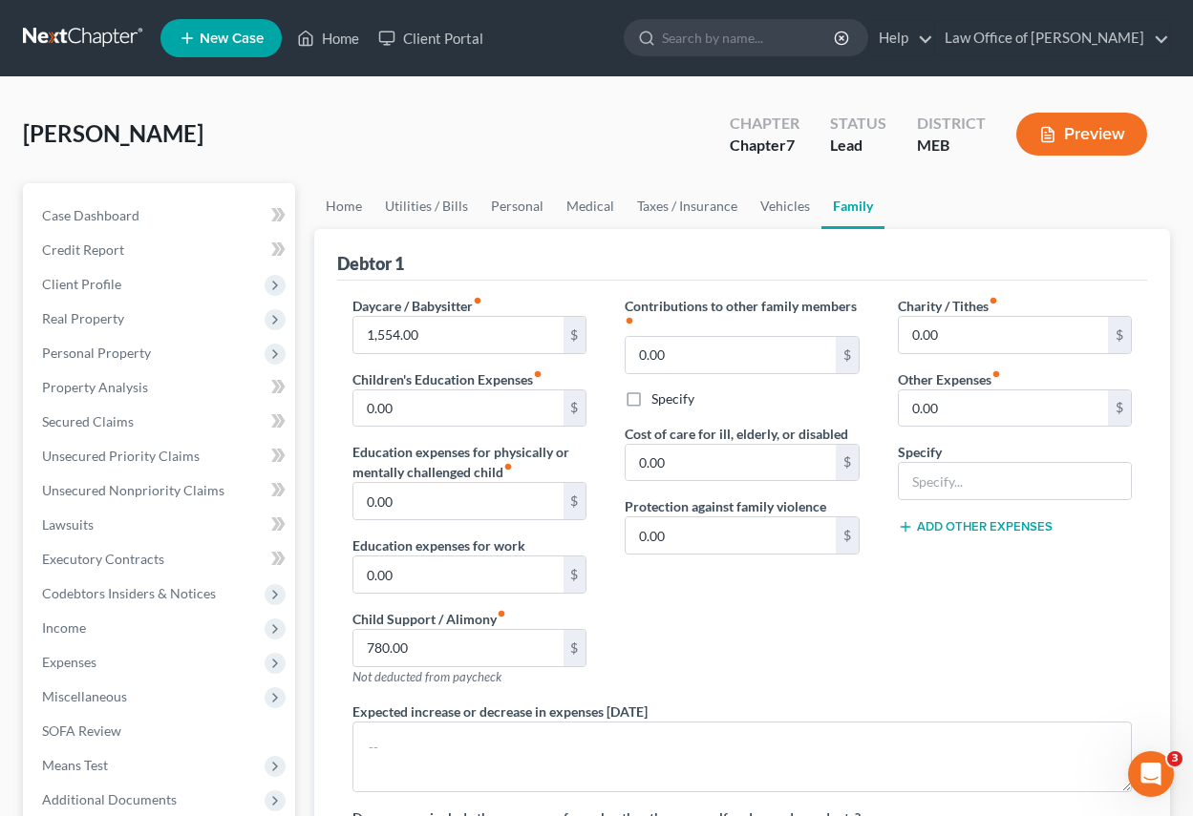
click at [516, 143] on div "[PERSON_NAME] Upgraded Chapter Chapter 7 Status Lead District MEB Preview" at bounding box center [596, 141] width 1147 height 83
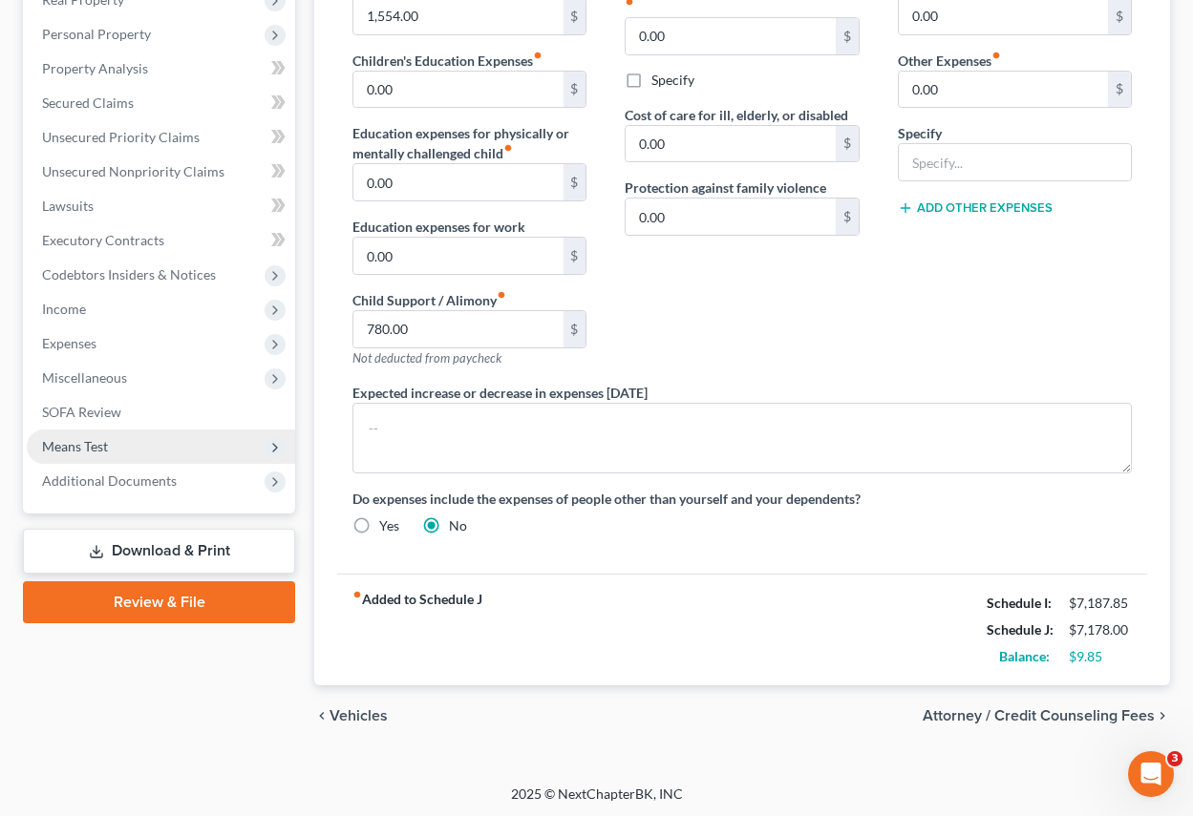
scroll to position [322, 0]
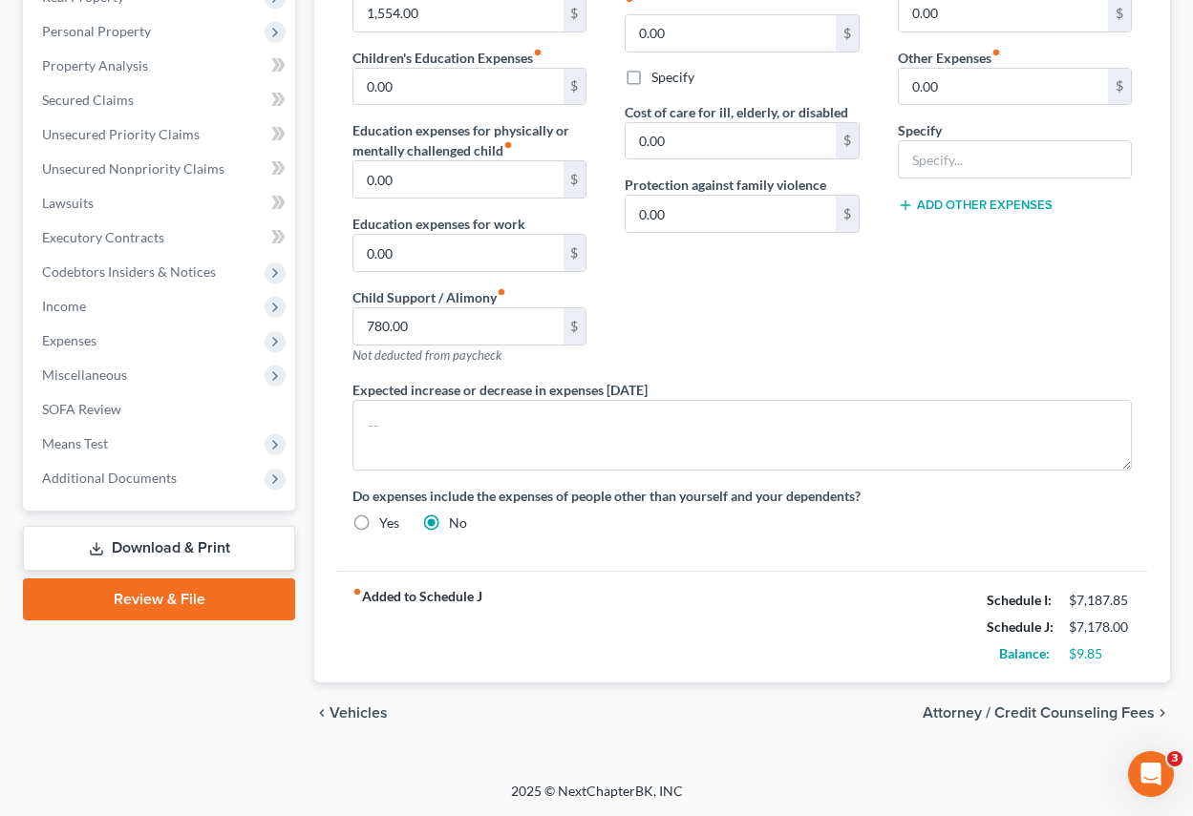
click at [148, 543] on link "Download & Print" at bounding box center [159, 548] width 272 height 45
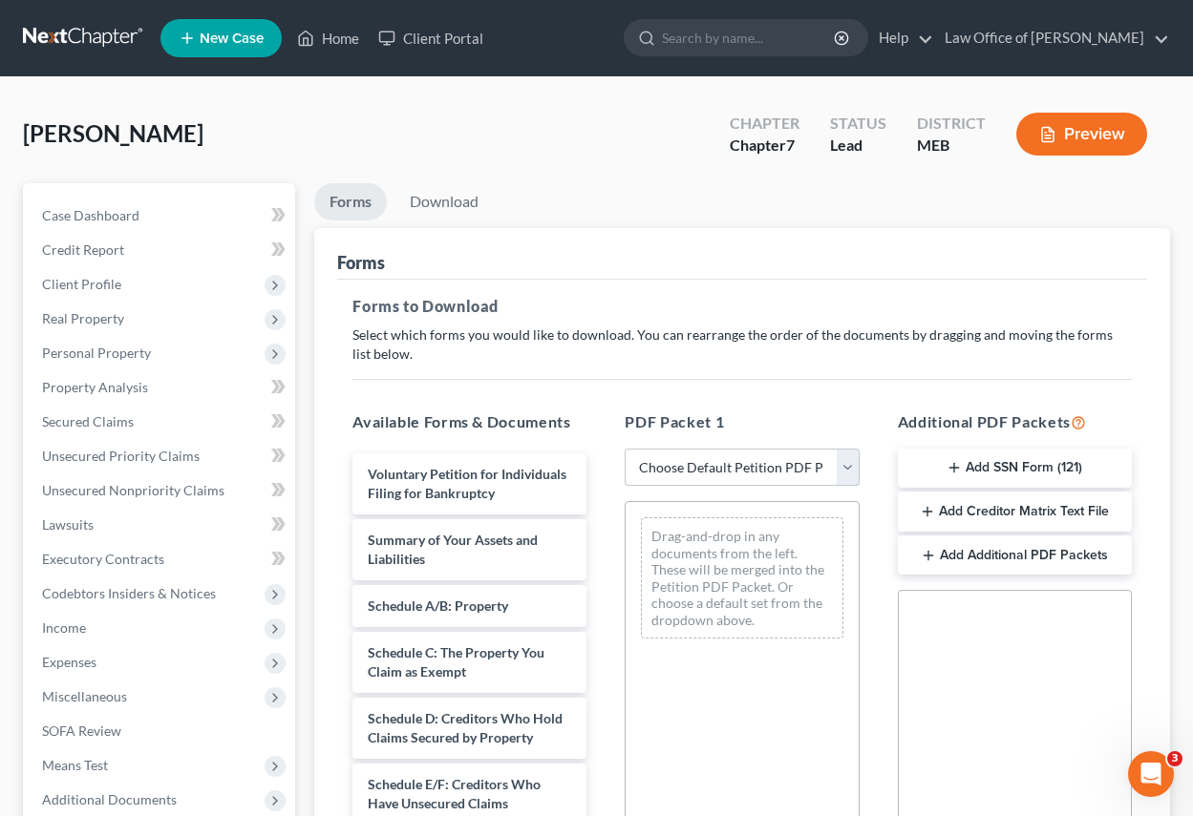
click at [732, 465] on select "Choose Default Petition PDF Packet Complete Bankruptcy Petition (all forms and …" at bounding box center [742, 468] width 234 height 38
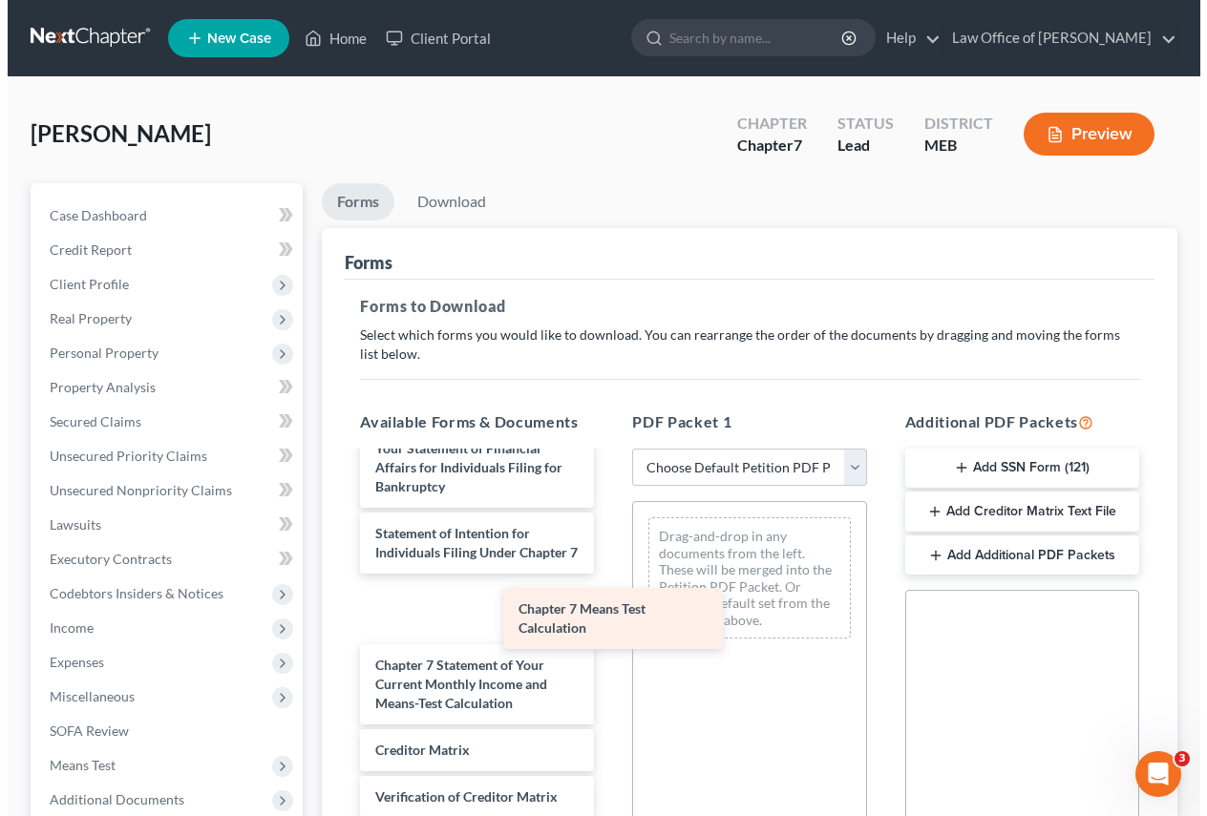
scroll to position [685, 0]
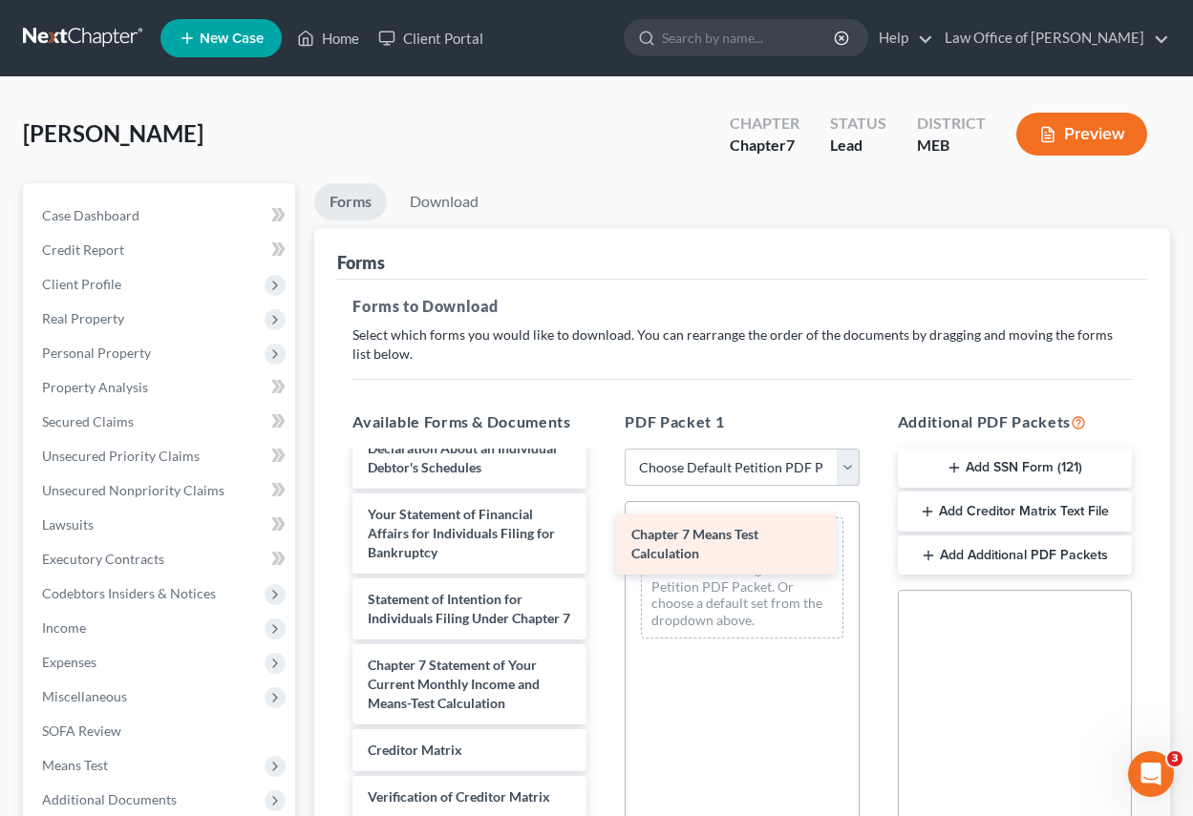
drag, startPoint x: 440, startPoint y: 677, endPoint x: 722, endPoint y: 520, distance: 322.3
click at [602, 520] on div "Chapter 7 Means Test Calculation Voluntary Petition for Individuals Filing for …" at bounding box center [469, 407] width 265 height 1124
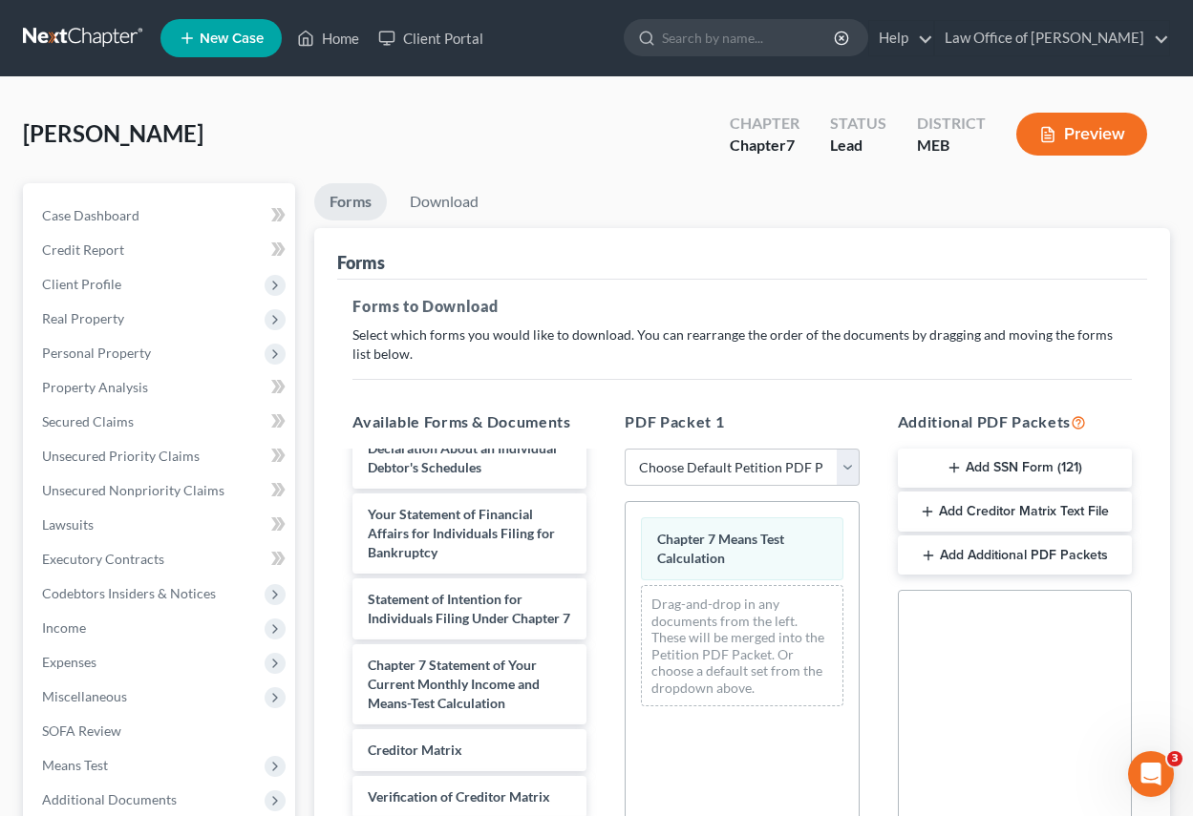
click at [1082, 128] on button "Preview" at bounding box center [1081, 134] width 131 height 43
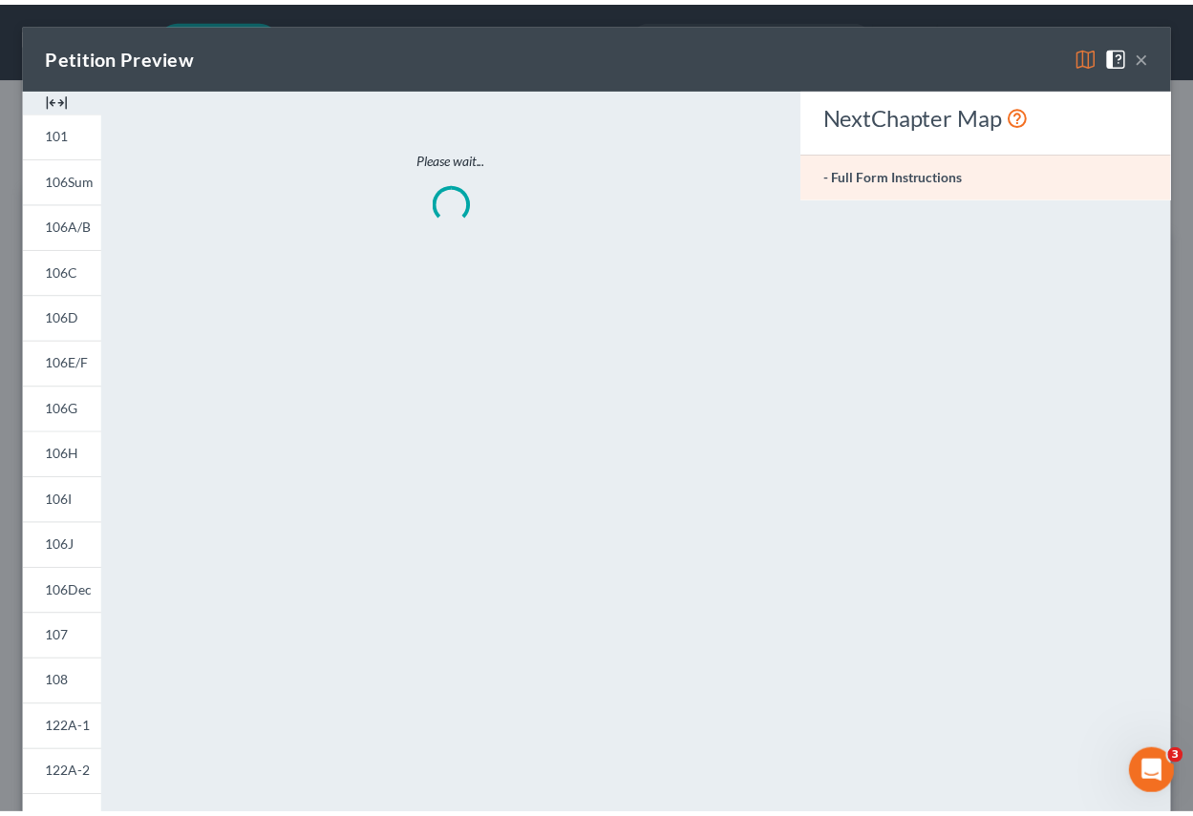
scroll to position [666, 0]
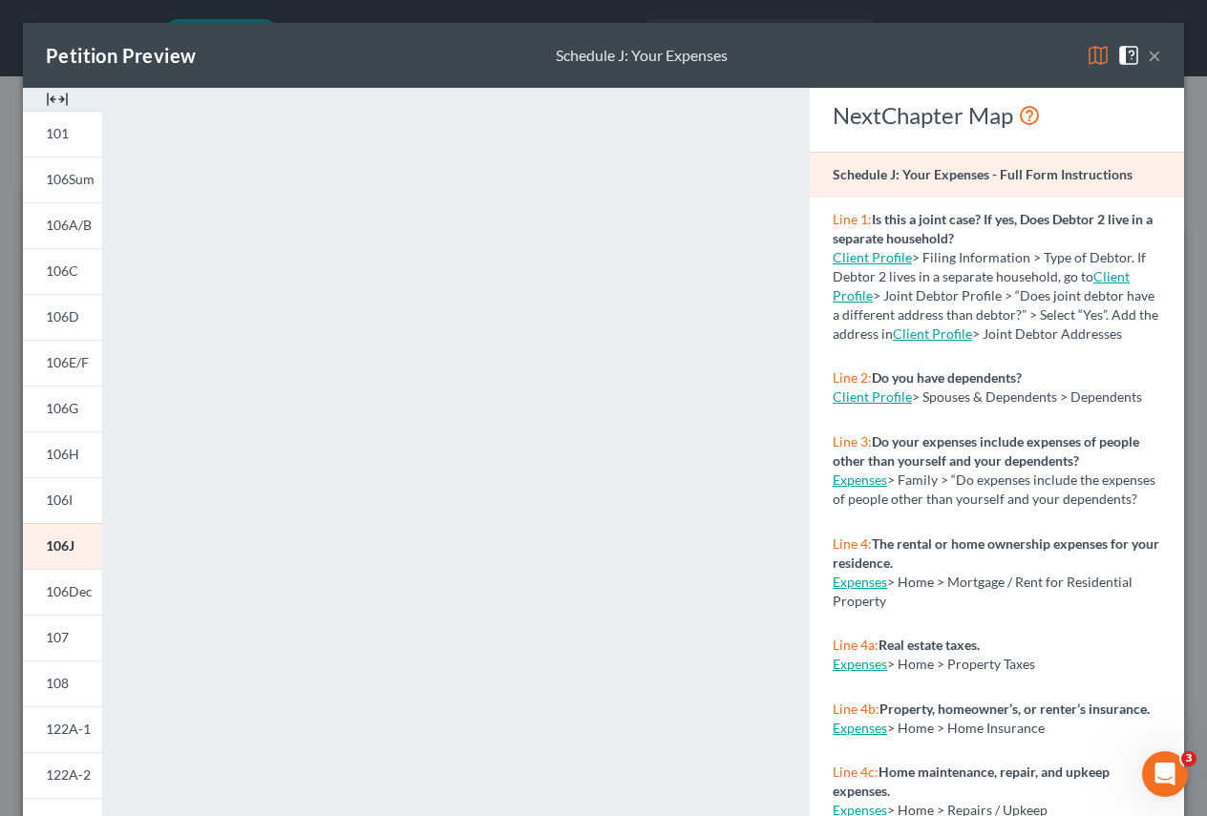
click at [1148, 50] on button "×" at bounding box center [1154, 55] width 13 height 23
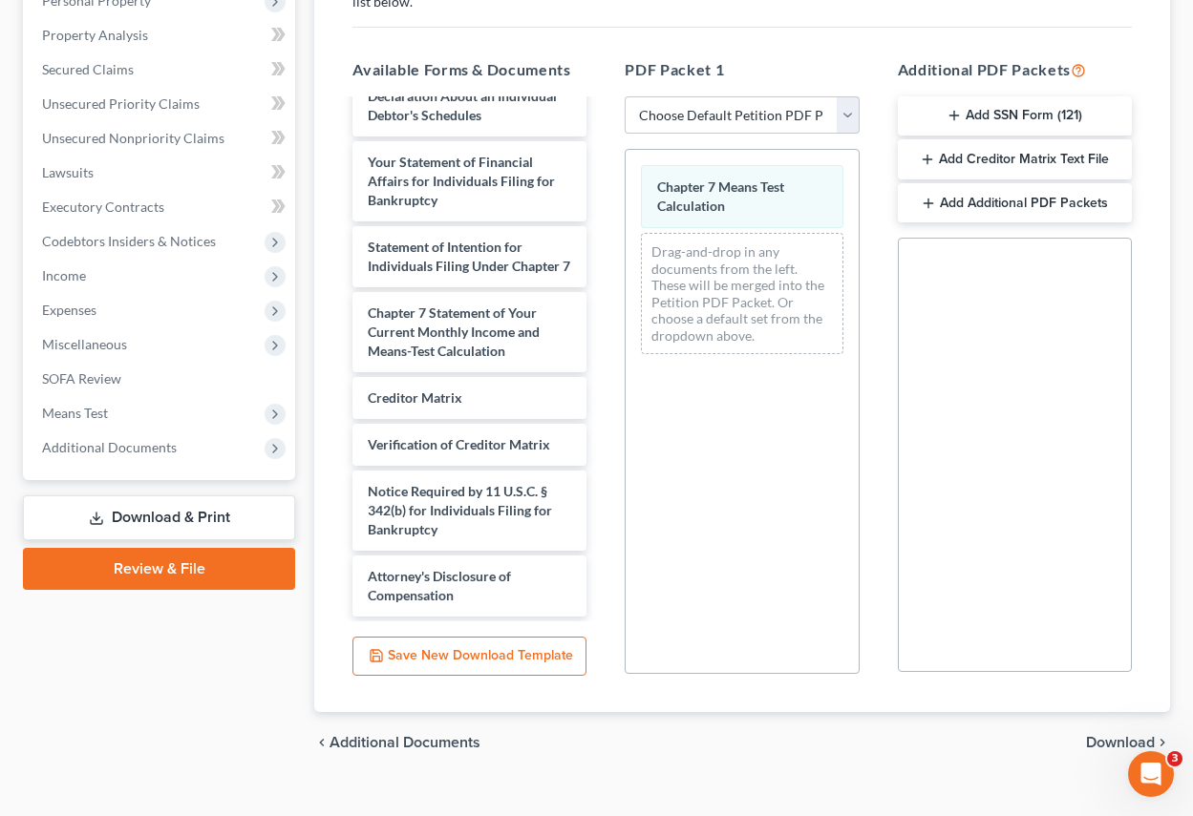
scroll to position [382, 0]
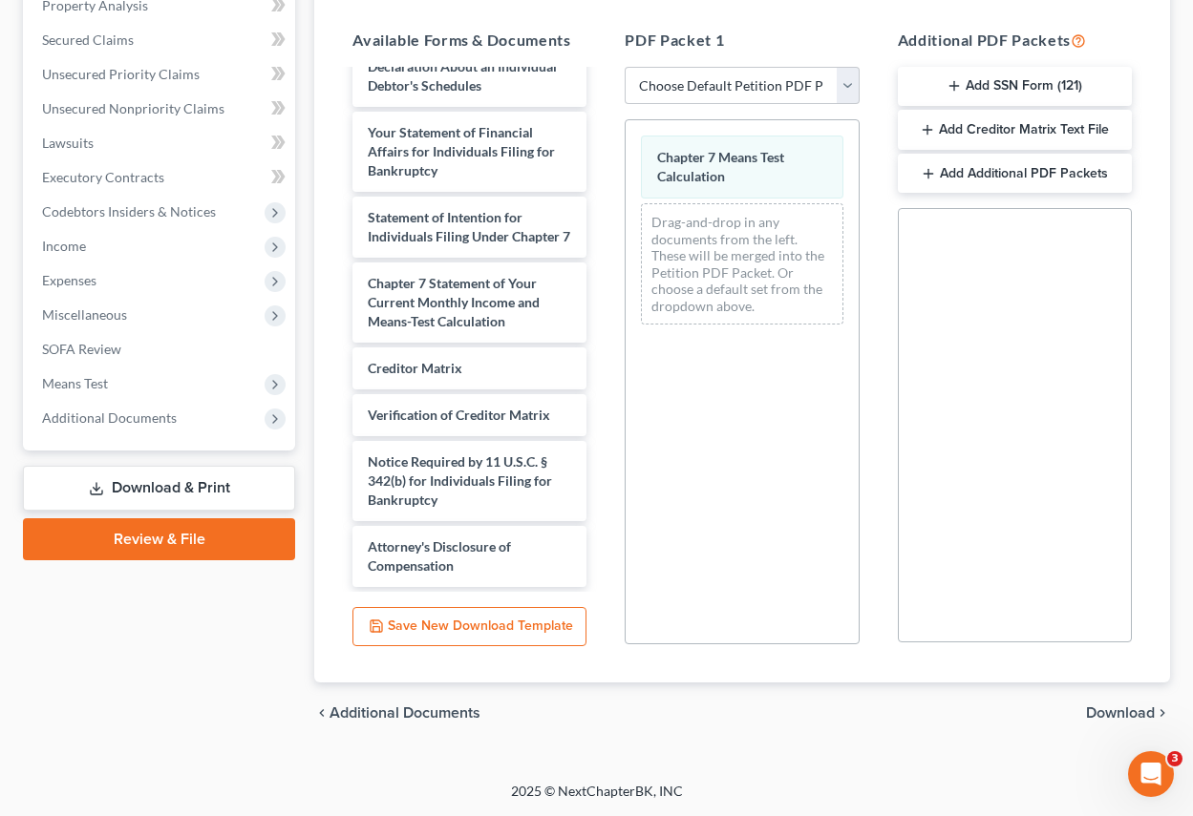
click at [1118, 715] on span "Download" at bounding box center [1120, 713] width 69 height 15
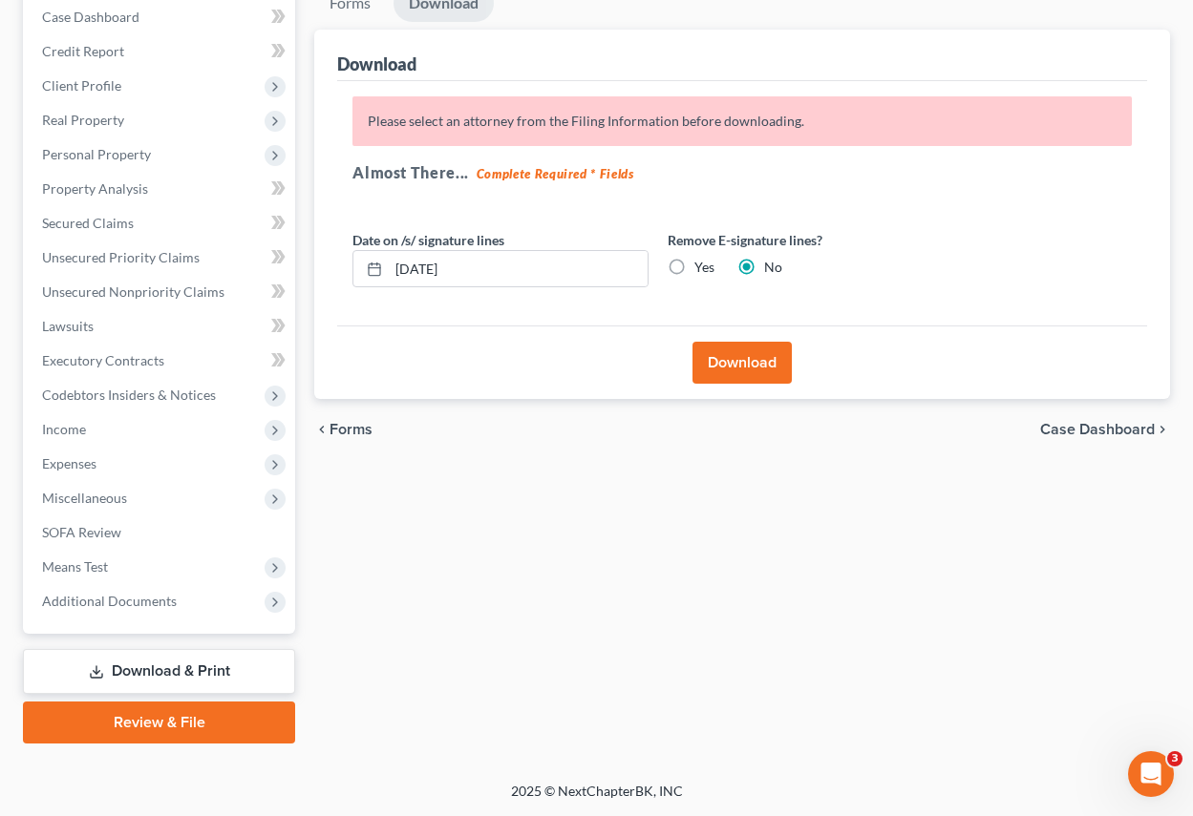
scroll to position [199, 0]
click at [694, 268] on label "Yes" at bounding box center [704, 267] width 20 height 19
click at [702, 268] on input "Yes" at bounding box center [708, 264] width 12 height 12
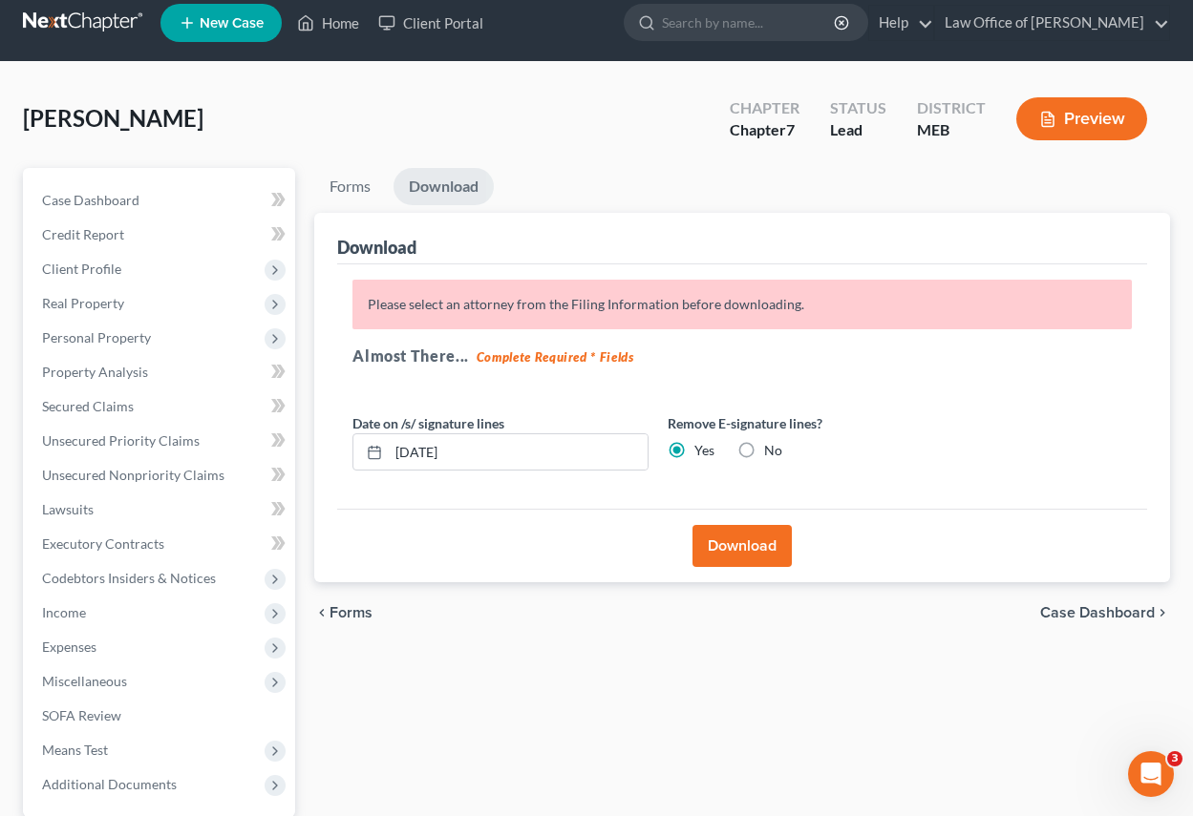
scroll to position [0, 0]
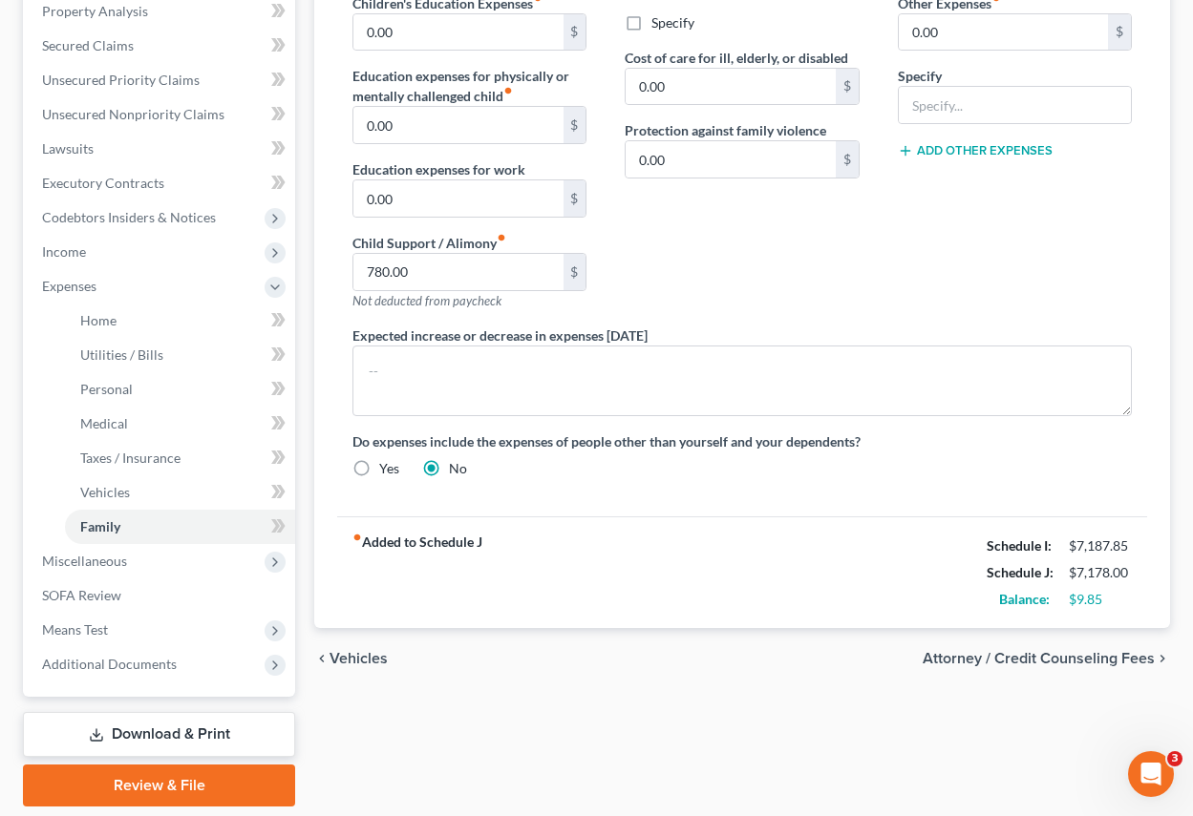
scroll to position [439, 0]
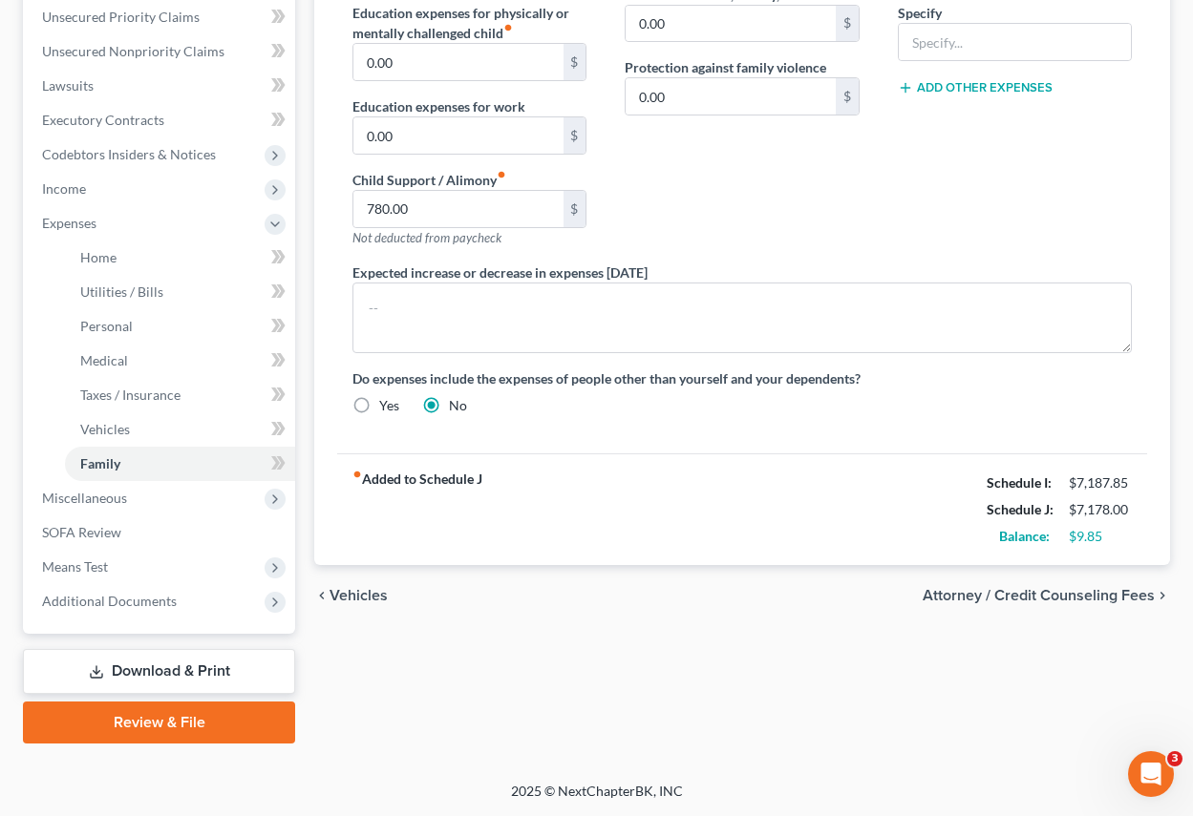
click at [137, 668] on link "Download & Print" at bounding box center [159, 671] width 272 height 45
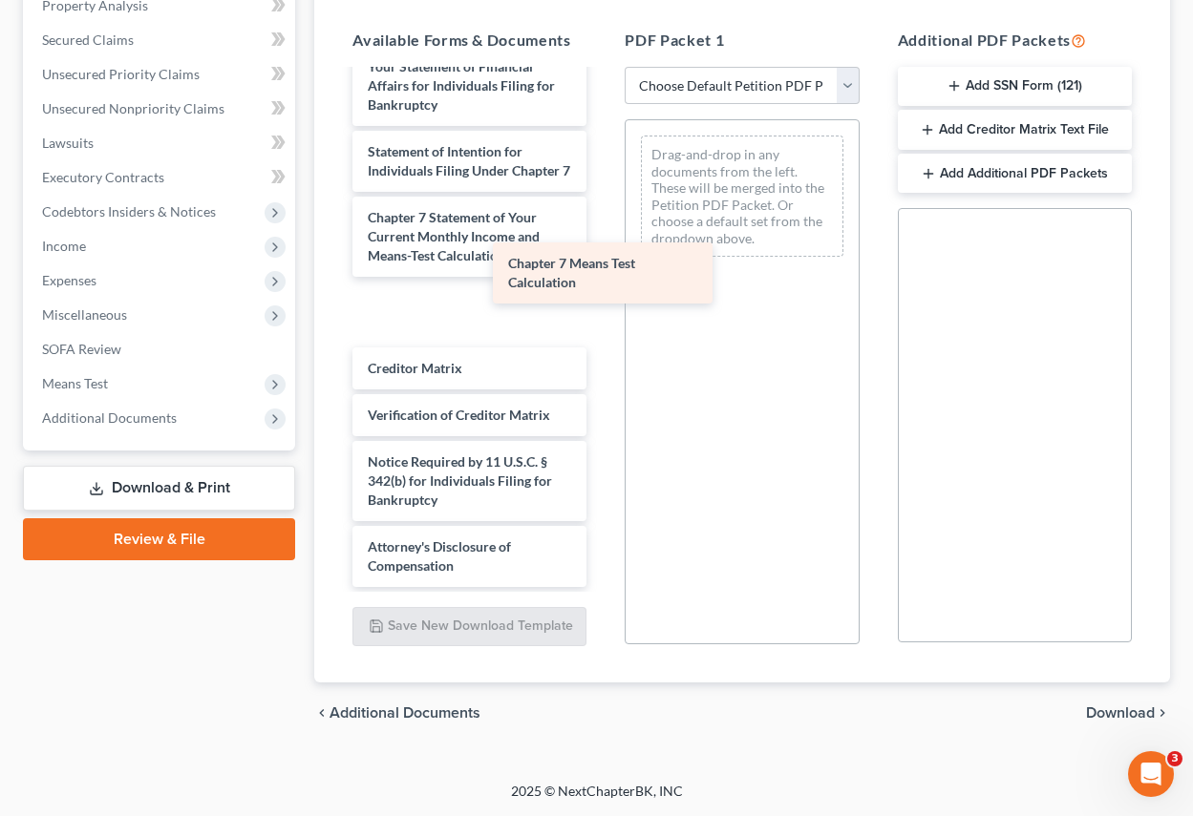
scroll to position [685, 0]
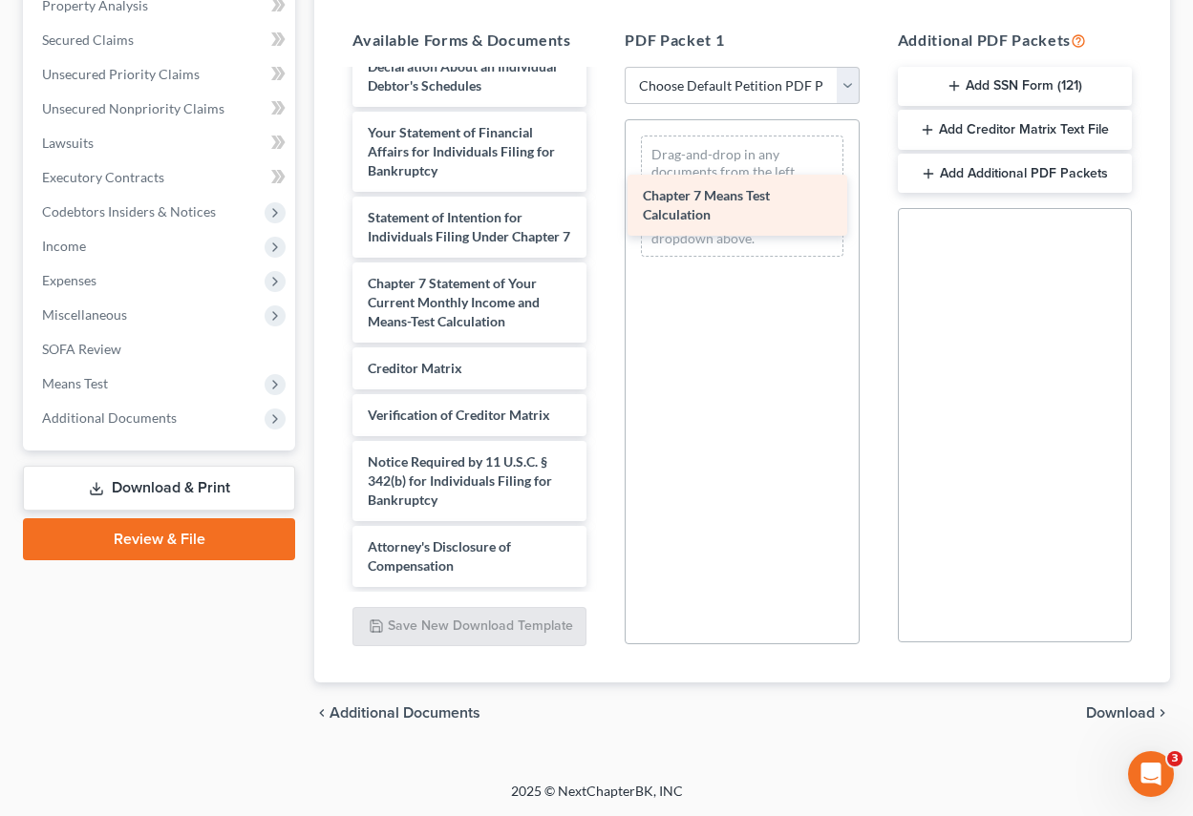
drag, startPoint x: 401, startPoint y: 303, endPoint x: 694, endPoint y: 184, distance: 316.2
click at [602, 184] on div "Chapter 7 Means Test Calculation Voluntary Petition for Individuals Filing for …" at bounding box center [469, 25] width 265 height 1124
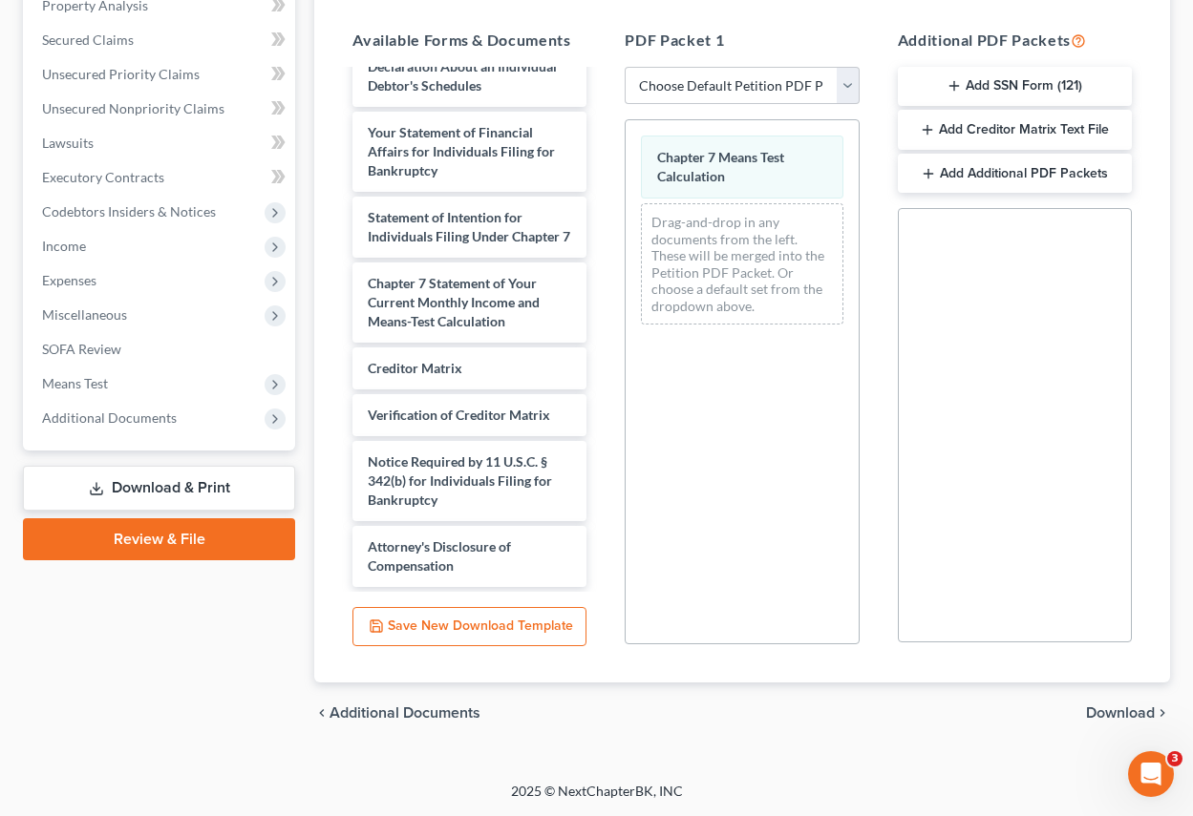
click at [1113, 715] on span "Download" at bounding box center [1120, 713] width 69 height 15
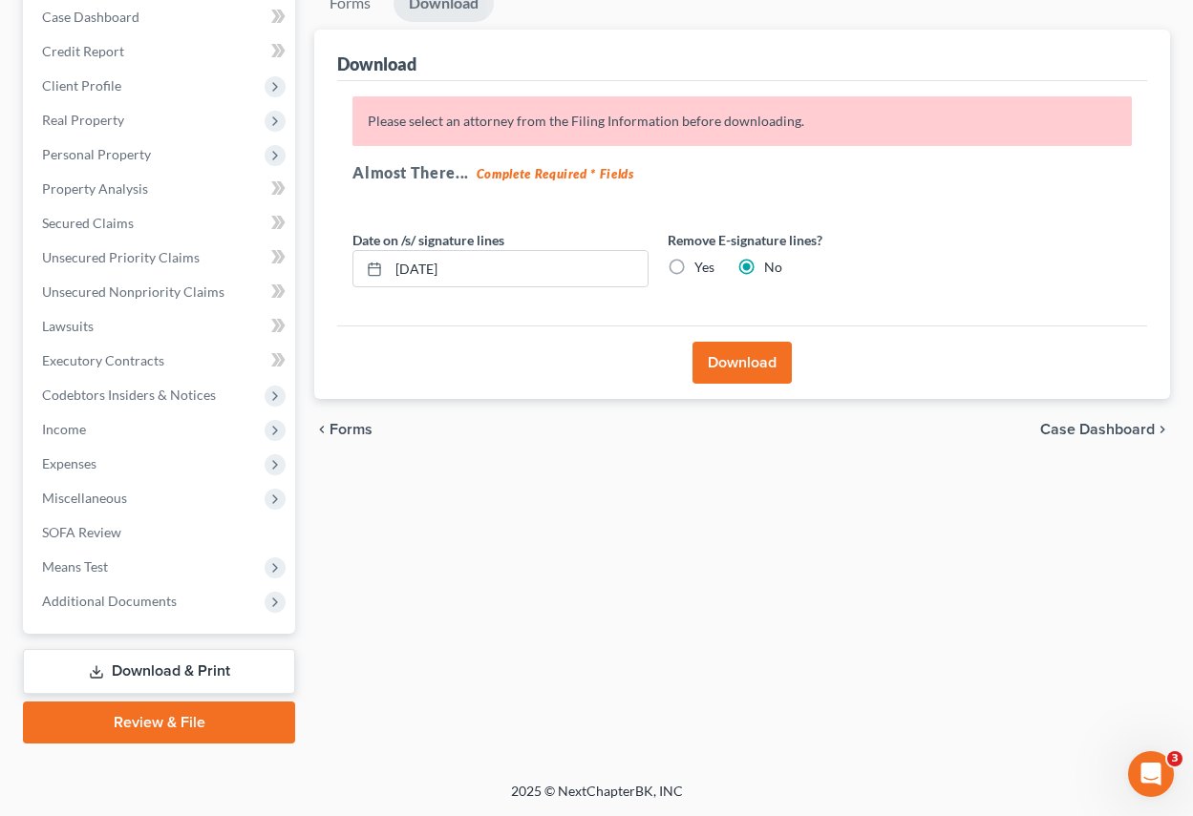
scroll to position [199, 0]
click at [731, 356] on button "Download" at bounding box center [741, 363] width 99 height 42
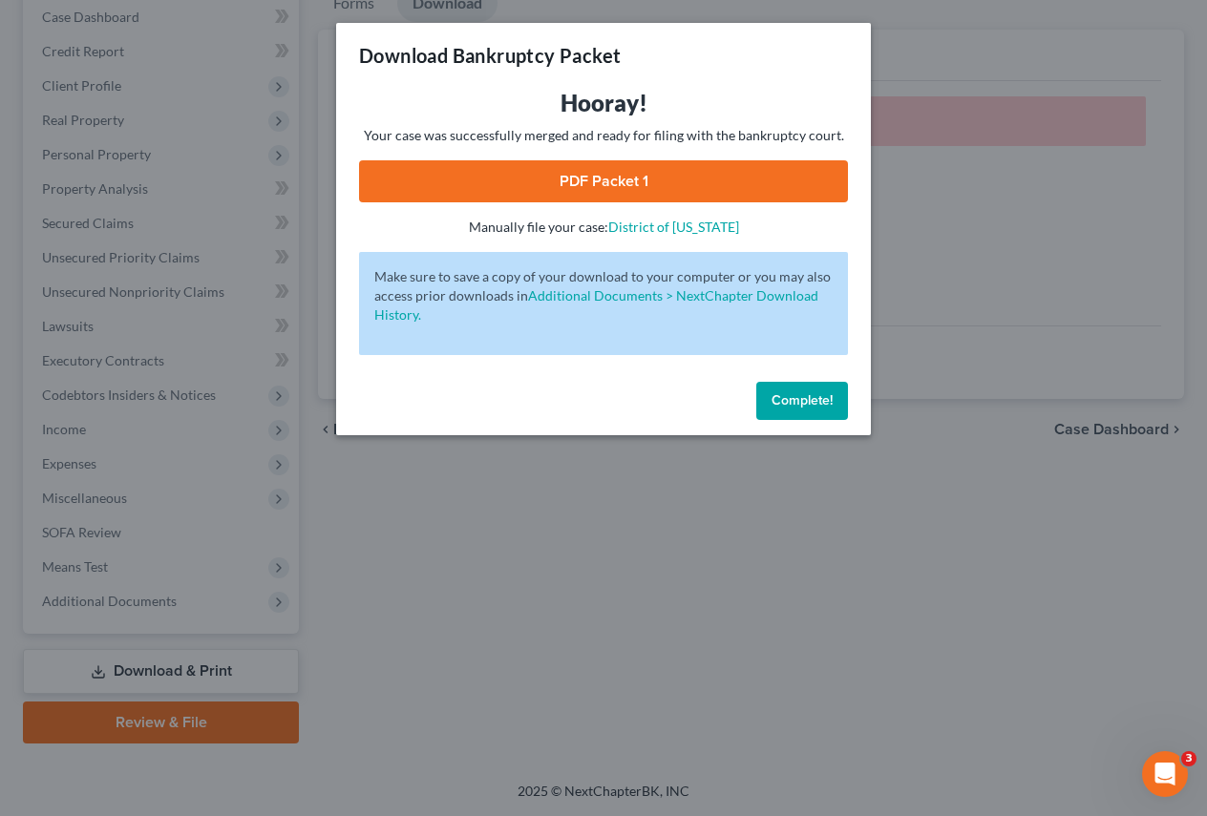
click at [604, 170] on link "PDF Packet 1" at bounding box center [603, 181] width 489 height 42
click at [800, 394] on span "Complete!" at bounding box center [802, 400] width 61 height 16
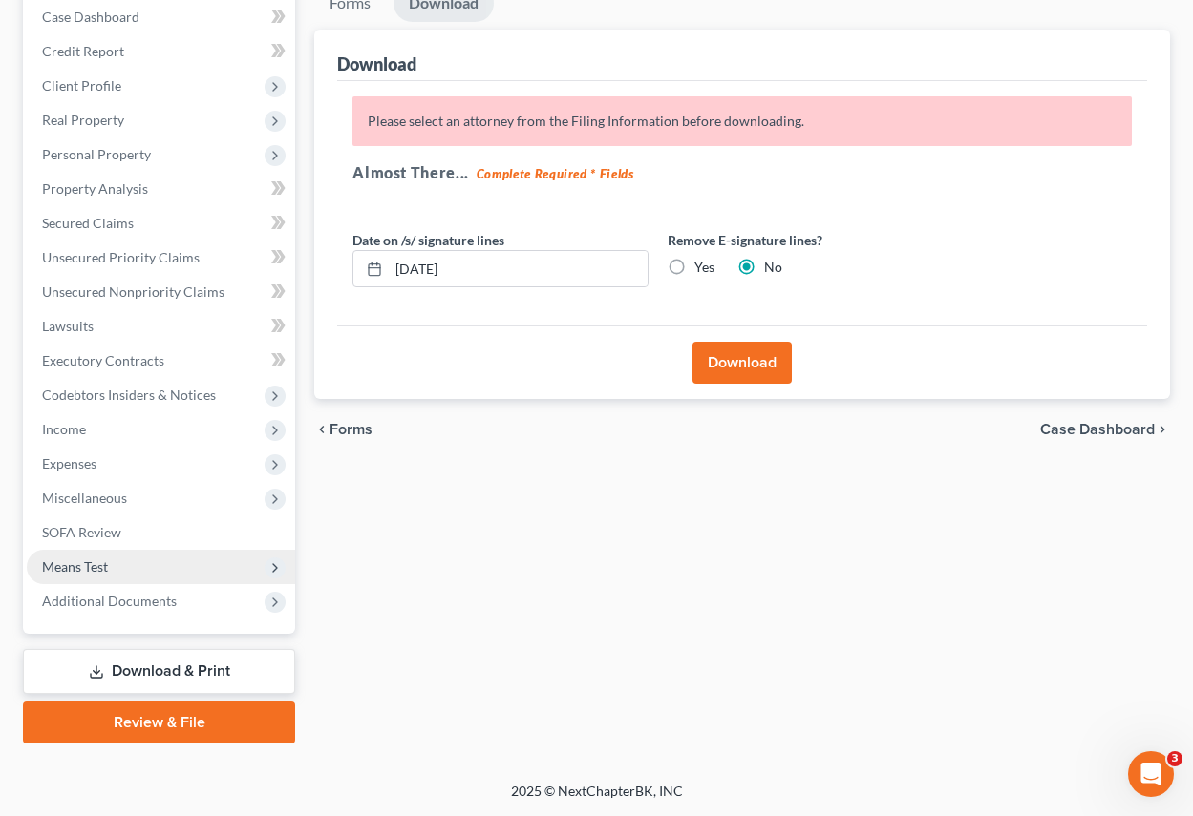
click at [107, 566] on span "Means Test" at bounding box center [75, 567] width 66 height 16
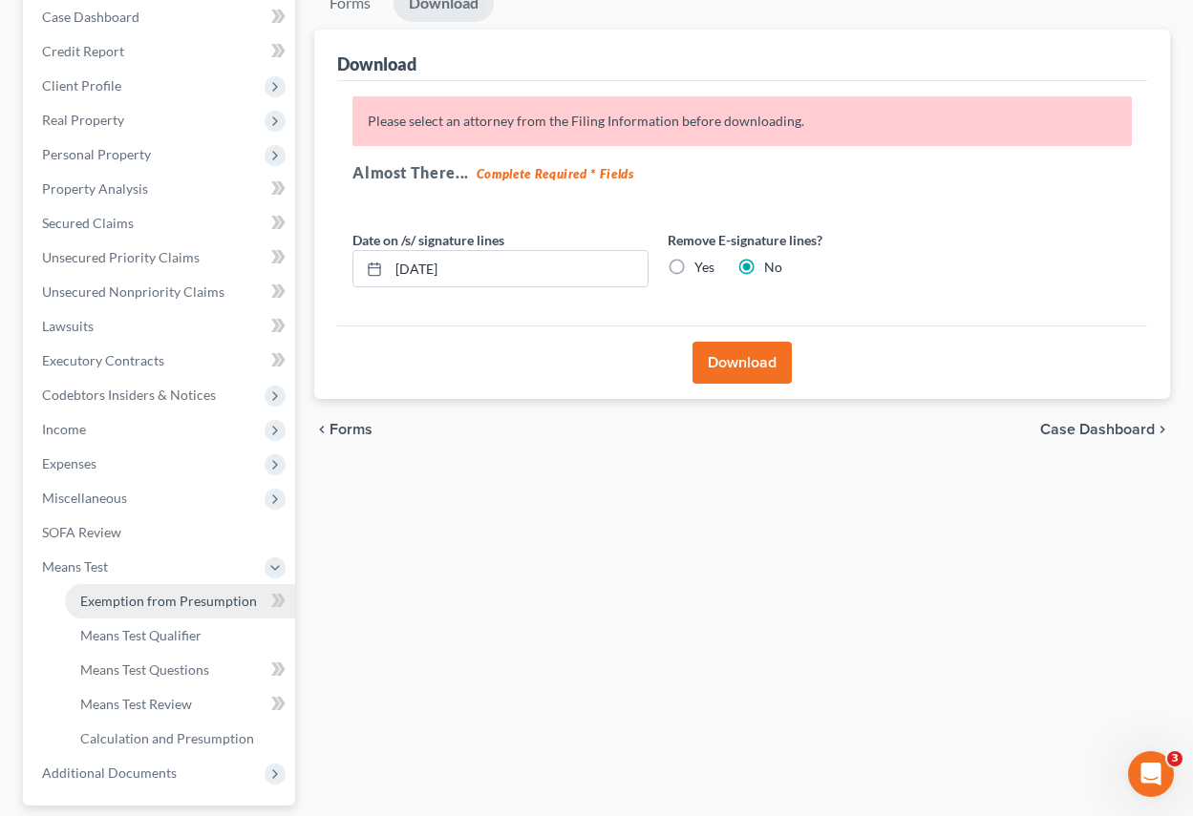
click at [110, 604] on span "Exemption from Presumption" at bounding box center [168, 601] width 177 height 16
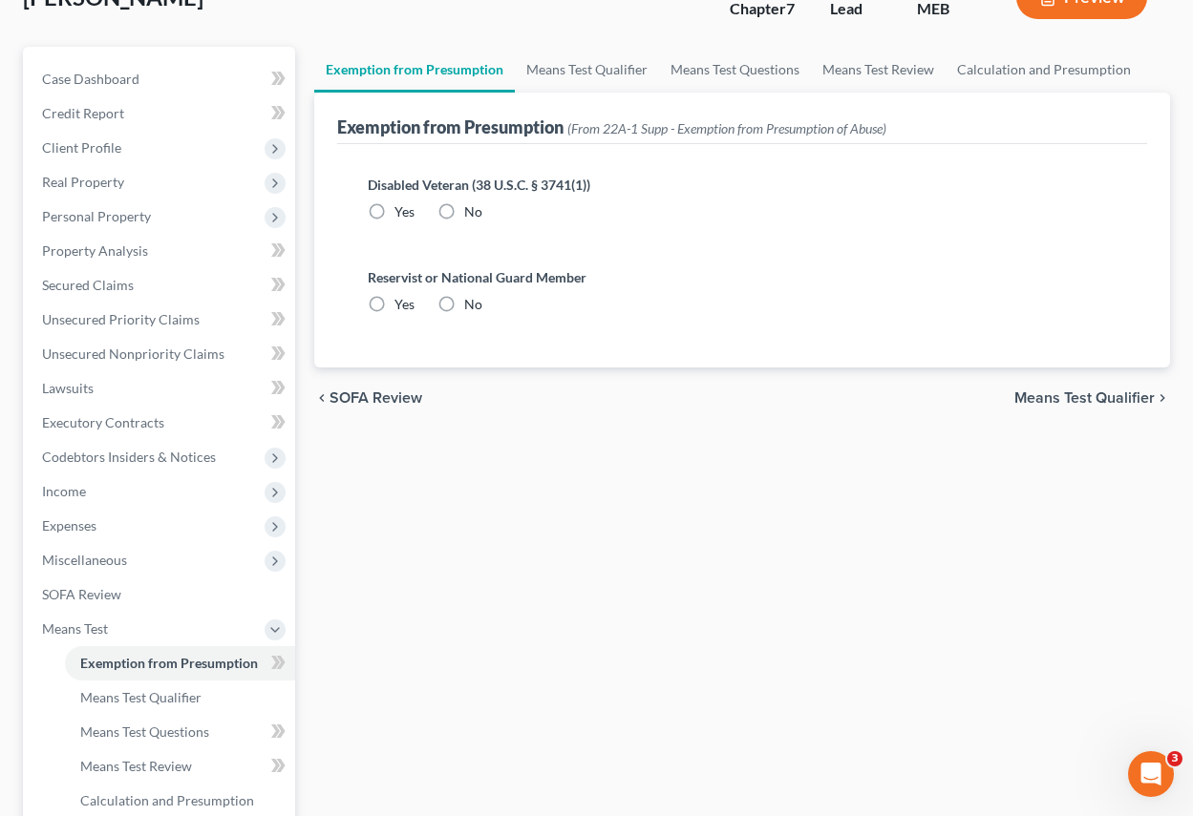
scroll to position [191, 0]
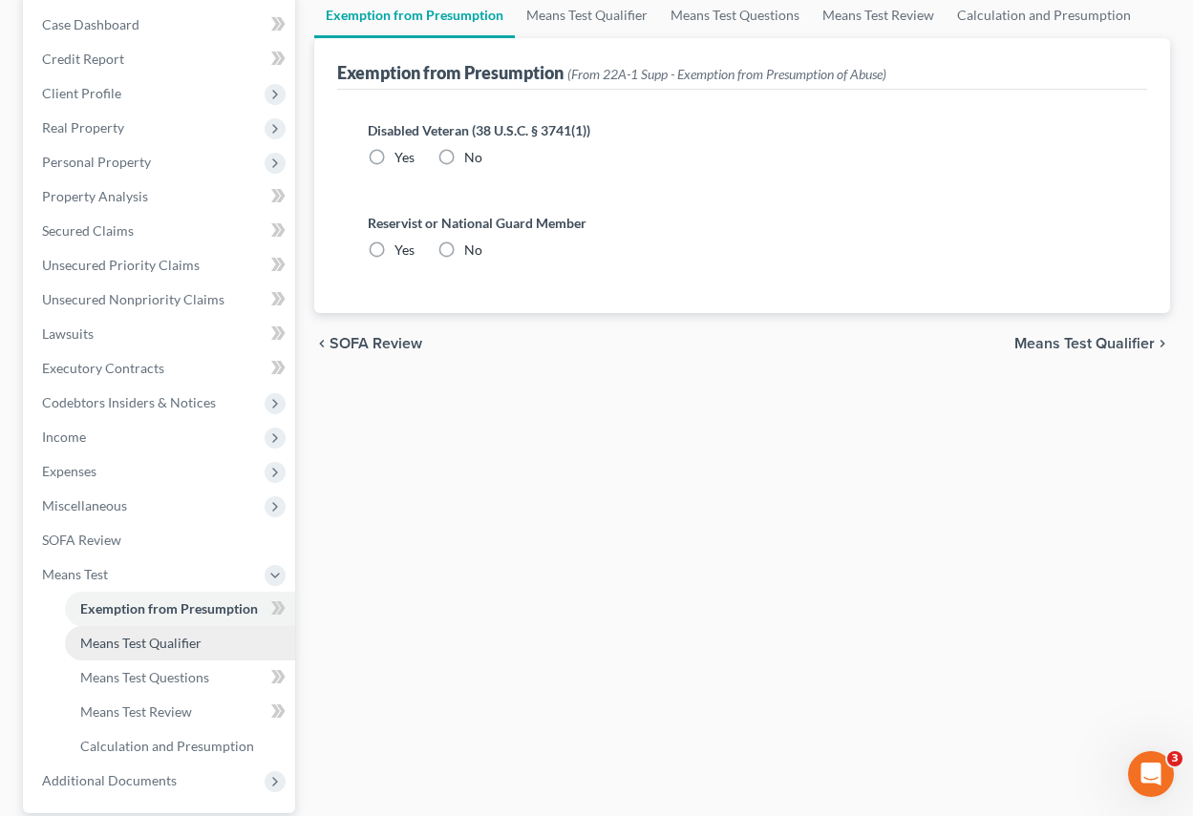
click at [155, 640] on span "Means Test Qualifier" at bounding box center [140, 643] width 121 height 16
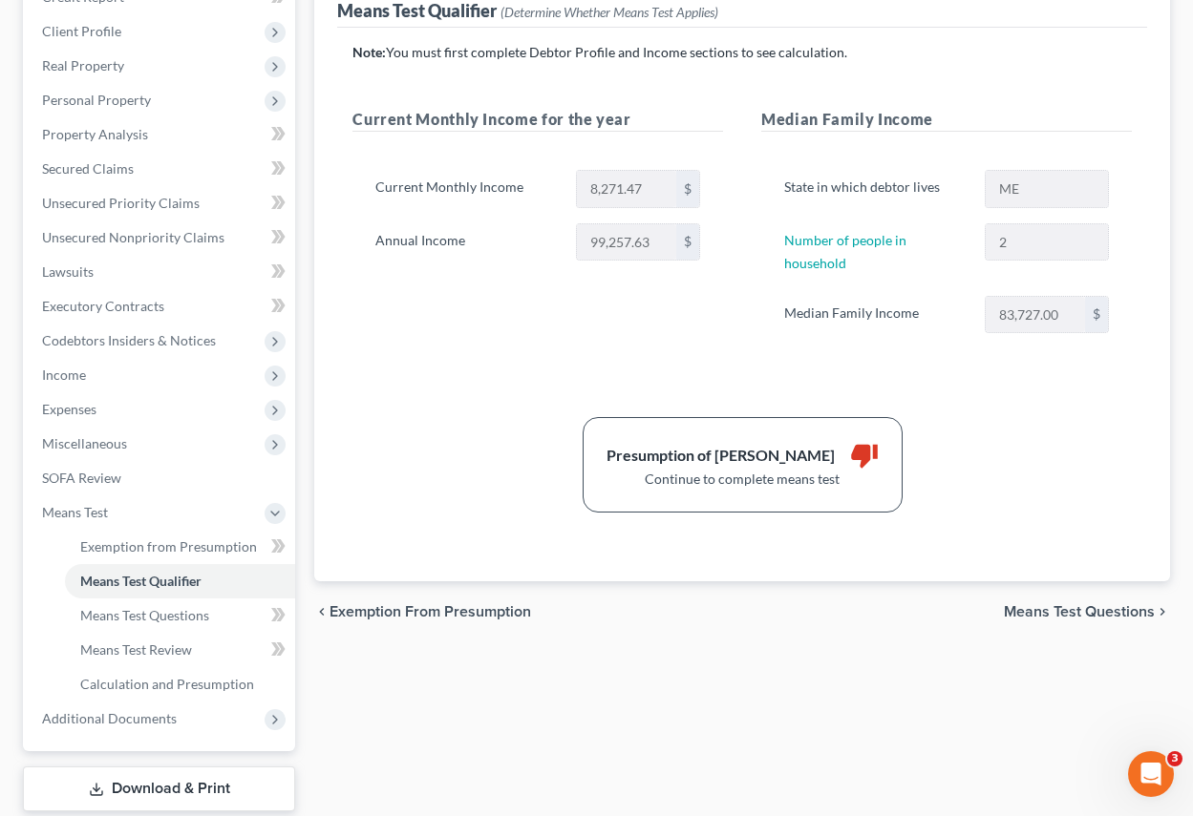
scroll to position [286, 0]
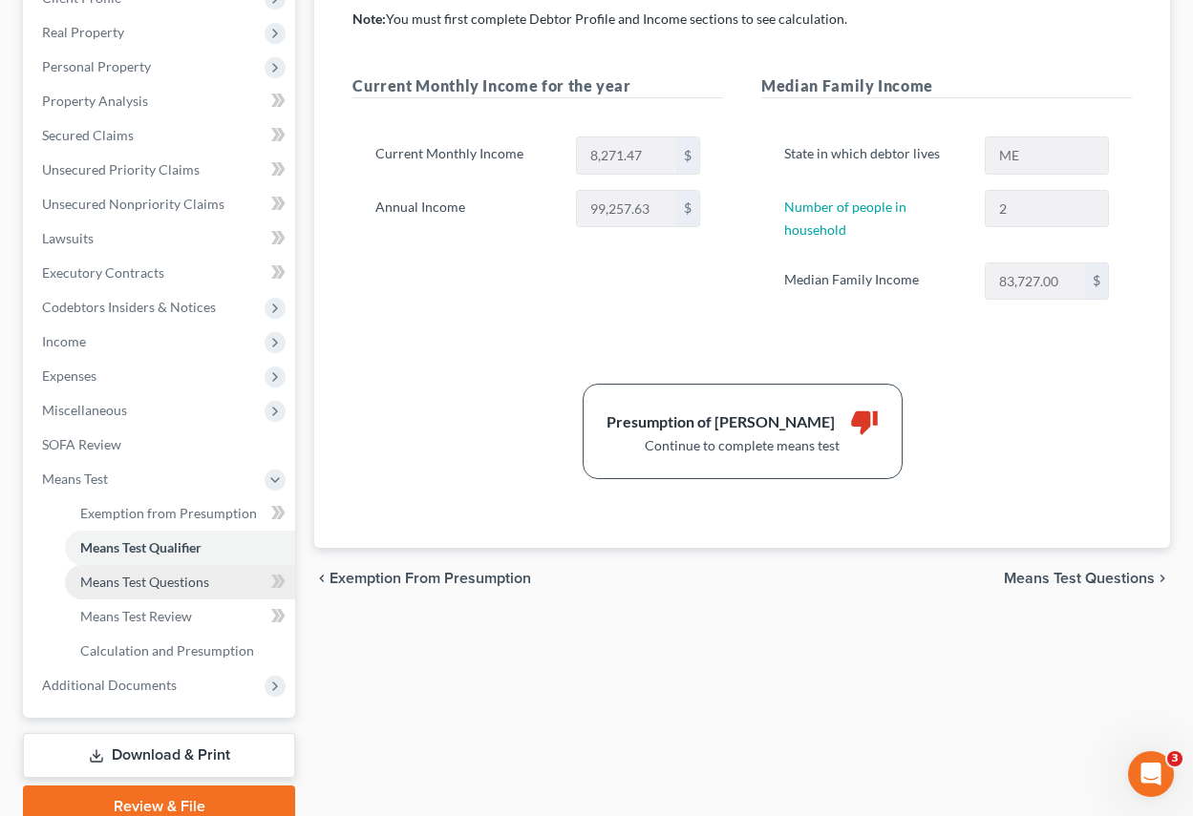
click at [111, 583] on span "Means Test Questions" at bounding box center [144, 582] width 129 height 16
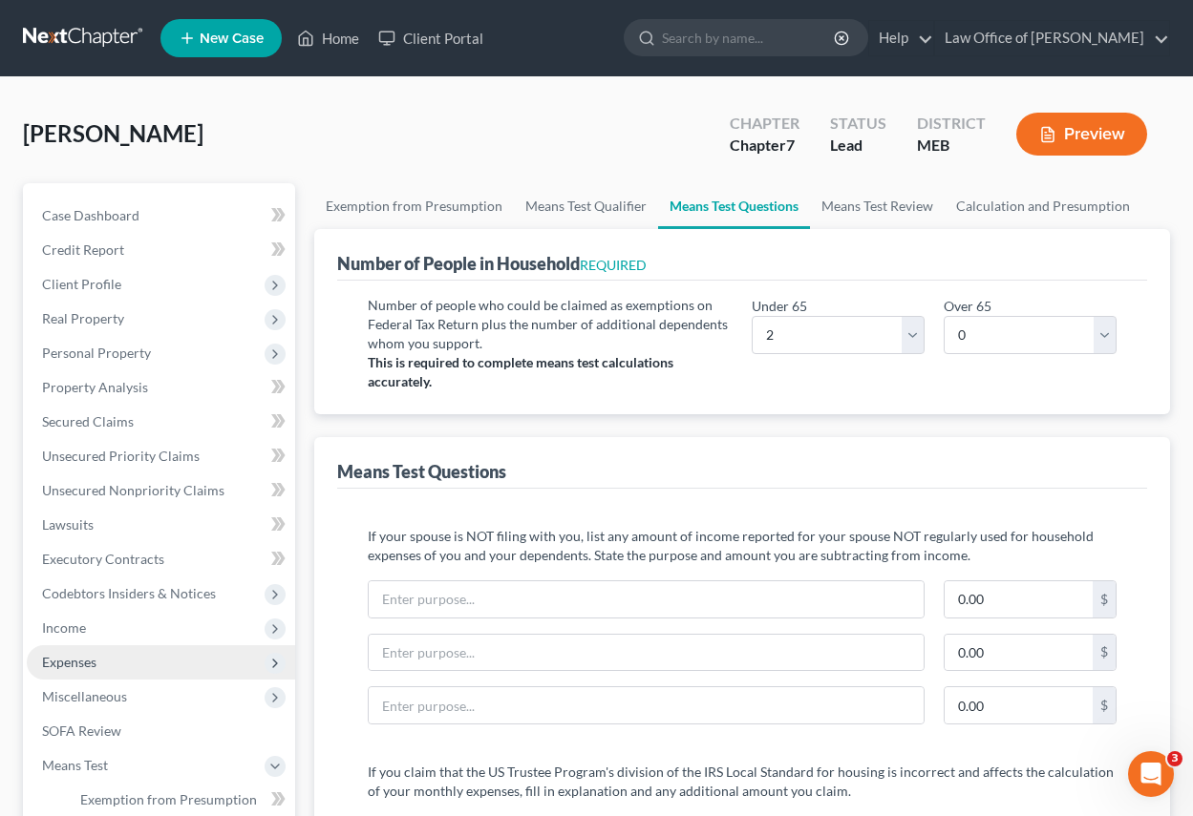
click at [68, 664] on span "Expenses" at bounding box center [69, 662] width 54 height 16
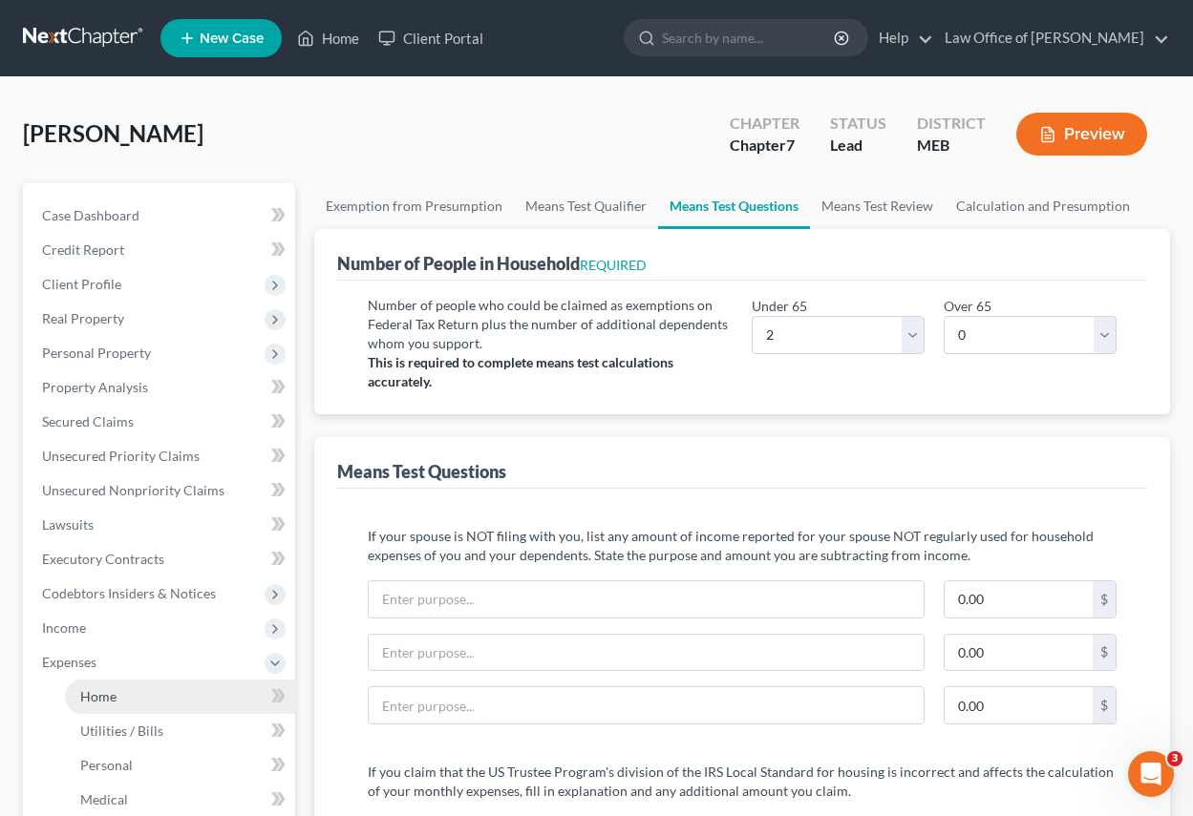
click at [95, 699] on span "Home" at bounding box center [98, 697] width 36 height 16
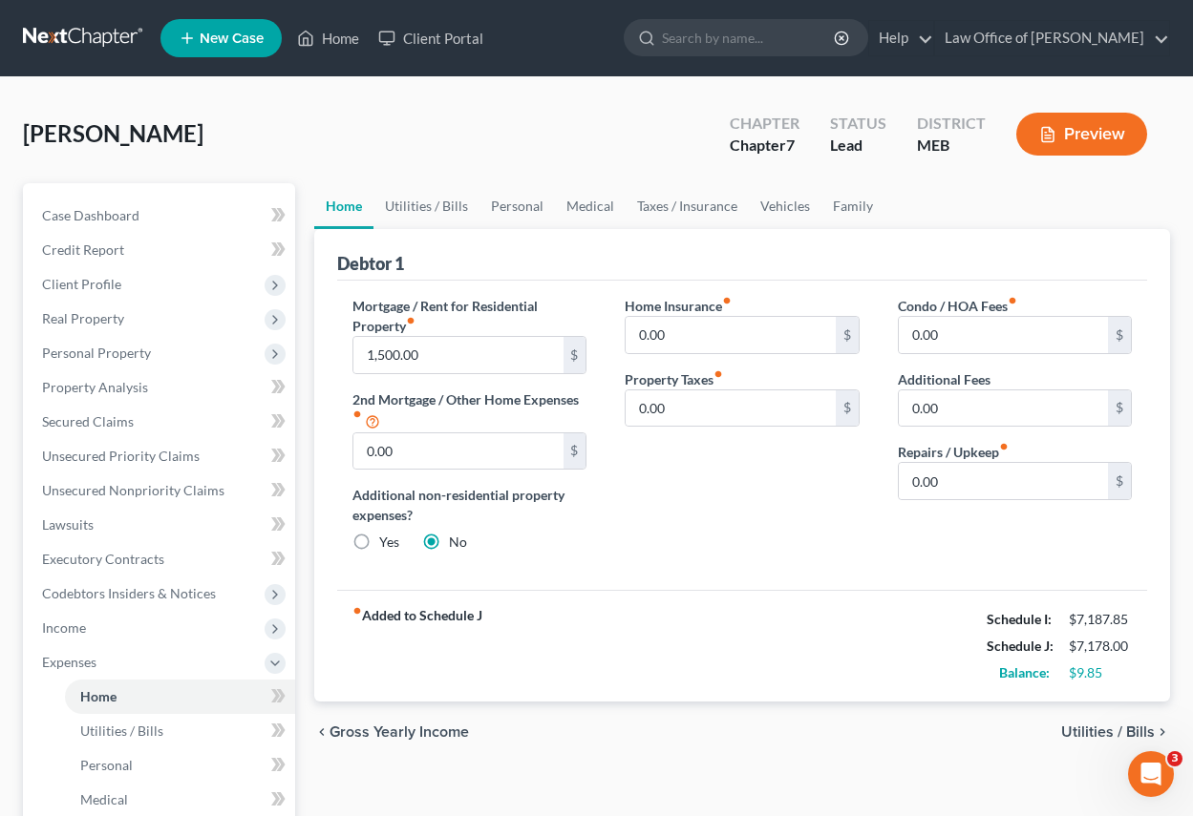
scroll to position [191, 0]
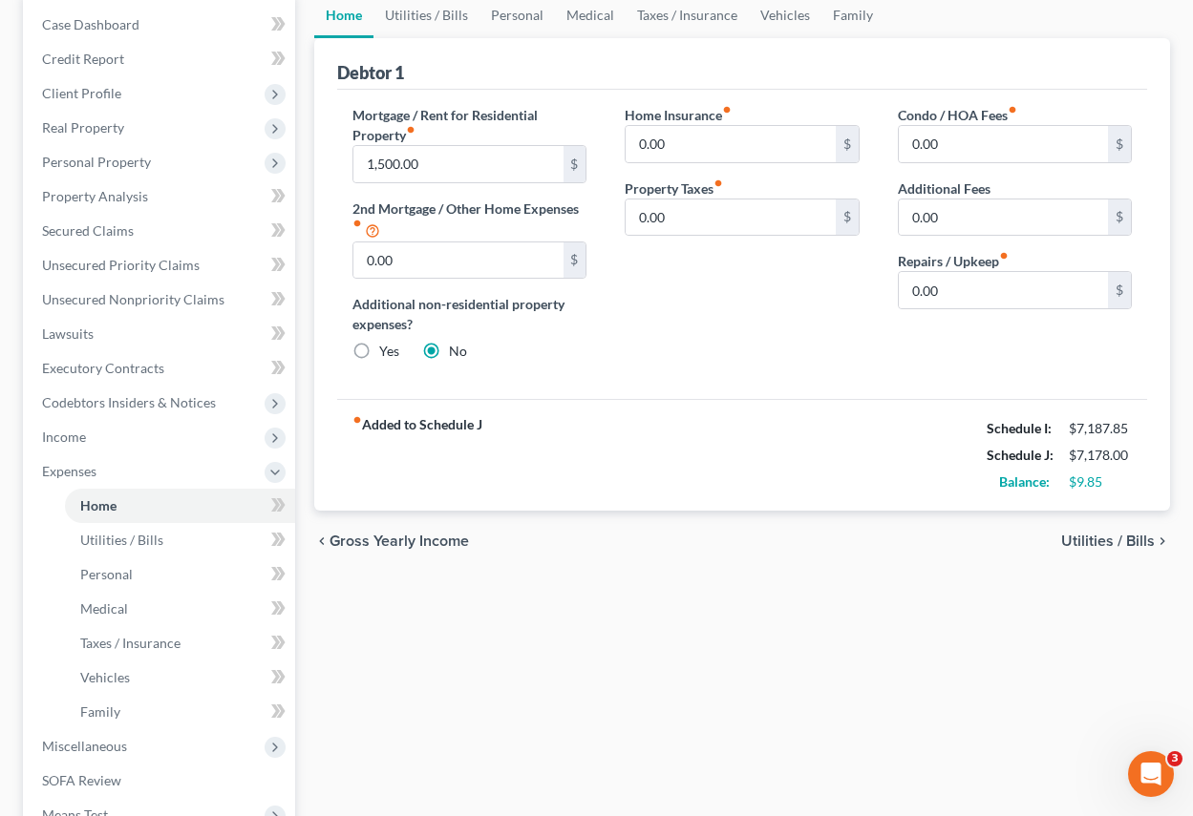
click at [1102, 540] on span "Utilities / Bills" at bounding box center [1108, 541] width 94 height 15
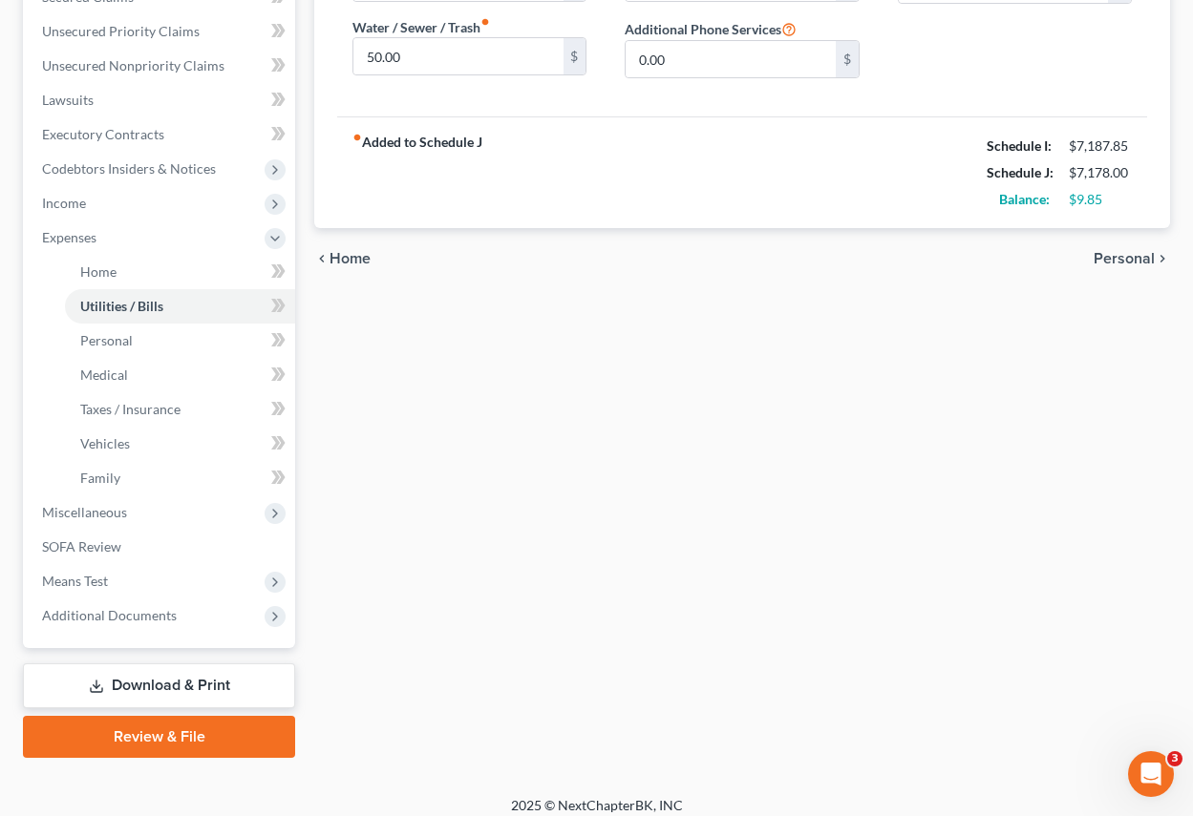
scroll to position [439, 0]
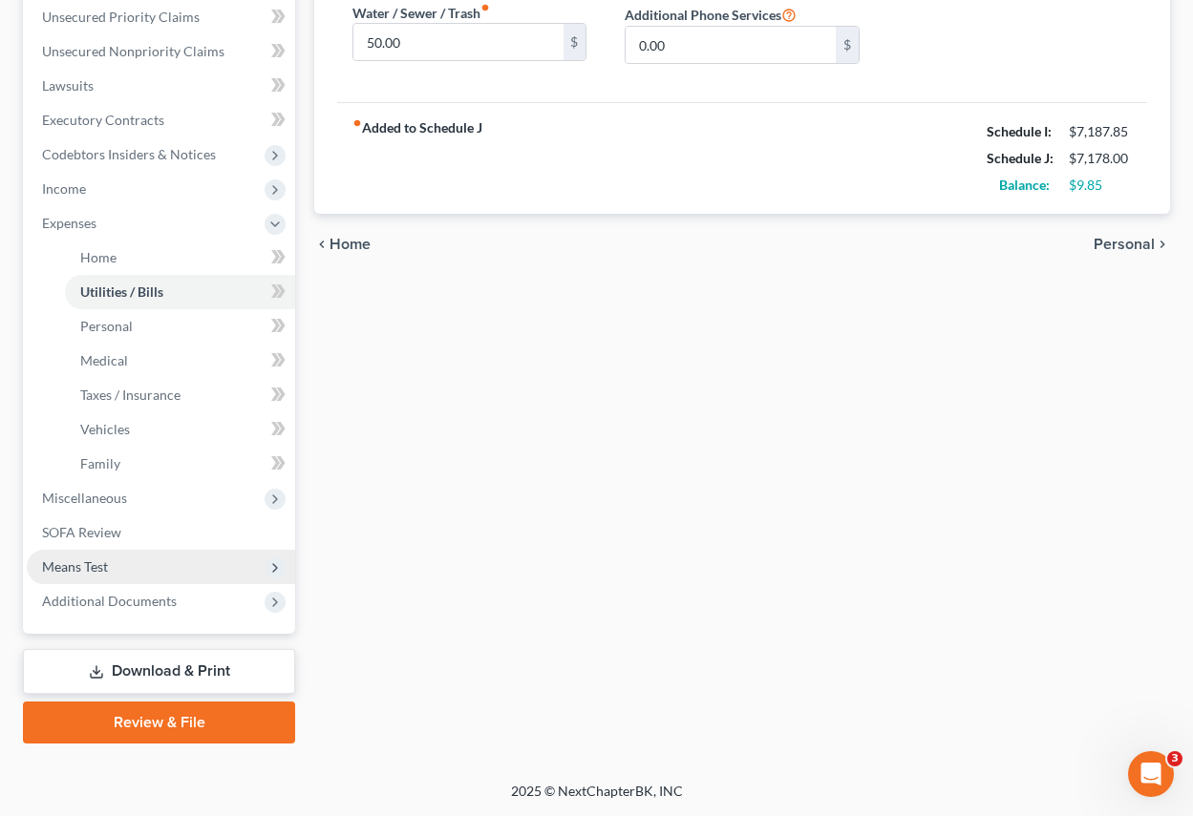
click at [73, 562] on span "Means Test" at bounding box center [75, 567] width 66 height 16
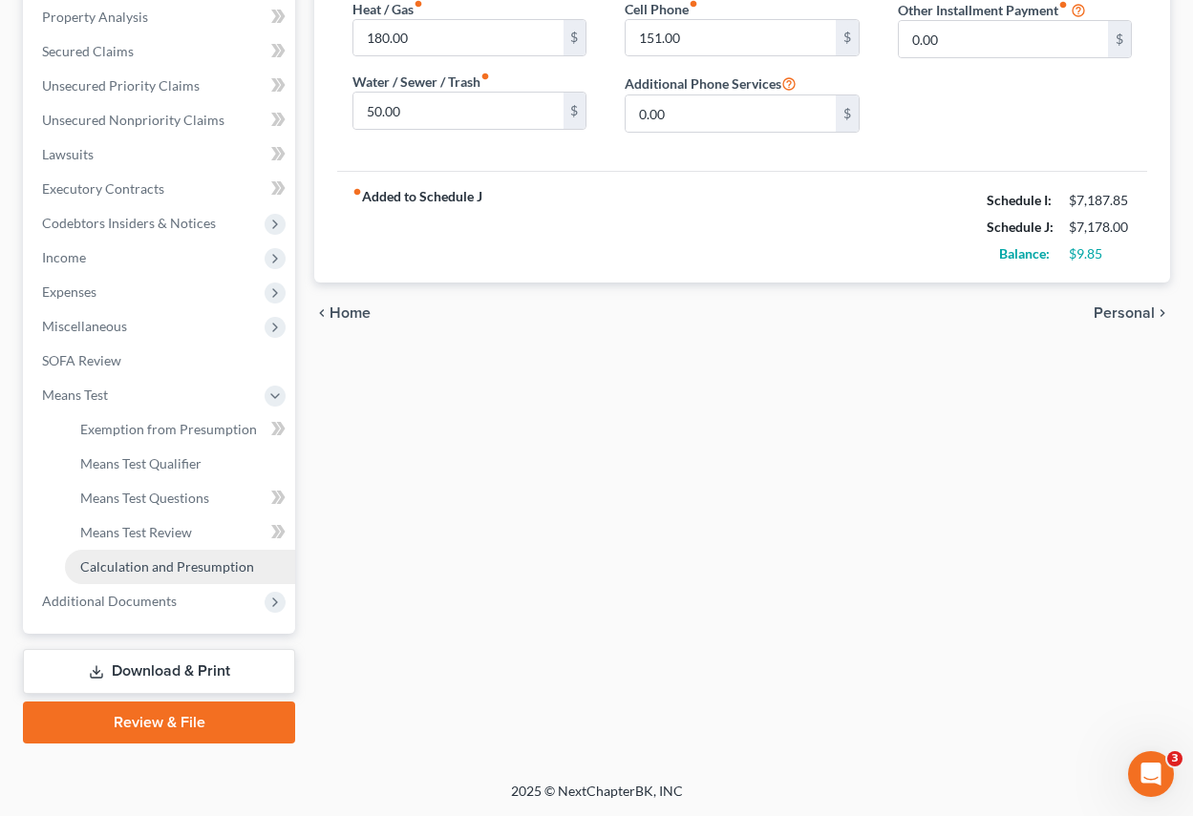
scroll to position [371, 0]
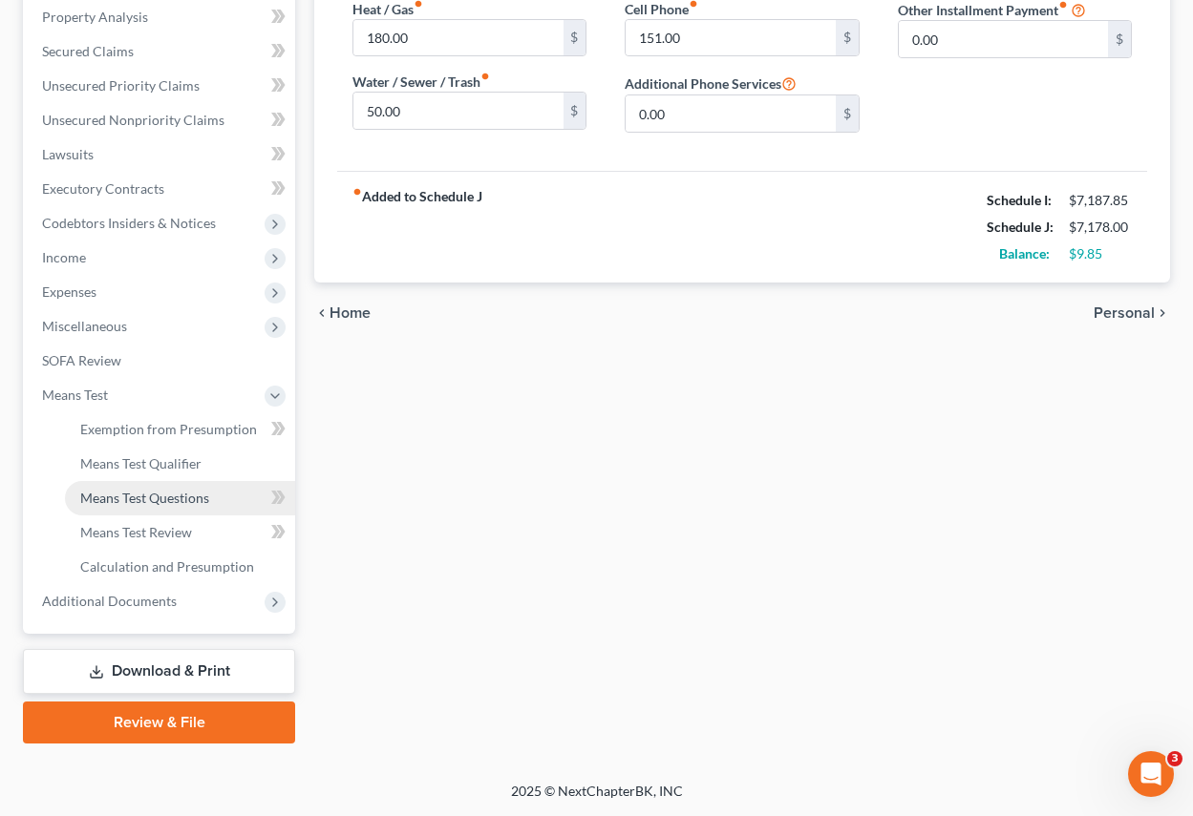
click at [169, 499] on span "Means Test Questions" at bounding box center [144, 498] width 129 height 16
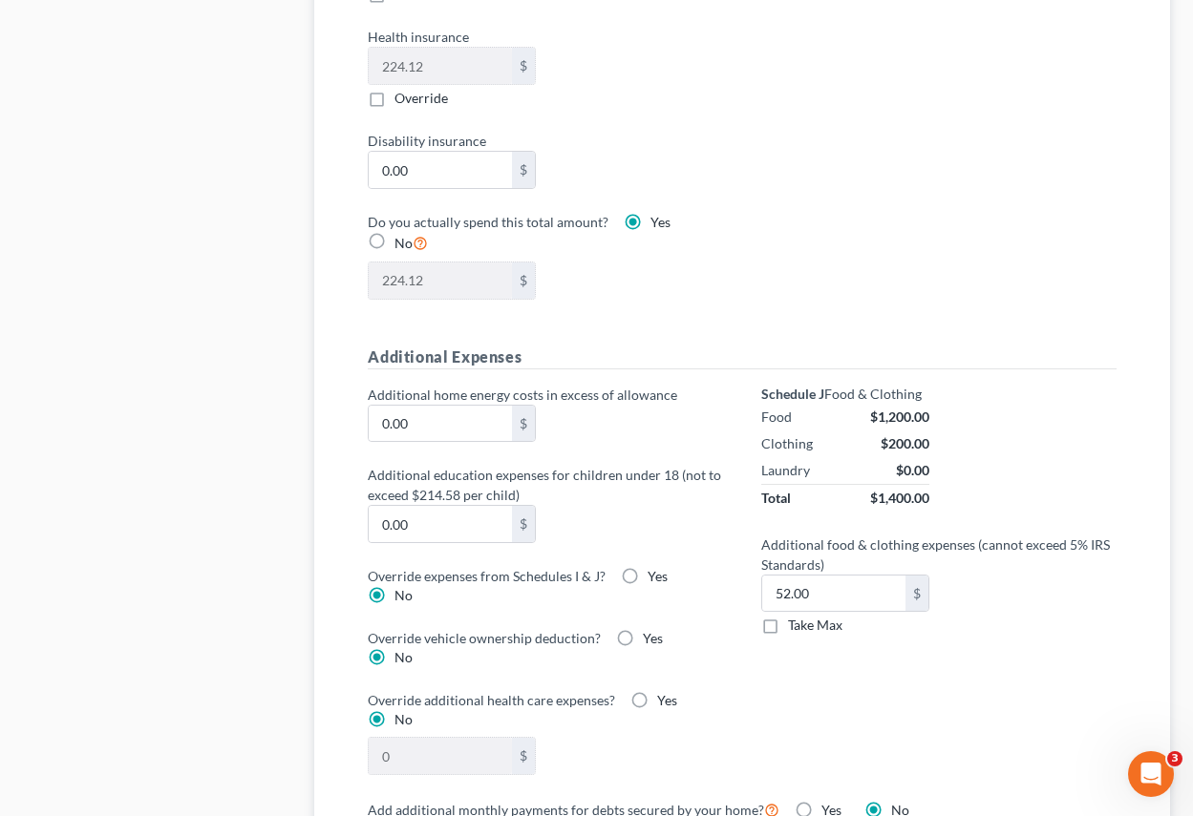
scroll to position [1337, 0]
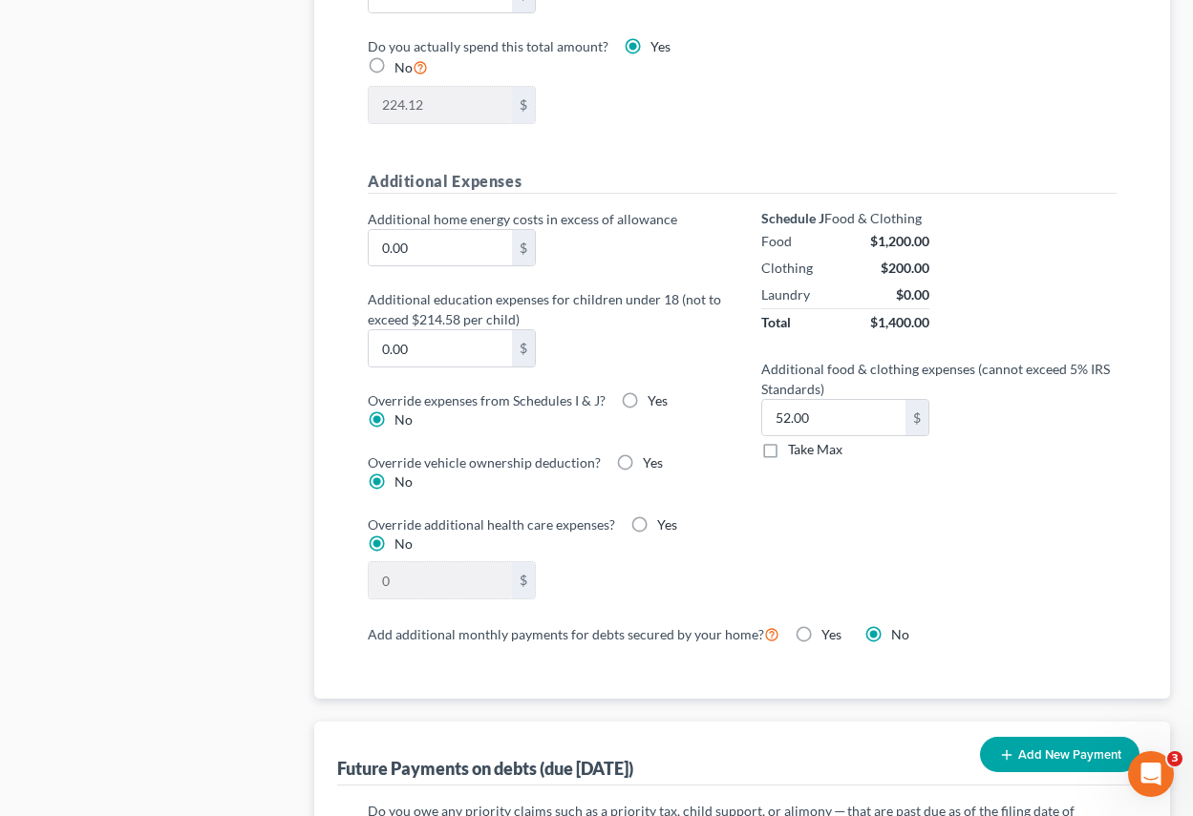
click at [788, 454] on label "Take Max" at bounding box center [815, 449] width 54 height 19
click at [795, 453] on input "Take Max" at bounding box center [801, 446] width 12 height 12
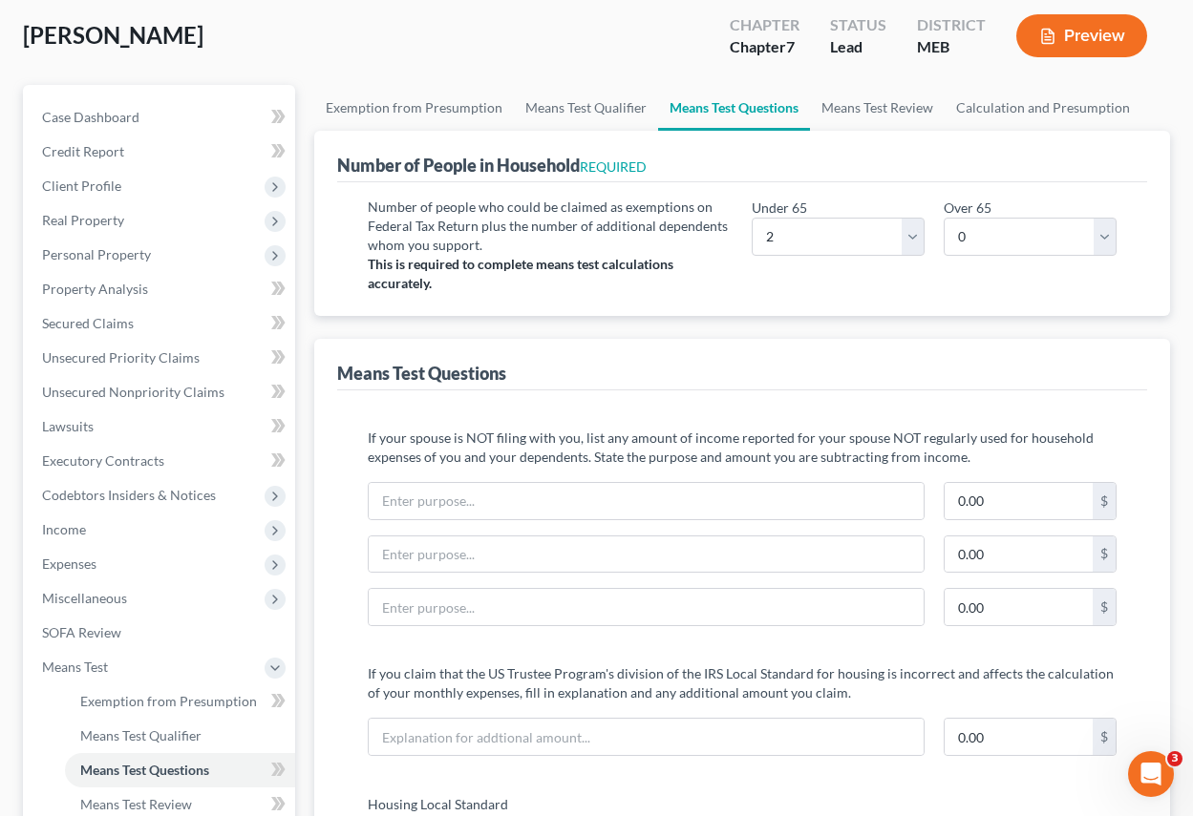
scroll to position [0, 0]
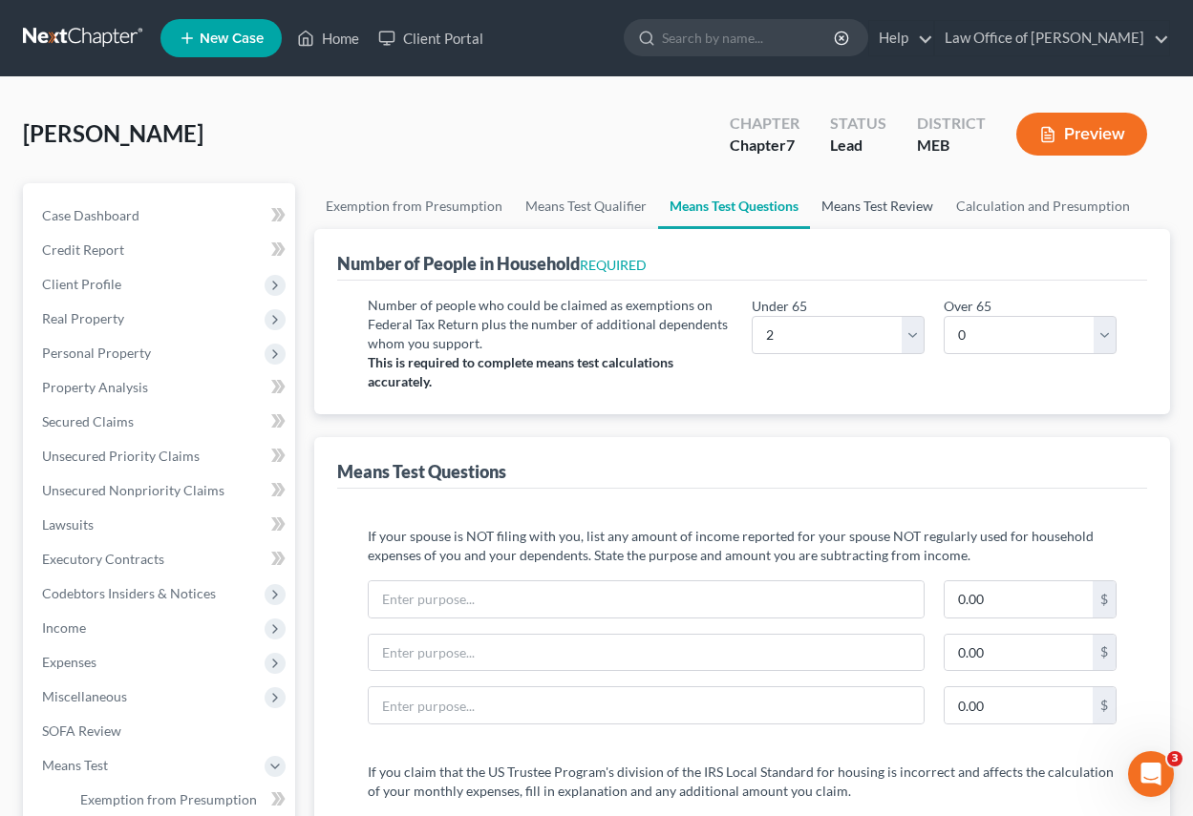
click at [869, 206] on link "Means Test Review" at bounding box center [877, 206] width 135 height 46
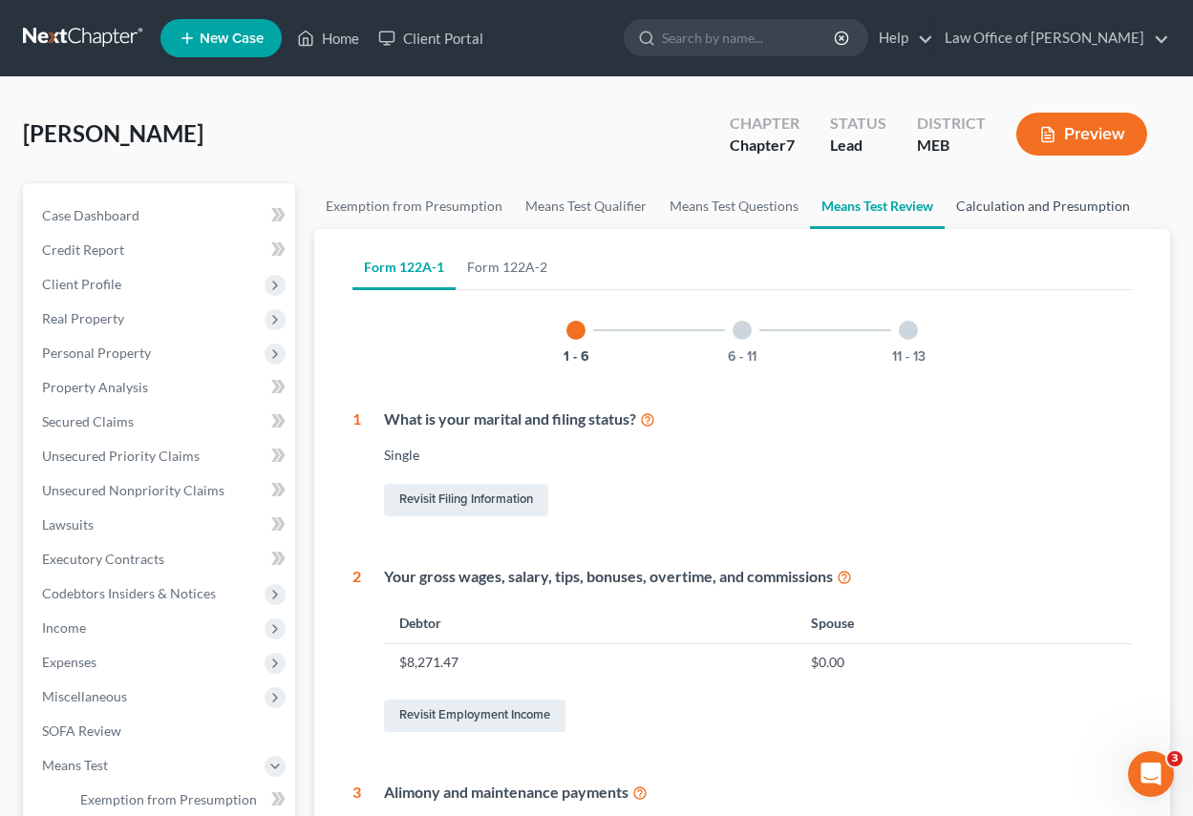
click at [1054, 209] on link "Calculation and Presumption" at bounding box center [1042, 206] width 197 height 46
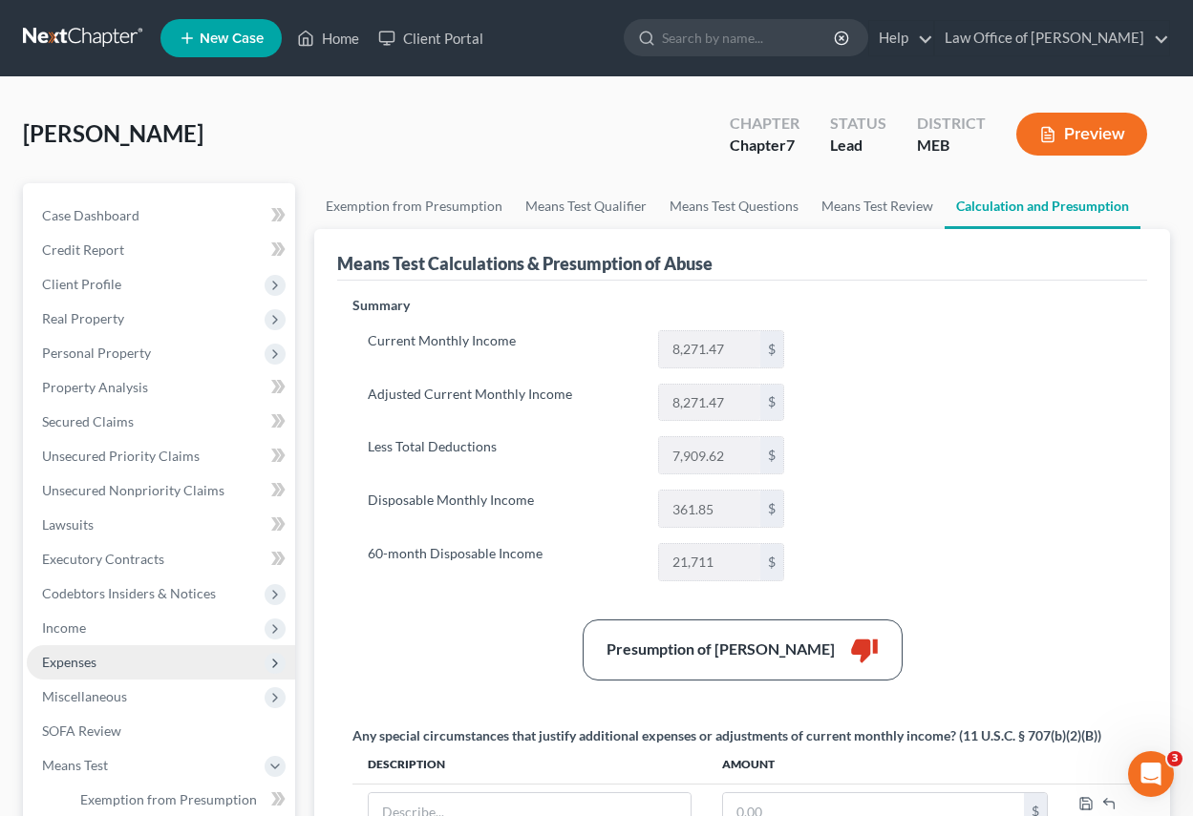
click at [44, 659] on span "Expenses" at bounding box center [69, 662] width 54 height 16
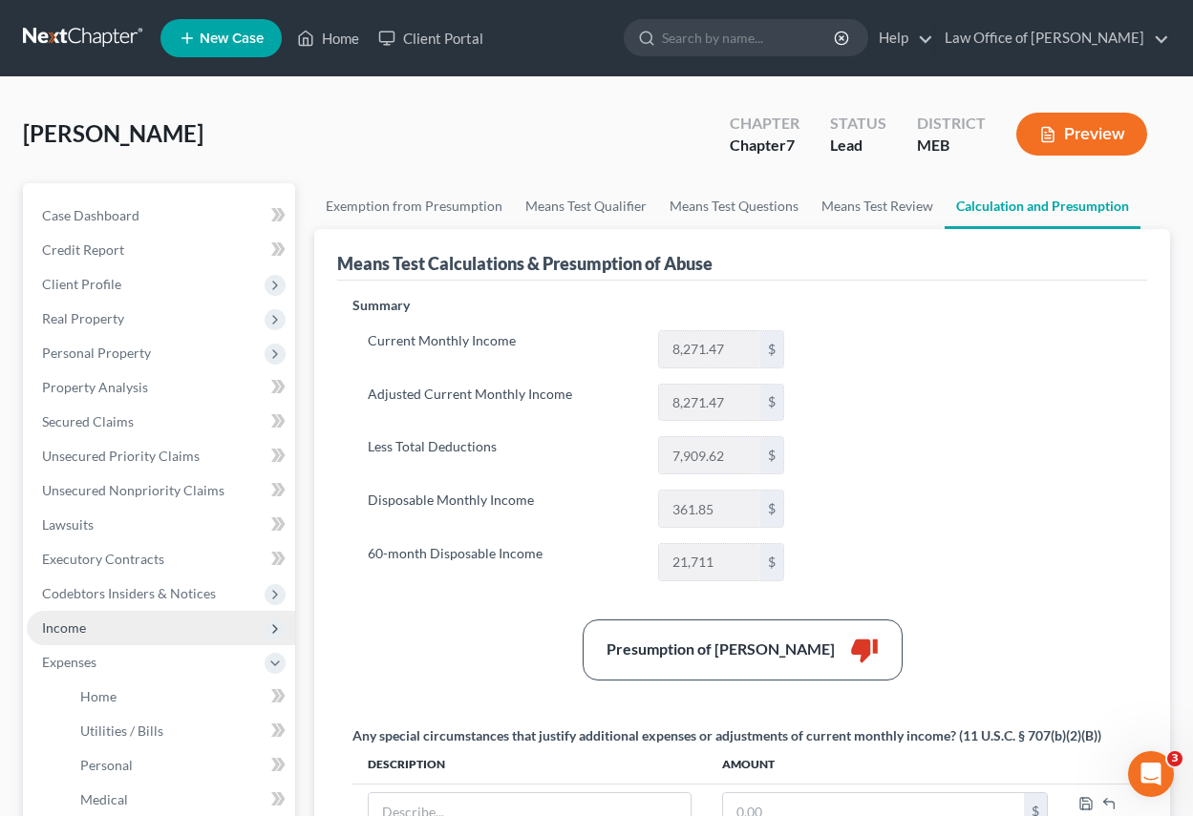
click at [70, 627] on span "Income" at bounding box center [64, 628] width 44 height 16
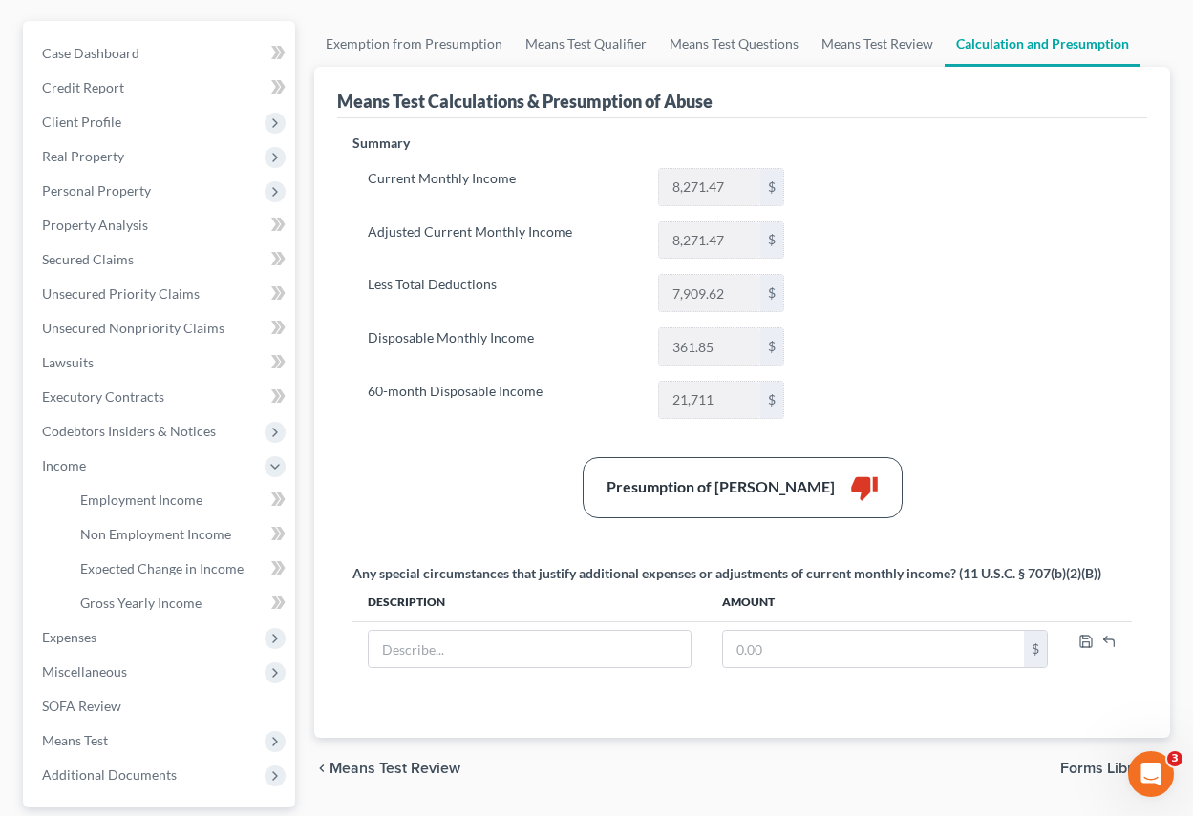
scroll to position [191, 0]
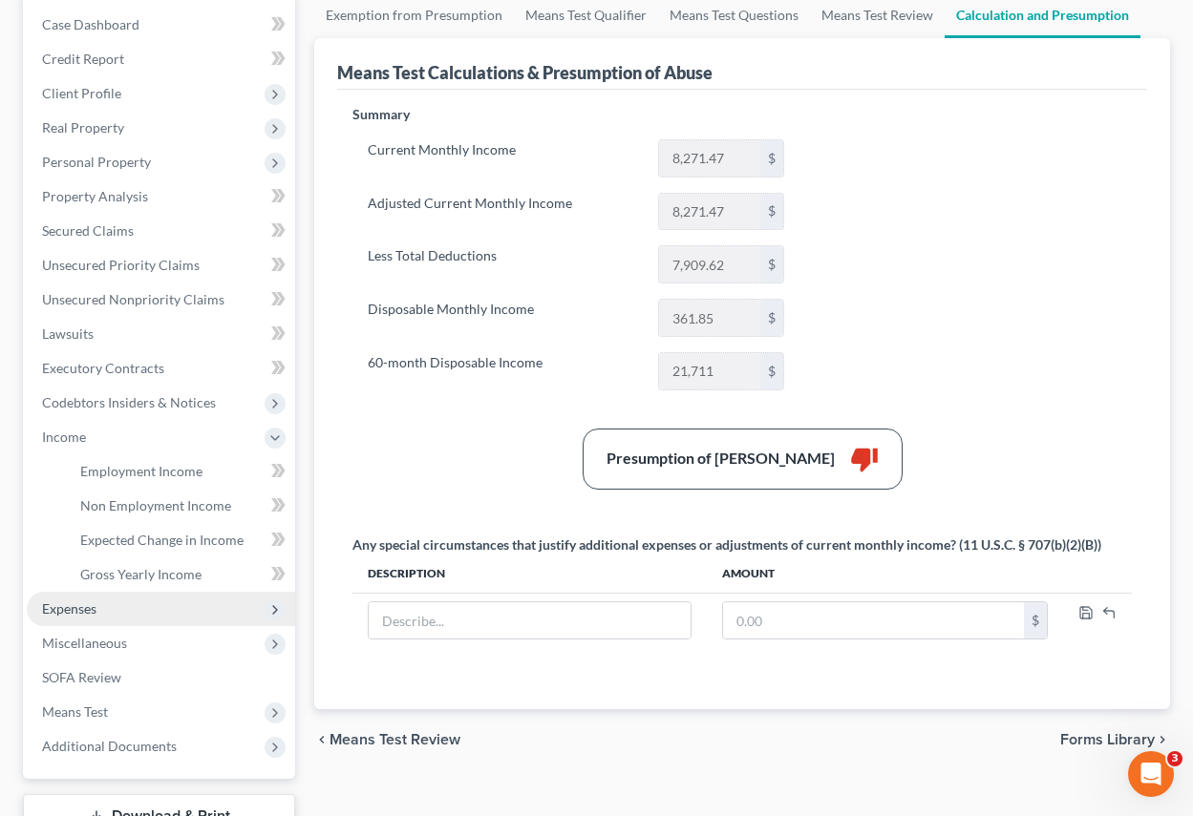
click at [78, 604] on span "Expenses" at bounding box center [69, 609] width 54 height 16
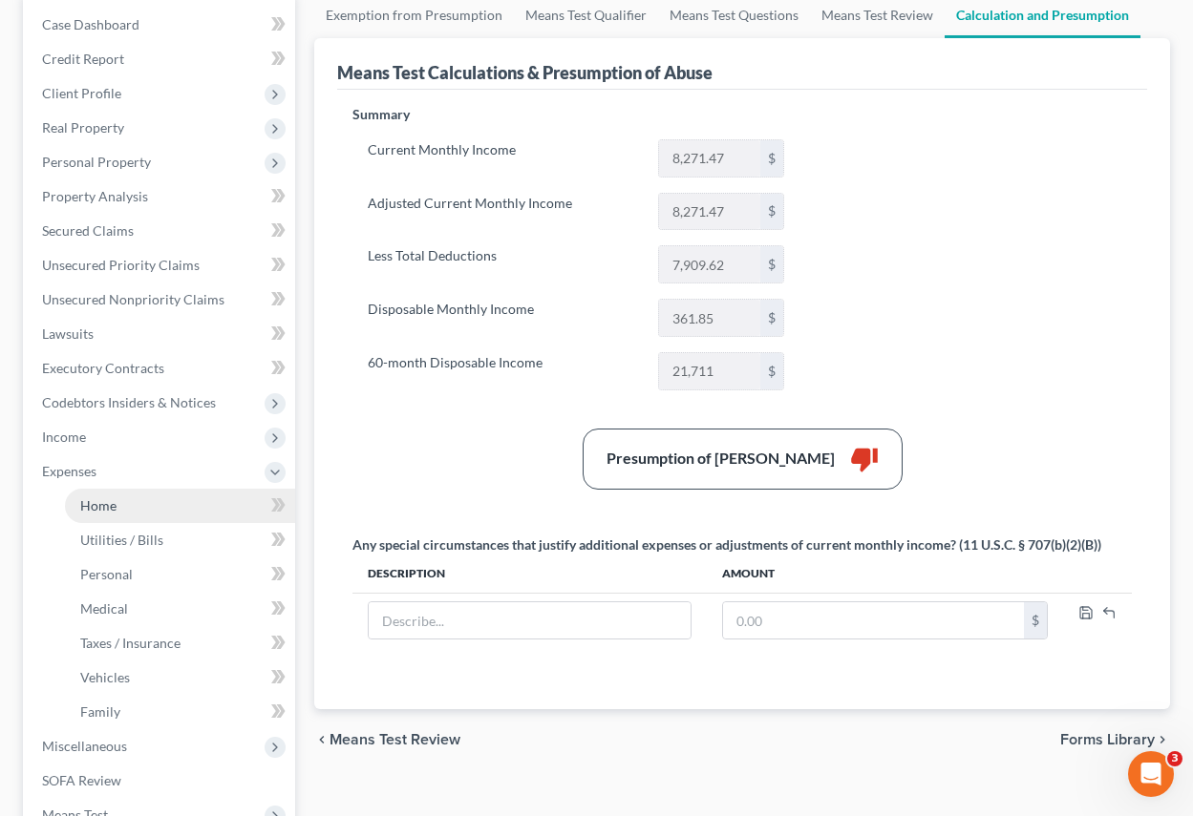
click at [103, 505] on span "Home" at bounding box center [98, 506] width 36 height 16
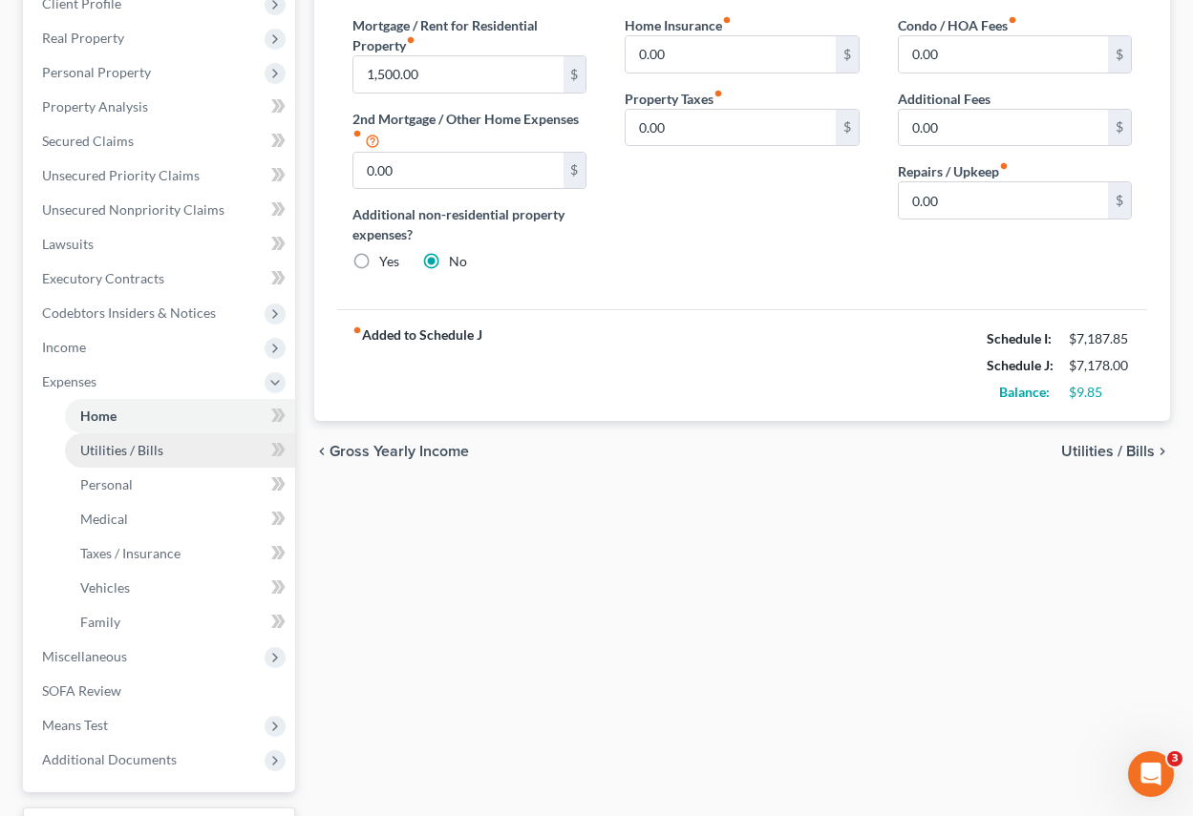
scroll to position [286, 0]
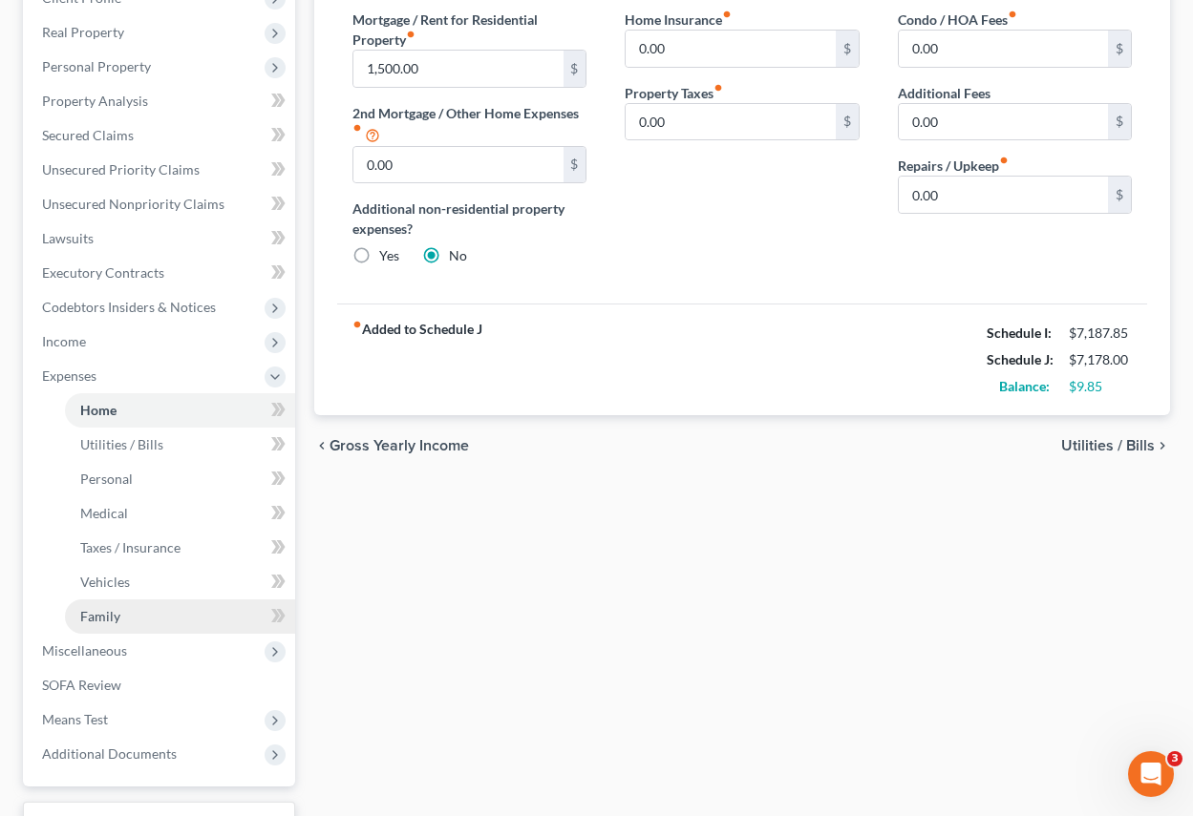
click at [108, 618] on span "Family" at bounding box center [100, 616] width 40 height 16
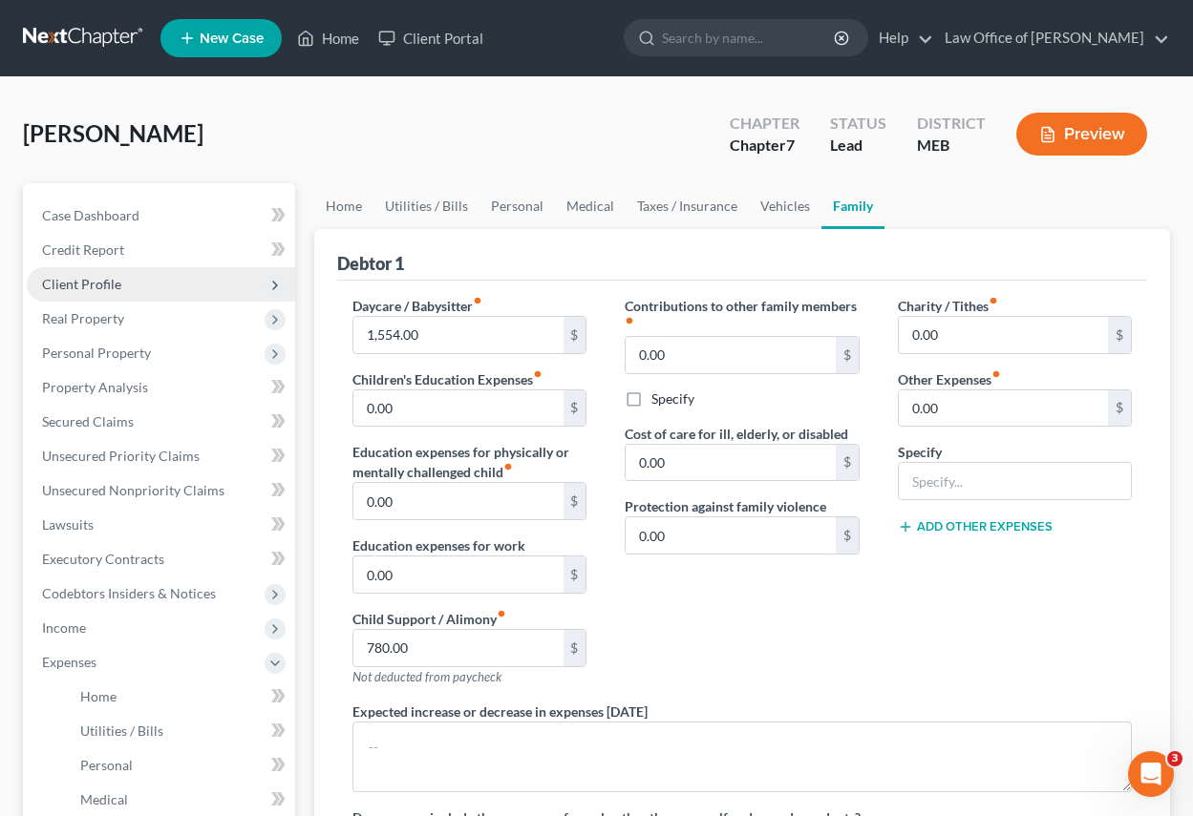
click at [69, 281] on span "Client Profile" at bounding box center [81, 284] width 79 height 16
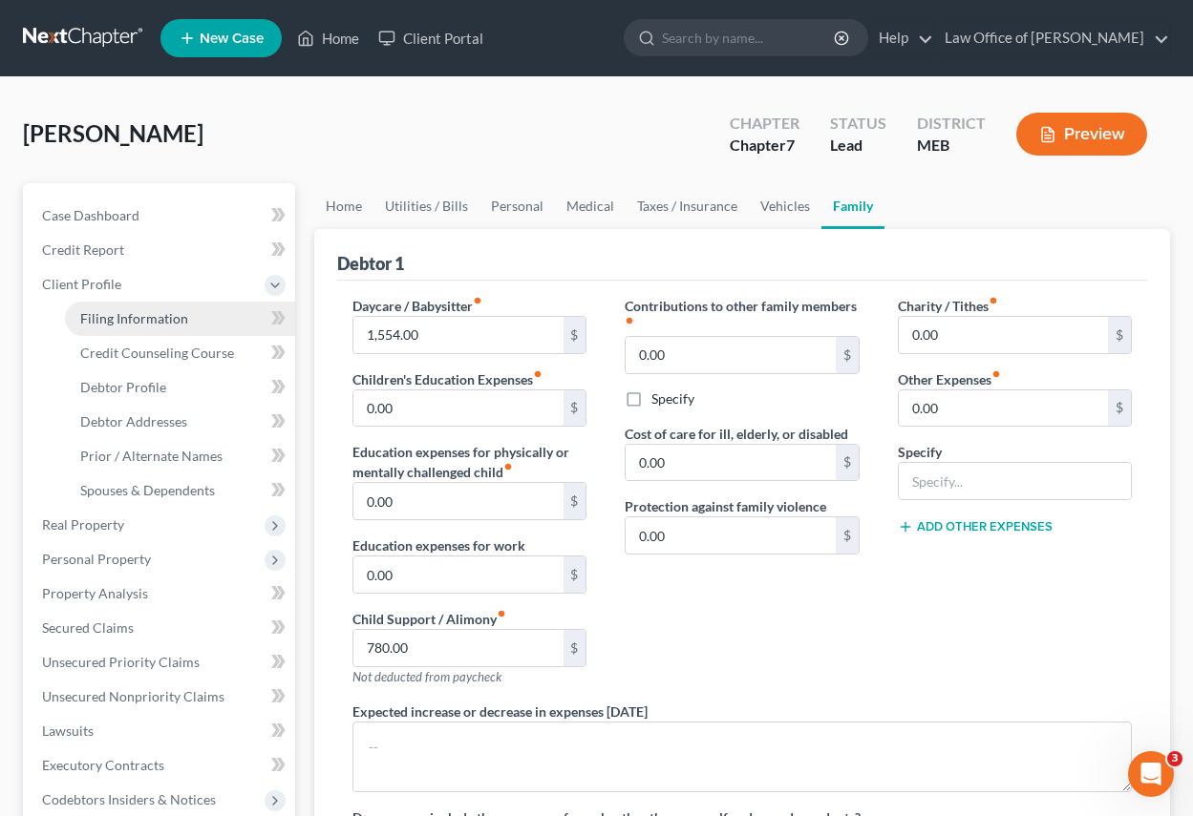
click at [130, 318] on span "Filing Information" at bounding box center [134, 318] width 108 height 16
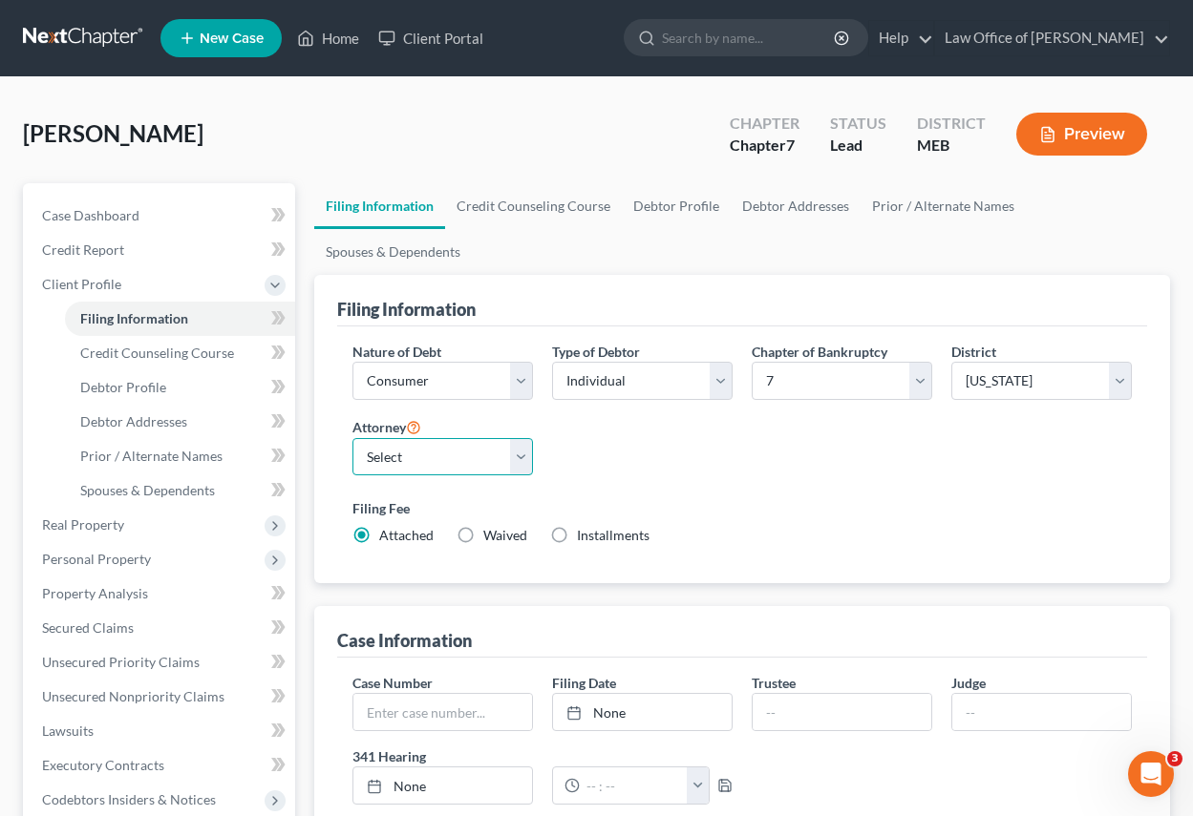
click at [517, 458] on select "Select [PERSON_NAME] - MEB" at bounding box center [442, 457] width 180 height 38
click at [352, 438] on select "Select [PERSON_NAME] - MEB" at bounding box center [442, 457] width 180 height 38
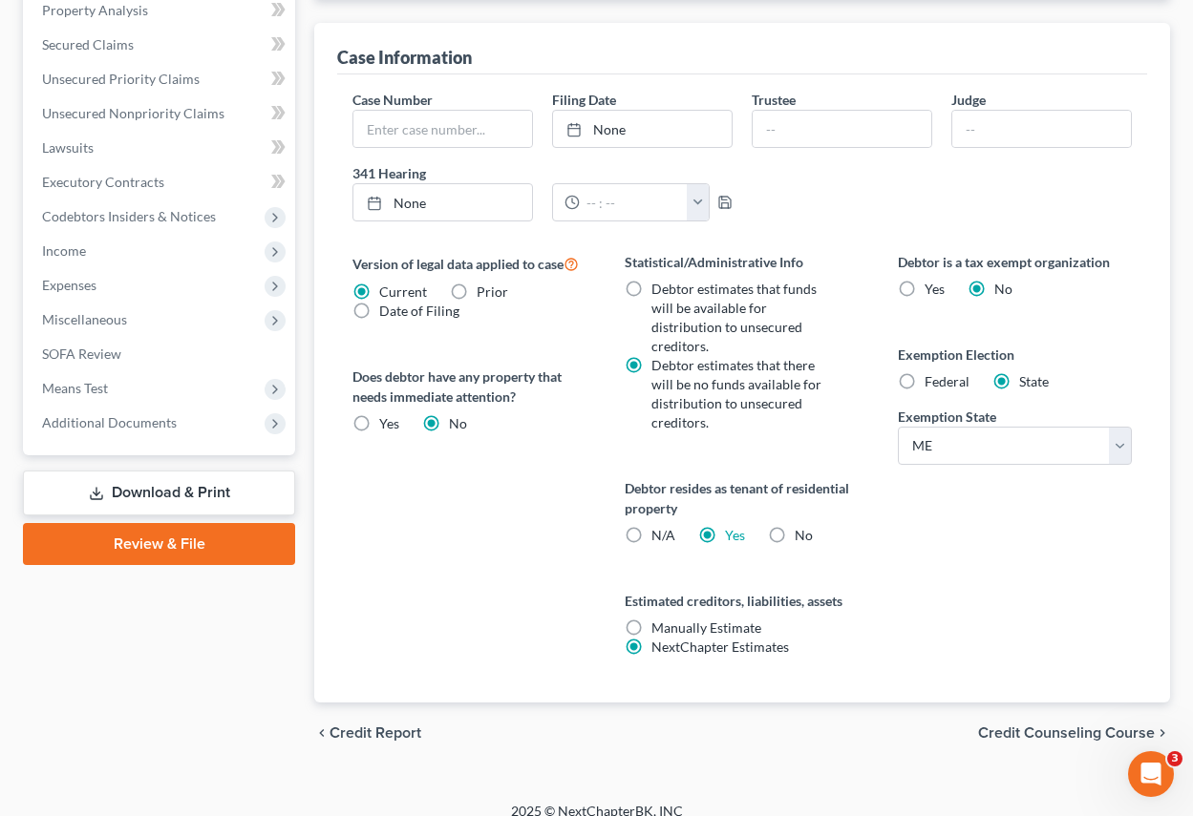
scroll to position [584, 0]
click at [1003, 725] on span "Credit Counseling Course" at bounding box center [1066, 732] width 177 height 15
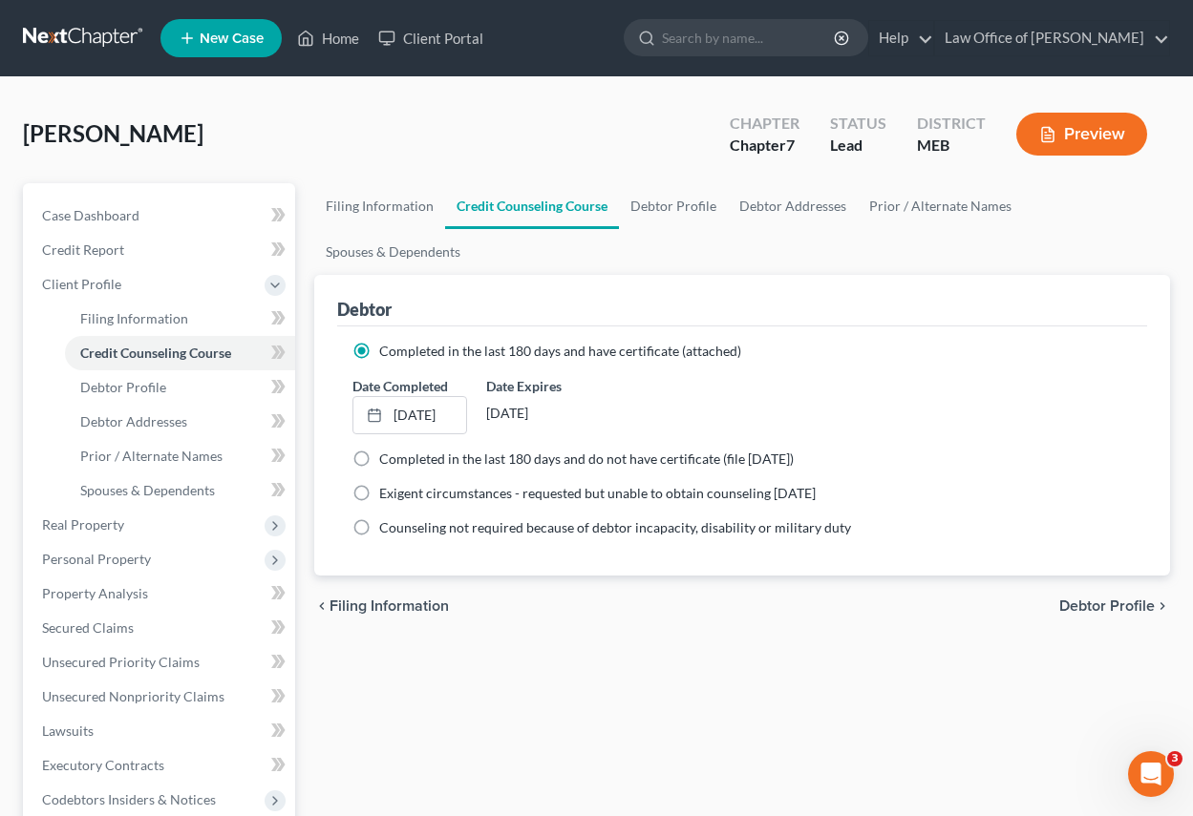
click at [1102, 599] on span "Debtor Profile" at bounding box center [1106, 606] width 95 height 15
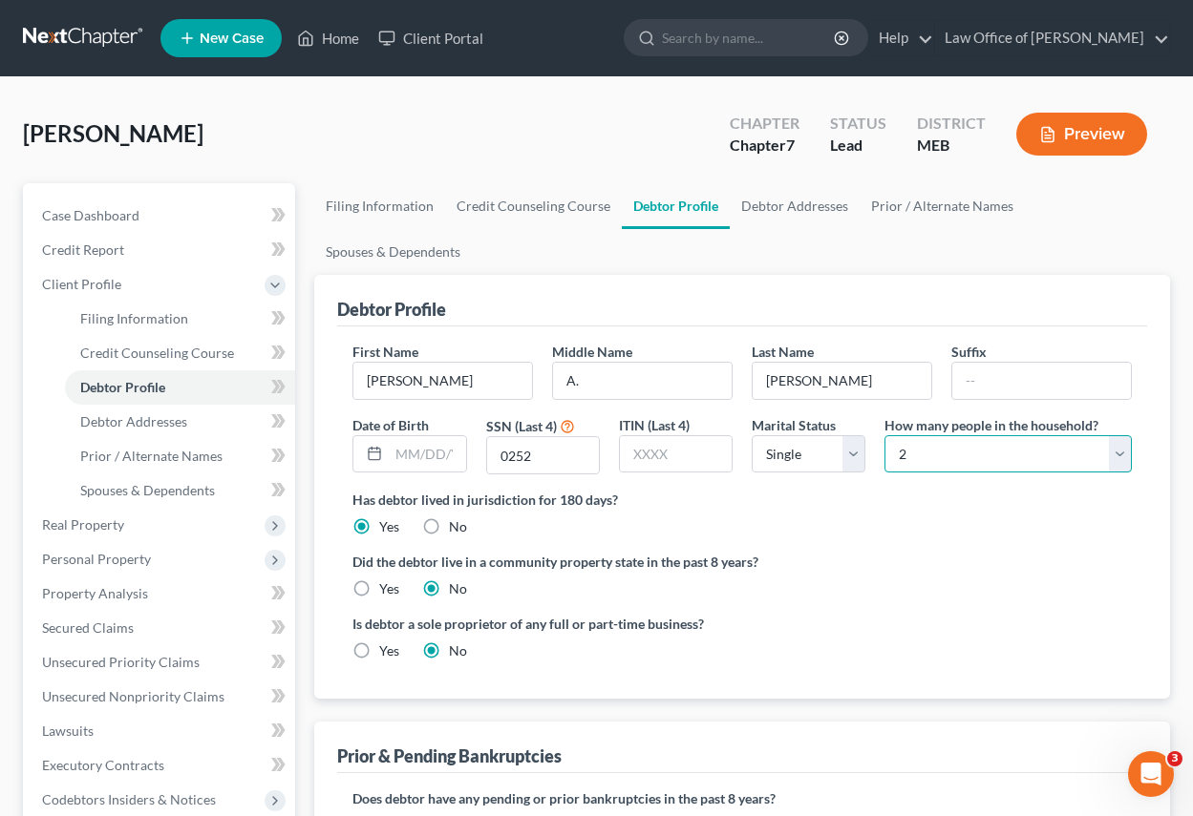
click at [1125, 452] on select "Select 1 2 3 4 5 6 7 8 9 10 11 12 13 14 15 16 17 18 19 20" at bounding box center [1007, 454] width 247 height 38
click at [884, 435] on select "Select 1 2 3 4 5 6 7 8 9 10 11 12 13 14 15 16 17 18 19 20" at bounding box center [1007, 454] width 247 height 38
click at [1024, 505] on label "Has debtor lived in jurisdiction for 180 days?" at bounding box center [741, 500] width 779 height 20
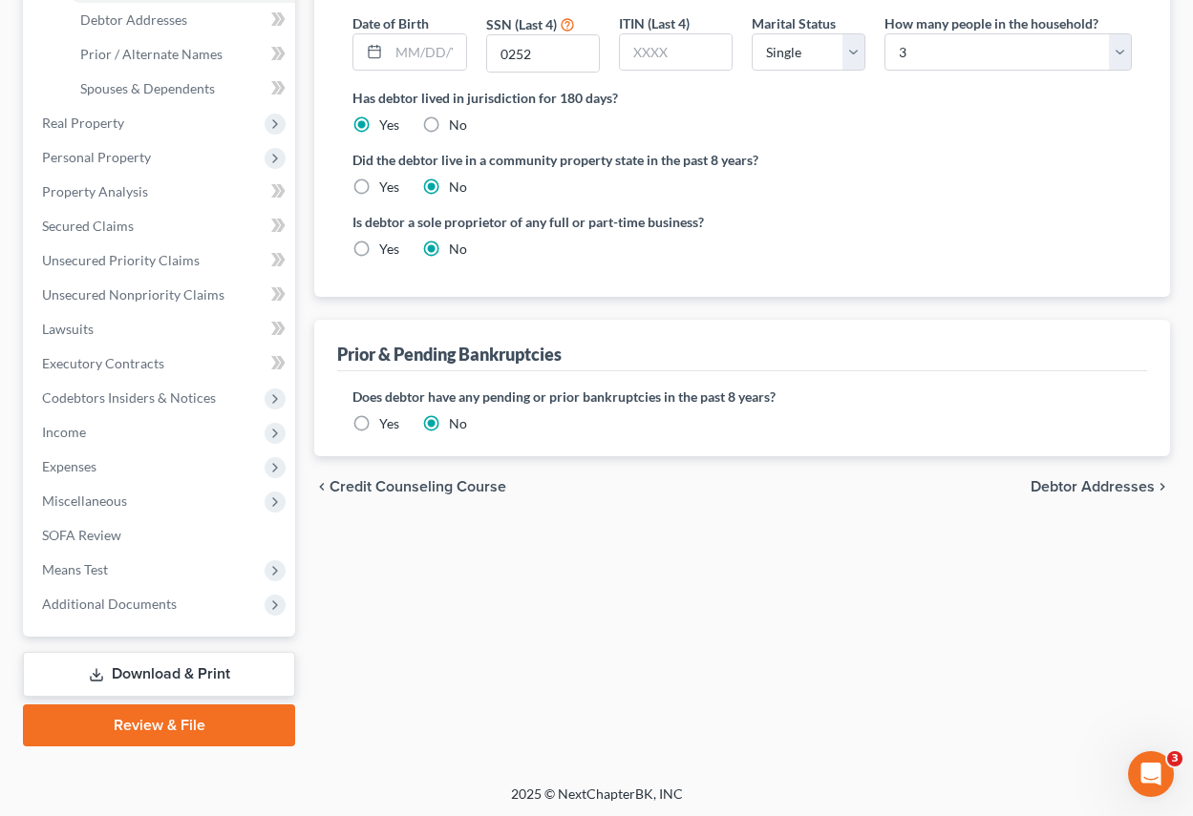
scroll to position [405, 0]
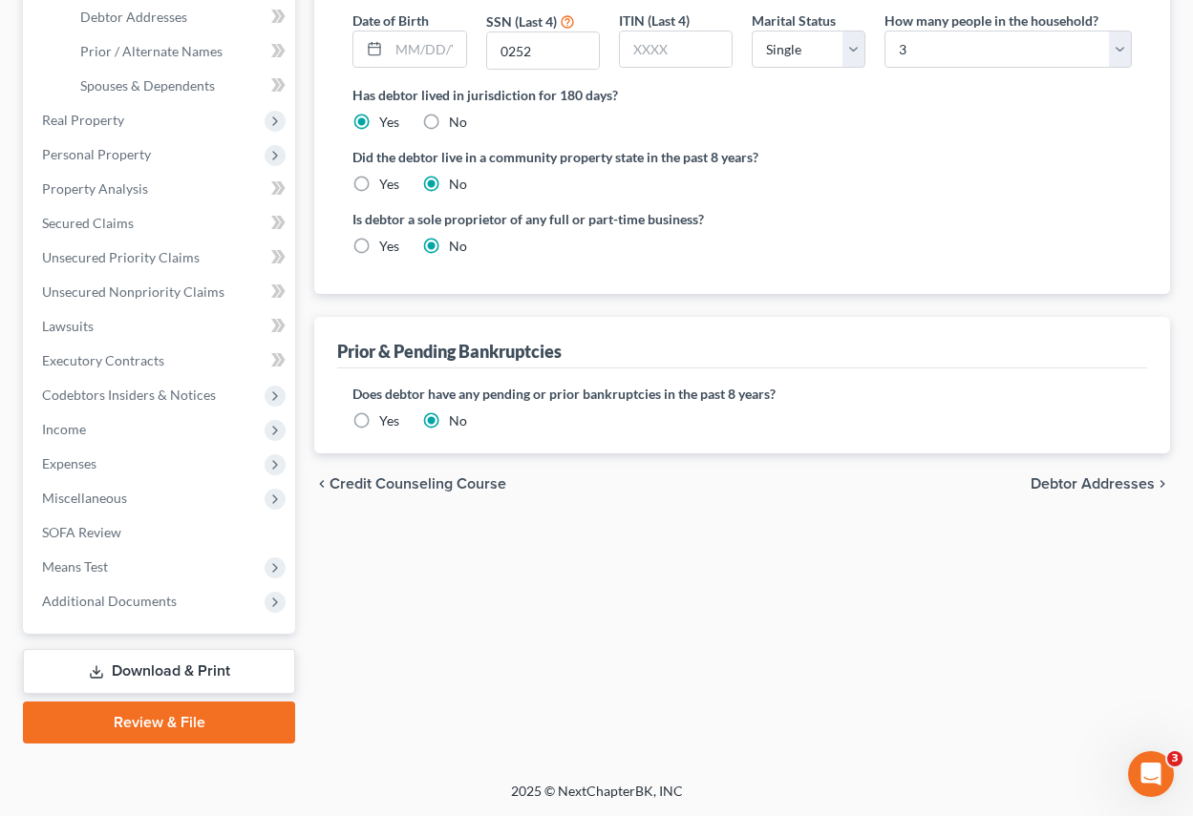
click at [1092, 478] on span "Debtor Addresses" at bounding box center [1092, 484] width 124 height 15
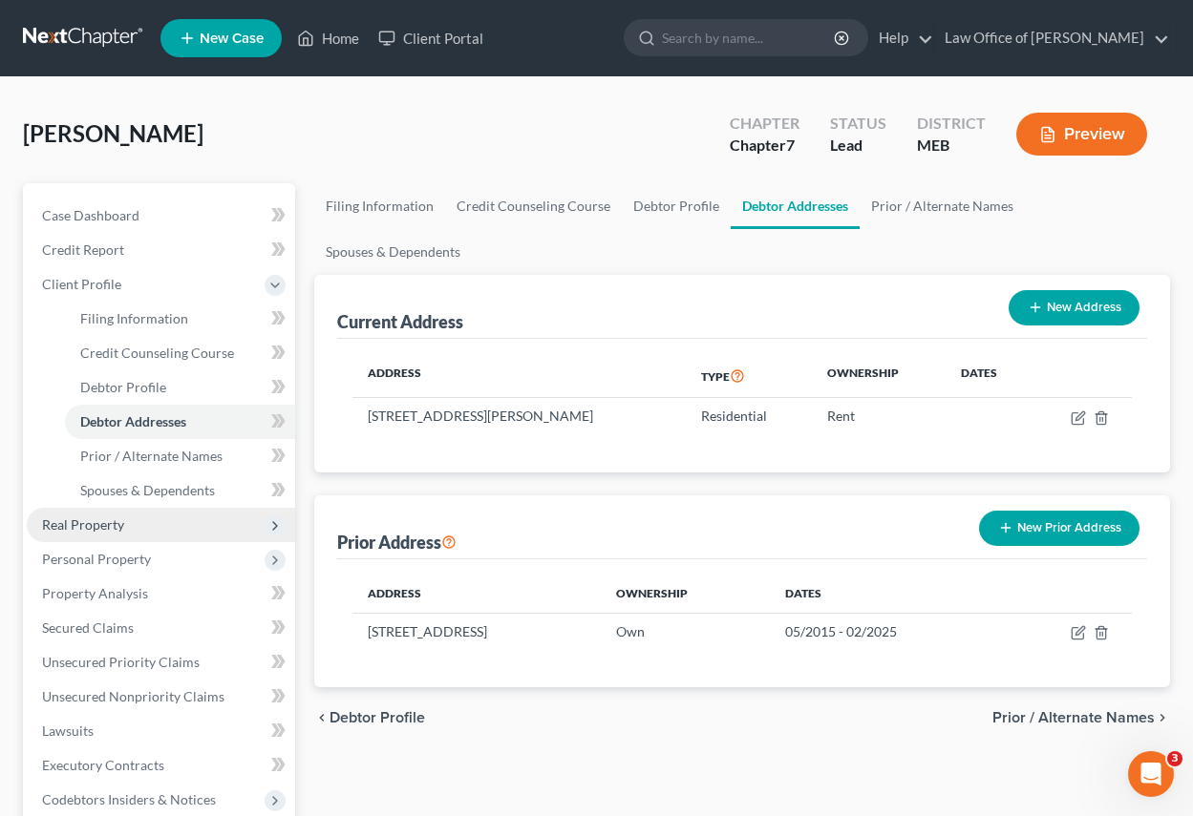
click at [101, 520] on span "Real Property" at bounding box center [83, 525] width 82 height 16
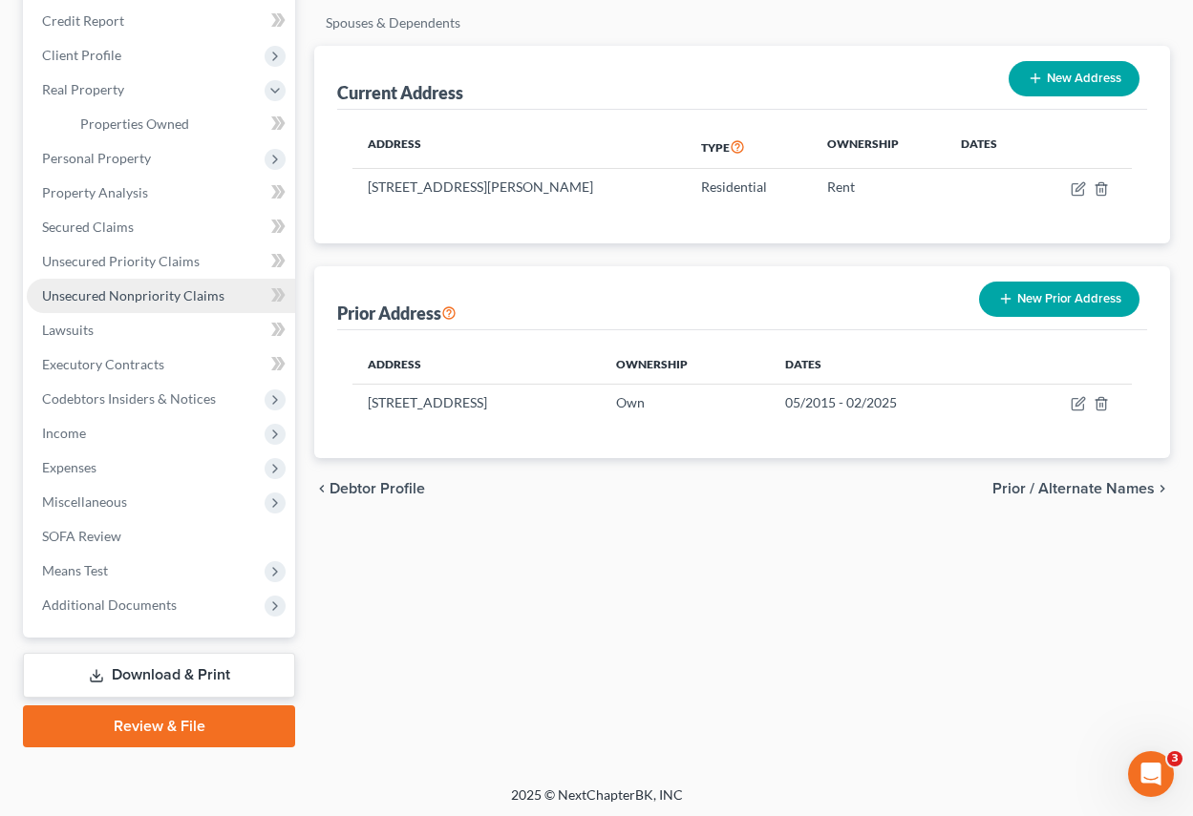
scroll to position [233, 0]
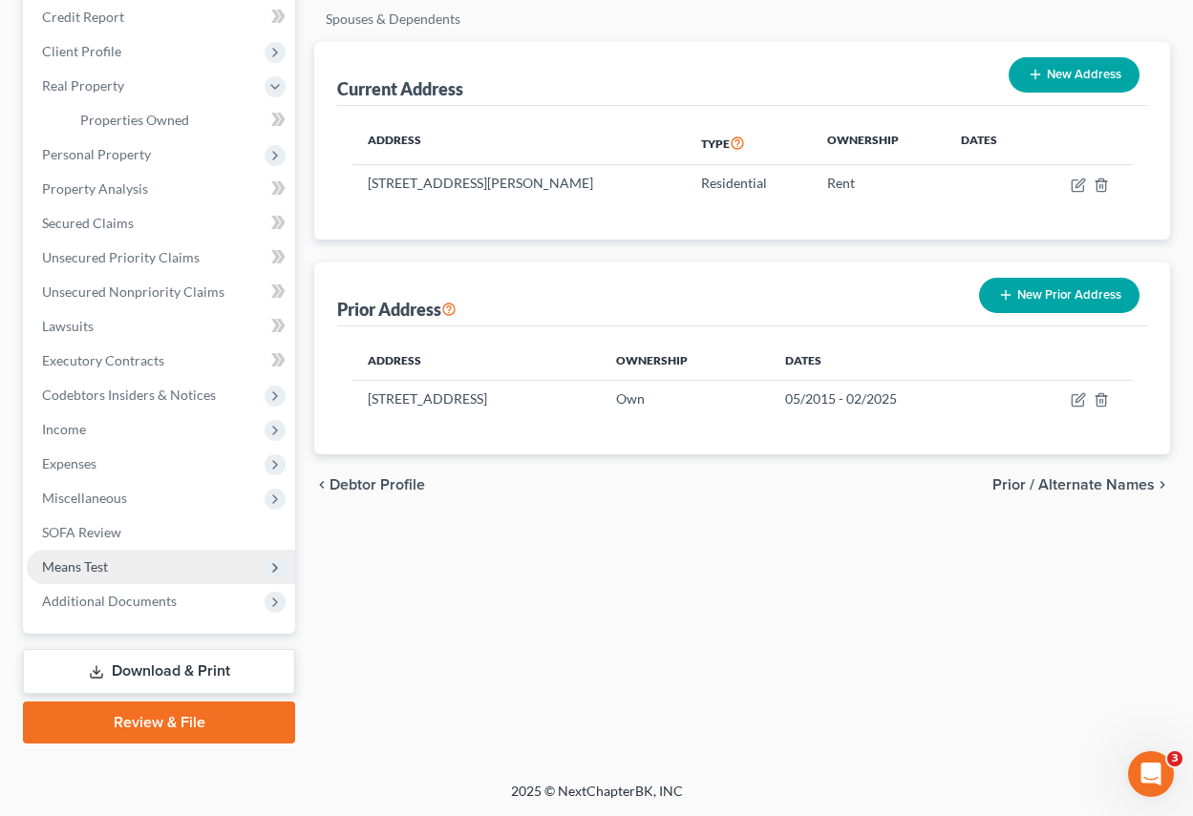
click at [75, 566] on span "Means Test" at bounding box center [75, 567] width 66 height 16
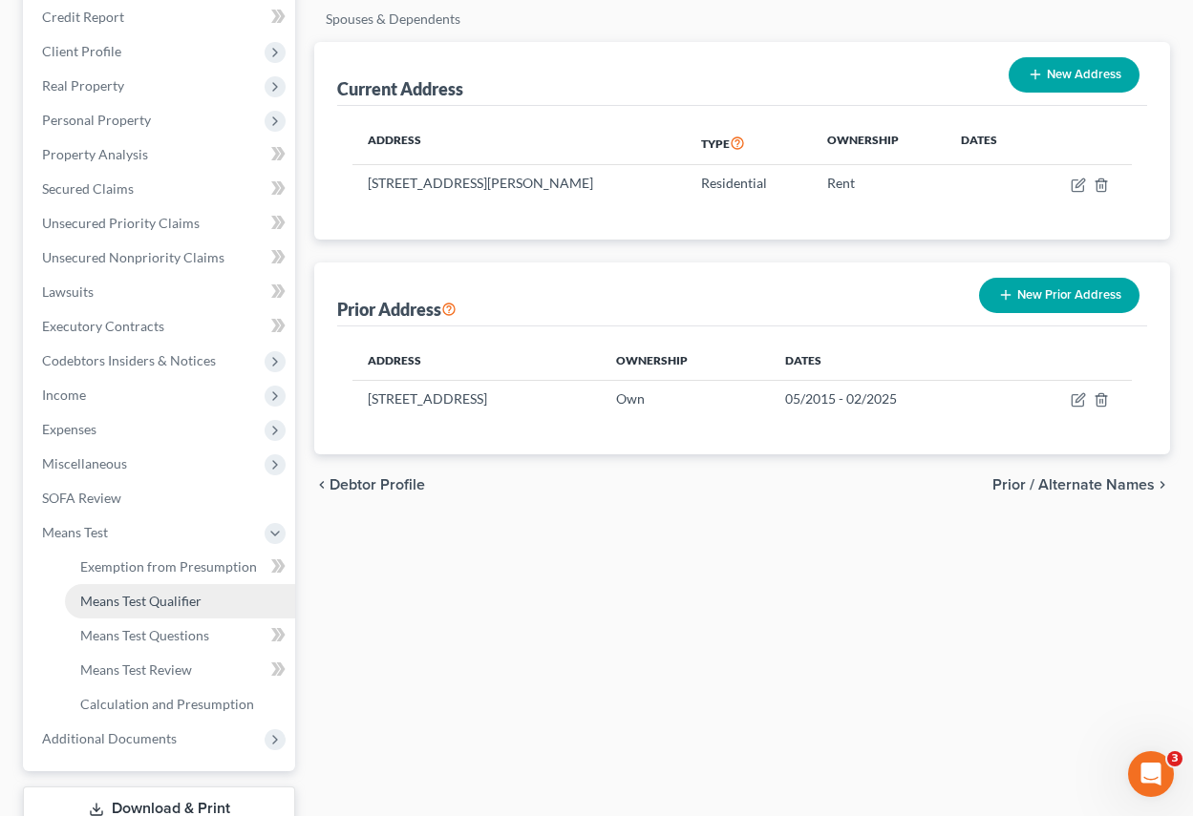
click at [149, 597] on span "Means Test Qualifier" at bounding box center [140, 601] width 121 height 16
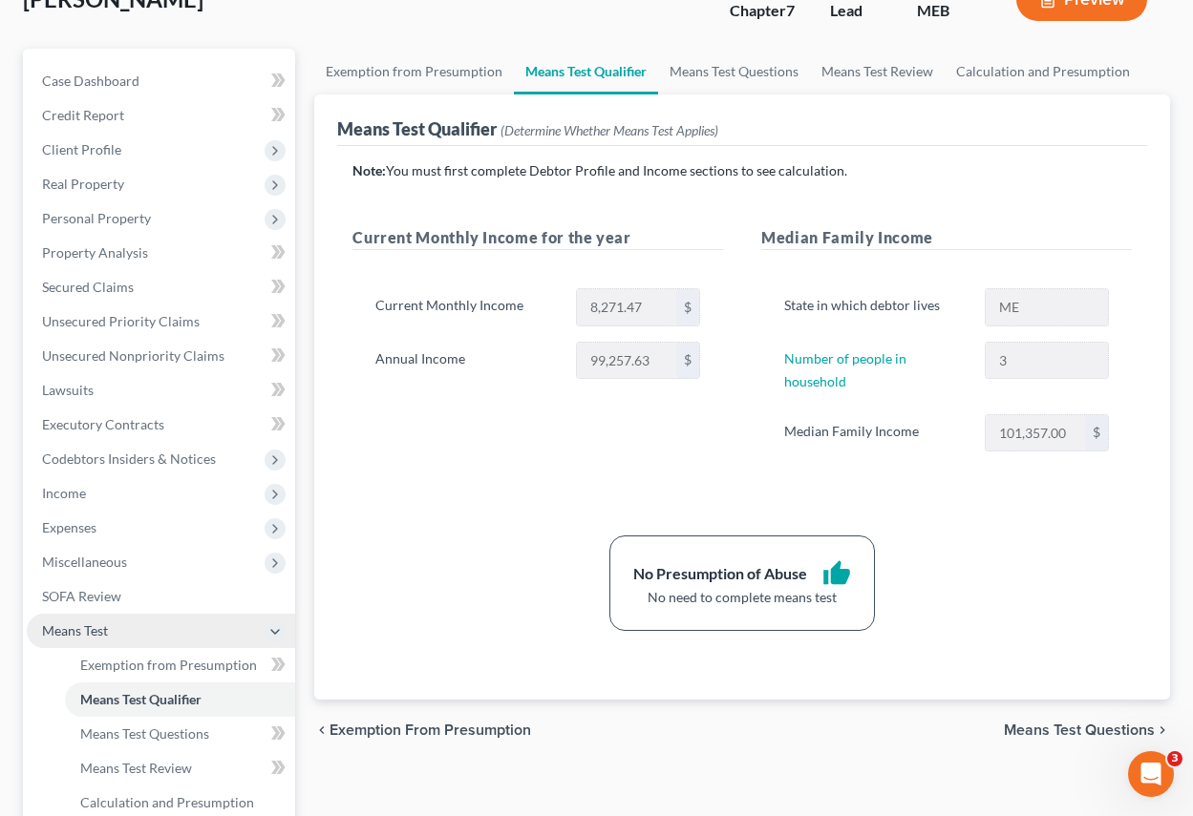
scroll to position [191, 0]
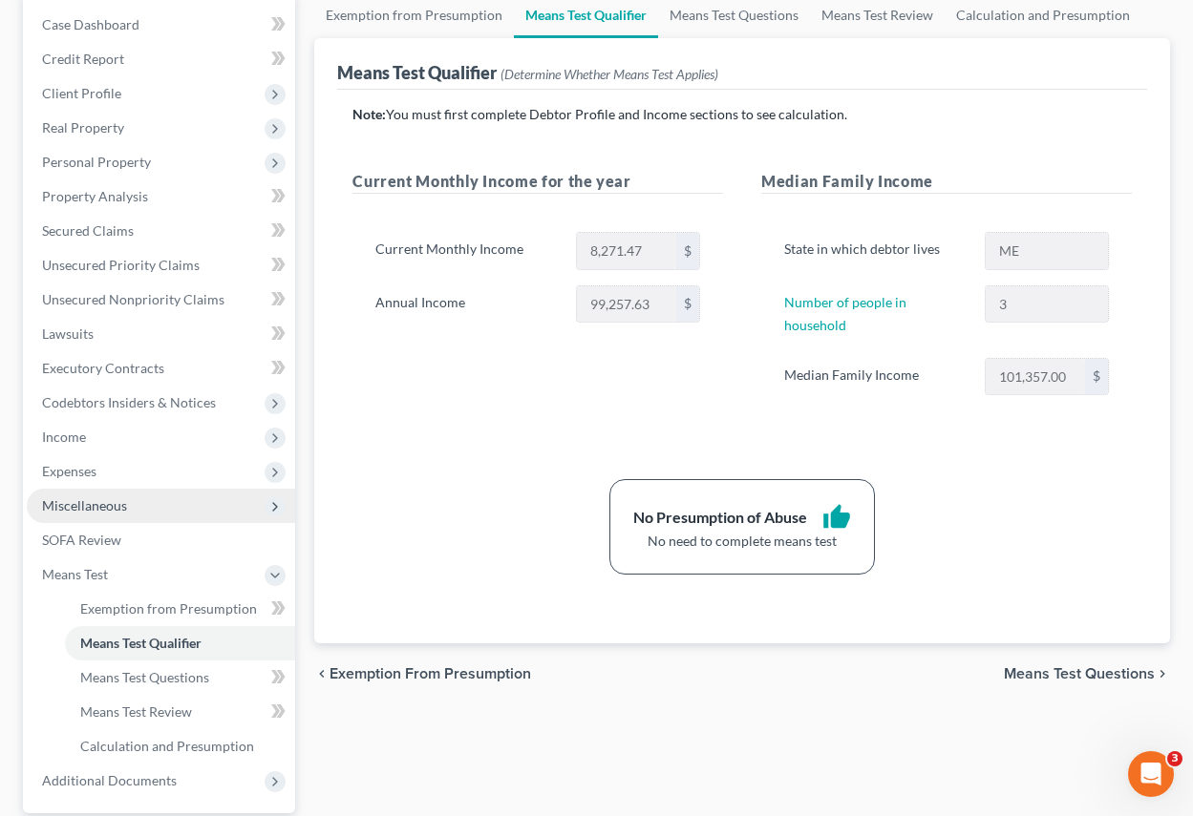
click at [99, 504] on span "Miscellaneous" at bounding box center [84, 506] width 85 height 16
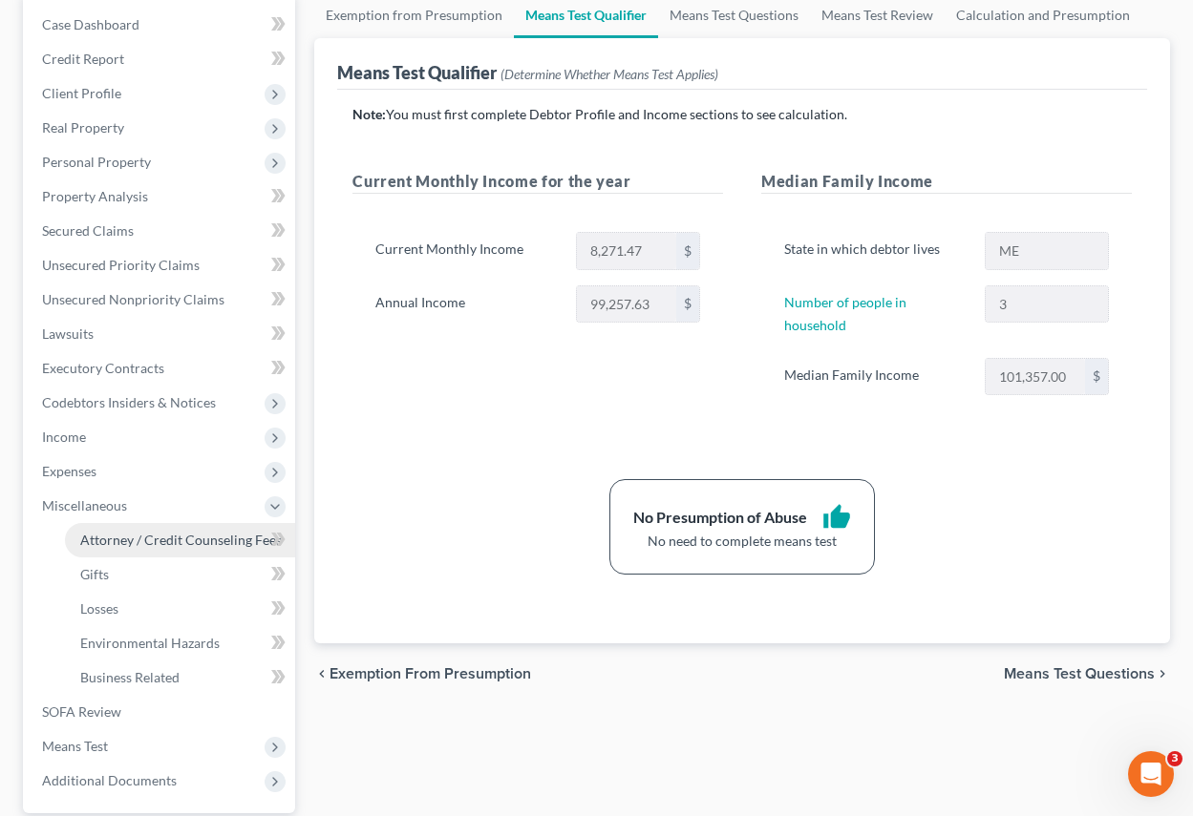
click at [116, 541] on span "Attorney / Credit Counseling Fees" at bounding box center [180, 540] width 201 height 16
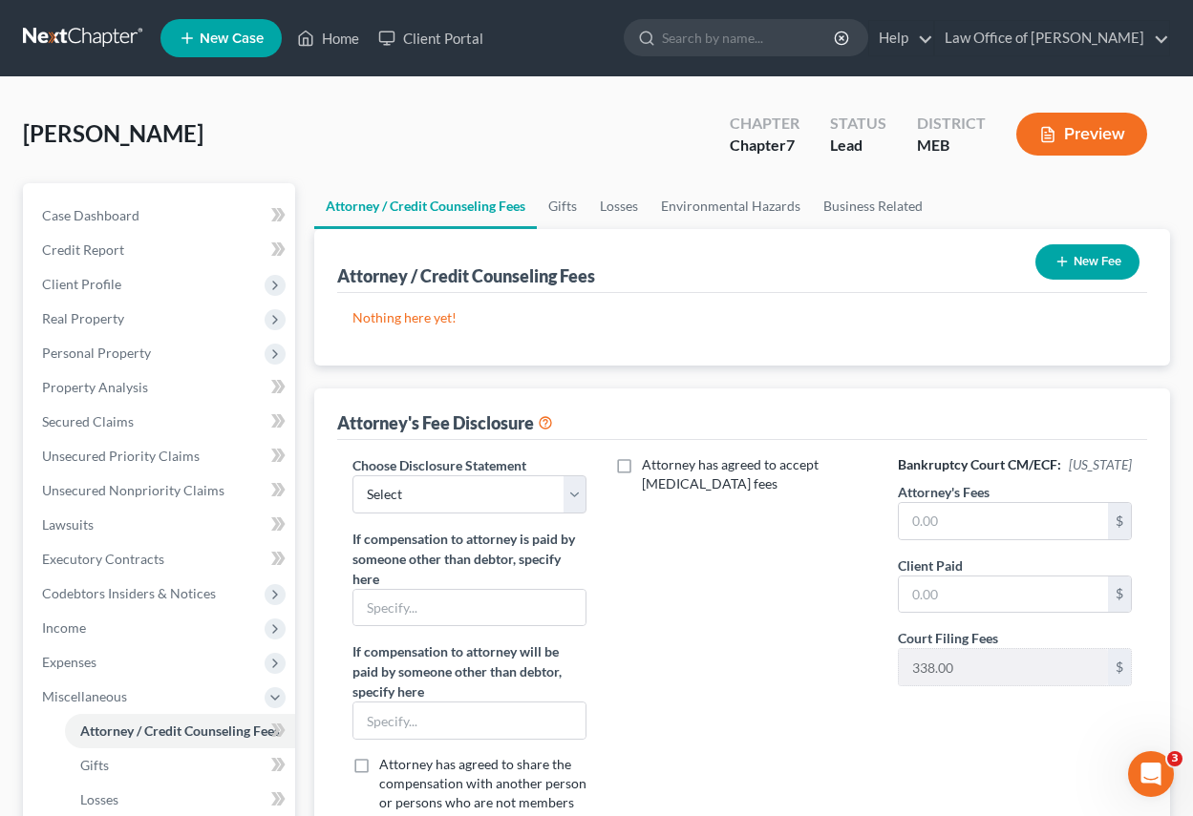
click at [1093, 252] on button "New Fee" at bounding box center [1087, 261] width 104 height 35
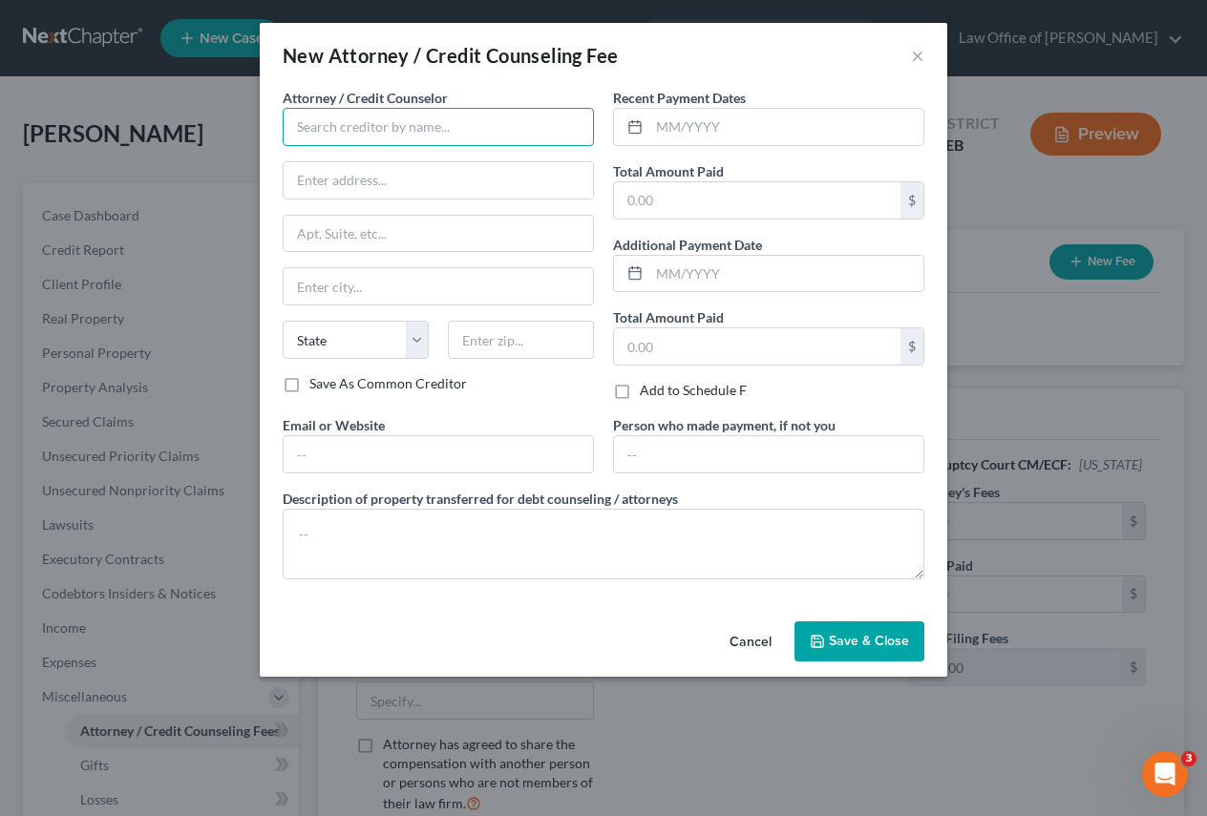
click at [439, 128] on input "text" at bounding box center [438, 127] width 311 height 38
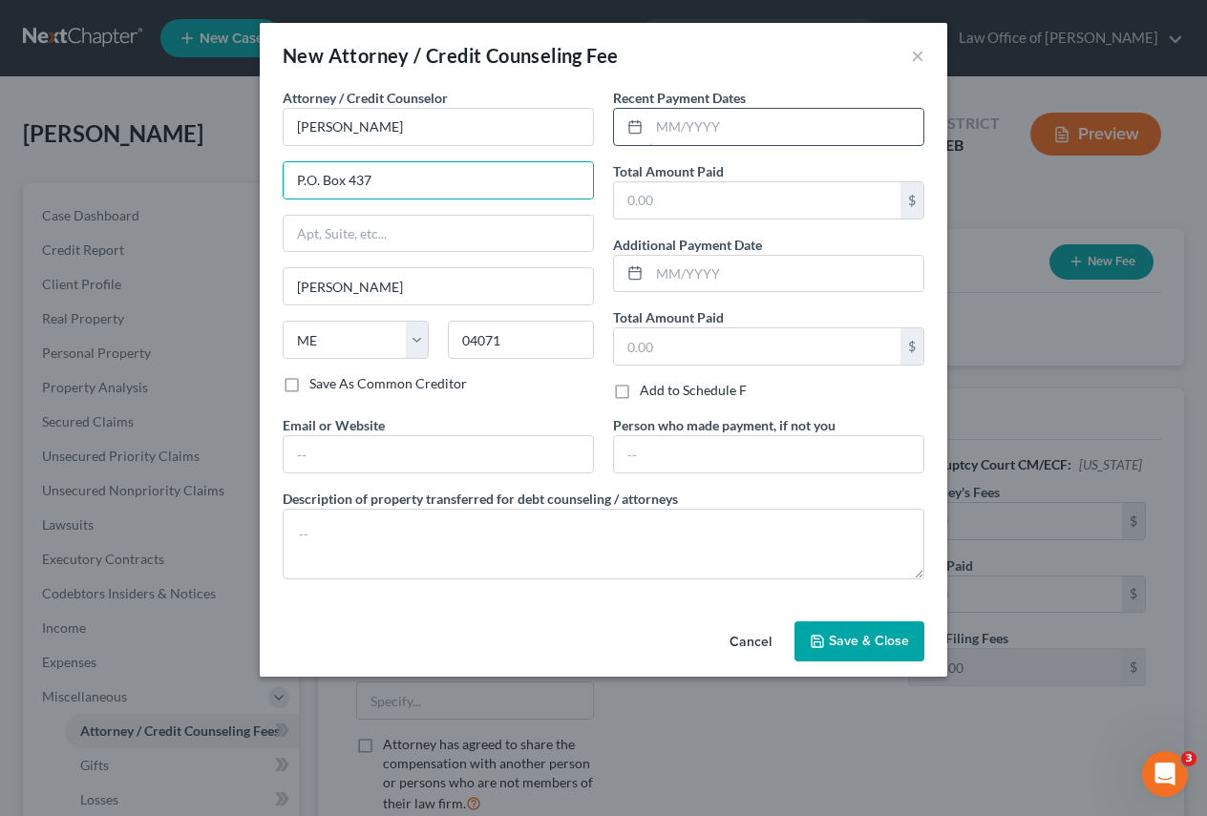
click at [767, 132] on input "text" at bounding box center [786, 127] width 274 height 36
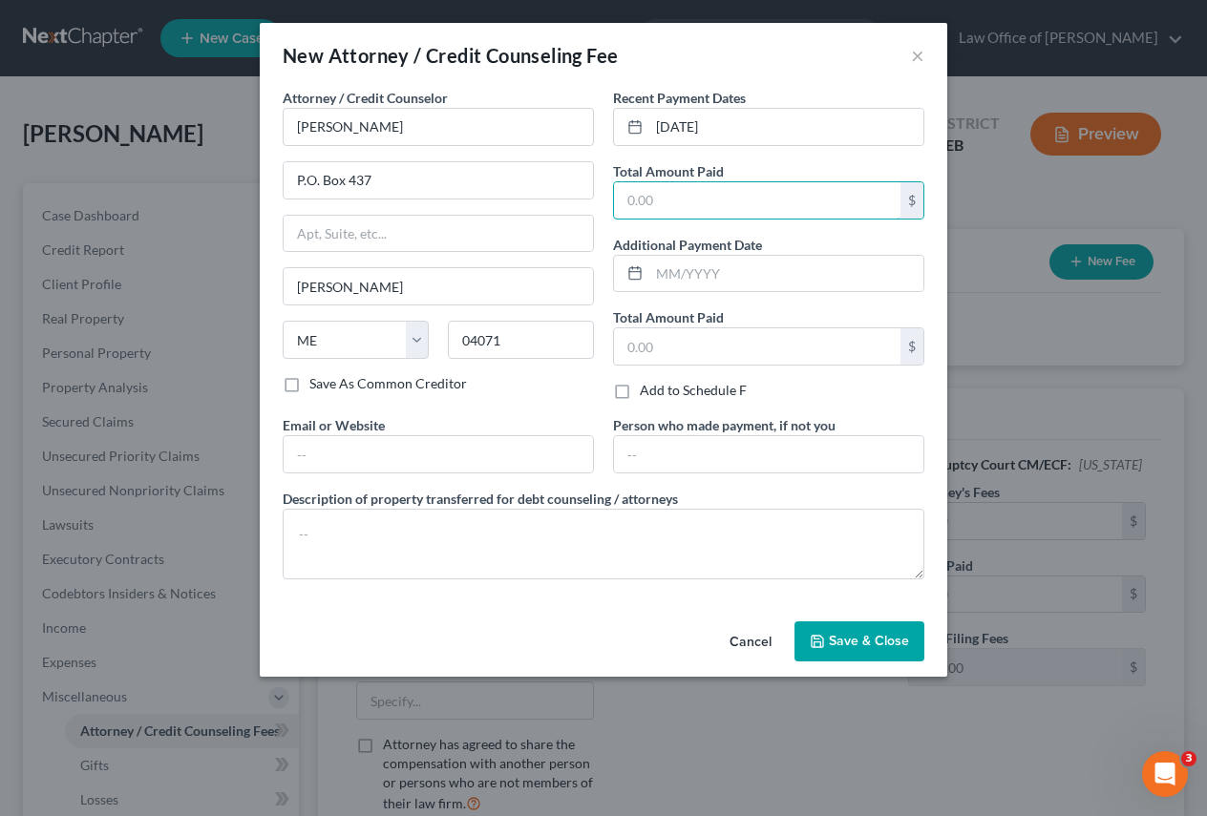
drag, startPoint x: 634, startPoint y: 197, endPoint x: 601, endPoint y: 361, distance: 167.6
click at [634, 197] on input "text" at bounding box center [757, 200] width 286 height 36
click at [657, 349] on input "text" at bounding box center [757, 347] width 286 height 36
click at [864, 644] on span "Save & Close" at bounding box center [869, 641] width 80 height 16
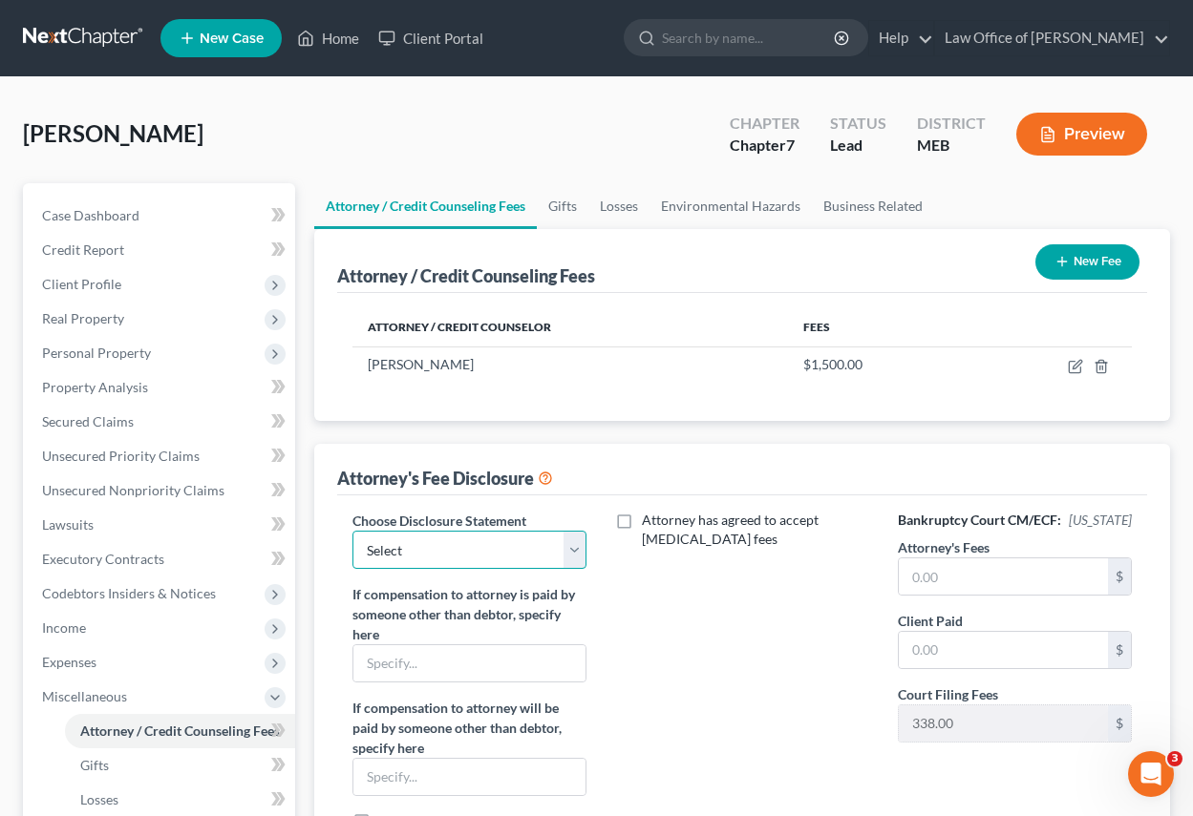
click at [576, 557] on select "Select Attorney" at bounding box center [469, 550] width 234 height 38
click at [352, 531] on select "Select Attorney" at bounding box center [469, 550] width 234 height 38
click at [984, 581] on input "text" at bounding box center [1003, 577] width 209 height 36
click at [987, 652] on input "text" at bounding box center [1003, 650] width 209 height 36
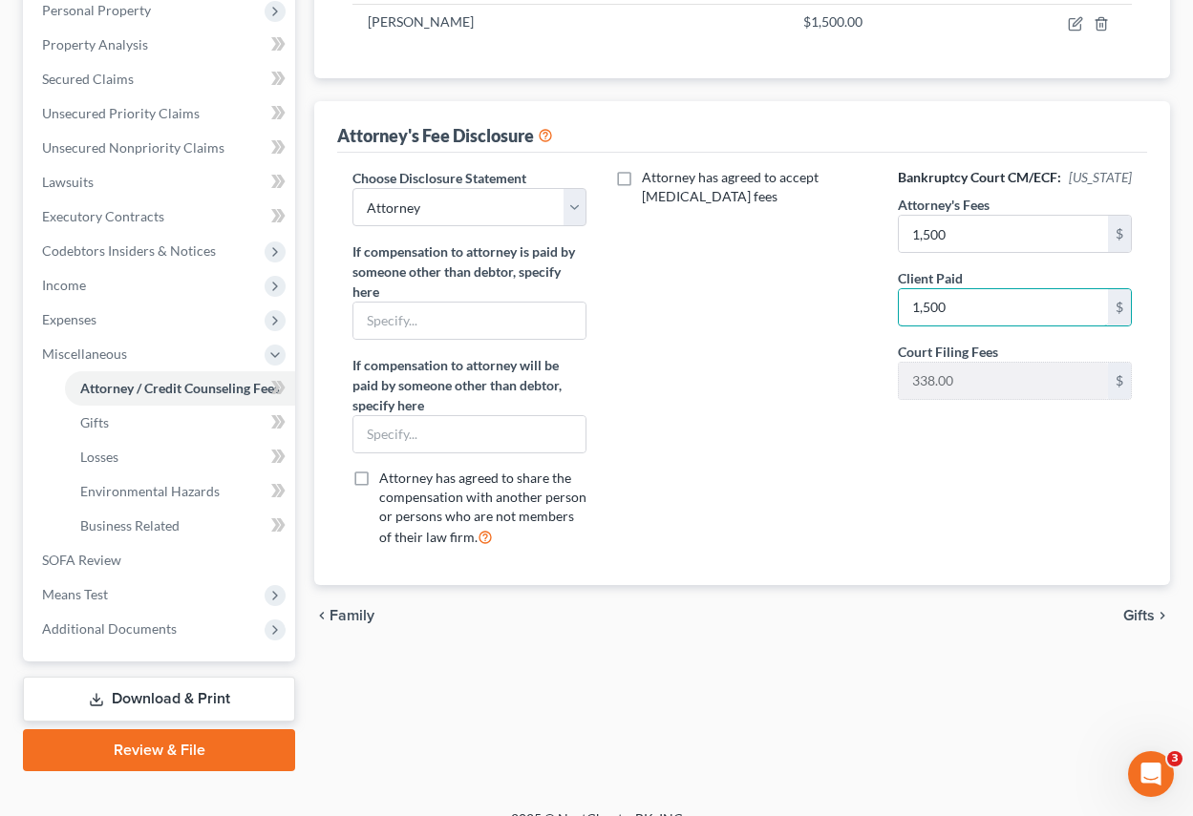
scroll to position [371, 0]
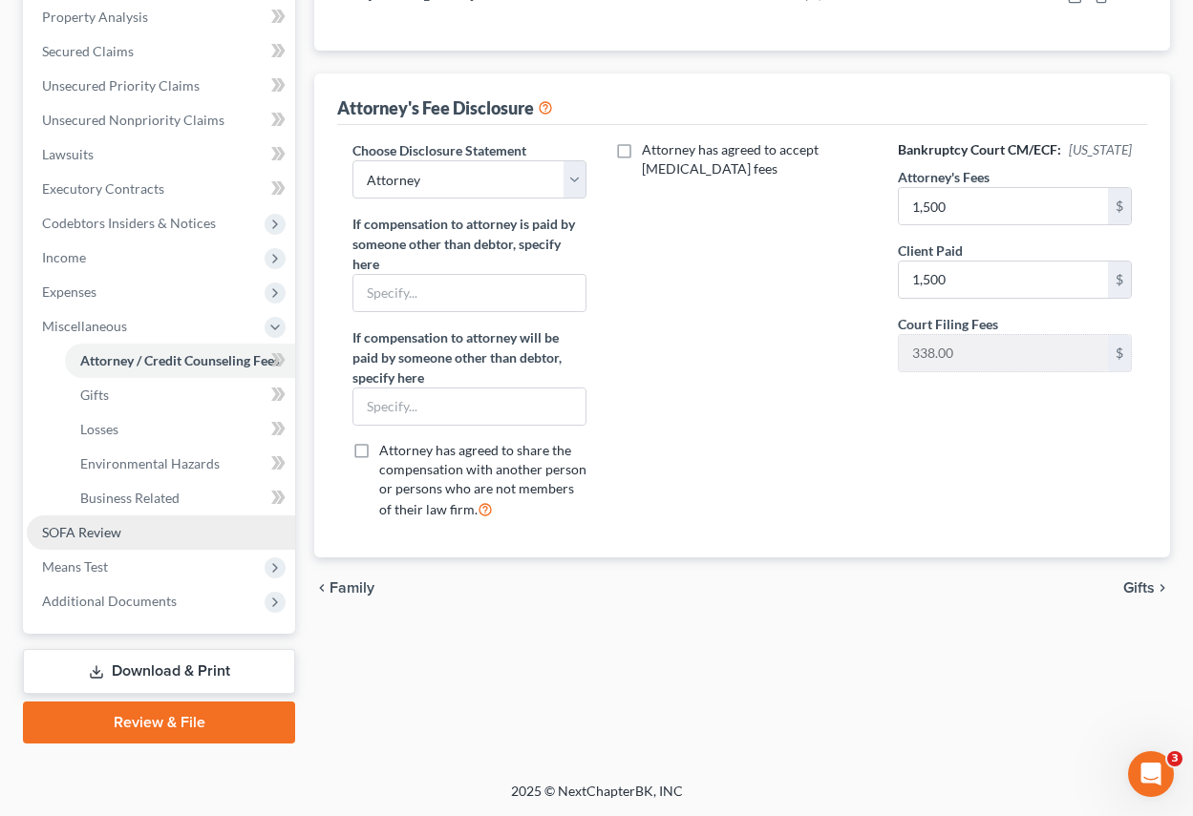
click at [95, 533] on span "SOFA Review" at bounding box center [81, 532] width 79 height 16
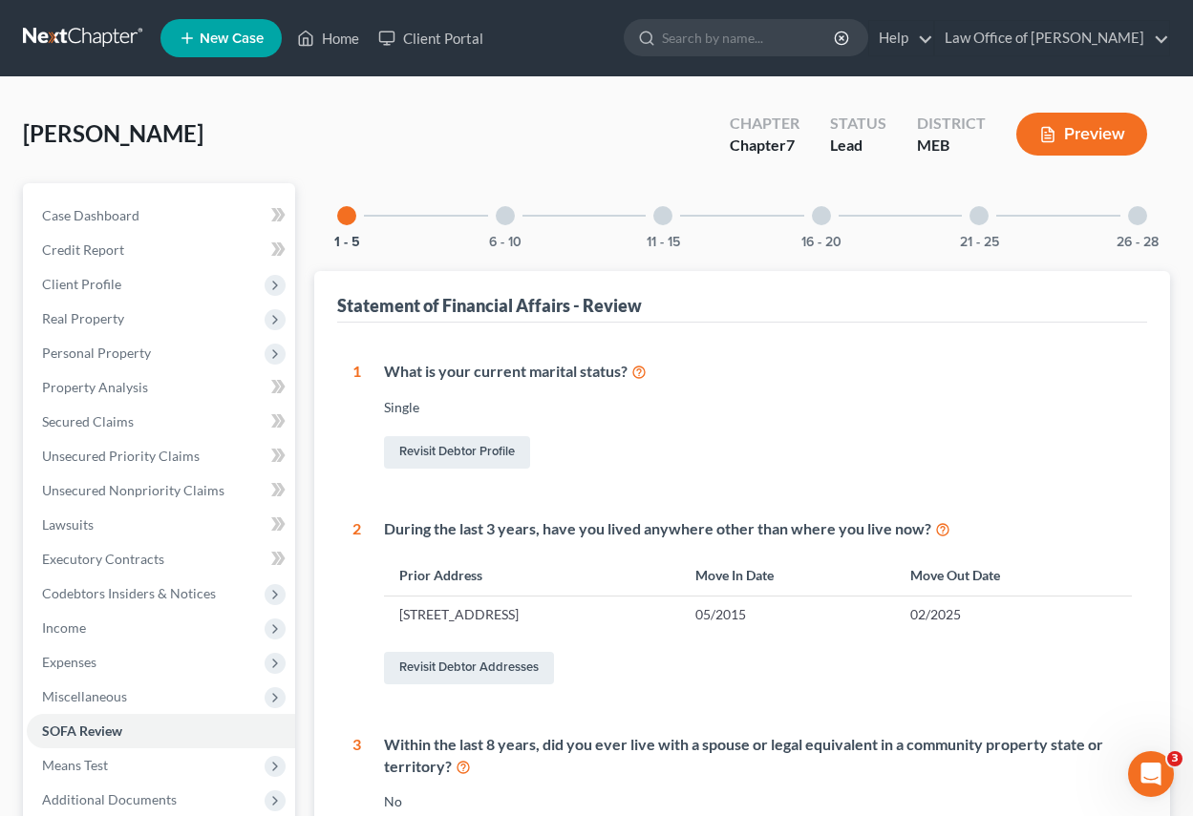
click at [506, 218] on div at bounding box center [505, 215] width 19 height 19
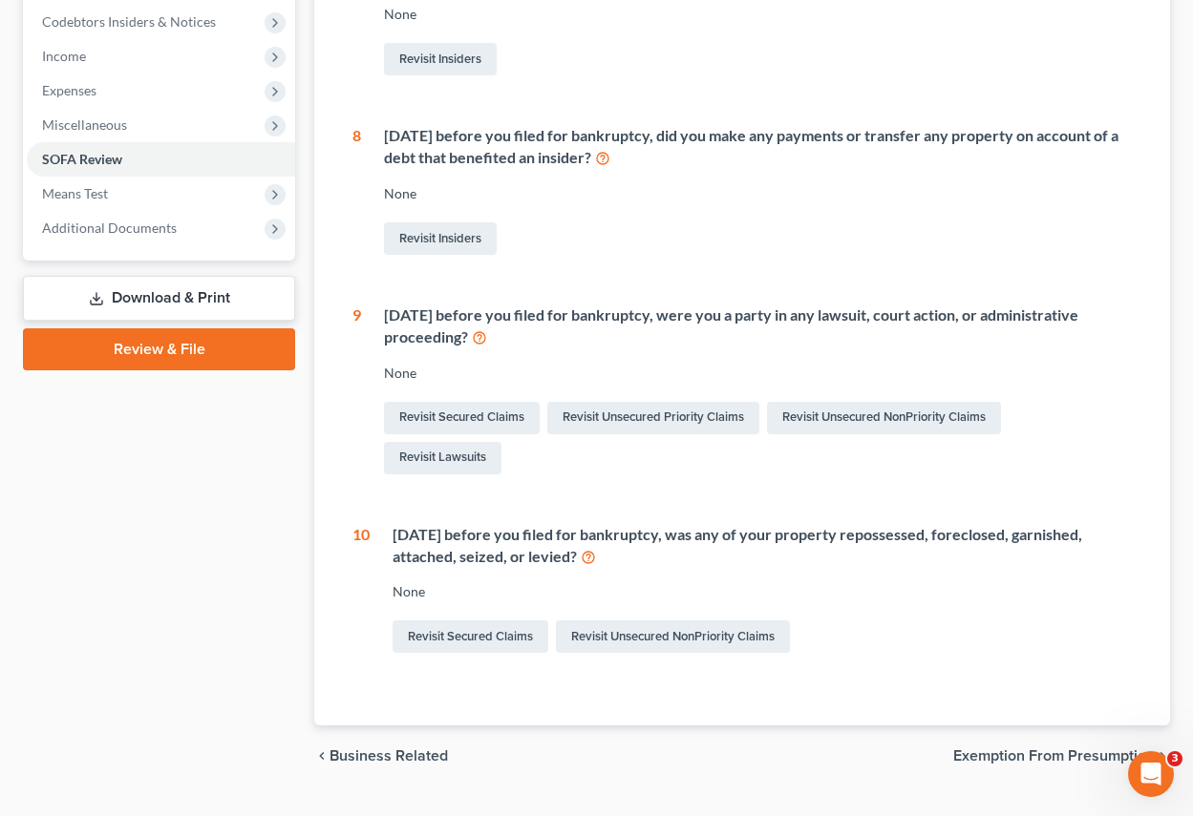
scroll to position [573, 0]
click at [465, 451] on link "Revisit Lawsuits" at bounding box center [442, 457] width 117 height 32
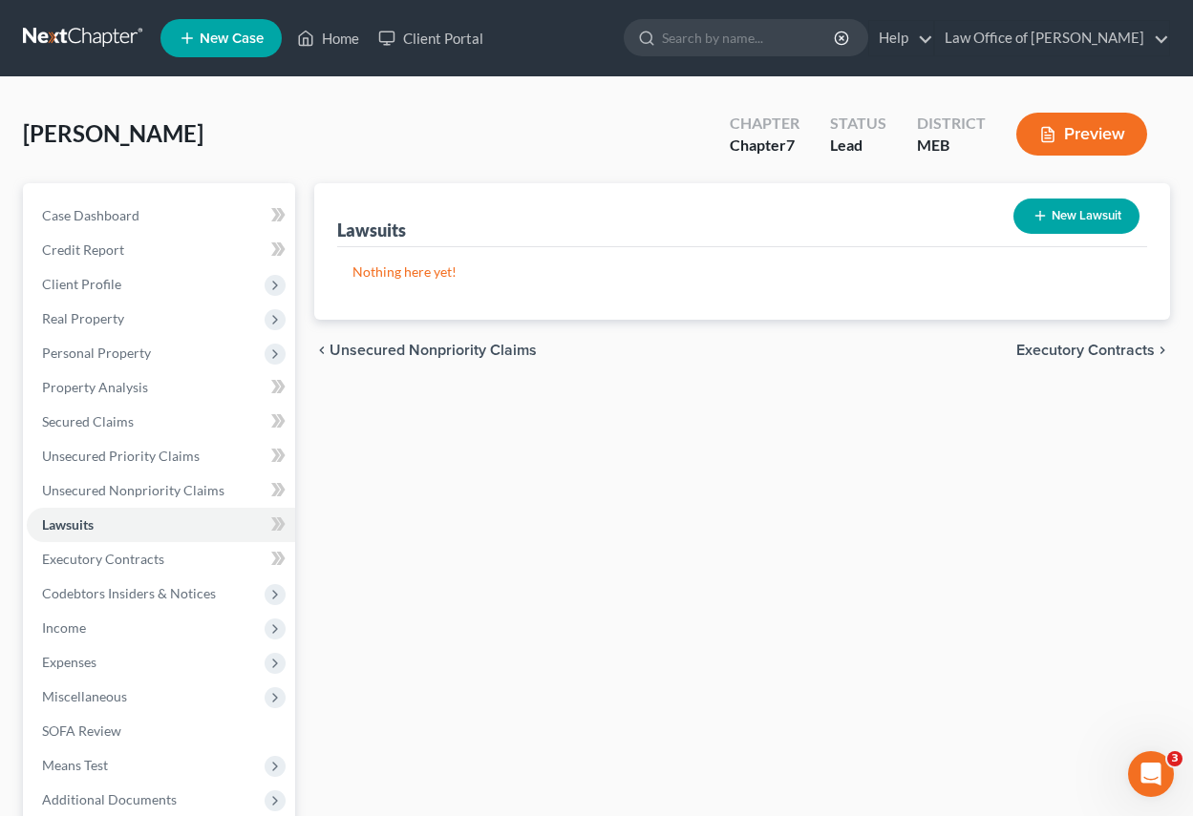
click at [1084, 207] on button "New Lawsuit" at bounding box center [1076, 216] width 126 height 35
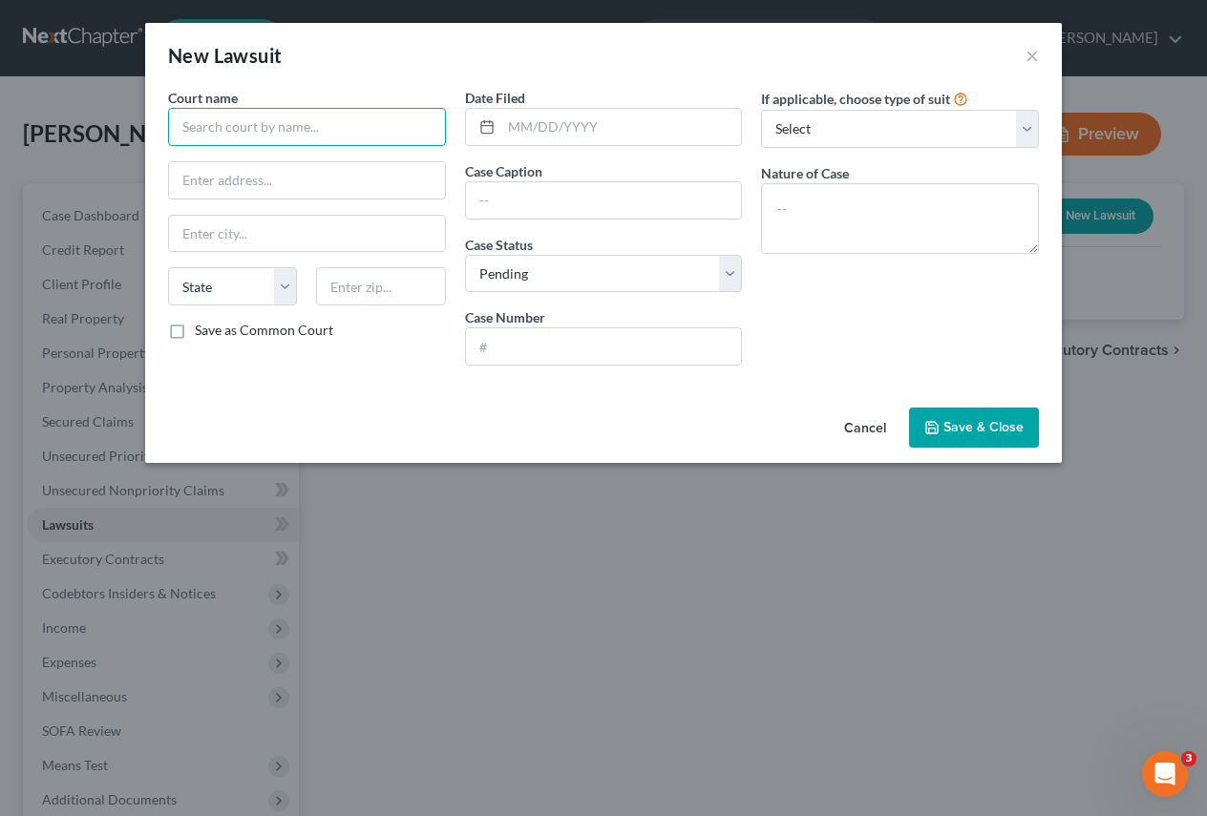
click at [201, 122] on input "text" at bounding box center [307, 127] width 278 height 38
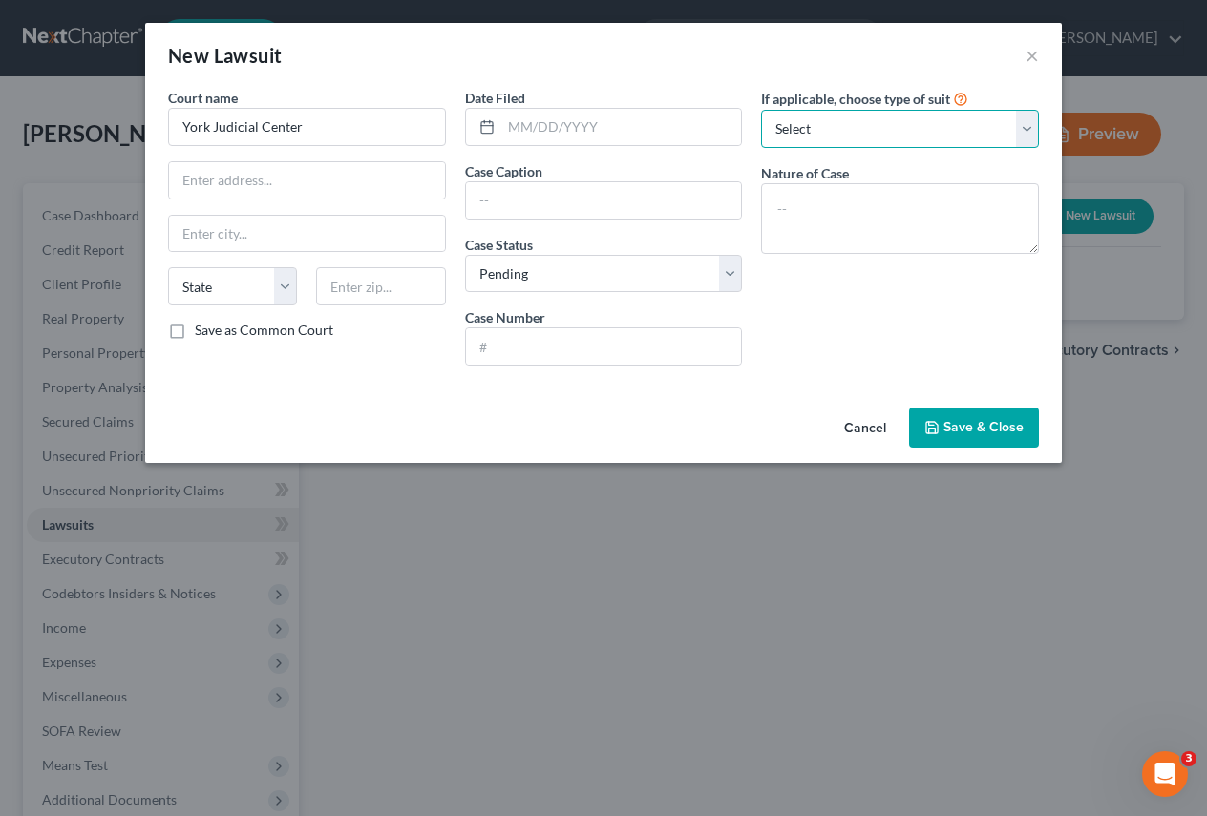
click at [1030, 119] on select "Select Repossession Garnishment Foreclosure Attached, Seized, Or Levied Other" at bounding box center [900, 129] width 278 height 38
click at [761, 110] on select "Select Repossession Garnishment Foreclosure Attached, Seized, Or Levied Other" at bounding box center [900, 129] width 278 height 38
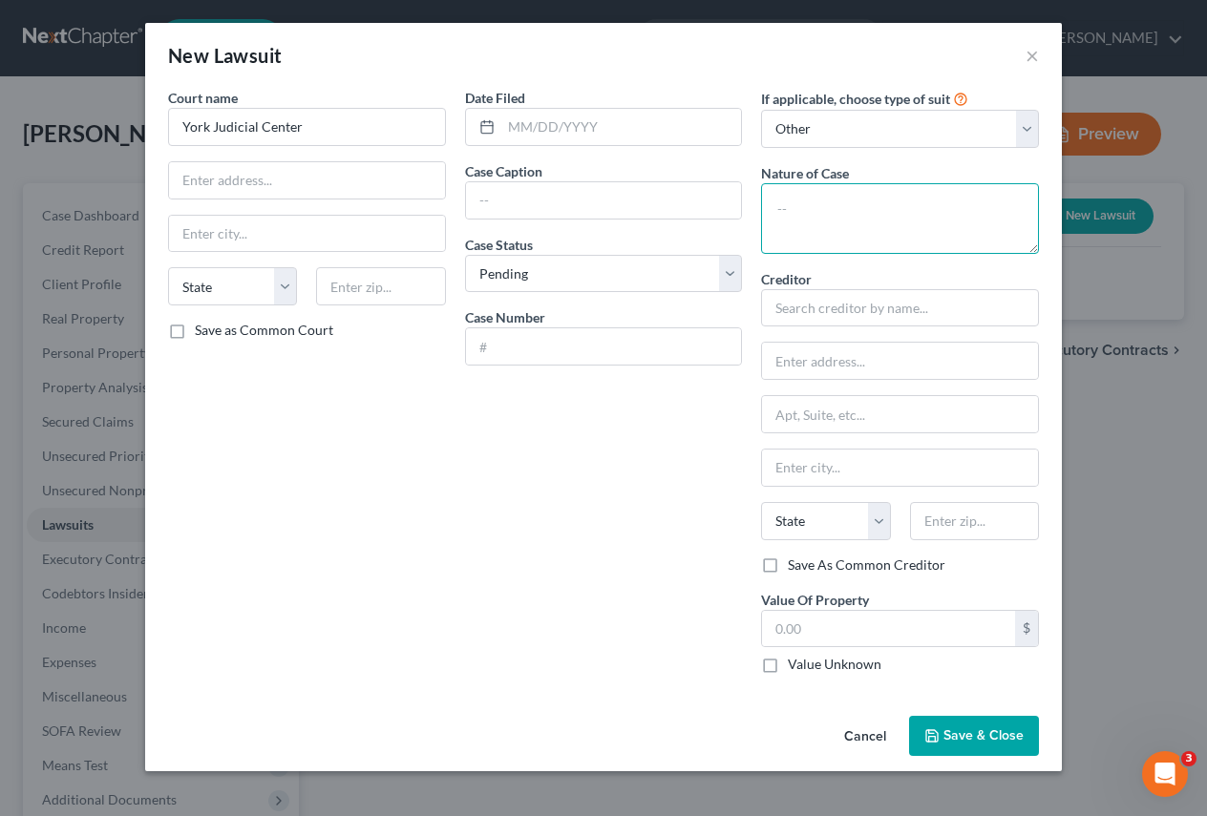
click at [861, 211] on textarea at bounding box center [900, 218] width 278 height 71
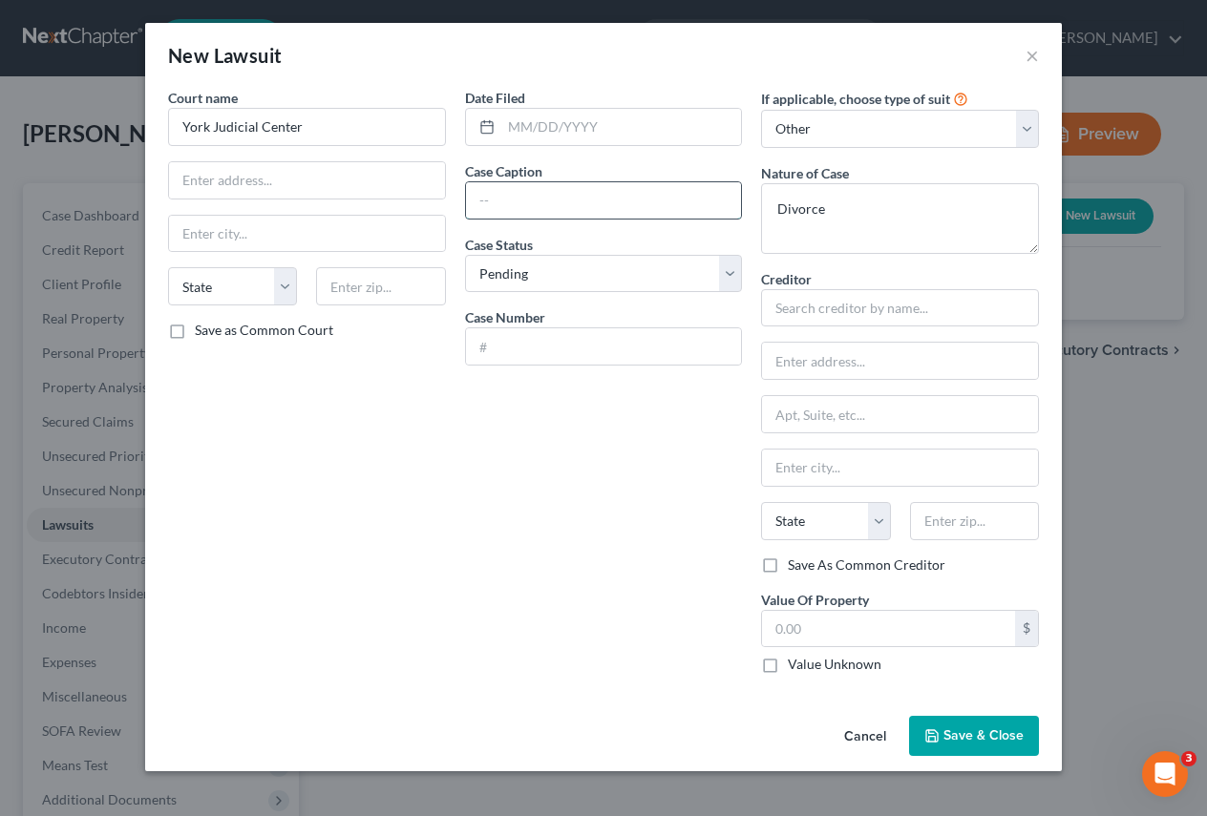
click at [528, 195] on input "text" at bounding box center [604, 200] width 276 height 36
click at [740, 271] on select "Select Pending On Appeal Concluded" at bounding box center [604, 274] width 278 height 38
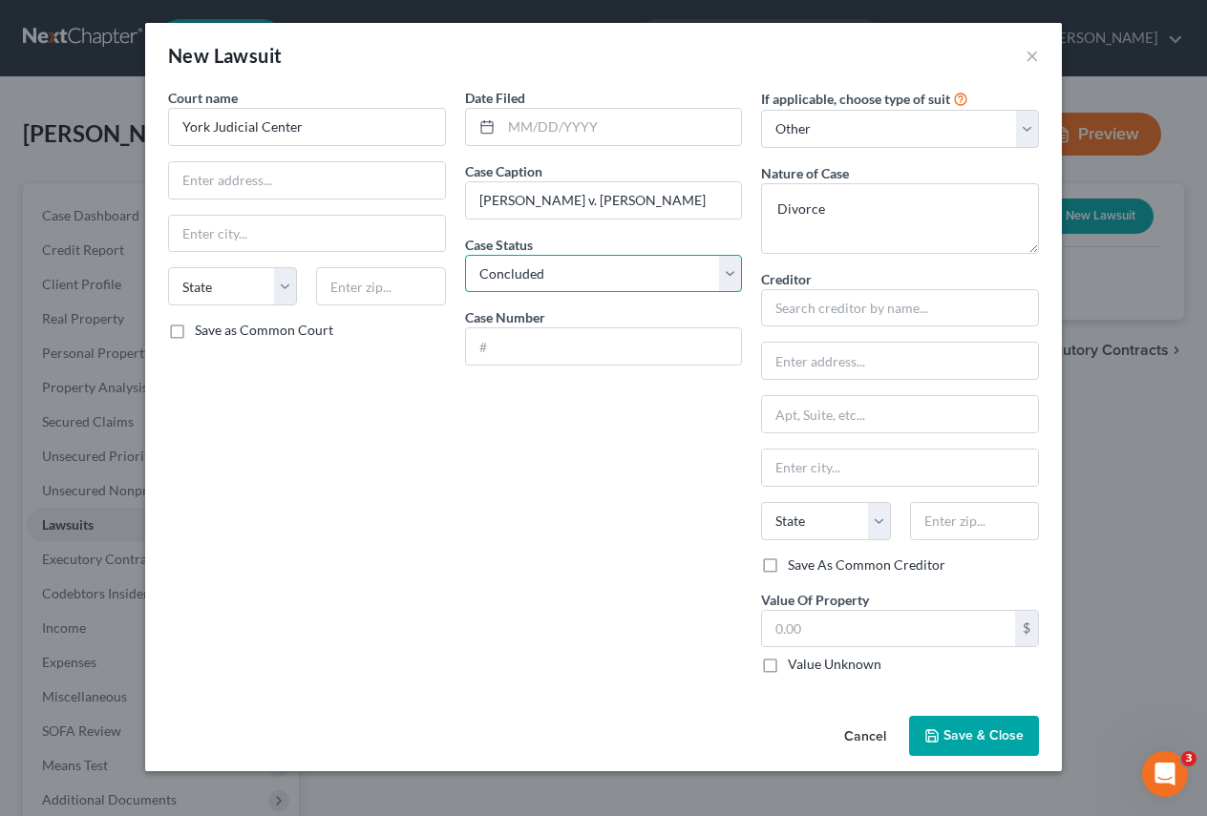
click at [465, 255] on select "Select Pending On Appeal Concluded" at bounding box center [604, 274] width 278 height 38
click at [180, 232] on input "text" at bounding box center [307, 234] width 276 height 36
click at [177, 175] on input "text" at bounding box center [307, 180] width 276 height 36
click at [776, 307] on input "text" at bounding box center [900, 308] width 278 height 38
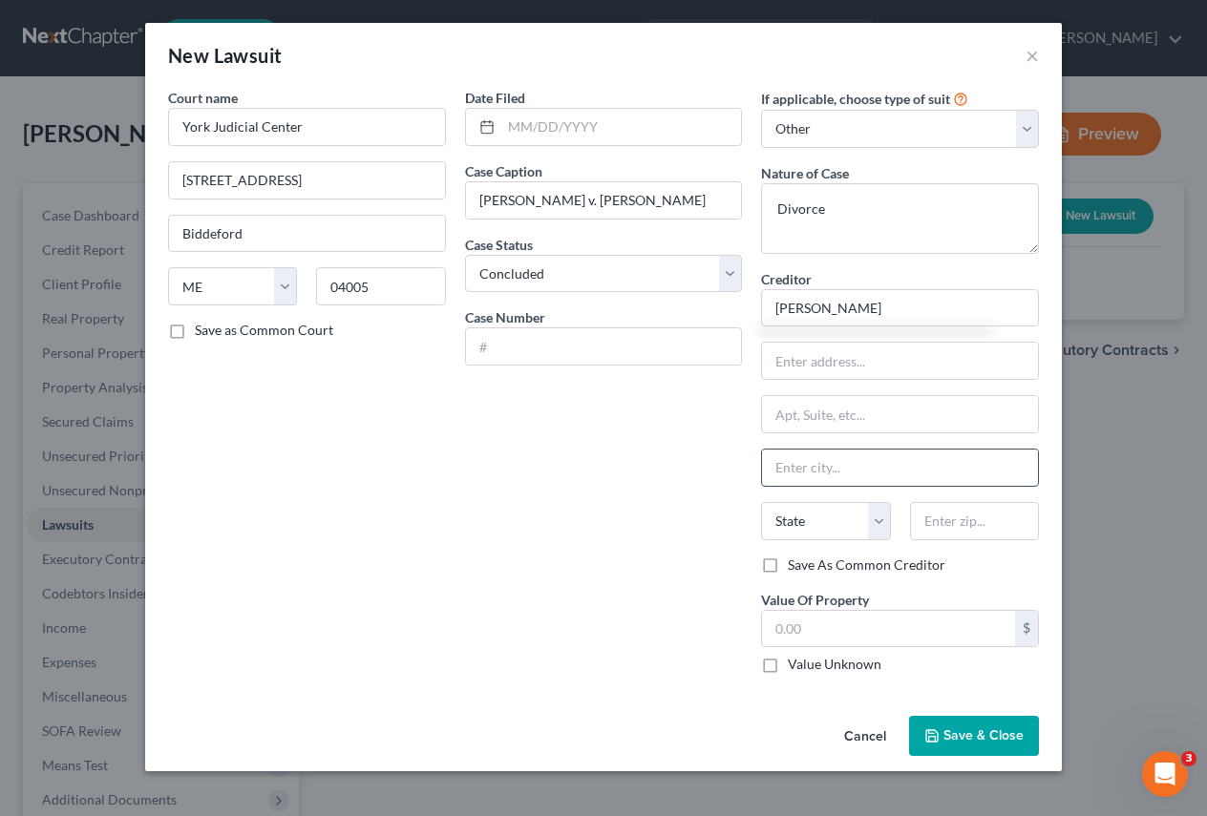
click at [800, 468] on input "text" at bounding box center [900, 468] width 276 height 36
click at [791, 357] on input "text" at bounding box center [900, 361] width 276 height 36
click at [994, 727] on button "Save & Close" at bounding box center [974, 736] width 130 height 40
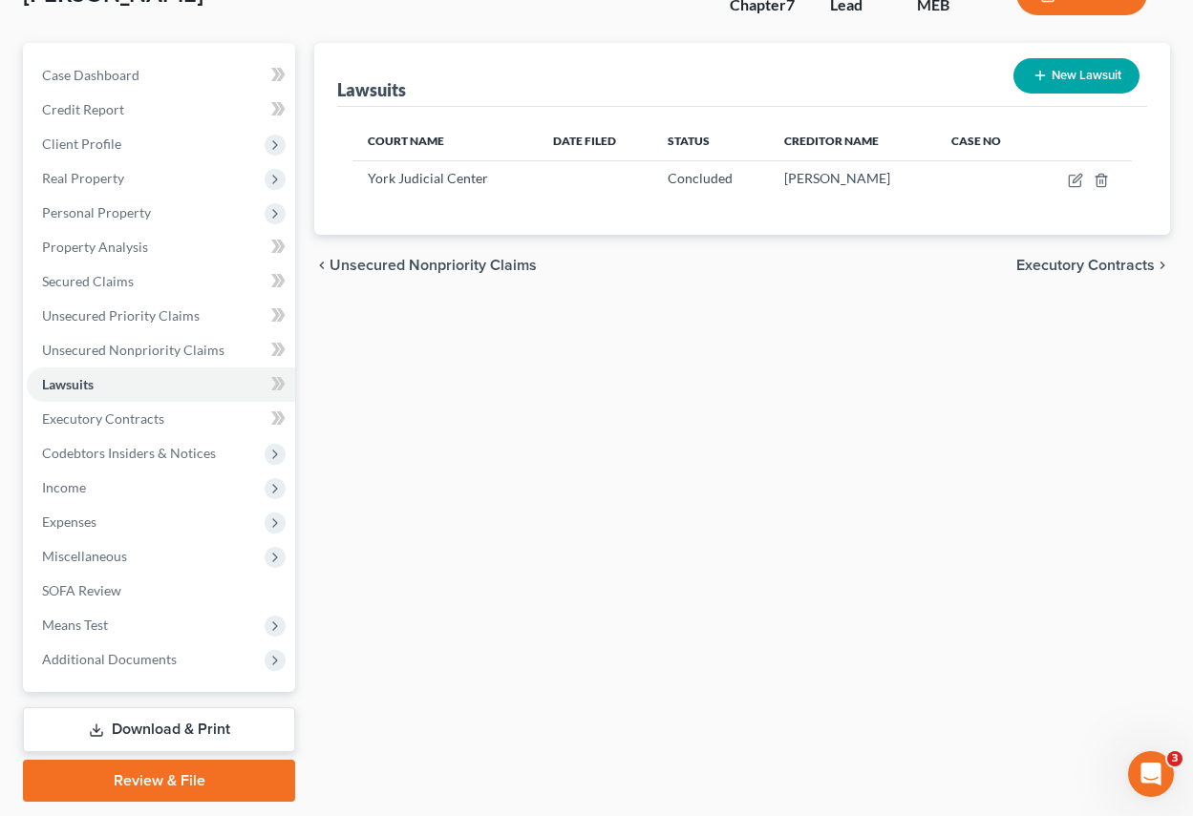
scroll to position [191, 0]
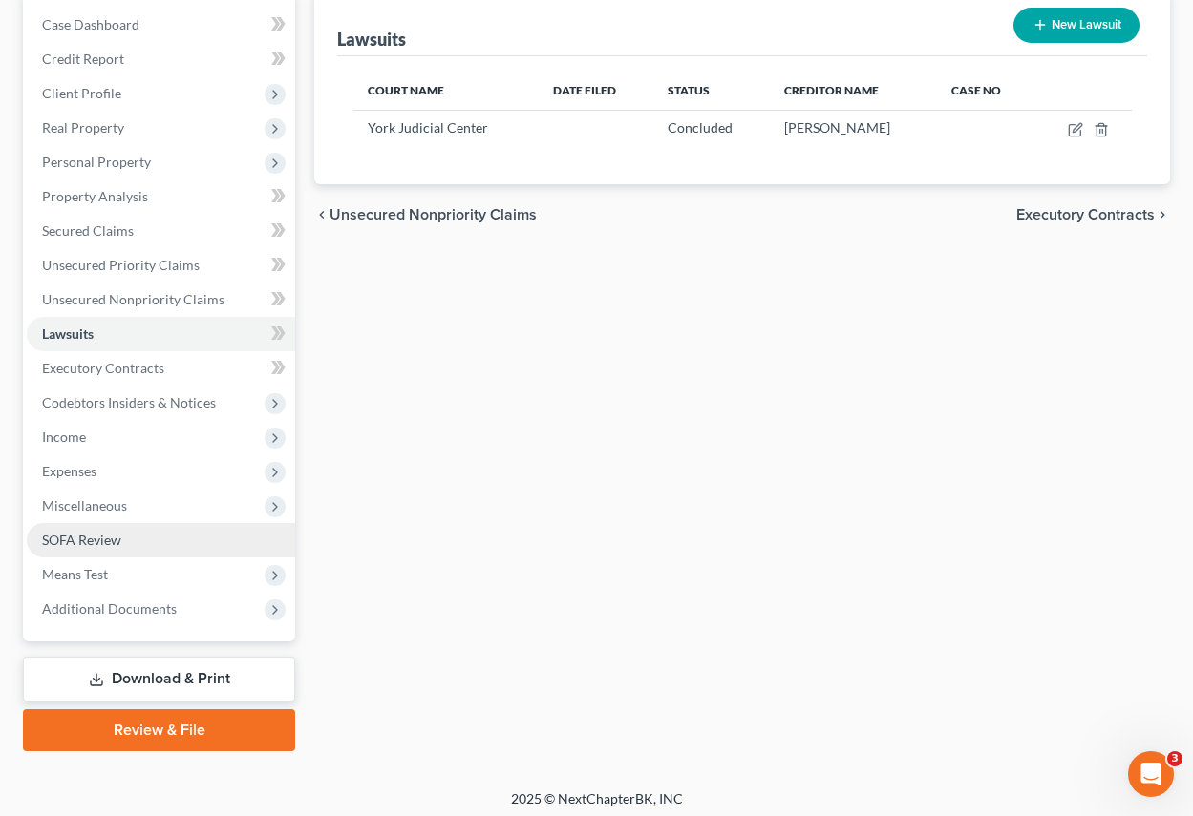
click at [92, 539] on span "SOFA Review" at bounding box center [81, 540] width 79 height 16
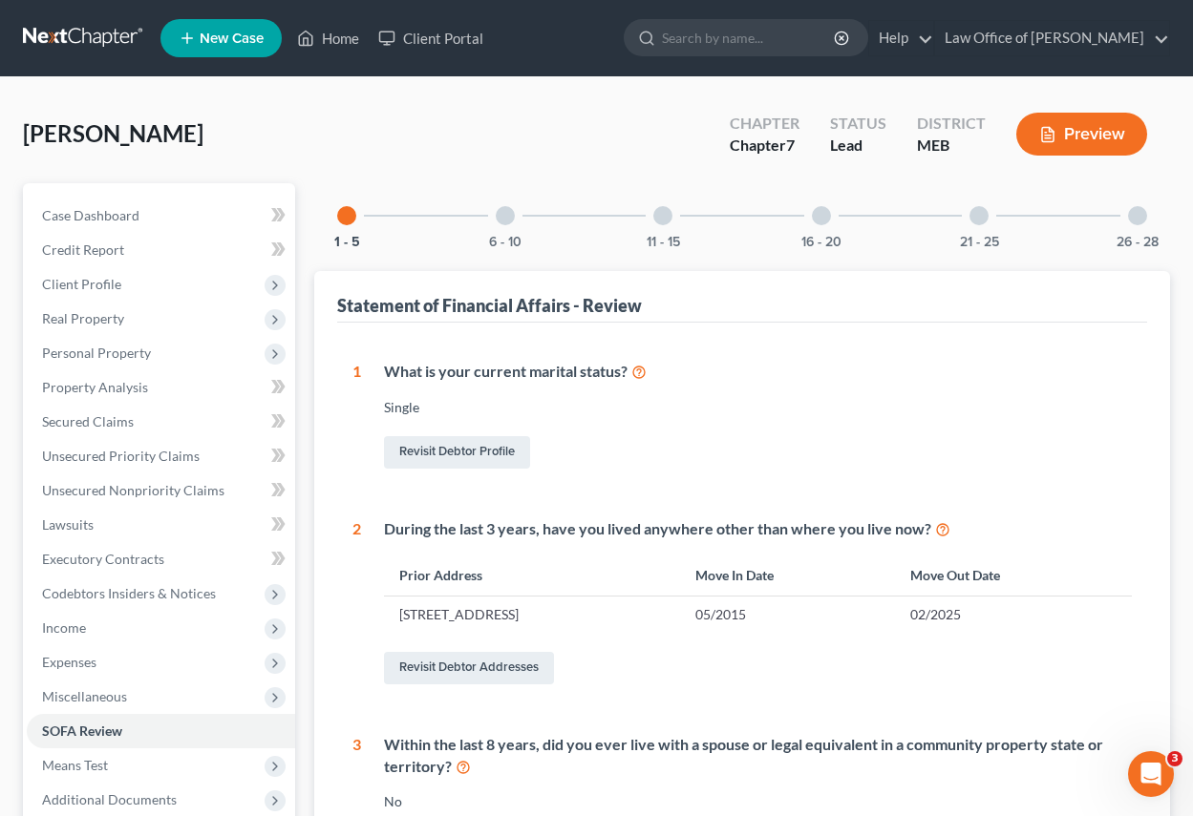
click at [510, 219] on div at bounding box center [505, 215] width 19 height 19
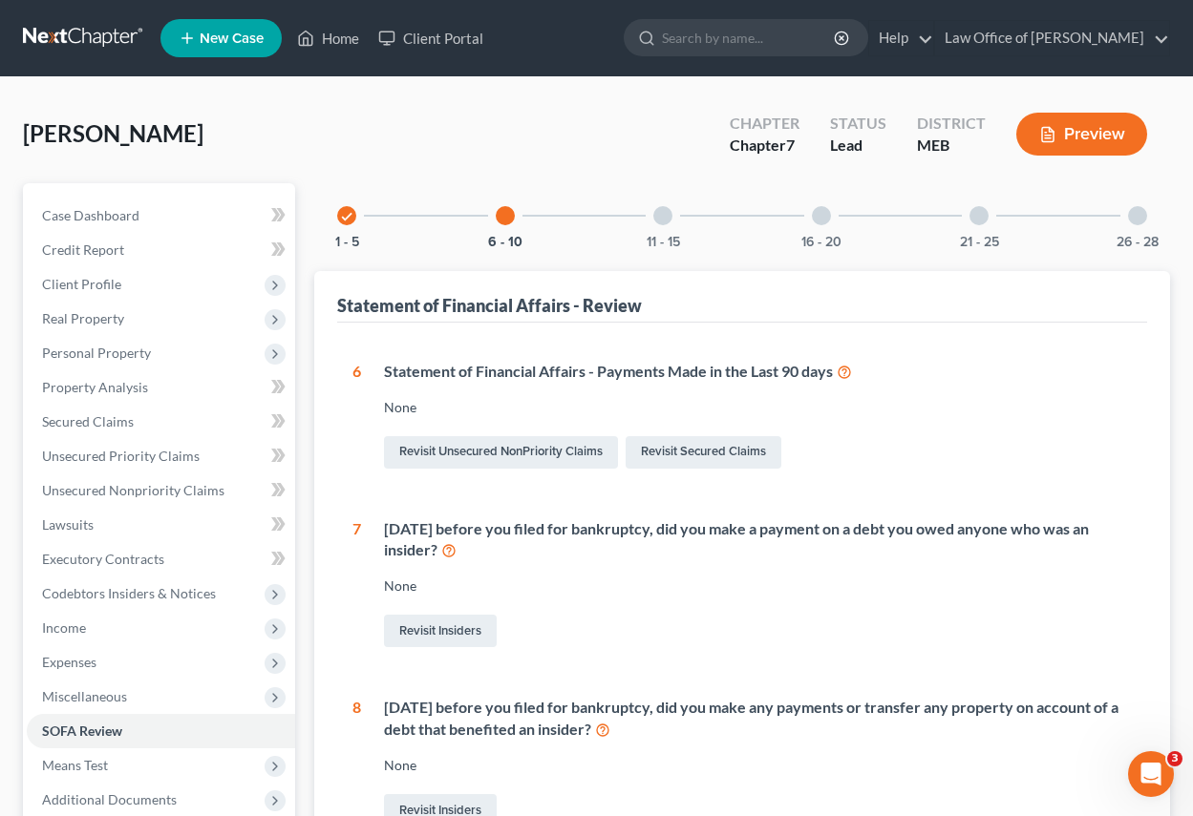
click at [660, 217] on div at bounding box center [662, 215] width 19 height 19
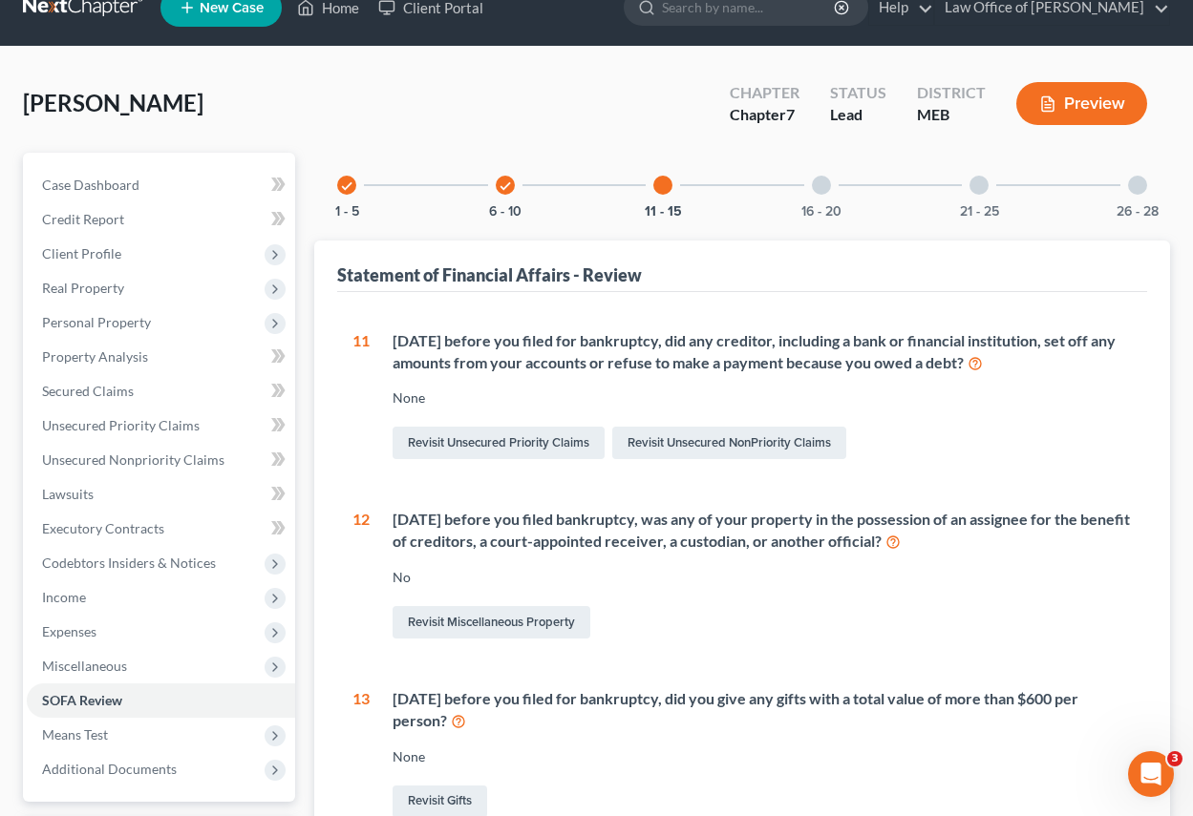
scroll to position [24, 0]
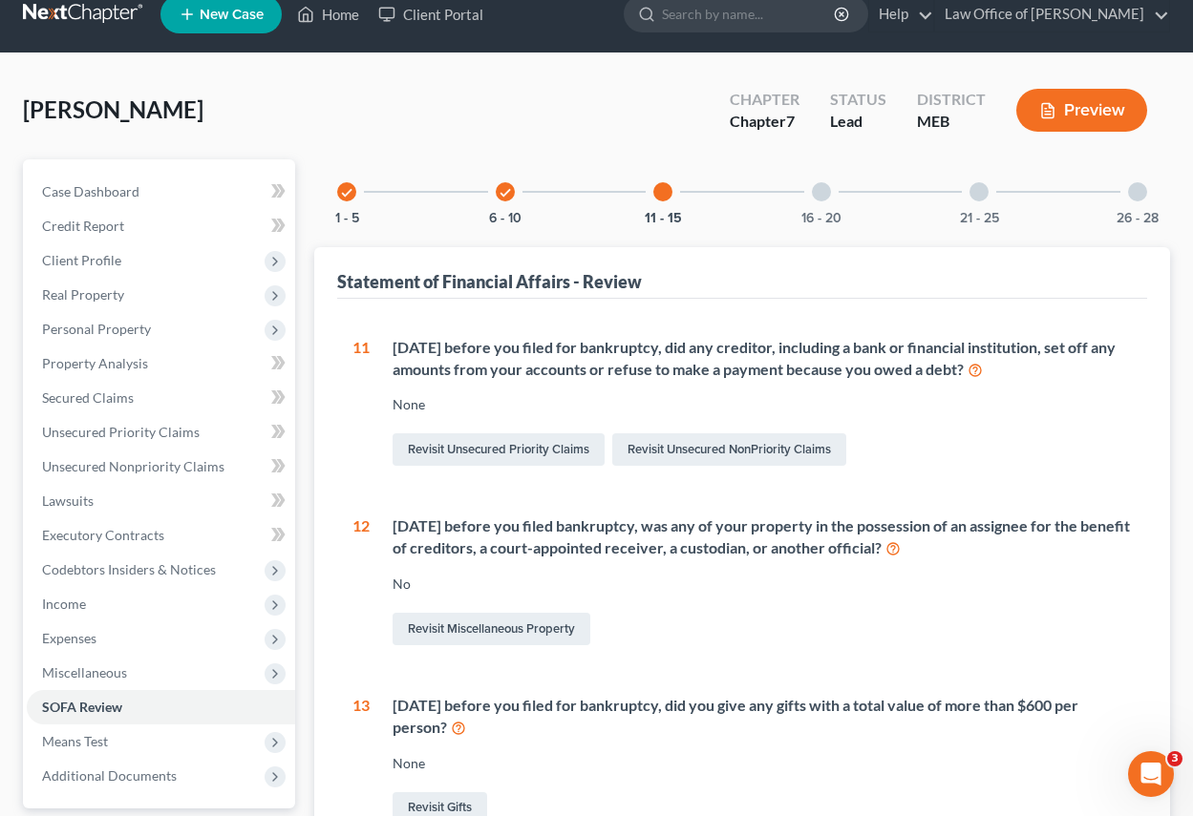
click at [821, 191] on div at bounding box center [821, 191] width 19 height 19
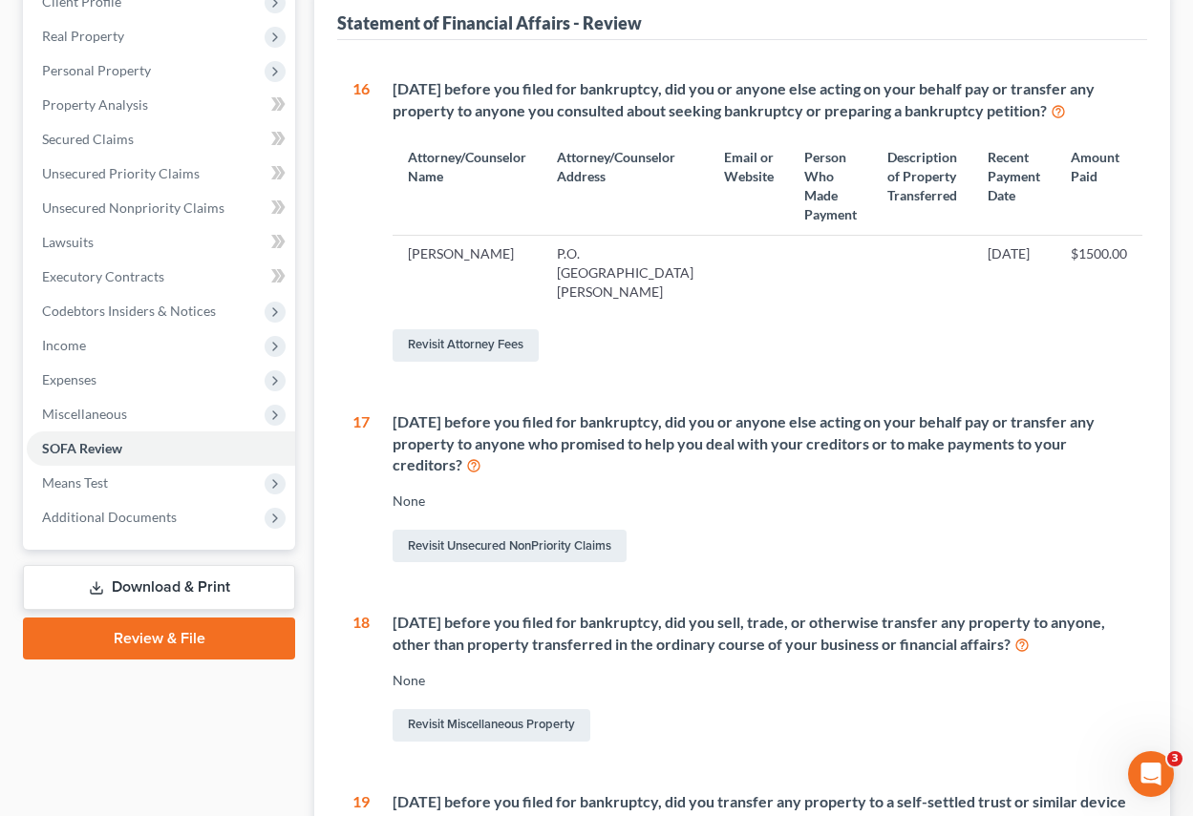
scroll to position [0, 0]
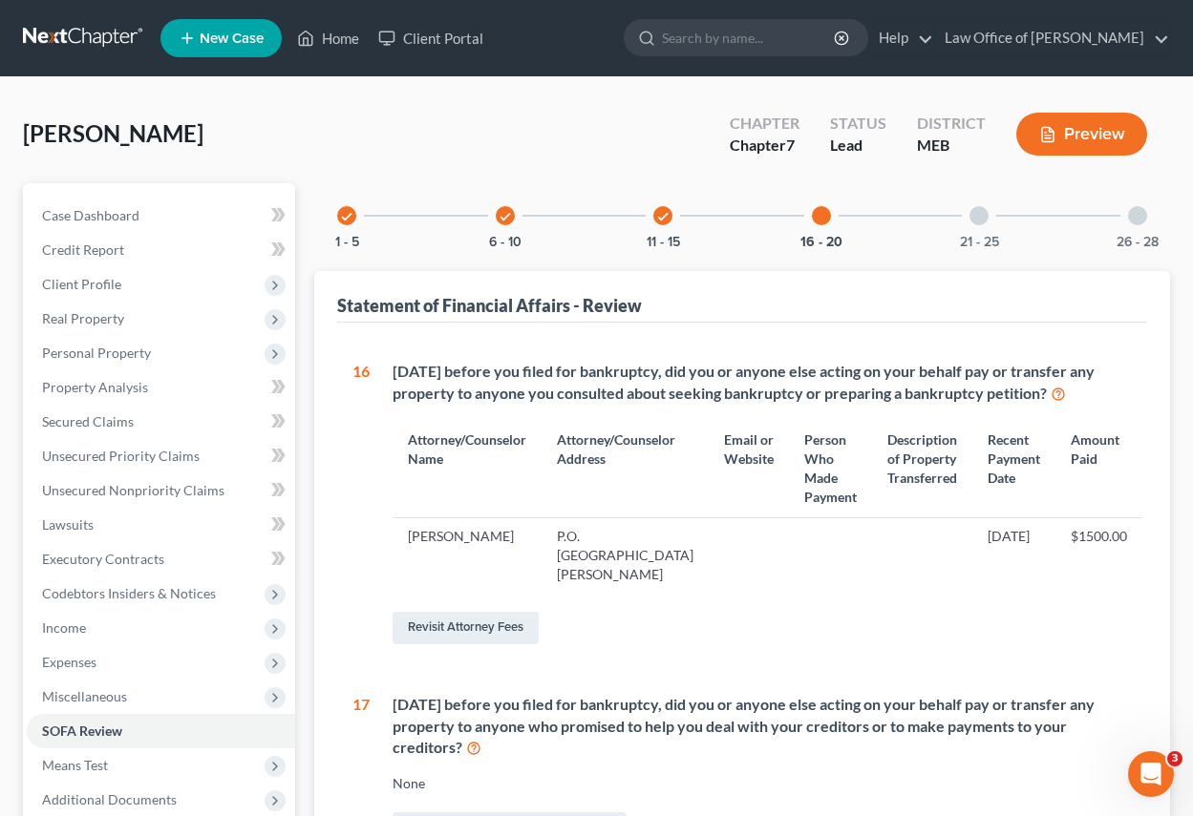
click at [978, 215] on div at bounding box center [978, 215] width 19 height 19
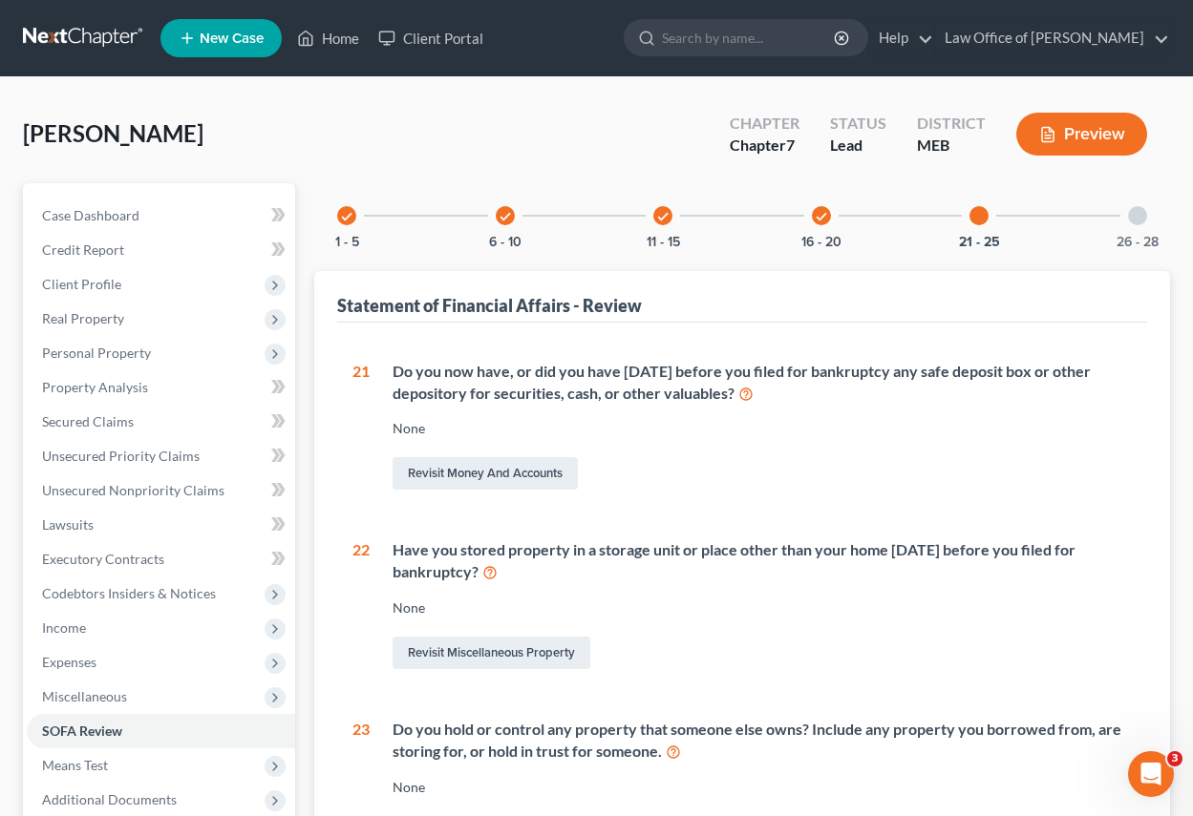
click at [1139, 220] on div at bounding box center [1137, 215] width 19 height 19
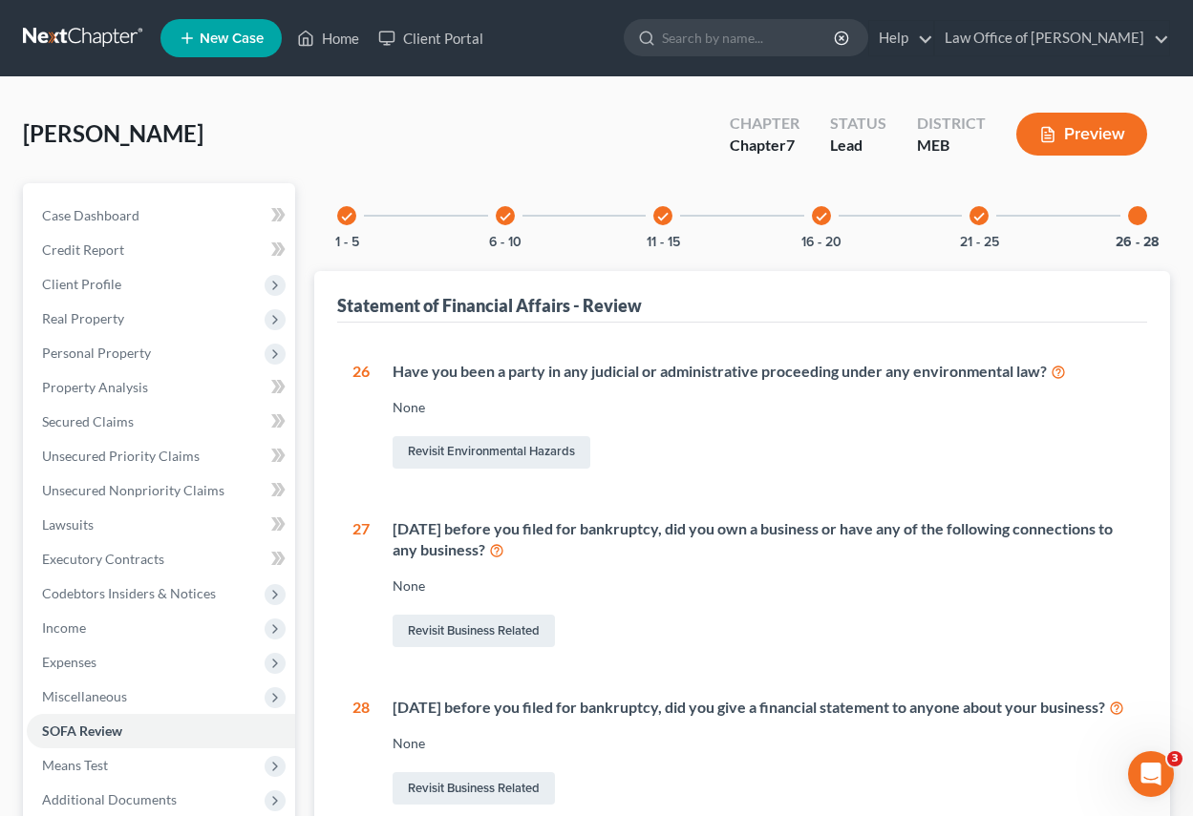
click at [981, 220] on icon "check" at bounding box center [978, 216] width 13 height 13
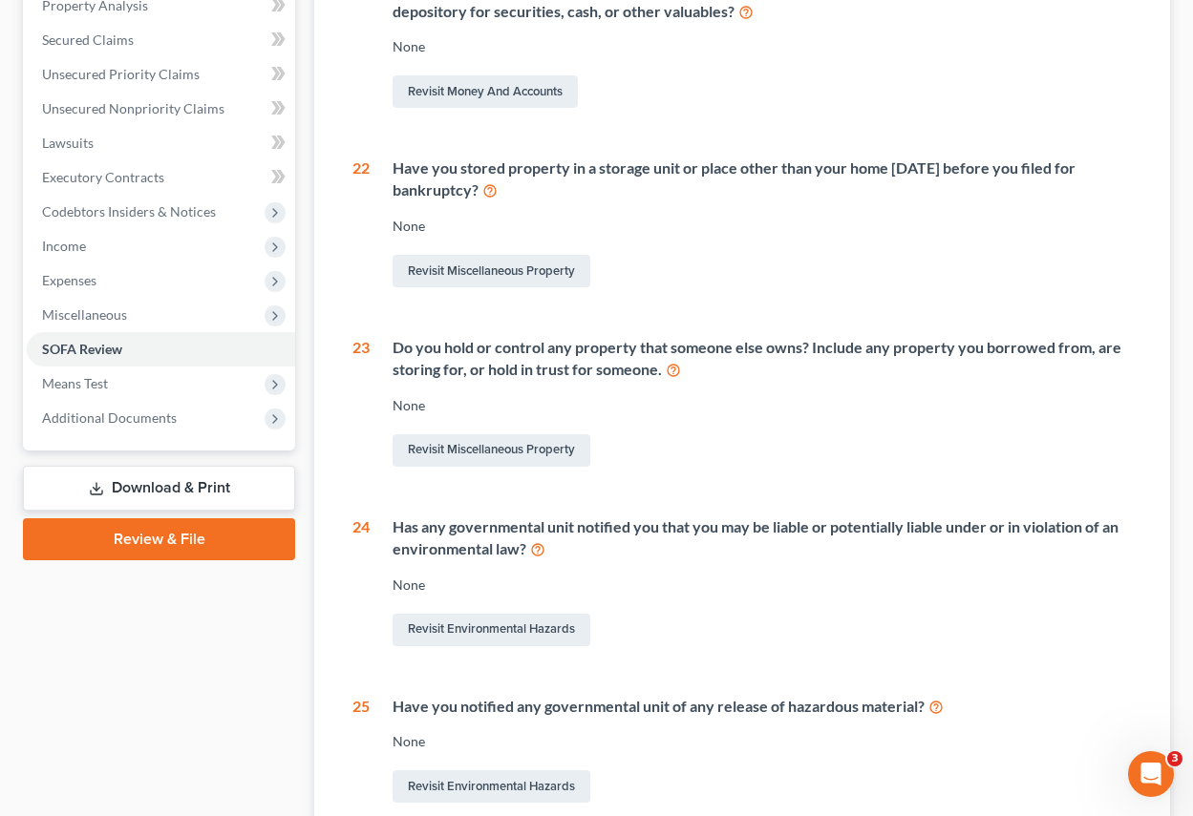
scroll to position [477, 0]
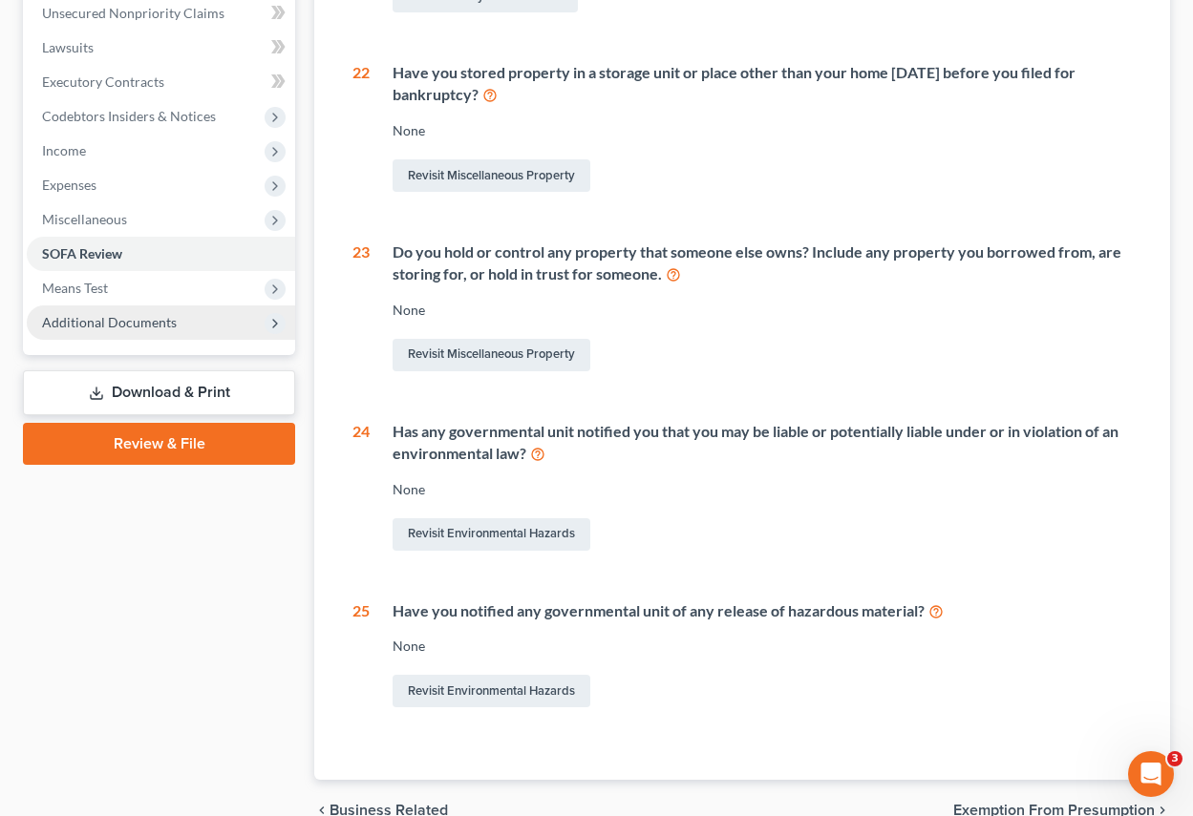
click at [130, 327] on span "Additional Documents" at bounding box center [109, 322] width 135 height 16
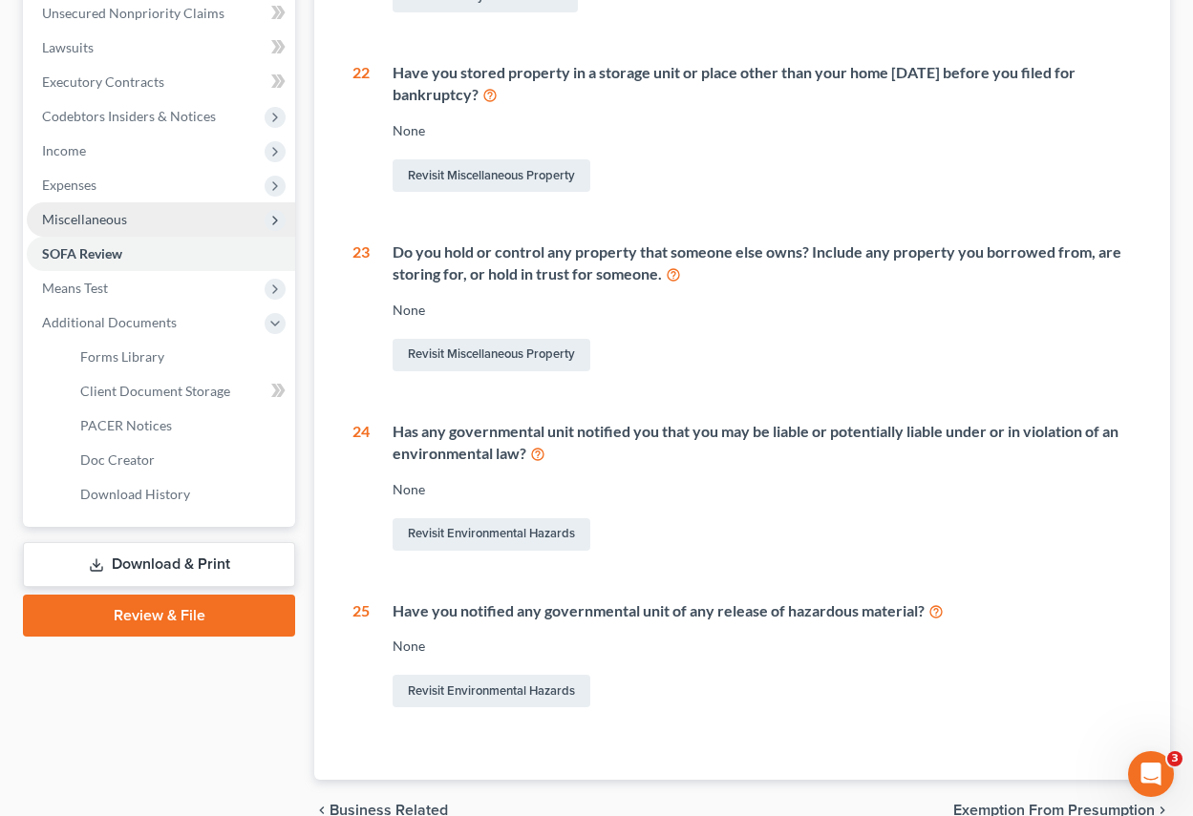
click at [104, 217] on span "Miscellaneous" at bounding box center [84, 219] width 85 height 16
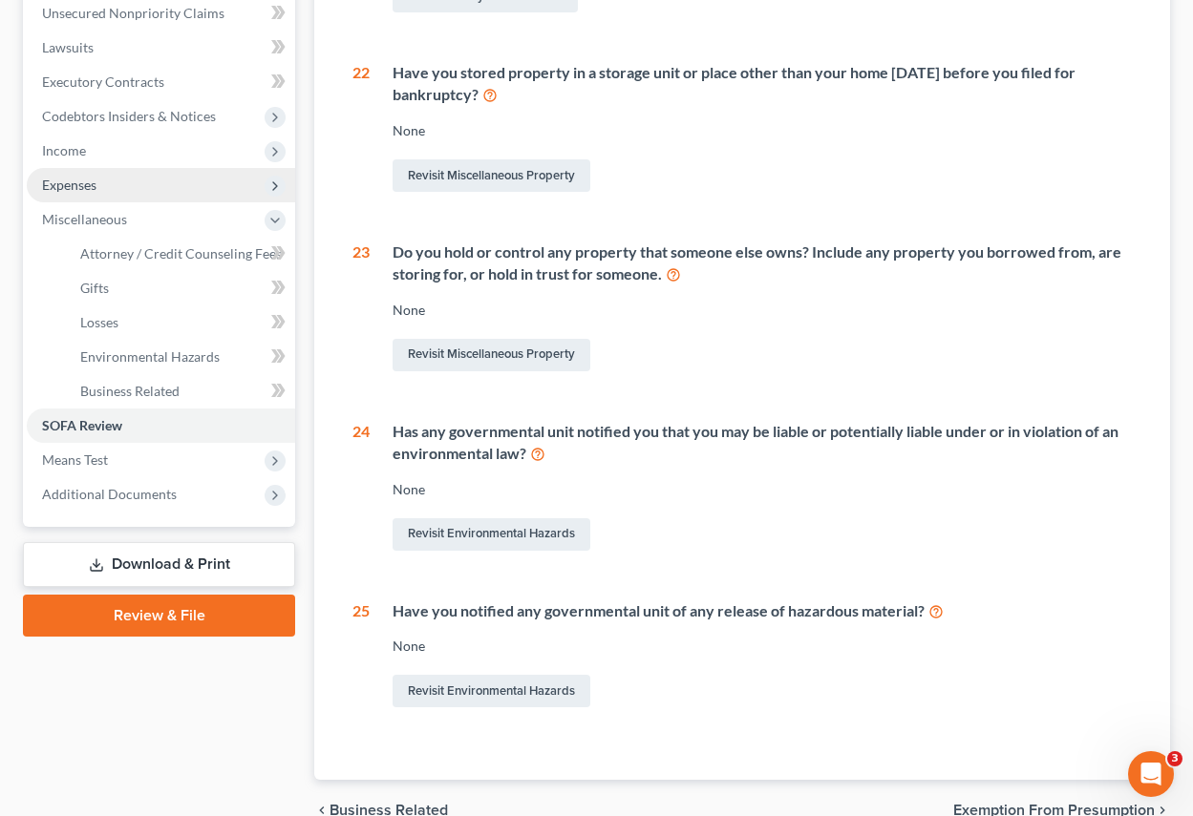
click at [75, 181] on span "Expenses" at bounding box center [69, 185] width 54 height 16
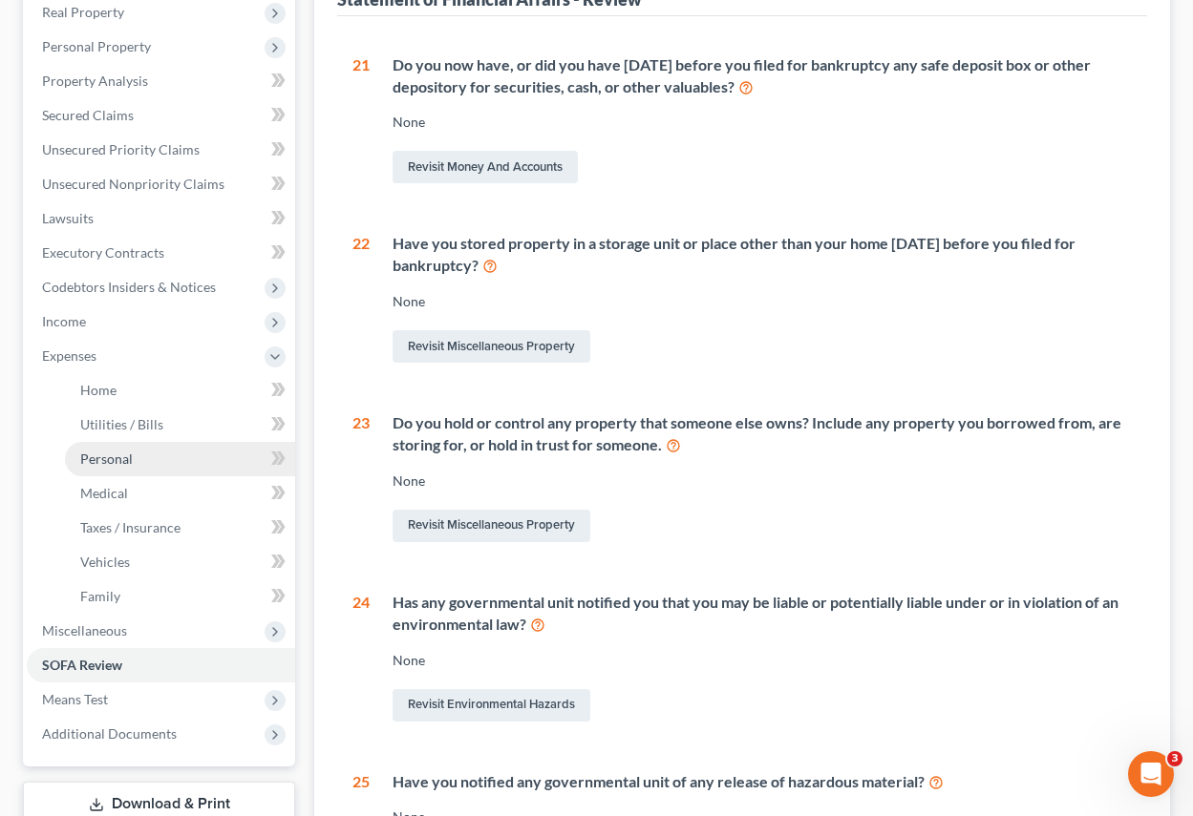
scroll to position [286, 0]
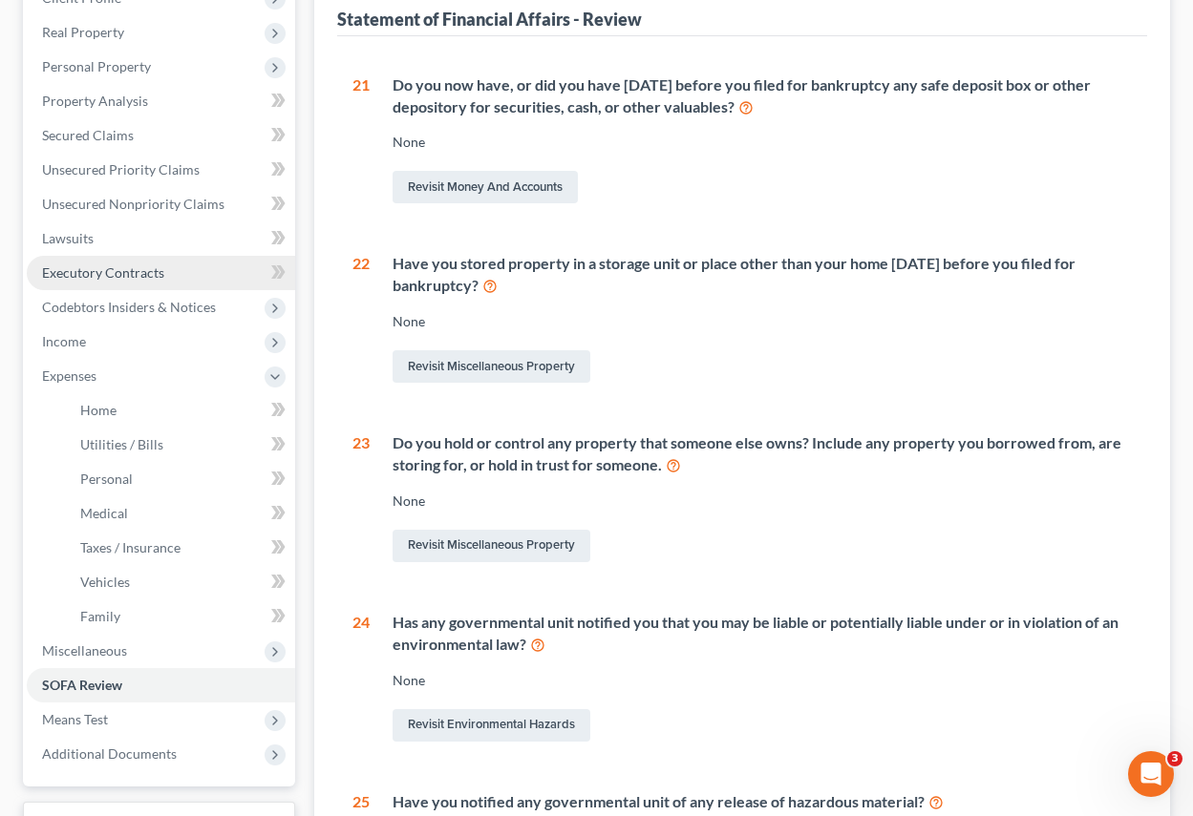
click at [128, 271] on span "Executory Contracts" at bounding box center [103, 273] width 122 height 16
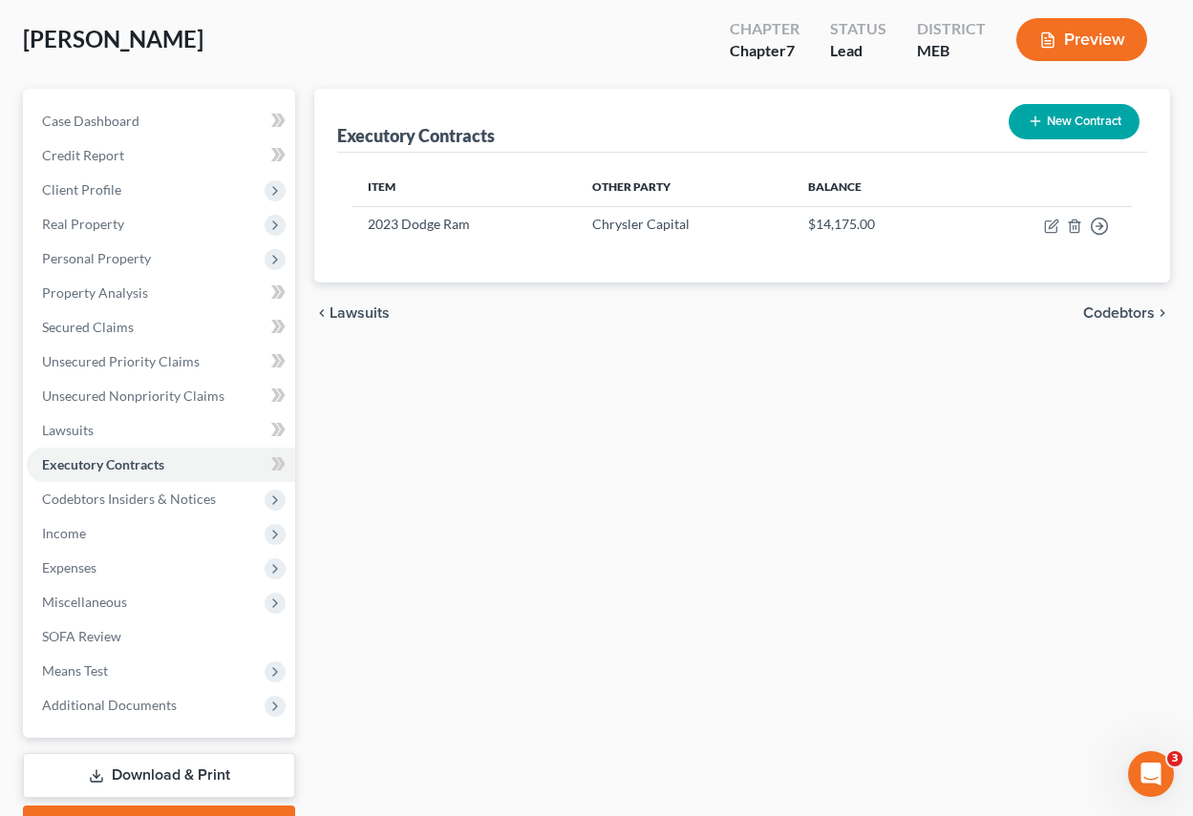
scroll to position [199, 0]
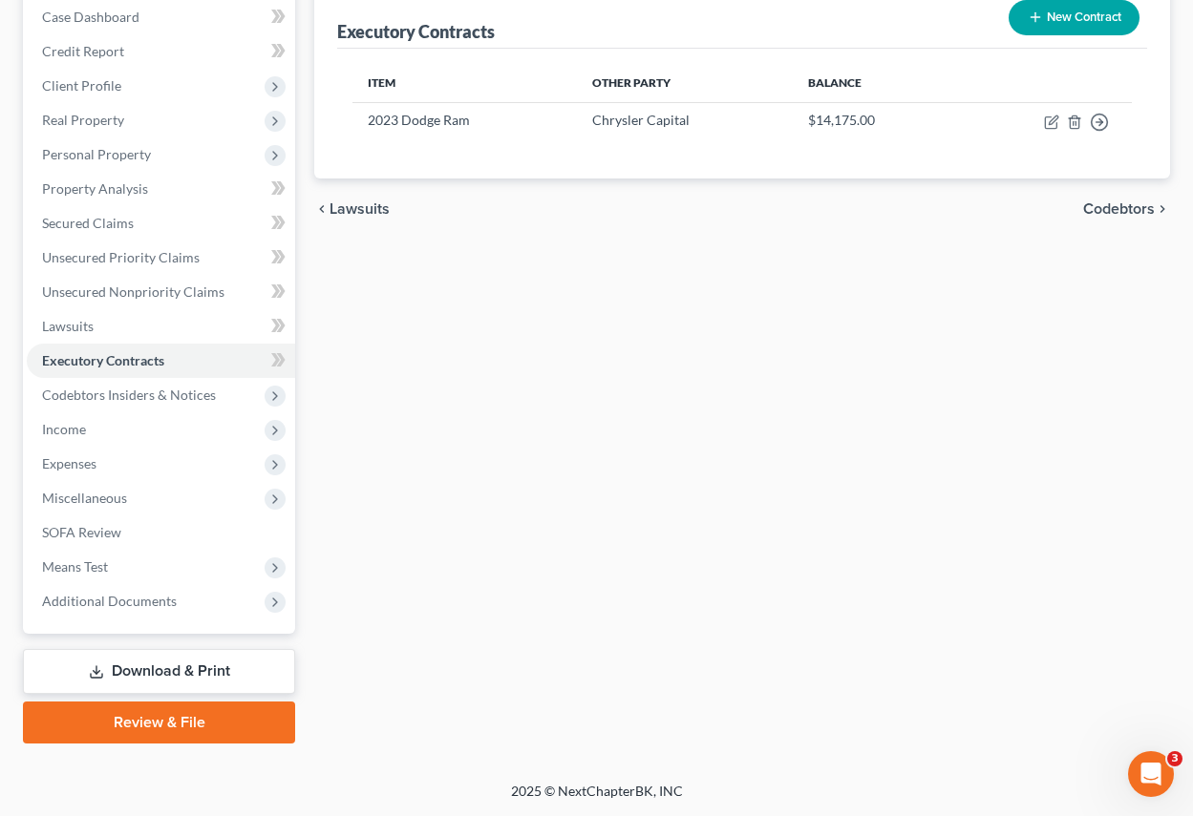
click at [193, 668] on link "Download & Print" at bounding box center [159, 671] width 272 height 45
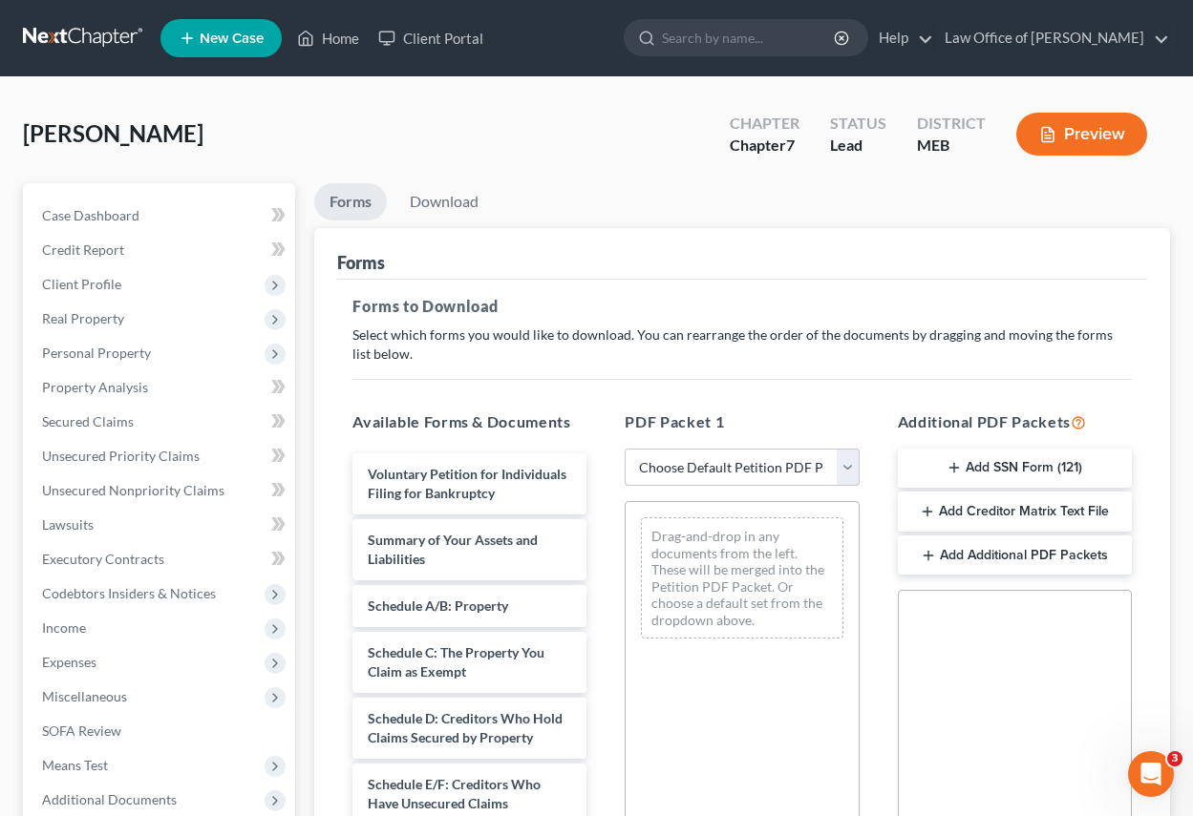
click at [677, 467] on select "Choose Default Petition PDF Packet Complete Bankruptcy Petition (all forms and …" at bounding box center [742, 468] width 234 height 38
click at [625, 449] on select "Choose Default Petition PDF Packet Complete Bankruptcy Petition (all forms and …" at bounding box center [742, 468] width 234 height 38
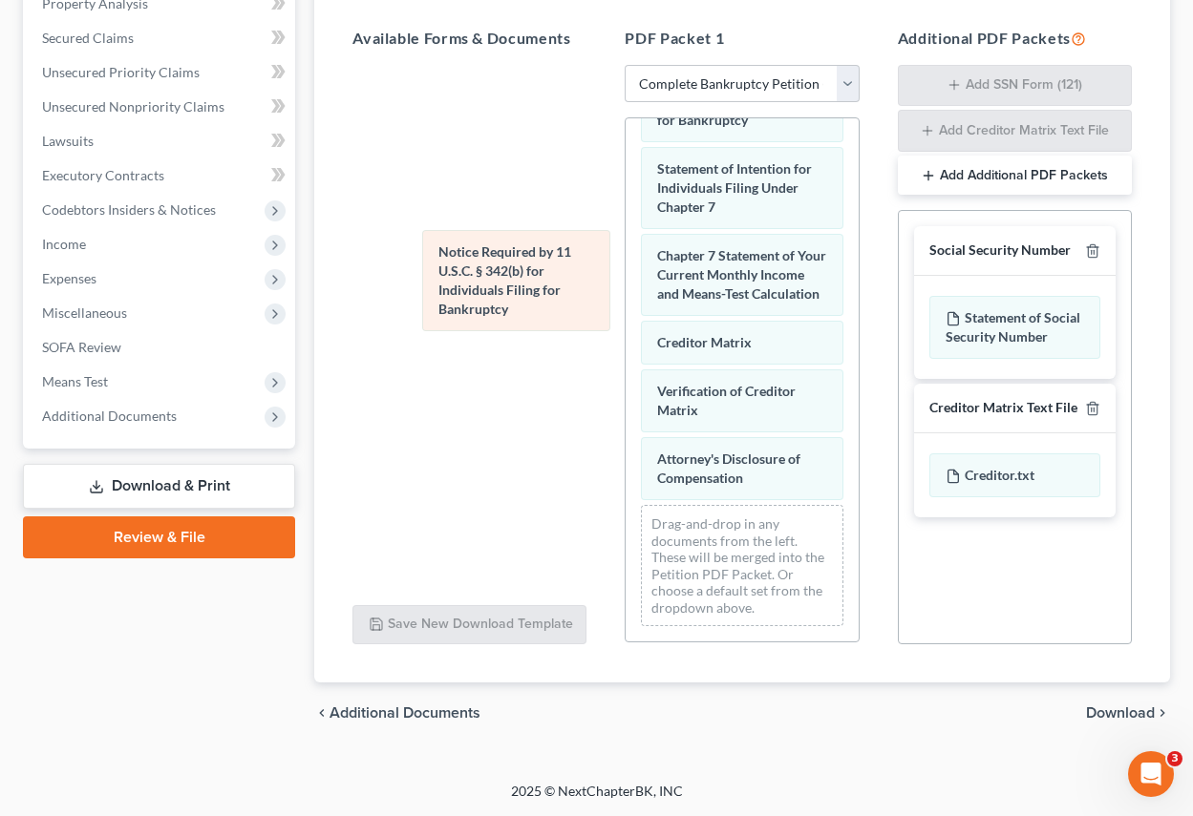
scroll to position [915, 0]
drag, startPoint x: 709, startPoint y: 442, endPoint x: 435, endPoint y: 188, distance: 373.7
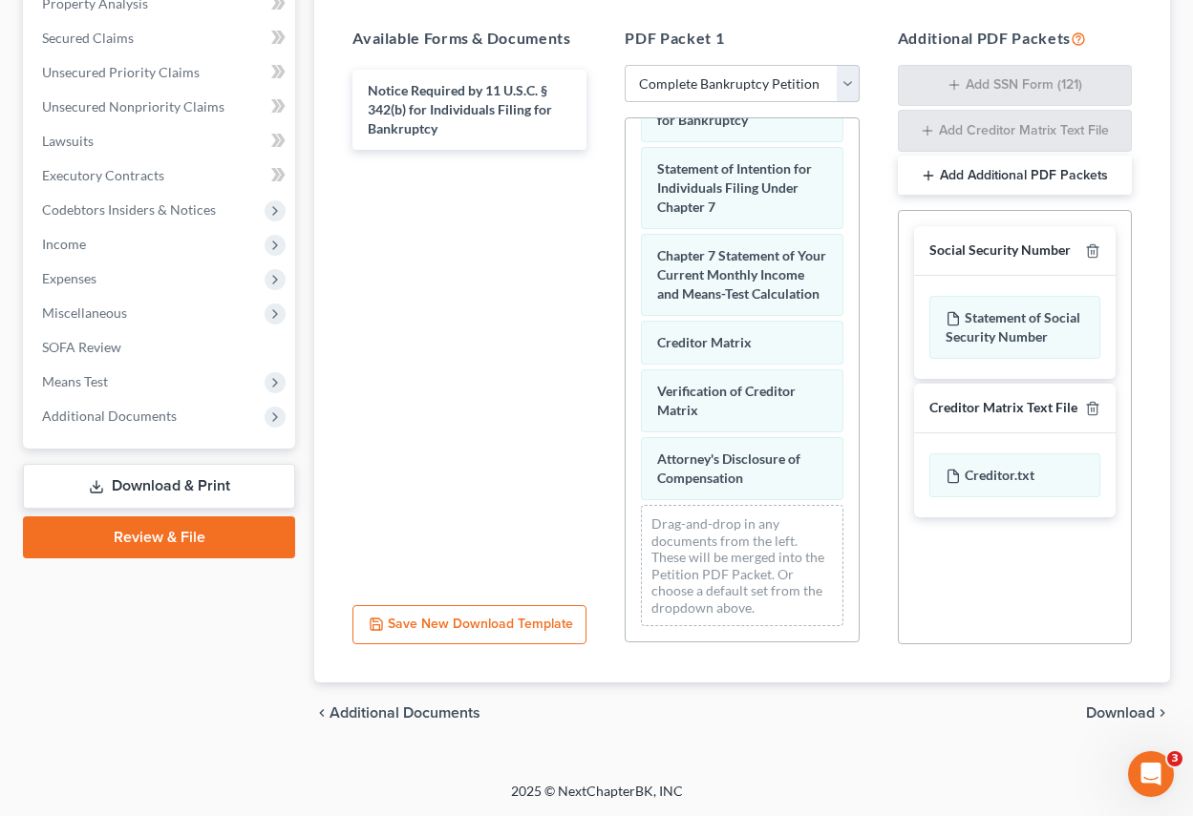
click at [1028, 168] on button "Add Additional PDF Packets" at bounding box center [1015, 176] width 234 height 40
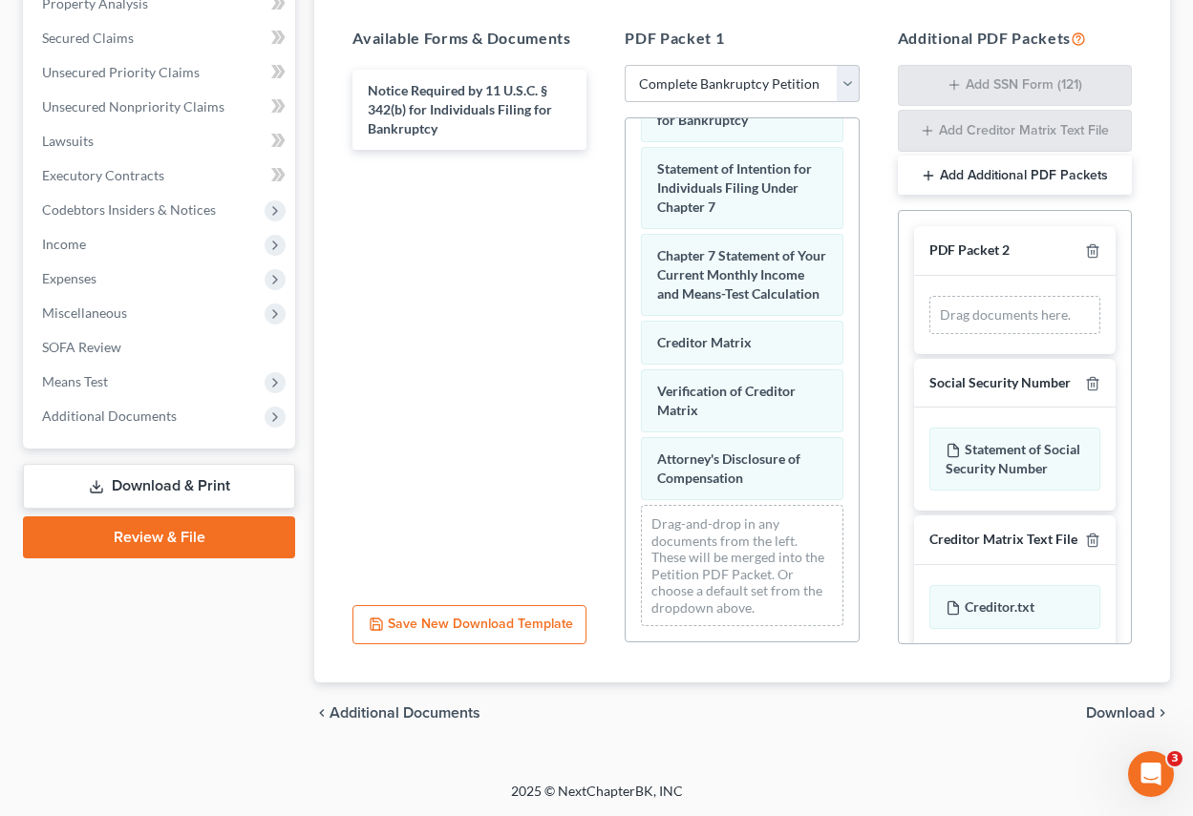
click at [1140, 710] on span "Download" at bounding box center [1120, 713] width 69 height 15
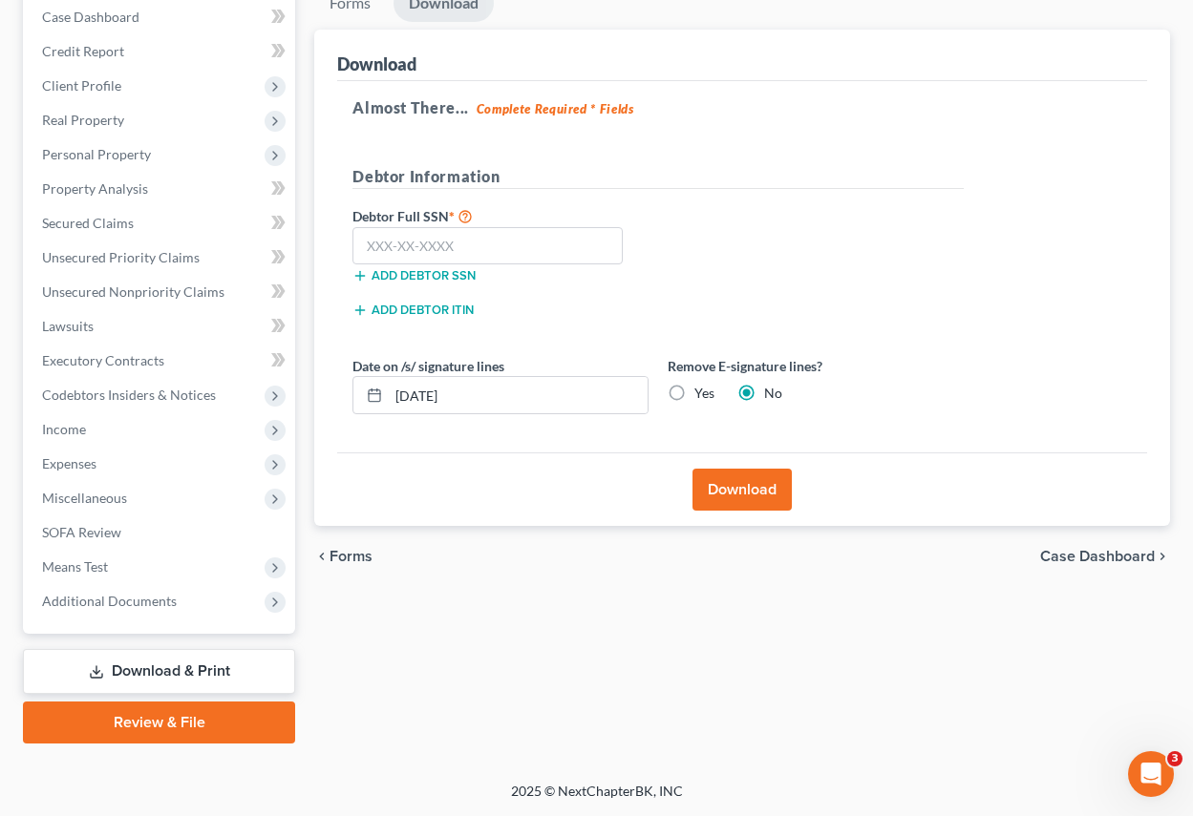
scroll to position [199, 0]
click at [694, 395] on label "Yes" at bounding box center [704, 393] width 20 height 19
click at [702, 395] on input "Yes" at bounding box center [708, 390] width 12 height 12
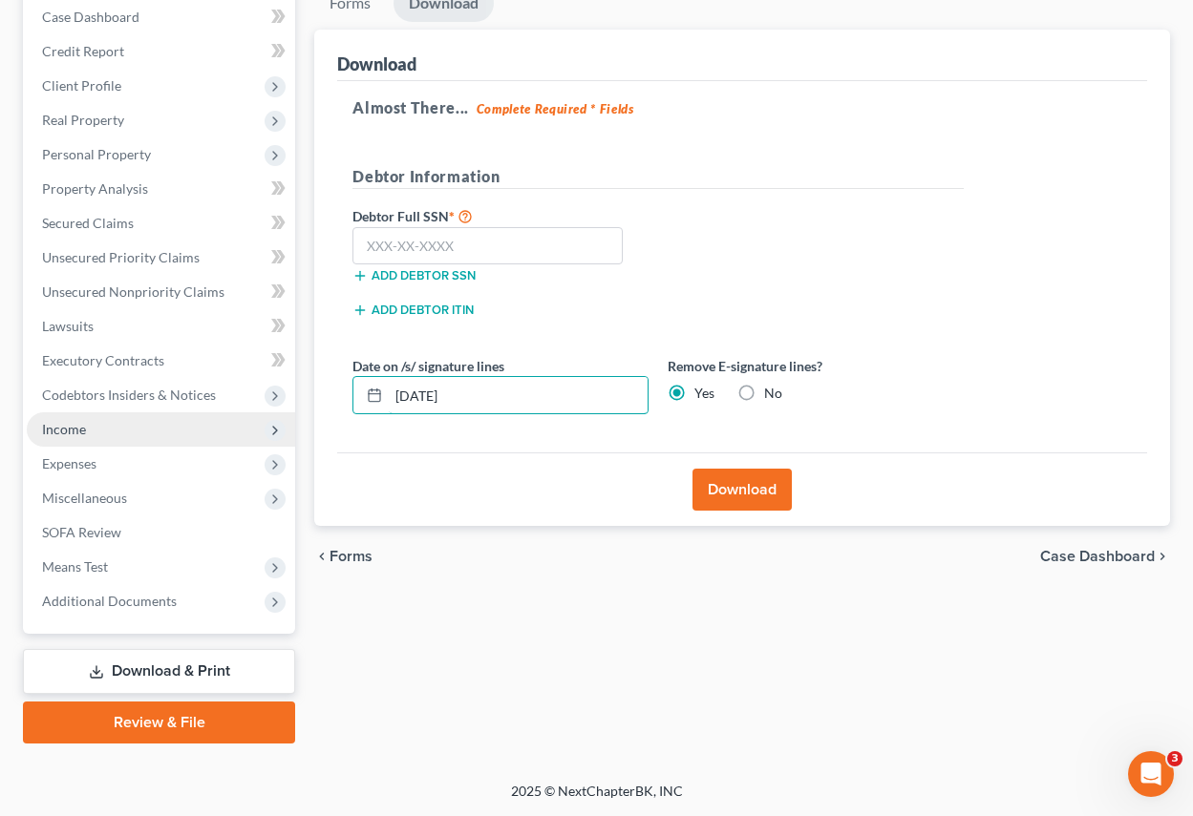
drag, startPoint x: 485, startPoint y: 392, endPoint x: 278, endPoint y: 418, distance: 208.8
click at [306, 371] on div "Forms Download Forms Forms to Download Select which forms you would like to dow…" at bounding box center [742, 364] width 875 height 759
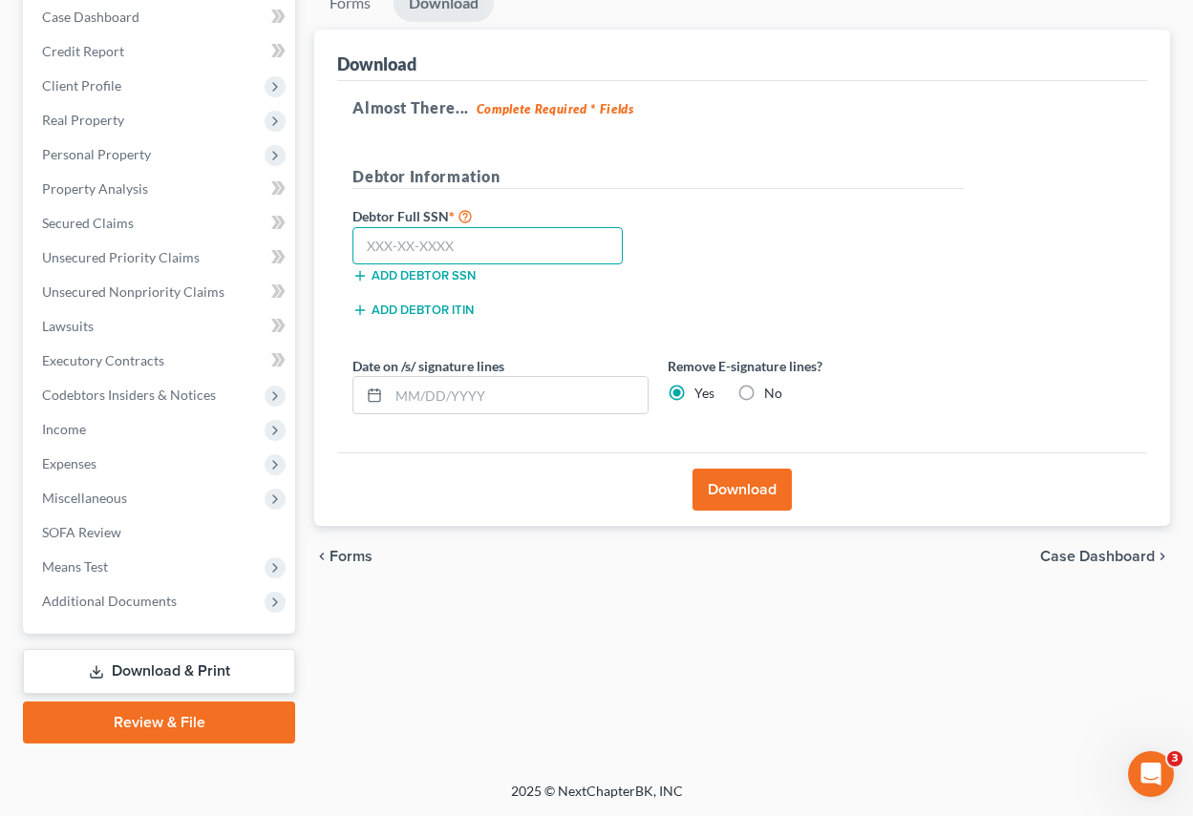
click at [479, 227] on input "text" at bounding box center [487, 246] width 270 height 38
click at [746, 487] on button "Download" at bounding box center [741, 490] width 99 height 42
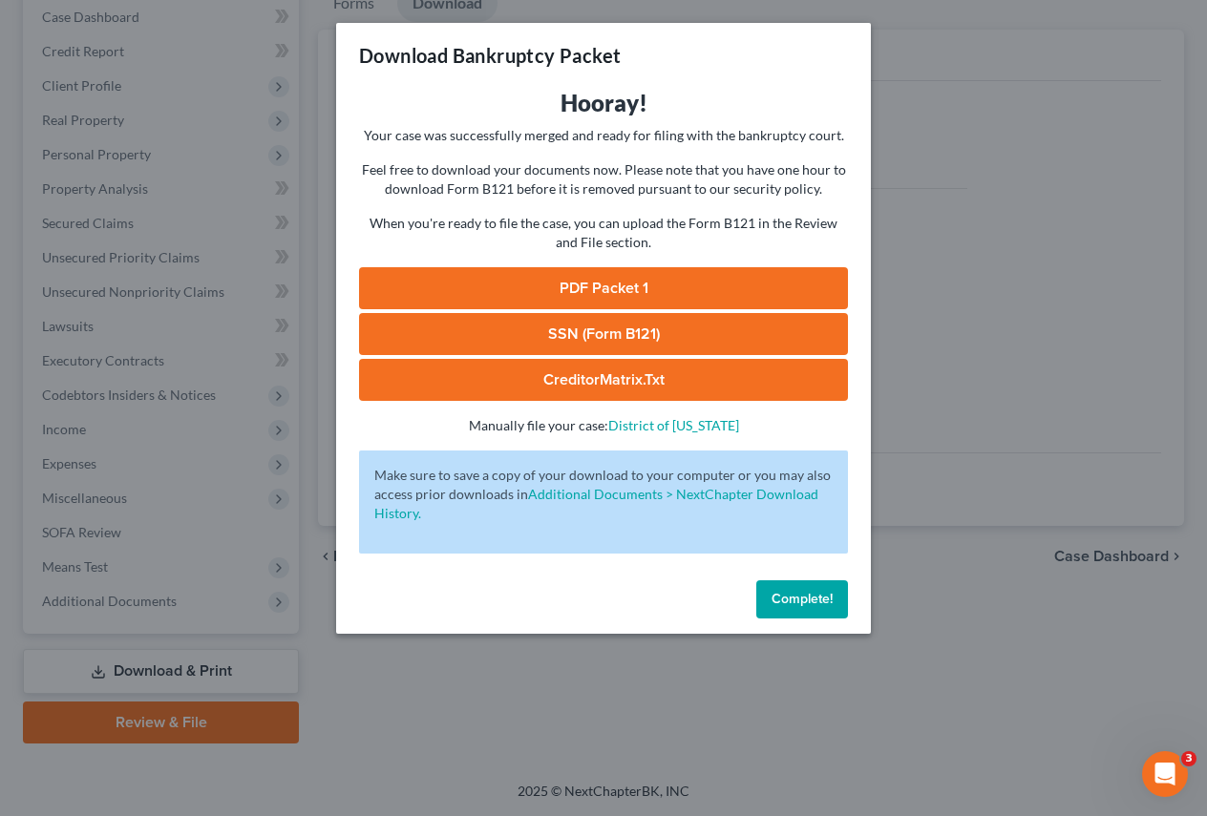
click at [633, 281] on link "PDF Packet 1" at bounding box center [603, 288] width 489 height 42
click at [641, 336] on link "SSN (Form B121)" at bounding box center [603, 334] width 489 height 42
click at [795, 589] on button "Complete!" at bounding box center [802, 600] width 92 height 38
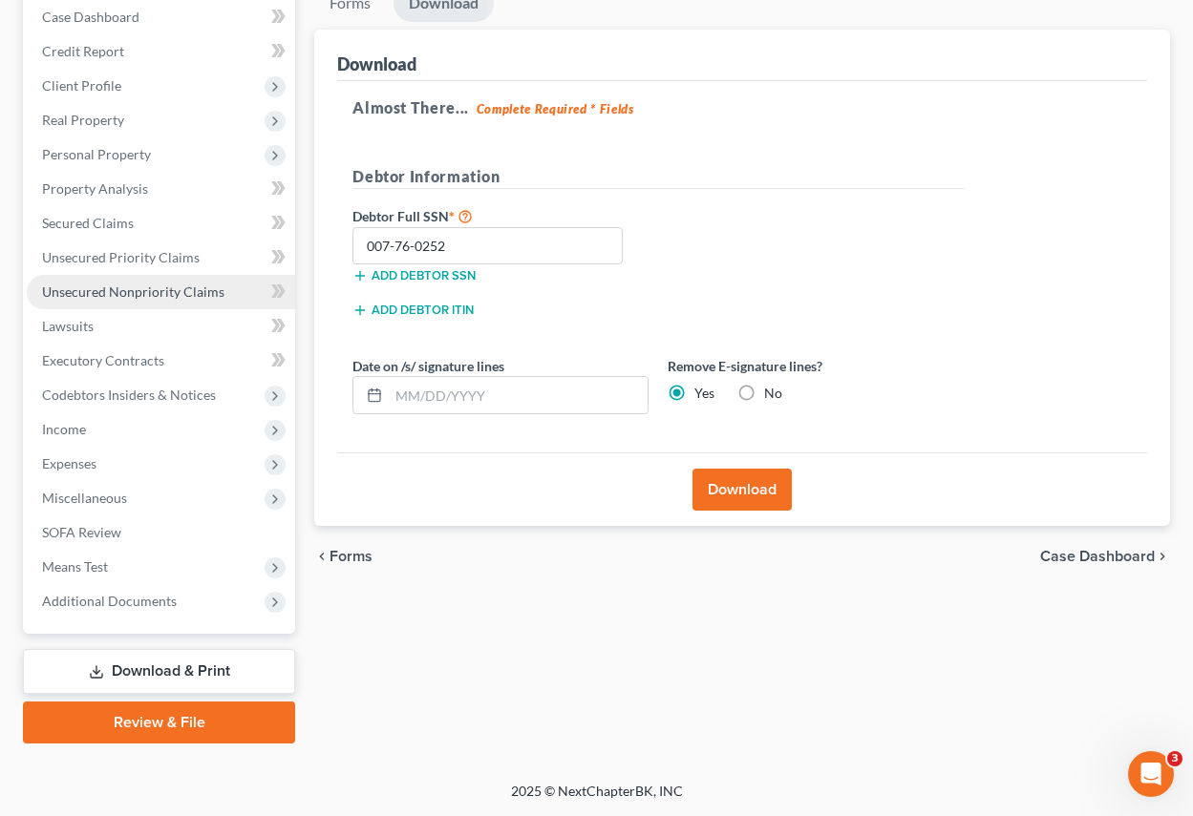
click at [137, 297] on span "Unsecured Nonpriority Claims" at bounding box center [133, 292] width 182 height 16
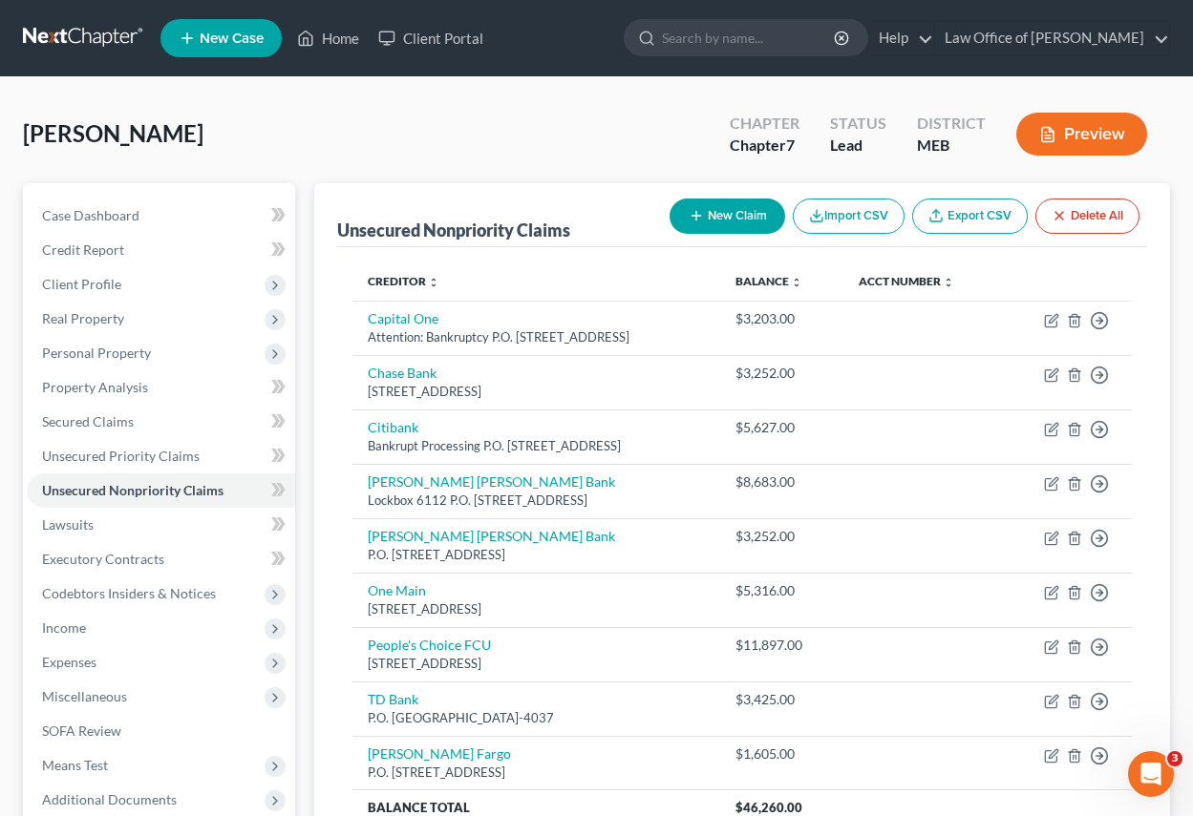
click at [705, 203] on button "New Claim" at bounding box center [727, 216] width 116 height 35
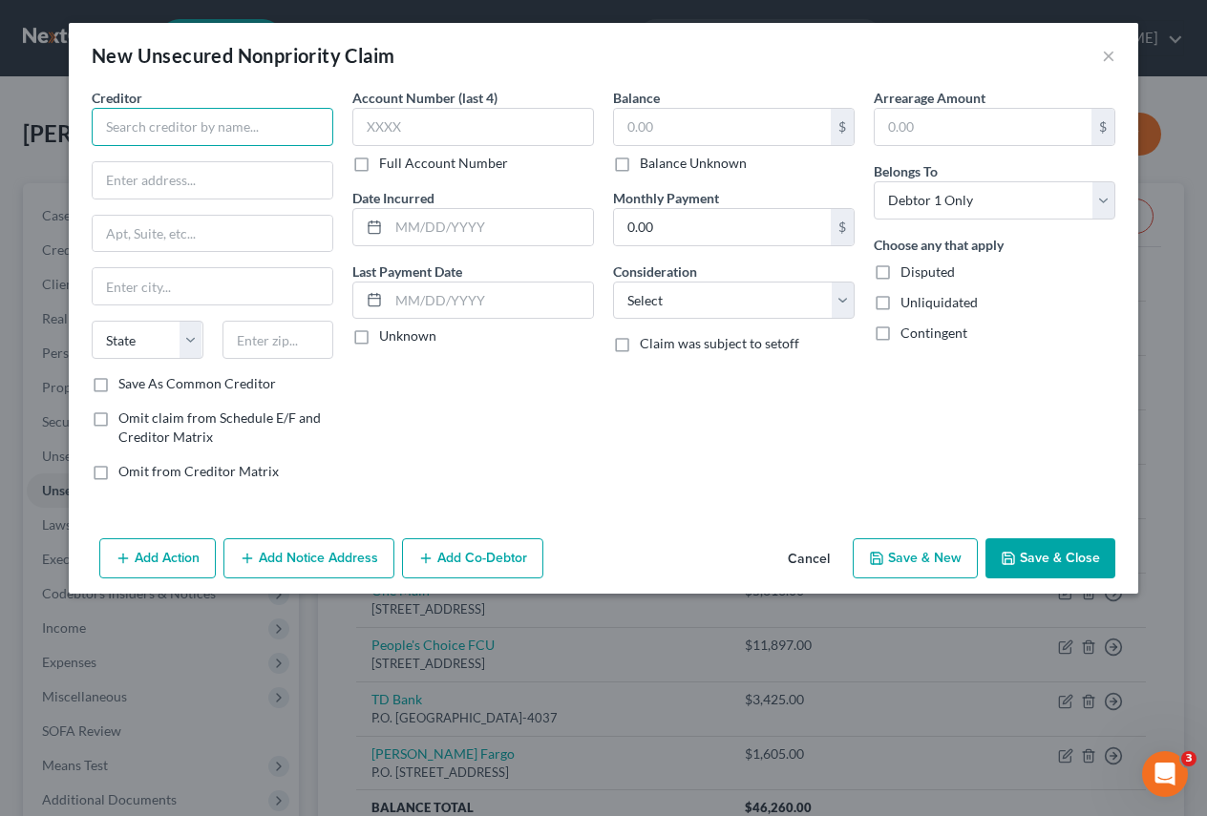
click at [127, 121] on input "text" at bounding box center [213, 127] width 242 height 38
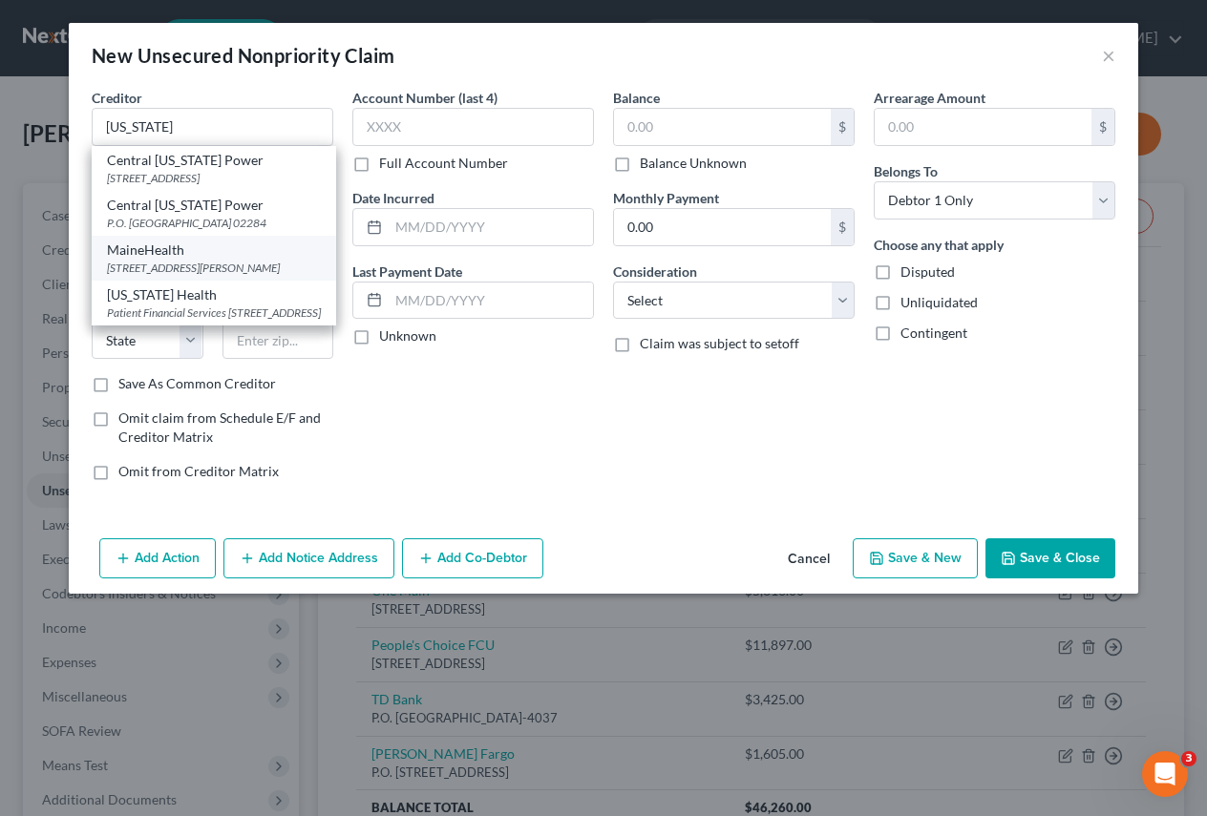
click at [125, 247] on div "MaineHealth" at bounding box center [214, 250] width 214 height 19
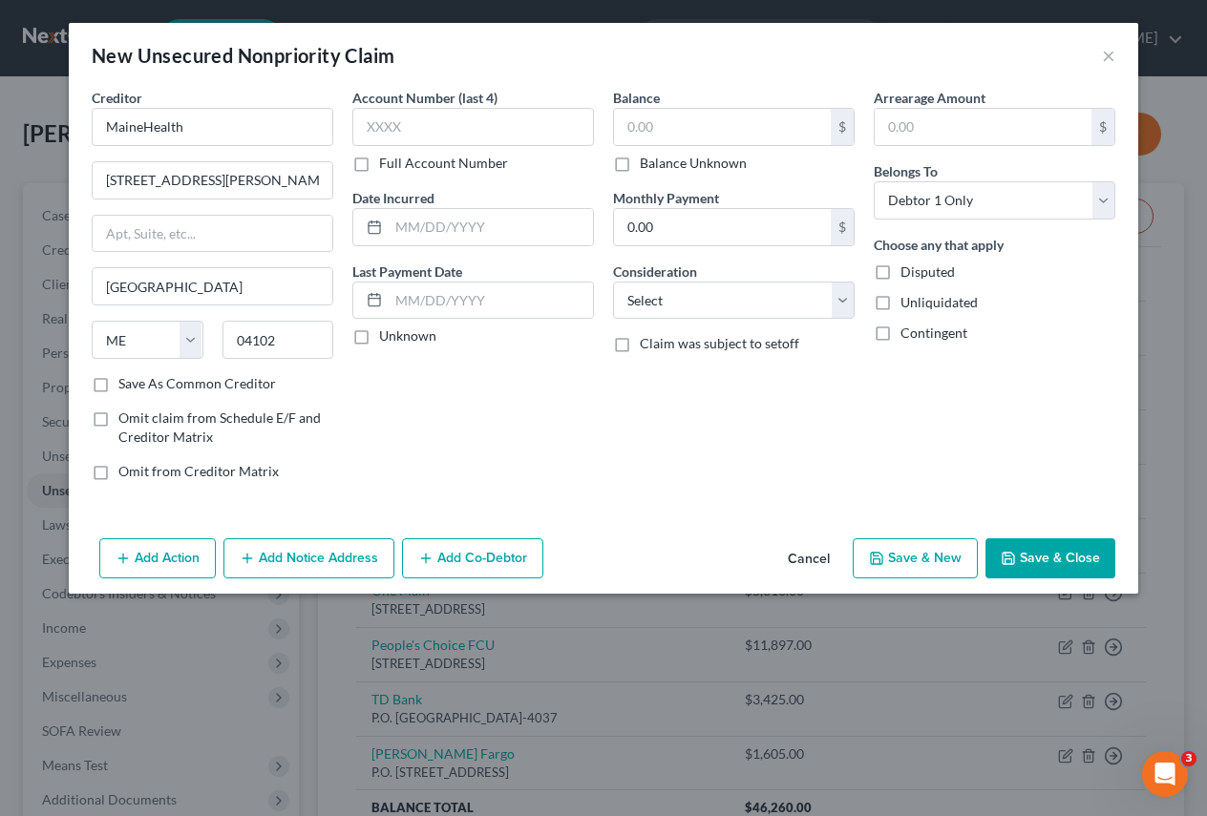
click at [640, 162] on label "Balance Unknown" at bounding box center [693, 163] width 107 height 19
click at [647, 162] on input "Balance Unknown" at bounding box center [653, 160] width 12 height 12
click at [841, 300] on select "Select Cable / Satellite Services Collection Agency Credit Card Debt Debt Couns…" at bounding box center [734, 301] width 242 height 38
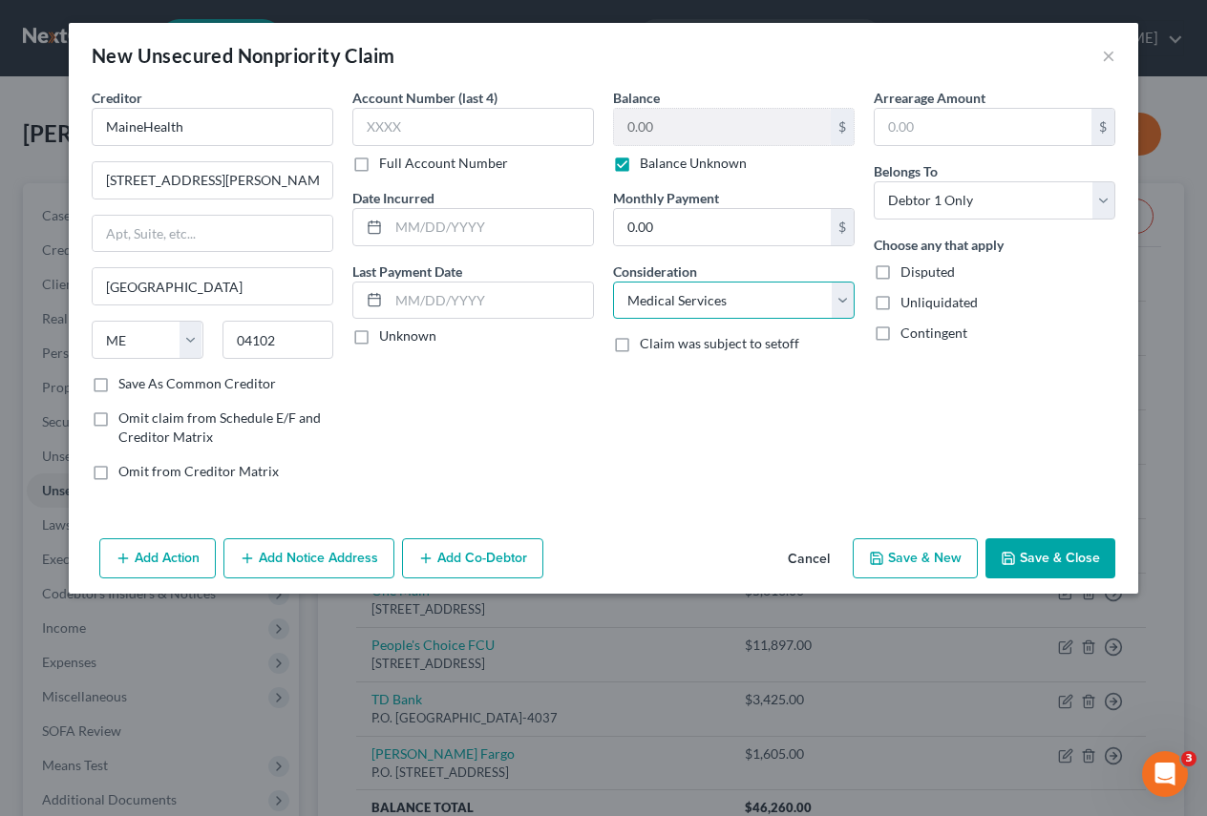
click at [613, 282] on select "Select Cable / Satellite Services Collection Agency Credit Card Debt Debt Couns…" at bounding box center [734, 301] width 242 height 38
click at [1067, 557] on button "Save & Close" at bounding box center [1051, 559] width 130 height 40
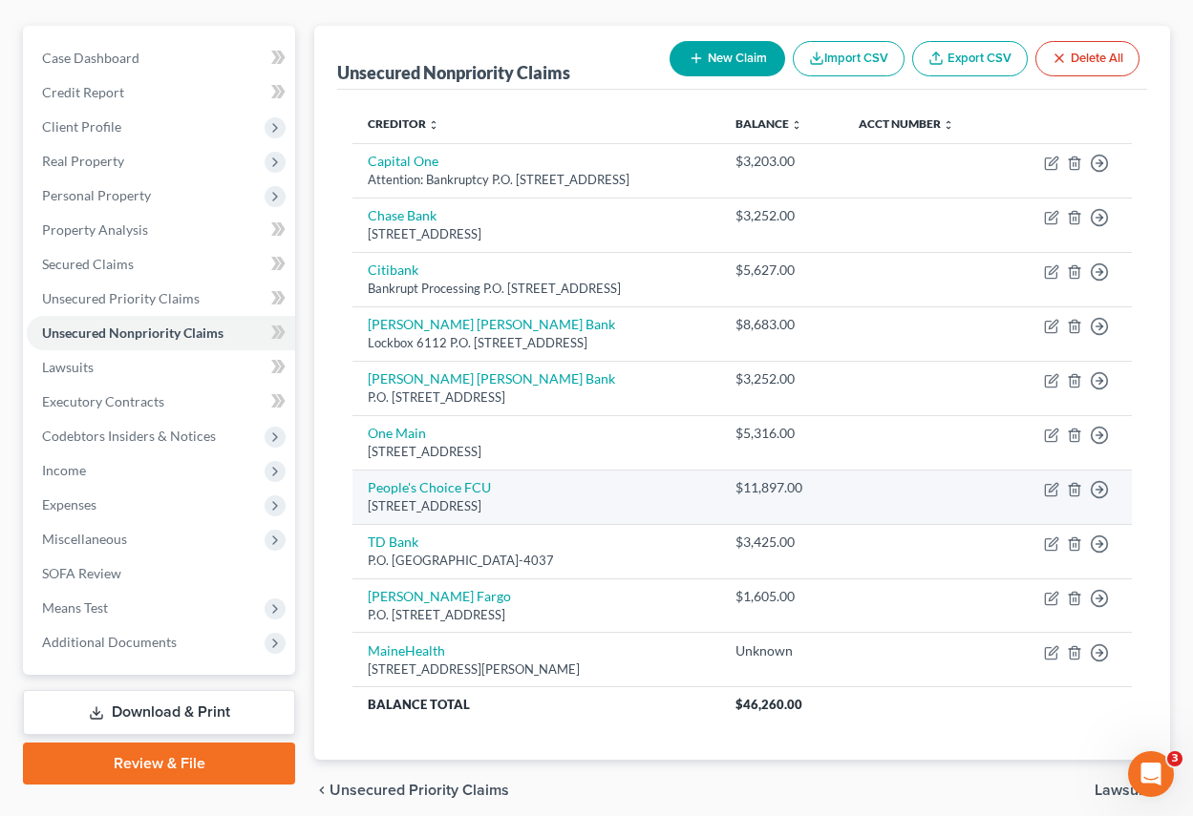
scroll to position [191, 0]
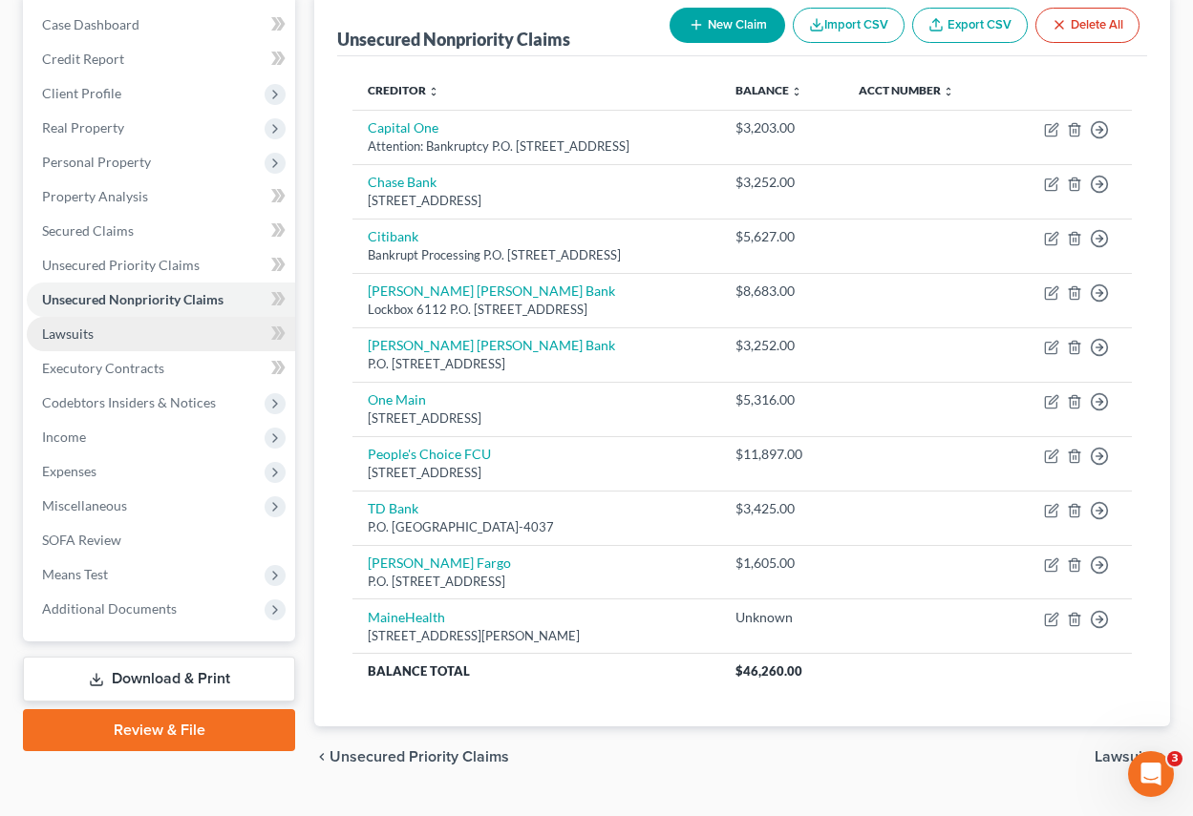
click at [58, 340] on span "Lawsuits" at bounding box center [68, 334] width 52 height 16
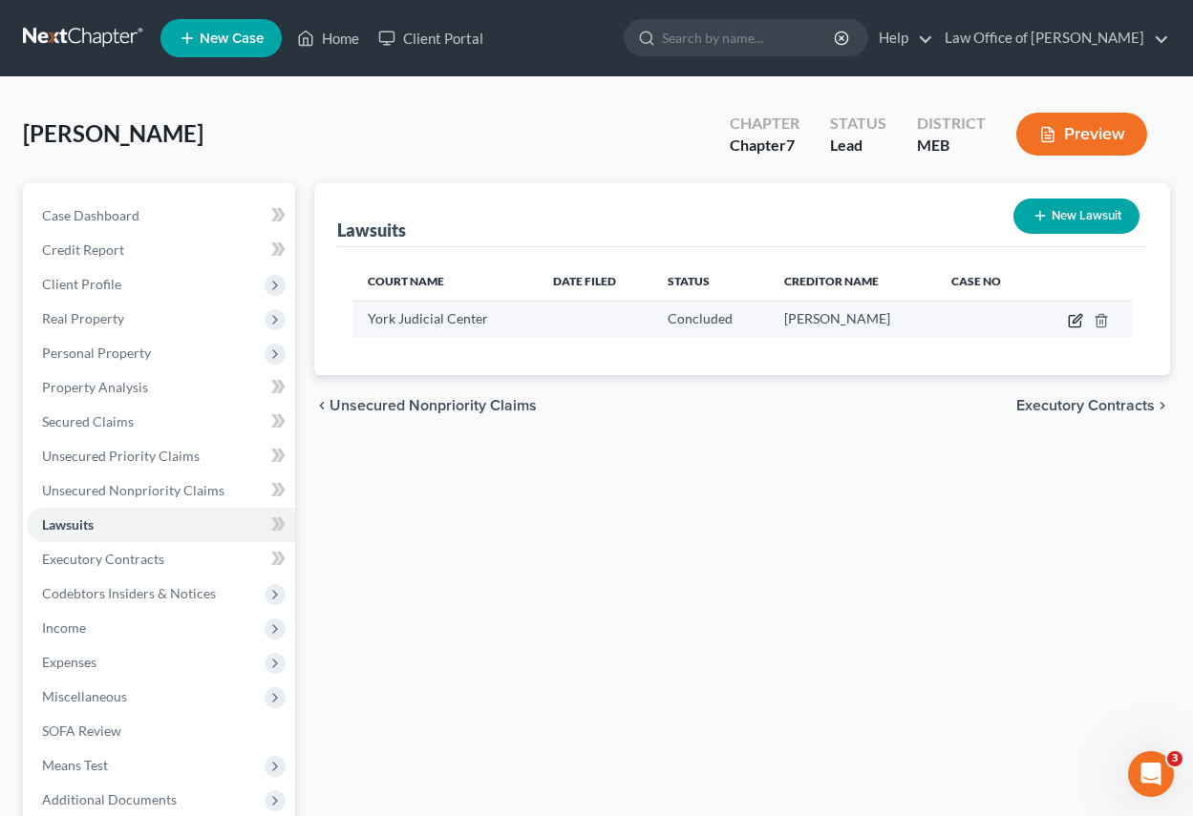
click at [1077, 322] on icon "button" at bounding box center [1076, 318] width 9 height 9
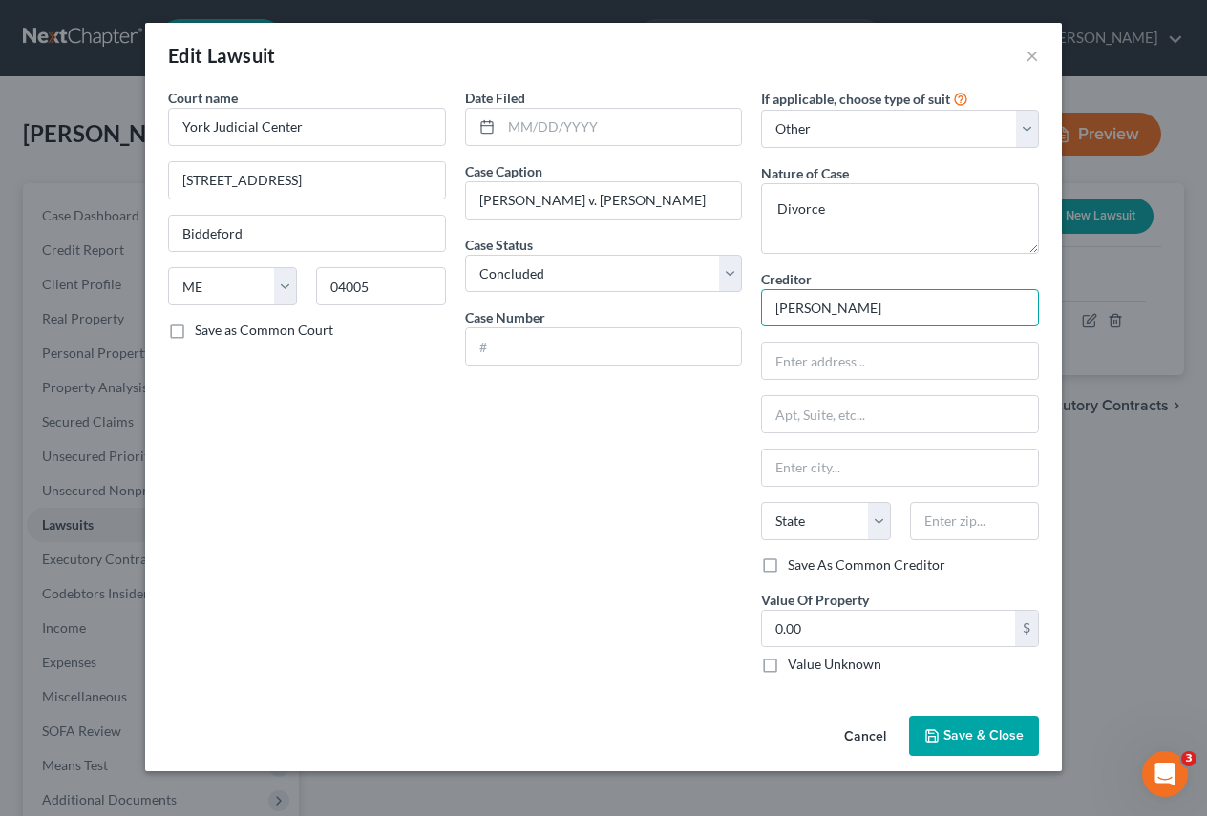
drag, startPoint x: 899, startPoint y: 312, endPoint x: 650, endPoint y: 458, distance: 288.1
click at [682, 341] on div "Court name * York Judicial Center [STREET_ADDRESS][GEOGRAPHIC_DATA] [US_STATE] …" at bounding box center [604, 389] width 890 height 602
click at [995, 731] on span "Save & Close" at bounding box center [984, 736] width 80 height 16
click at [870, 740] on button "Cancel" at bounding box center [865, 737] width 73 height 38
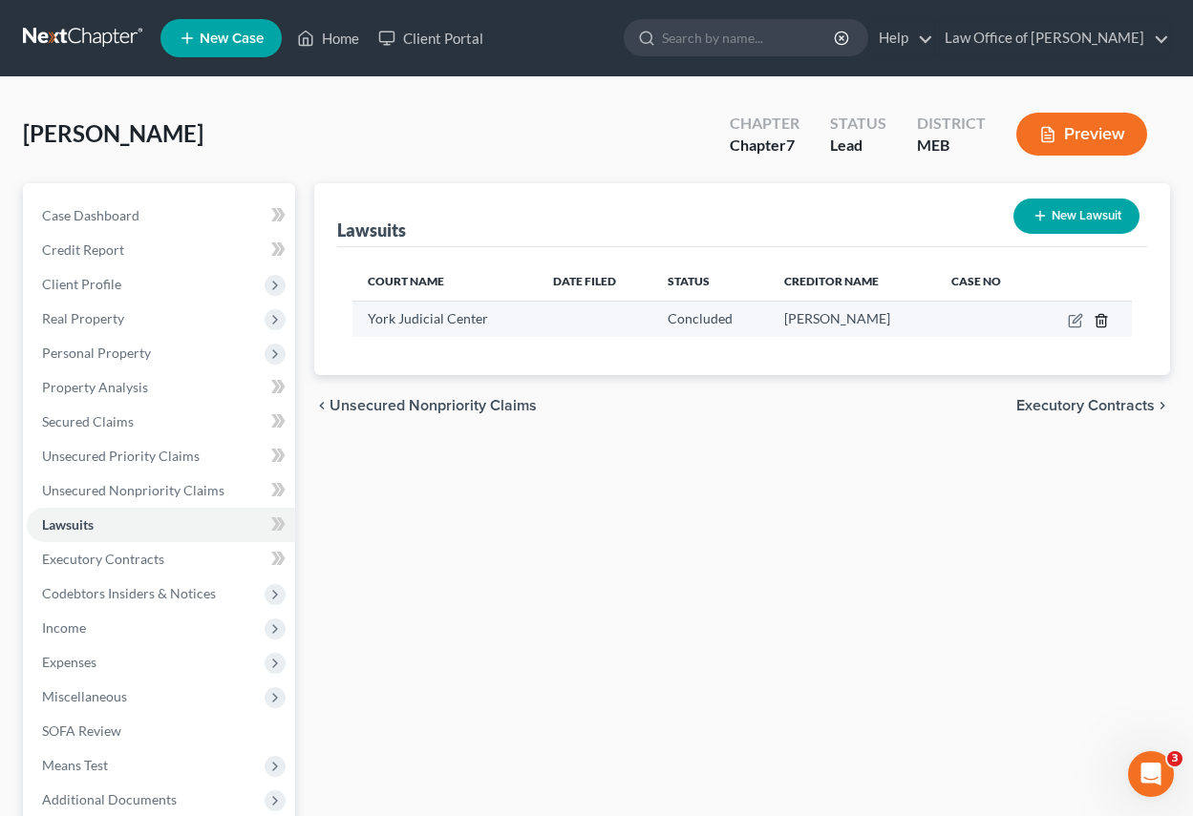
click at [1104, 321] on icon "button" at bounding box center [1100, 320] width 15 height 15
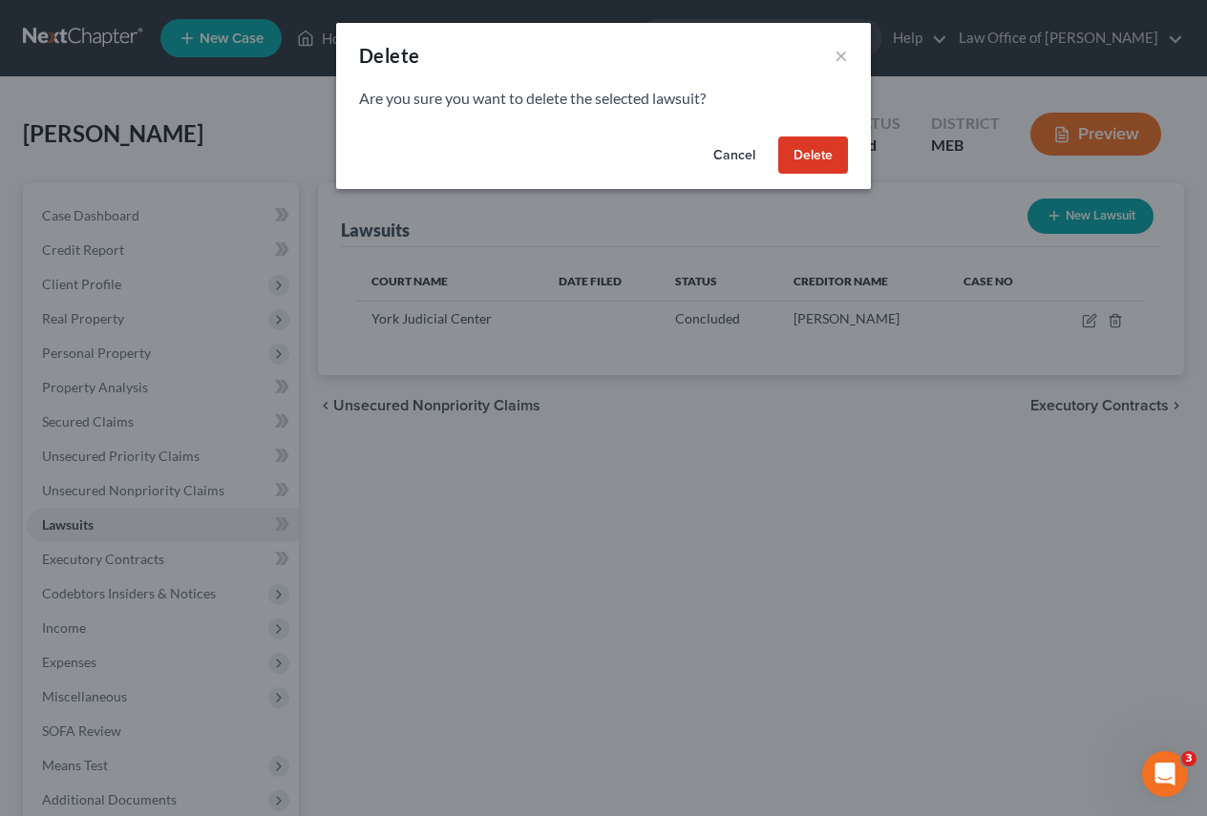
click at [817, 154] on button "Delete" at bounding box center [813, 156] width 70 height 38
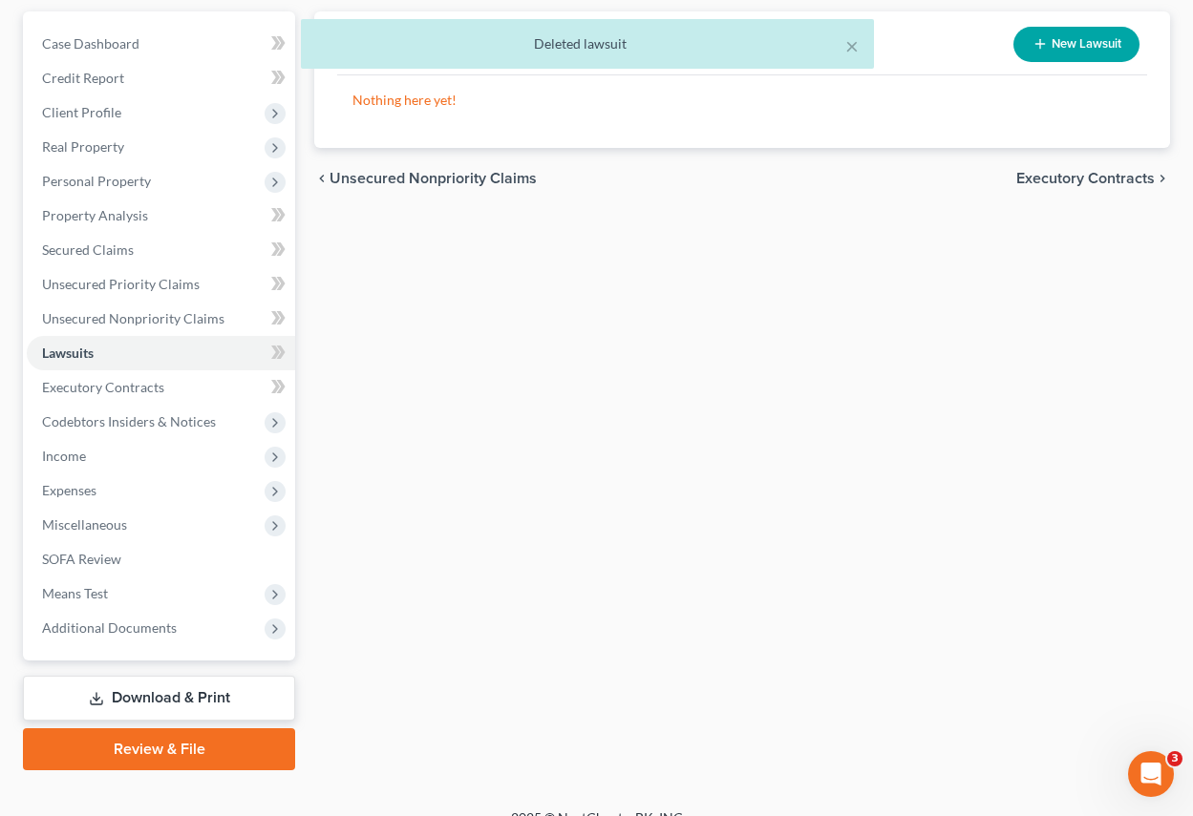
scroll to position [199, 0]
